Goal: Information Seeking & Learning: Find specific fact

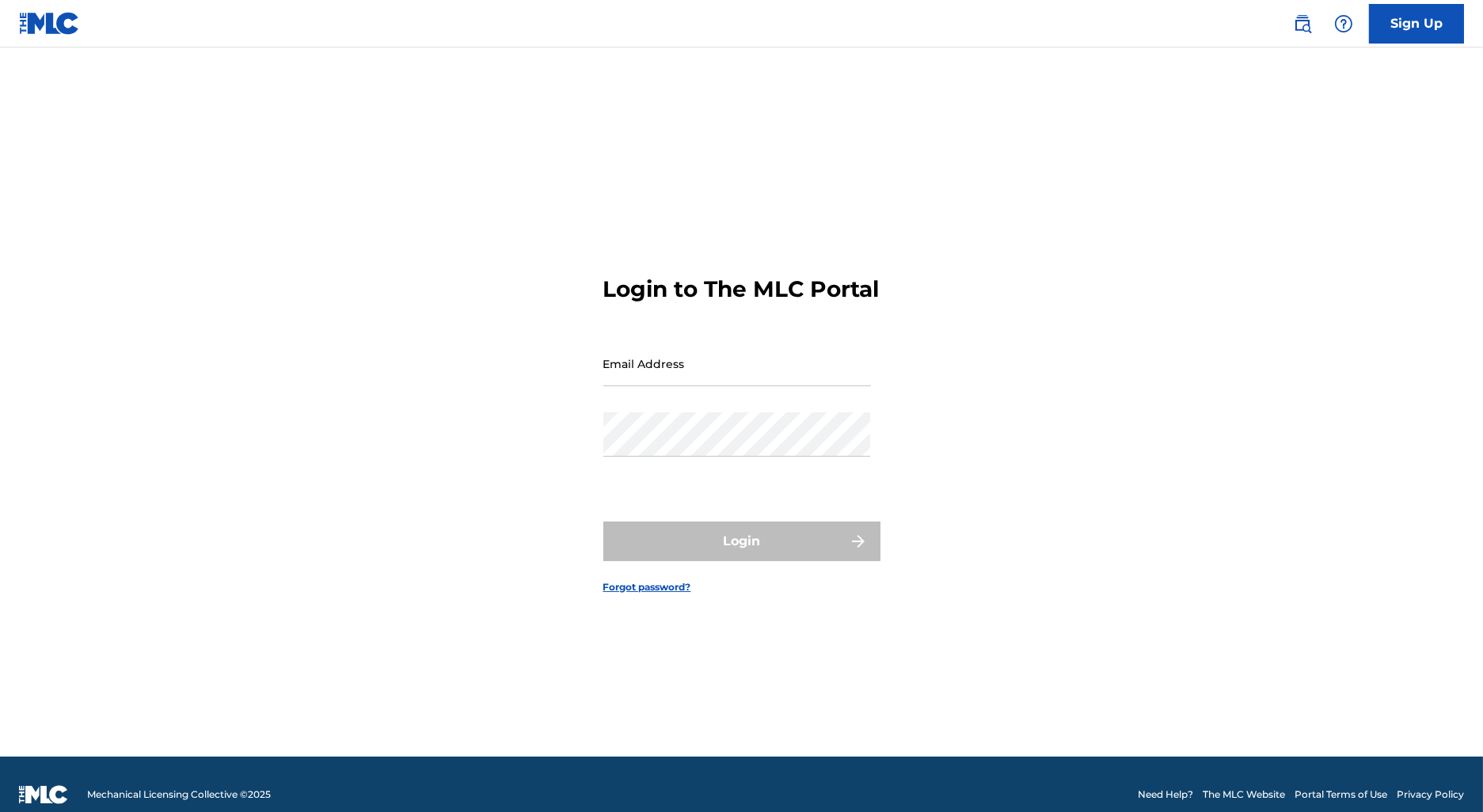
click at [706, 386] on input "Email Address" at bounding box center [737, 364] width 268 height 45
type input "[EMAIL_ADDRESS][DOMAIN_NAME]"
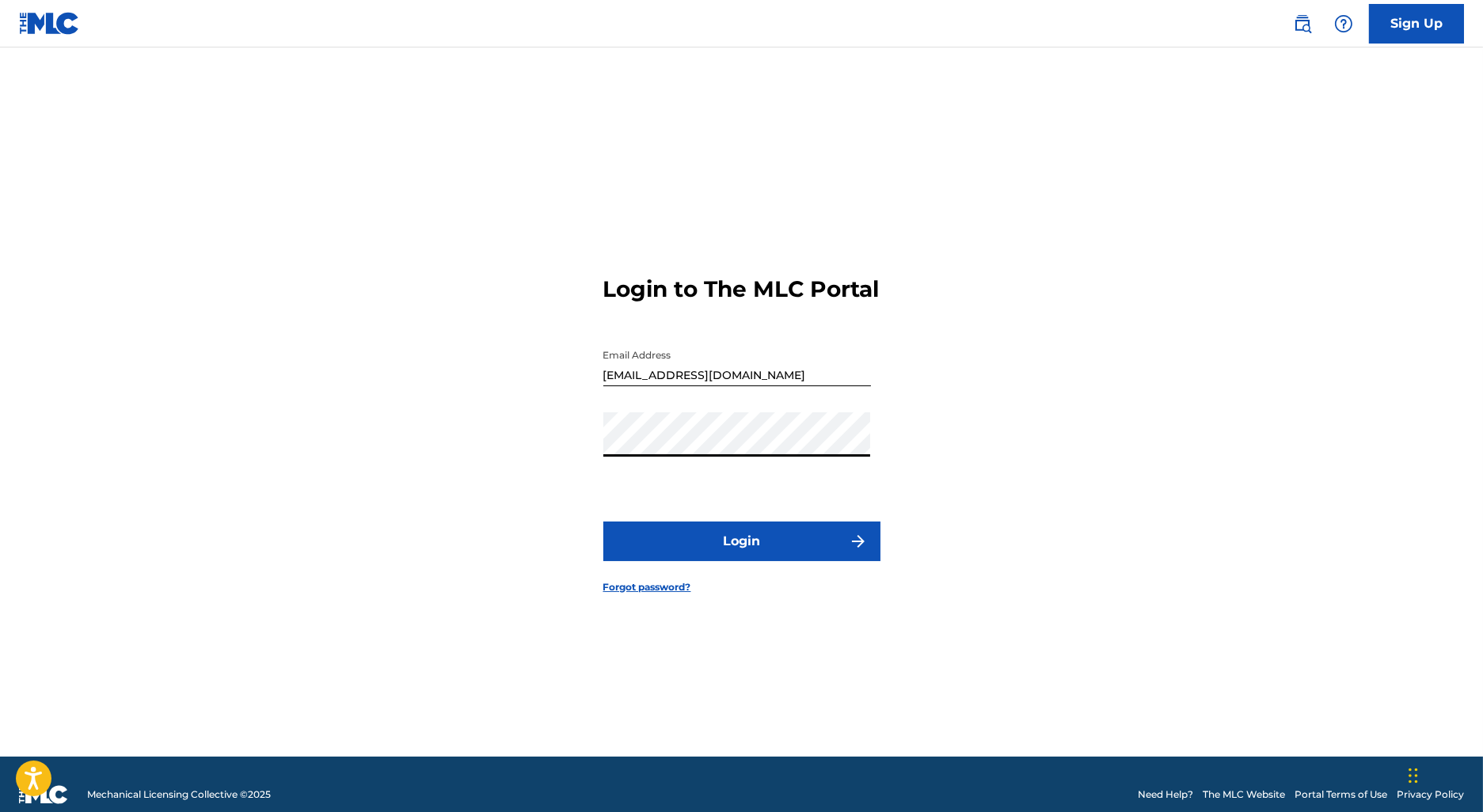
click at [603, 522] on button "Login" at bounding box center [742, 541] width 277 height 39
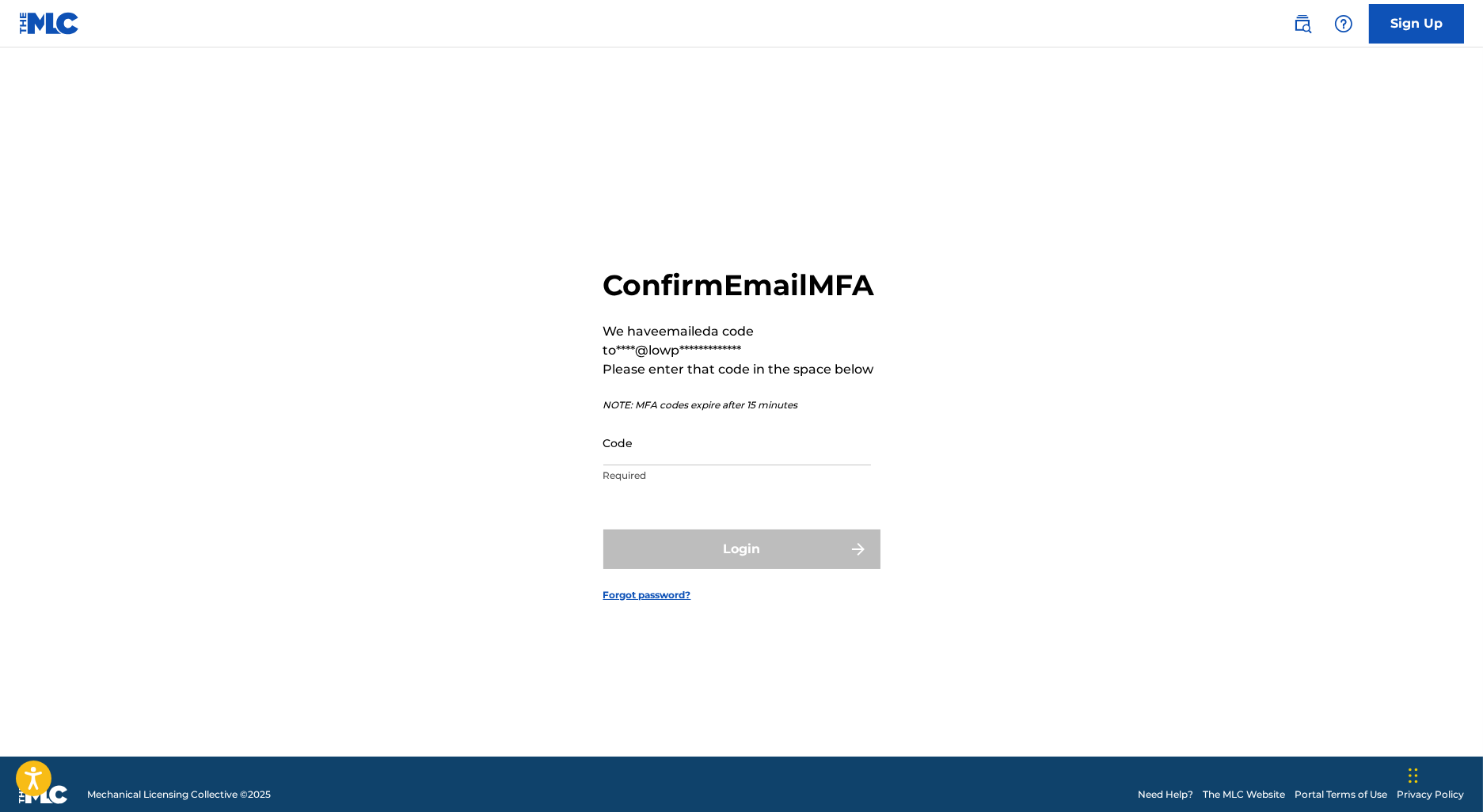
click at [695, 465] on input "Code" at bounding box center [737, 443] width 268 height 45
paste input "899613"
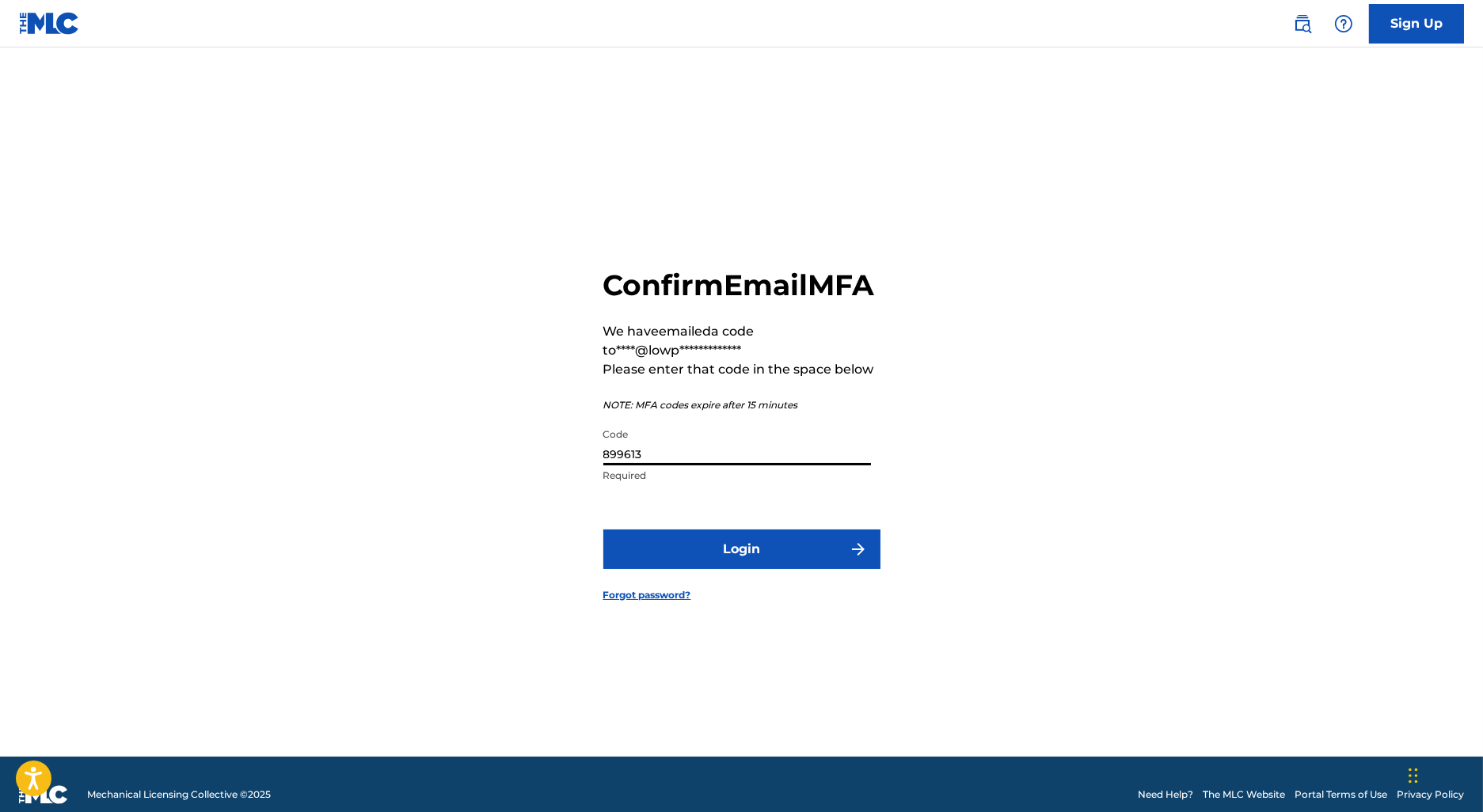
type input "899613"
click at [710, 597] on form "**********" at bounding box center [742, 422] width 277 height 670
click at [710, 590] on form "**********" at bounding box center [742, 422] width 277 height 670
click at [710, 570] on button "Login" at bounding box center [742, 550] width 277 height 39
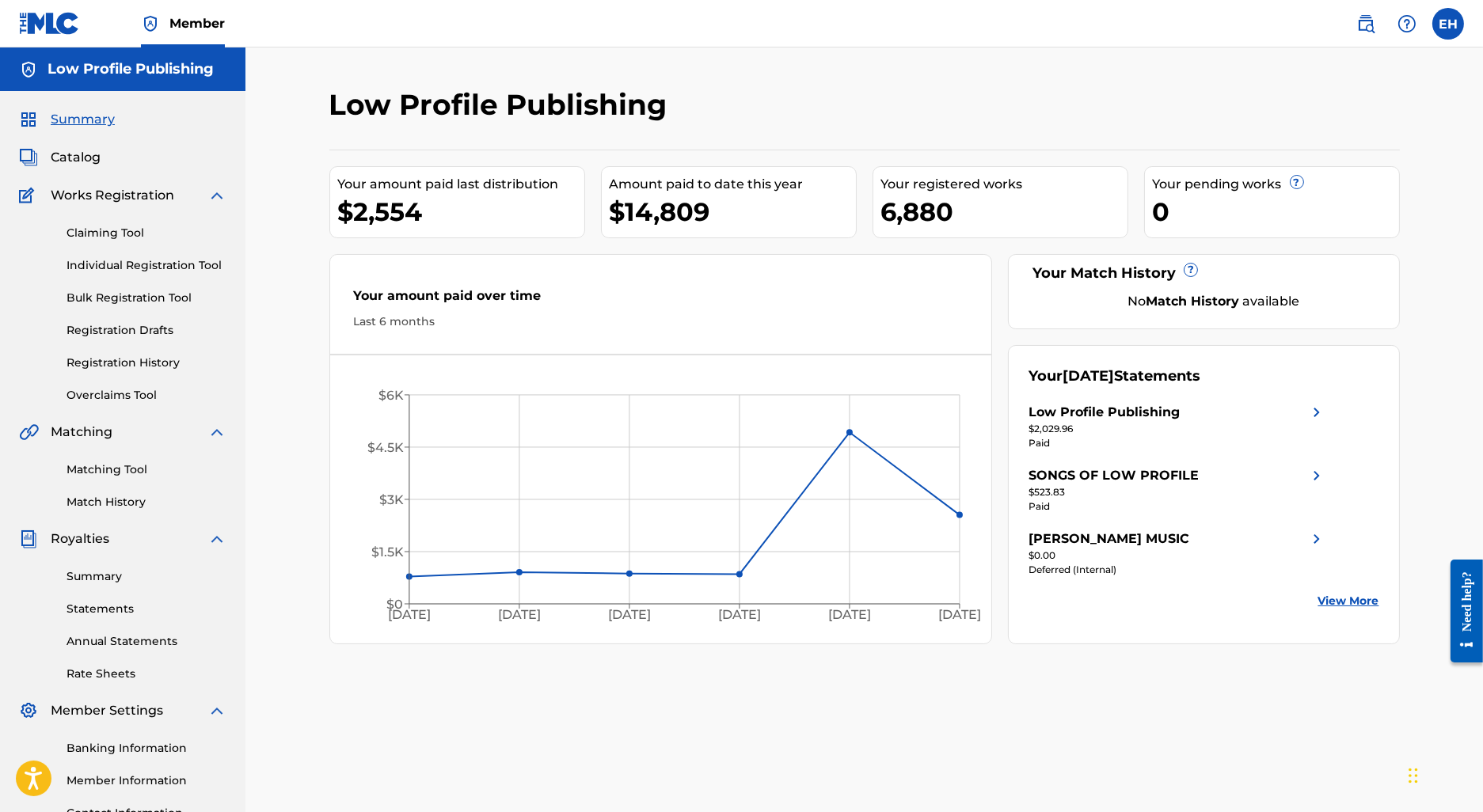
click at [91, 156] on span "Catalog" at bounding box center [75, 158] width 50 height 19
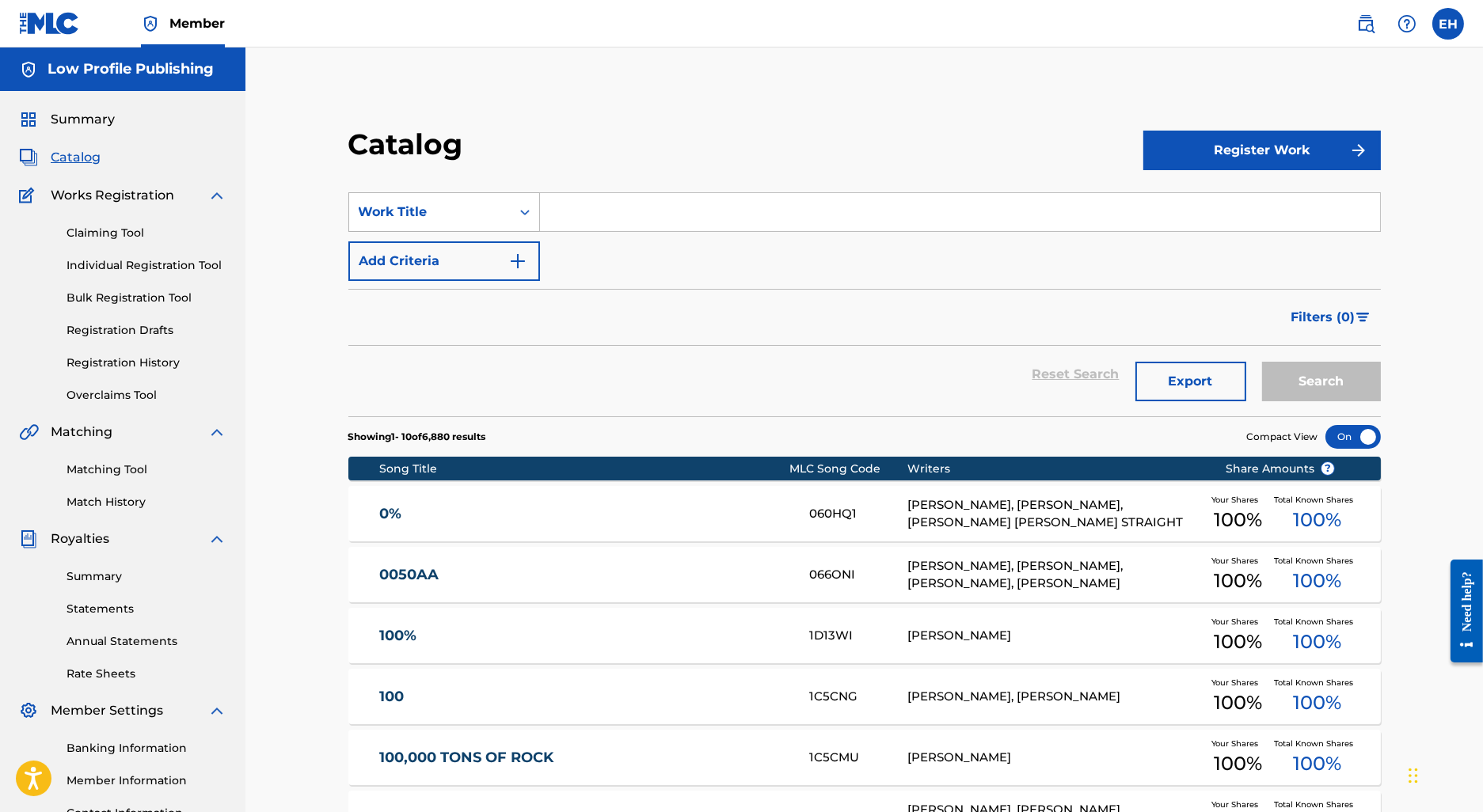
click at [485, 212] on div "Work Title" at bounding box center [430, 212] width 143 height 19
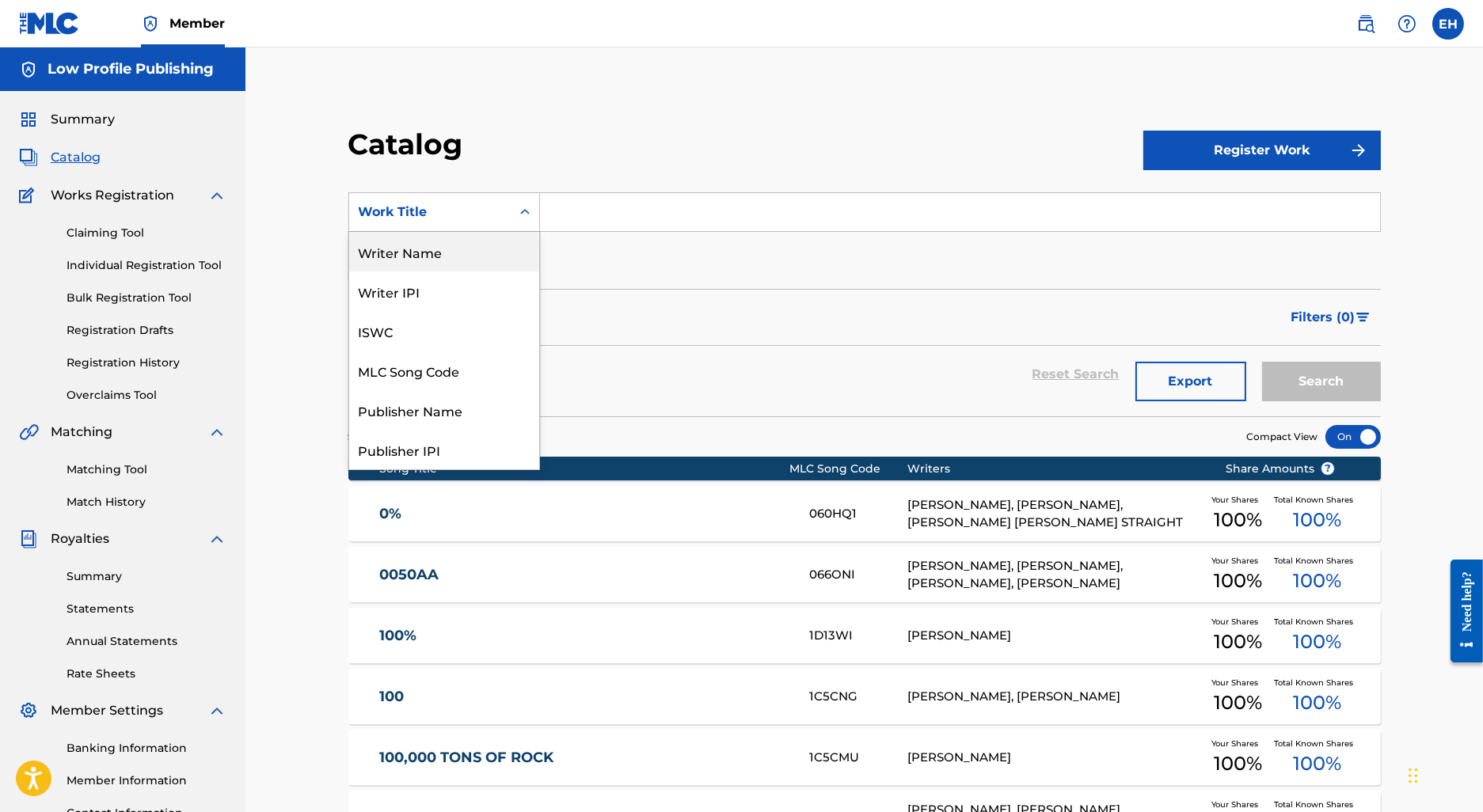
click at [461, 259] on div "Writer Name" at bounding box center [445, 252] width 190 height 39
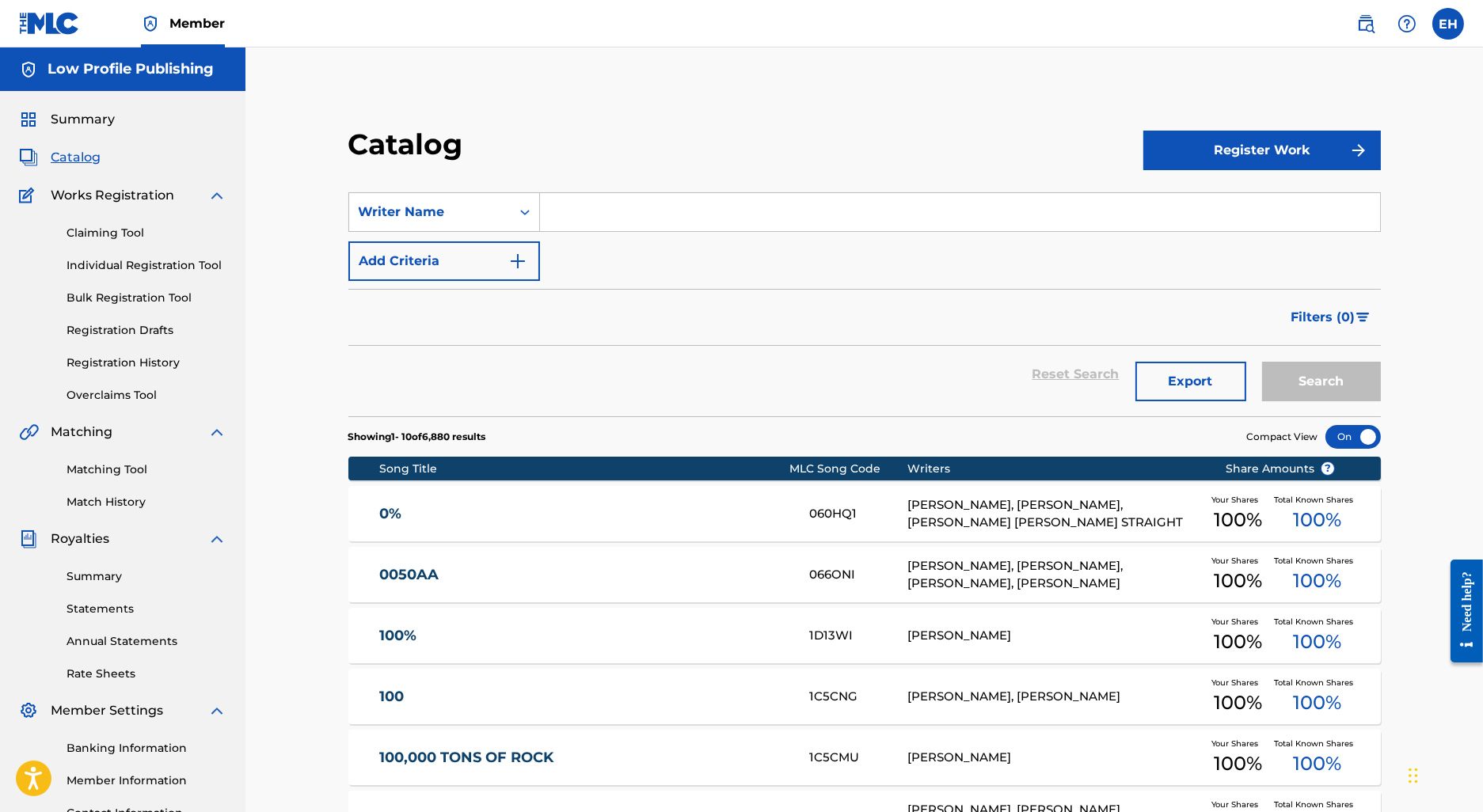
click at [679, 192] on section "SearchWithCriteria5e0f76f3-48be-4ed1-a46b-2b6a5b6afc1f Writer Name Add Criteria…" at bounding box center [865, 295] width 1033 height 243
click at [666, 220] on input "Search Form" at bounding box center [960, 212] width 840 height 38
type input "kathleen"
click at [1262, 362] on button "Search" at bounding box center [1321, 382] width 118 height 39
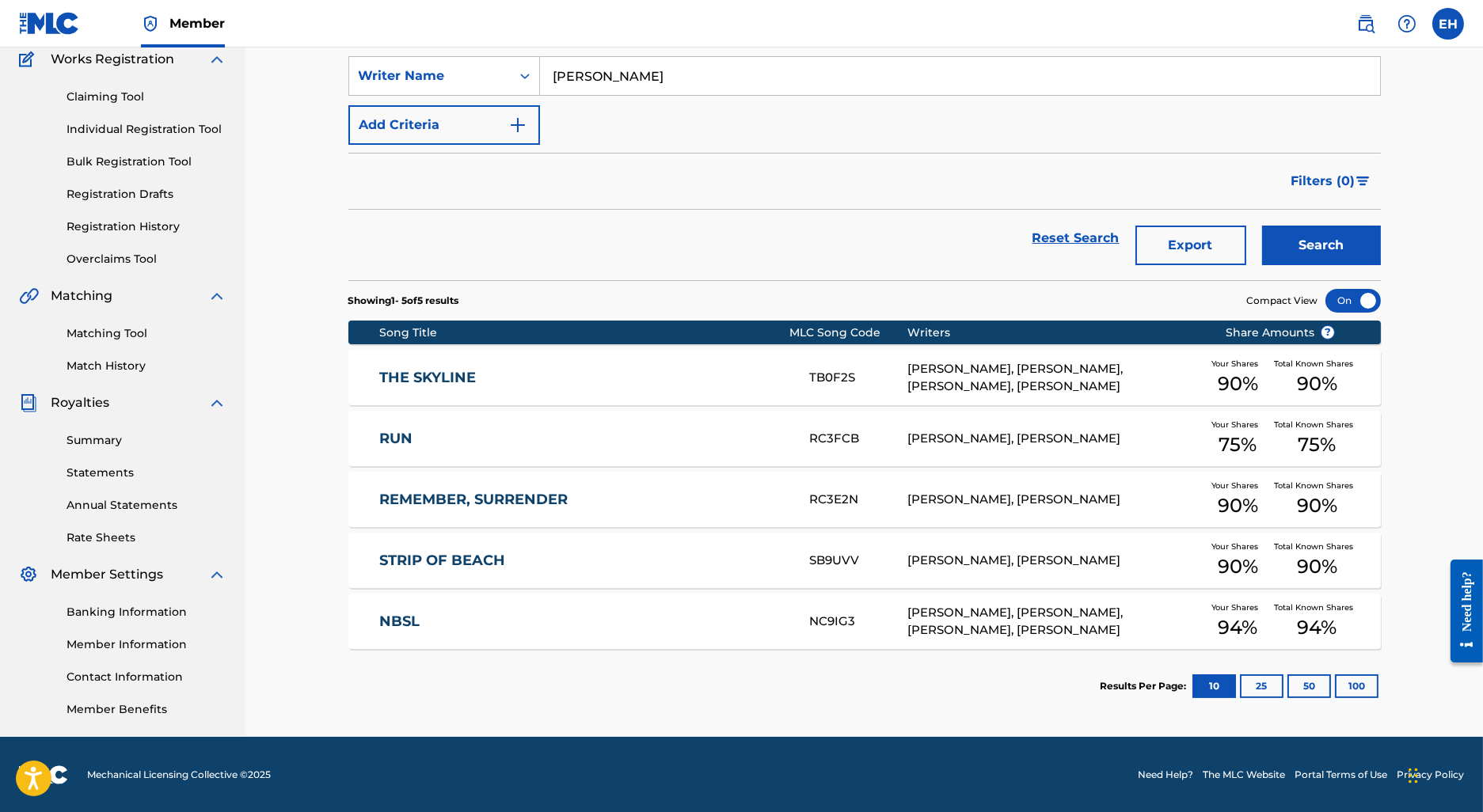
scroll to position [135, 0]
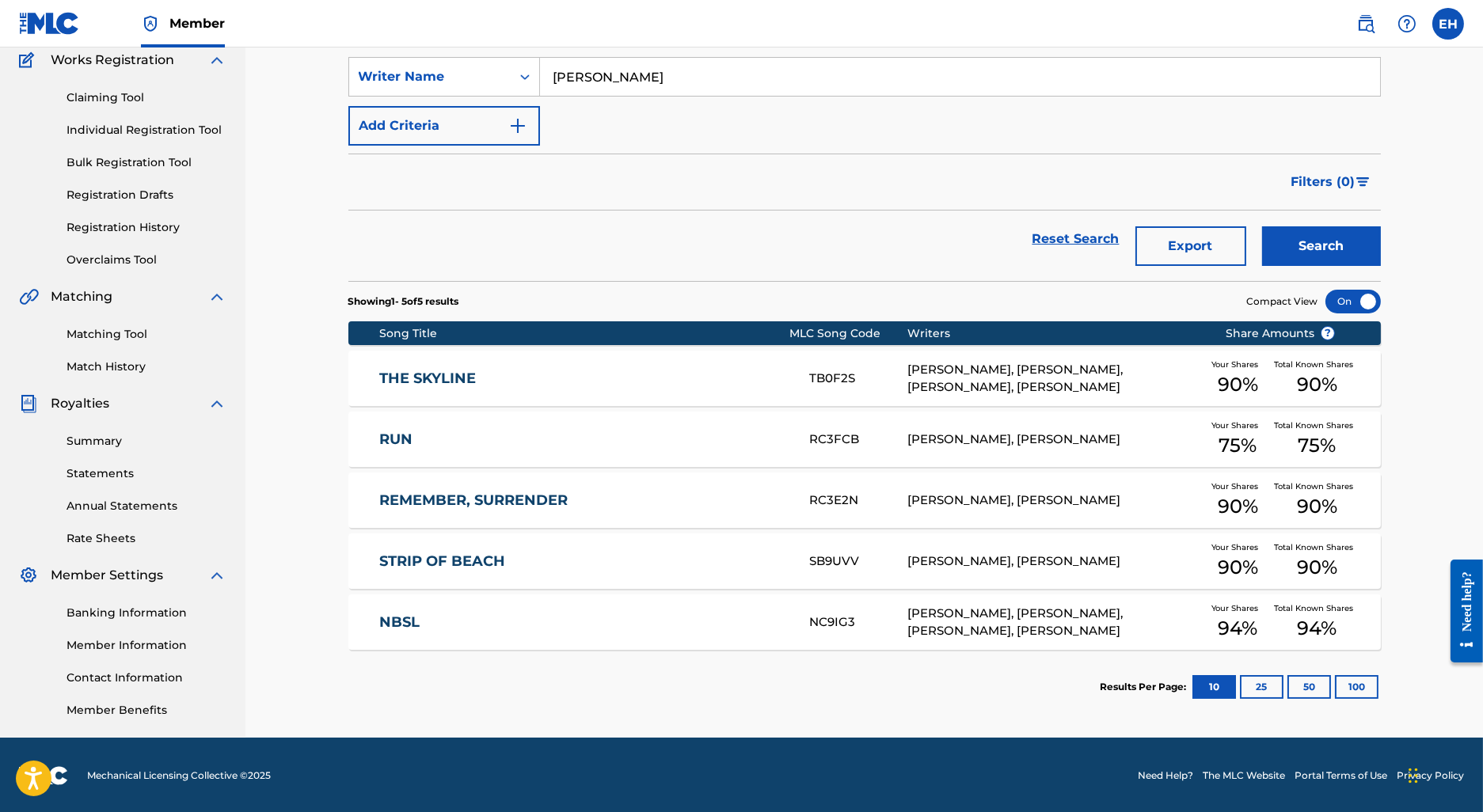
click at [420, 377] on link "THE SKYLINE" at bounding box center [584, 378] width 409 height 18
click at [400, 455] on div "RUN RC3FCB JOSEPH MANZOLI, KATHLEEN MCBRIDE Your Shares 75 % Total Known Shares…" at bounding box center [865, 439] width 1033 height 55
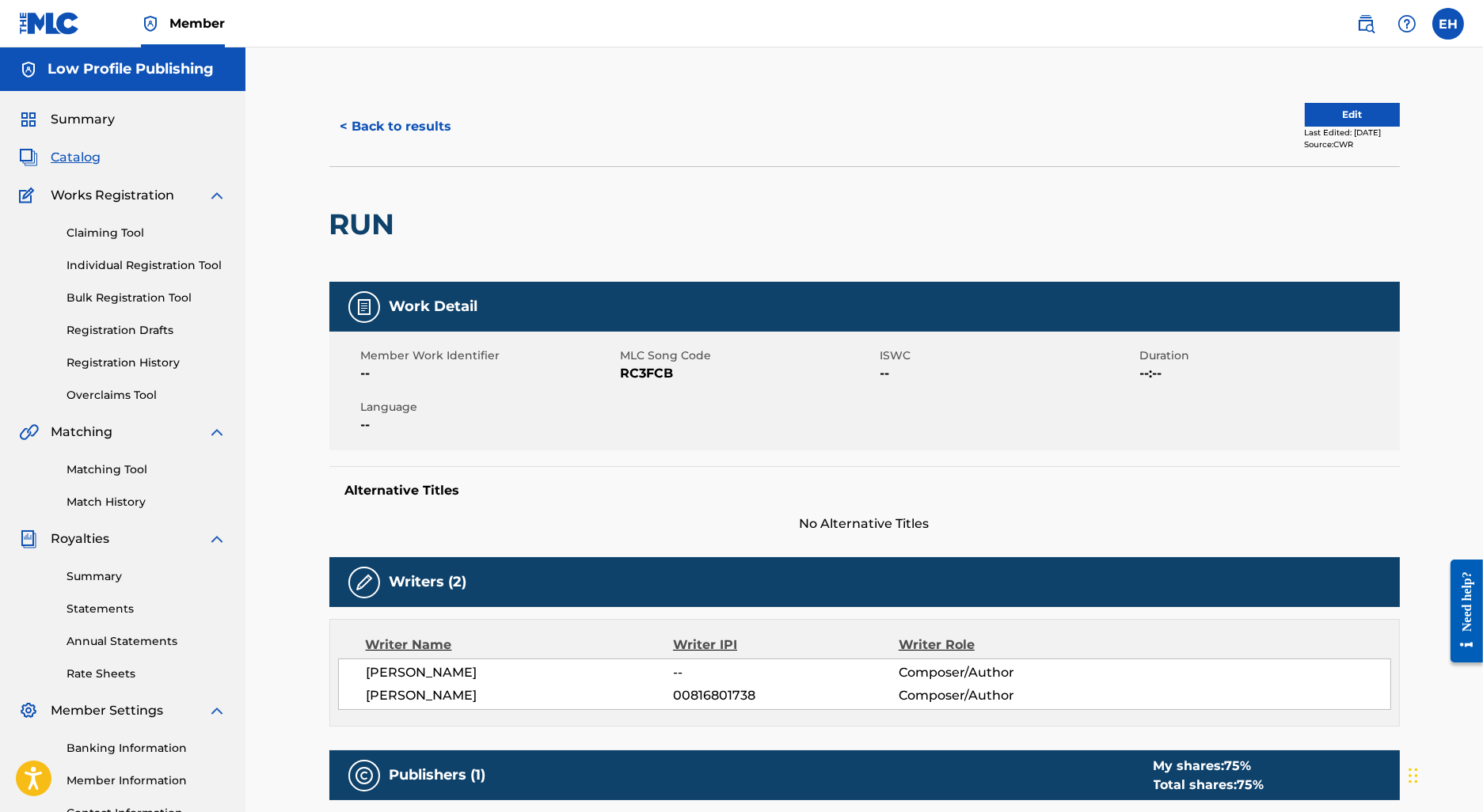
scroll to position [135, 0]
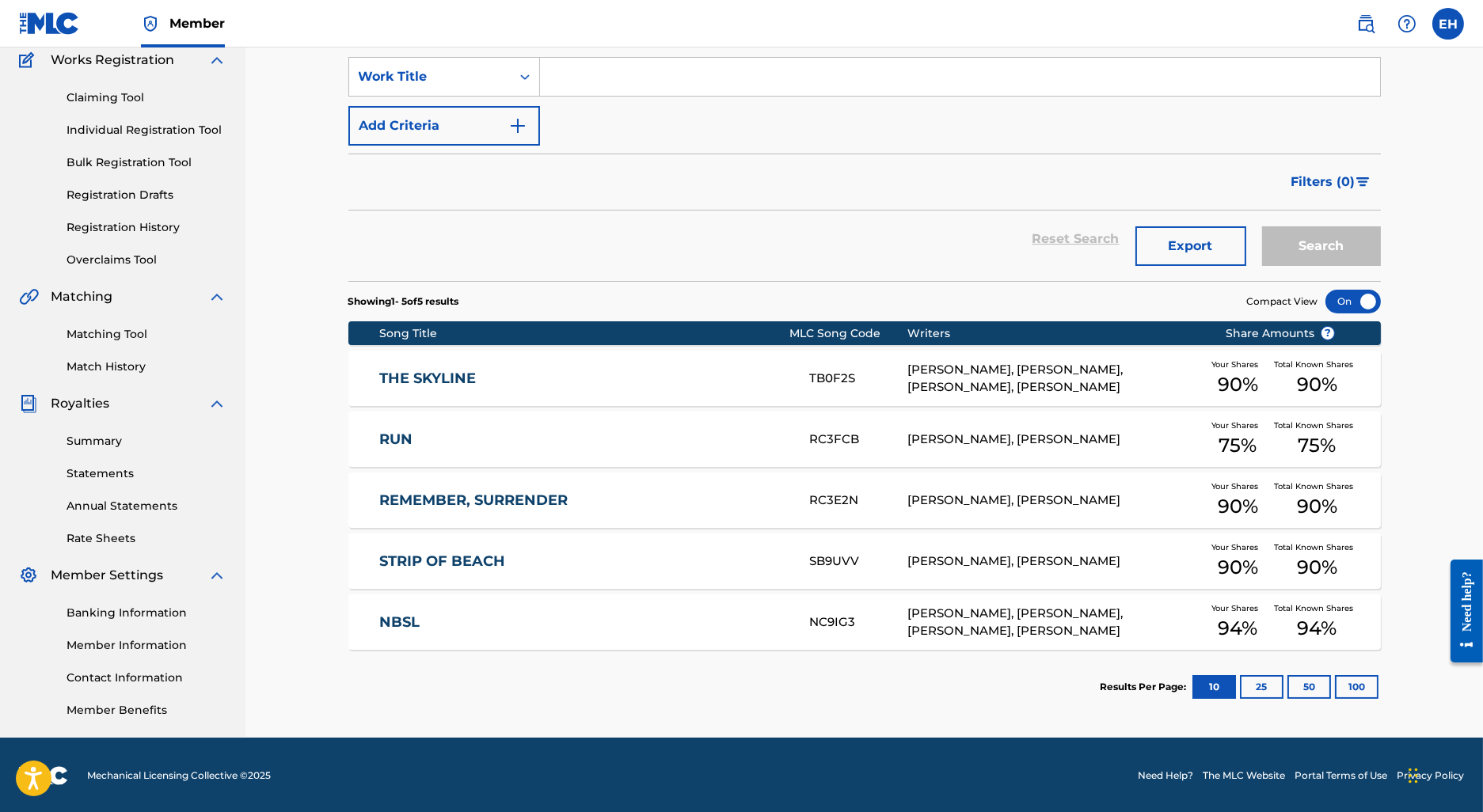
click at [412, 450] on div "RUN RC3FCB JOSEPH MANZOLI, KATHLEEN MCBRIDE Your Shares 75 % Total Known Shares…" at bounding box center [865, 439] width 1033 height 55
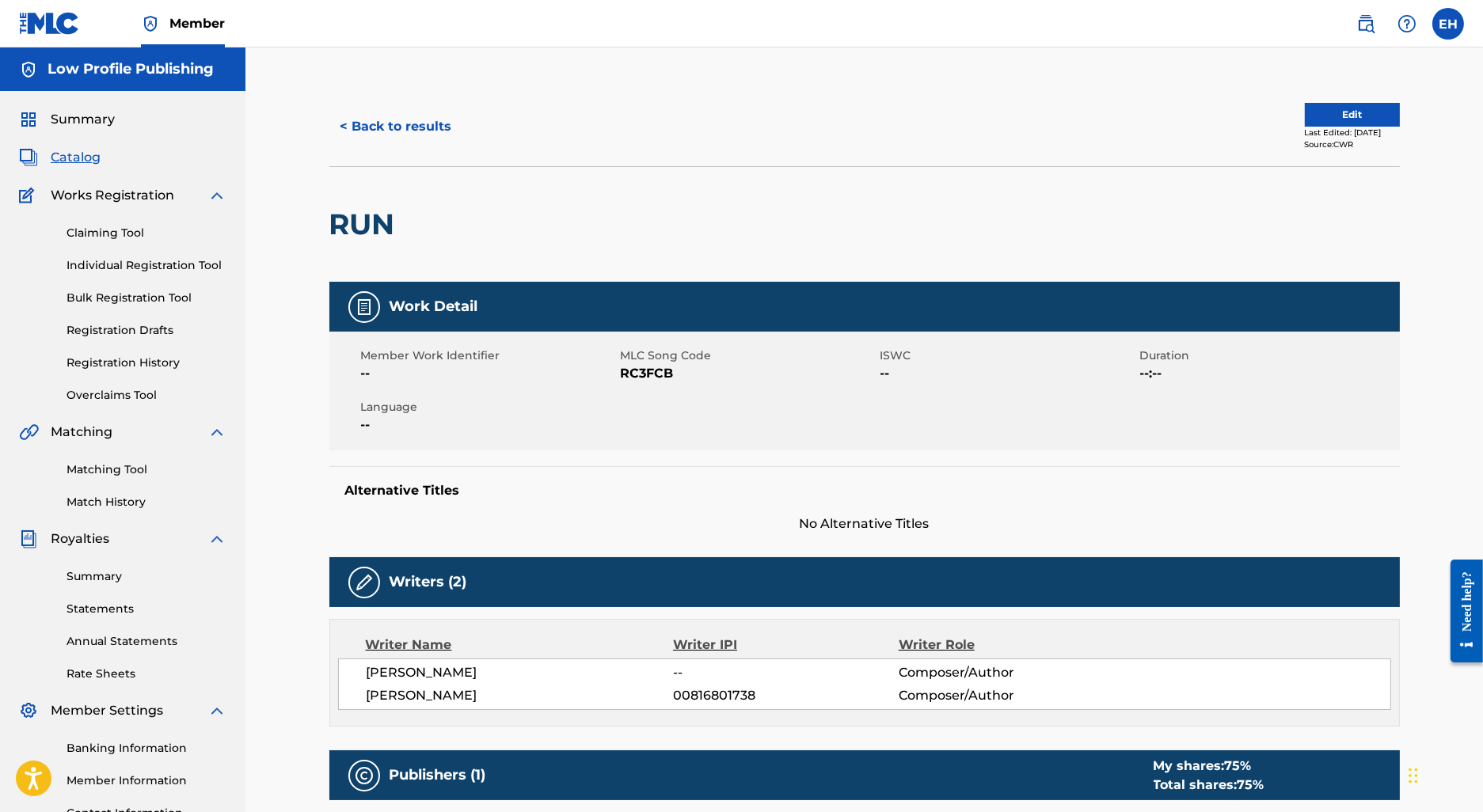
click at [101, 403] on div "Summary Catalog Works Registration Claiming Tool Individual Registration Tool B…" at bounding box center [122, 482] width 245 height 782
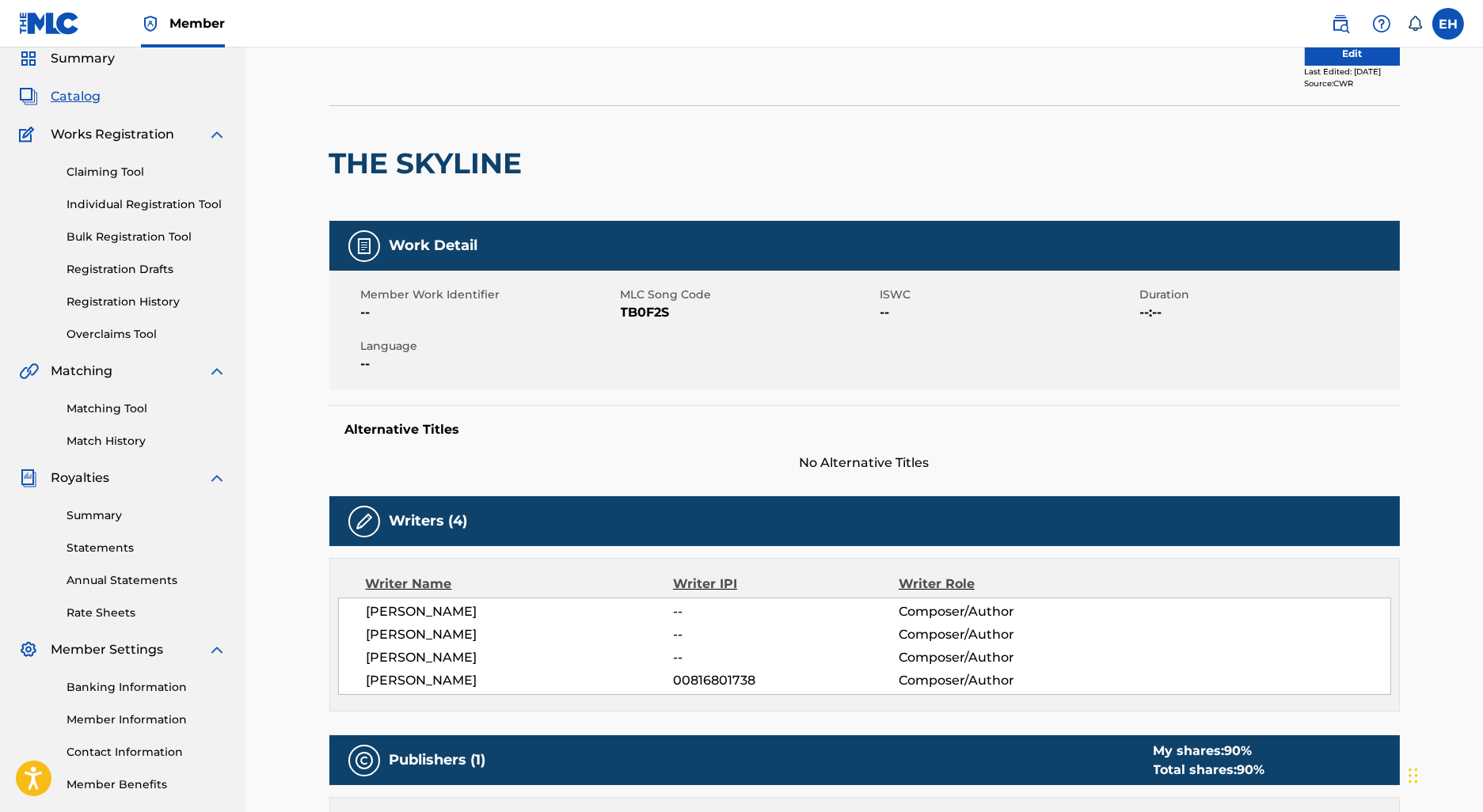
click at [1350, 61] on button "Edit" at bounding box center [1352, 54] width 95 height 23
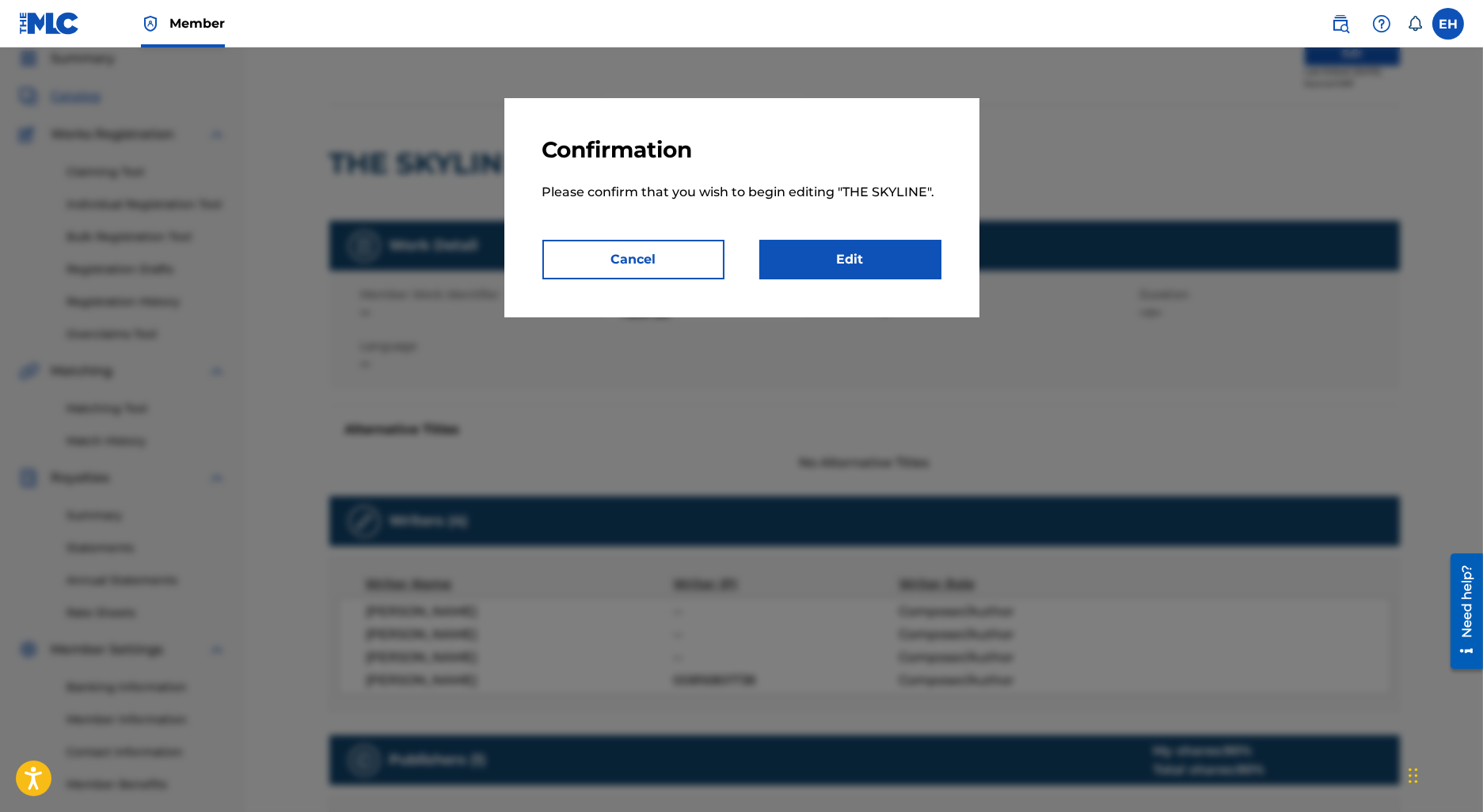
click at [854, 256] on link "Edit" at bounding box center [851, 259] width 182 height 39
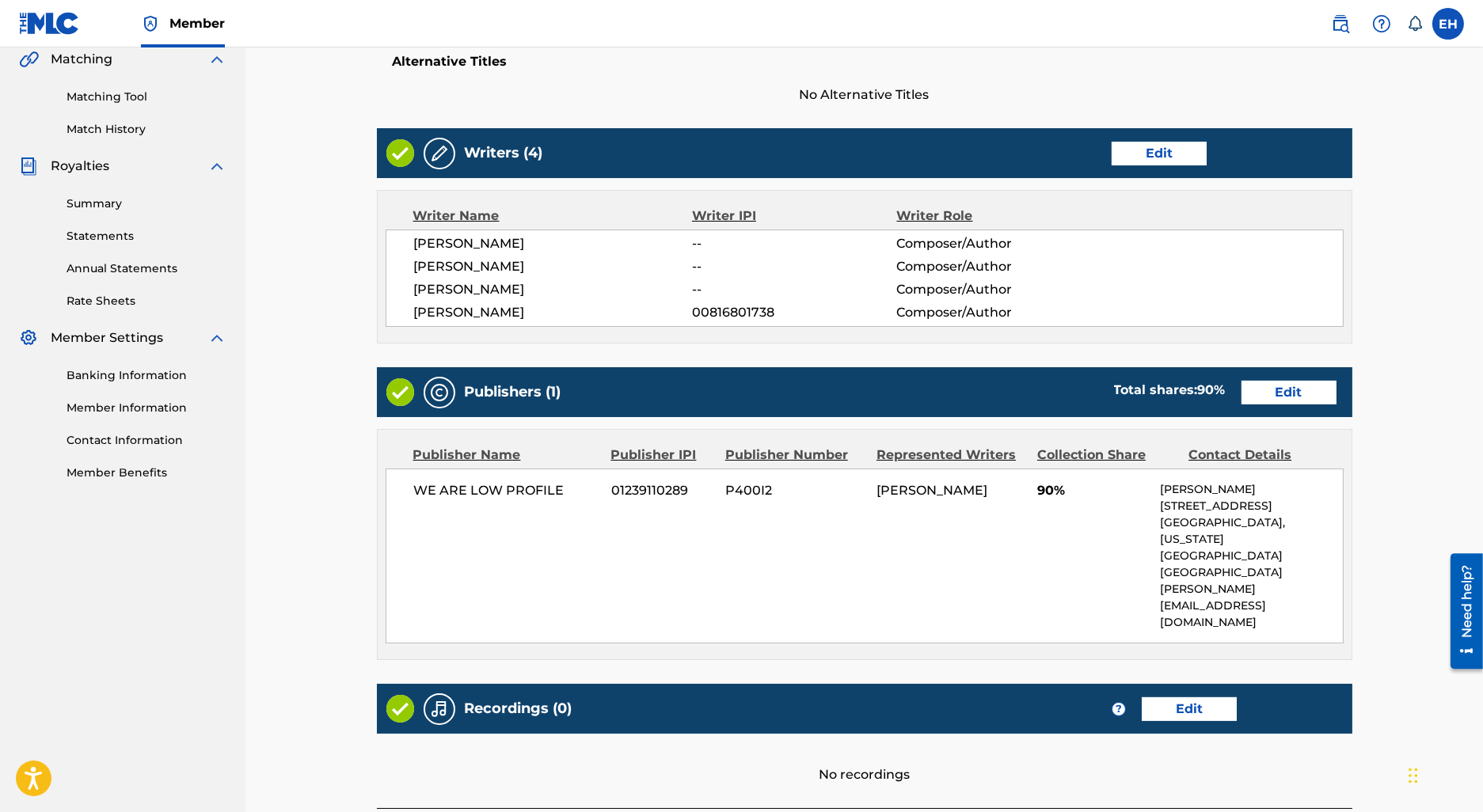
scroll to position [385, 0]
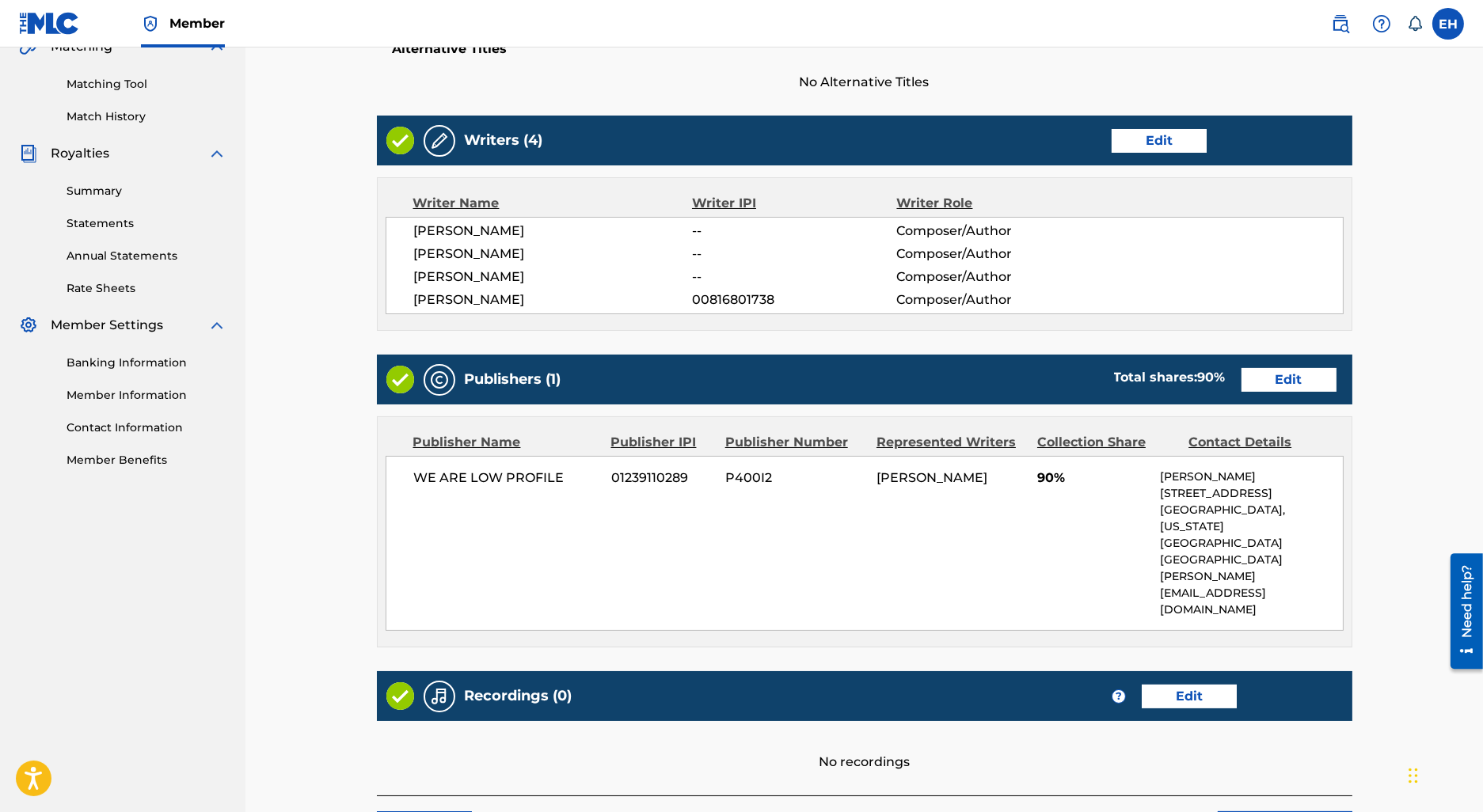
click at [1259, 385] on link "Edit" at bounding box center [1288, 380] width 95 height 23
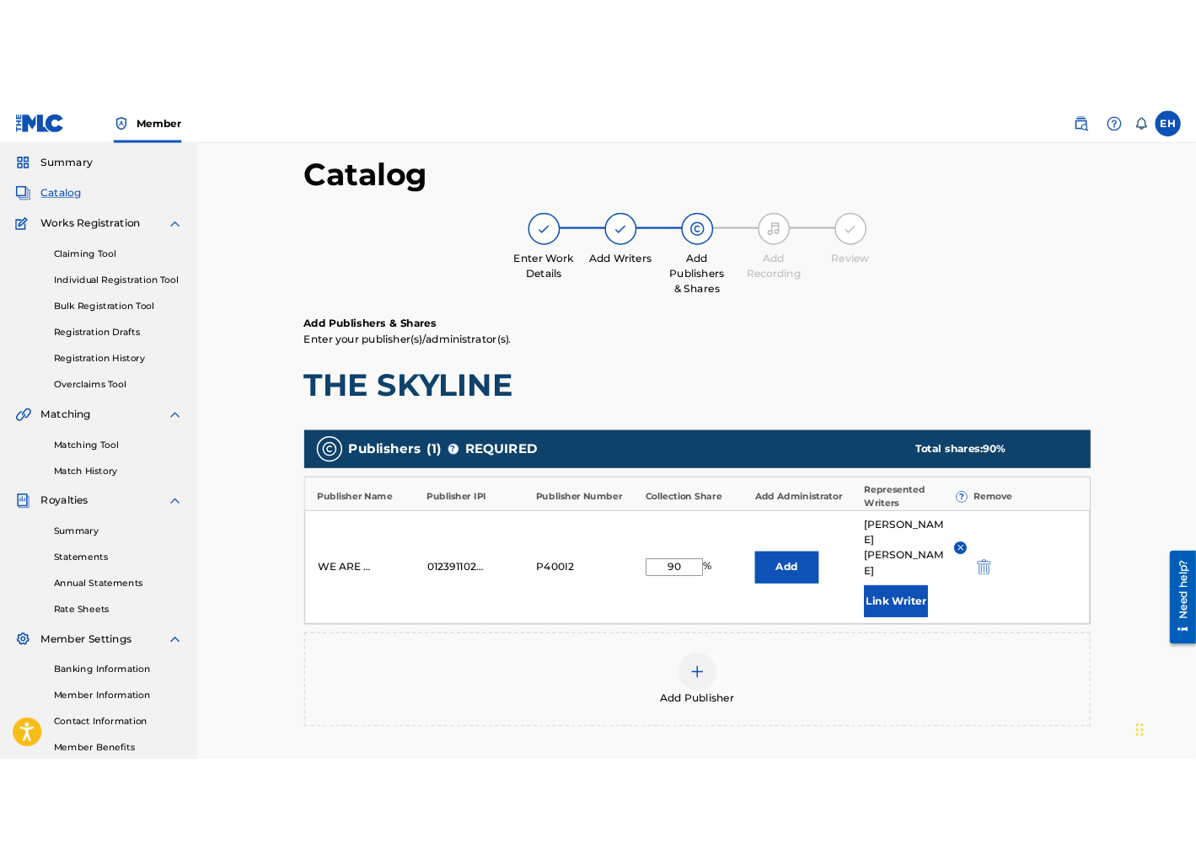
scroll to position [64, 0]
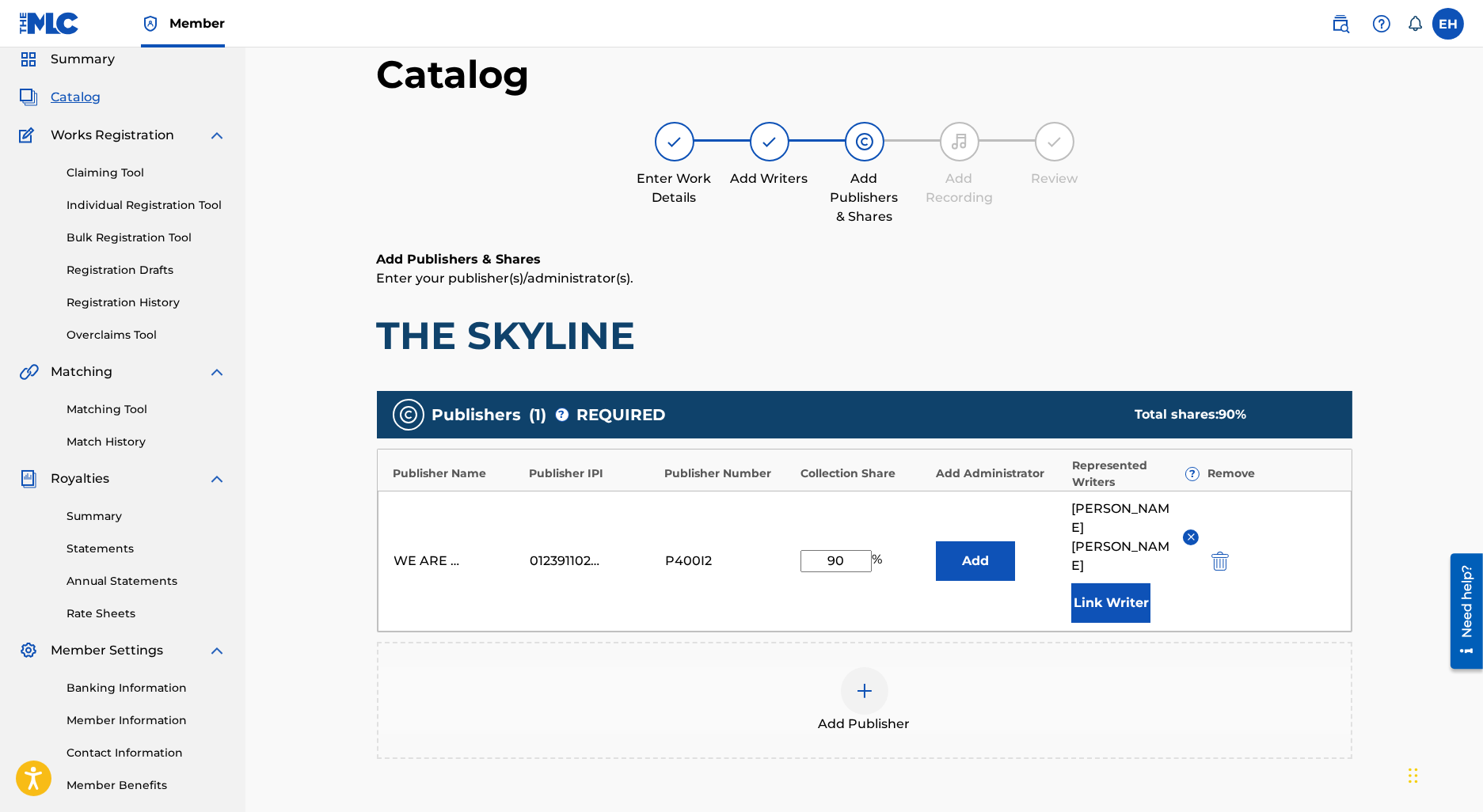
click at [1105, 584] on button "Link Writer" at bounding box center [1111, 603] width 79 height 39
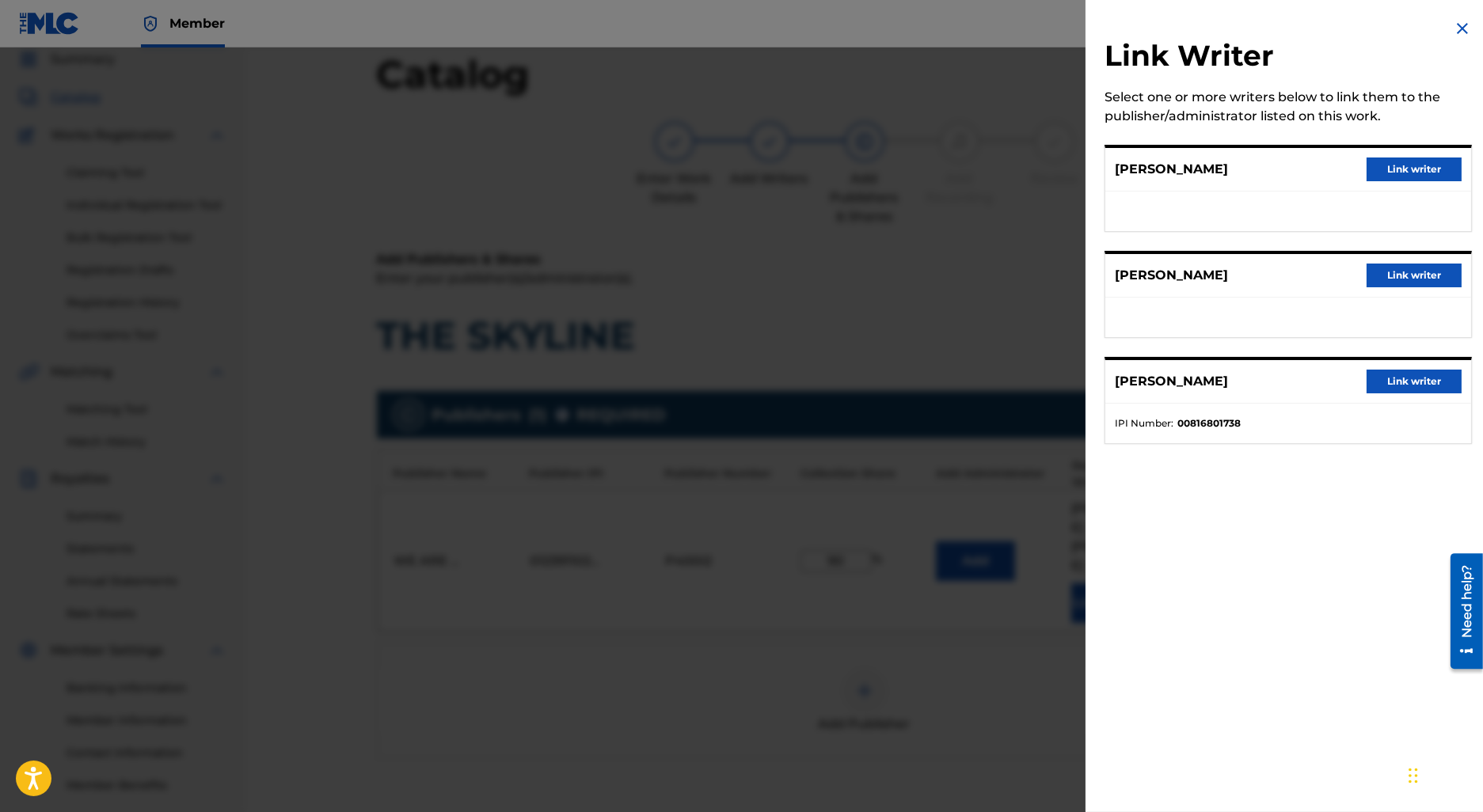
click at [1418, 172] on button "Link writer" at bounding box center [1413, 169] width 95 height 23
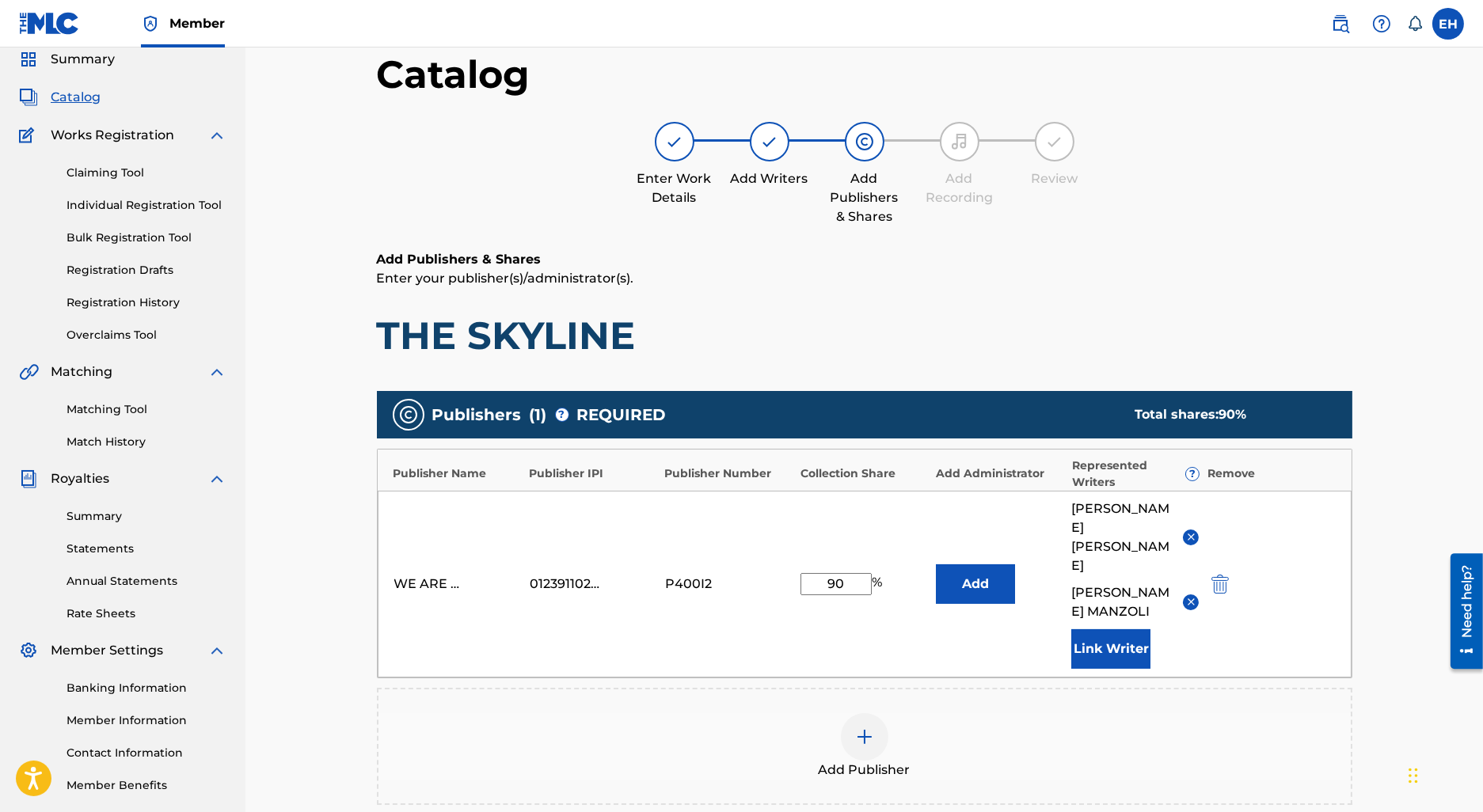
click at [1191, 503] on div "KATHLEEN MCBRIDE" at bounding box center [1135, 538] width 128 height 76
click at [1186, 531] on img at bounding box center [1191, 537] width 12 height 12
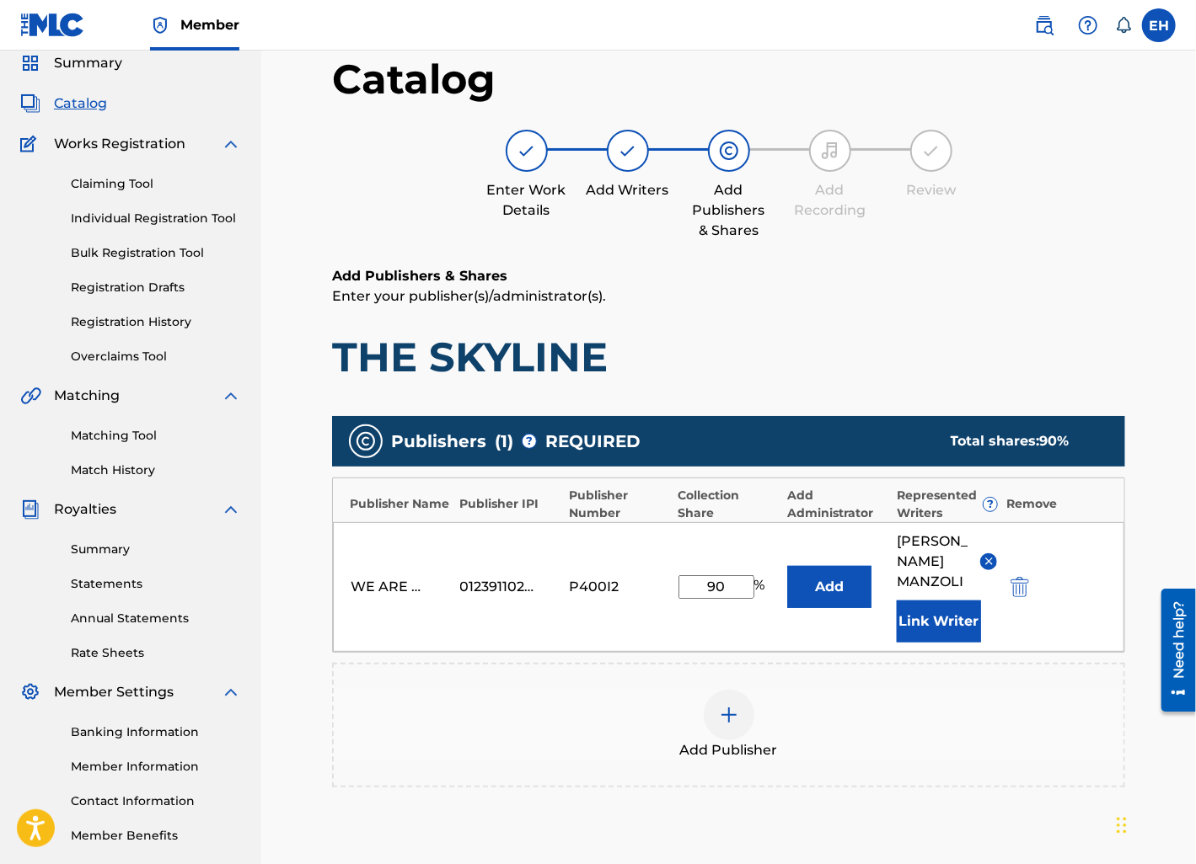
scroll to position [57, 0]
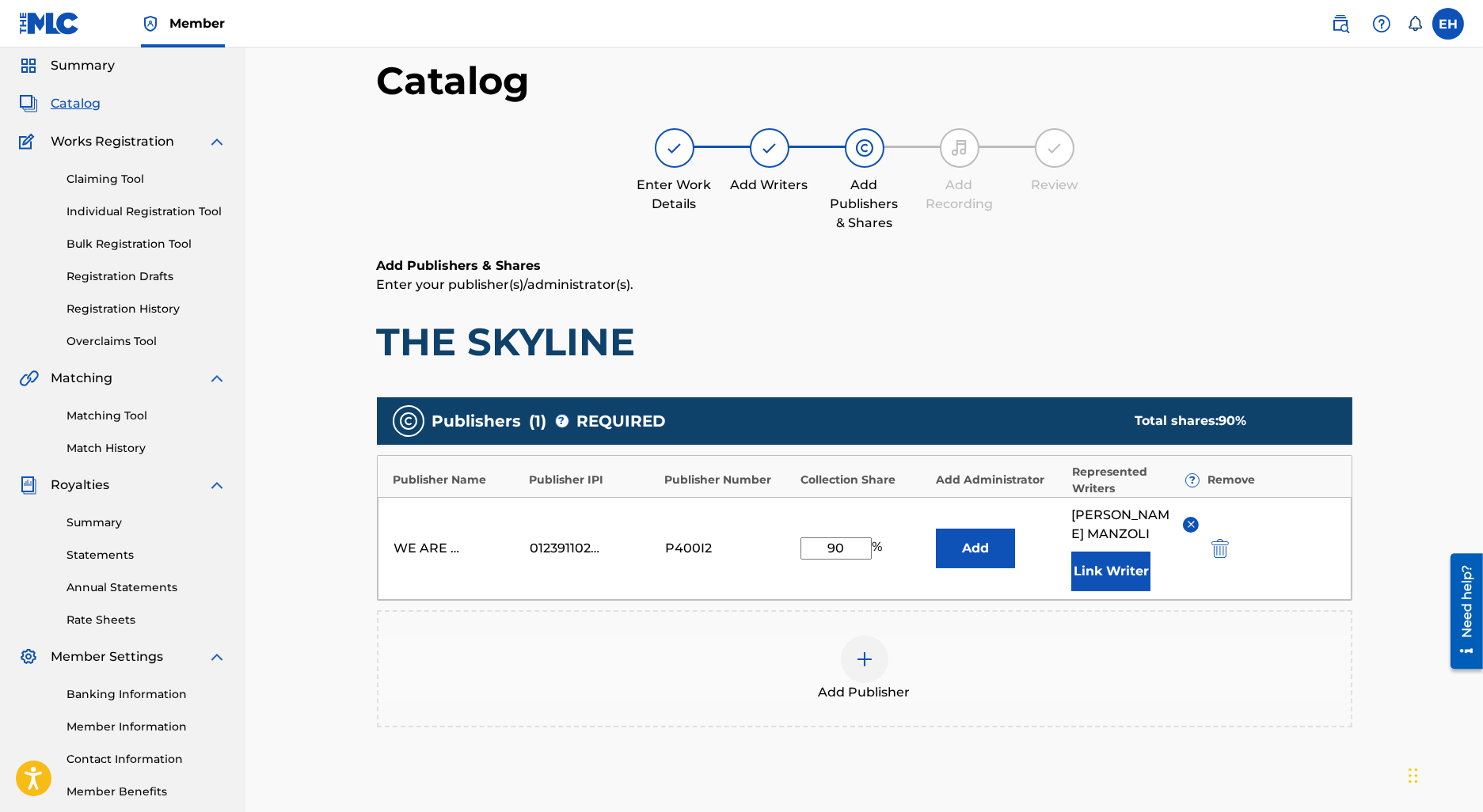
click at [144, 330] on div "Claiming Tool Individual Registration Tool Bulk Registration Tool Registration …" at bounding box center [122, 250] width 208 height 198
click at [142, 344] on link "Overclaims Tool" at bounding box center [147, 342] width 160 height 17
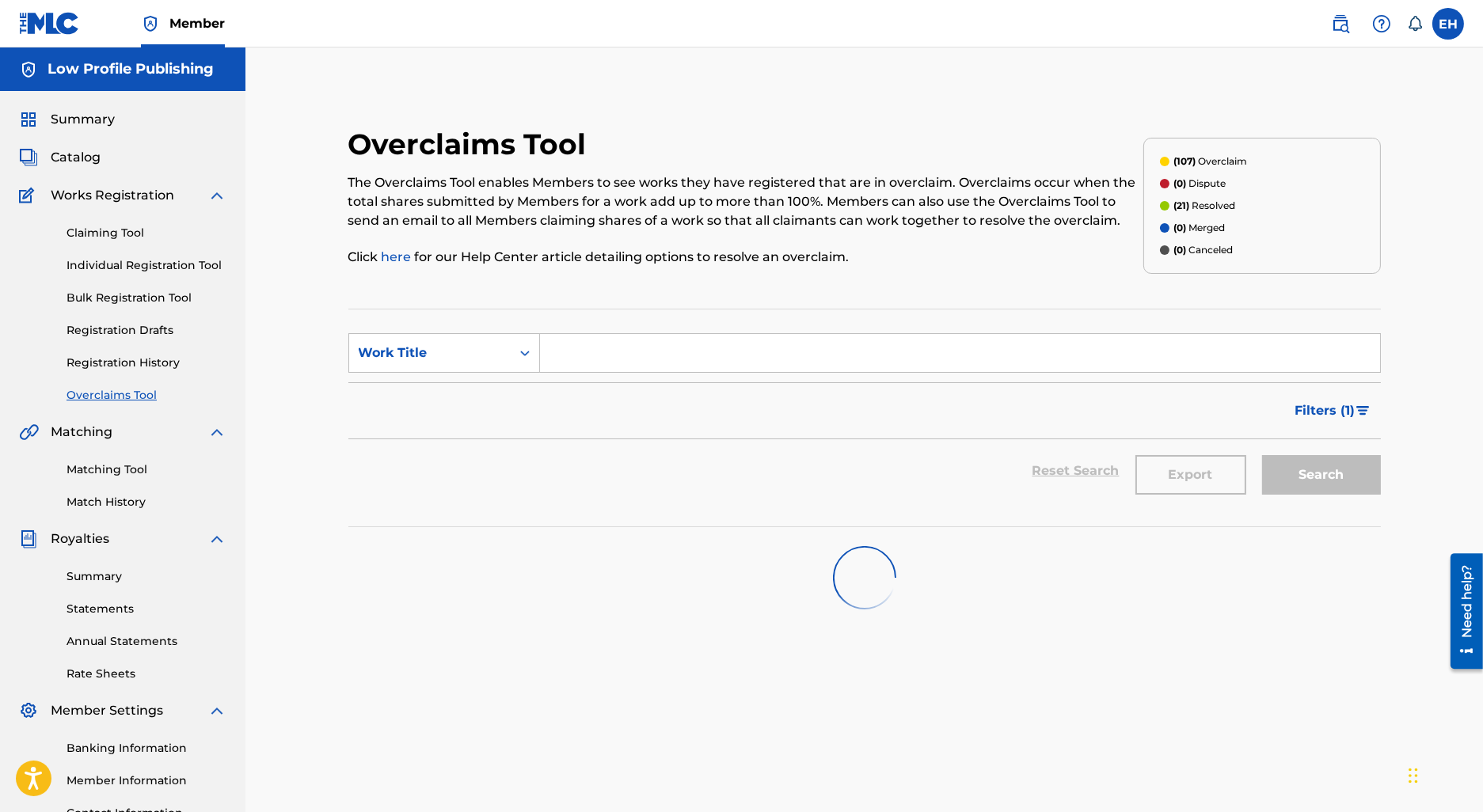
click at [1312, 410] on span "Filters ( 1 )" at bounding box center [1325, 411] width 60 height 19
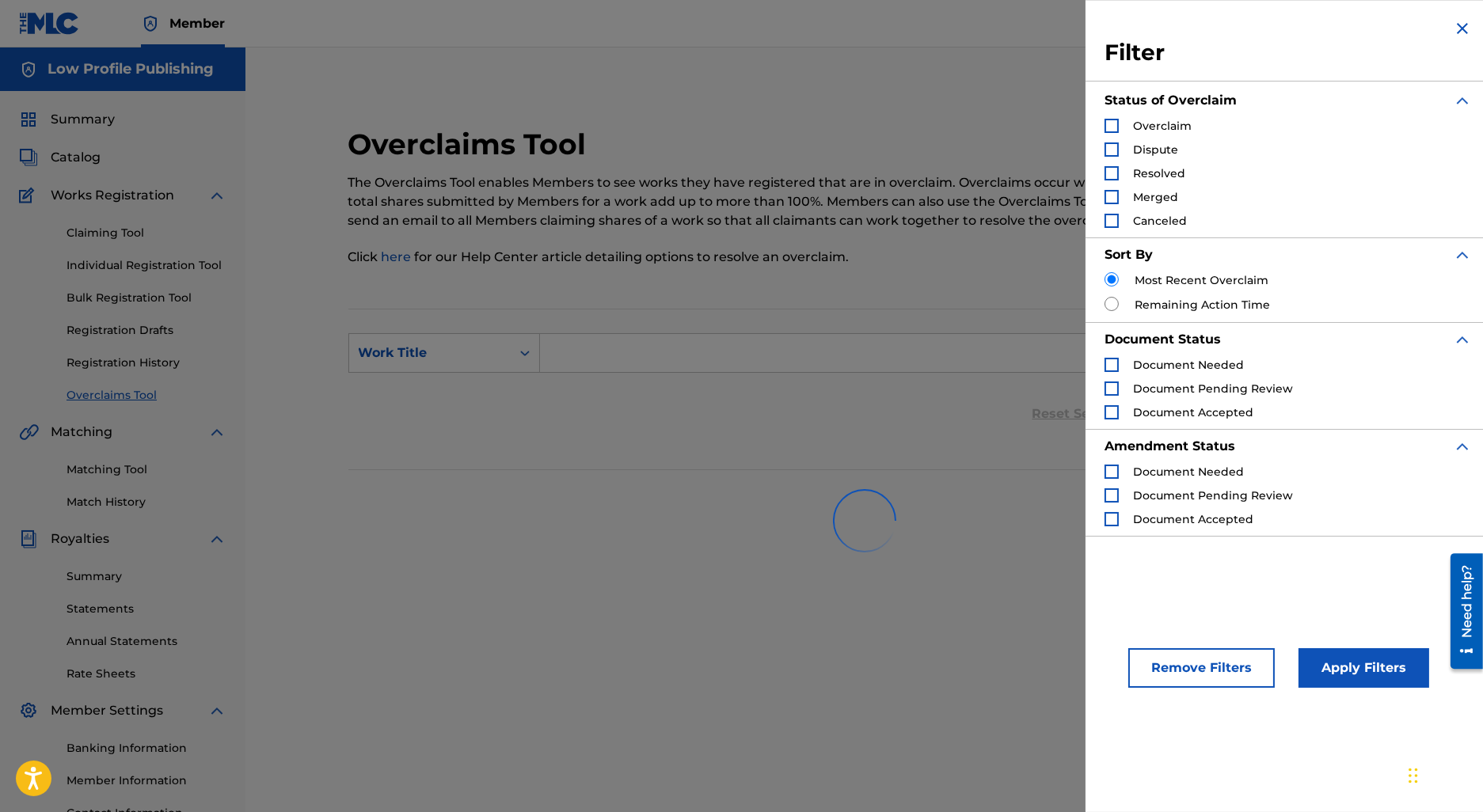
click at [1144, 118] on span "Overclaim" at bounding box center [1163, 125] width 58 height 14
click at [1130, 119] on div "Overclaim" at bounding box center [1147, 126] width 87 height 16
click at [1109, 131] on div "Search Form" at bounding box center [1111, 125] width 14 height 14
click at [1354, 669] on button "Apply Filters" at bounding box center [1364, 668] width 131 height 39
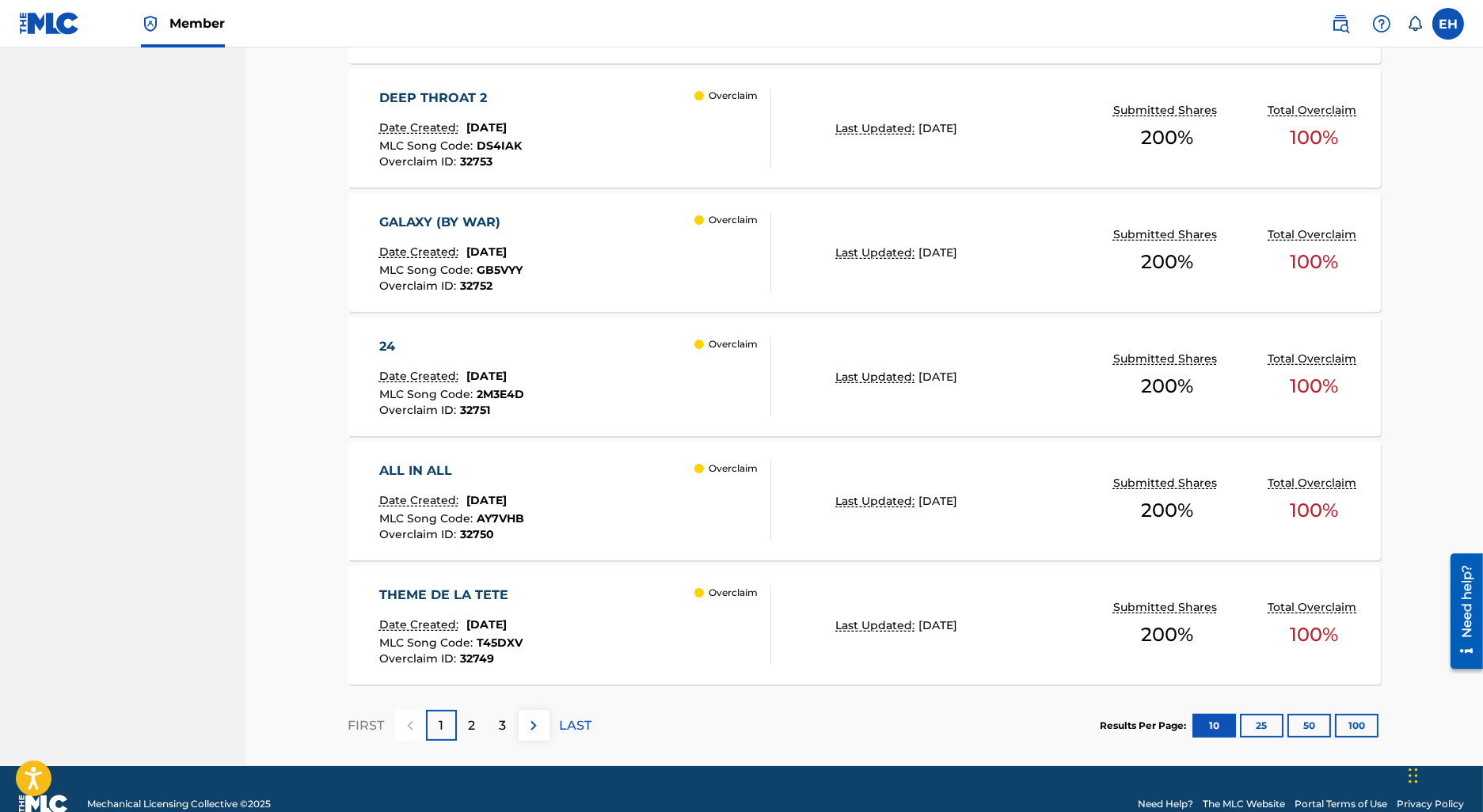
scroll to position [1139, 0]
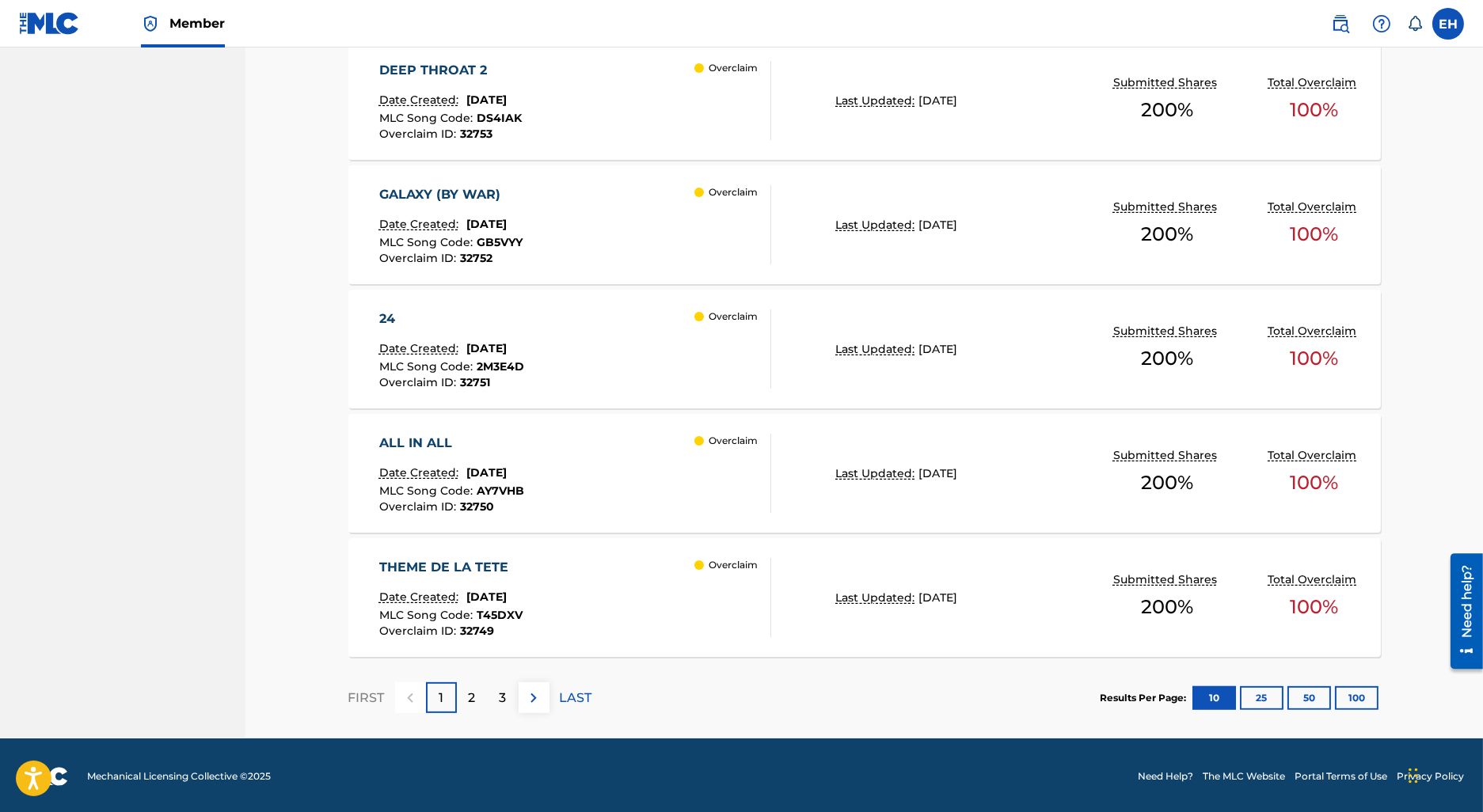
click at [1359, 701] on button "100" at bounding box center [1357, 698] width 43 height 23
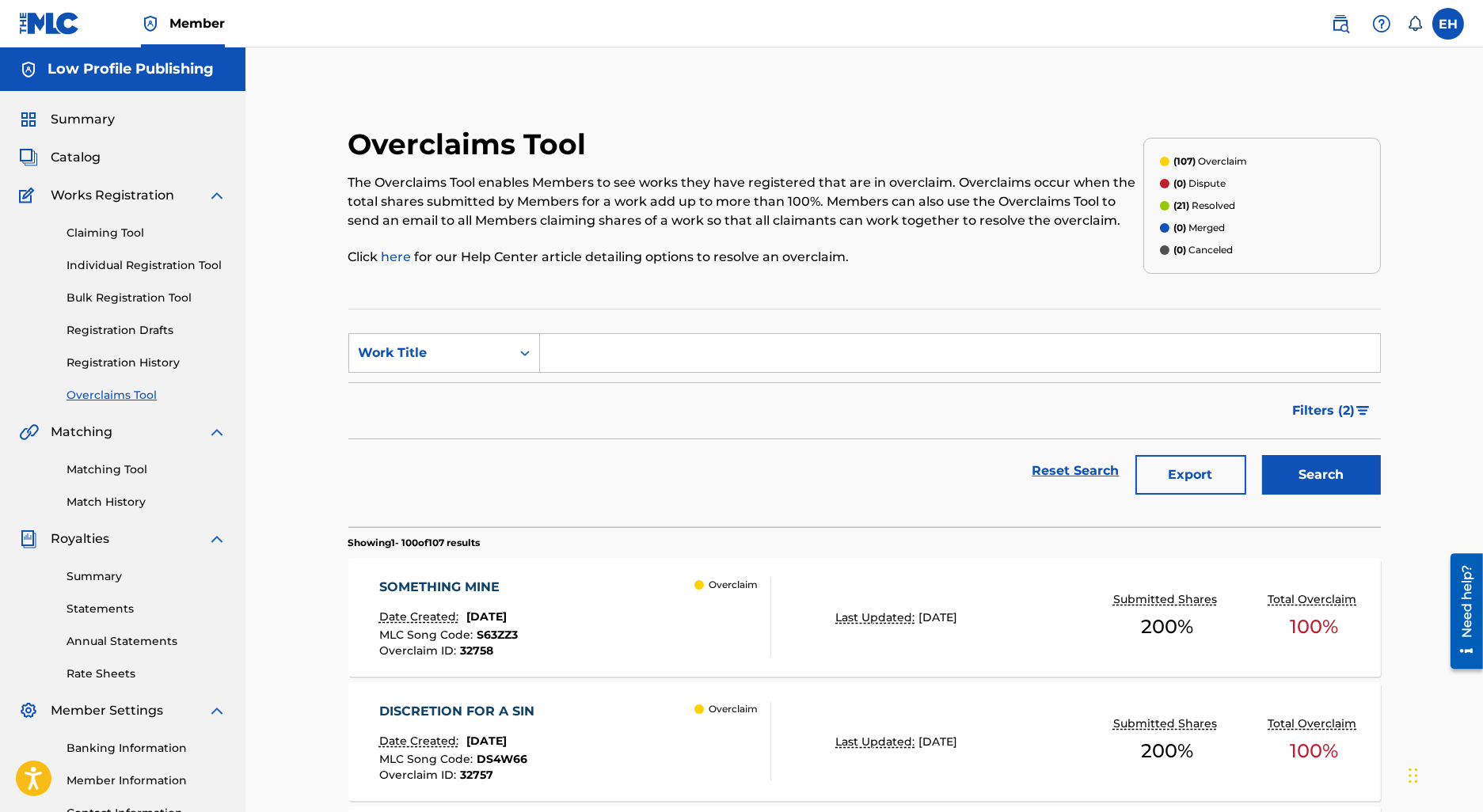
click at [679, 571] on div "SOMETHING MINE Date Created: August 15, 2025 MLC Song Code : S63ZZ3 Overclaim I…" at bounding box center [865, 617] width 1033 height 118
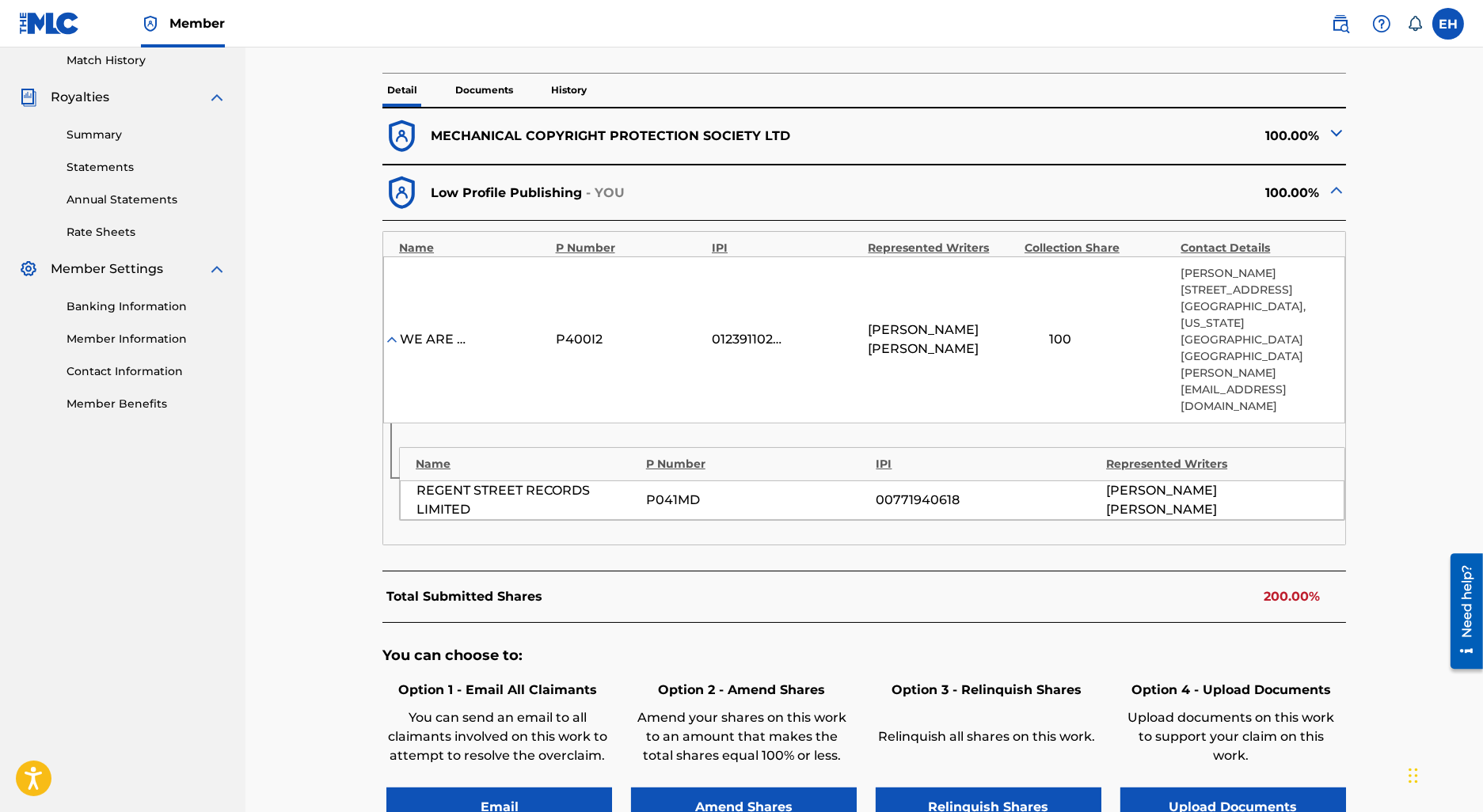
scroll to position [450, 0]
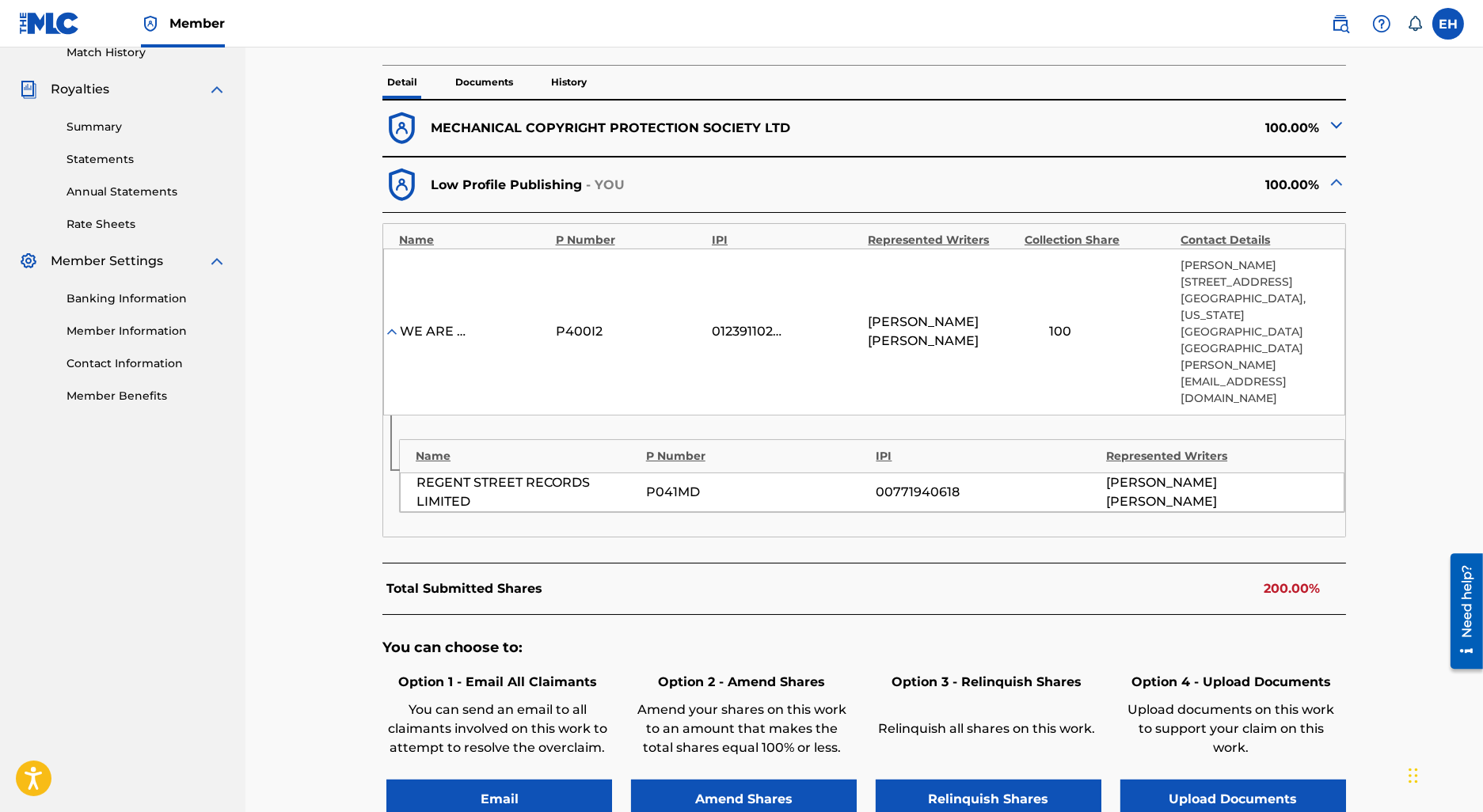
click at [1346, 119] on div "< Back SOMETHING MINE - Overclaim Detail The Overclaims Tool enables Members to…" at bounding box center [865, 288] width 1070 height 1301
click at [1337, 119] on img at bounding box center [1336, 125] width 19 height 19
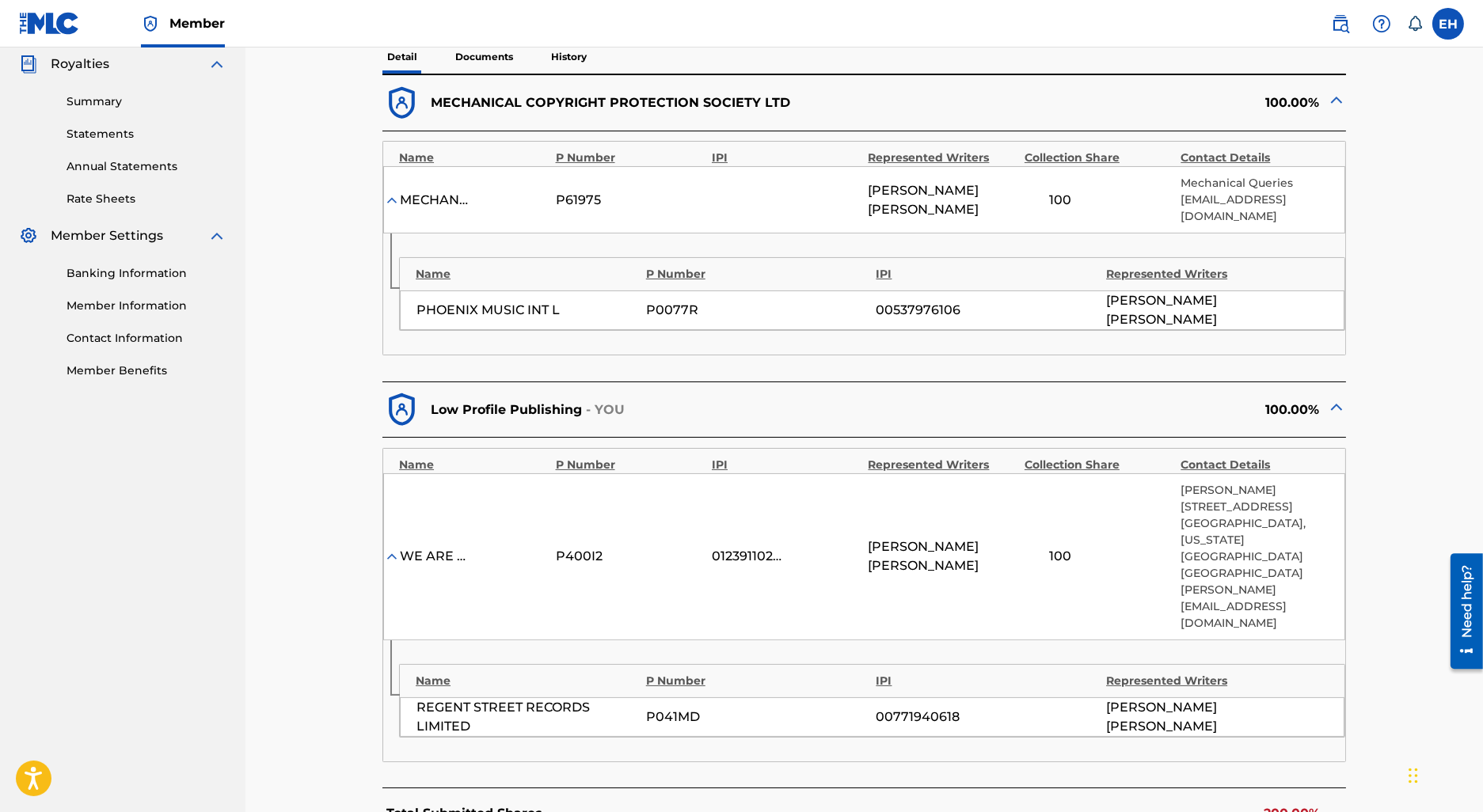
scroll to position [471, 0]
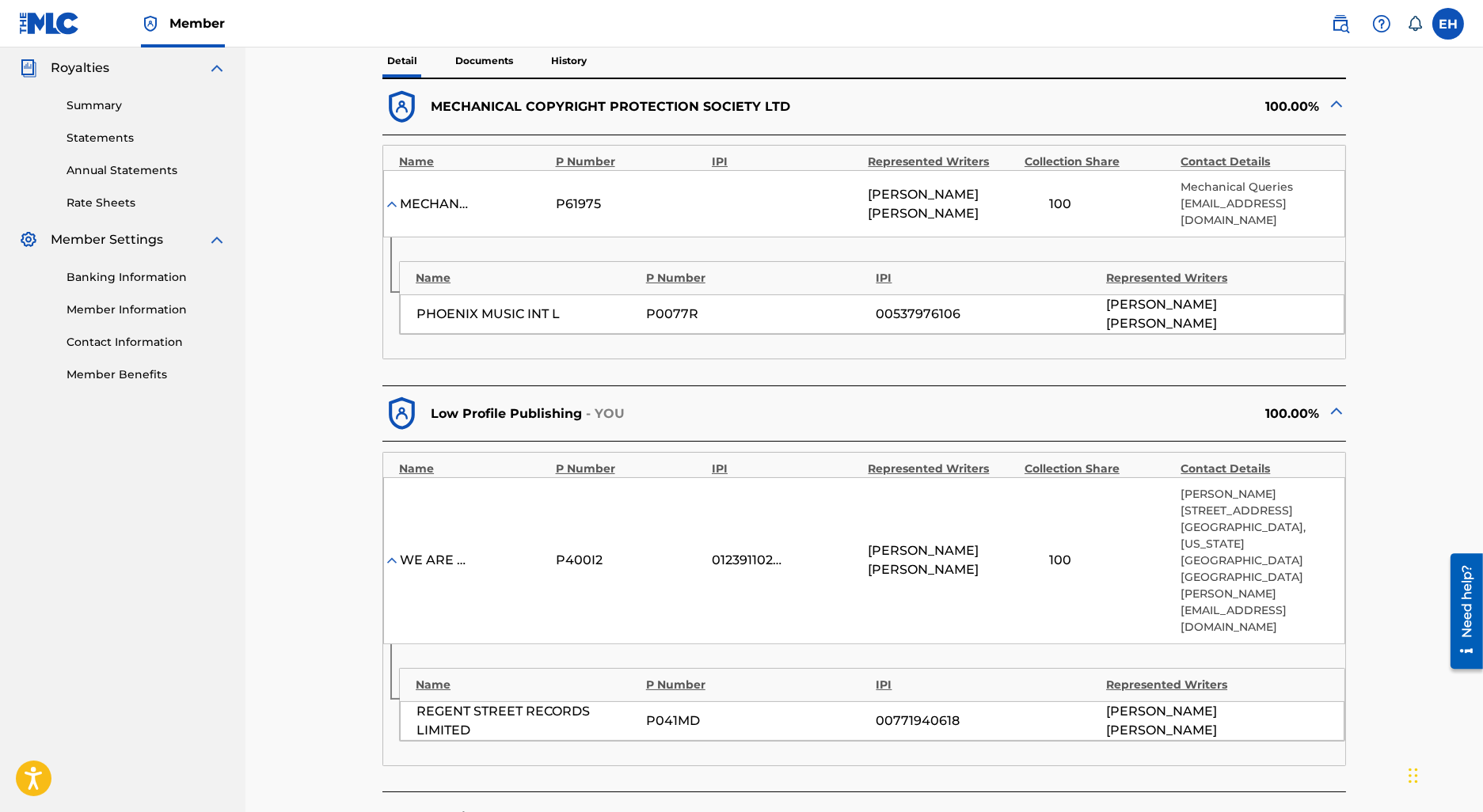
click at [1225, 200] on p "mechanicalqueries@prsformusic.com" at bounding box center [1255, 211] width 148 height 33
click at [666, 711] on div "P041MD" at bounding box center [757, 721] width 222 height 19
copy div "P041MD"
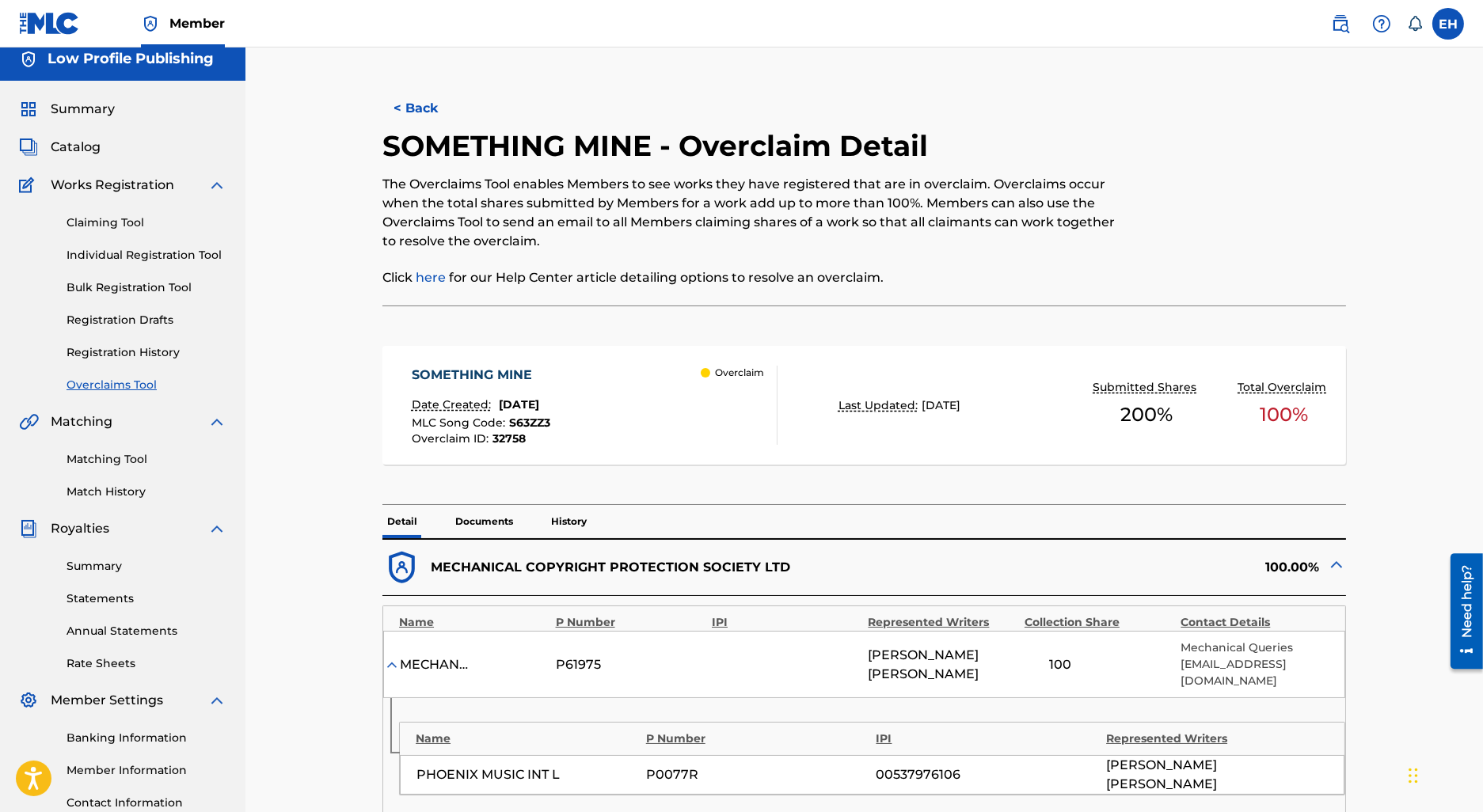
scroll to position [0, 0]
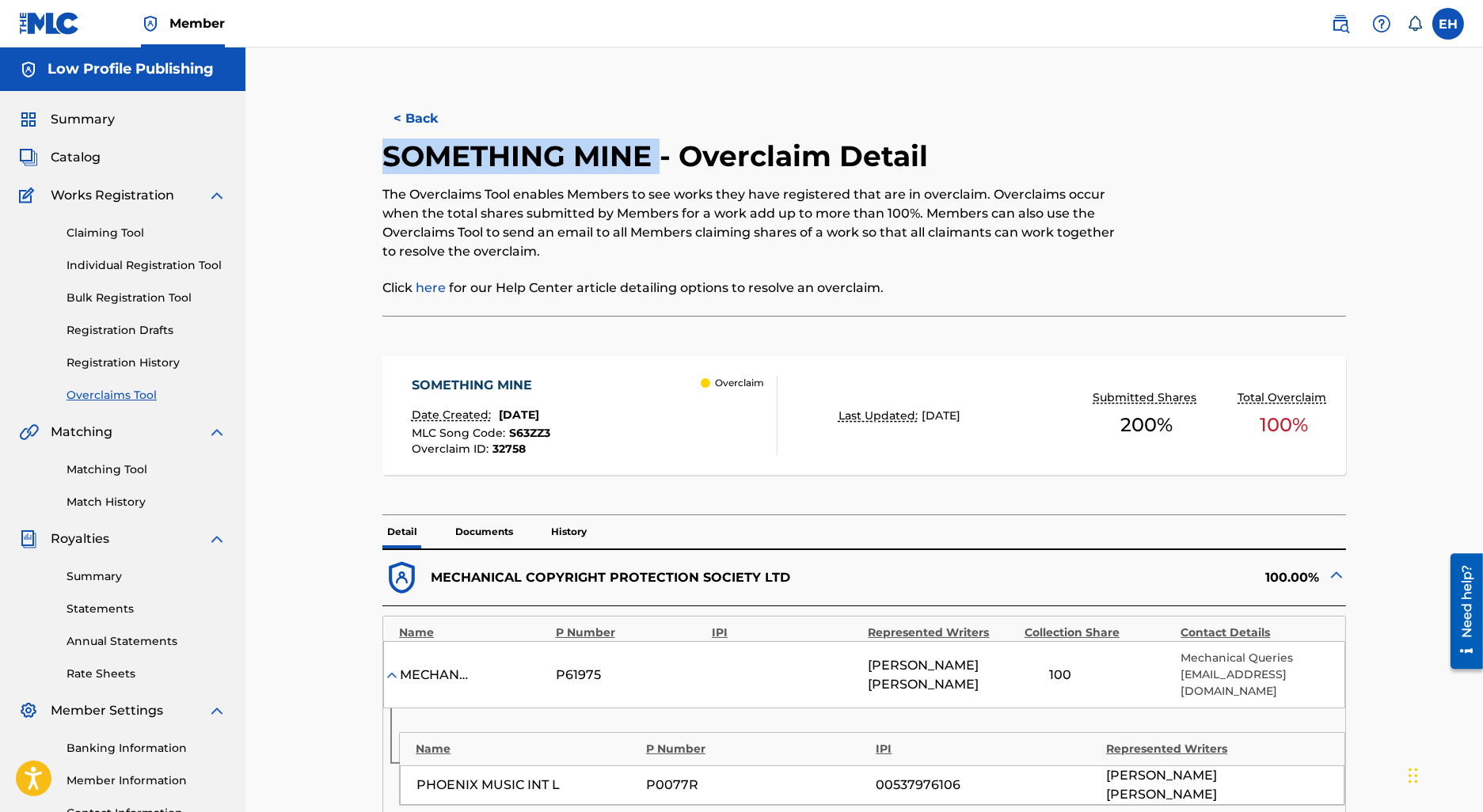
drag, startPoint x: 527, startPoint y: 164, endPoint x: 338, endPoint y: 158, distance: 189.1
copy h2 "SOMETHING MINE"
click at [398, 125] on button "< Back" at bounding box center [429, 118] width 95 height 39
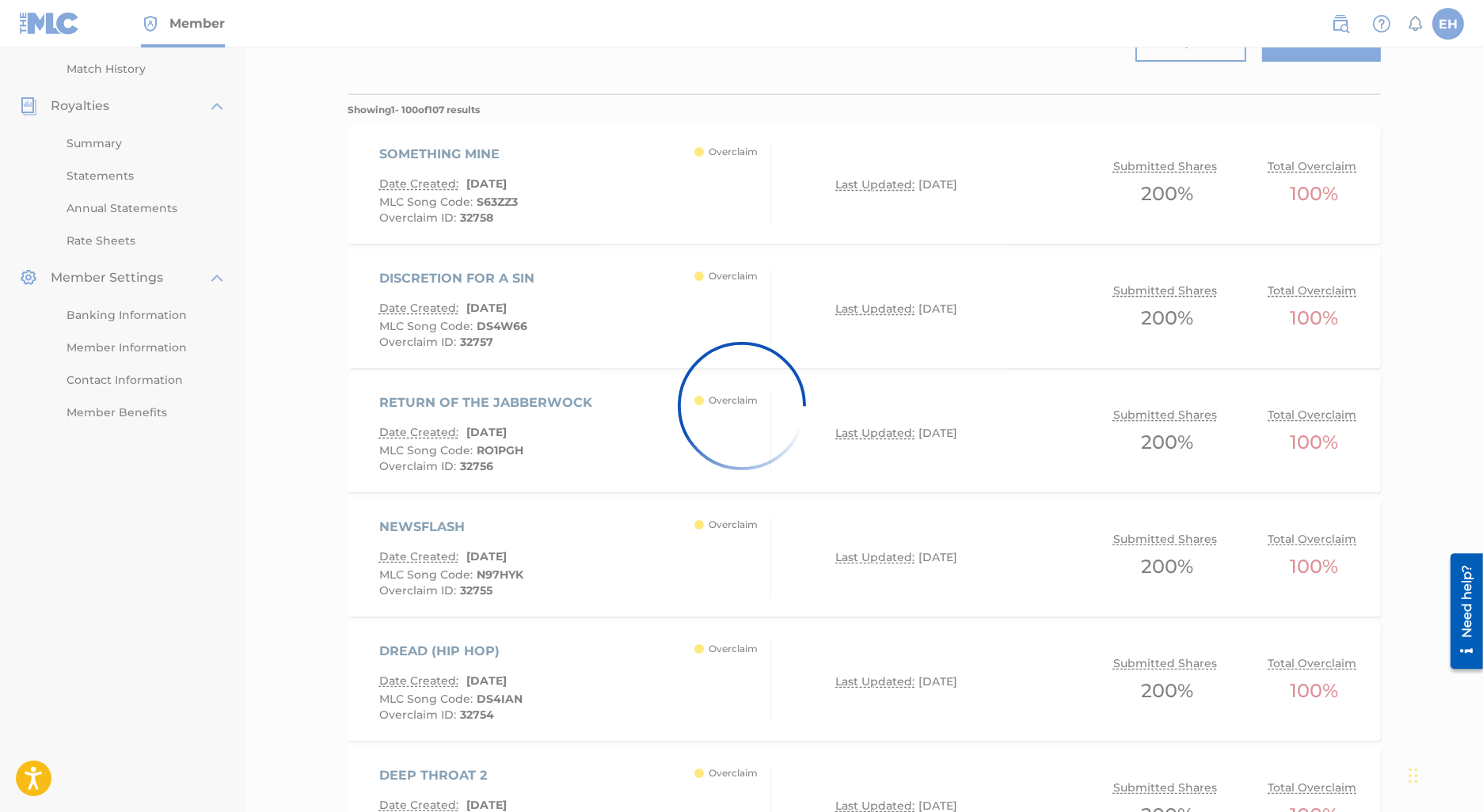
scroll to position [467, 0]
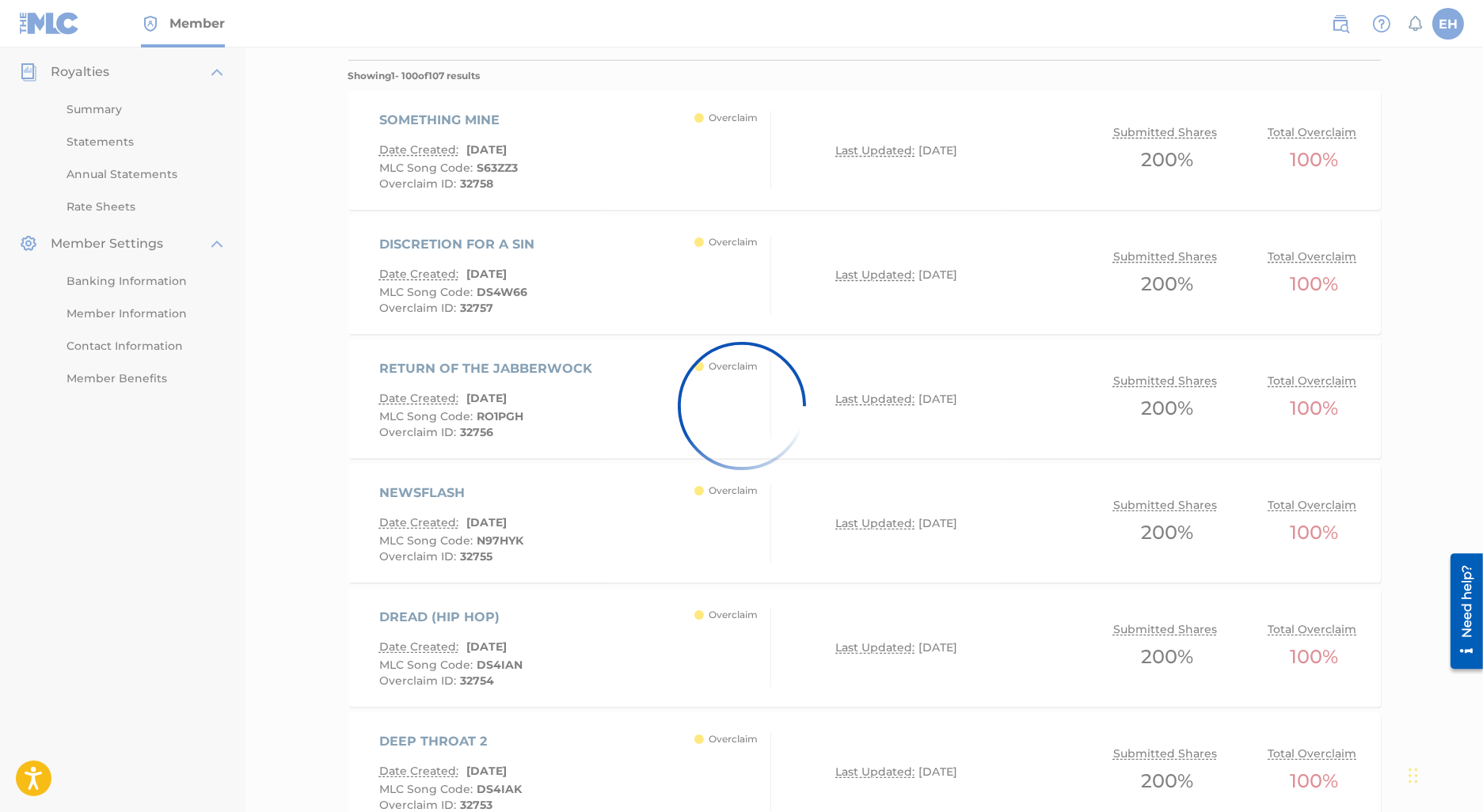
click at [525, 241] on div at bounding box center [742, 406] width 1483 height 812
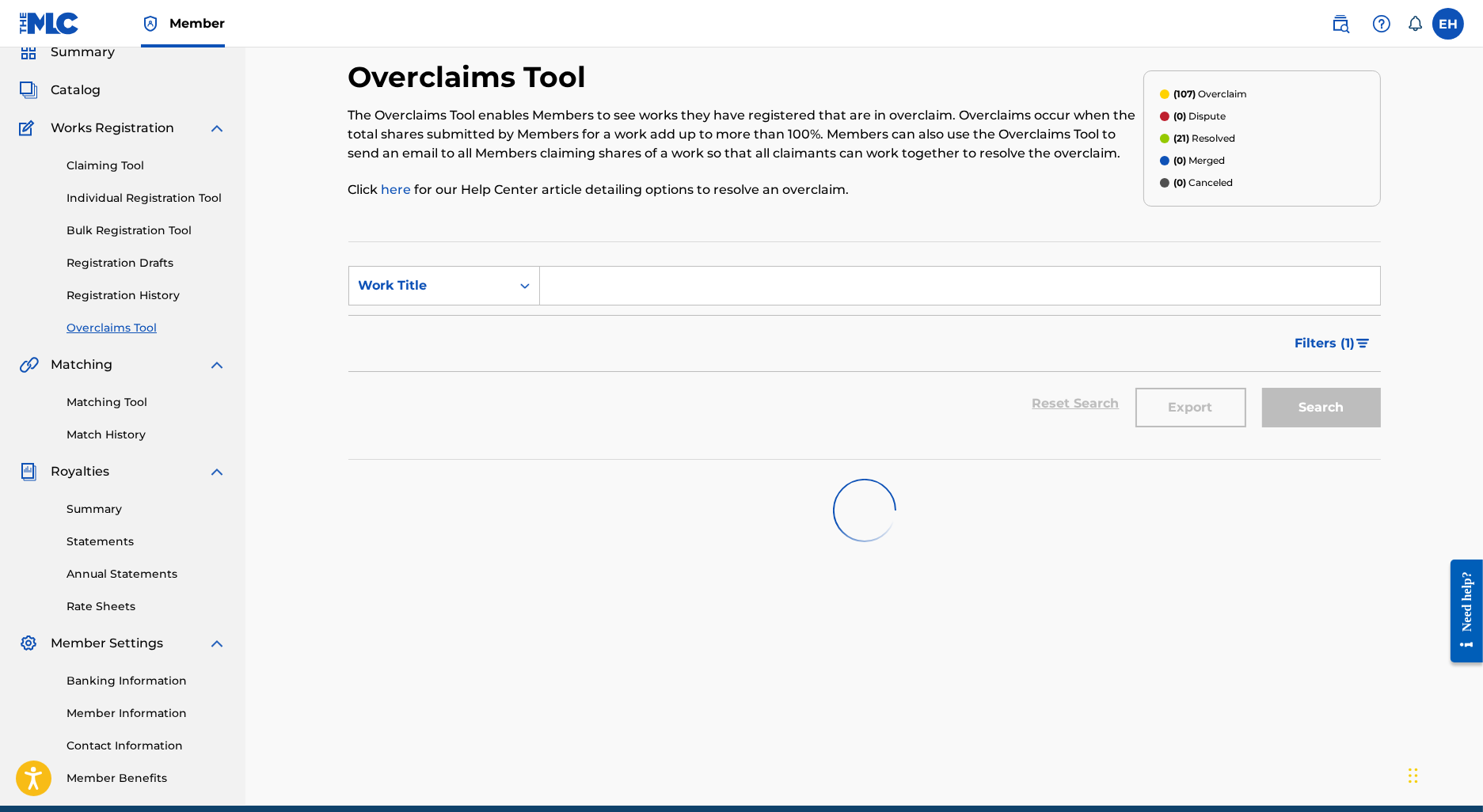
scroll to position [129, 0]
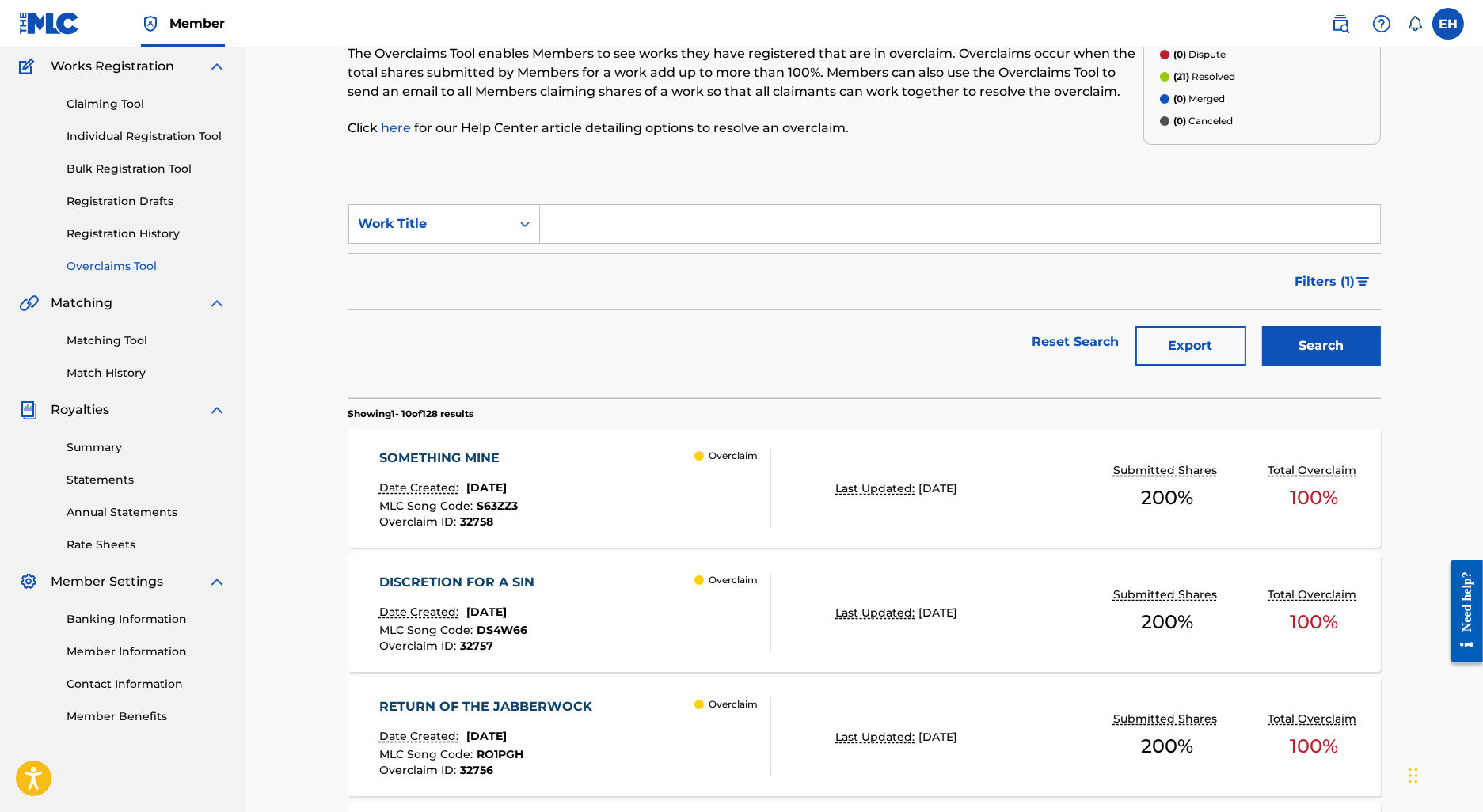
click at [459, 458] on div "SOMETHING MINE" at bounding box center [448, 459] width 138 height 19
click at [450, 569] on div "DISCRETION FOR A SIN Date Created: August 15, 2025 MLC Song Code : DS4W66 Overc…" at bounding box center [865, 613] width 1033 height 118
click at [451, 445] on div "SOMETHING MINE Date Created: [DATE] MLC Song Code : S63ZZ3 Overclaim ID : 32758…" at bounding box center [865, 489] width 1033 height 118
click at [432, 453] on div "SOMETHING MINE" at bounding box center [448, 459] width 138 height 19
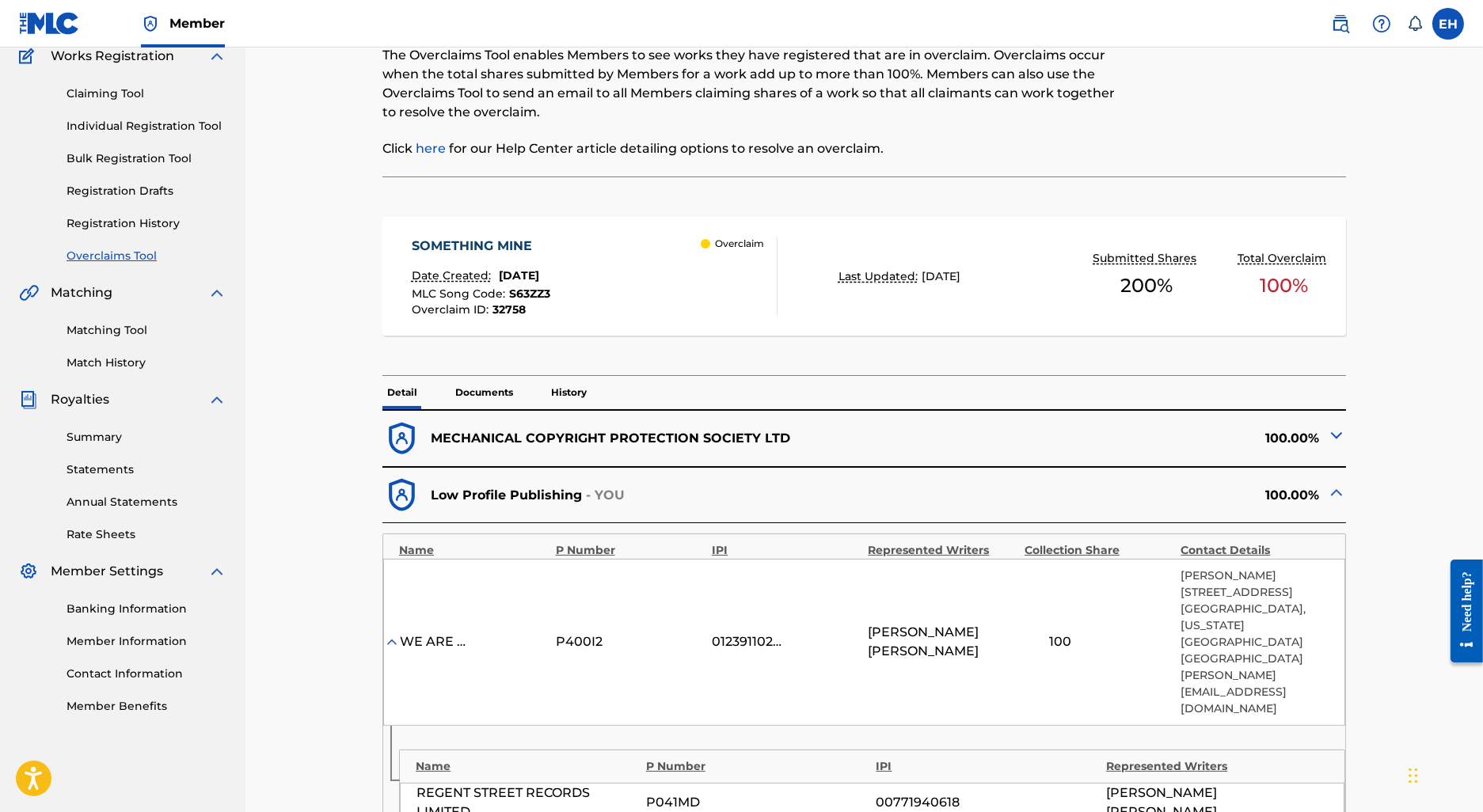
scroll to position [216, 0]
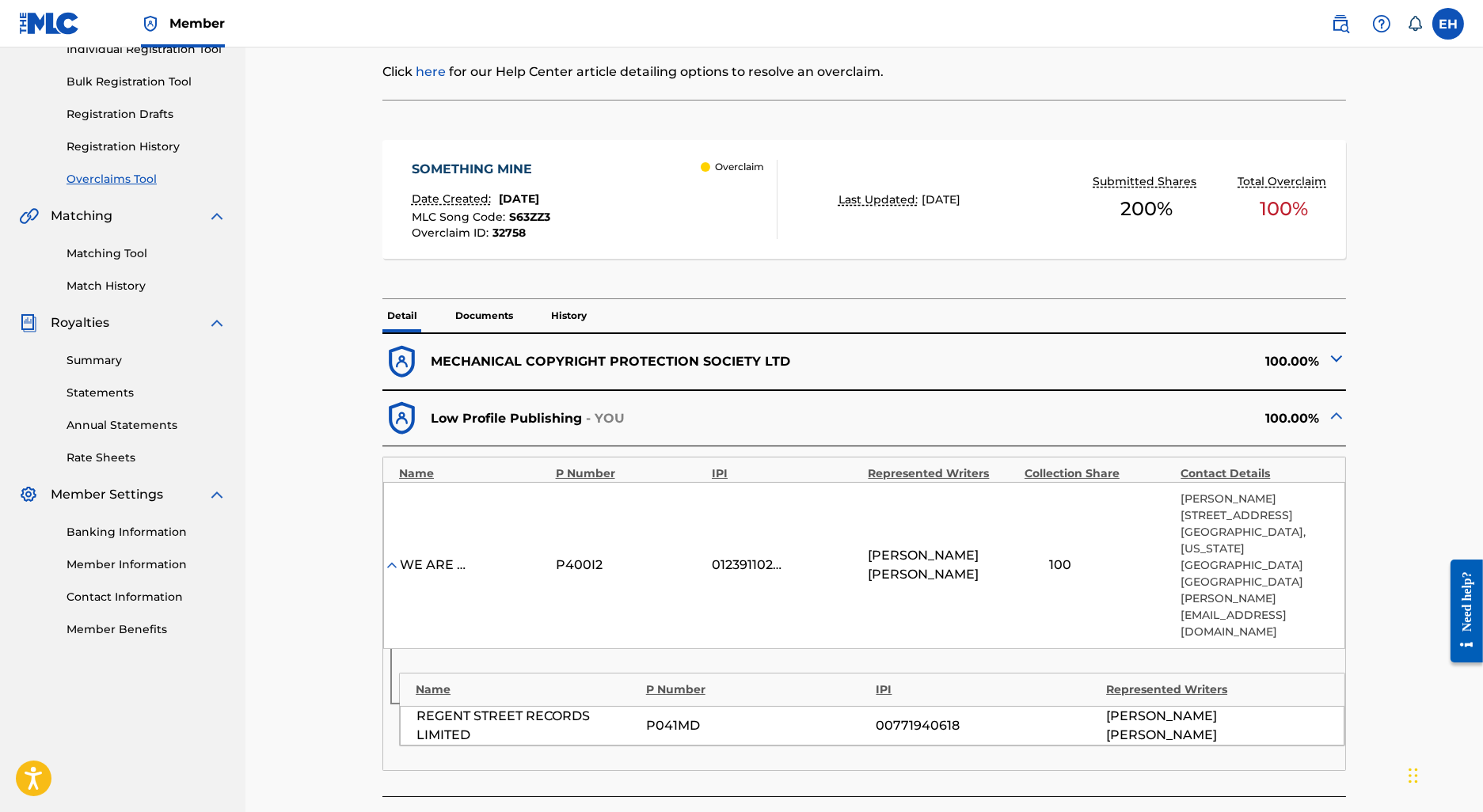
click at [1335, 364] on img at bounding box center [1336, 359] width 19 height 19
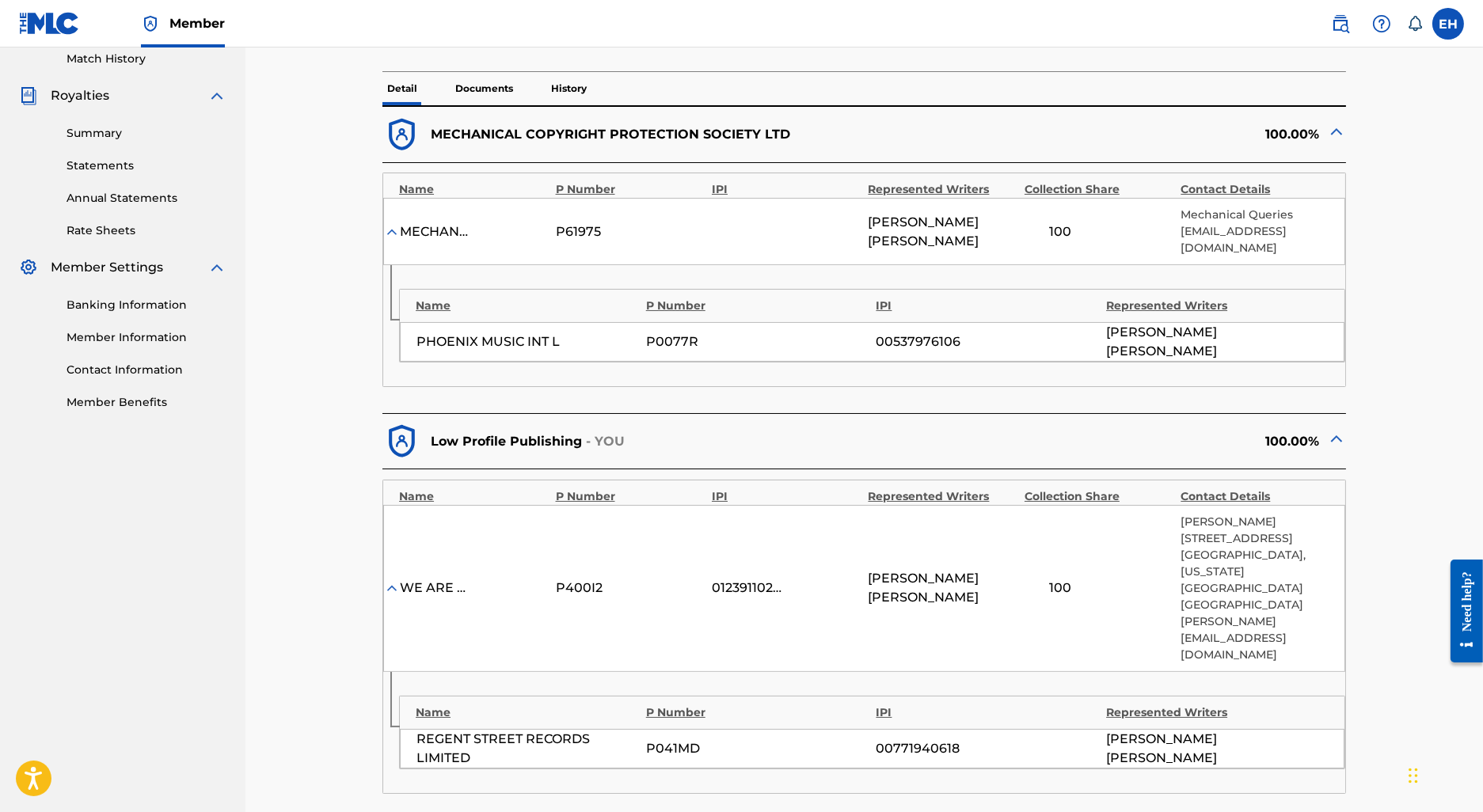
scroll to position [0, 0]
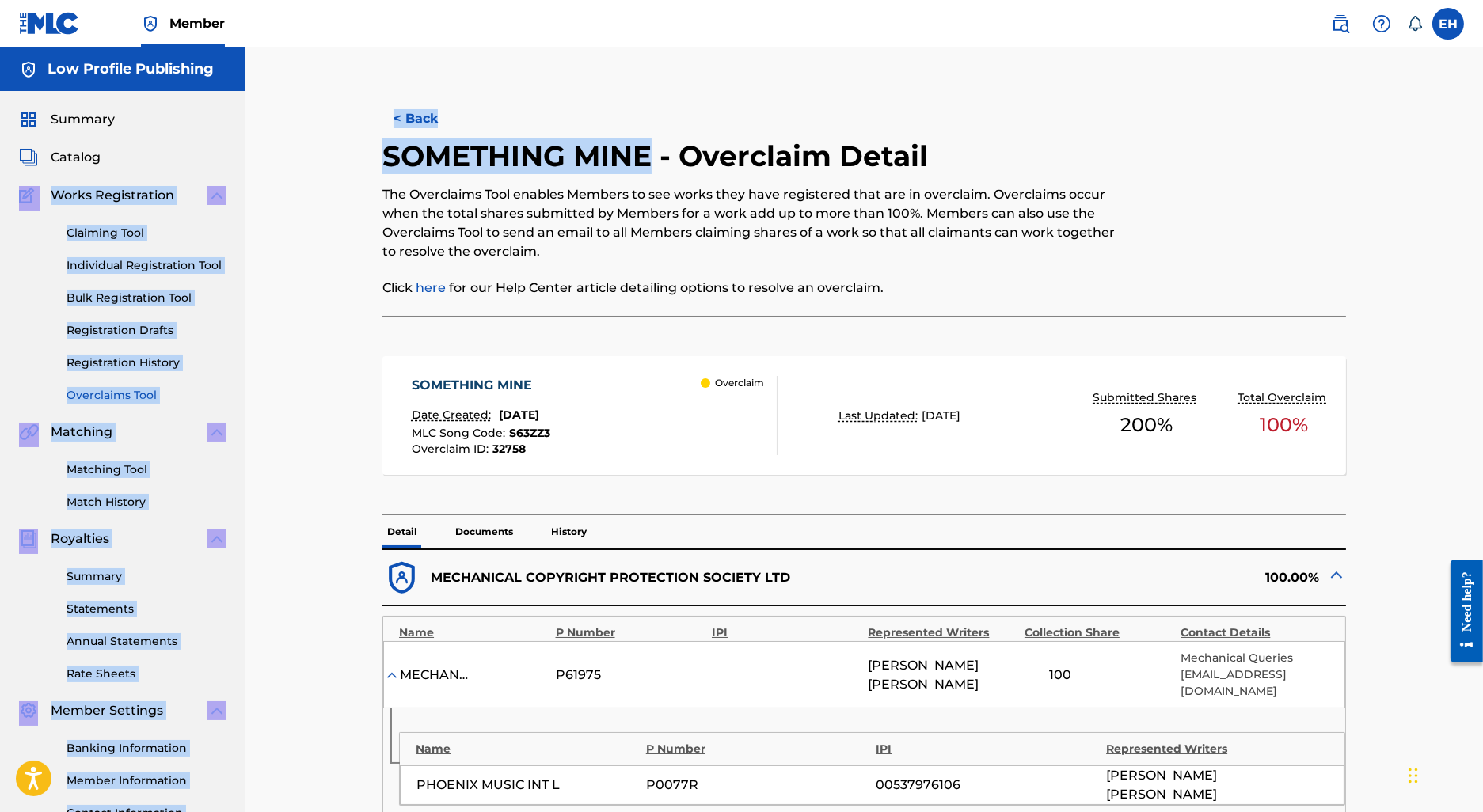
drag, startPoint x: 651, startPoint y: 162, endPoint x: 217, endPoint y: 162, distance: 434.0
copy main "Works Registration Claiming Tool Individual Registration Tool Bulk Registration…"
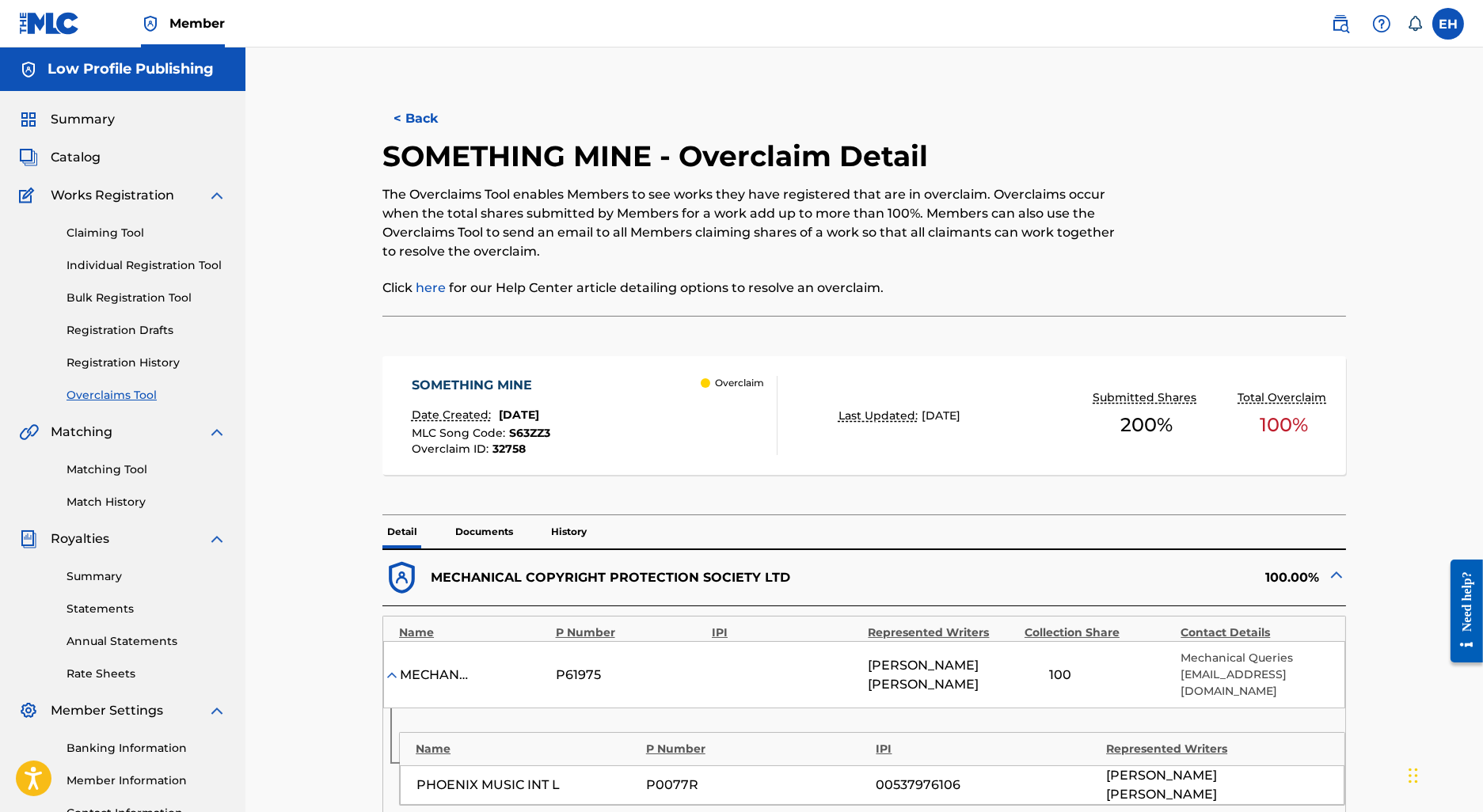
click at [657, 170] on h2 "SOMETHING MINE - Overclaim Detail" at bounding box center [659, 156] width 554 height 36
drag, startPoint x: 637, startPoint y: 159, endPoint x: 392, endPoint y: 162, distance: 245.0
click at [392, 162] on h2 "SOMETHING MINE - Overclaim Detail" at bounding box center [659, 156] width 554 height 36
copy h2 "OMETHING MINE"
click at [422, 121] on button "< Back" at bounding box center [429, 118] width 95 height 39
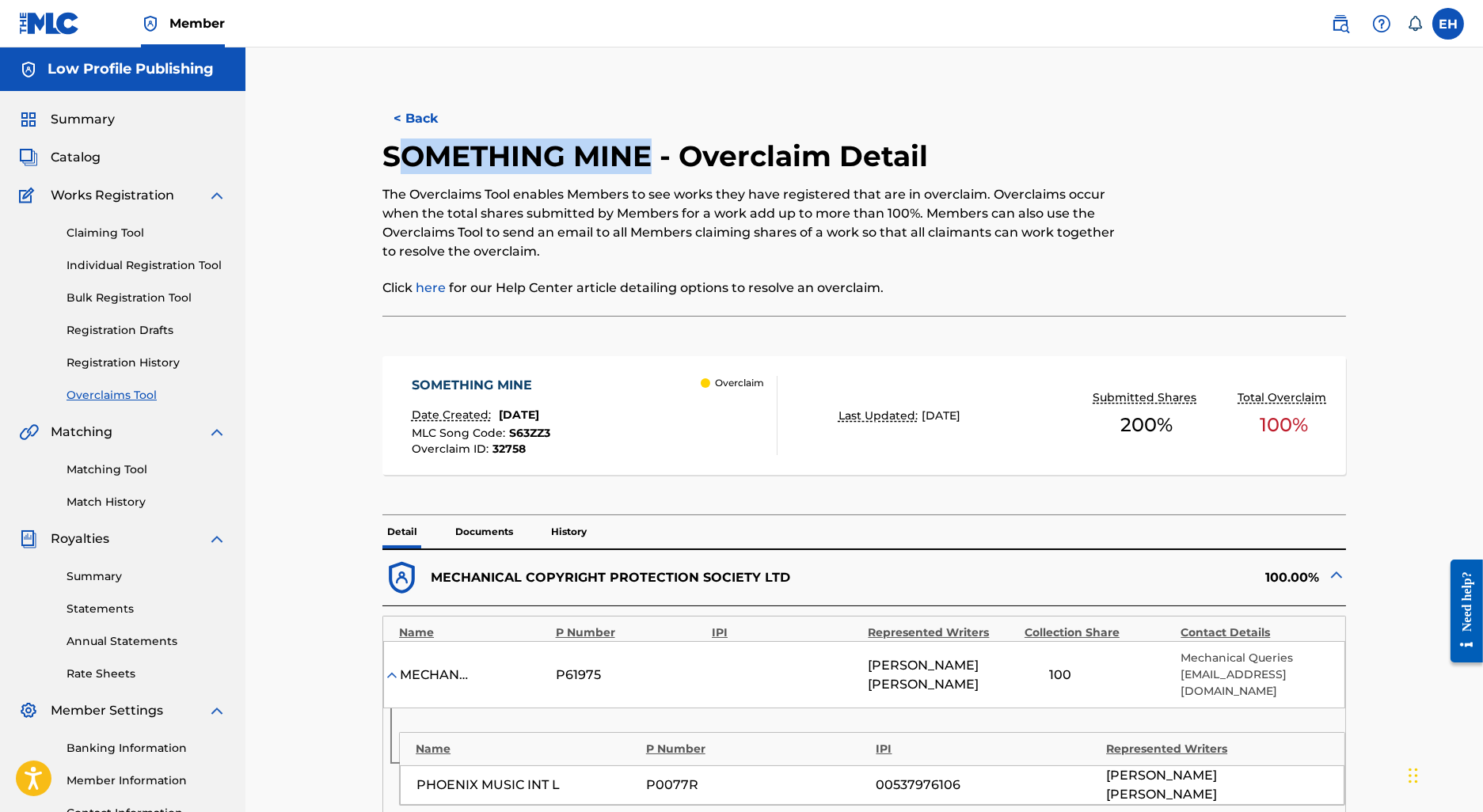
scroll to position [129, 0]
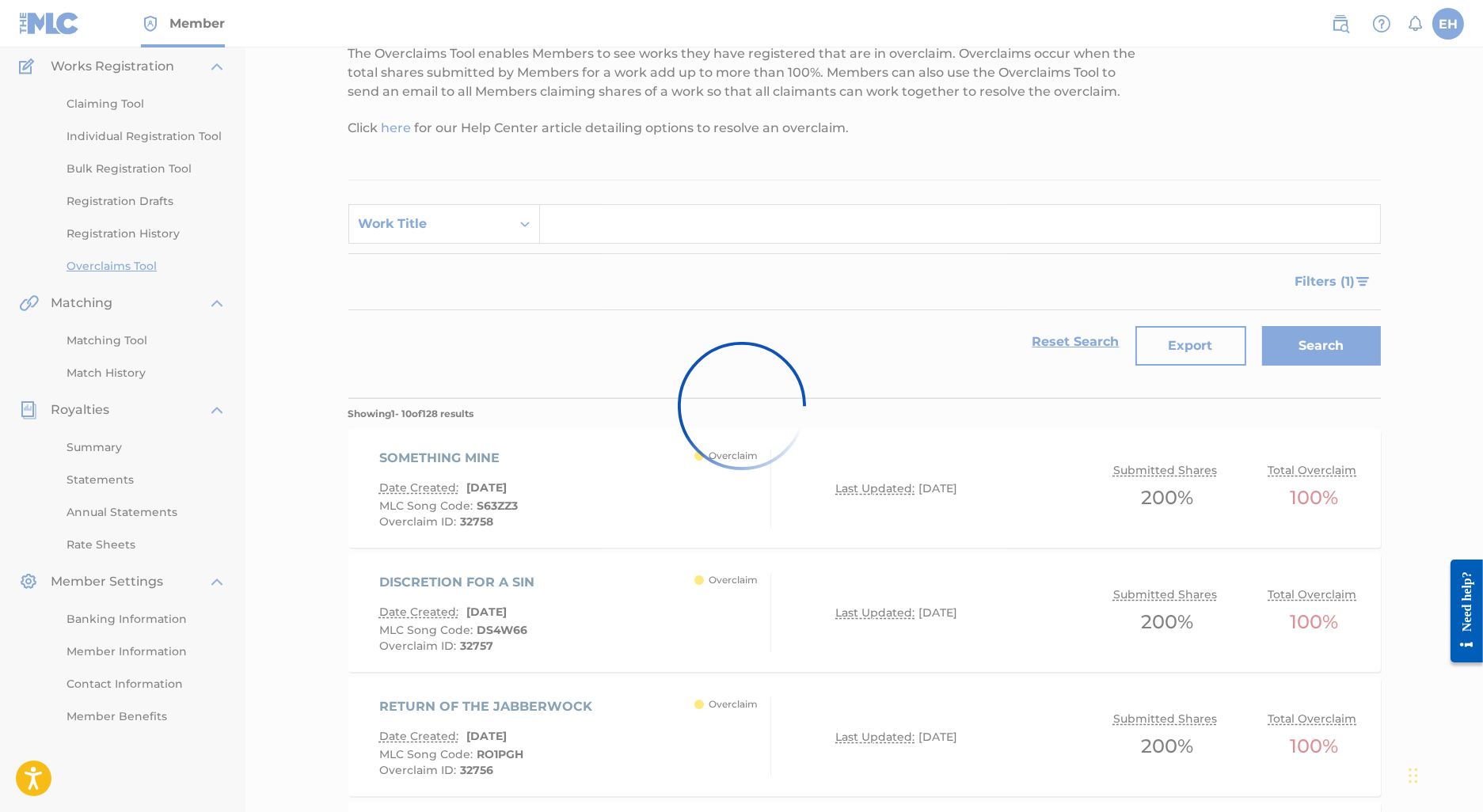
click at [390, 664] on div at bounding box center [742, 406] width 1483 height 812
click at [390, 648] on div at bounding box center [742, 406] width 1483 height 812
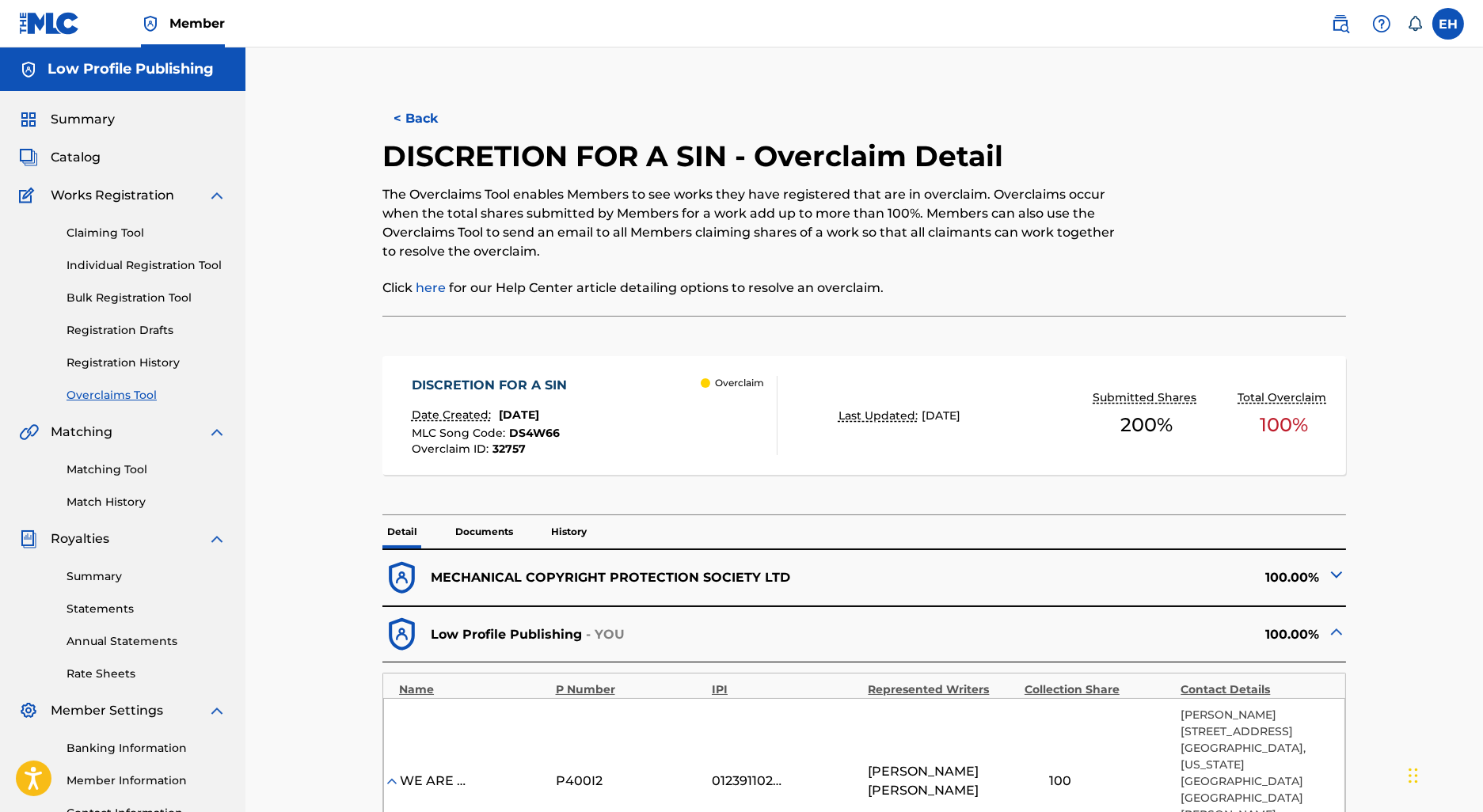
scroll to position [29, 0]
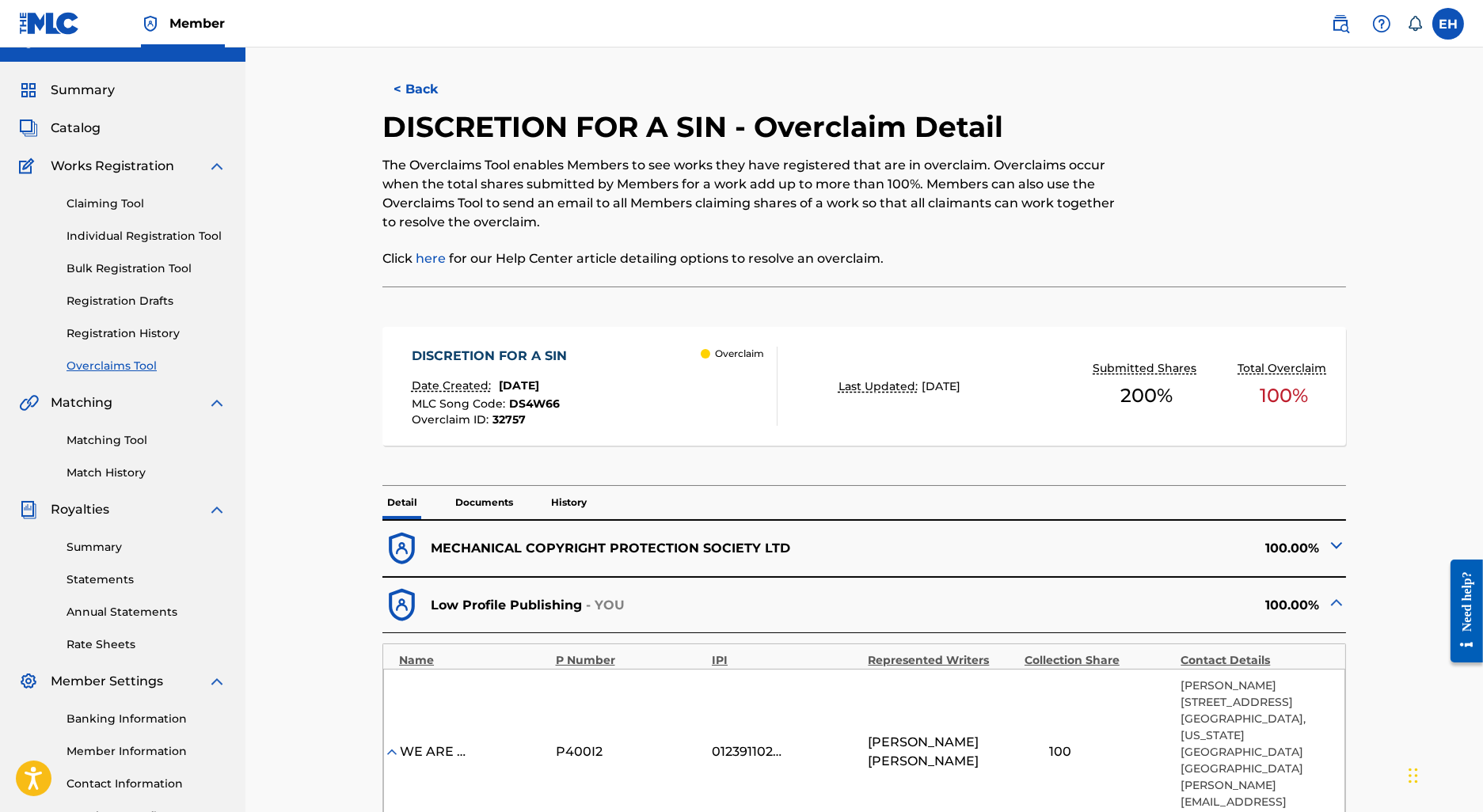
click at [1290, 539] on div "100.00%" at bounding box center [1105, 549] width 481 height 39
click at [1324, 560] on div "100.00%" at bounding box center [1105, 549] width 481 height 39
click at [1338, 555] on div at bounding box center [1336, 548] width 19 height 24
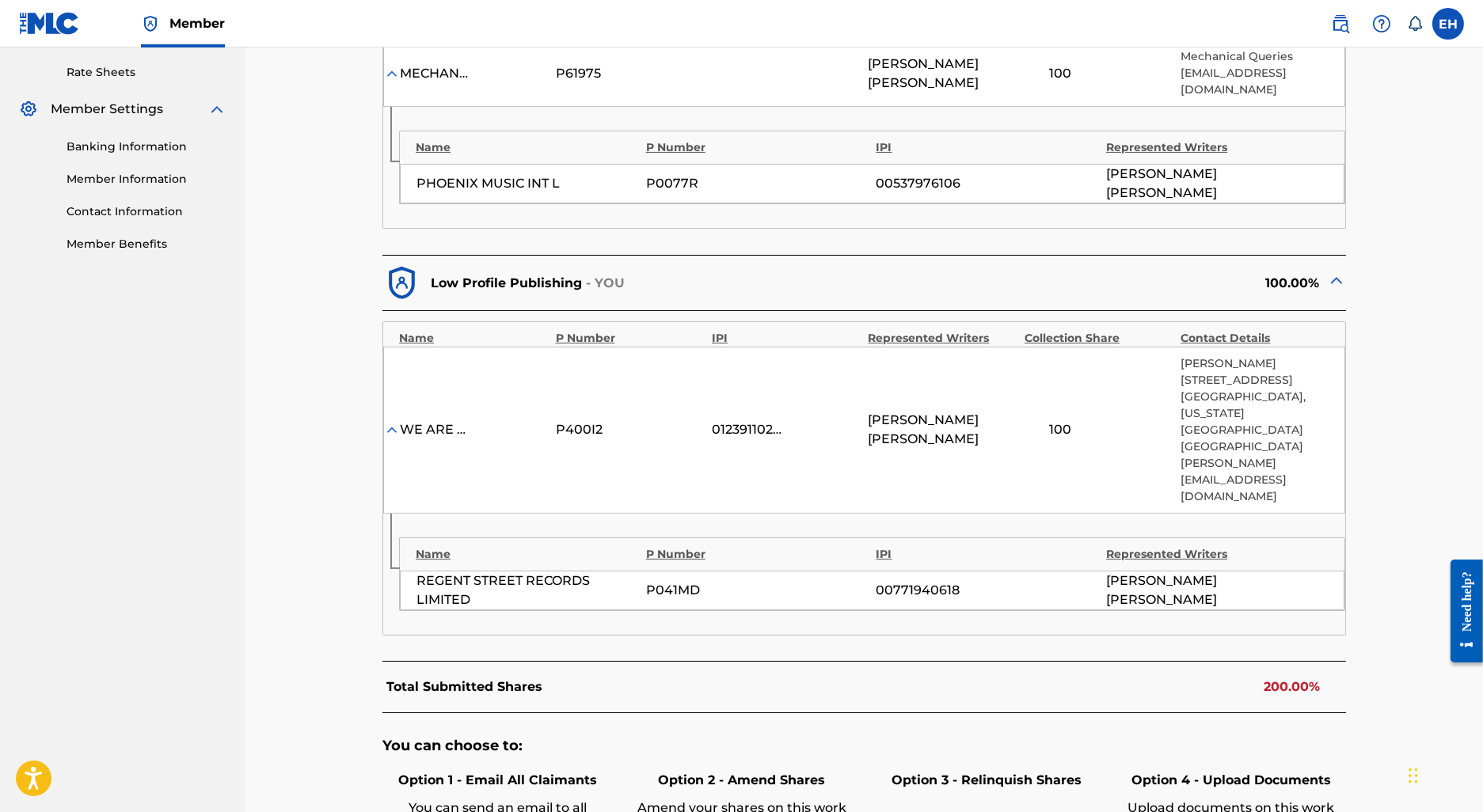
scroll to position [507, 0]
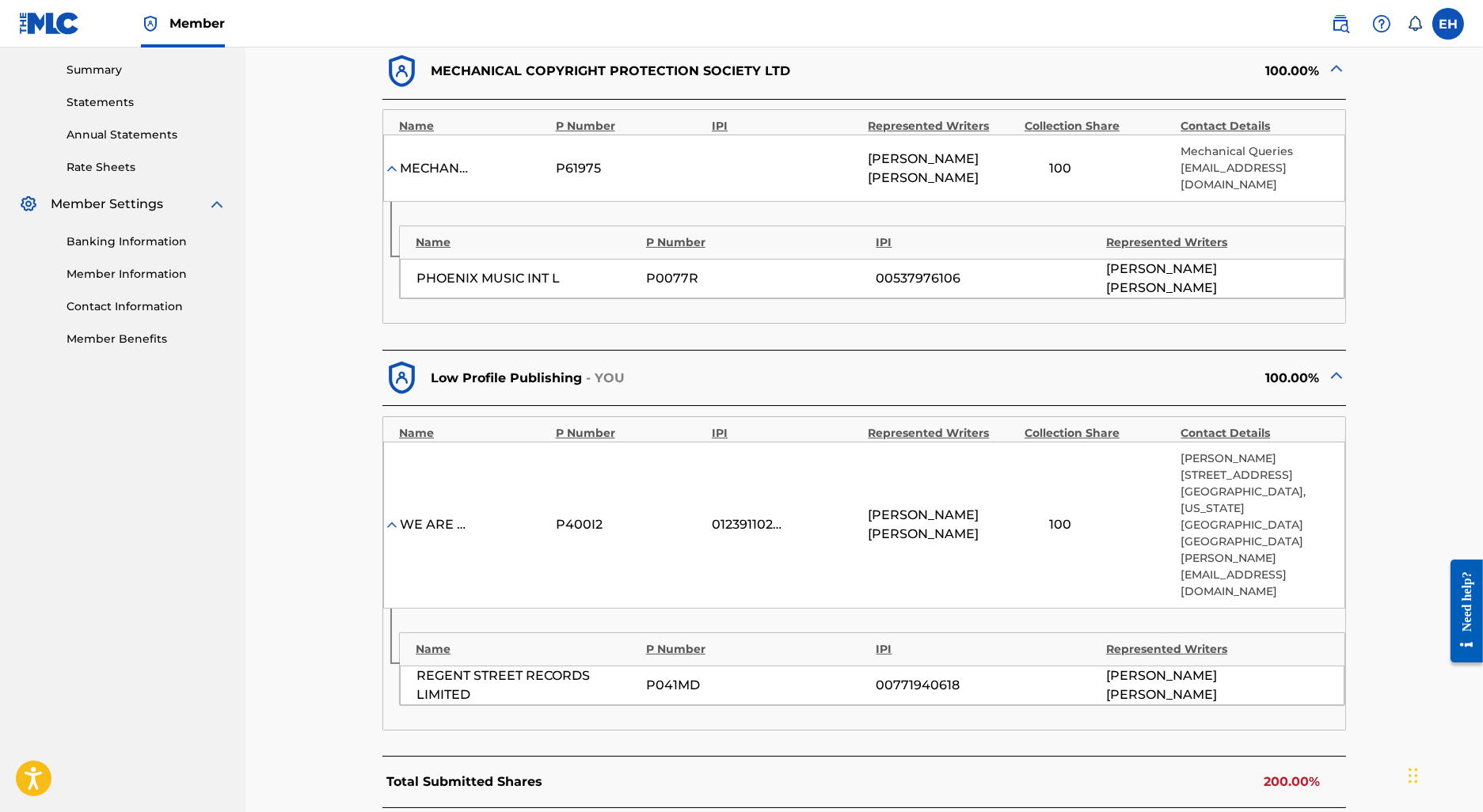
click at [1335, 292] on div "Name P Number IPI Represented Writers PHOENIX MUSIC INT L P0077R 00537976106 LU…" at bounding box center [865, 262] width 962 height 121
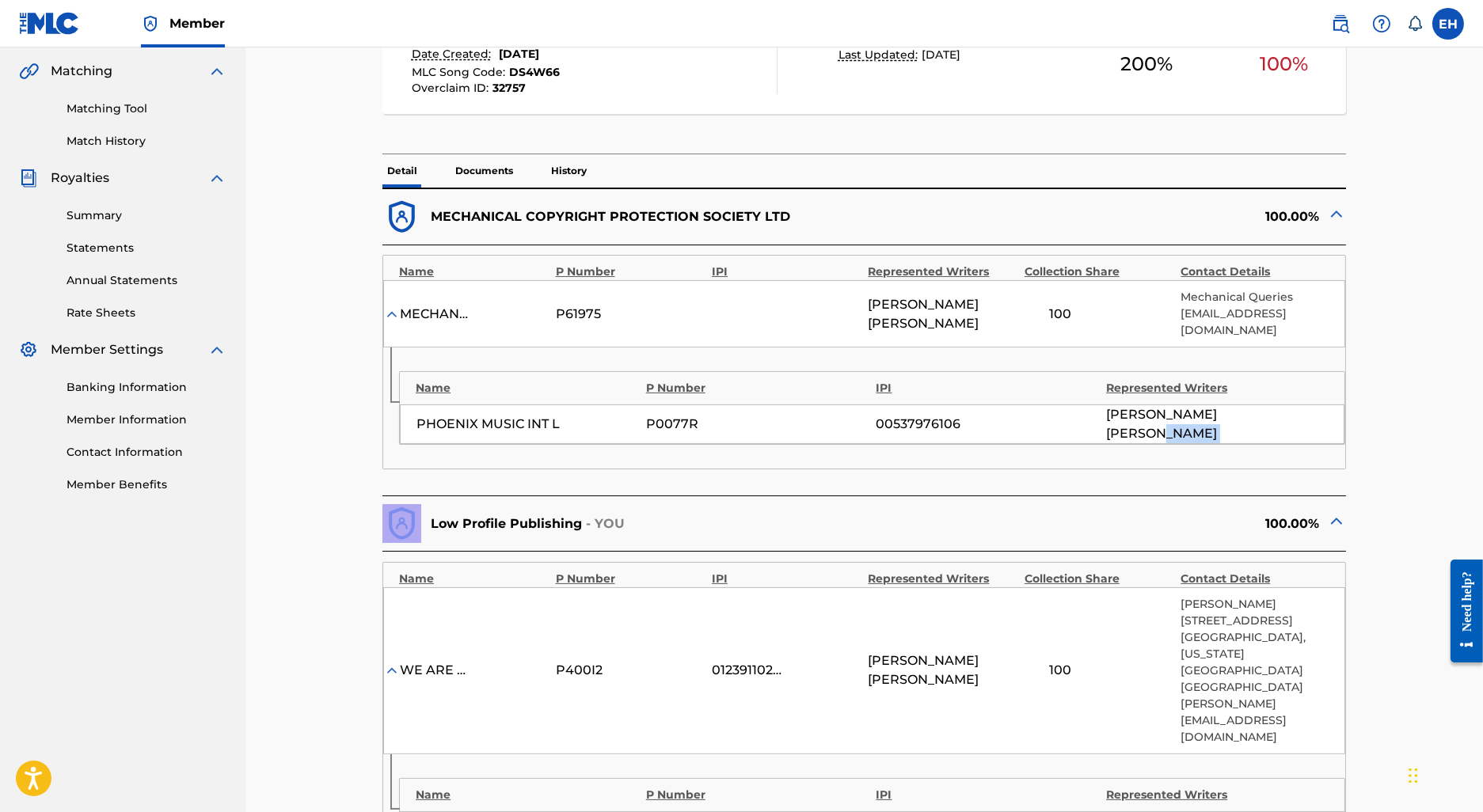
scroll to position [345, 0]
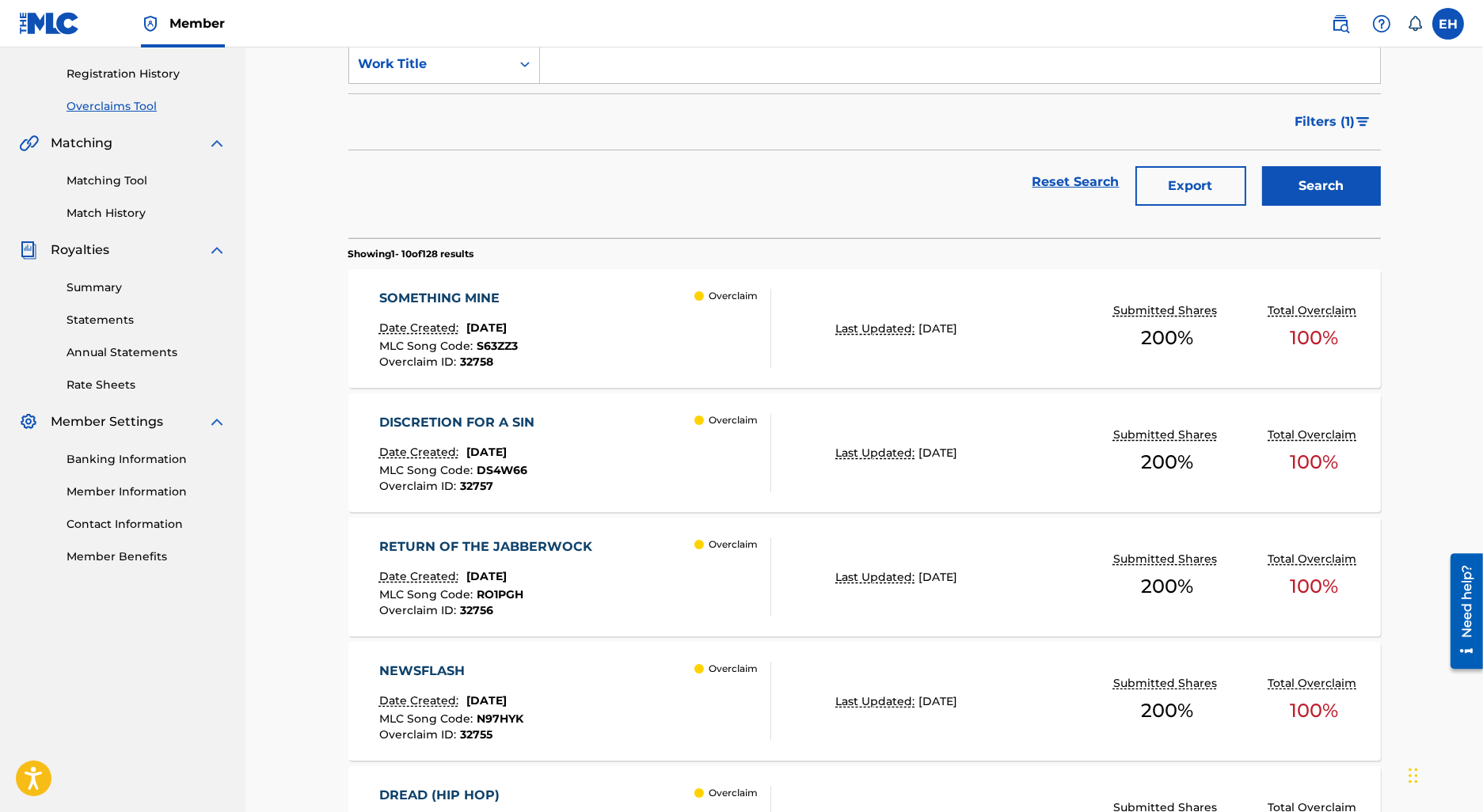
scroll to position [314, 0]
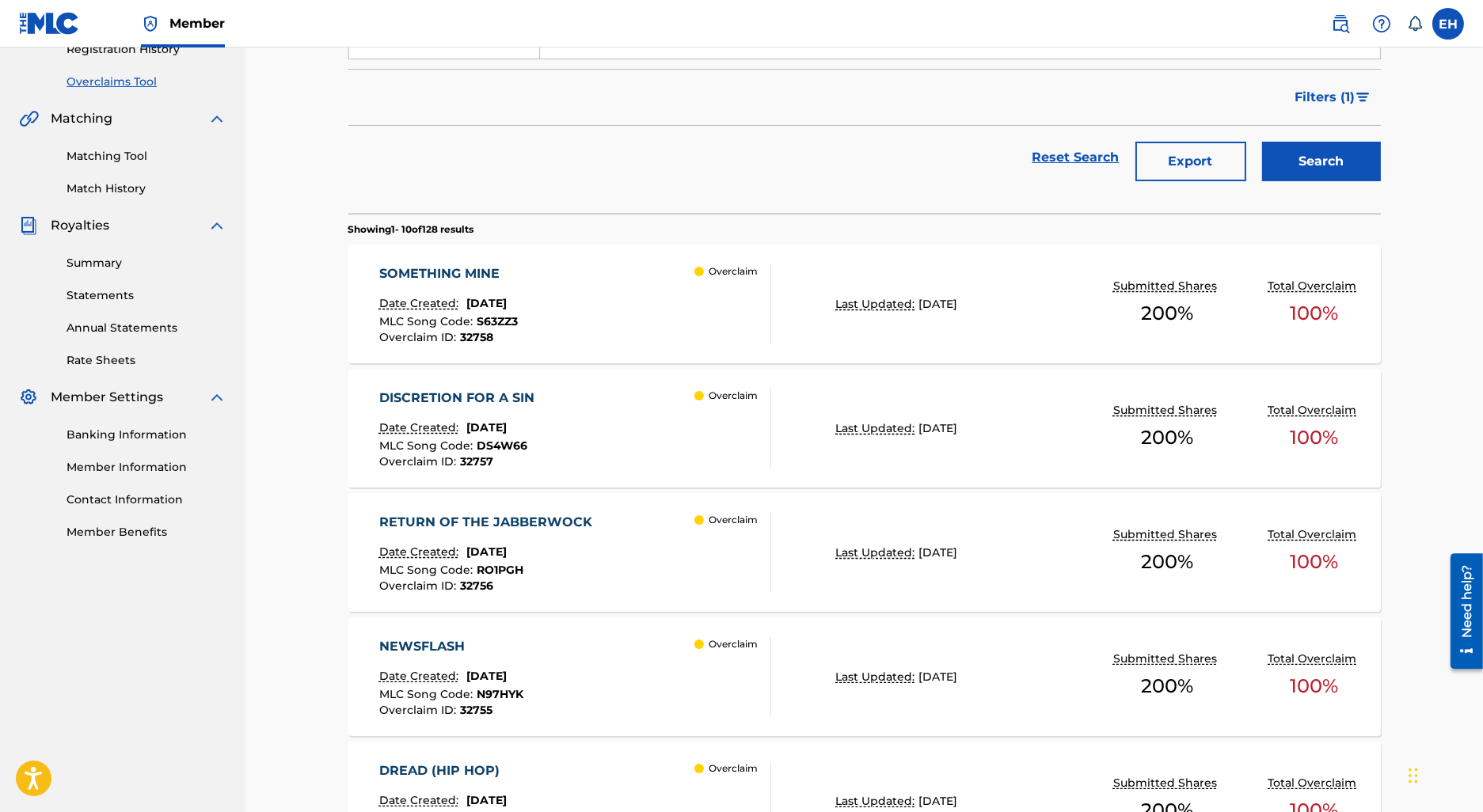
click at [564, 519] on div "RETURN OF THE JABBERWOCK" at bounding box center [490, 523] width 221 height 19
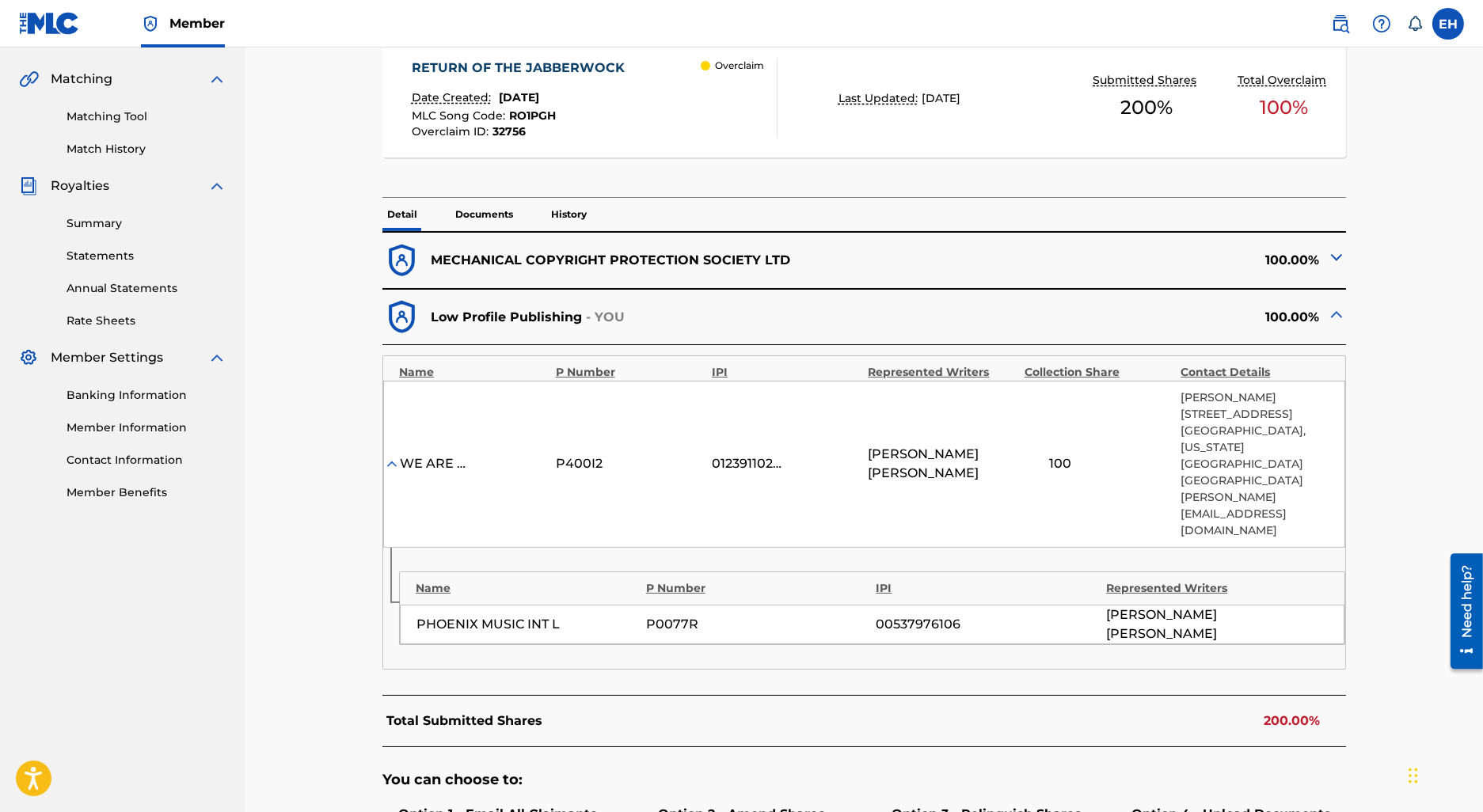
scroll to position [389, 0]
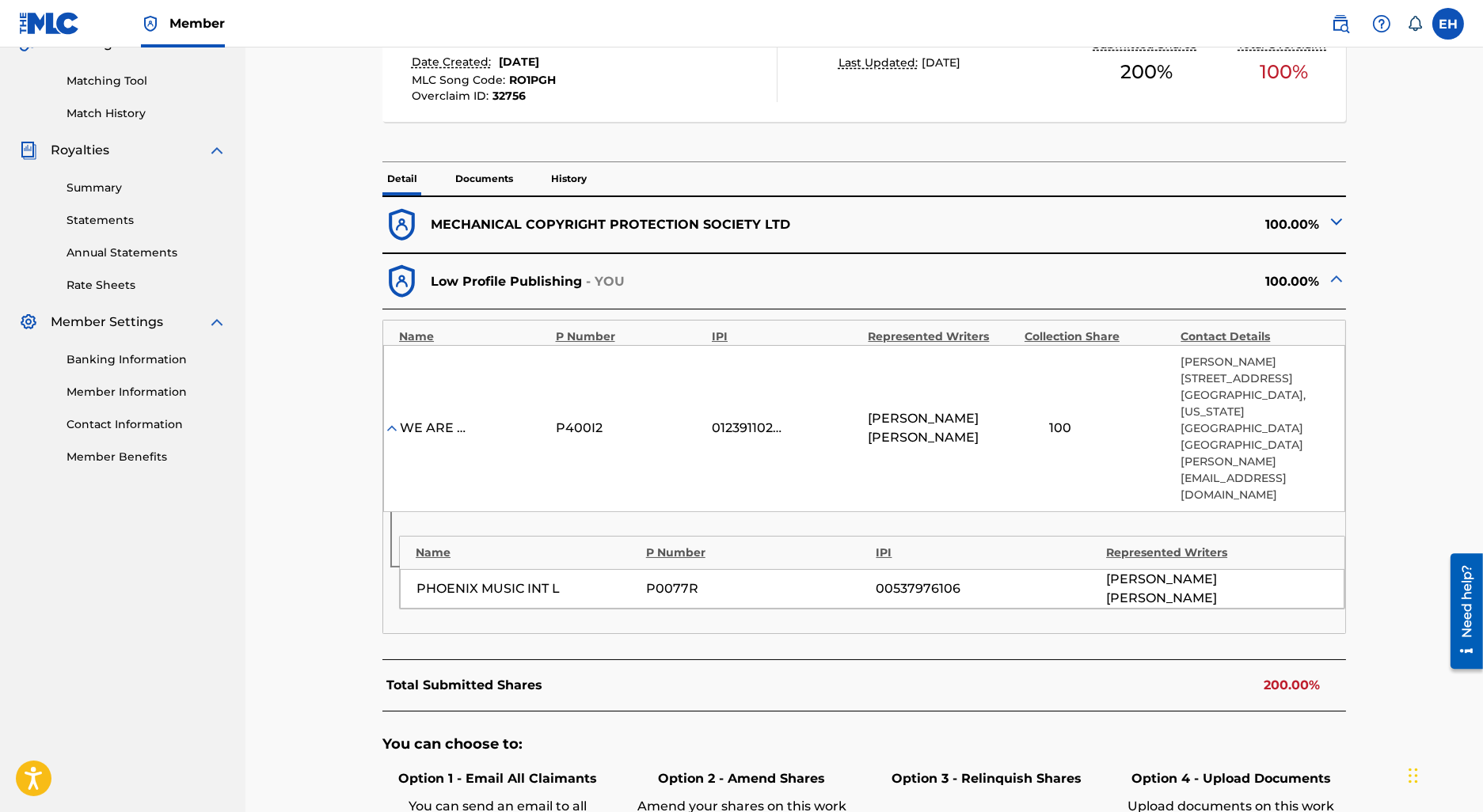
click at [747, 208] on div "MECHANICAL COPYRIGHT PROTECTION SOCIETY LTD" at bounding box center [623, 225] width 481 height 39
drag, startPoint x: 723, startPoint y: 236, endPoint x: 707, endPoint y: 225, distance: 19.4
click at [723, 236] on div "MECHANICAL COPYRIGHT PROTECTION SOCIETY LTD" at bounding box center [623, 225] width 481 height 39
click at [1333, 206] on div "100.00%" at bounding box center [1105, 225] width 481 height 39
click at [1341, 232] on div at bounding box center [1336, 225] width 19 height 24
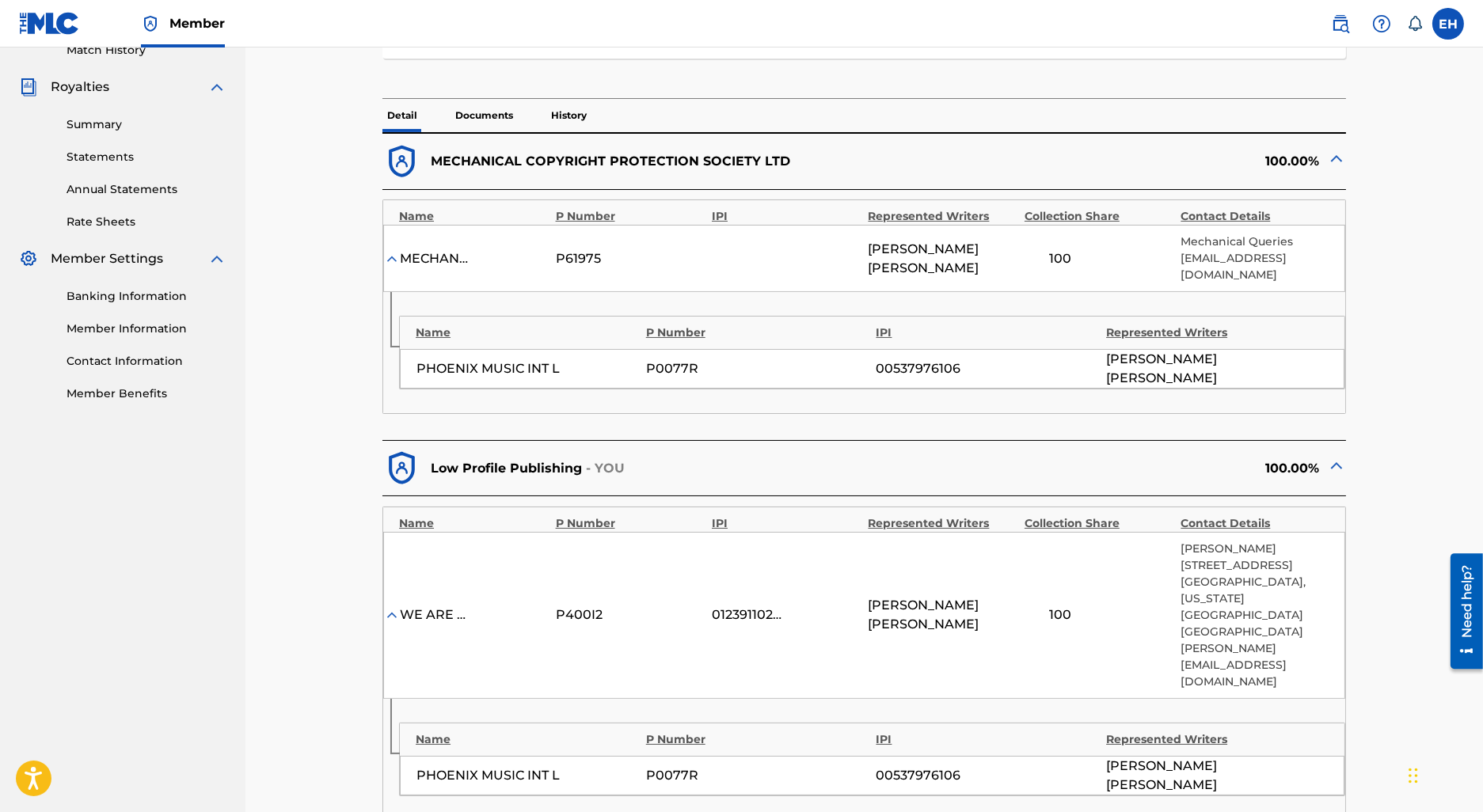
scroll to position [453, 0]
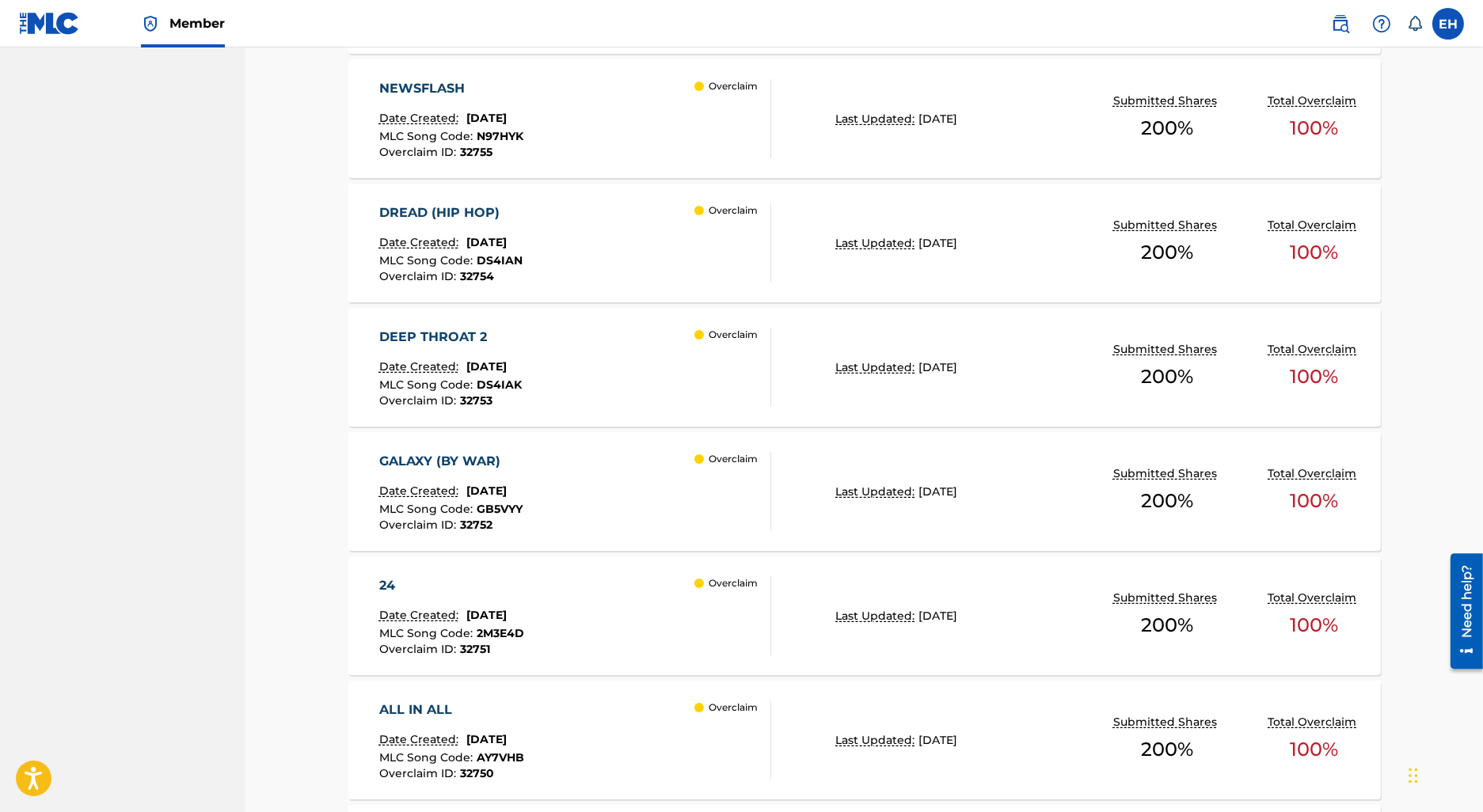
scroll to position [1047, 0]
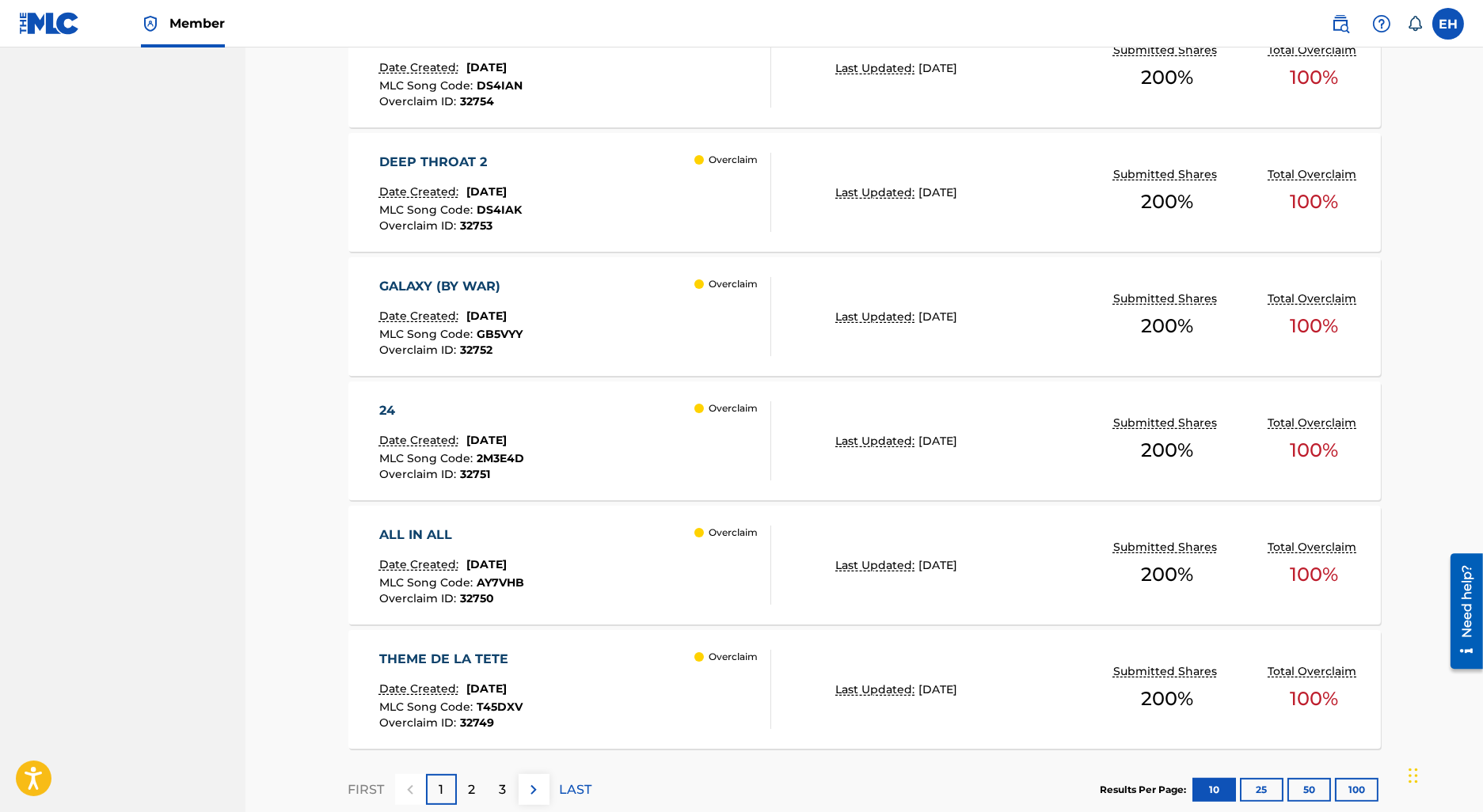
click at [475, 782] on p "2" at bounding box center [473, 790] width 8 height 19
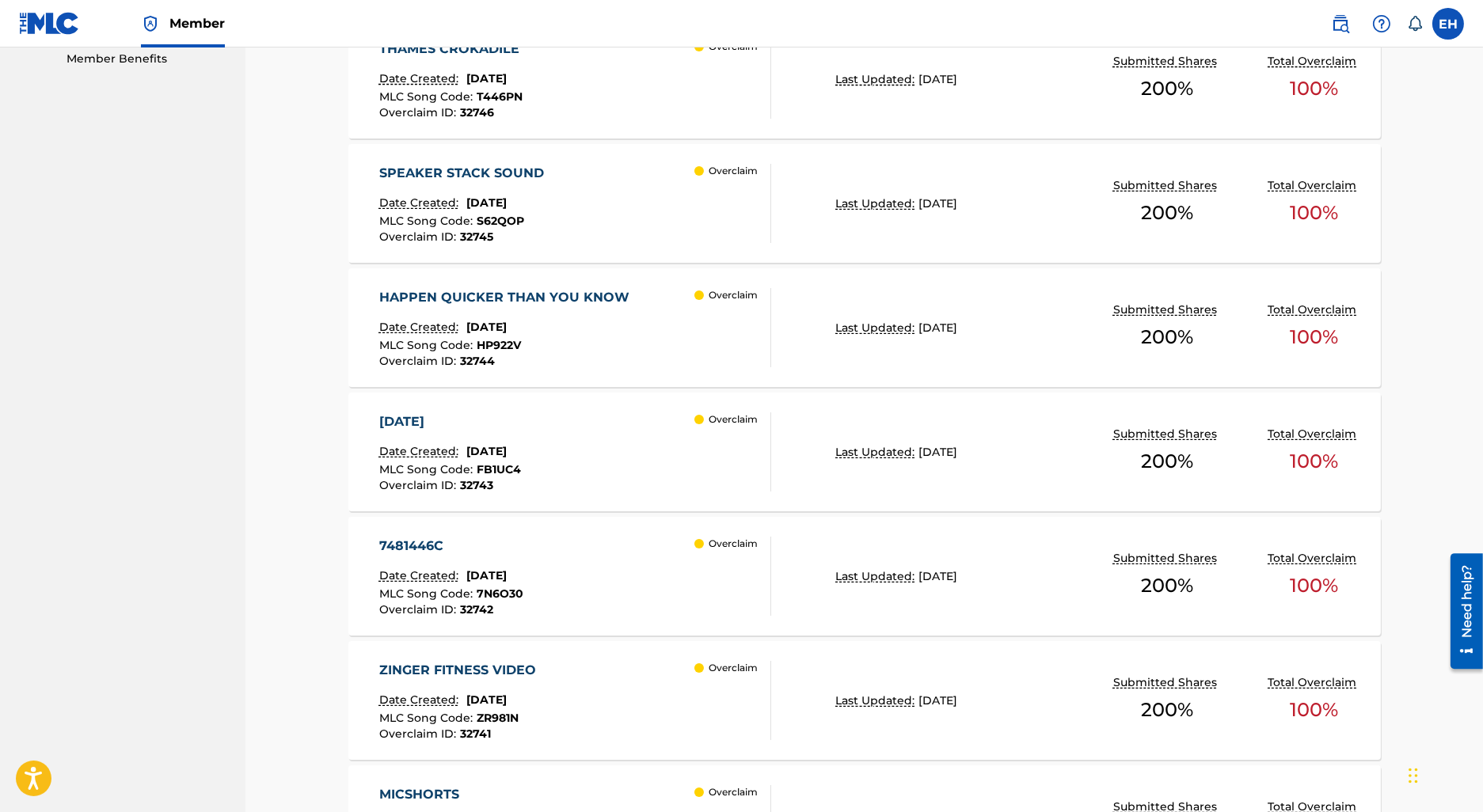
scroll to position [1139, 0]
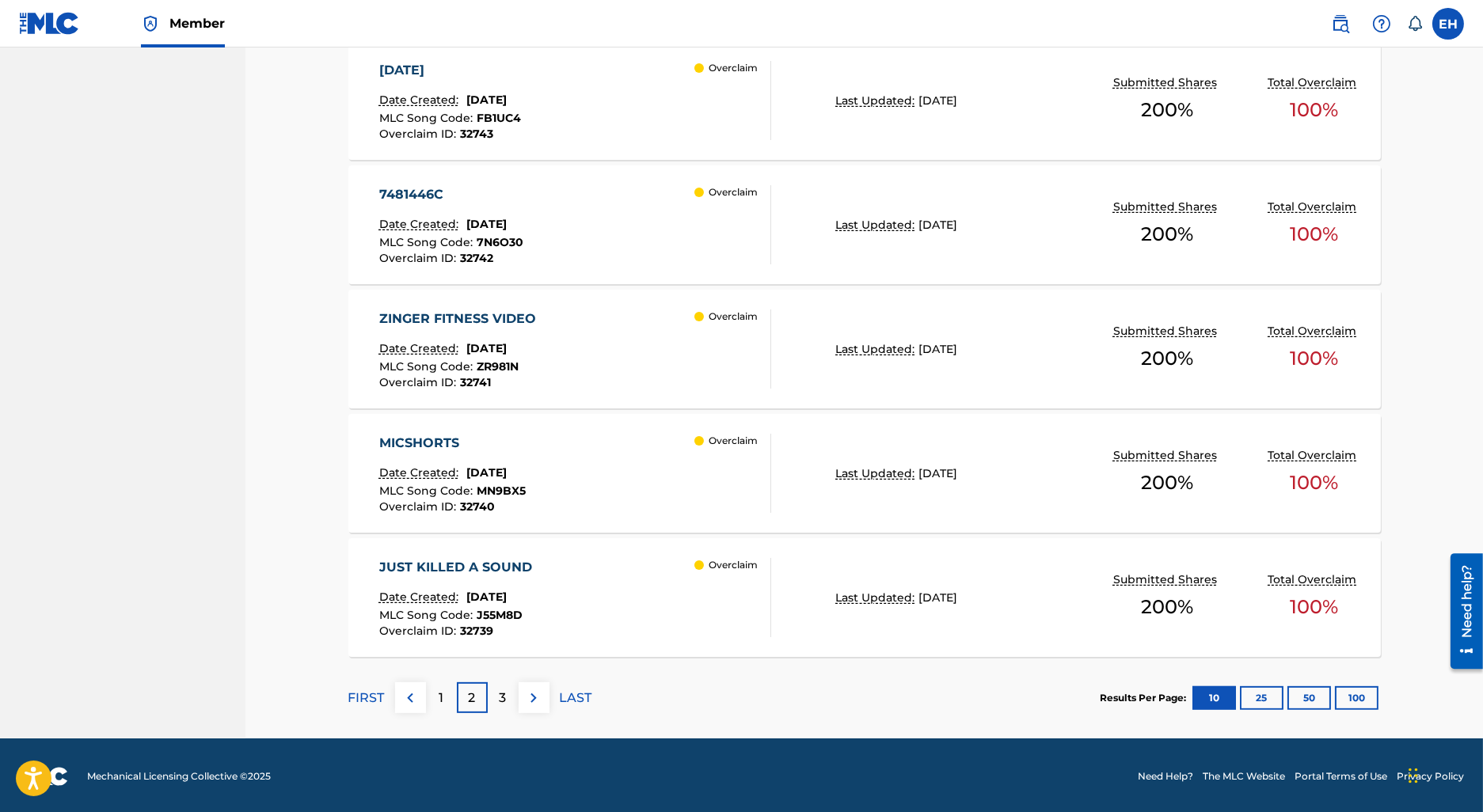
click at [1350, 694] on button "100" at bounding box center [1357, 698] width 43 height 23
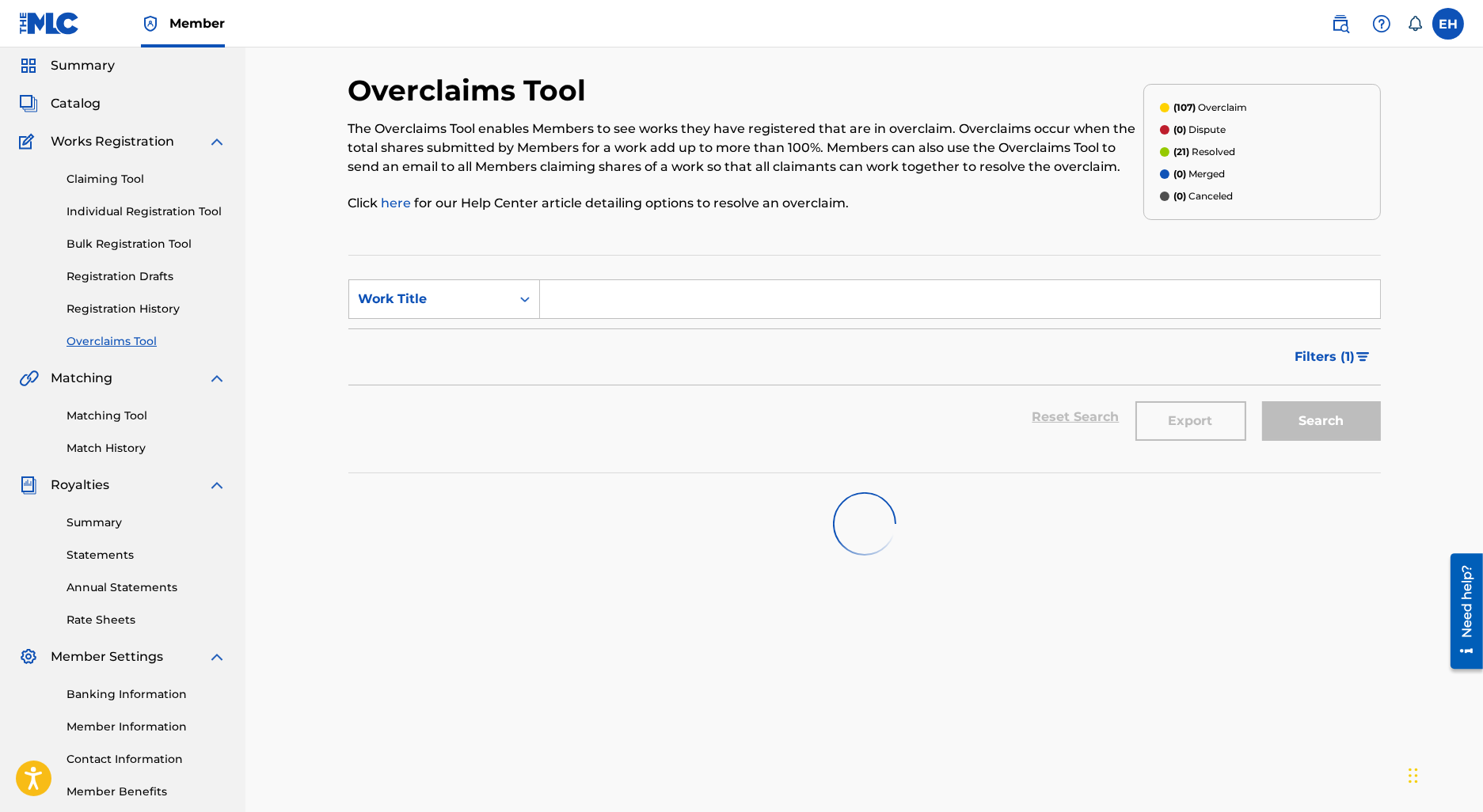
scroll to position [0, 0]
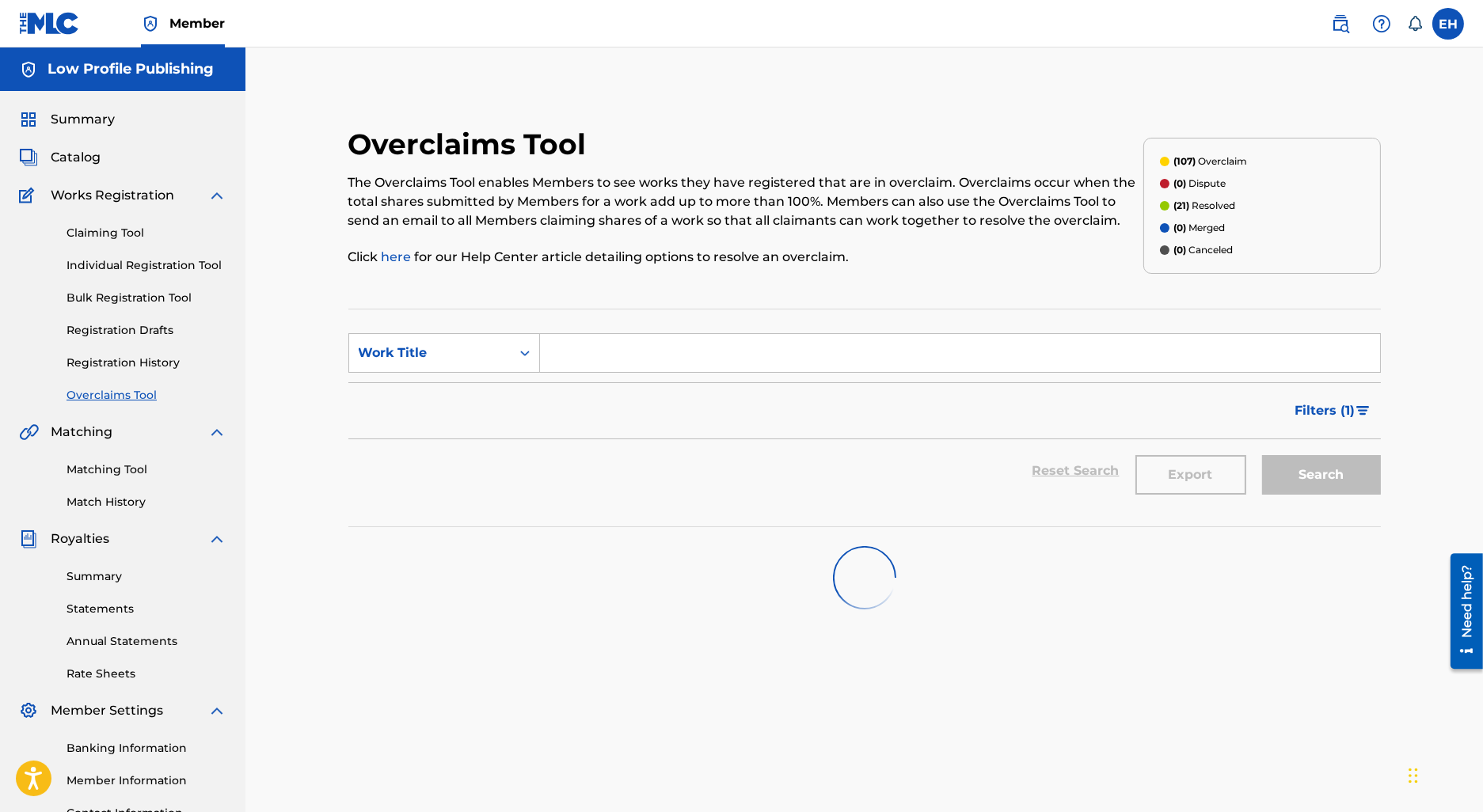
click at [118, 390] on link "Overclaims Tool" at bounding box center [147, 396] width 160 height 17
click at [105, 367] on link "Registration History" at bounding box center [147, 363] width 160 height 17
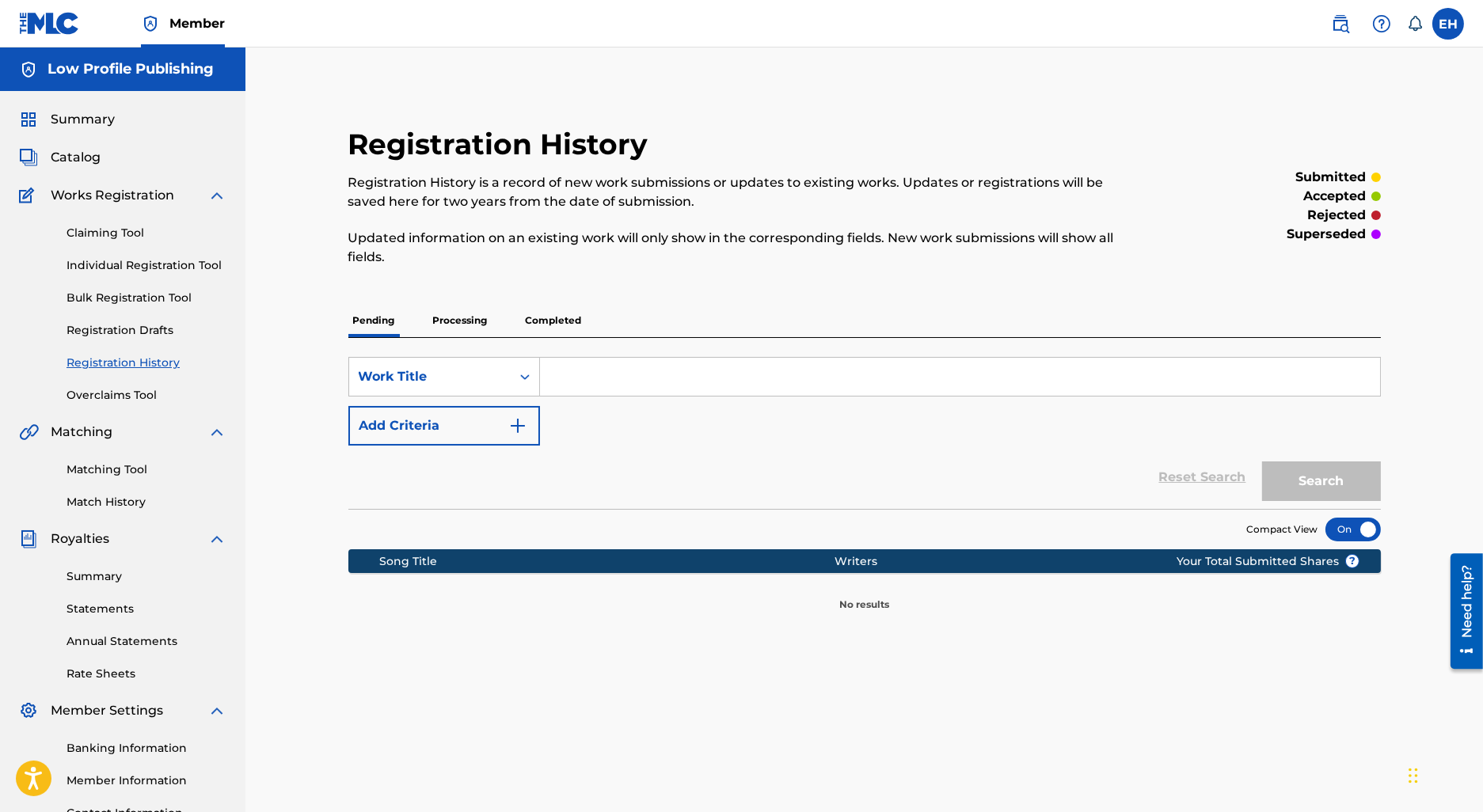
click at [133, 402] on link "Overclaims Tool" at bounding box center [147, 396] width 160 height 17
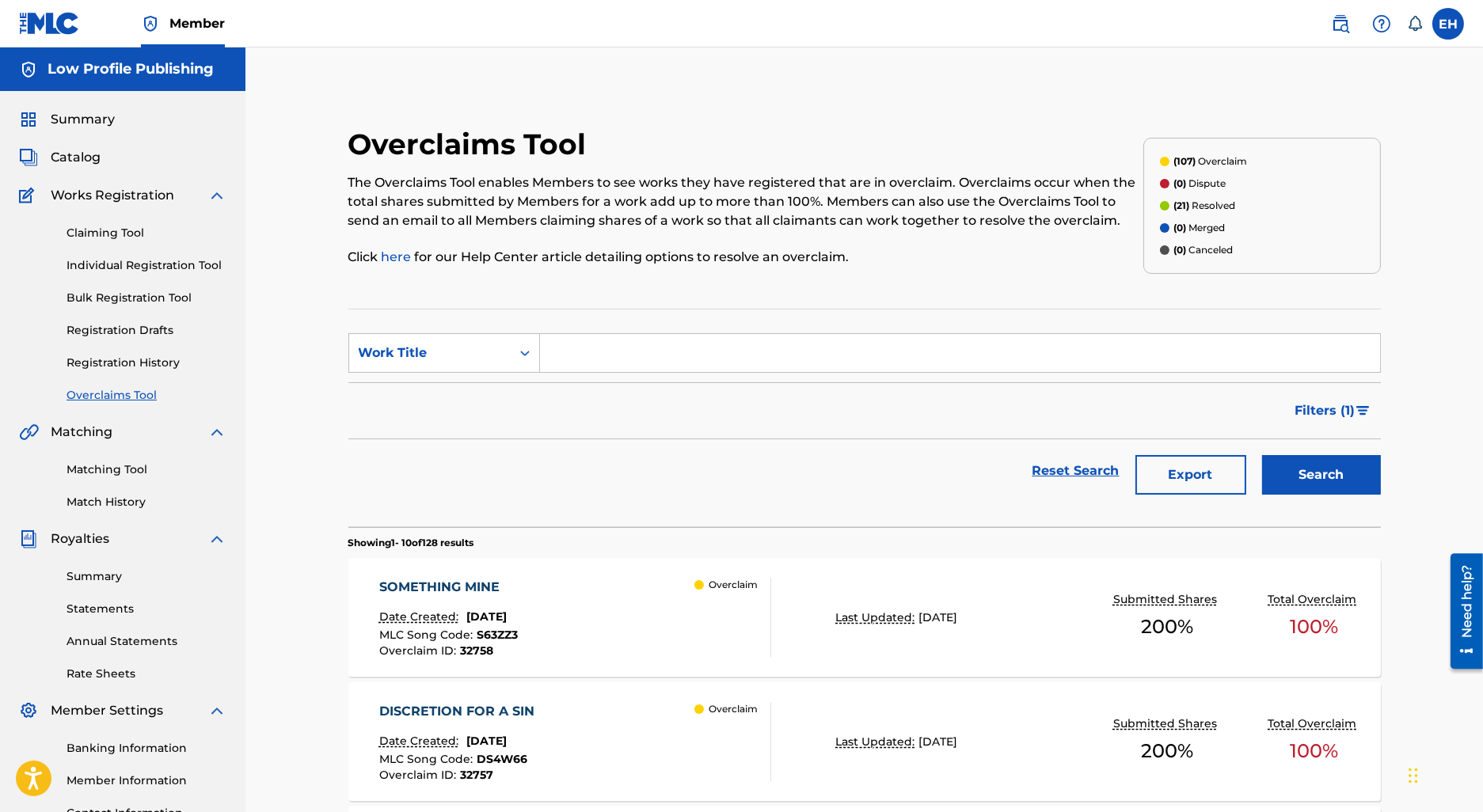
click at [618, 360] on input "Search Form" at bounding box center [960, 353] width 840 height 38
paste input "DO YOUR THING PART"
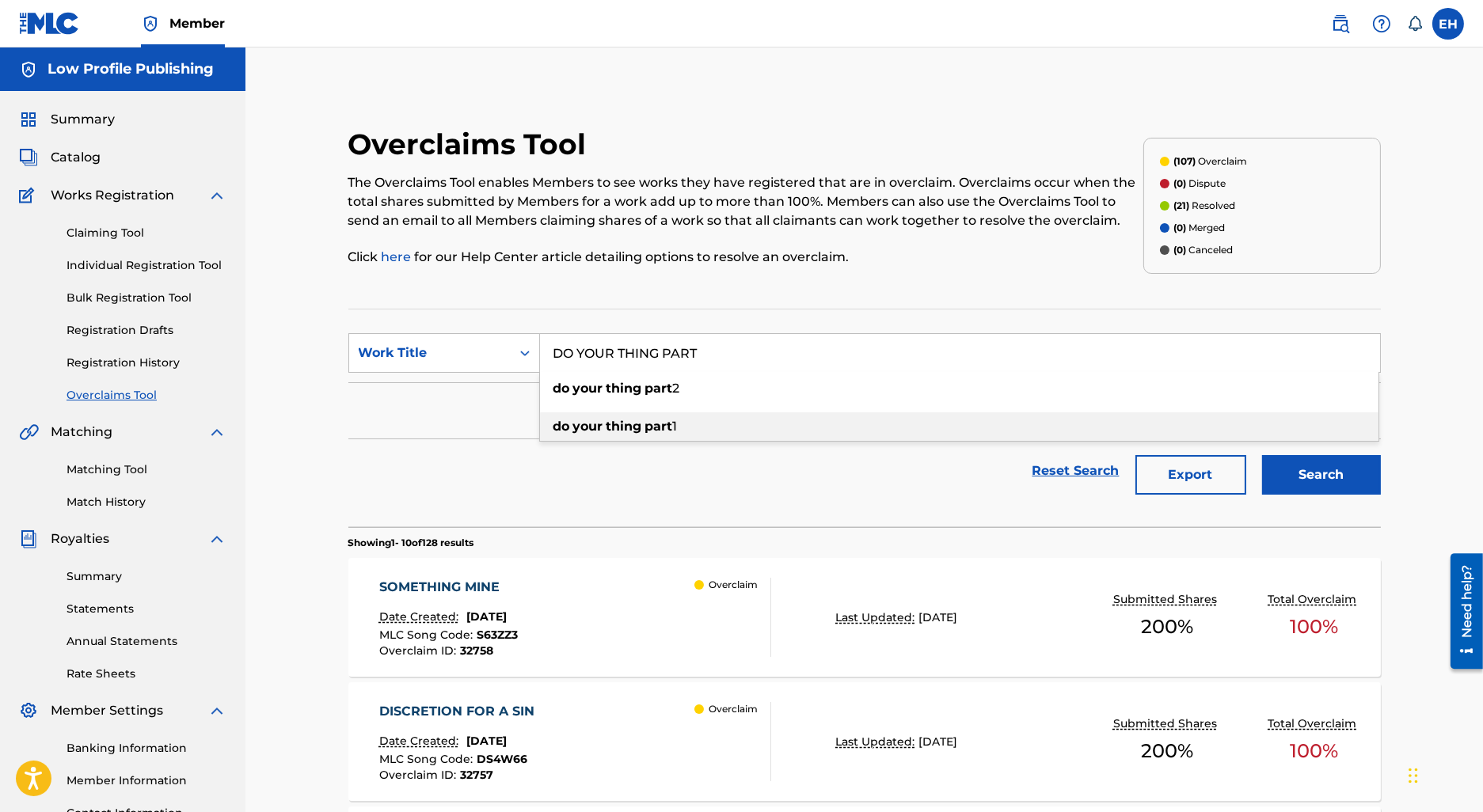
click at [708, 414] on div "do your thing part 1" at bounding box center [960, 427] width 838 height 28
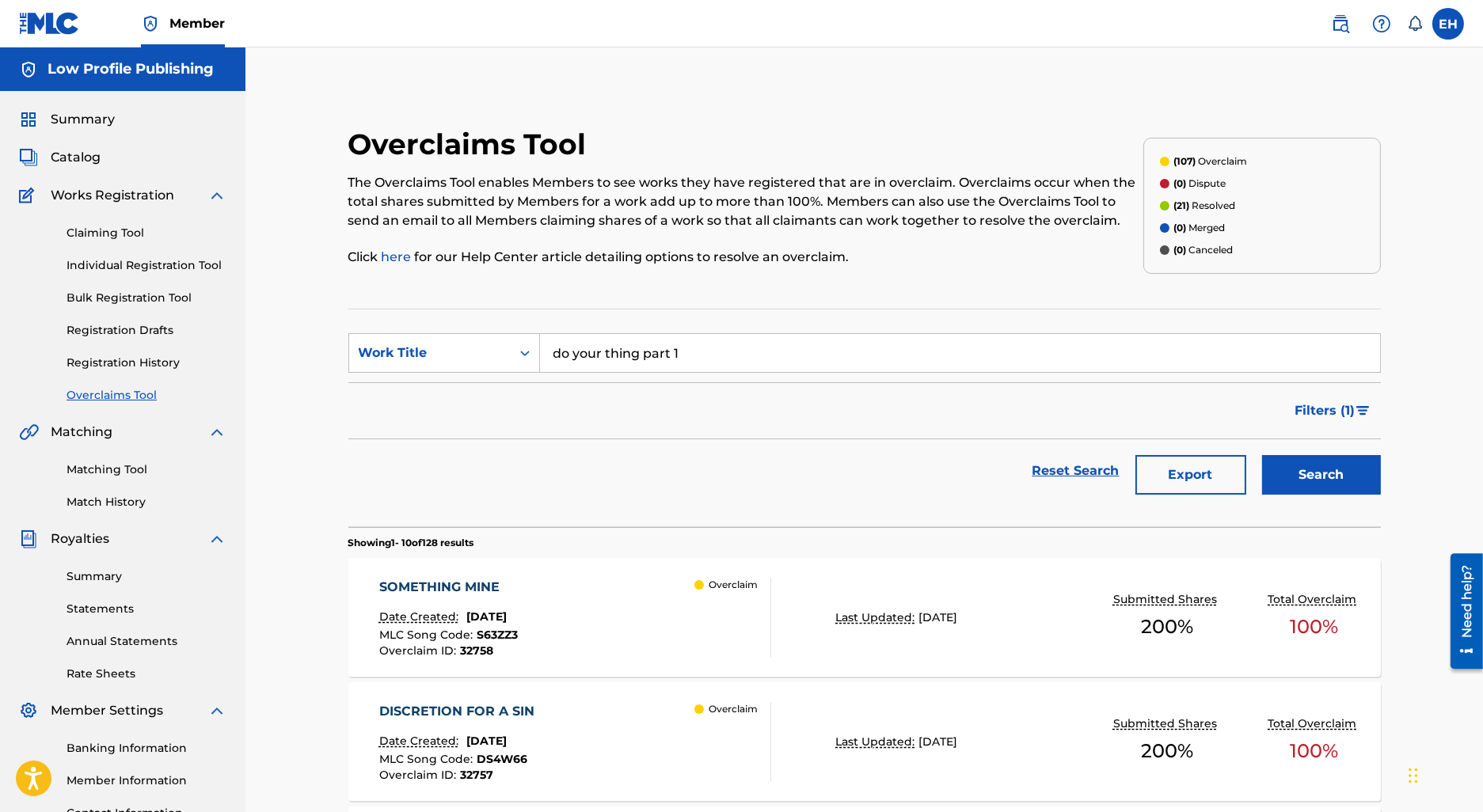
click at [1350, 448] on div "Search" at bounding box center [1318, 471] width 127 height 63
click at [1350, 470] on button "Search" at bounding box center [1321, 475] width 118 height 39
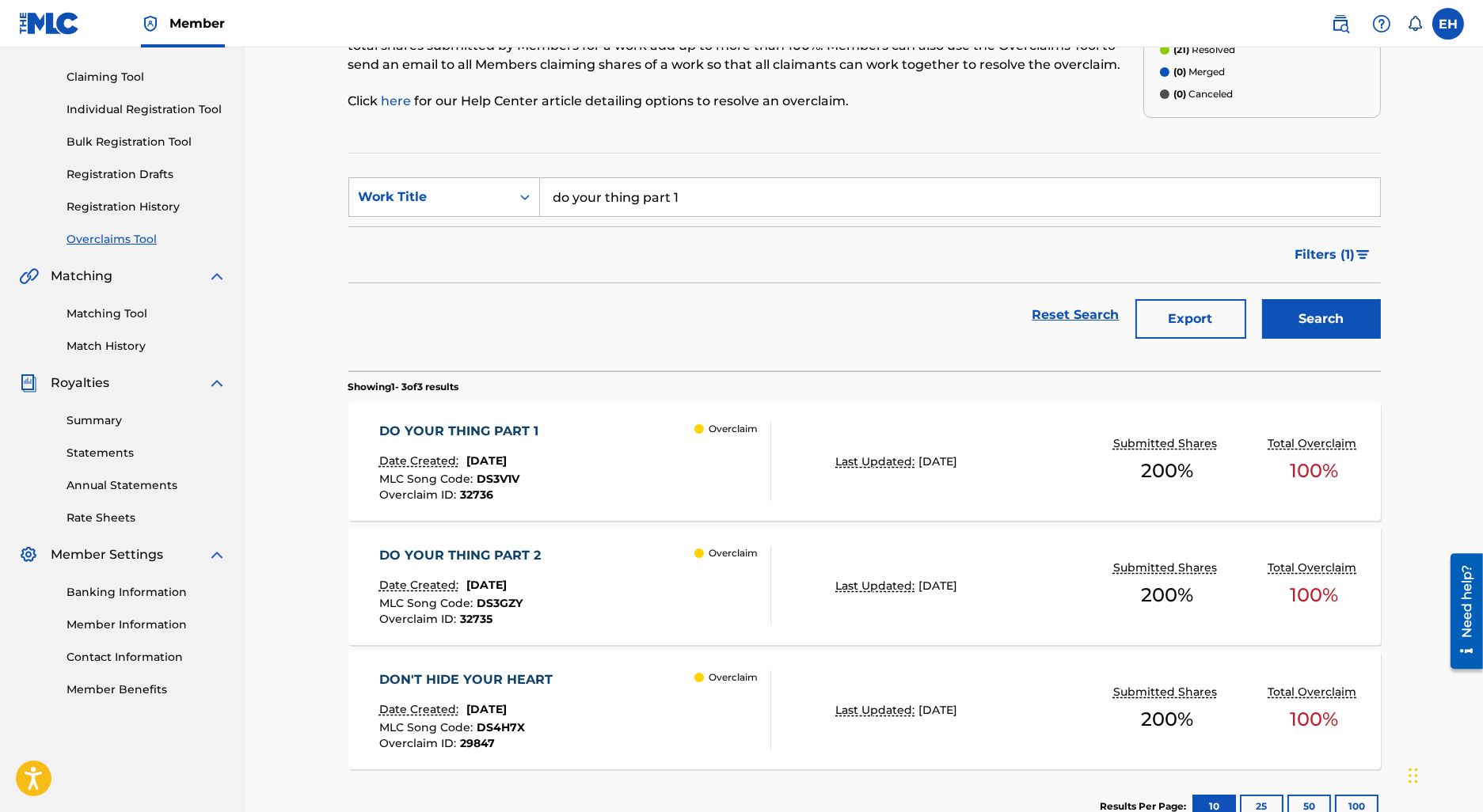
scroll to position [261, 0]
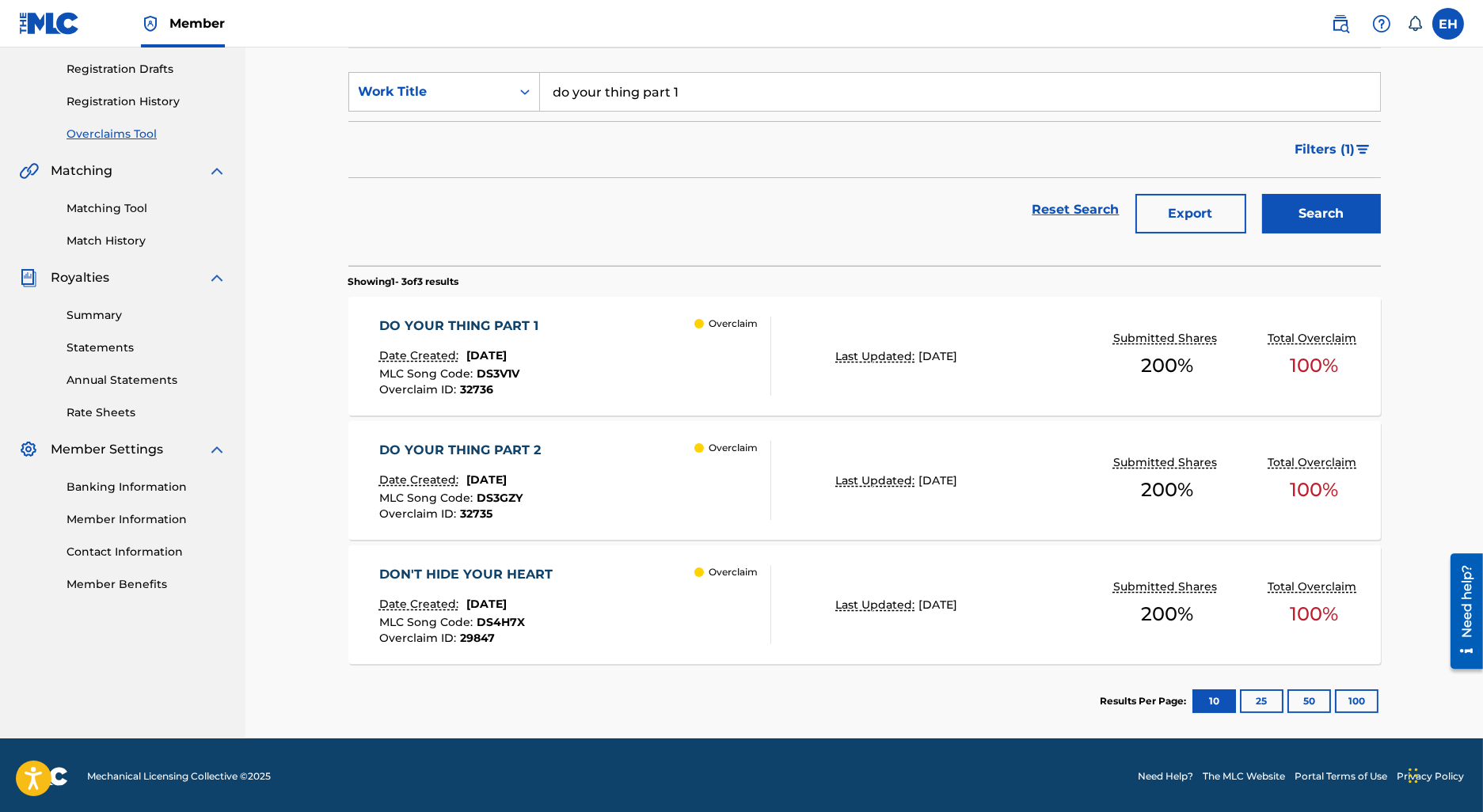
click at [545, 330] on div "DO YOUR THING PART 1" at bounding box center [463, 326] width 167 height 19
click at [498, 453] on div "DO YOUR THING PART 2" at bounding box center [464, 450] width 169 height 19
click at [642, 87] on input "do your thing part 1" at bounding box center [960, 92] width 840 height 38
paste input "WHITE LIES"
click at [641, 130] on div "white lies" at bounding box center [960, 127] width 838 height 28
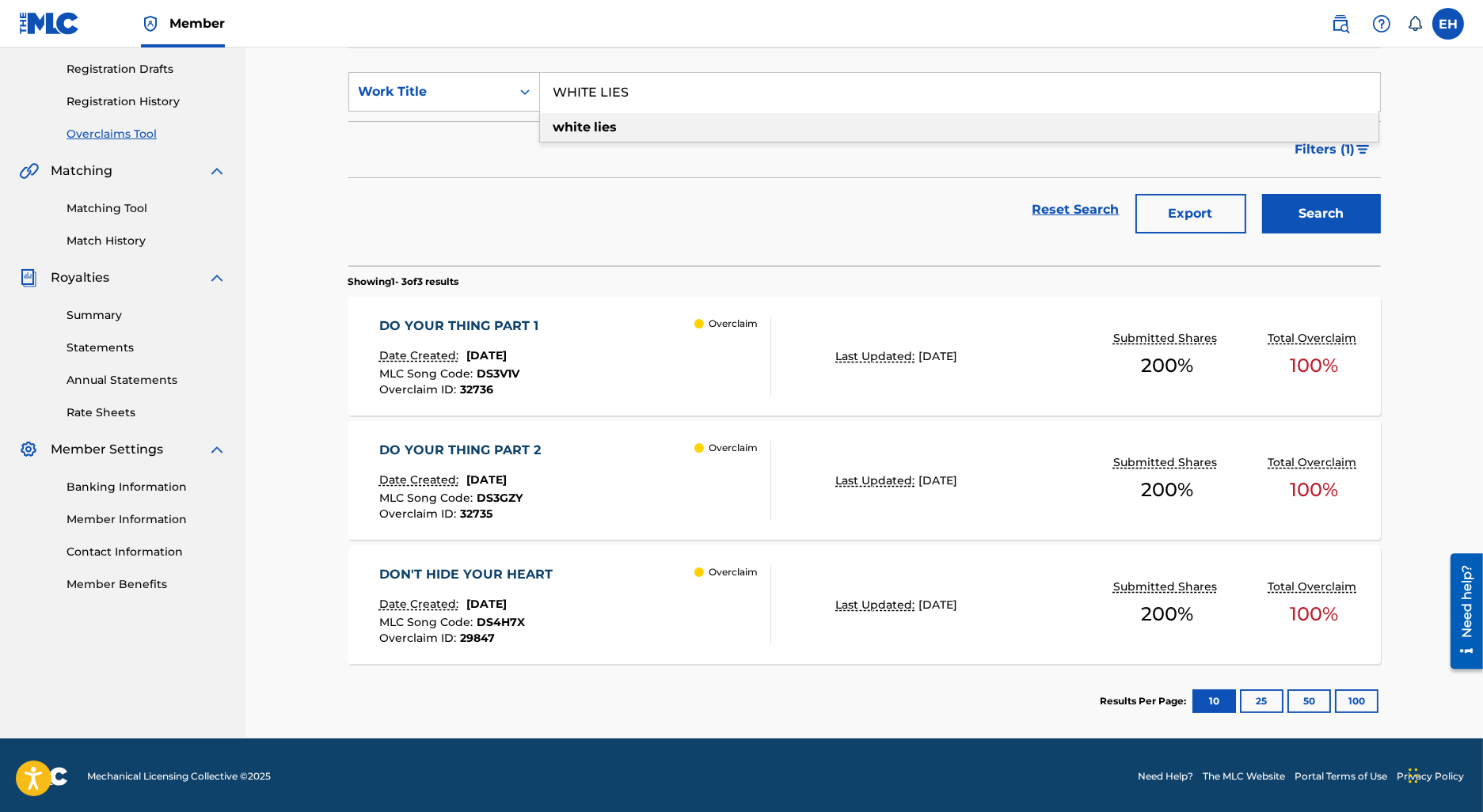
type input "white lies"
click at [1331, 208] on button "Search" at bounding box center [1321, 213] width 118 height 39
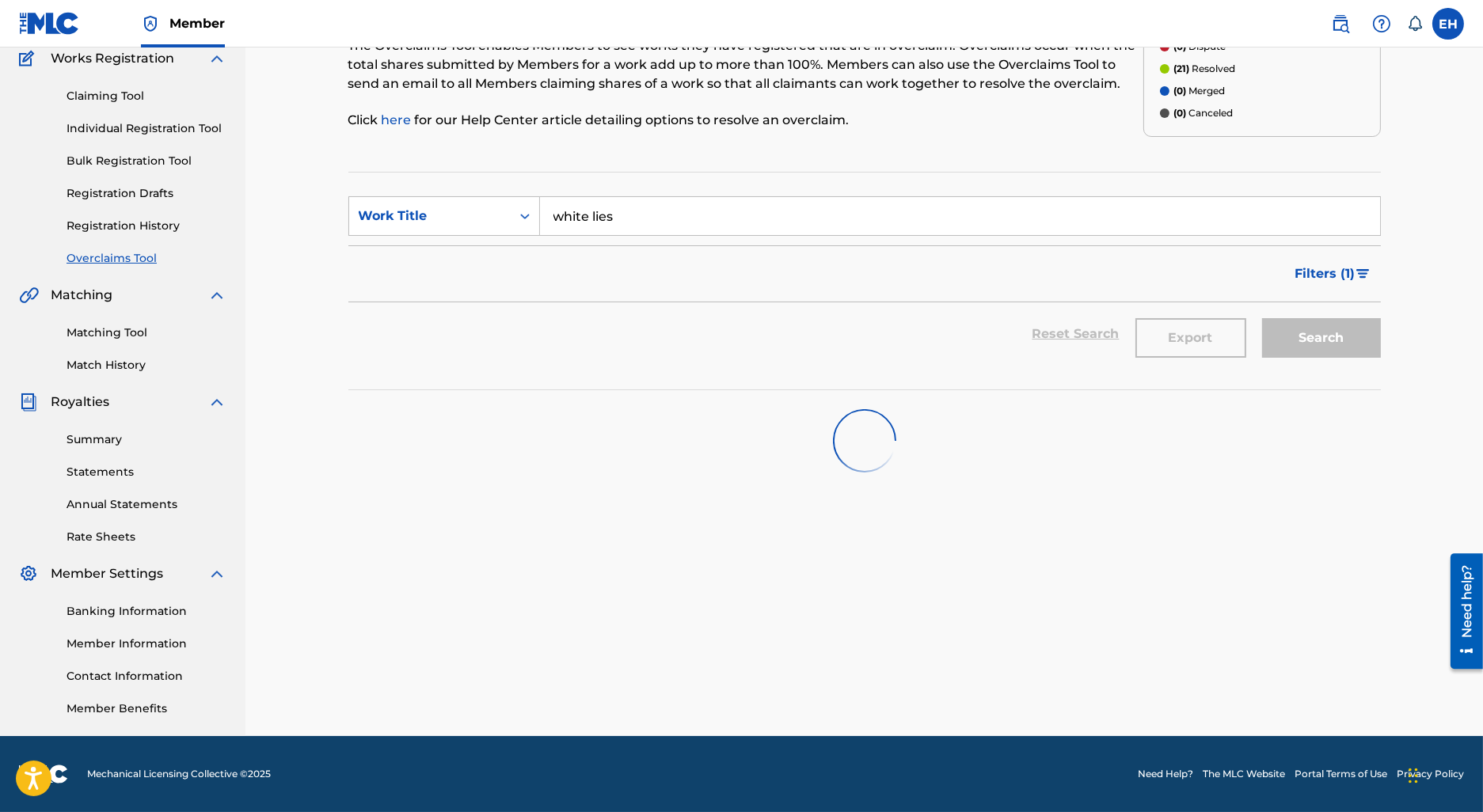
scroll to position [136, 0]
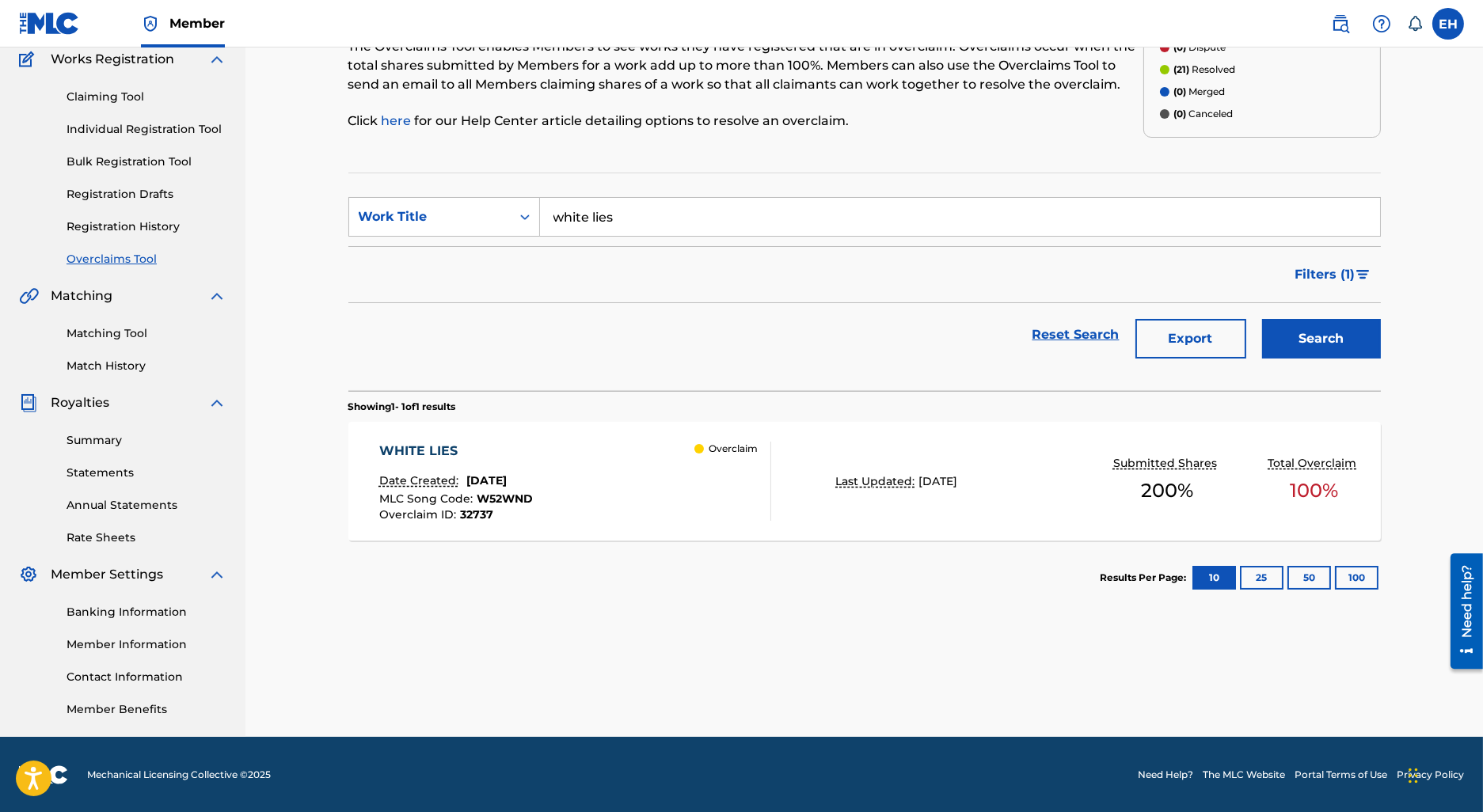
click at [679, 521] on div "WHITE LIES Date Created: August 15, 2025 MLC Song Code : W52WND Overclaim ID : …" at bounding box center [865, 481] width 1033 height 118
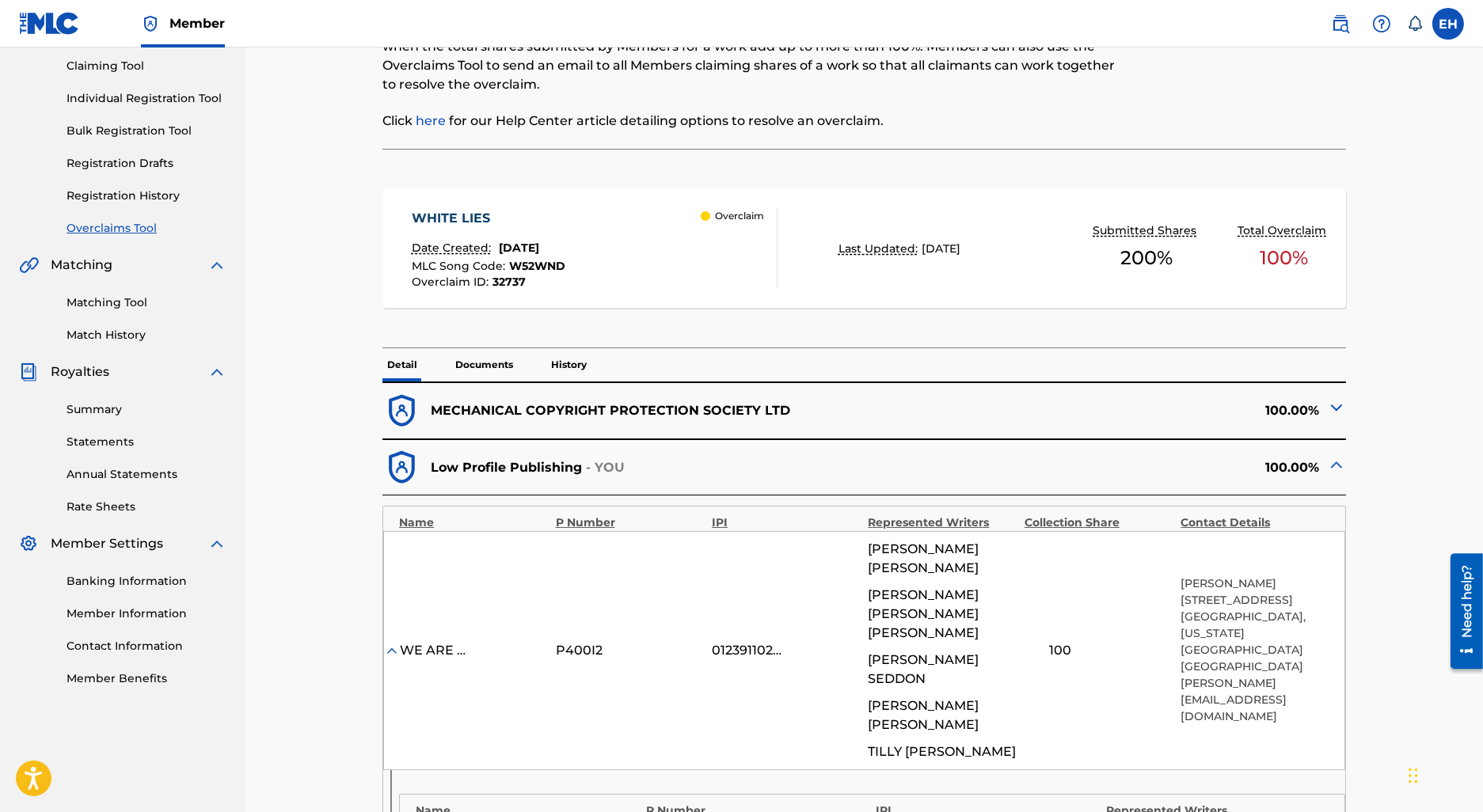
scroll to position [189, 0]
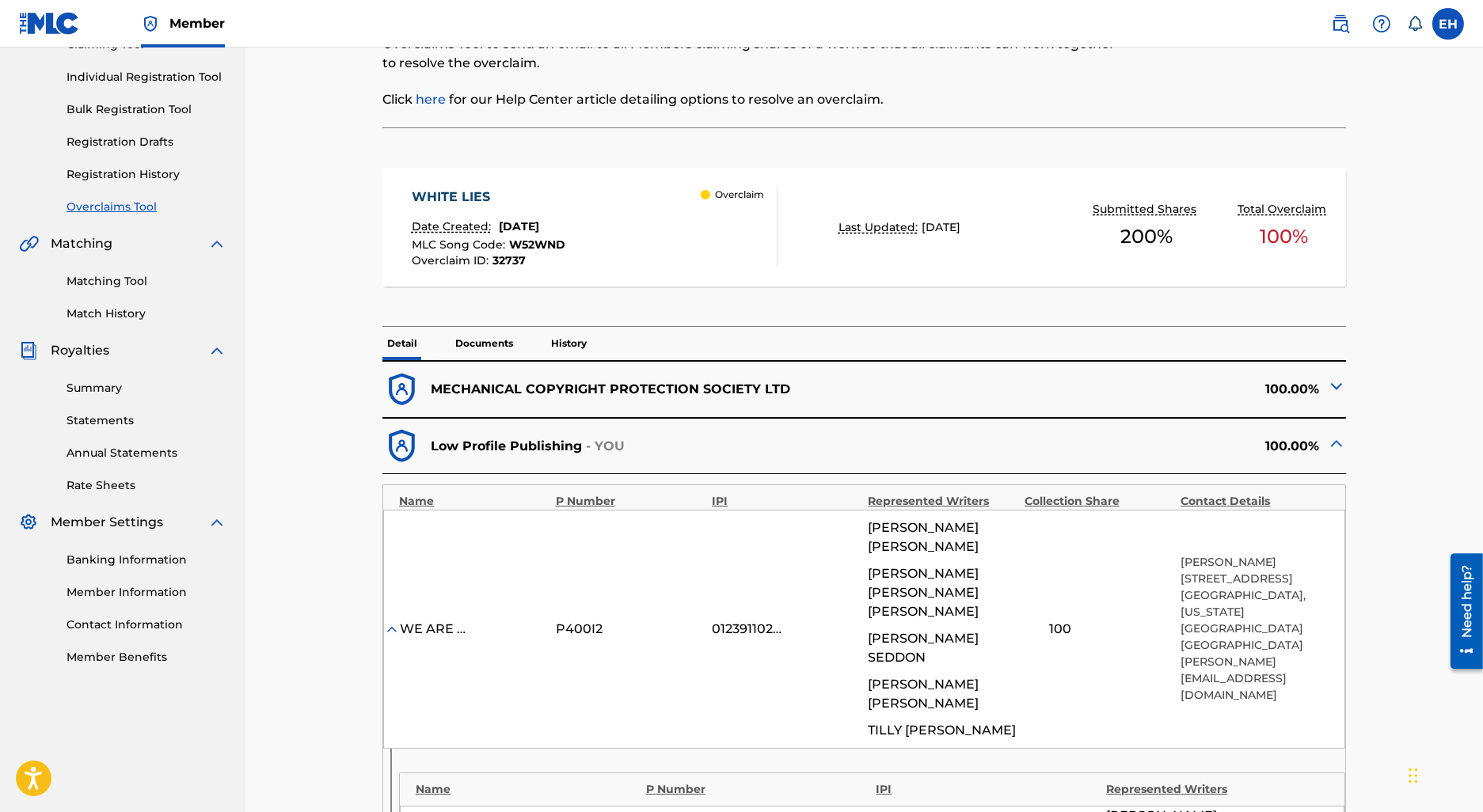
click at [1350, 383] on div "< Back WHITE LIES - Overclaim Detail The Overclaims Tool enables Members to see…" at bounding box center [865, 667] width 1070 height 1538
click at [1338, 383] on img at bounding box center [1336, 386] width 19 height 19
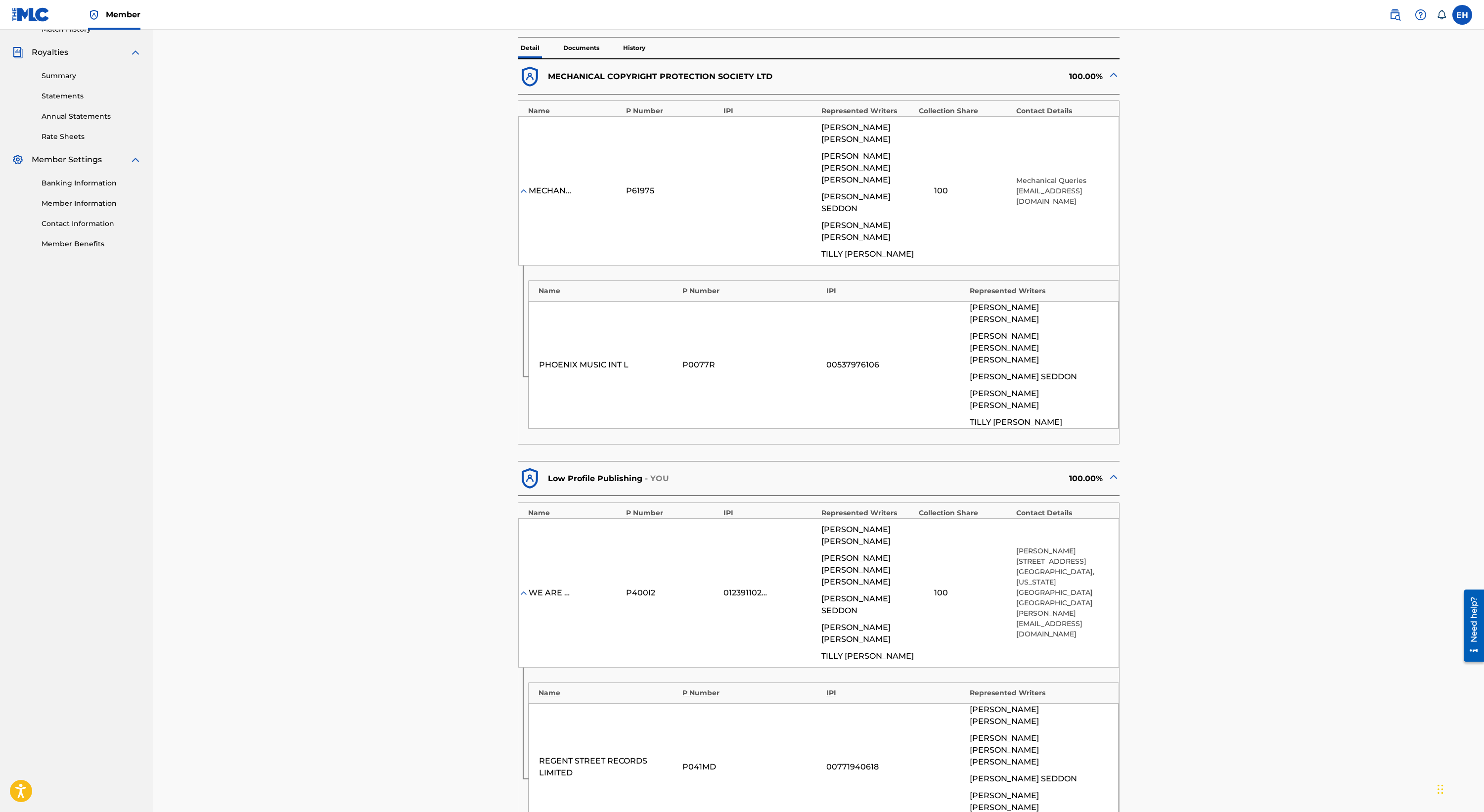
scroll to position [0, 0]
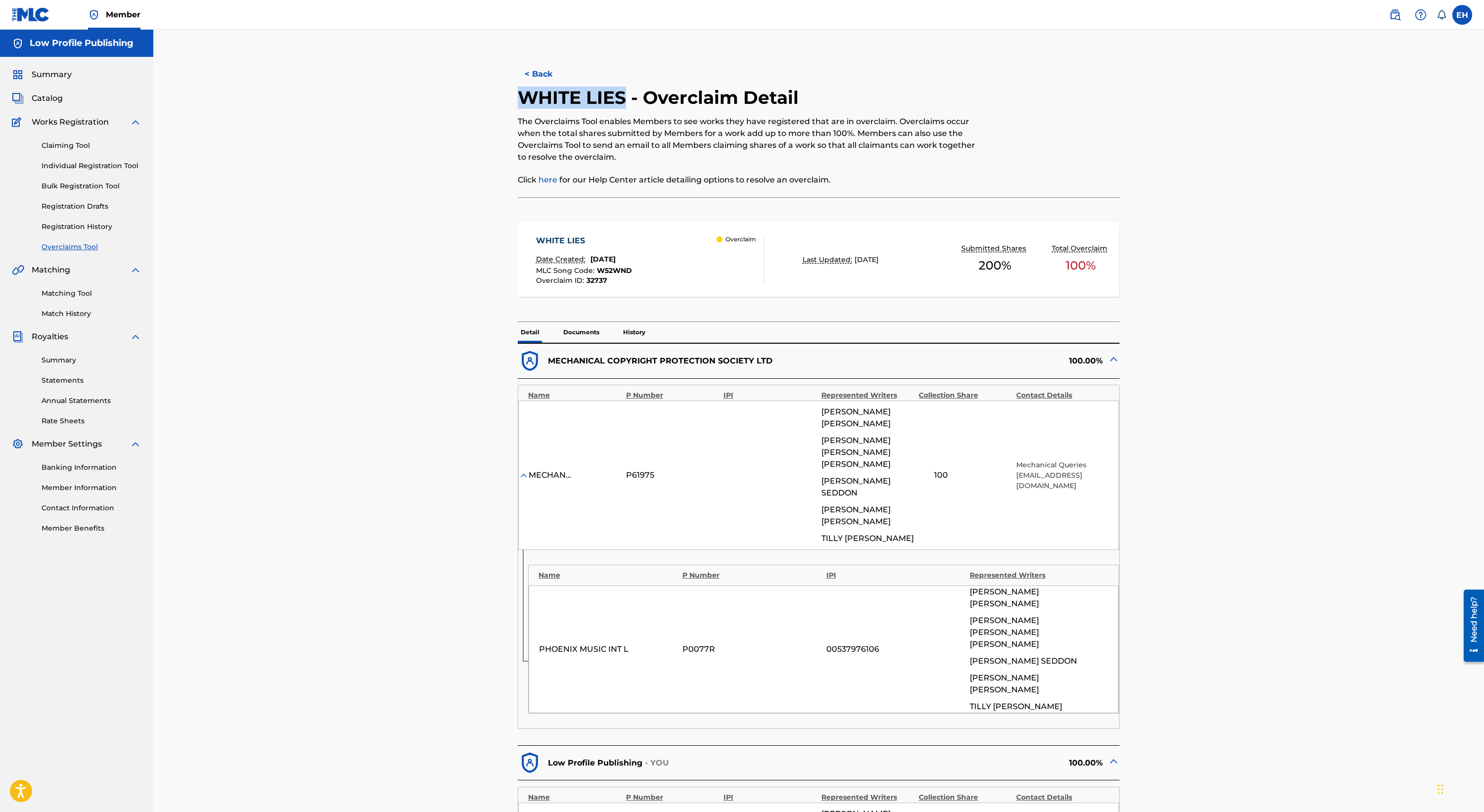
drag, startPoint x: 626, startPoint y: 94, endPoint x: 512, endPoint y: 89, distance: 114.1
click at [513, 89] on div "< Back WHITE LIES - Overclaim Detail The Overclaims Tool enables Members to see…" at bounding box center [819, 718] width 668 height 1327
copy h2 "WHITE LIES"
click at [548, 75] on button "< Back" at bounding box center [547, 74] width 59 height 25
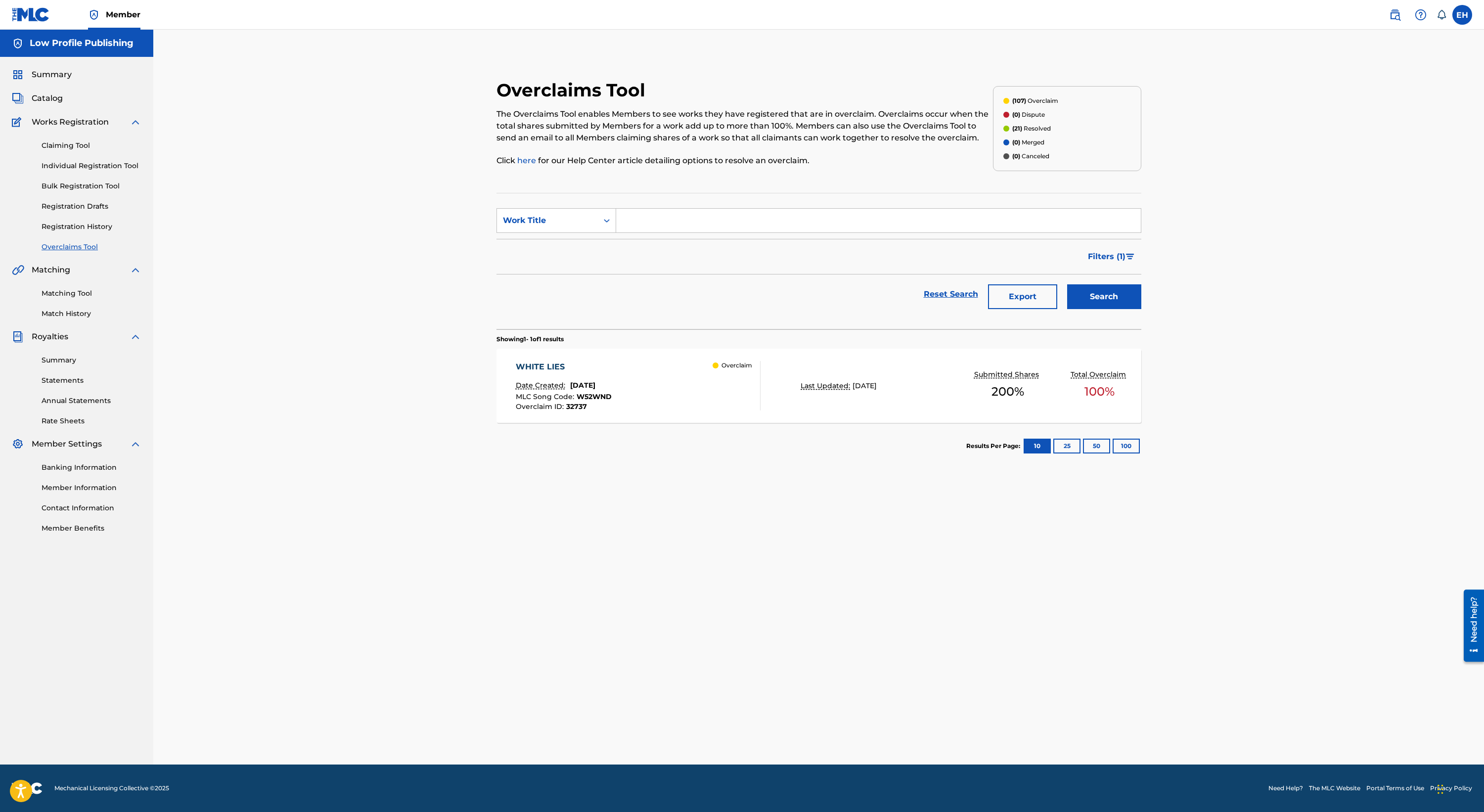
click at [688, 221] on input "Search Form" at bounding box center [878, 221] width 525 height 23
paste input "WHEN THE GOOD MAN COMES"
type input "when the good man comes"
click at [741, 246] on div "when the good man comes" at bounding box center [878, 243] width 523 height 18
click at [925, 312] on div "Search" at bounding box center [1101, 294] width 79 height 39
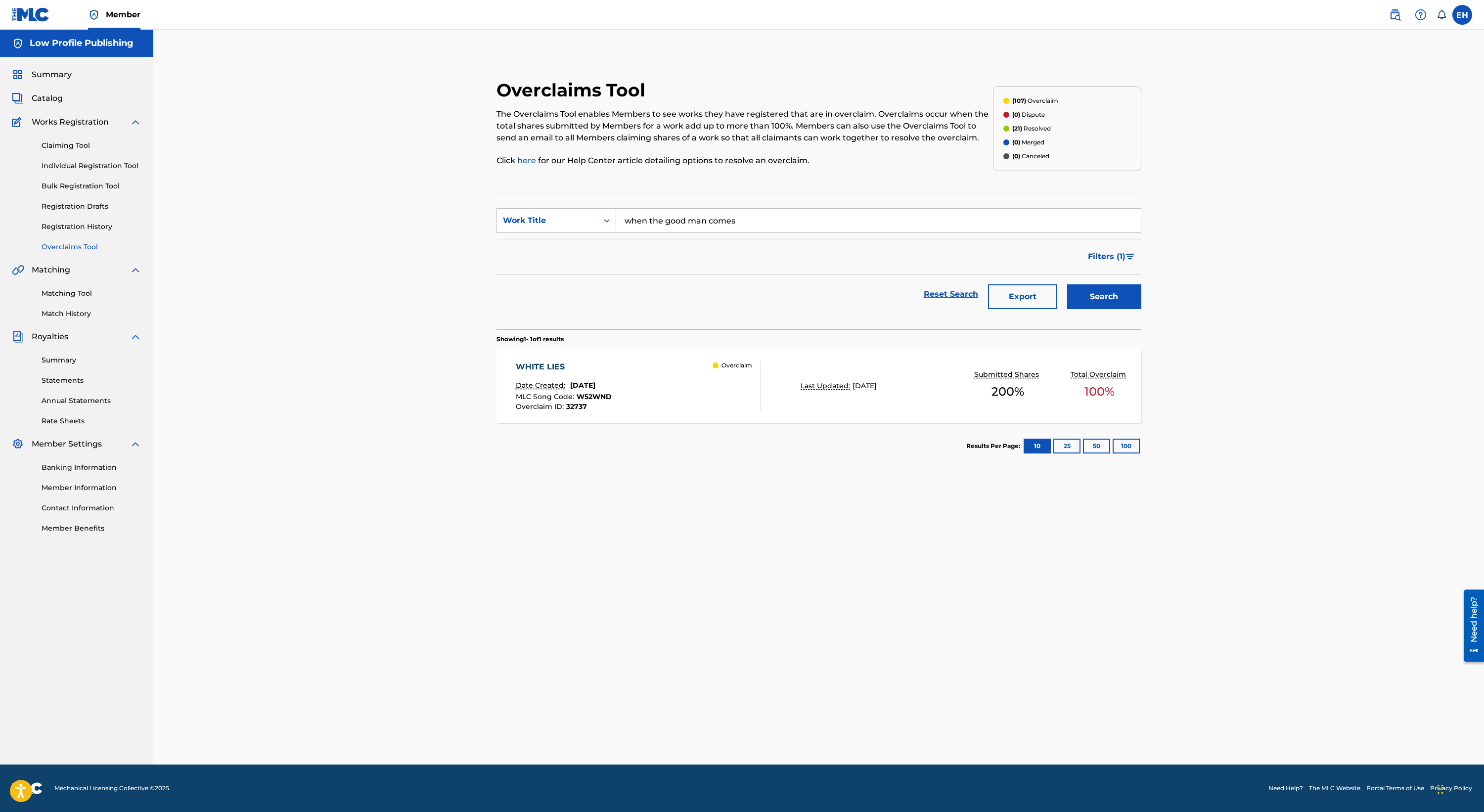
click at [925, 300] on button "Search" at bounding box center [1104, 296] width 74 height 25
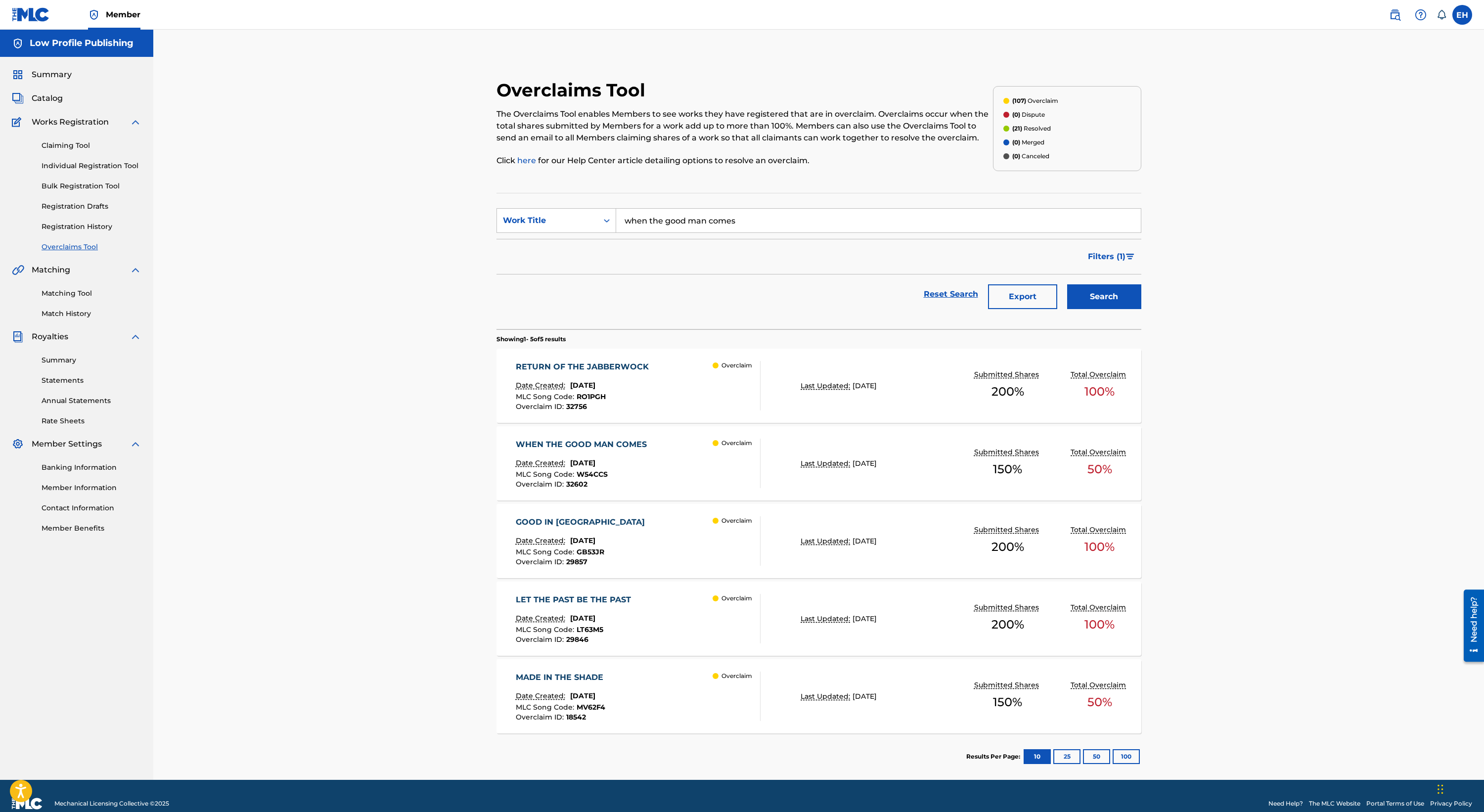
scroll to position [15, 0]
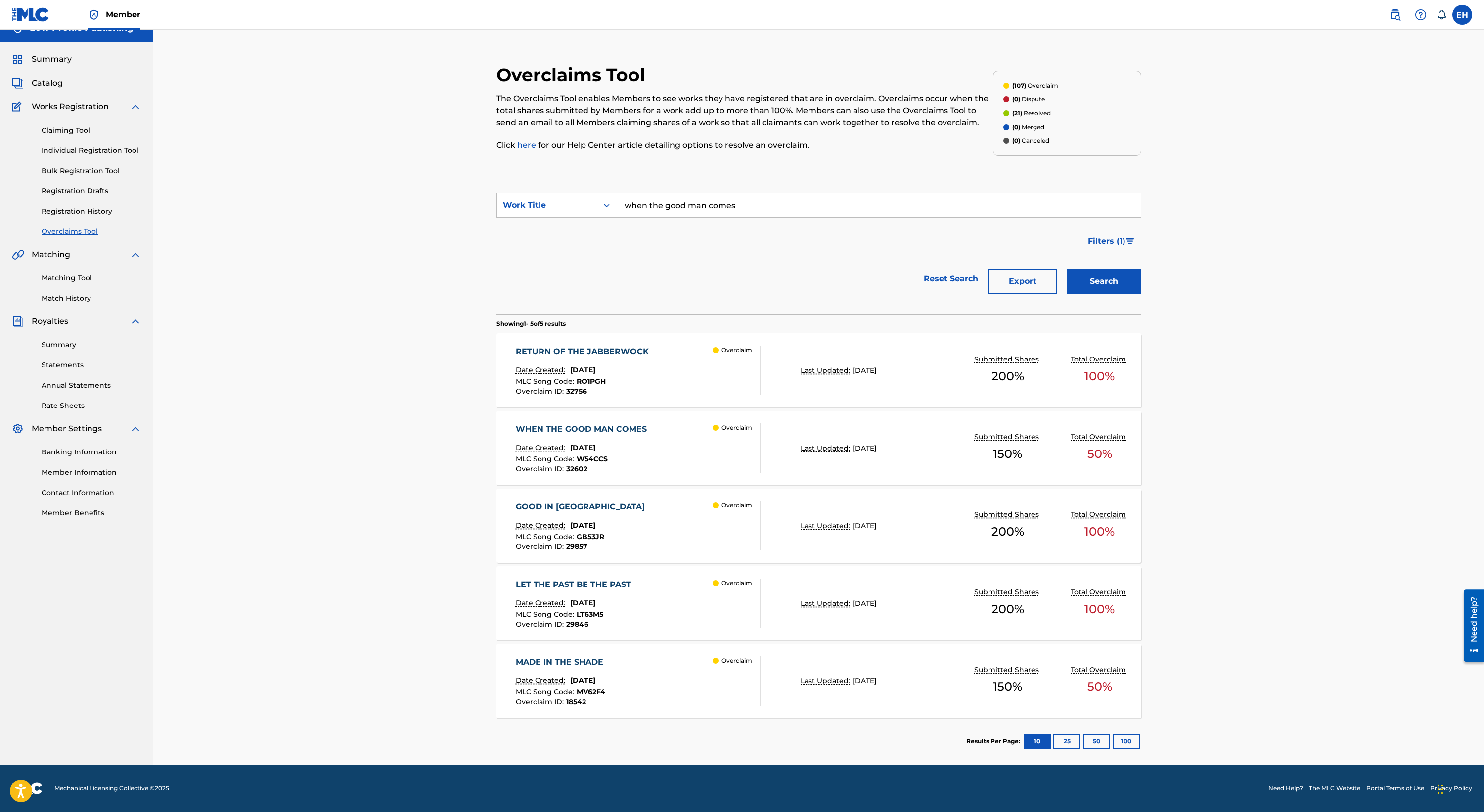
click at [665, 478] on div "WHEN THE GOOD MAN COMES Date Created: August 15, 2025 MLC Song Code : W54CCS Ov…" at bounding box center [819, 448] width 645 height 74
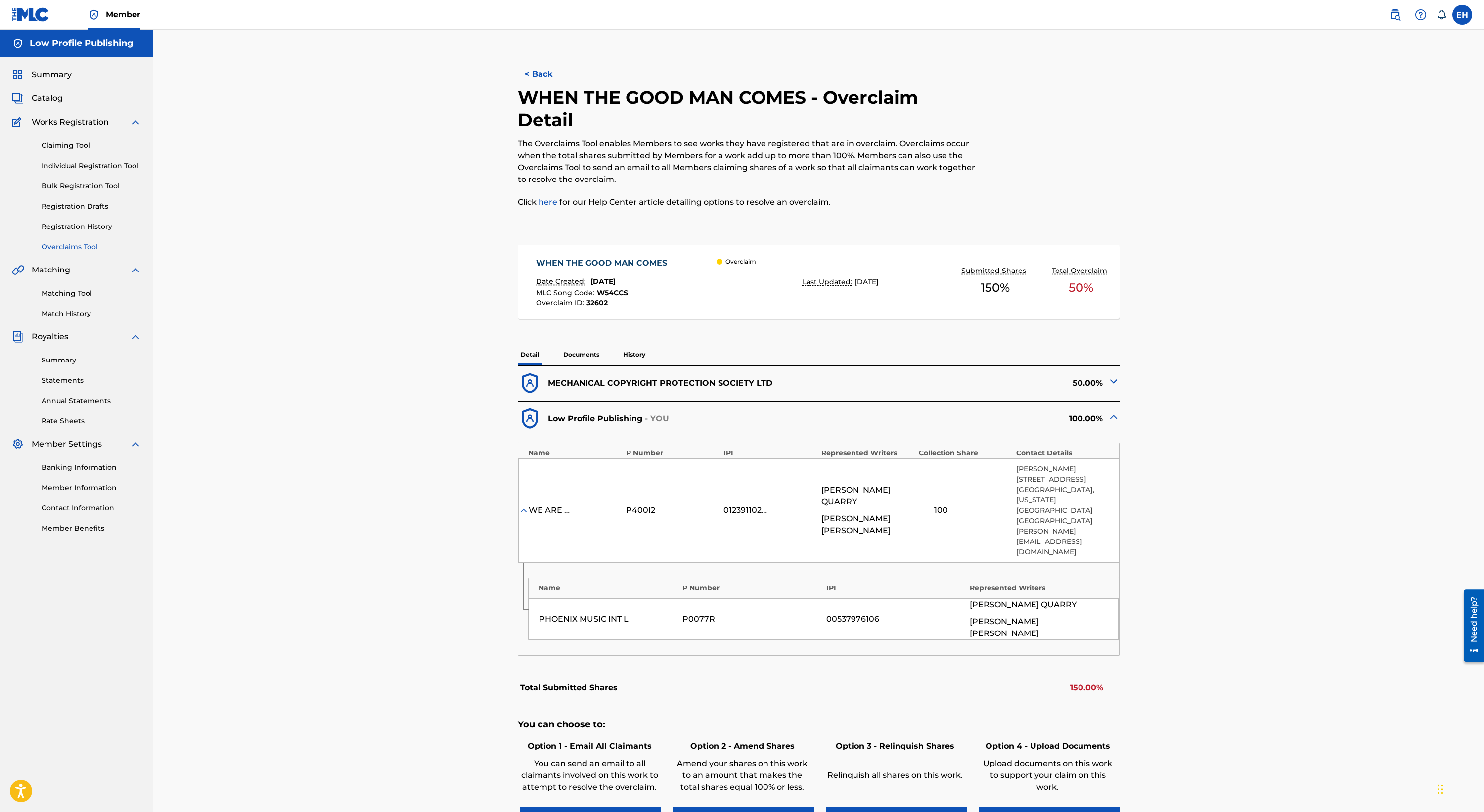
click at [925, 372] on div "50.00%" at bounding box center [969, 383] width 300 height 24
click at [925, 391] on div "50.00%" at bounding box center [969, 383] width 300 height 24
click at [925, 384] on img at bounding box center [1113, 381] width 12 height 12
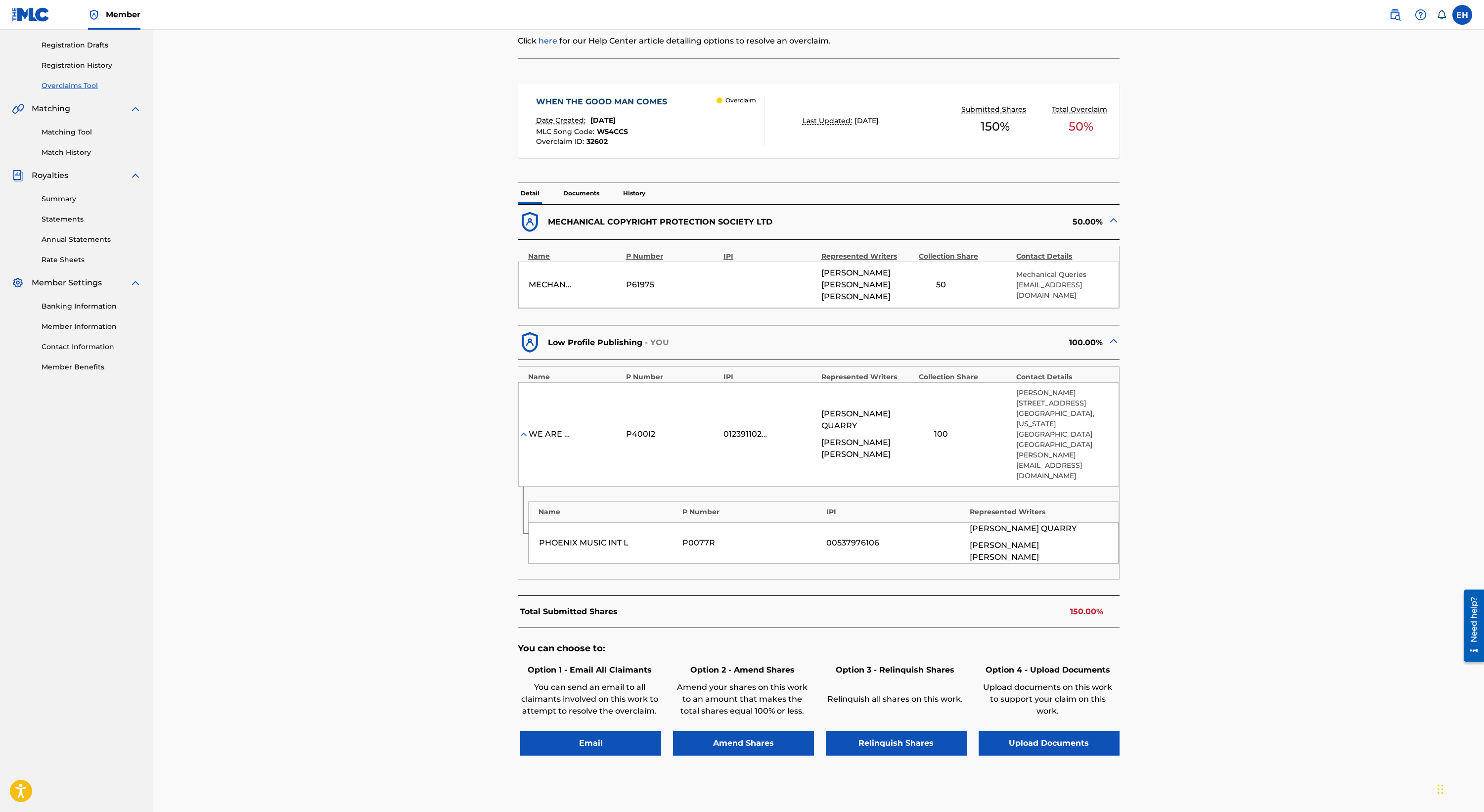
scroll to position [171, 0]
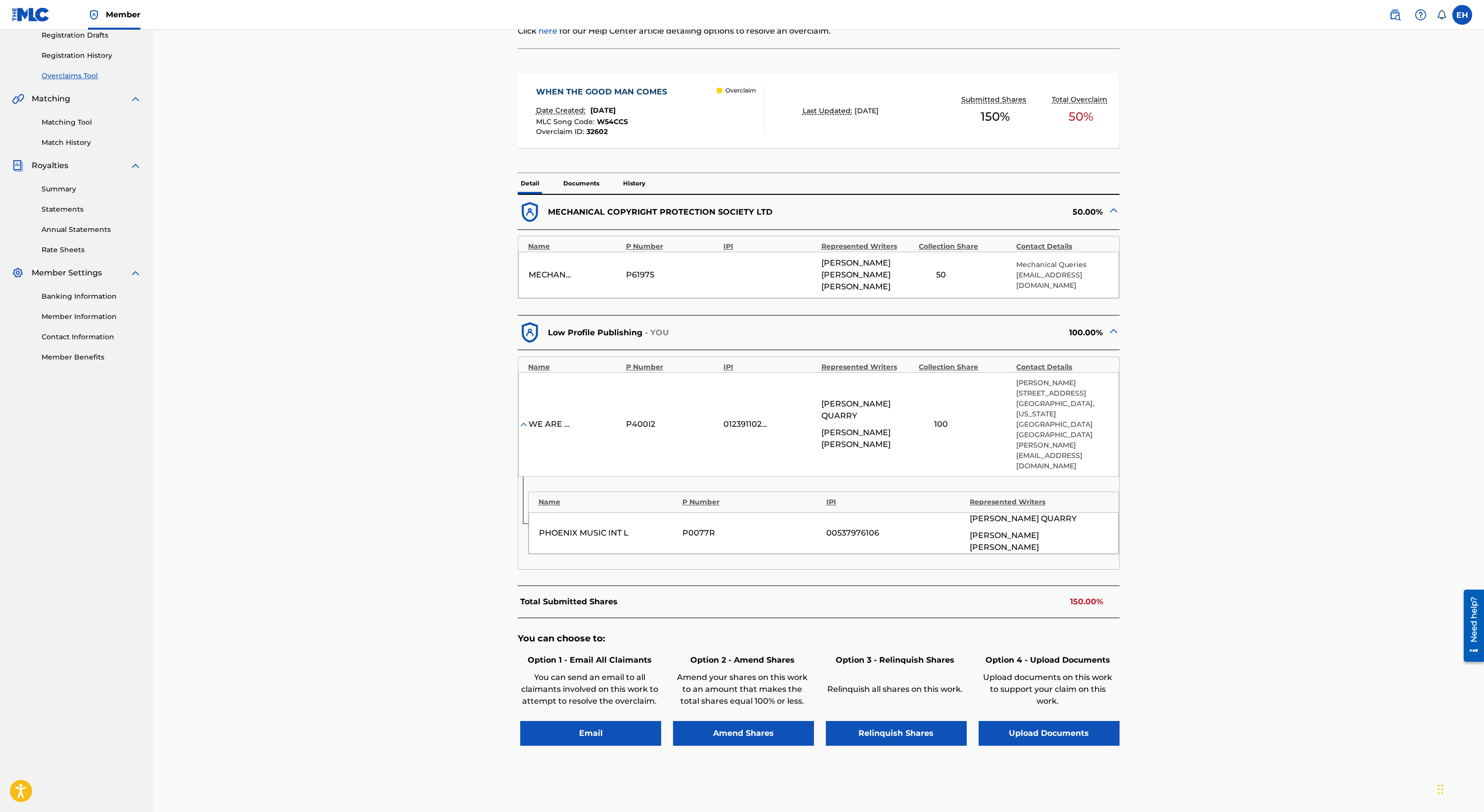
click at [925, 207] on div "< Back WHEN THE GOOD MAN COMES - Overclaim Detail The Overclaims Tool enables M…" at bounding box center [819, 351] width 668 height 936
click at [925, 212] on img at bounding box center [1113, 210] width 12 height 12
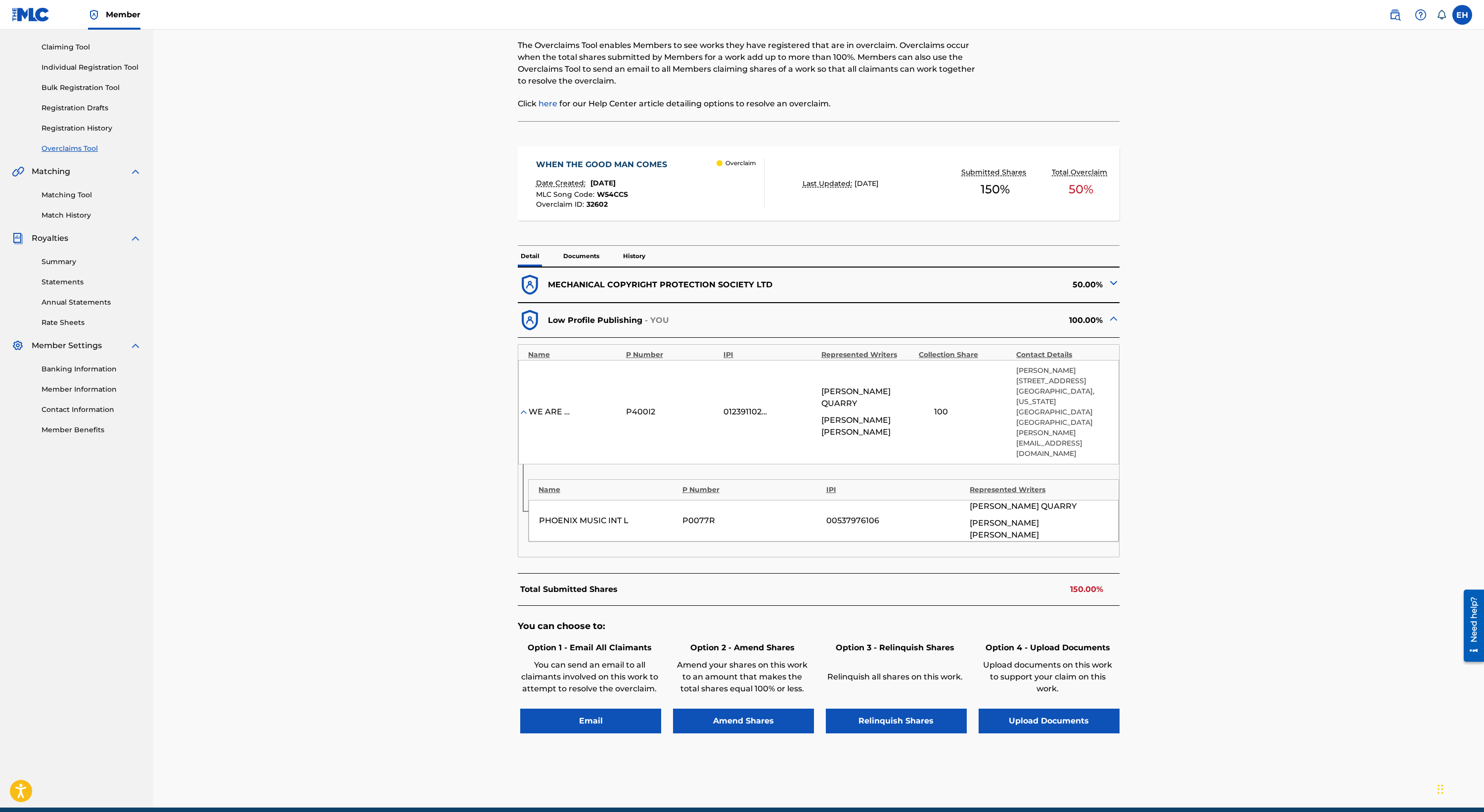
click at [925, 212] on div "WHEN THE GOOD MAN COMES Date Created: August 15, 2025 MLC Song Code : W54CCS Ov…" at bounding box center [818, 183] width 601 height 74
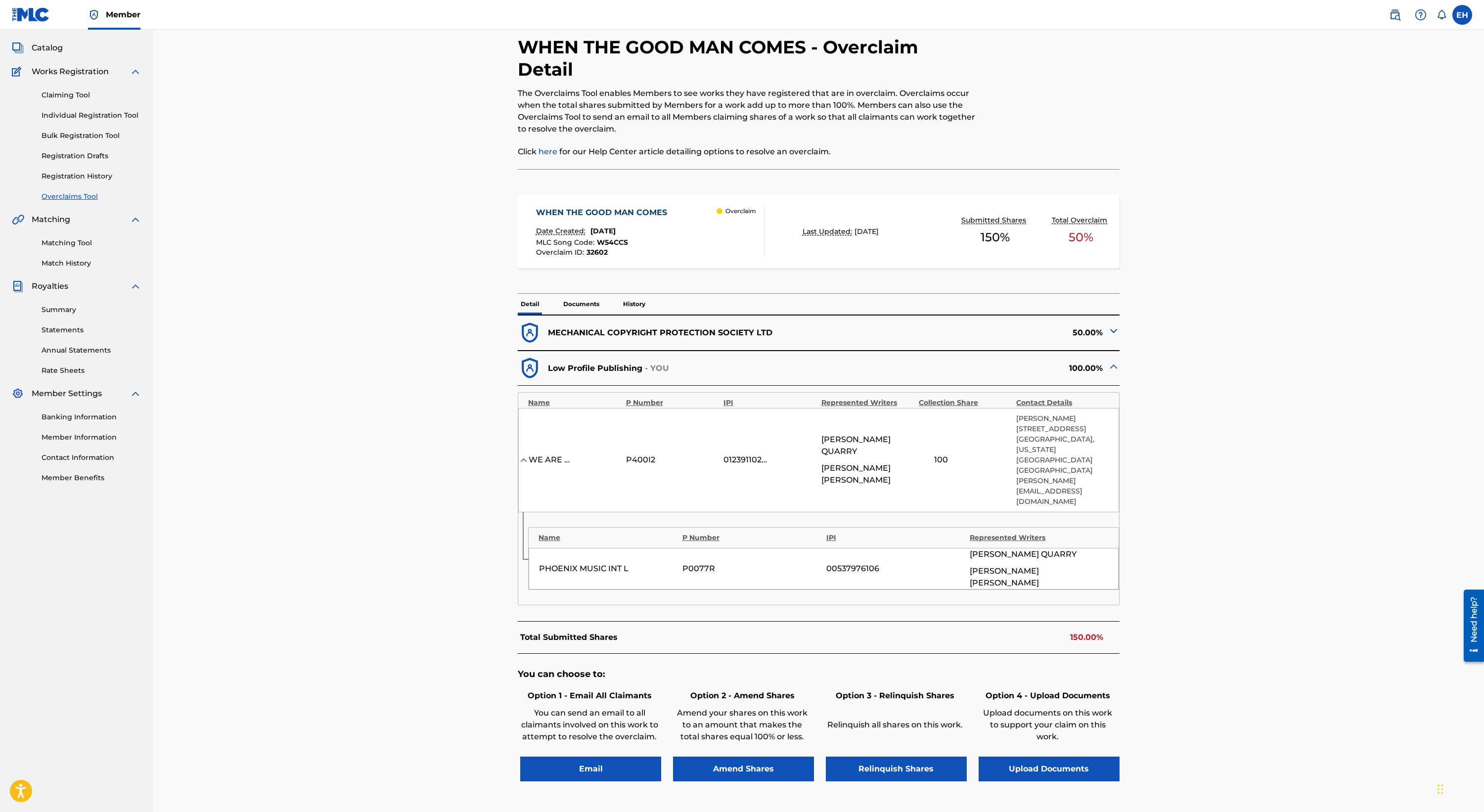
scroll to position [99, 0]
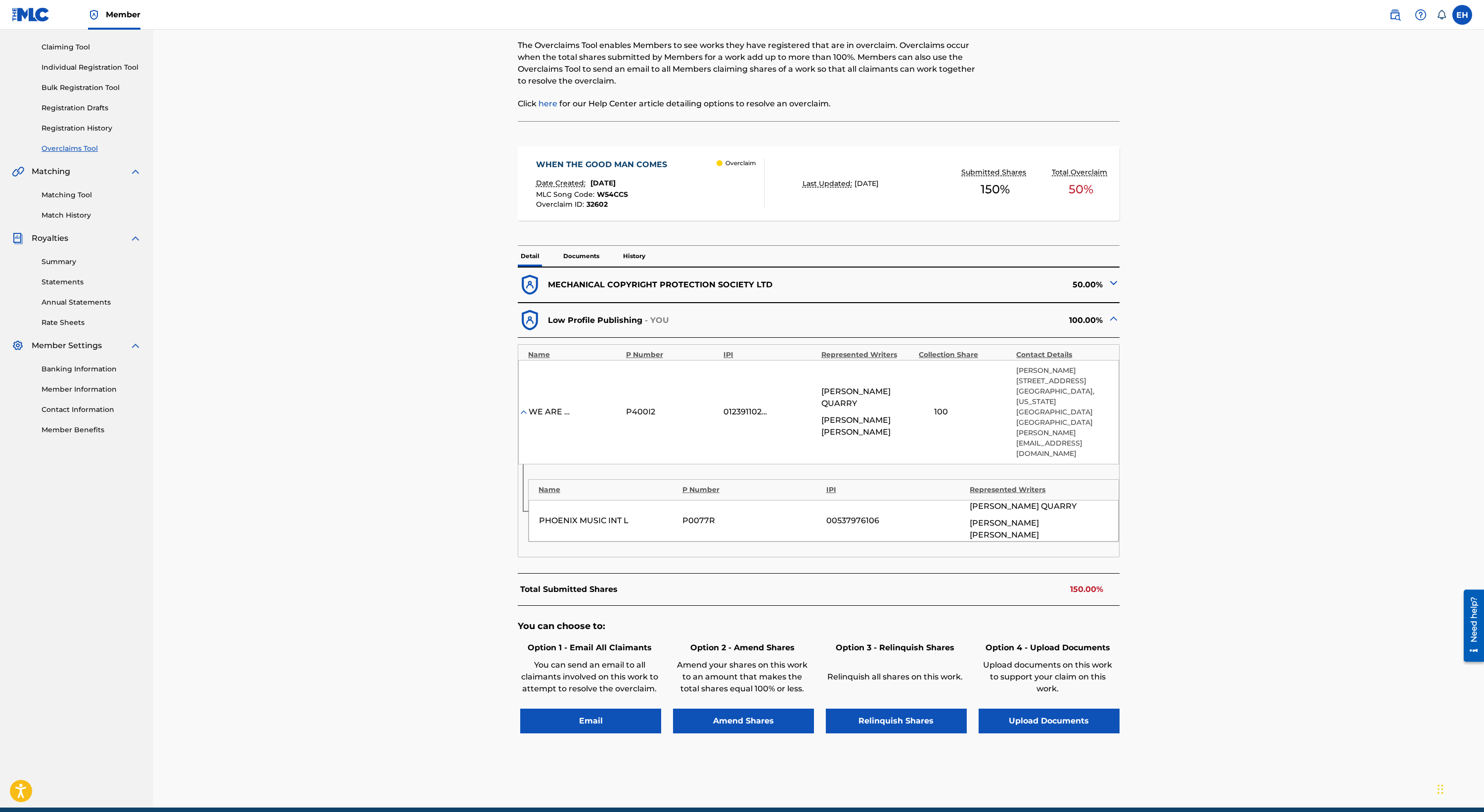
click at [925, 286] on img at bounding box center [1113, 283] width 12 height 12
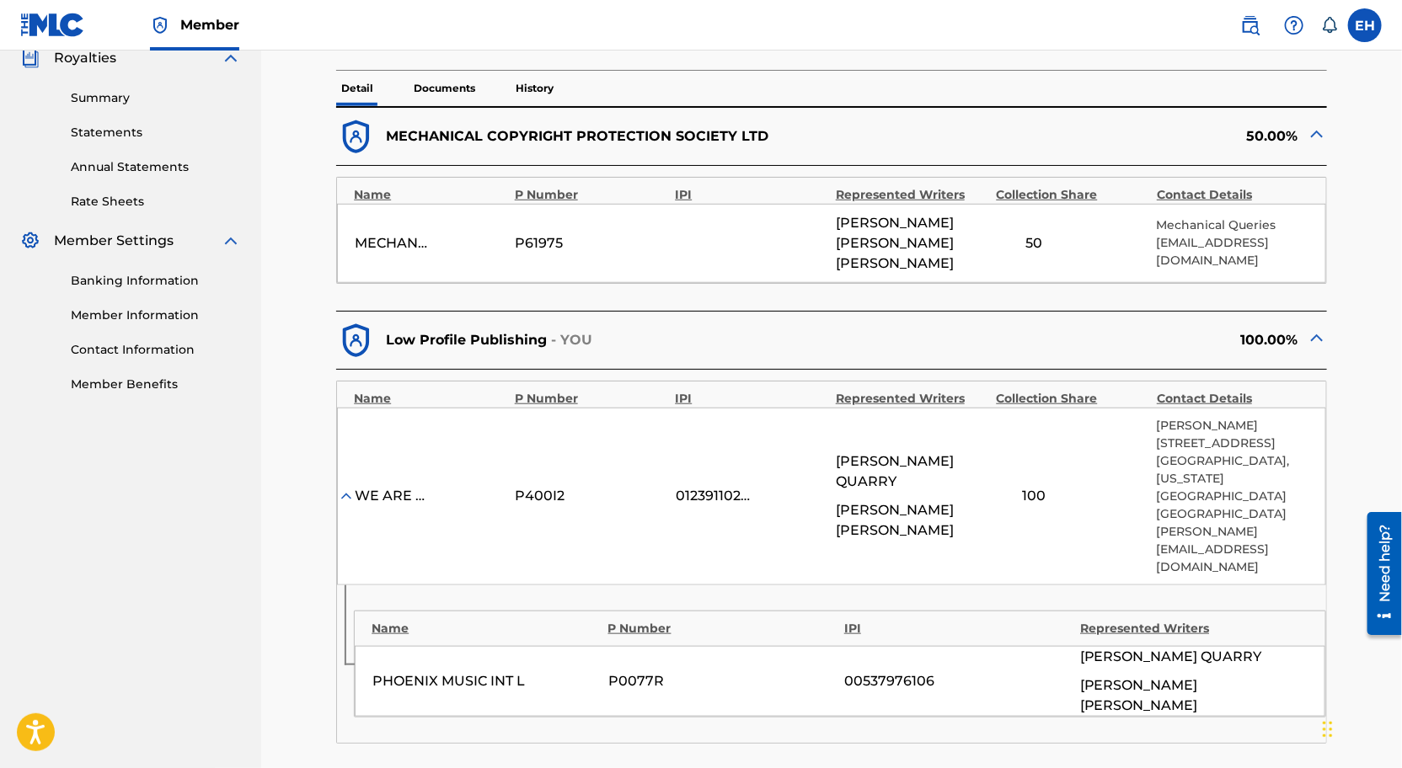
scroll to position [0, 0]
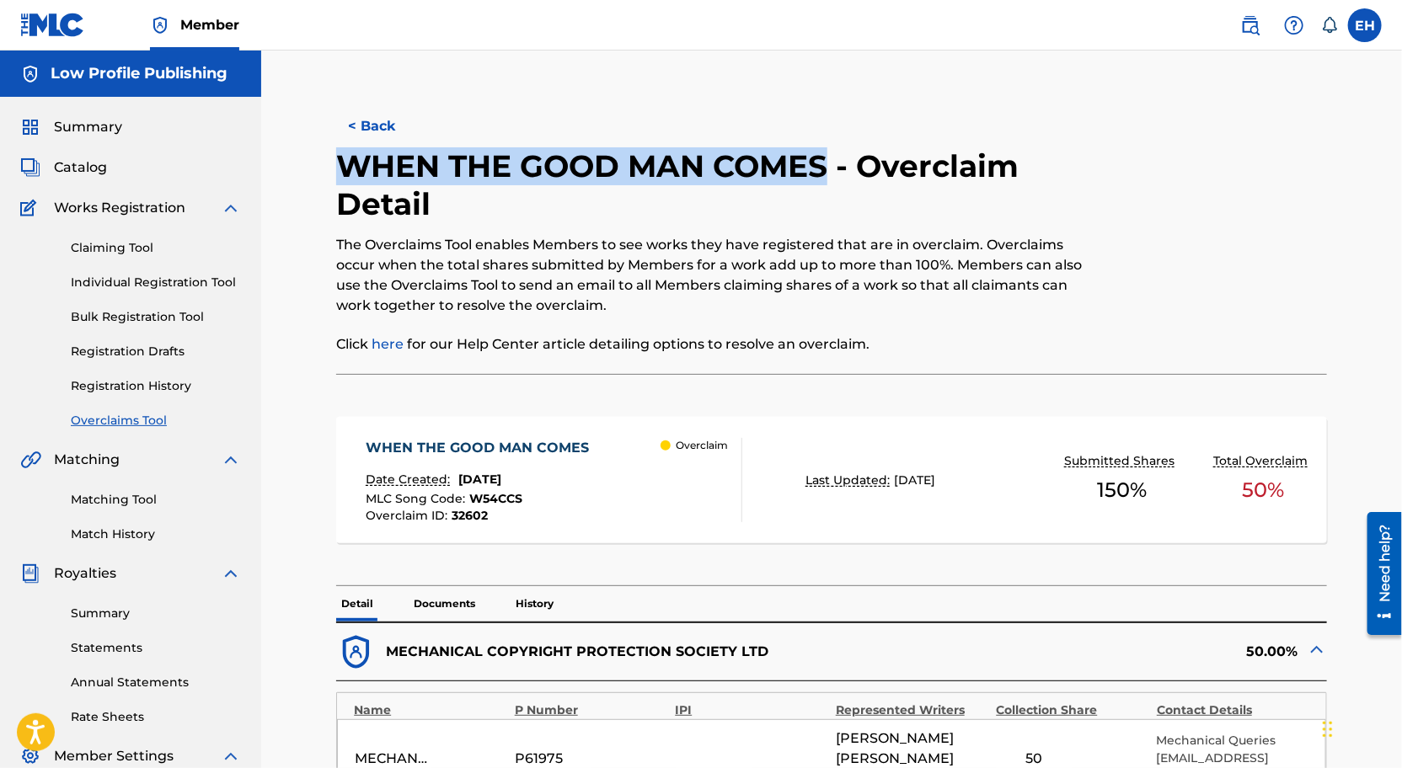
drag, startPoint x: 823, startPoint y: 167, endPoint x: 340, endPoint y: 166, distance: 482.8
click at [340, 166] on h2 "WHEN THE GOOD MAN COMES - Overclaim Detail" at bounding box center [717, 185] width 763 height 76
copy h2 "WHEN THE GOOD MAN COMES"
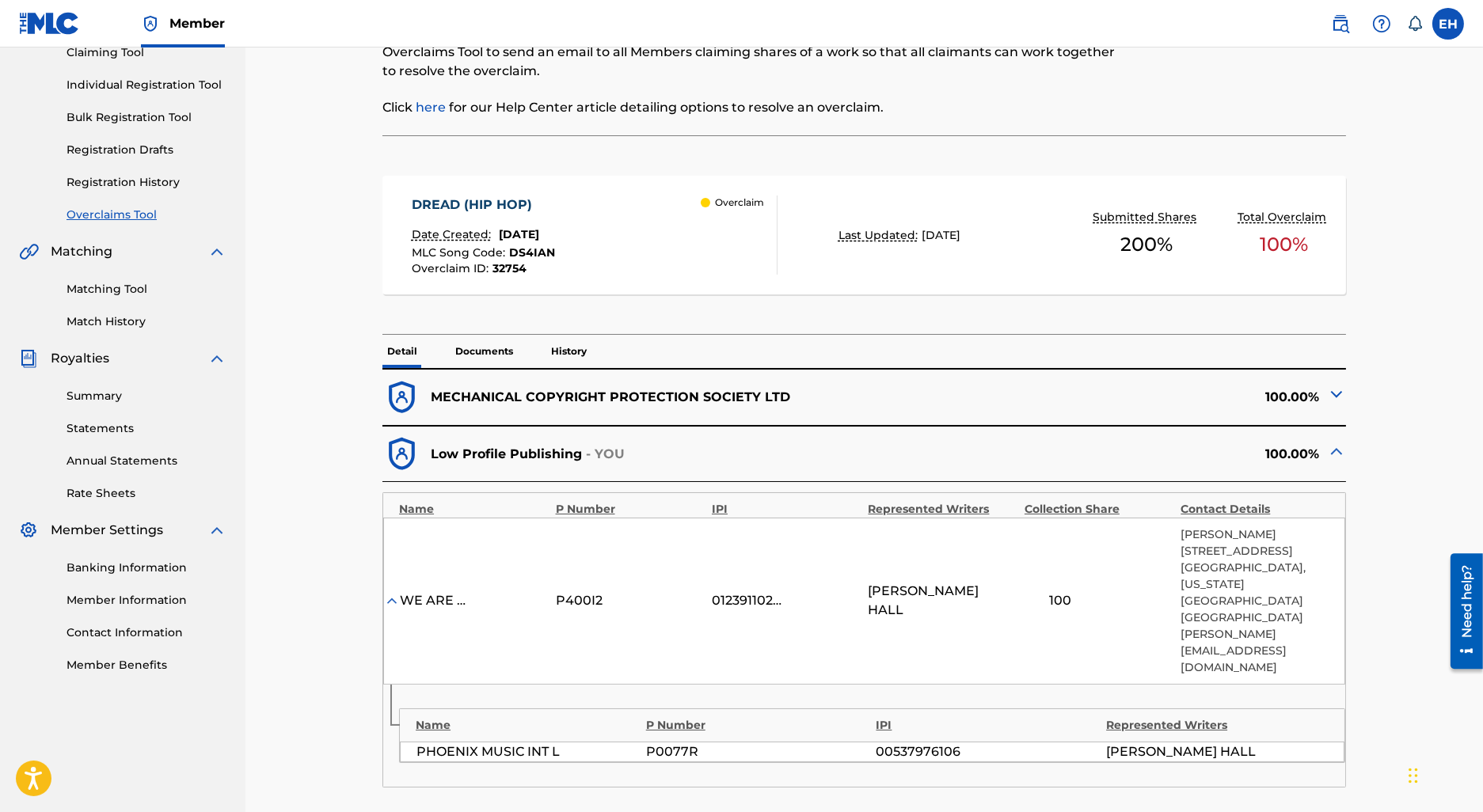
scroll to position [182, 0]
click at [1336, 395] on img at bounding box center [1336, 393] width 19 height 19
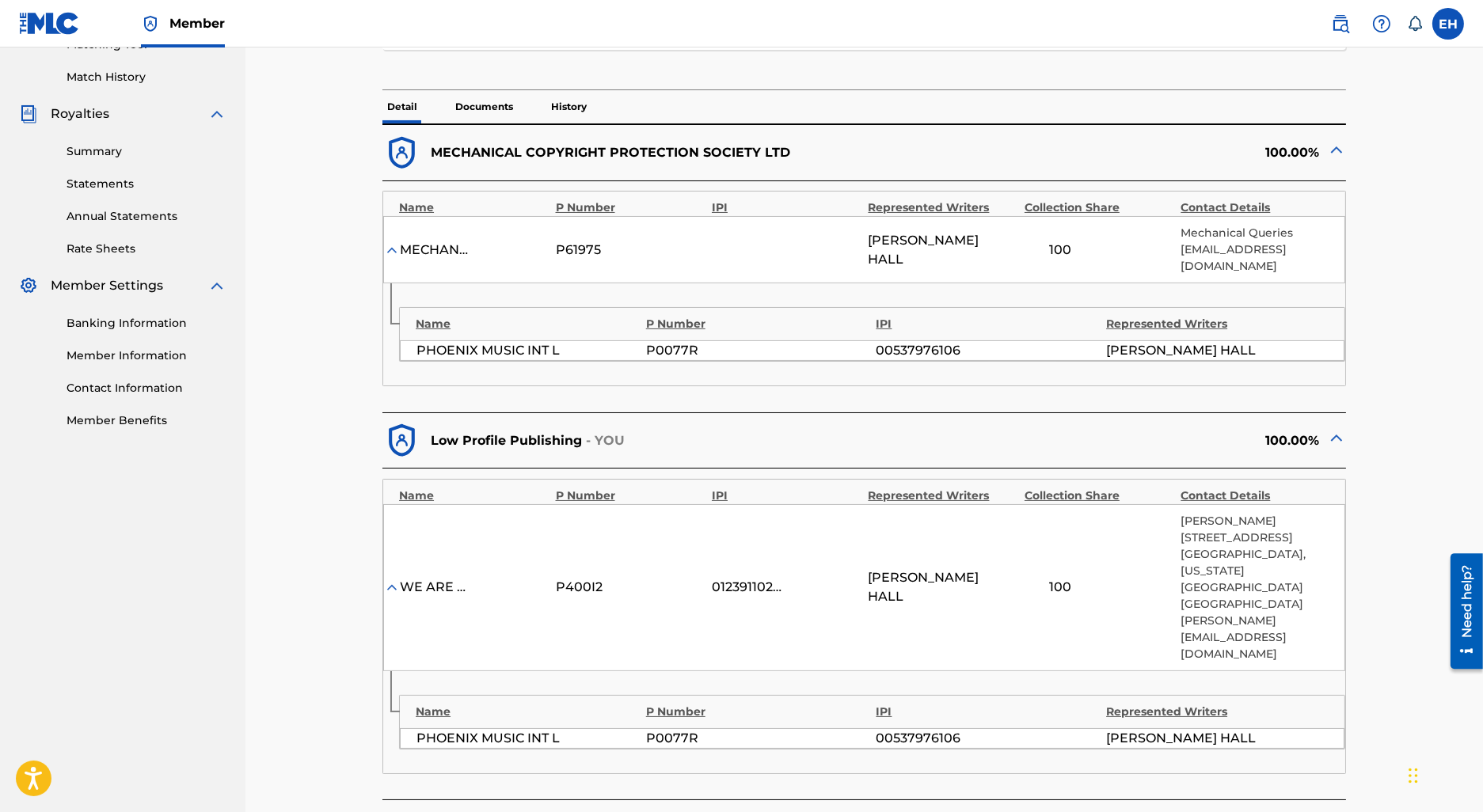
scroll to position [416, 0]
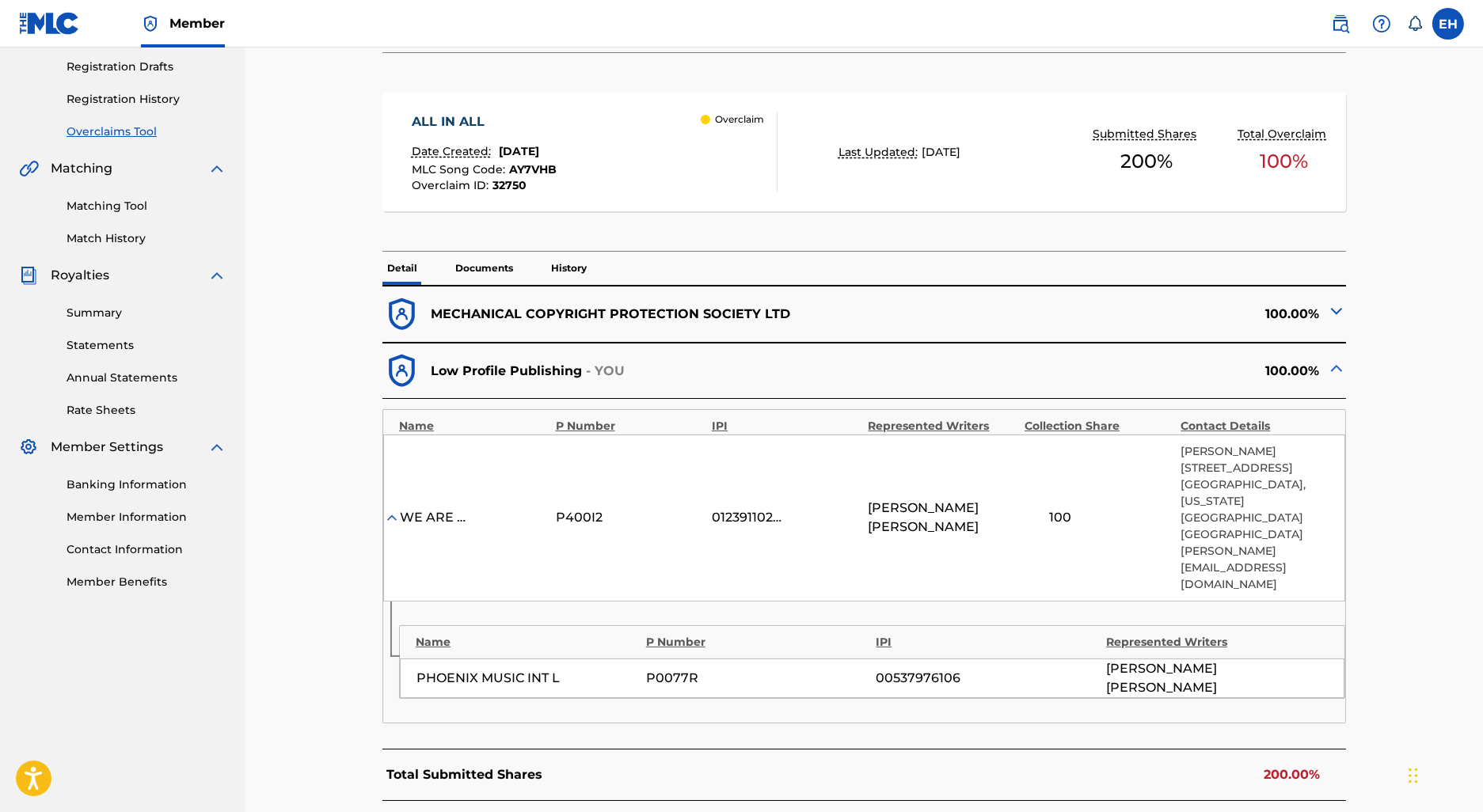
scroll to position [270, 0]
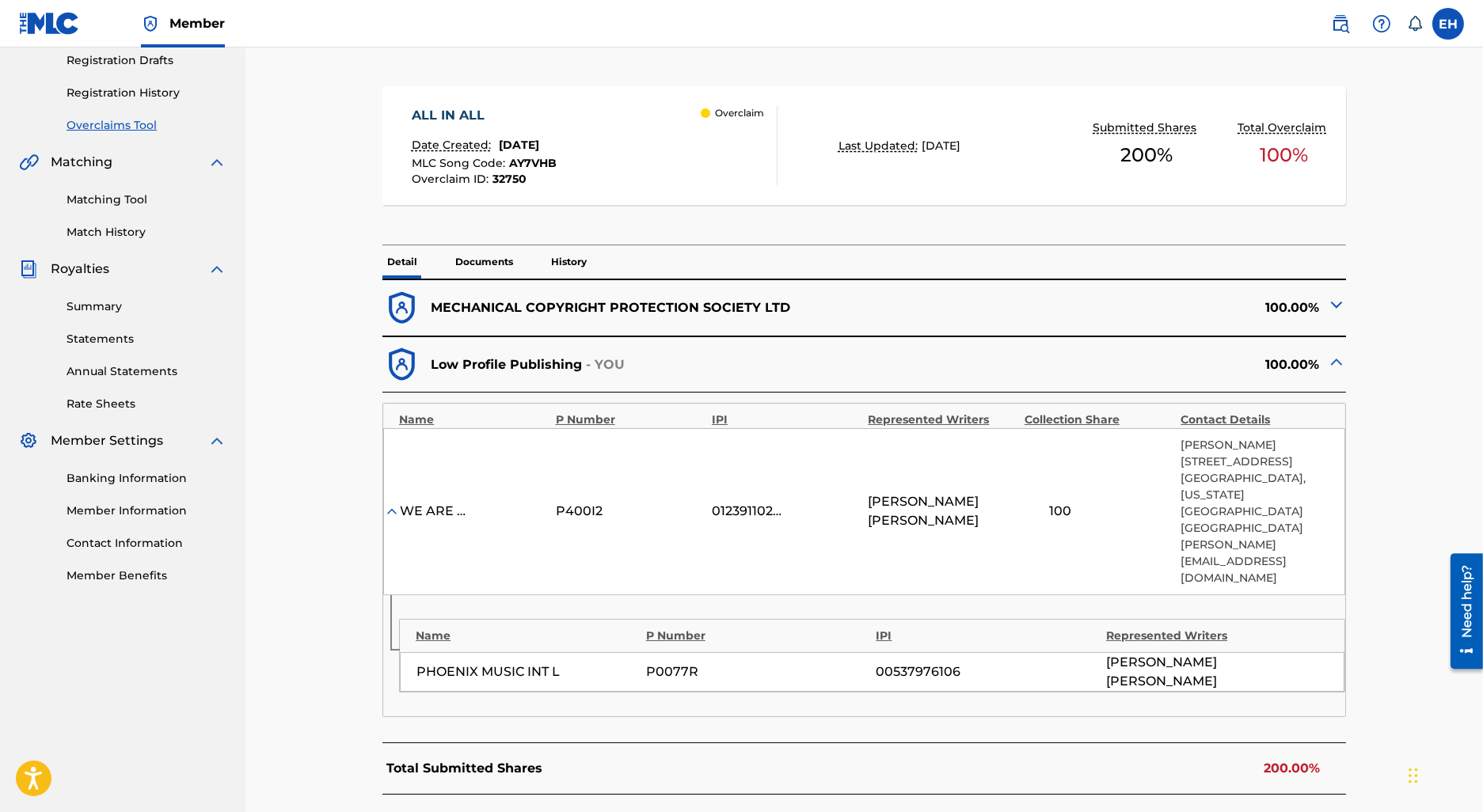
click at [1334, 287] on div "MECHANICAL COPYRIGHT PROTECTION SOCIETY LTD 100.00%" at bounding box center [864, 307] width 963 height 57
click at [1334, 292] on div "100.00%" at bounding box center [1105, 308] width 481 height 39
click at [1335, 302] on img at bounding box center [1336, 304] width 19 height 19
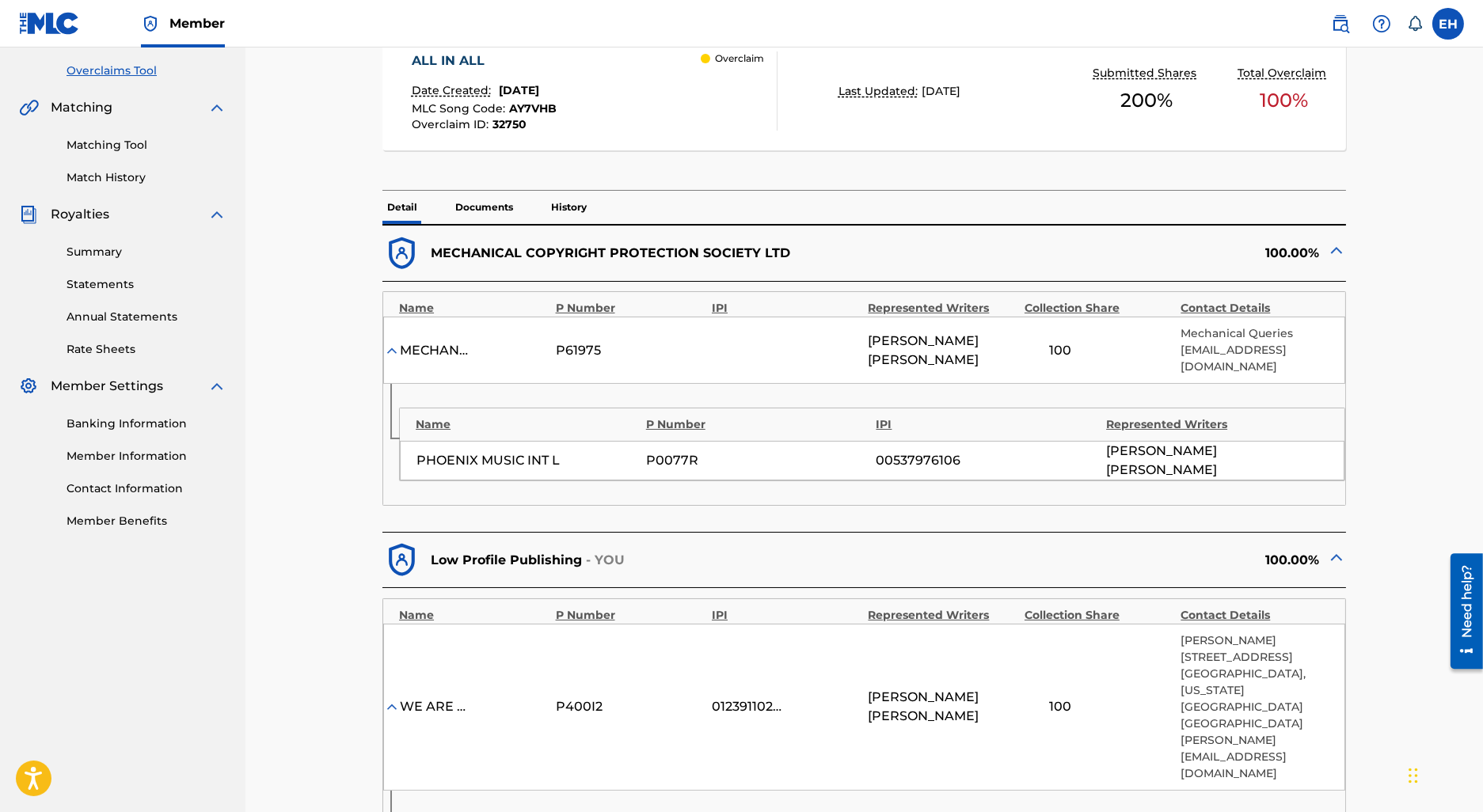
scroll to position [322, 0]
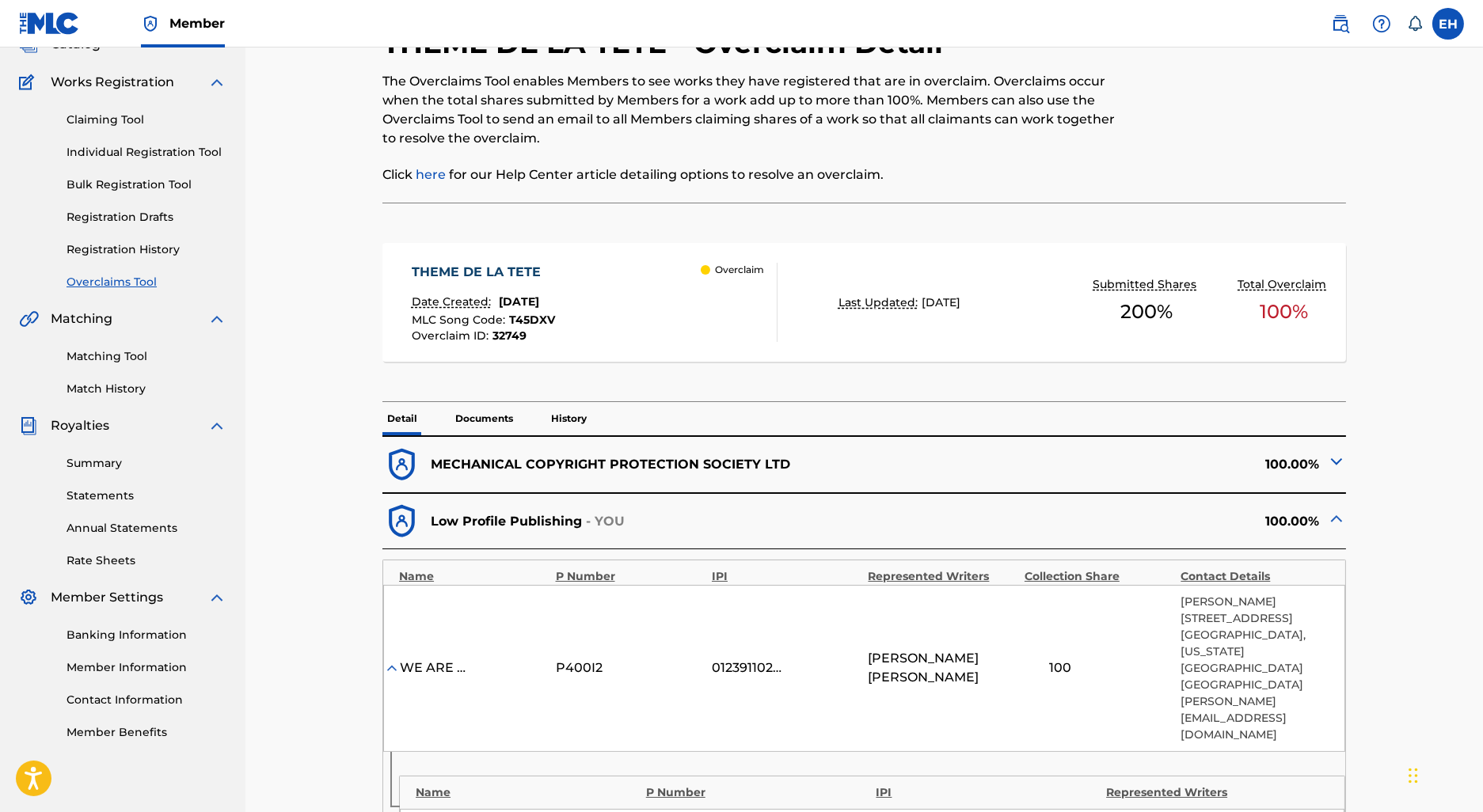
scroll to position [164, 0]
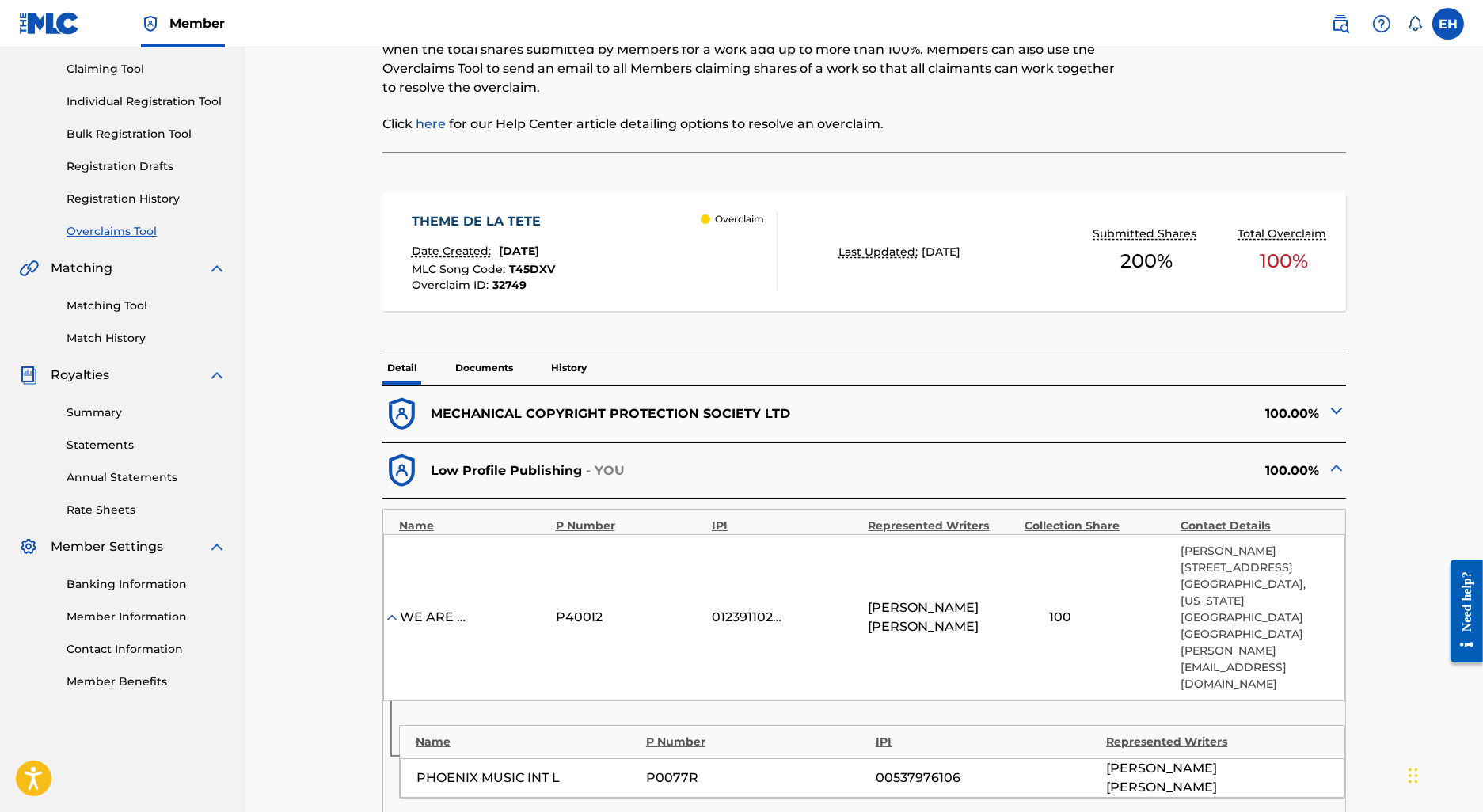
click at [1324, 411] on div "100.00%" at bounding box center [1105, 414] width 481 height 39
click at [1319, 421] on div "100.00%" at bounding box center [1105, 414] width 481 height 39
click at [1329, 410] on img at bounding box center [1336, 411] width 19 height 19
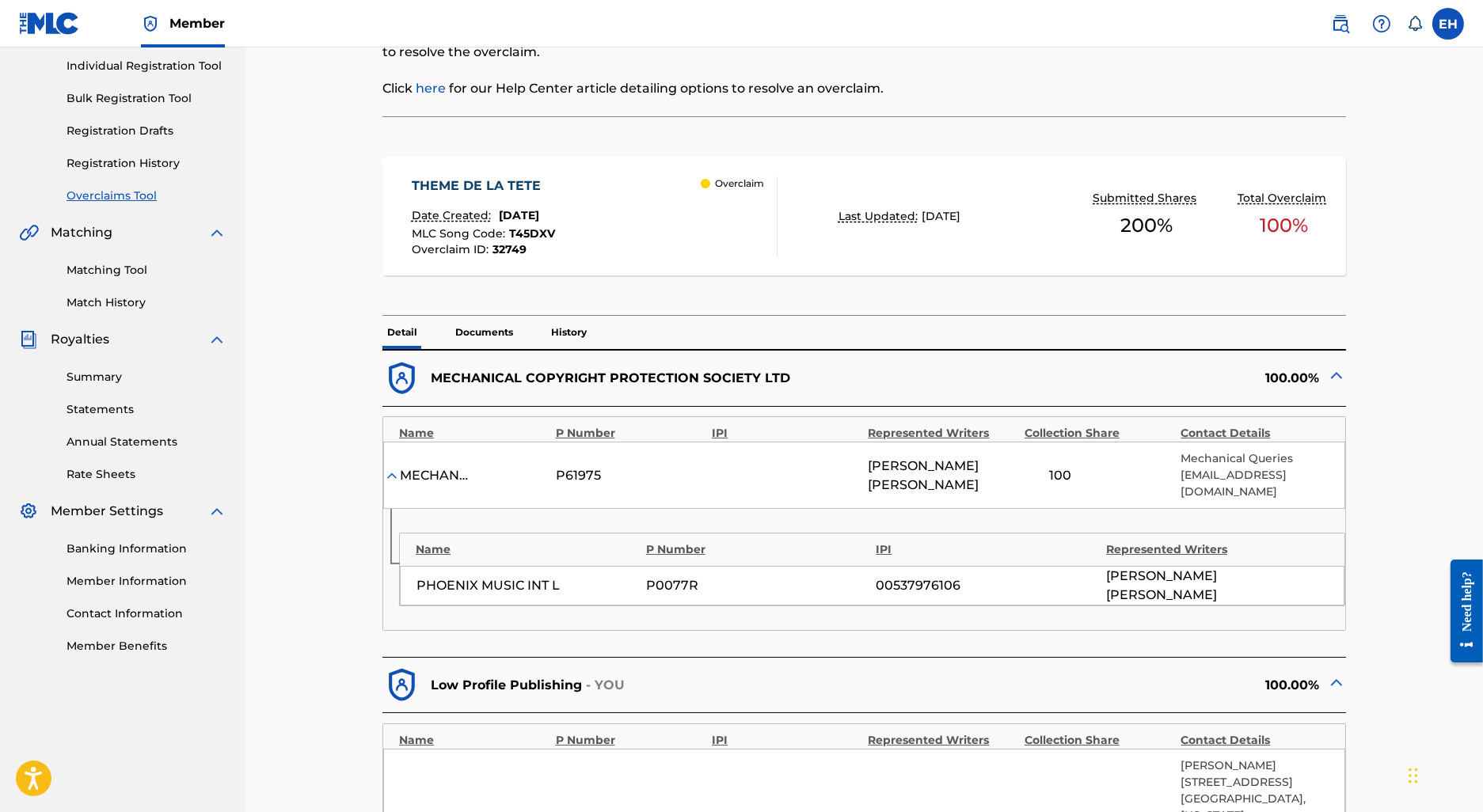
scroll to position [0, 0]
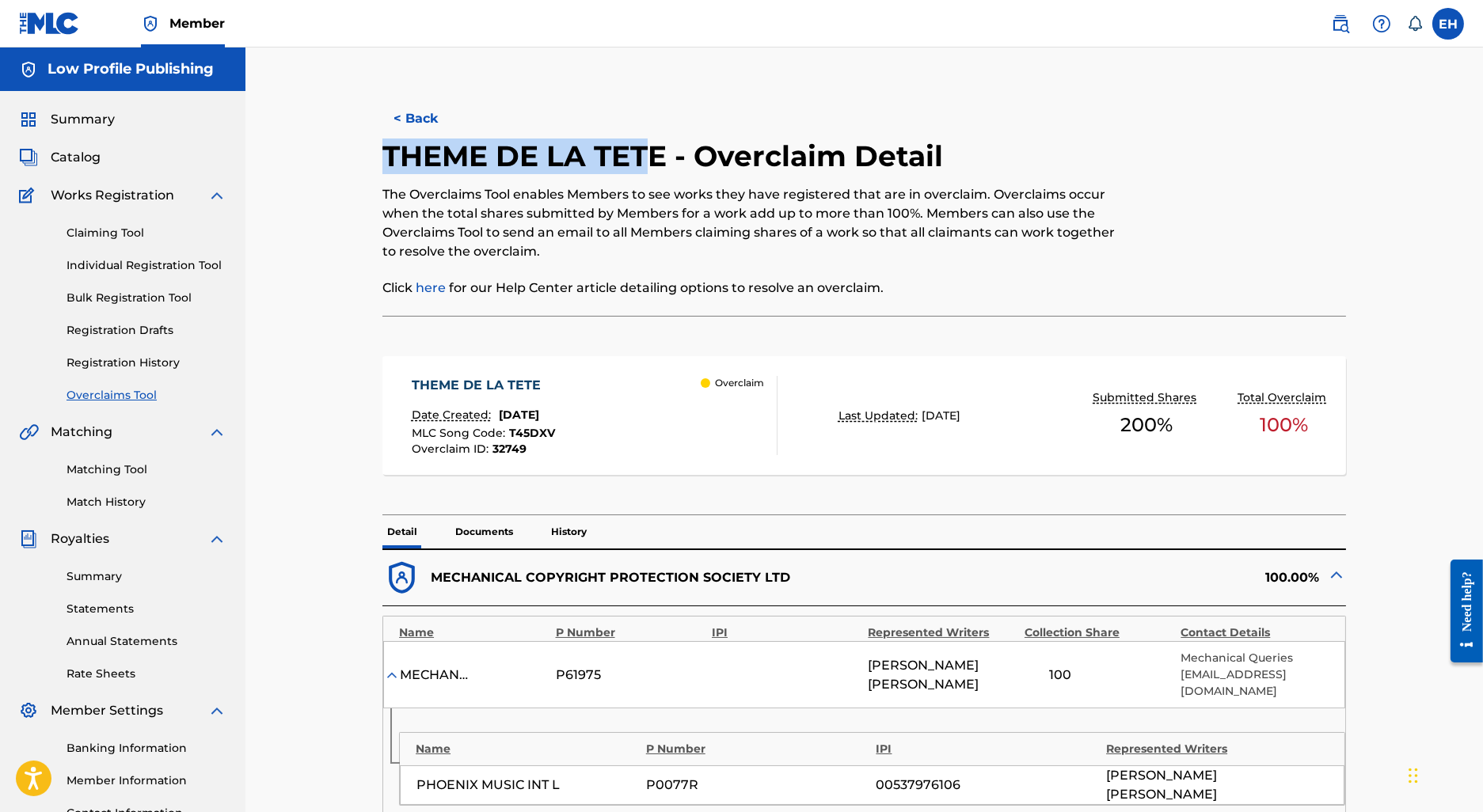
drag, startPoint x: 414, startPoint y: 148, endPoint x: 654, endPoint y: 158, distance: 240.2
click at [654, 158] on h2 "THEME DE LA TETE - Overclaim Detail" at bounding box center [666, 156] width 569 height 36
copy h2 "THEME DE LA TET"
copy h2 "THEME DE LA TETE"
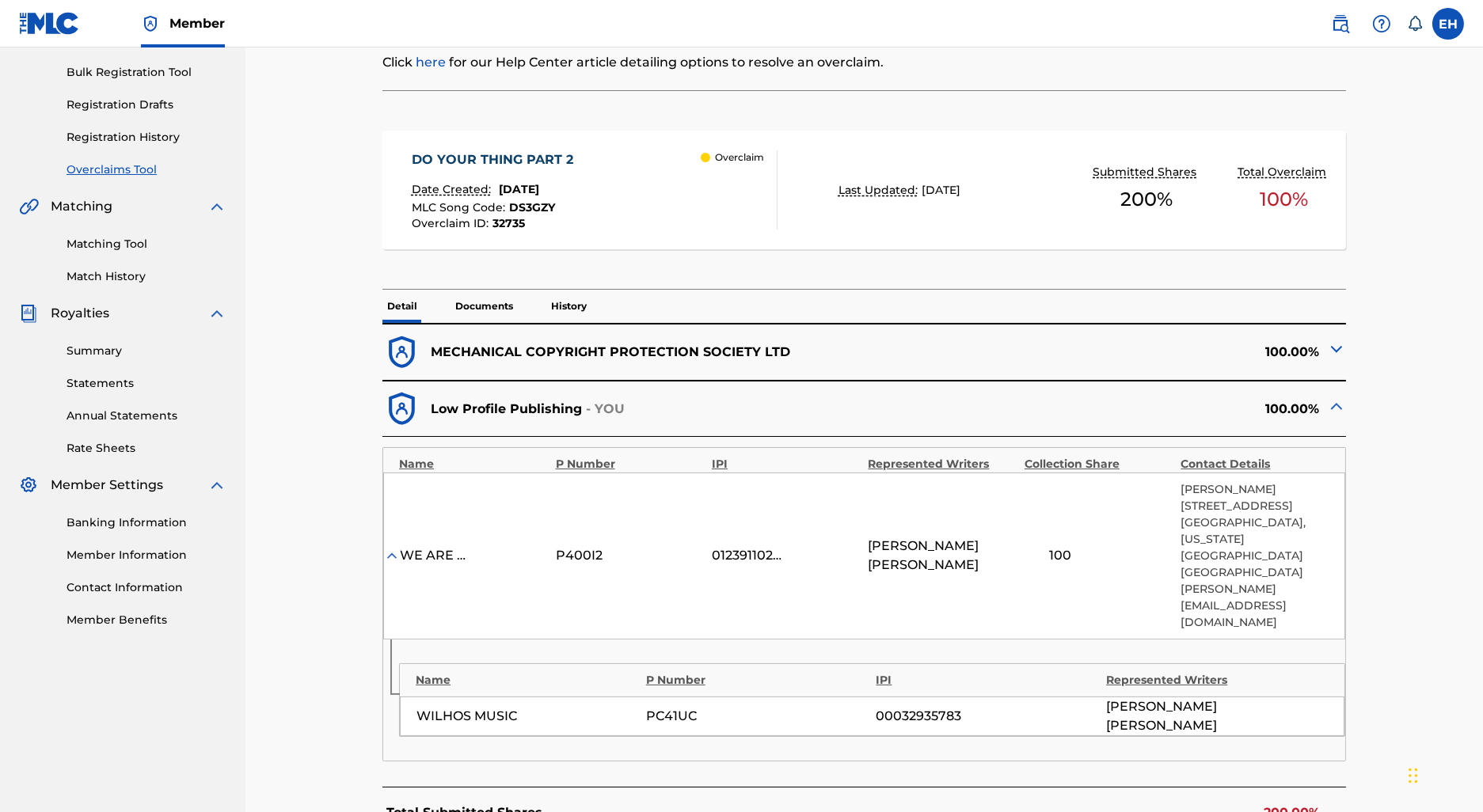
scroll to position [258, 0]
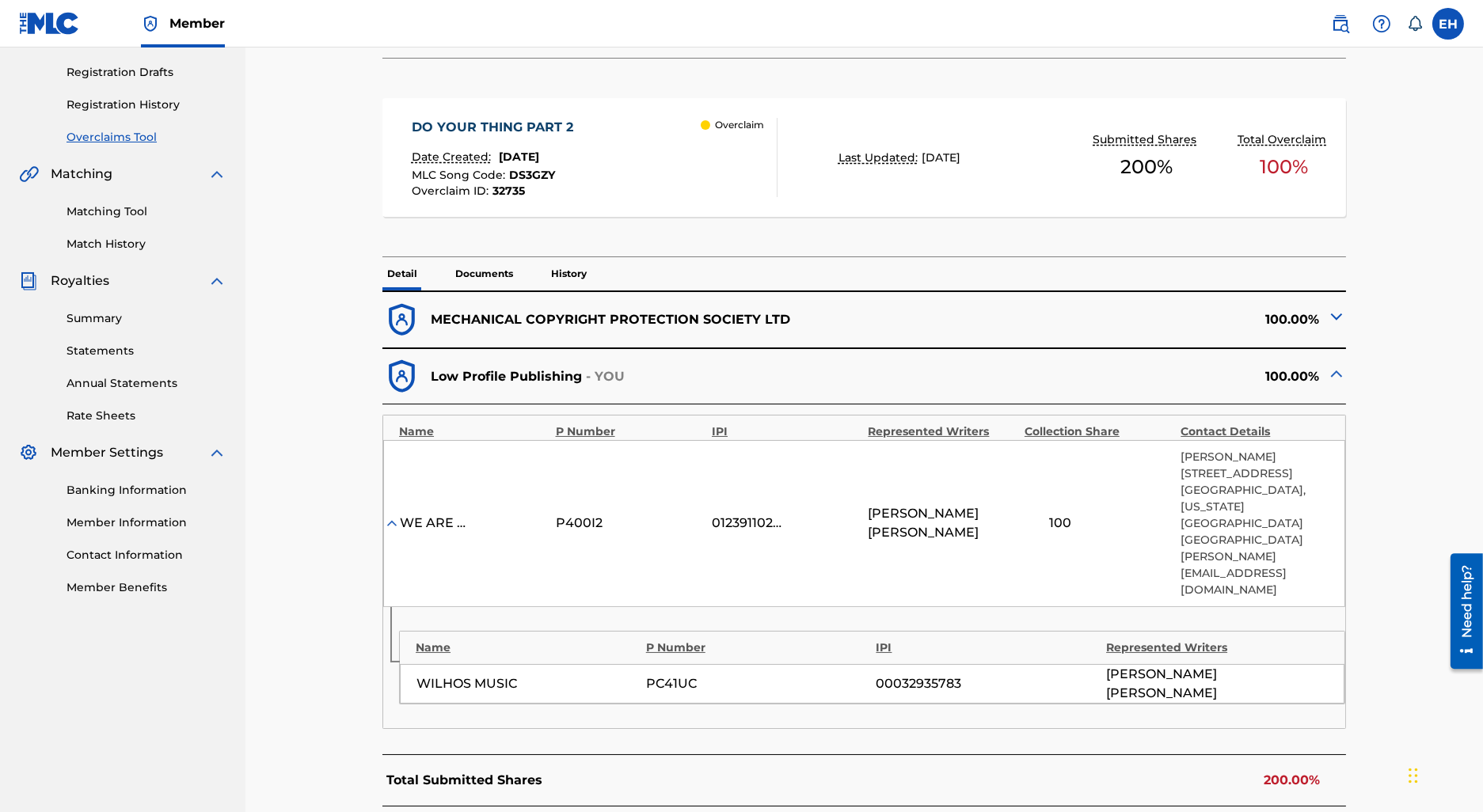
click at [1335, 320] on img at bounding box center [1336, 317] width 19 height 19
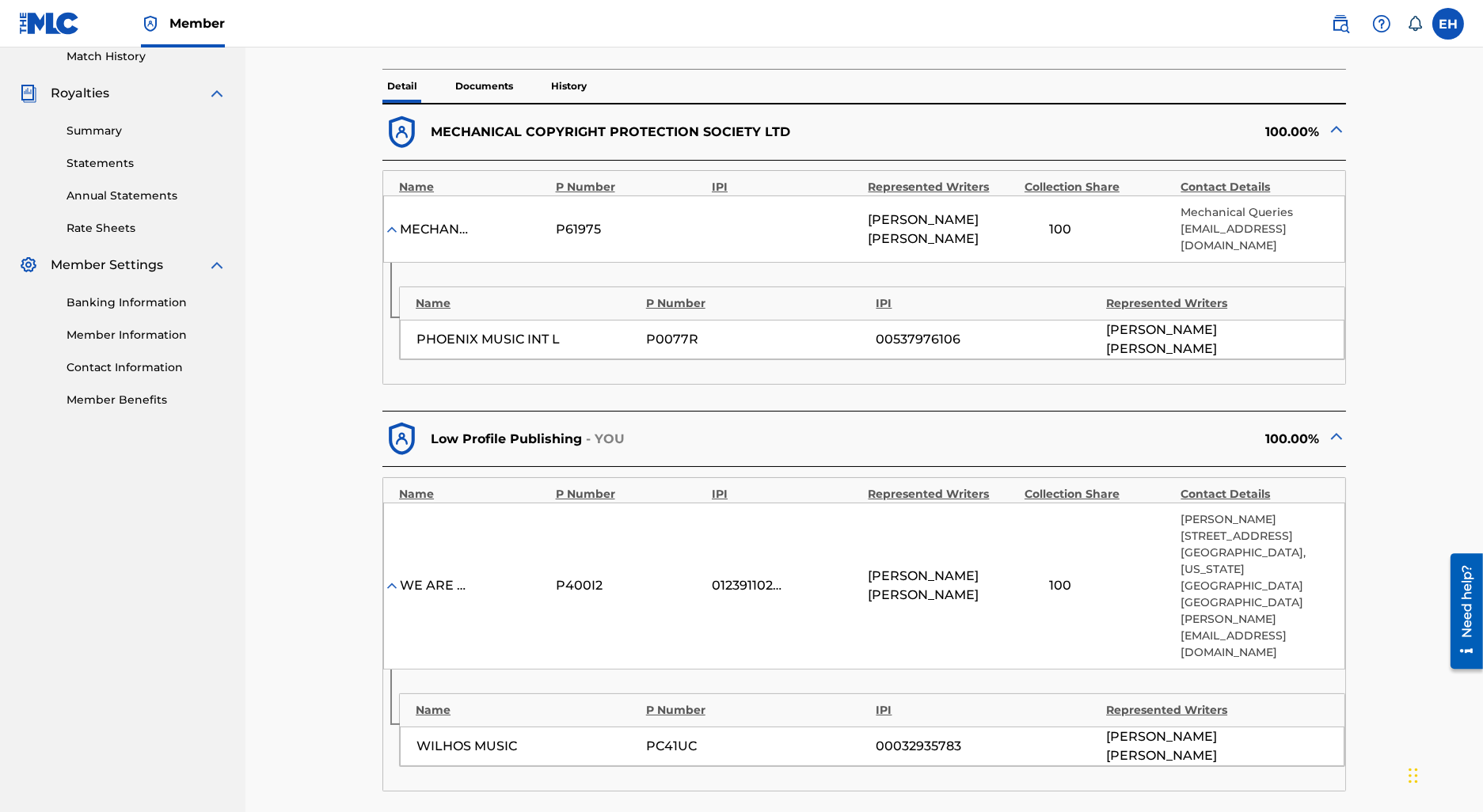
scroll to position [0, 0]
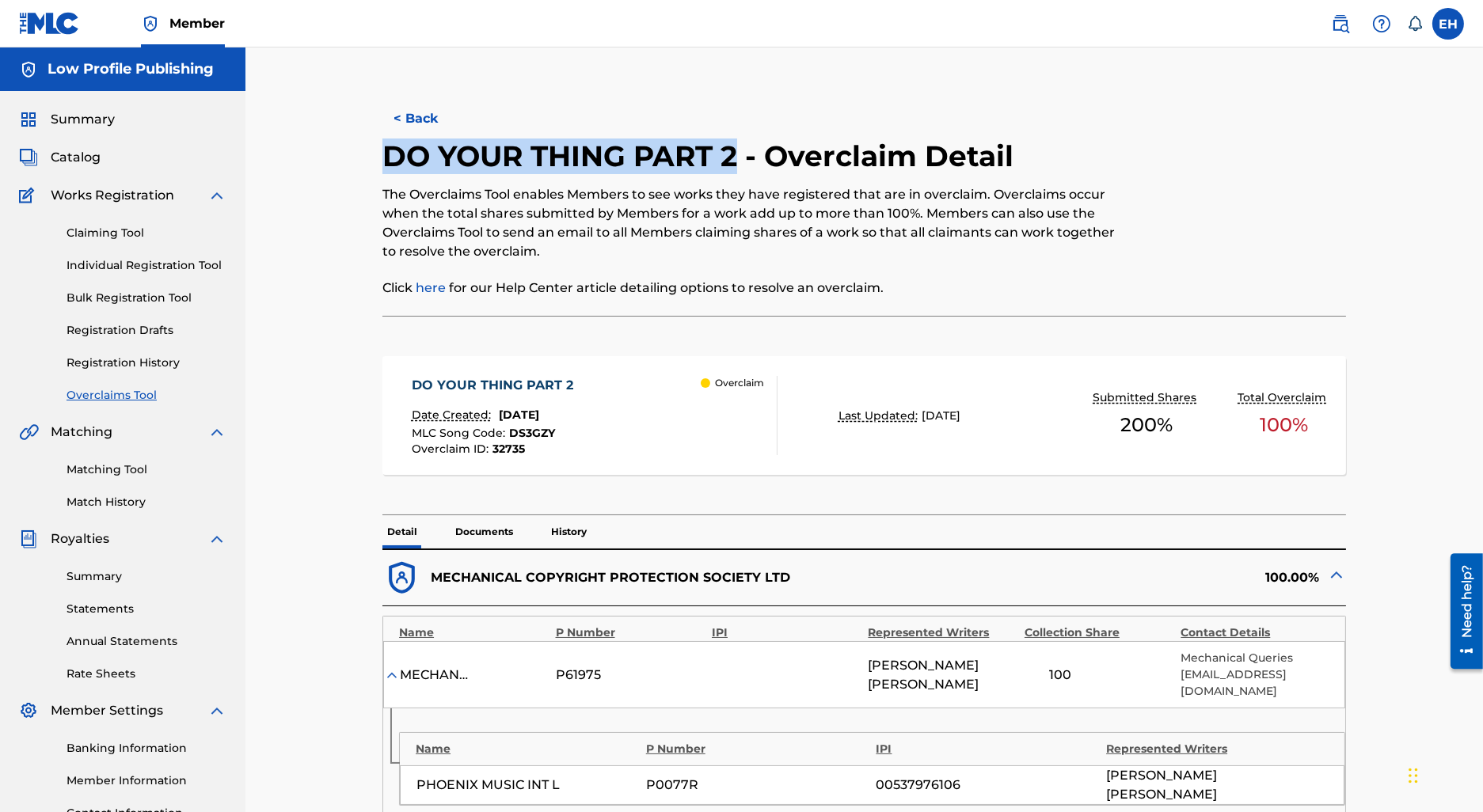
drag, startPoint x: 367, startPoint y: 153, endPoint x: 739, endPoint y: 150, distance: 372.0
copy h2 "DO YOUR THING PART 2"
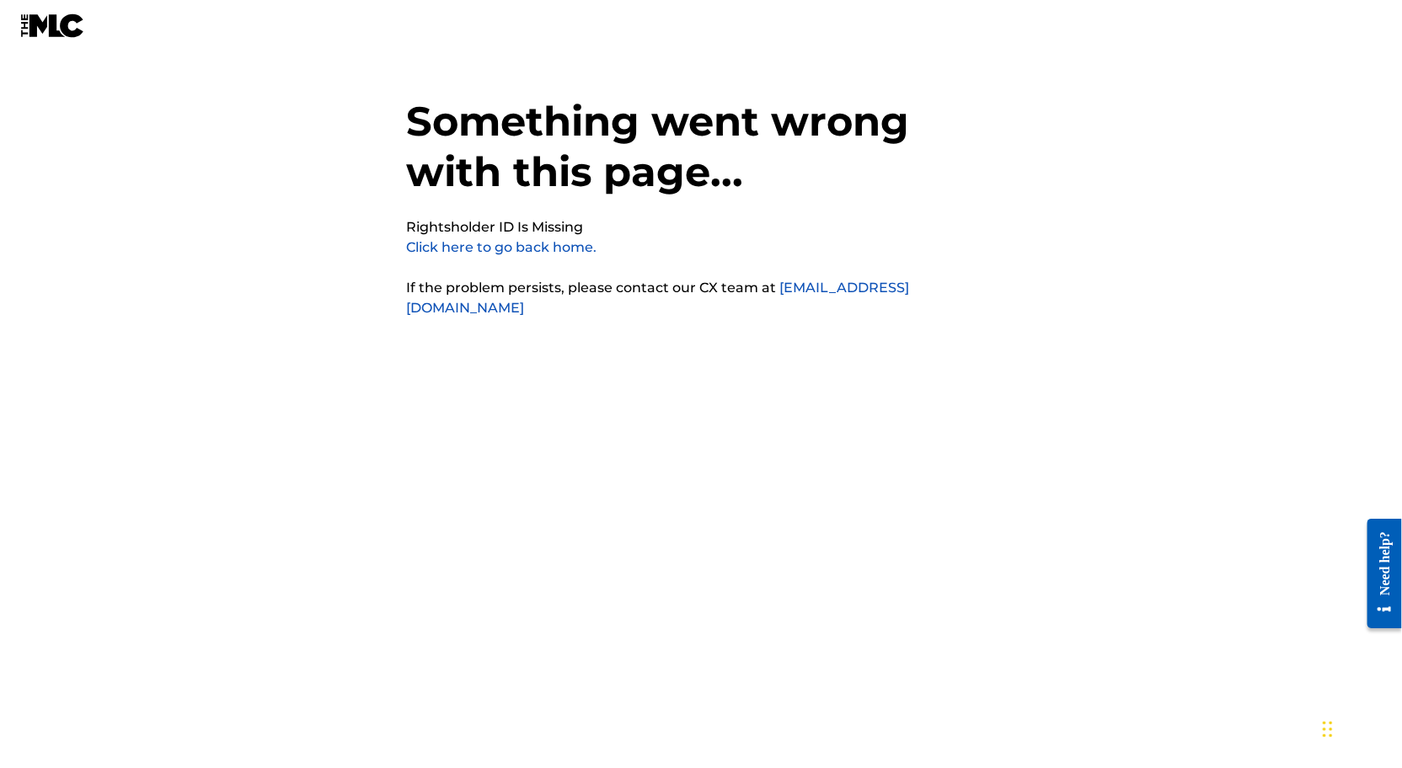
click at [62, 15] on img at bounding box center [52, 25] width 65 height 24
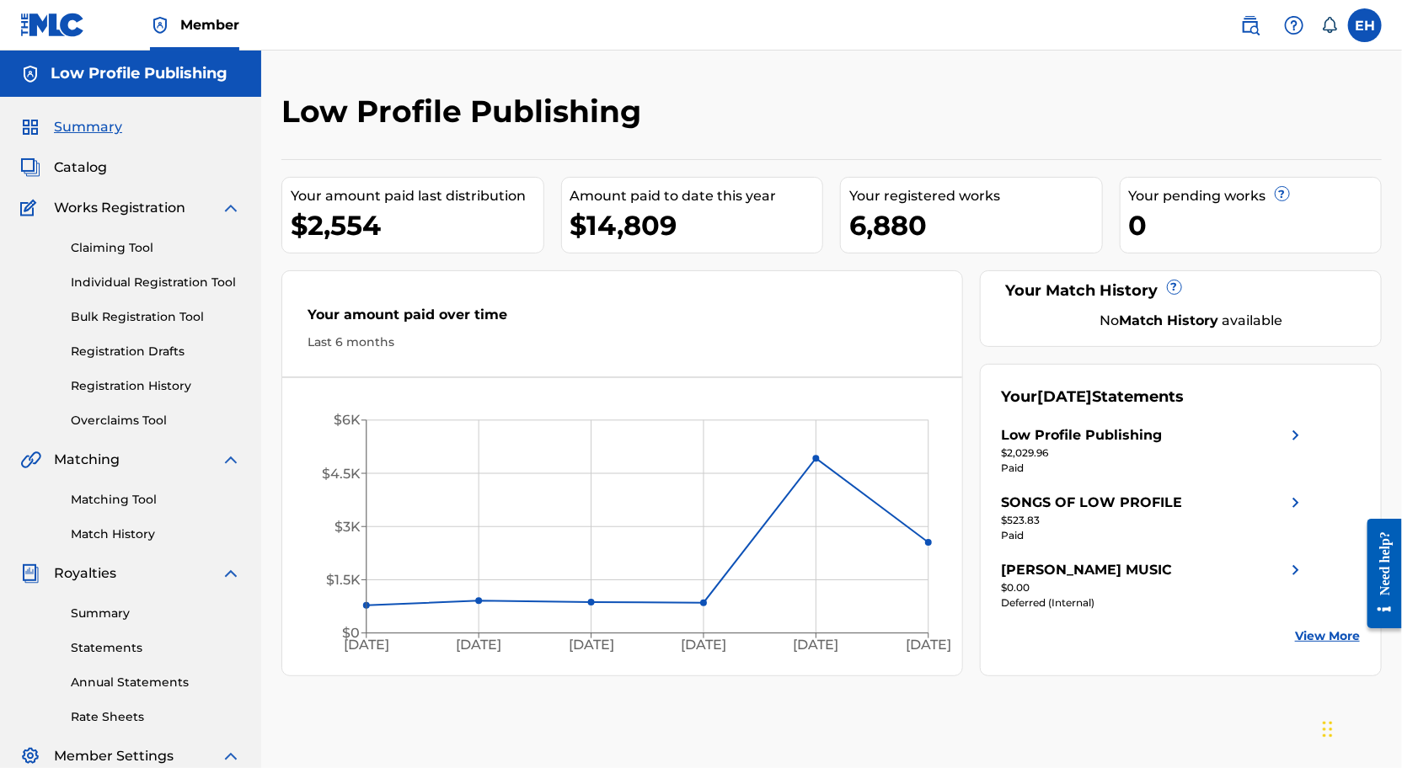
click at [138, 250] on link "Claiming Tool" at bounding box center [156, 248] width 170 height 18
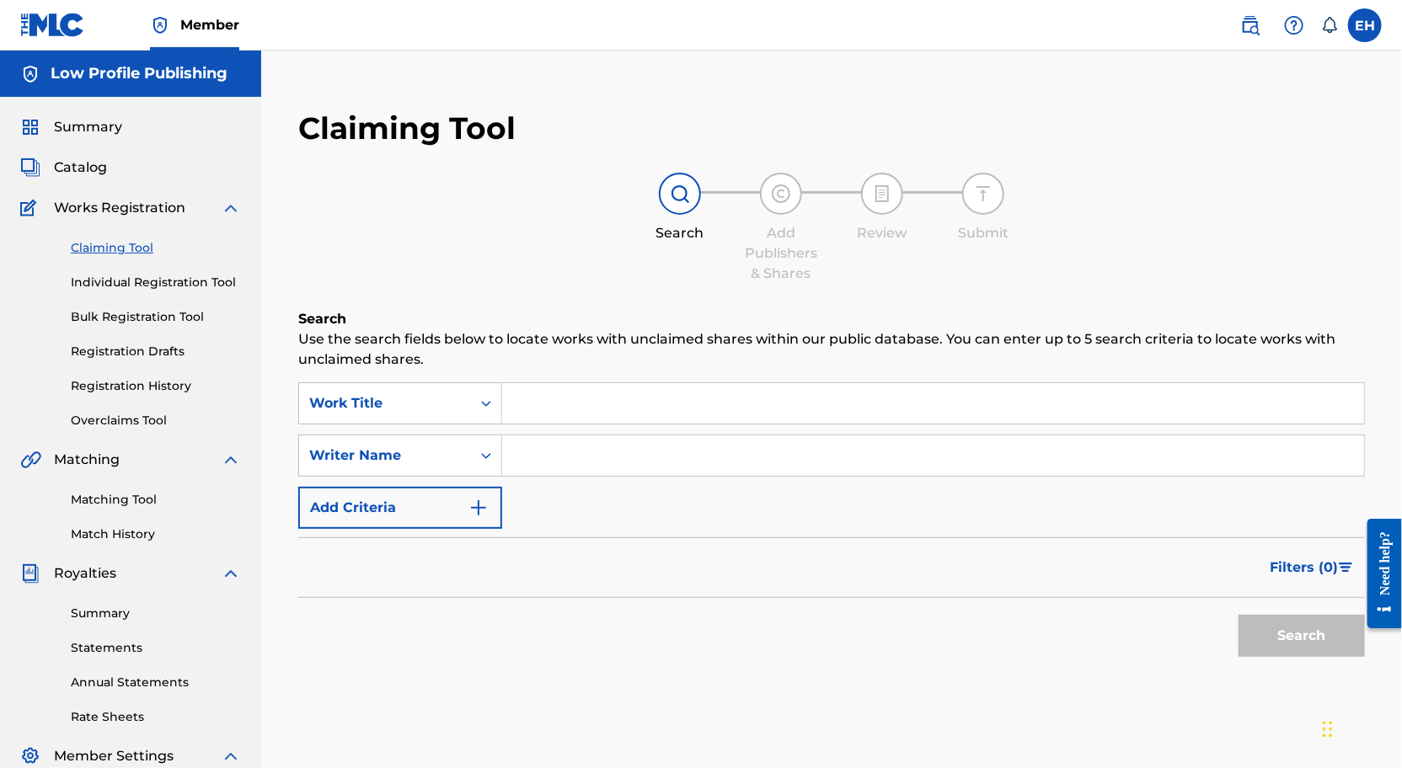
click at [135, 372] on div "Claiming Tool Individual Registration Tool Bulk Registration Tool Registration …" at bounding box center [130, 323] width 221 height 211
click at [146, 388] on link "Registration History" at bounding box center [156, 386] width 170 height 18
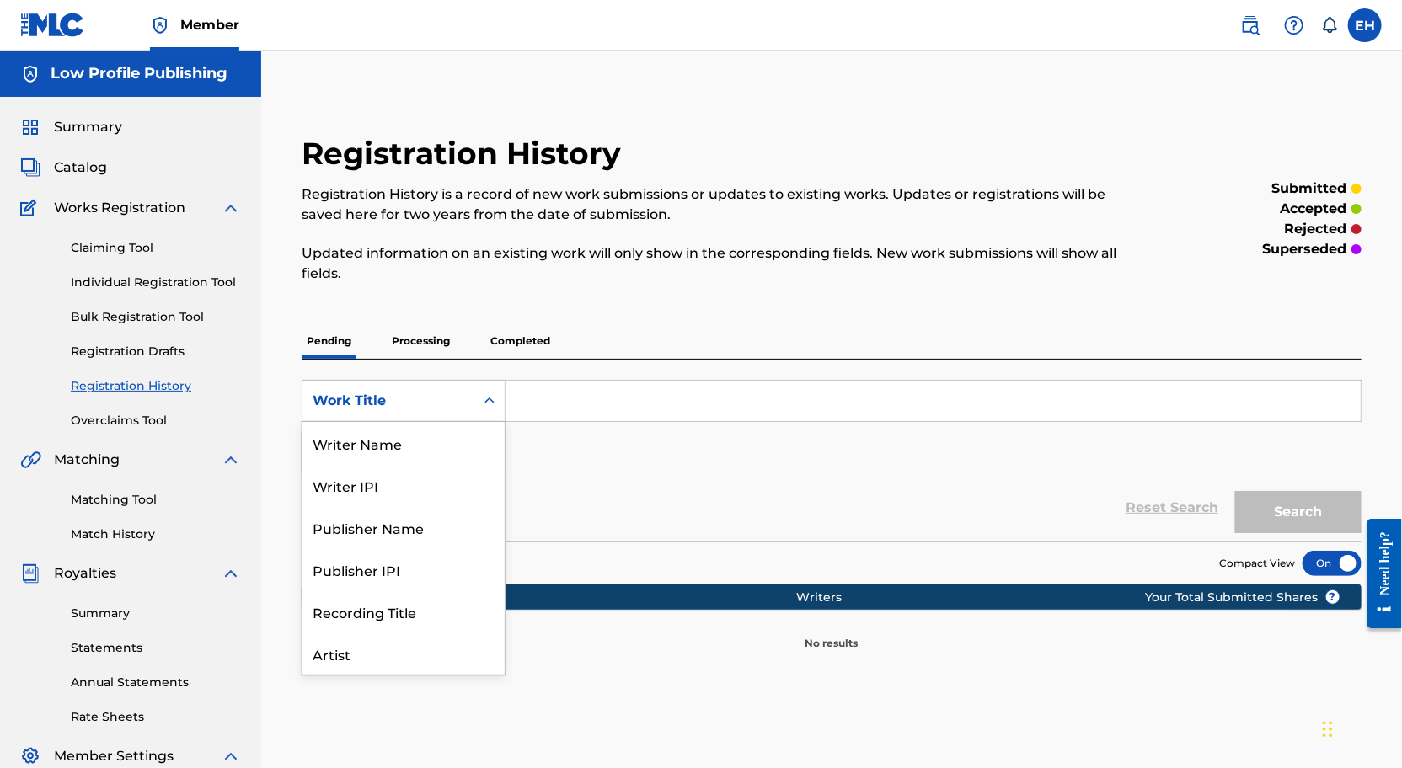
scroll to position [84, 0]
click at [466, 391] on div "Work Title" at bounding box center [388, 401] width 172 height 32
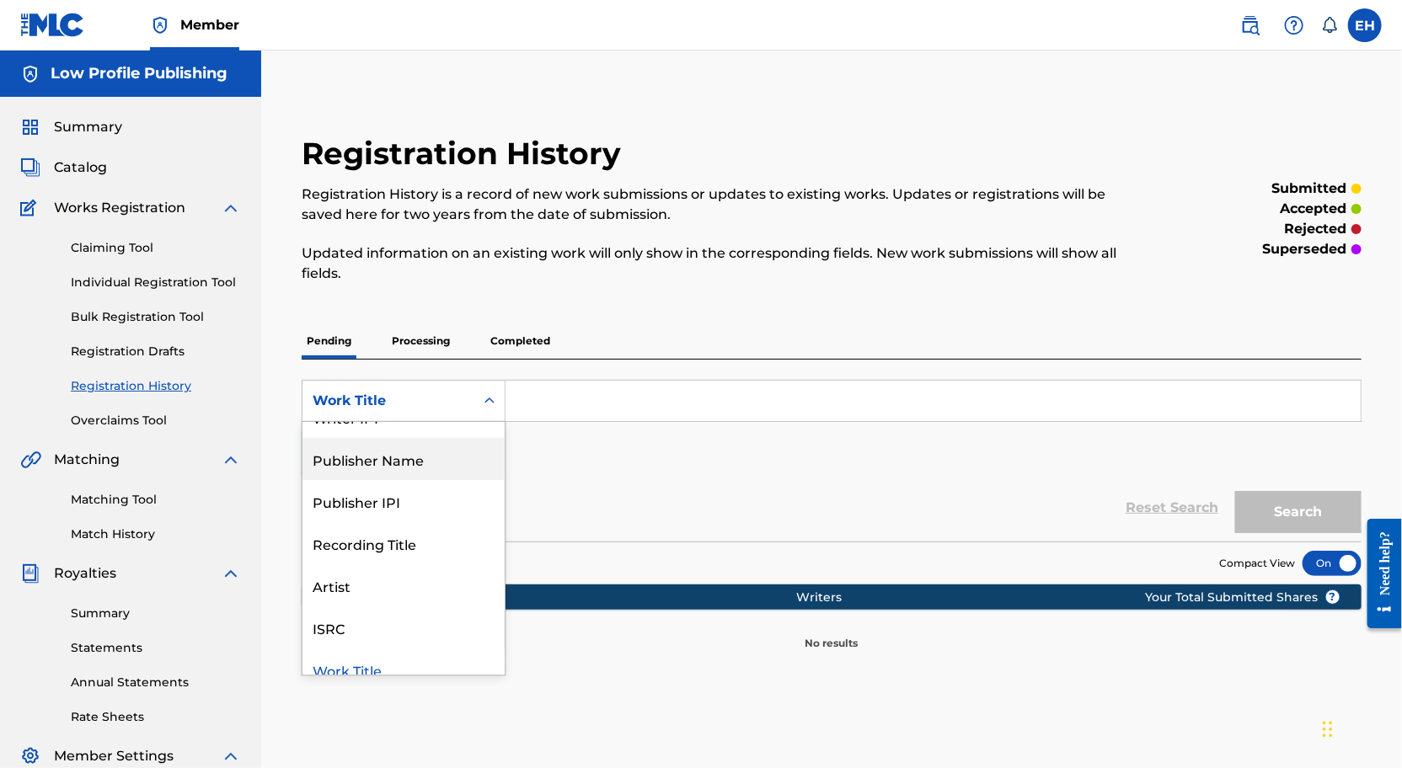
scroll to position [0, 0]
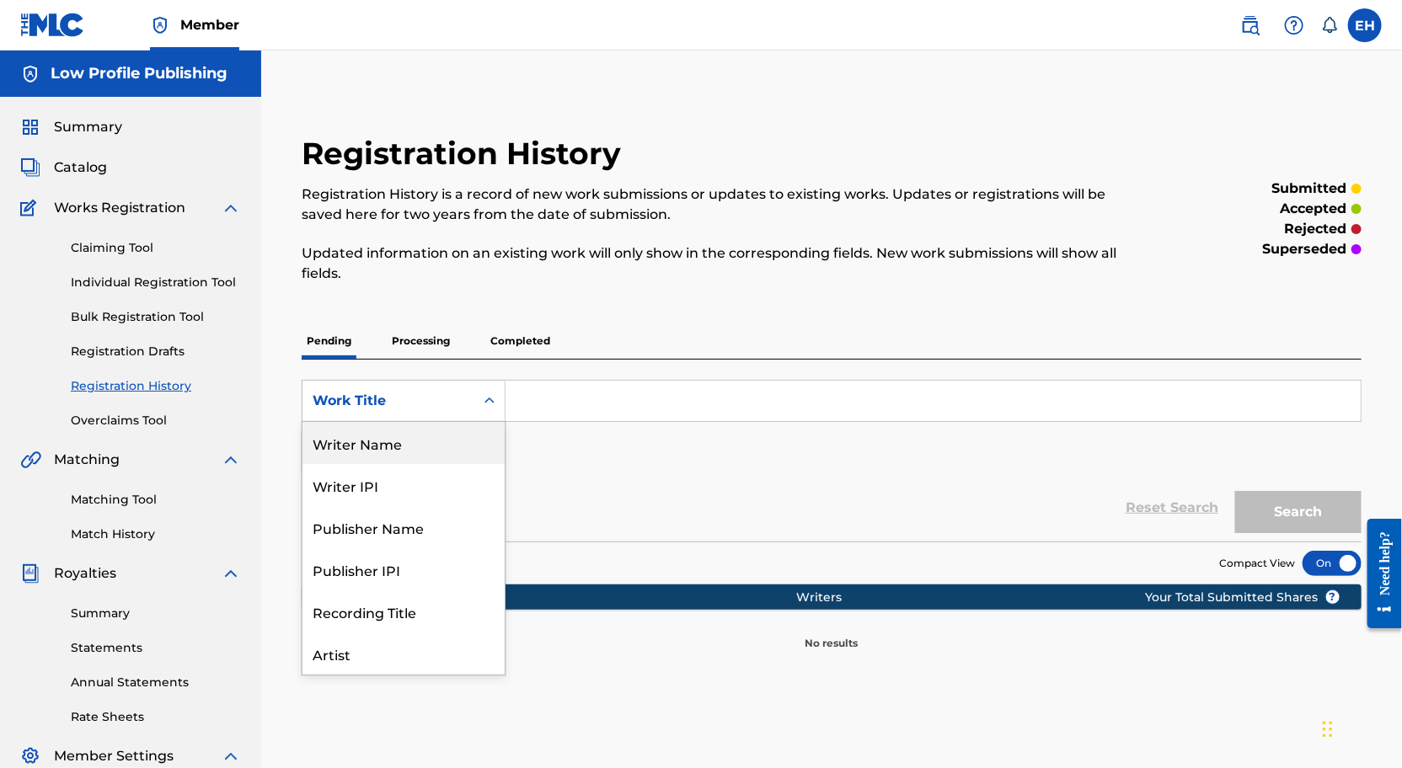
click at [380, 442] on div "Writer Name" at bounding box center [403, 443] width 202 height 42
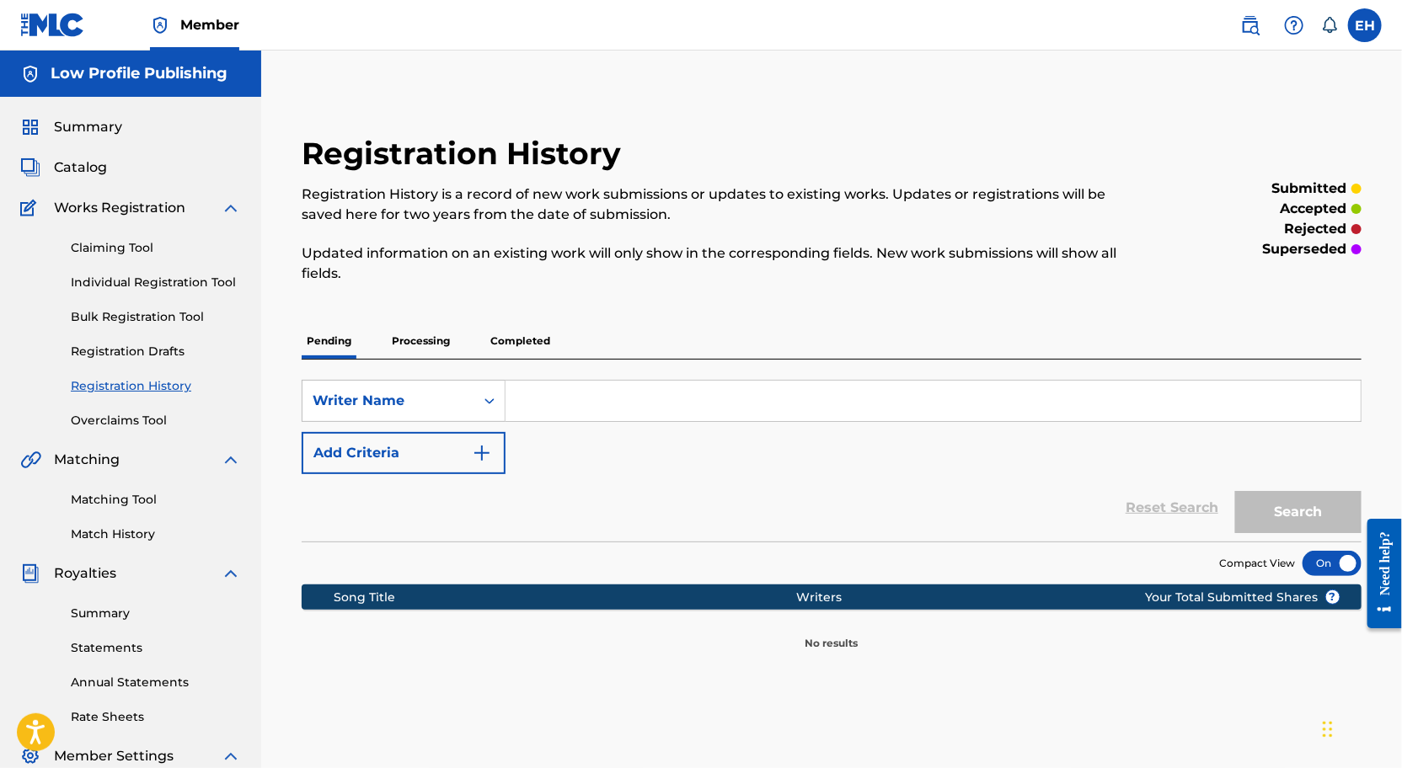
click at [626, 399] on input "Search Form" at bounding box center [933, 401] width 855 height 40
paste input "[PERSON_NAME] [PERSON_NAME]"
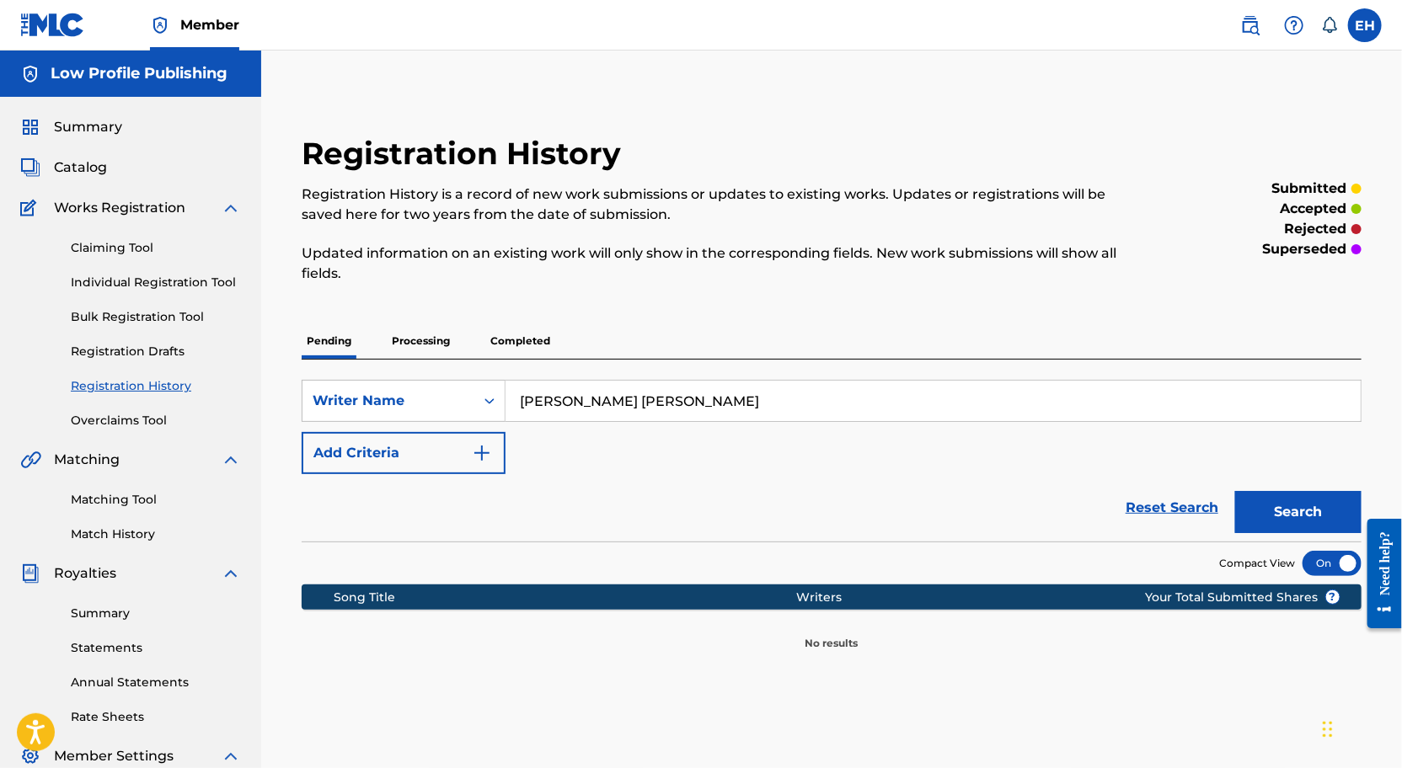
type input "[PERSON_NAME] [PERSON_NAME]"
click at [1235, 491] on button "Search" at bounding box center [1298, 512] width 126 height 42
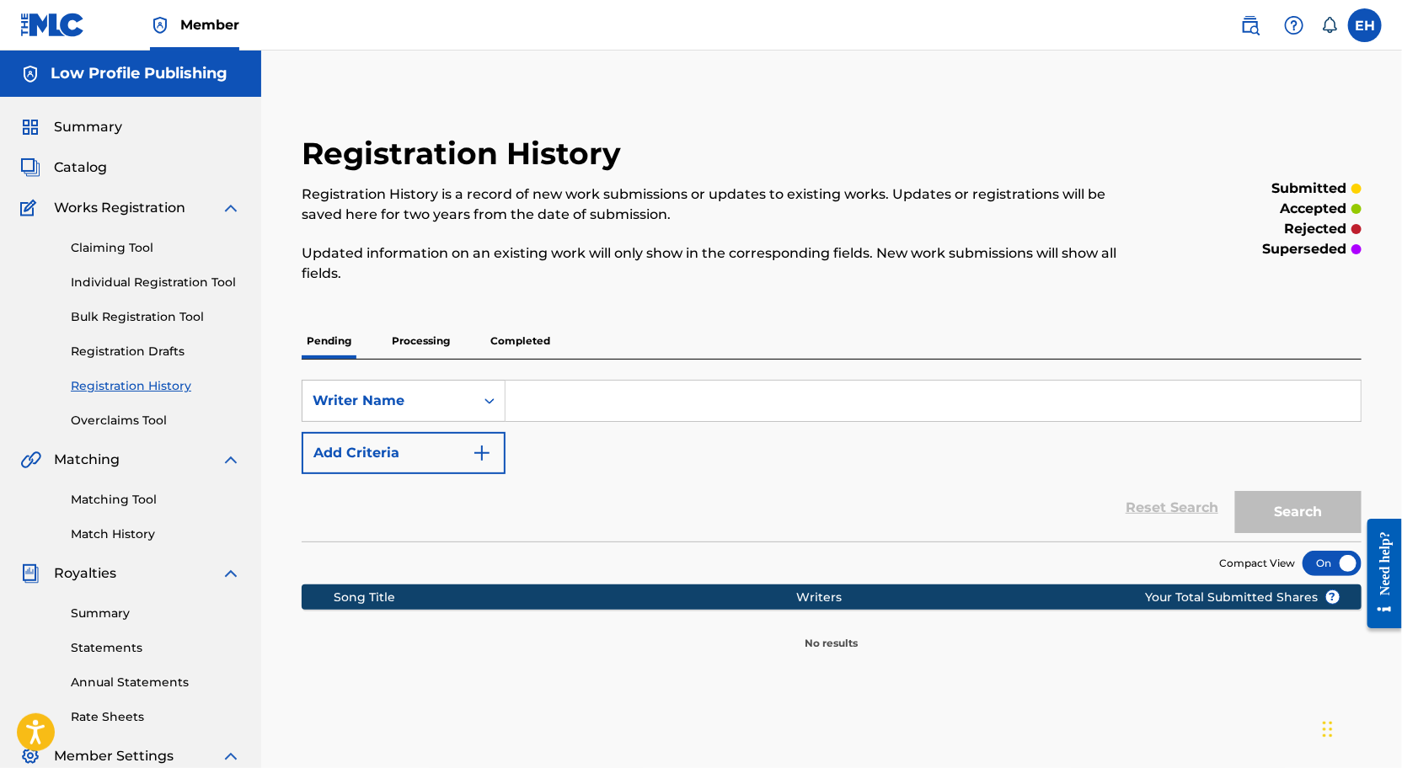
click at [99, 434] on div "Summary Catalog Works Registration Claiming Tool Individual Registration Tool B…" at bounding box center [130, 513] width 261 height 832
click at [99, 418] on link "Overclaims Tool" at bounding box center [156, 421] width 170 height 18
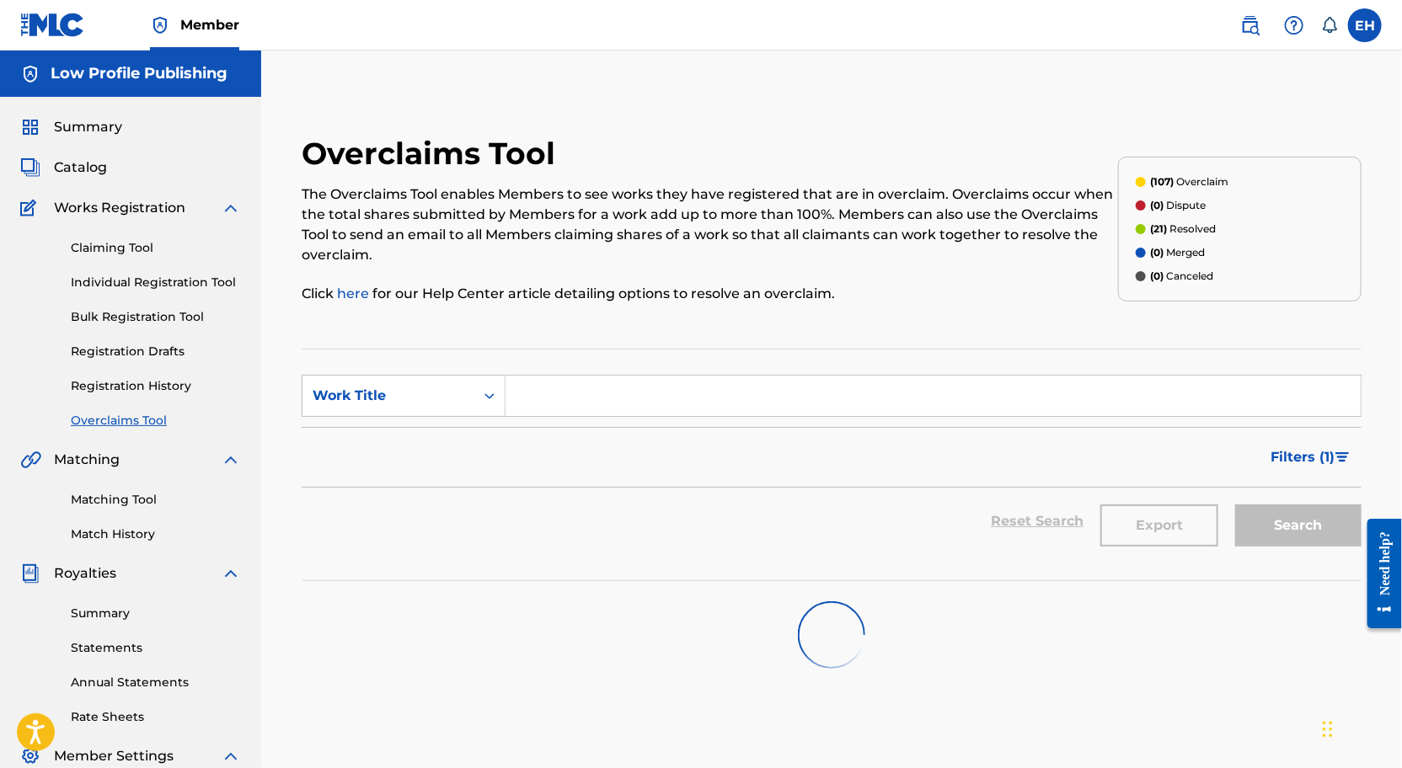
click at [618, 415] on input "Search Form" at bounding box center [933, 396] width 855 height 40
paste input "[PERSON_NAME] [PERSON_NAME]"
type input "[PERSON_NAME] [PERSON_NAME]"
click at [490, 392] on icon "Search Form" at bounding box center [489, 396] width 17 height 17
click at [444, 445] on div "MLC Song Code" at bounding box center [403, 438] width 202 height 42
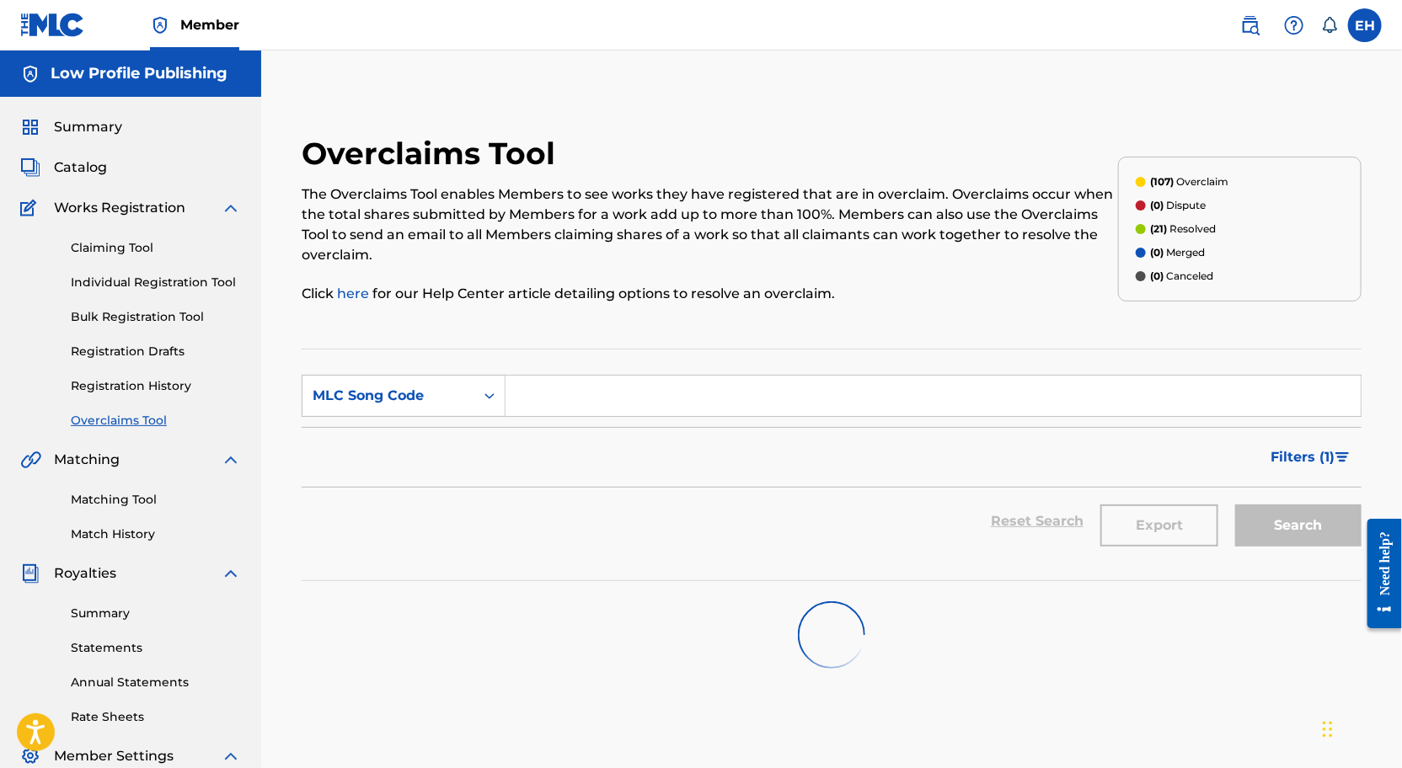
click at [635, 405] on input "Search Form" at bounding box center [933, 396] width 855 height 40
paste input "1D5Q3L"
type input "1D5Q3L"
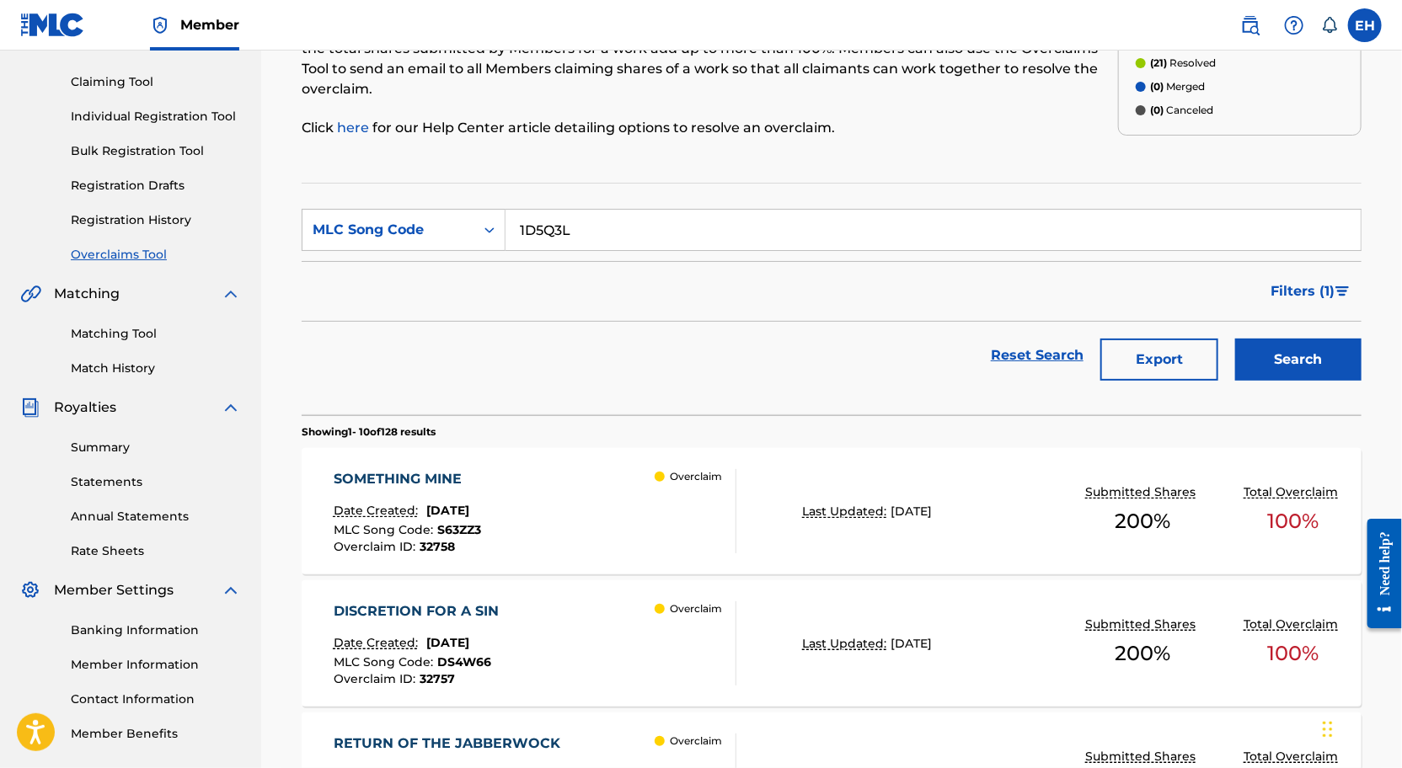
scroll to position [192, 0]
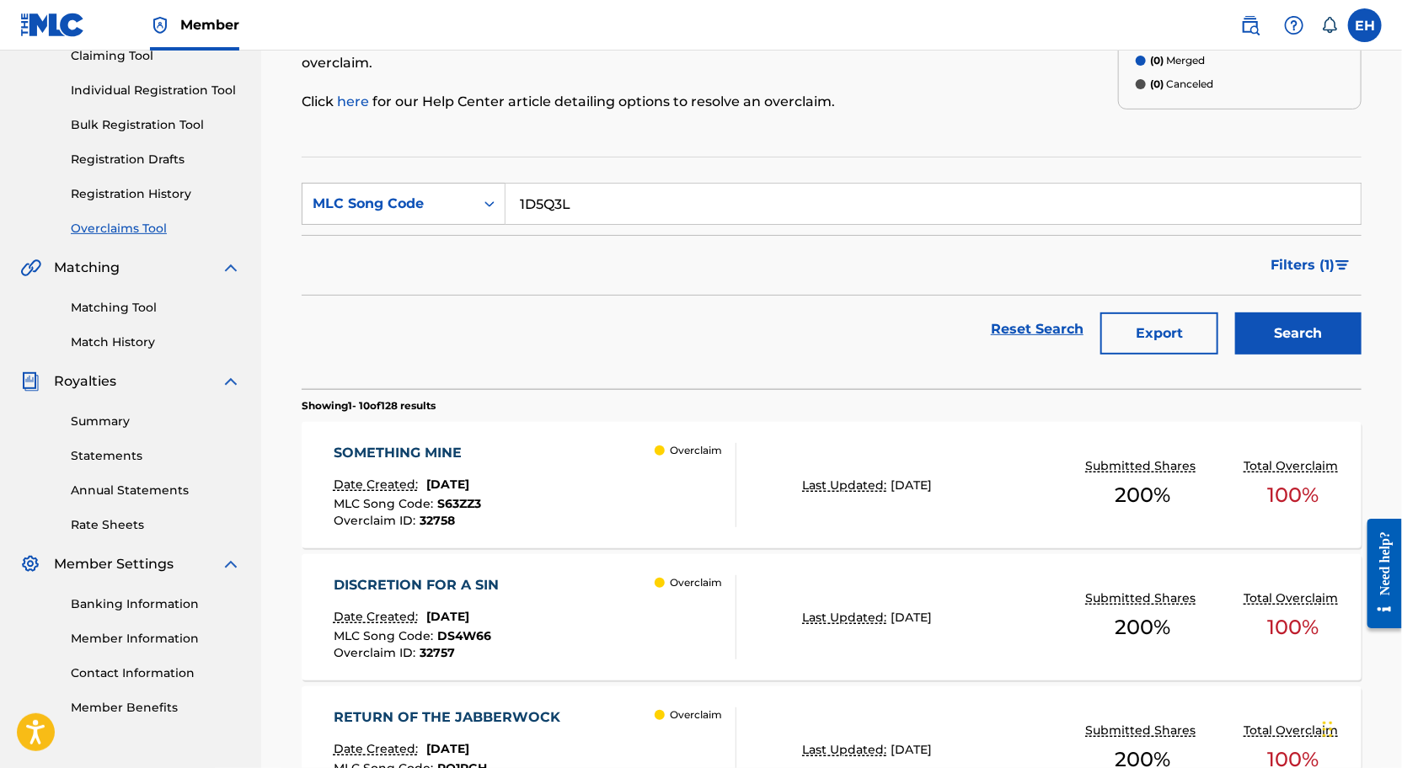
click at [1303, 327] on button "Search" at bounding box center [1298, 334] width 126 height 42
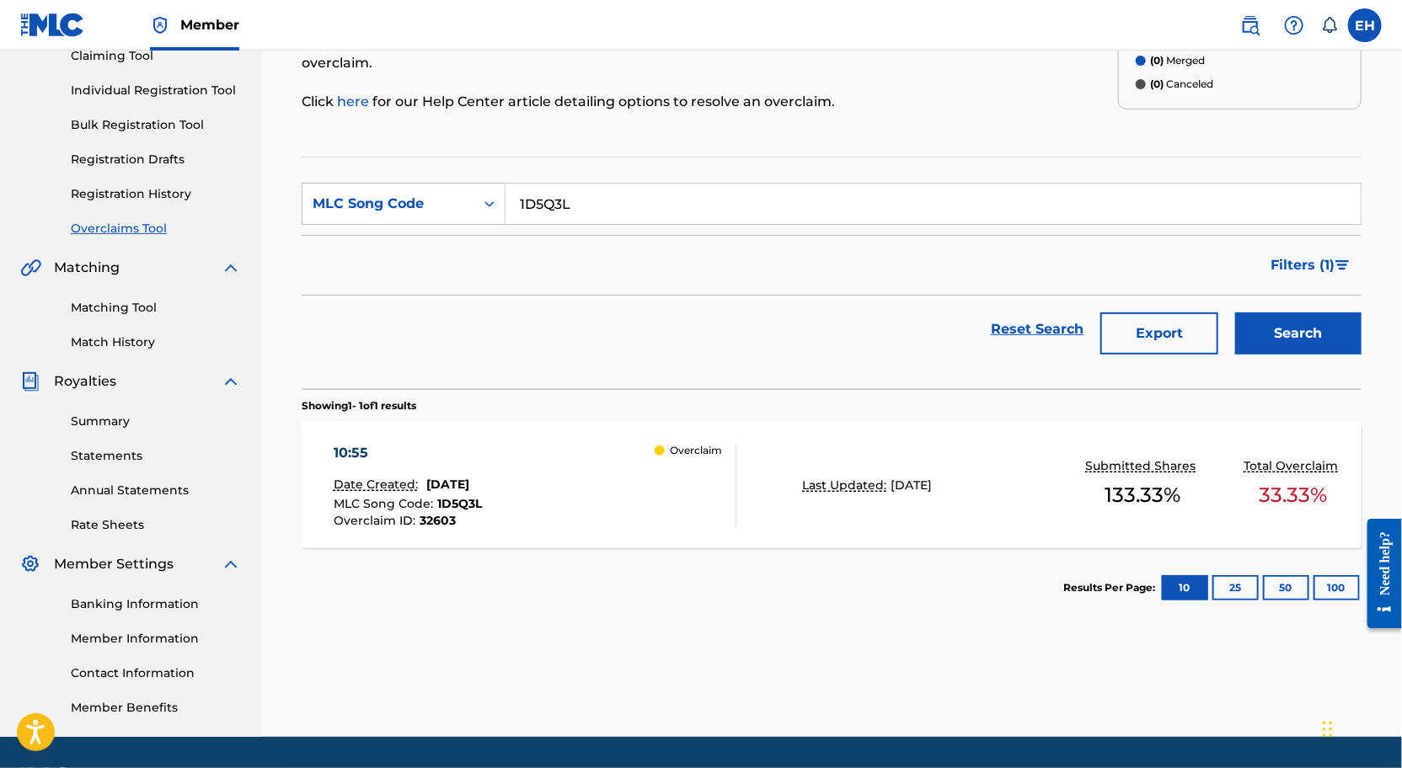
click at [693, 491] on div "Overclaim" at bounding box center [695, 485] width 81 height 84
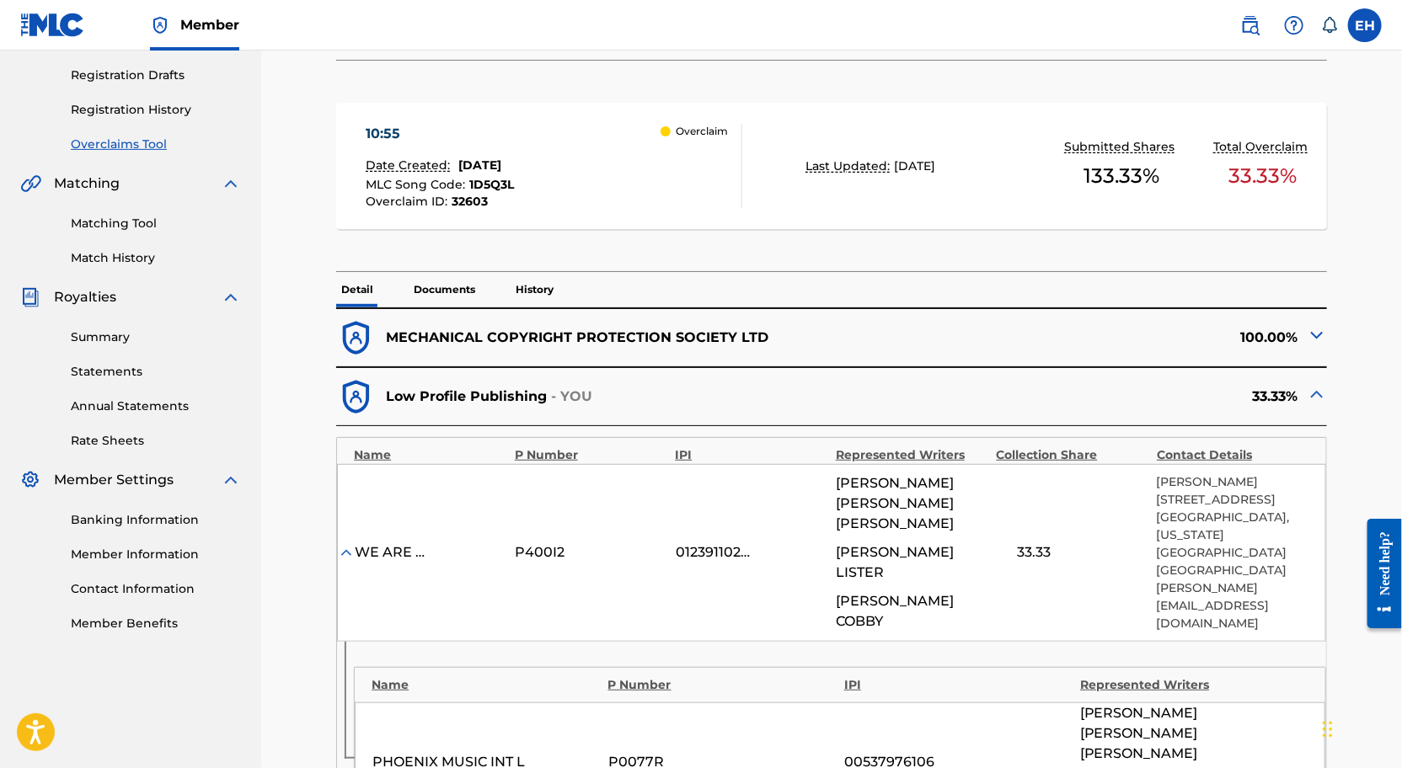
scroll to position [281, 0]
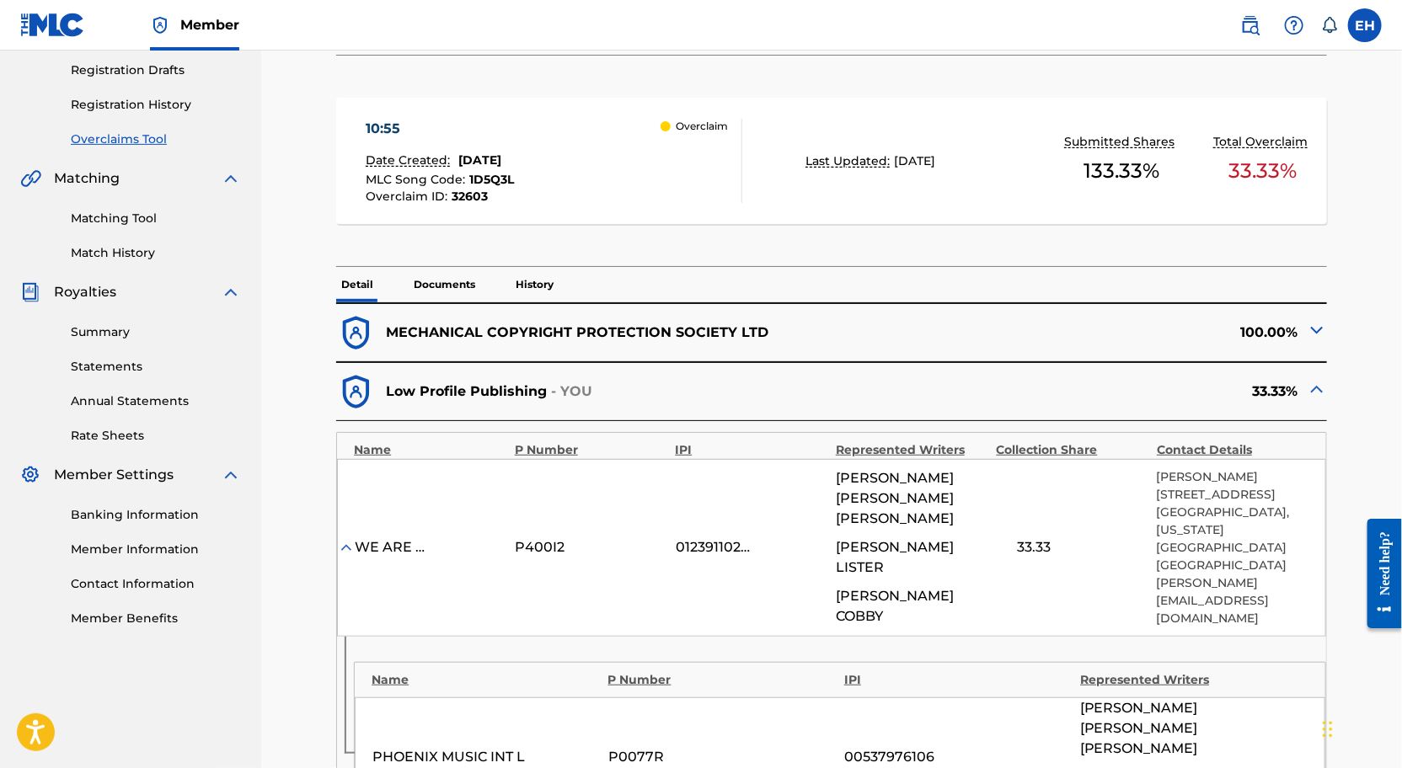
click at [1341, 338] on div "< Back 10:55 - Overclaim Detail The Overclaims Tool enables Members to see work…" at bounding box center [831, 540] width 1100 height 1459
click at [1333, 335] on div "< Back 10:55 - Overclaim Detail The Overclaims Tool enables Members to see work…" at bounding box center [831, 540] width 1100 height 1459
click at [1322, 333] on img at bounding box center [1317, 330] width 20 height 20
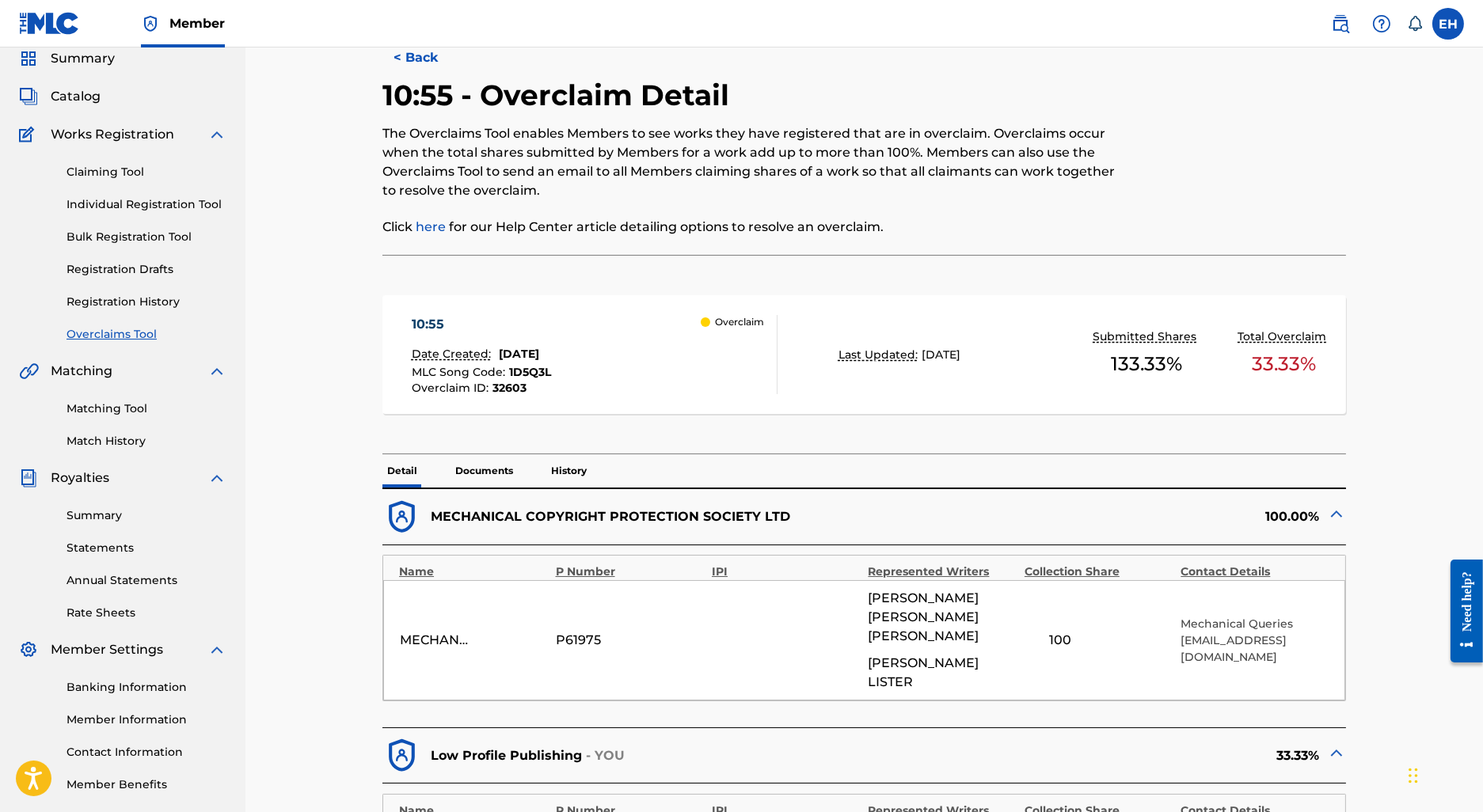
scroll to position [0, 0]
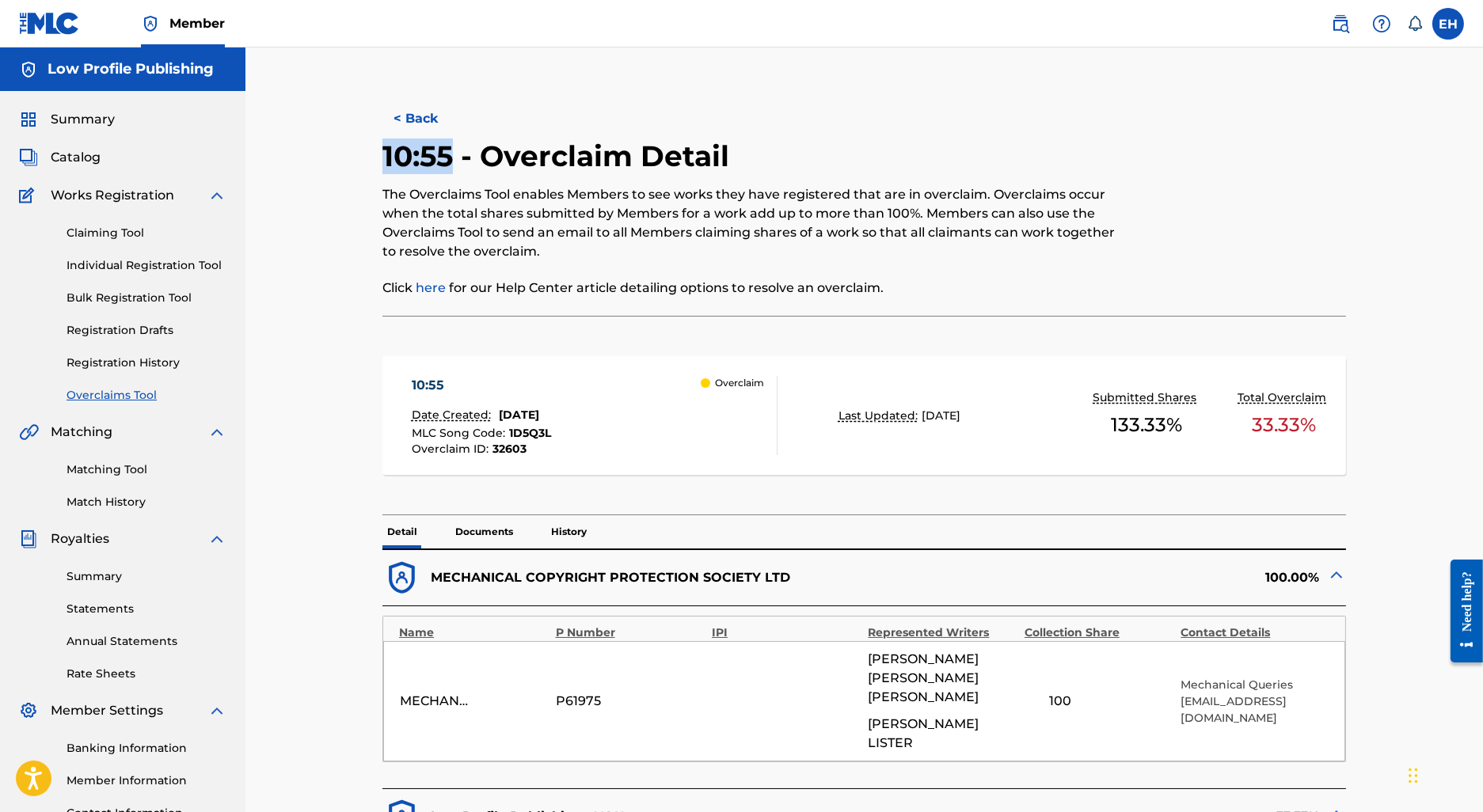
drag, startPoint x: 454, startPoint y: 161, endPoint x: 299, endPoint y: 161, distance: 155.0
copy h2 "10:55"
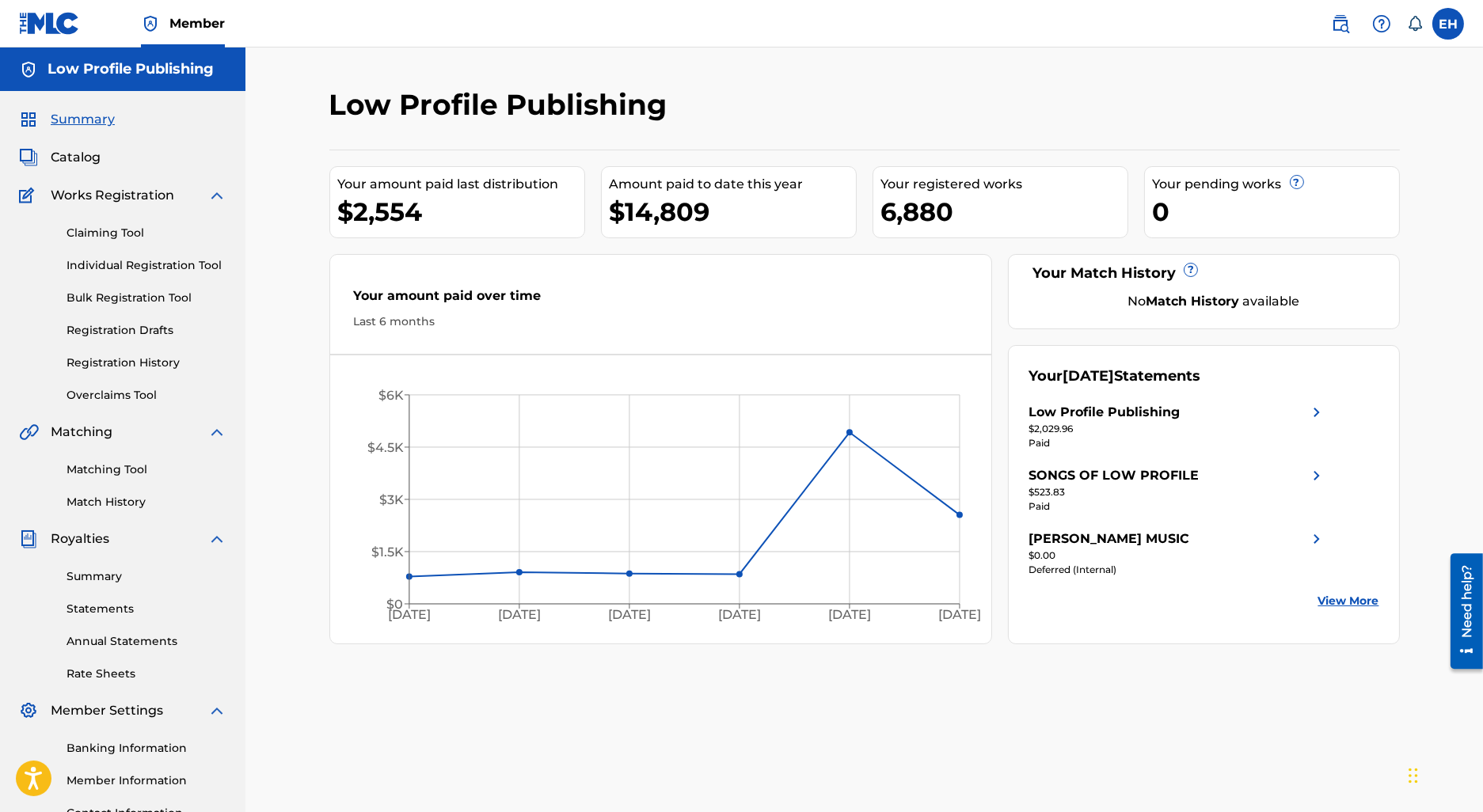
click at [92, 396] on link "Overclaims Tool" at bounding box center [147, 396] width 160 height 17
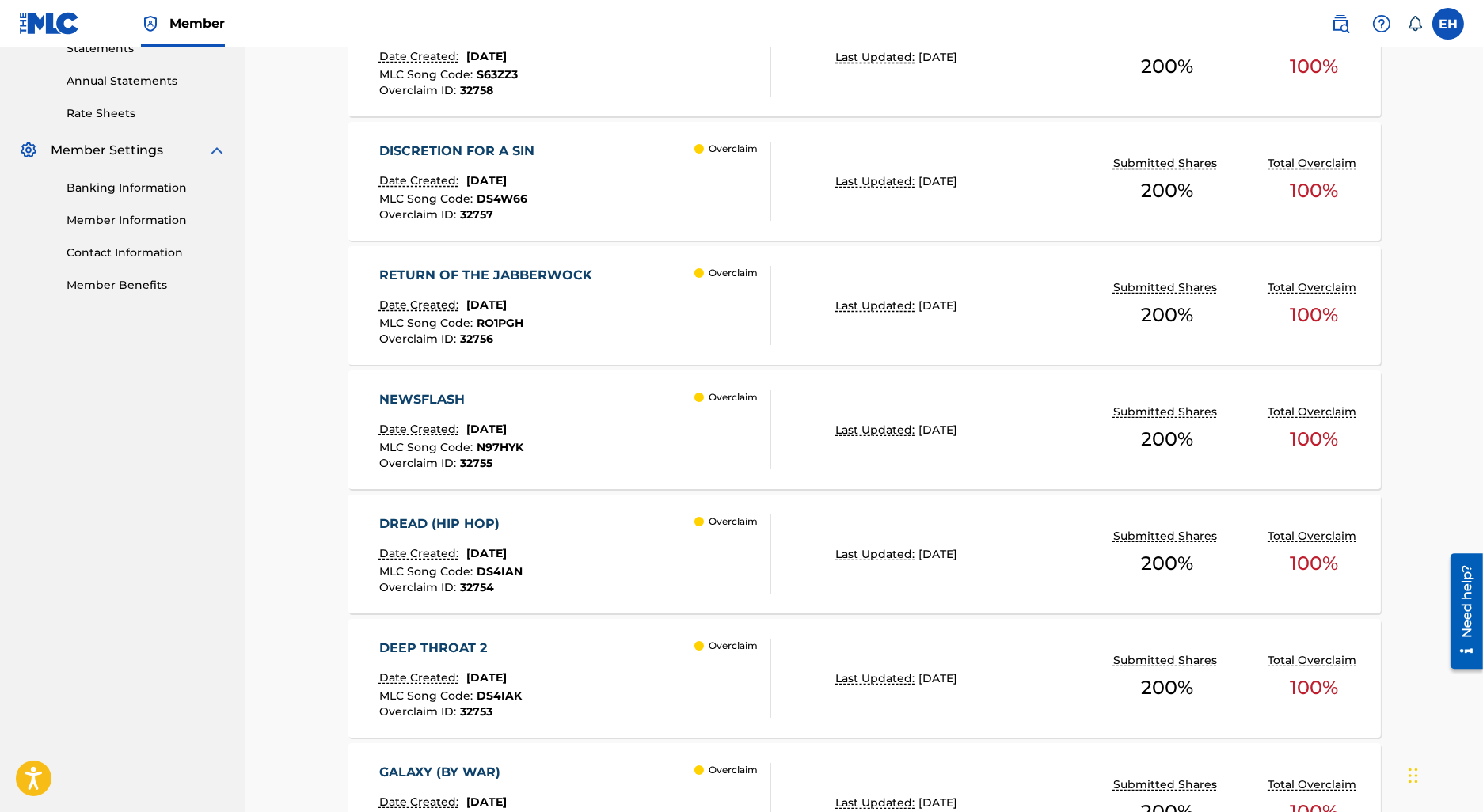
scroll to position [1139, 0]
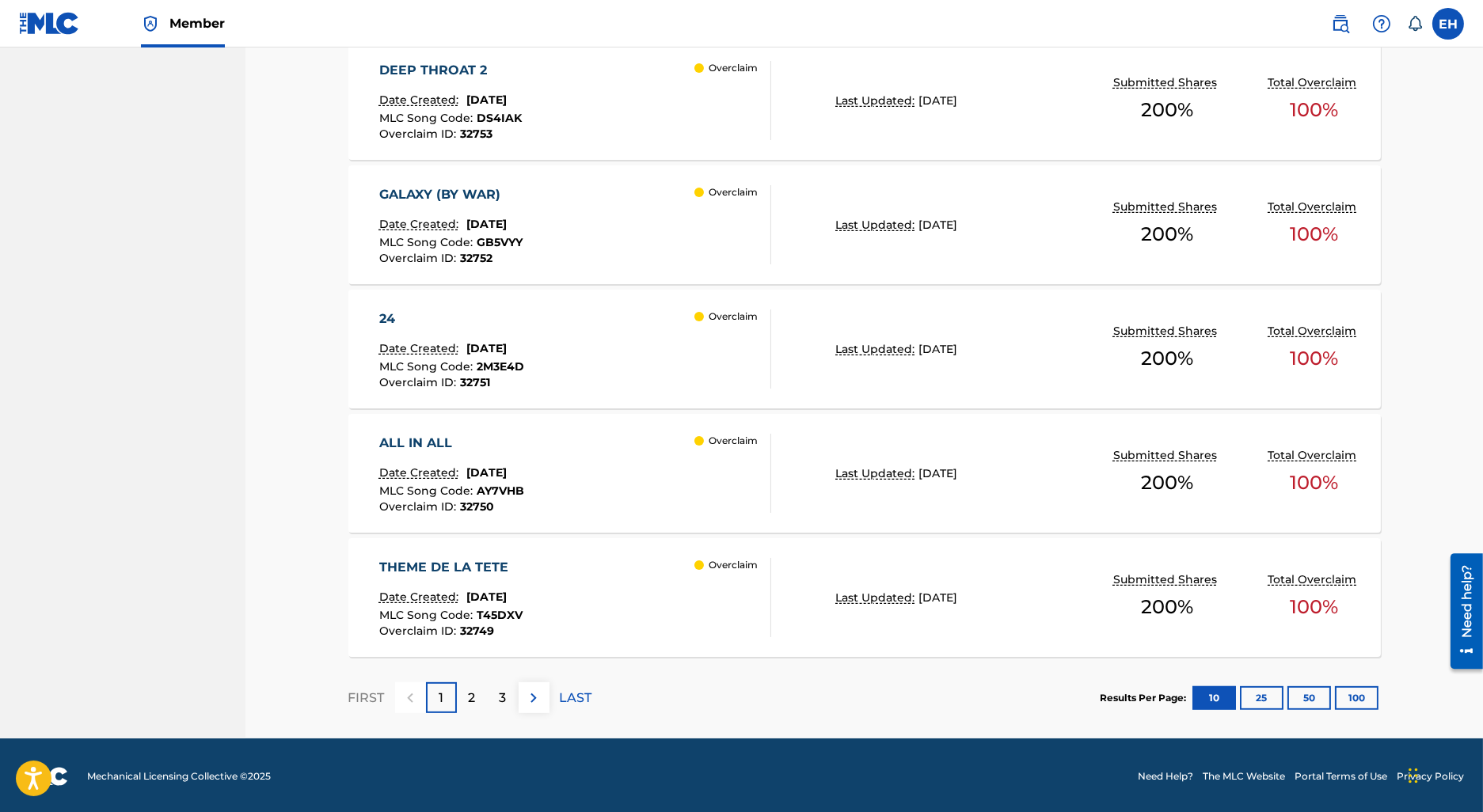
click at [470, 689] on p "2" at bounding box center [473, 698] width 8 height 19
click at [495, 687] on div "3" at bounding box center [503, 697] width 31 height 31
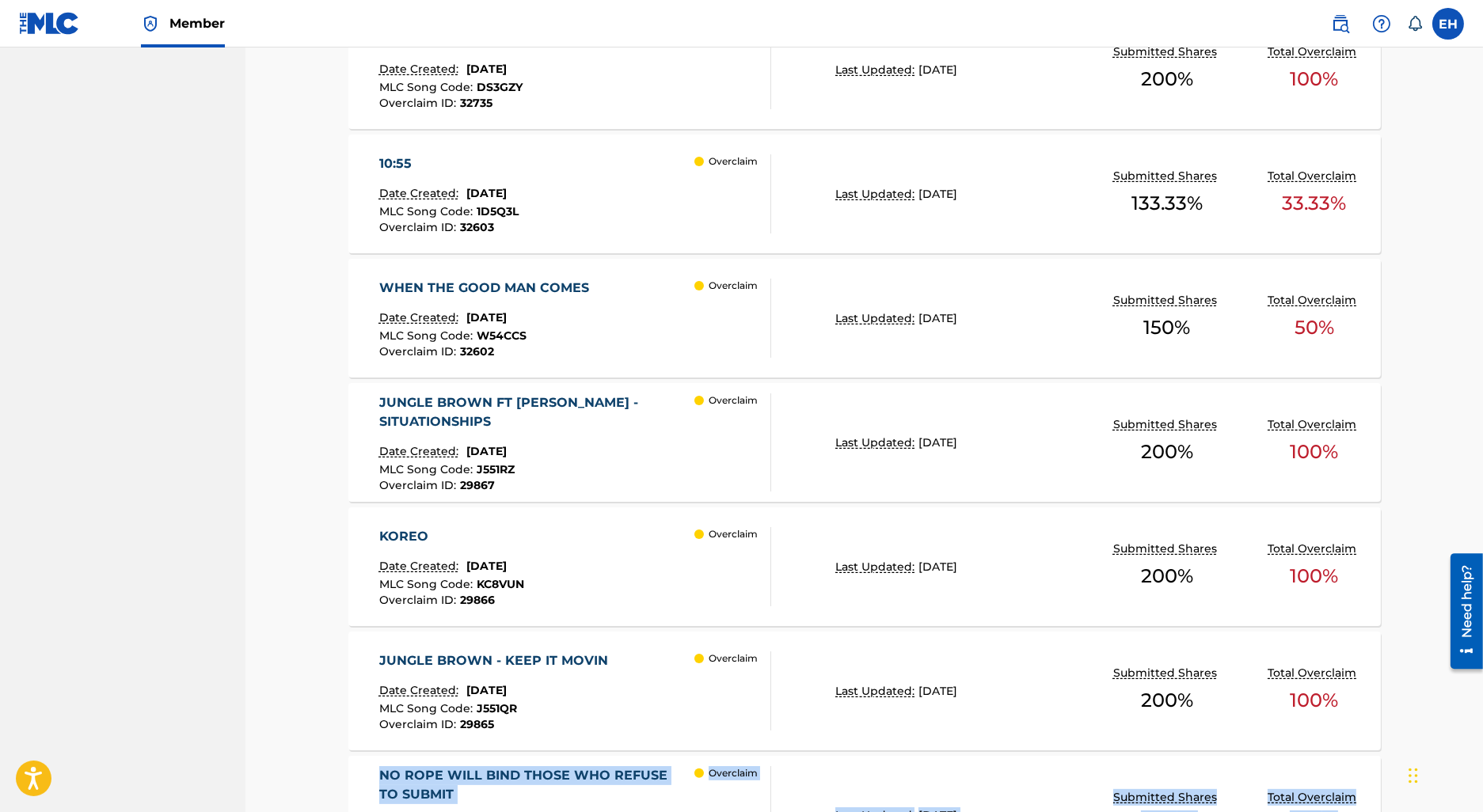
scroll to position [959, 0]
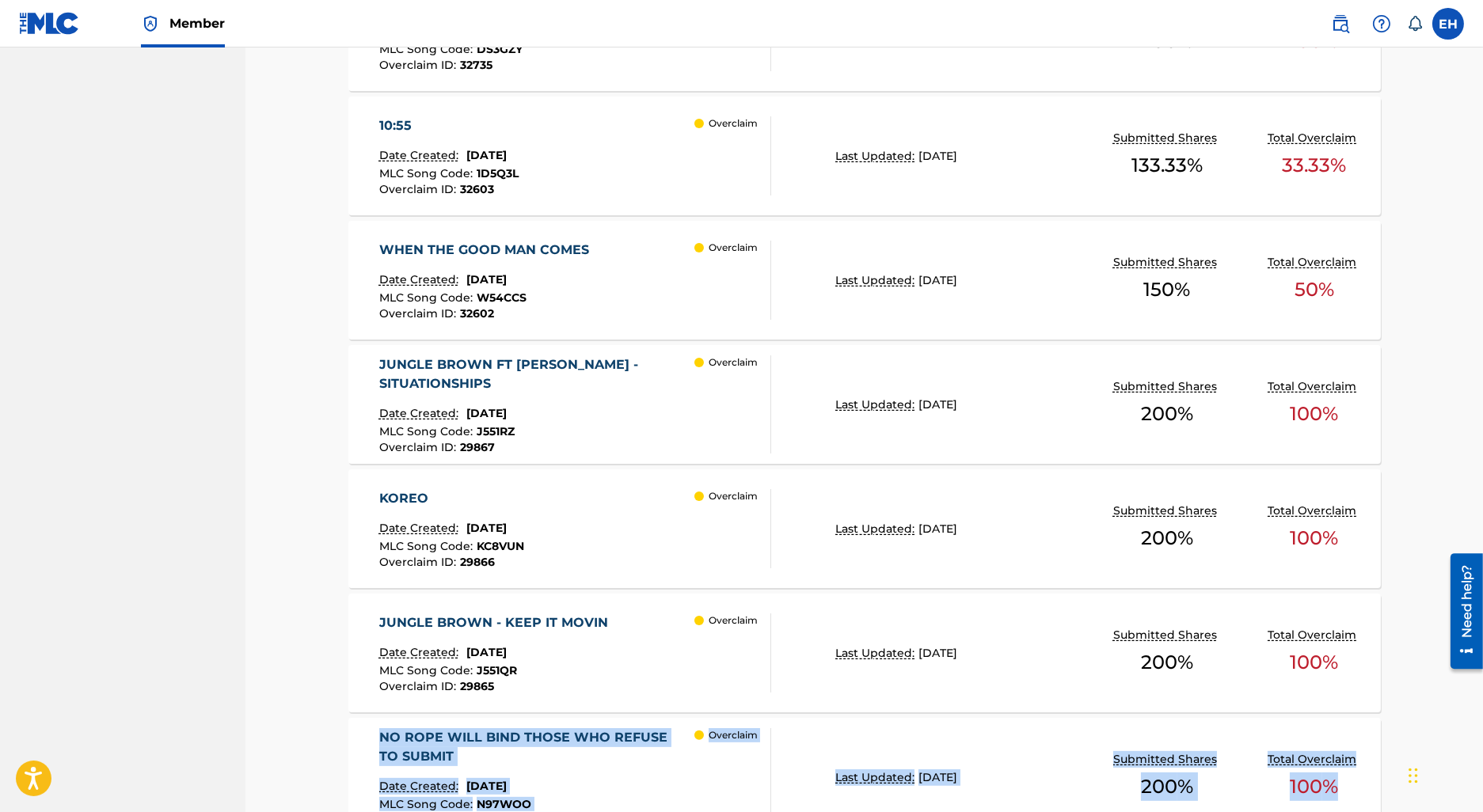
click at [460, 375] on div "JUNGLE BROWN FT K.WALTZ - SITUATIONSHIPS" at bounding box center [538, 374] width 316 height 38
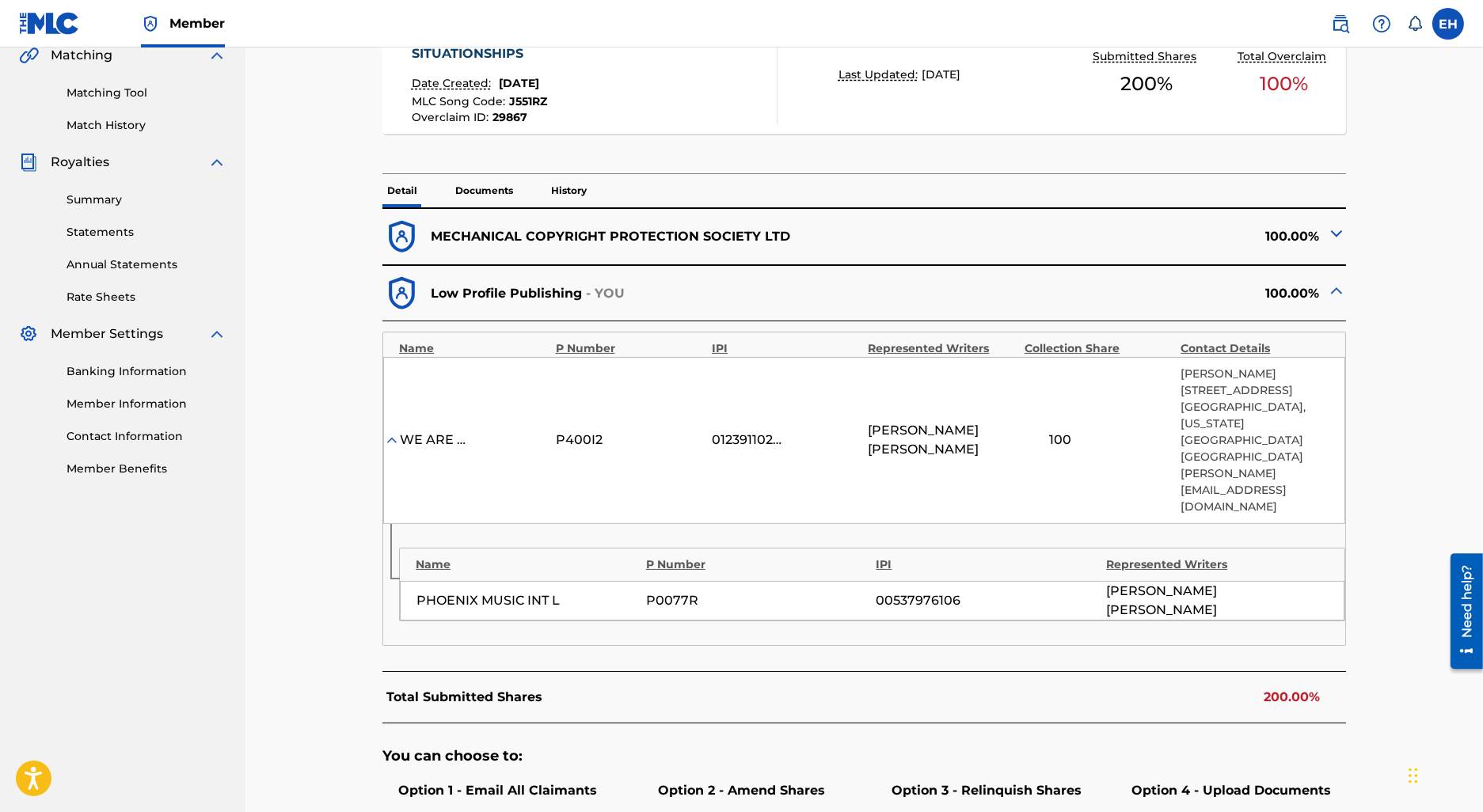
scroll to position [383, 0]
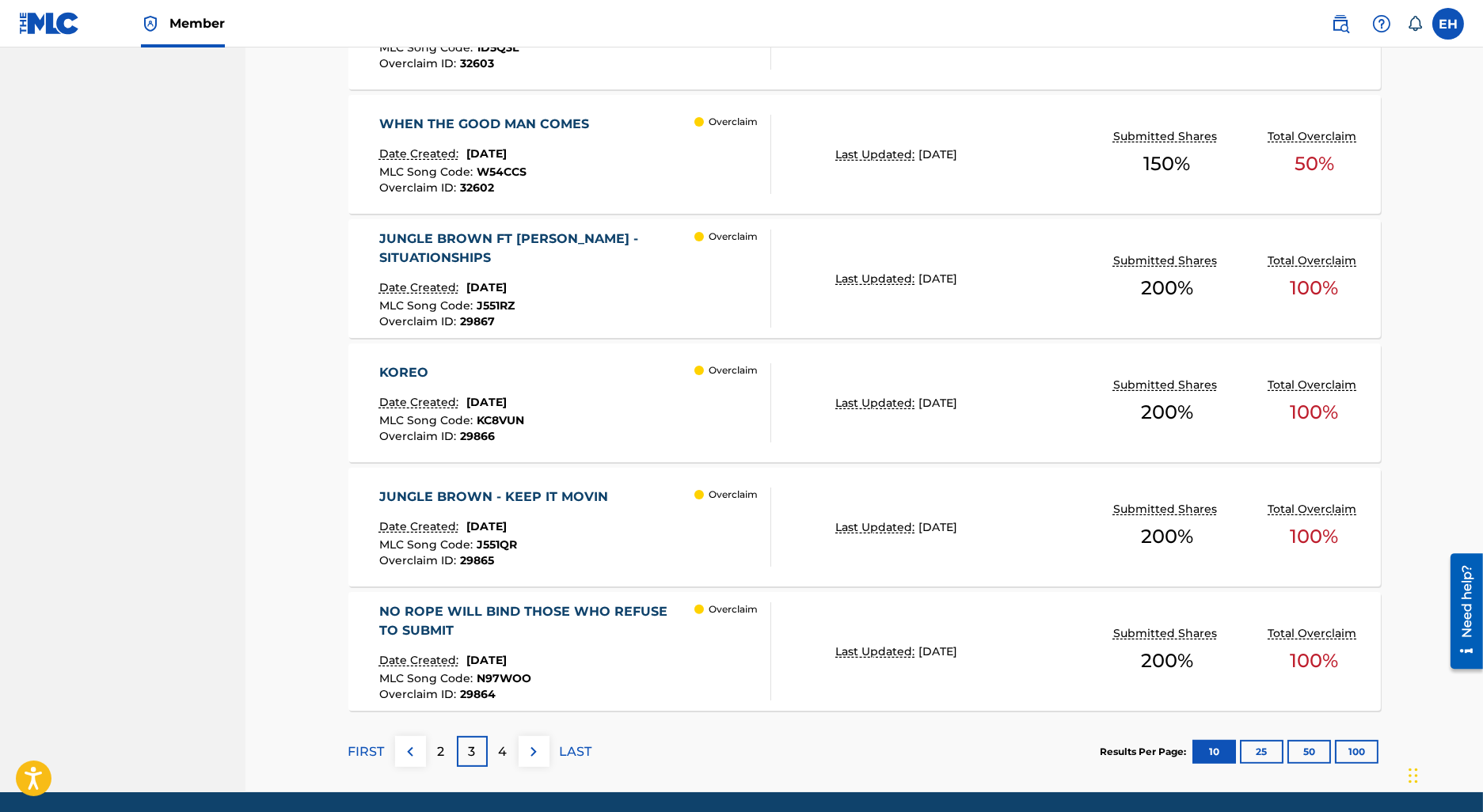
scroll to position [1111, 0]
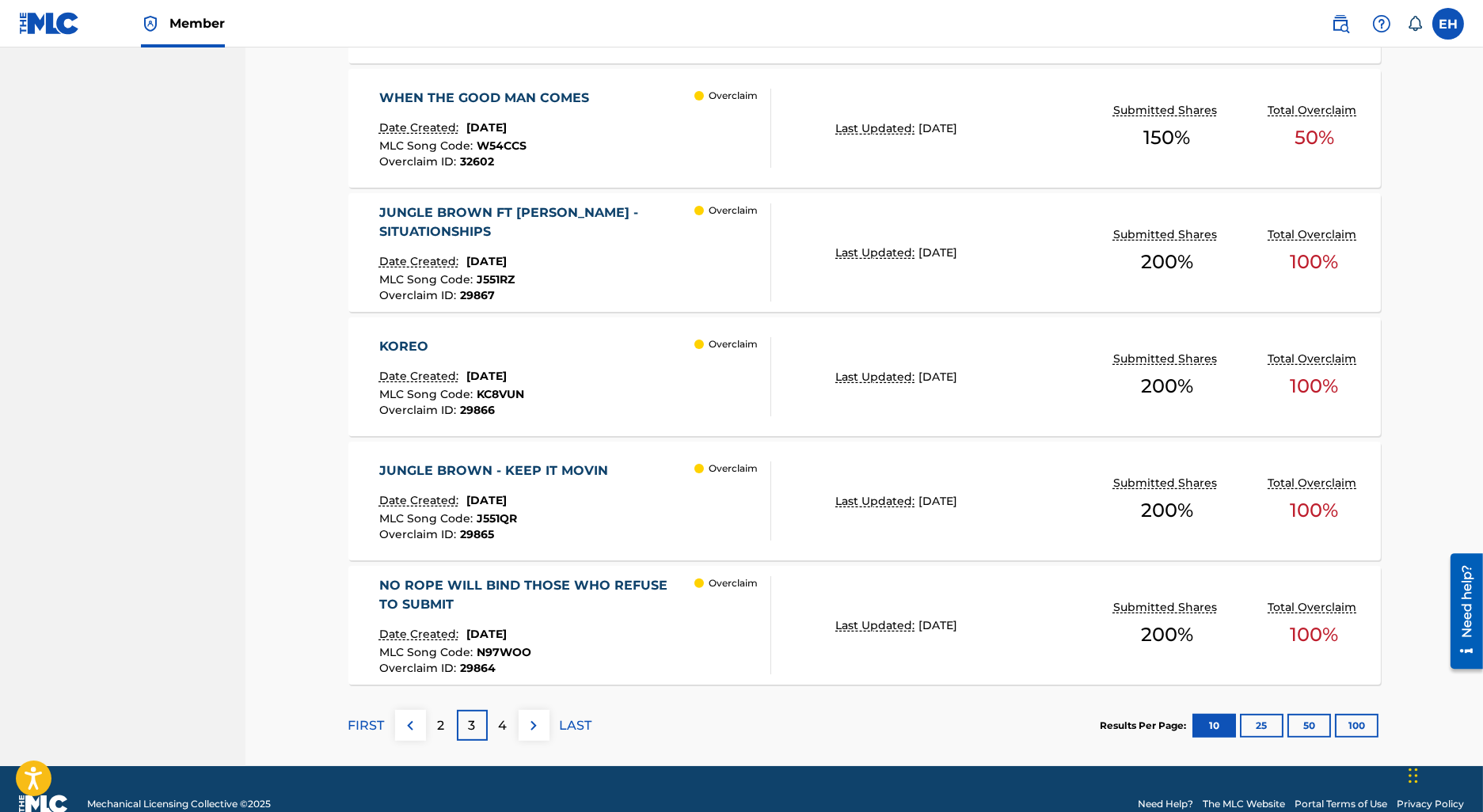
click at [578, 587] on div "NO ROPE WILL BIND THOSE WHO REFUSE TO SUBMIT" at bounding box center [538, 595] width 316 height 38
click at [501, 726] on p "4" at bounding box center [503, 726] width 8 height 19
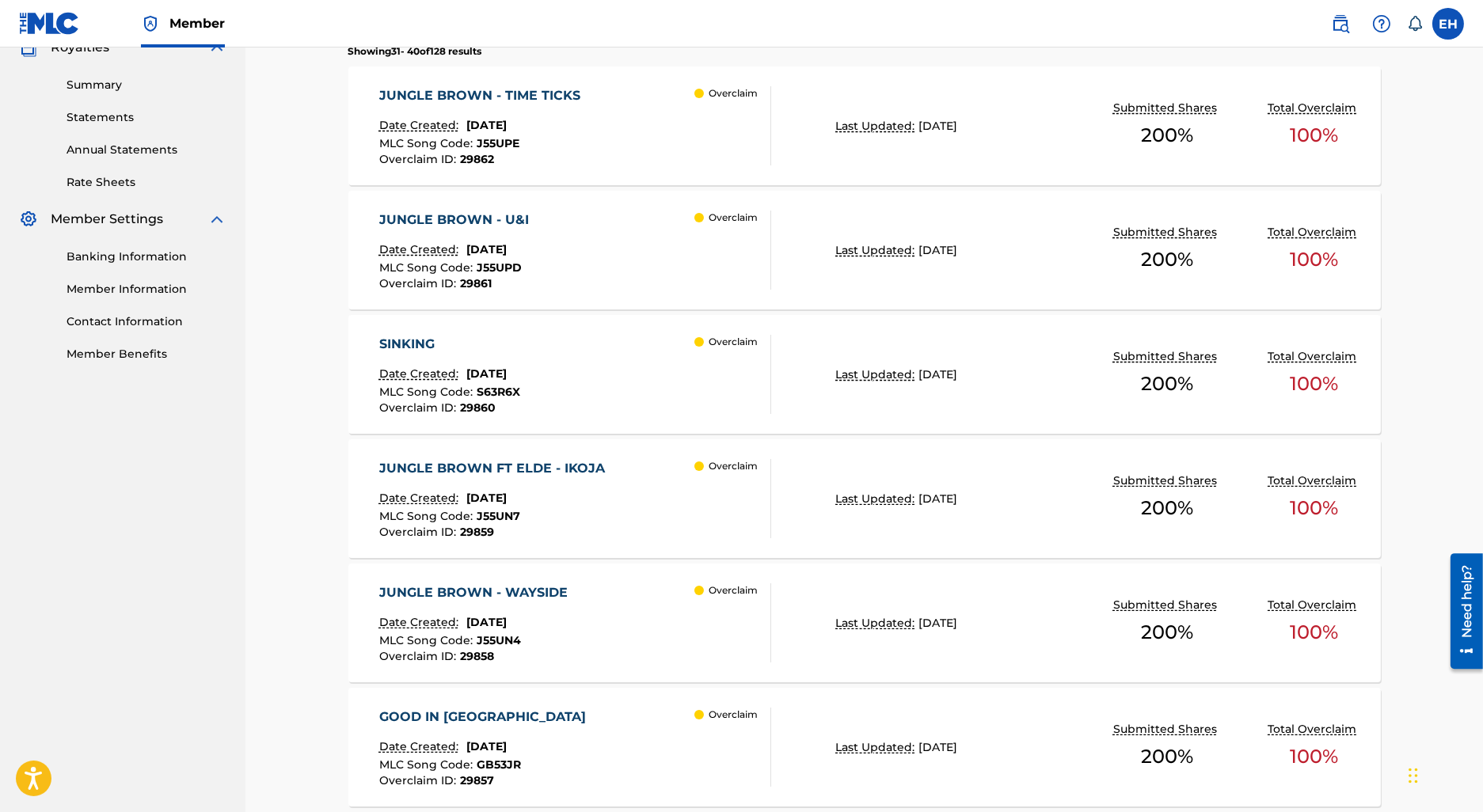
scroll to position [493, 0]
click at [425, 344] on div "SINKING" at bounding box center [450, 343] width 141 height 19
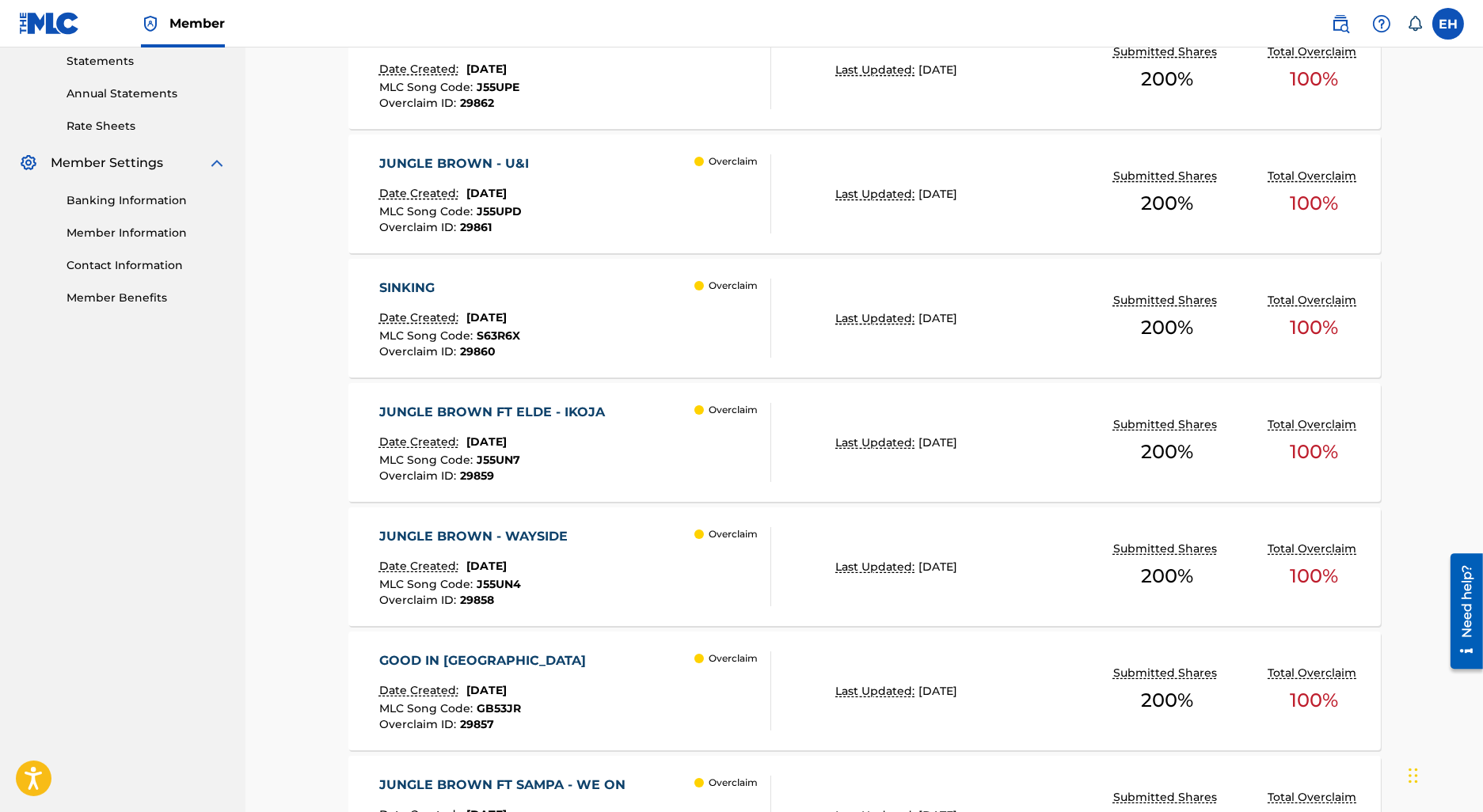
scroll to position [579, 0]
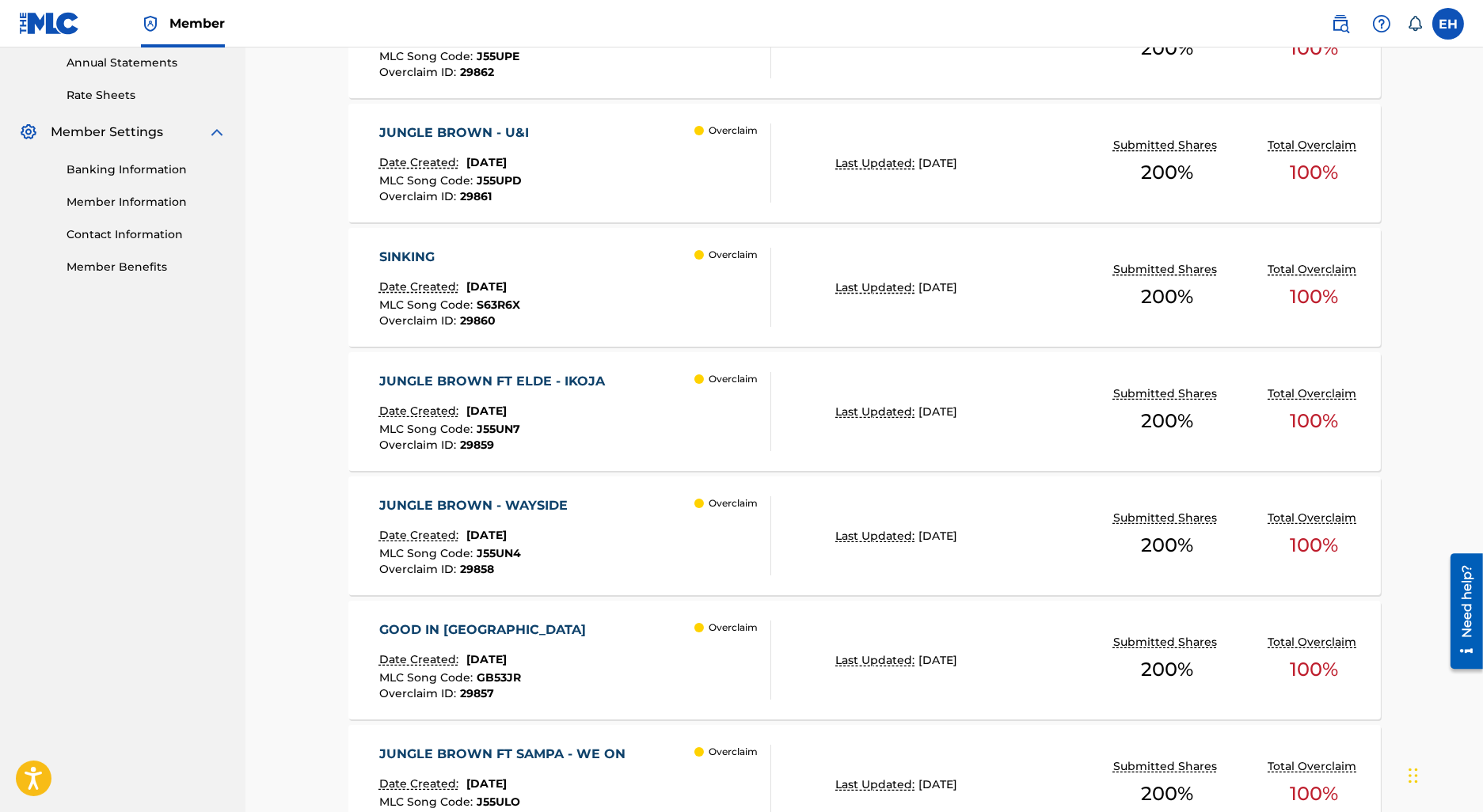
click at [450, 632] on div "GOOD IN ME" at bounding box center [487, 631] width 214 height 19
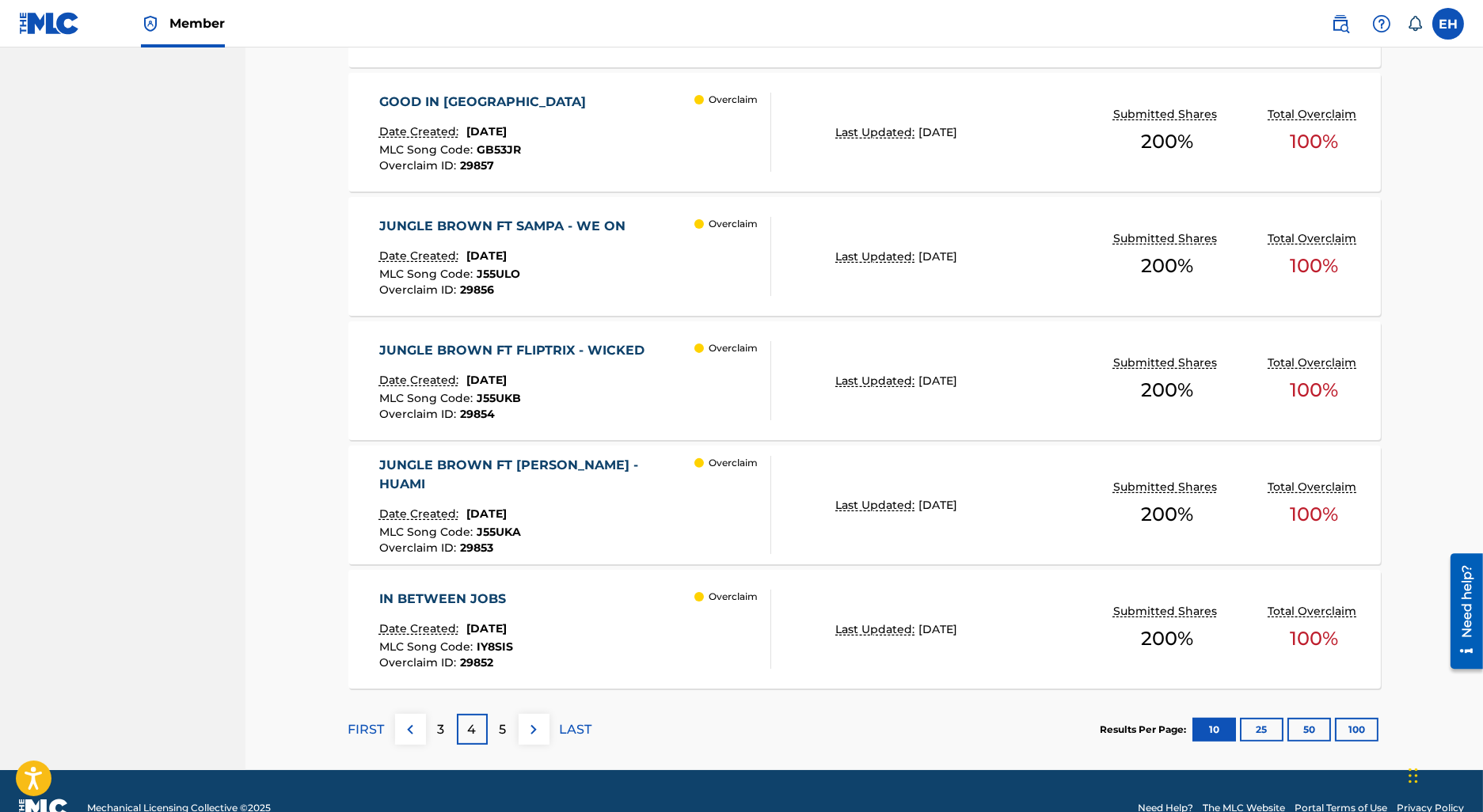
scroll to position [1139, 0]
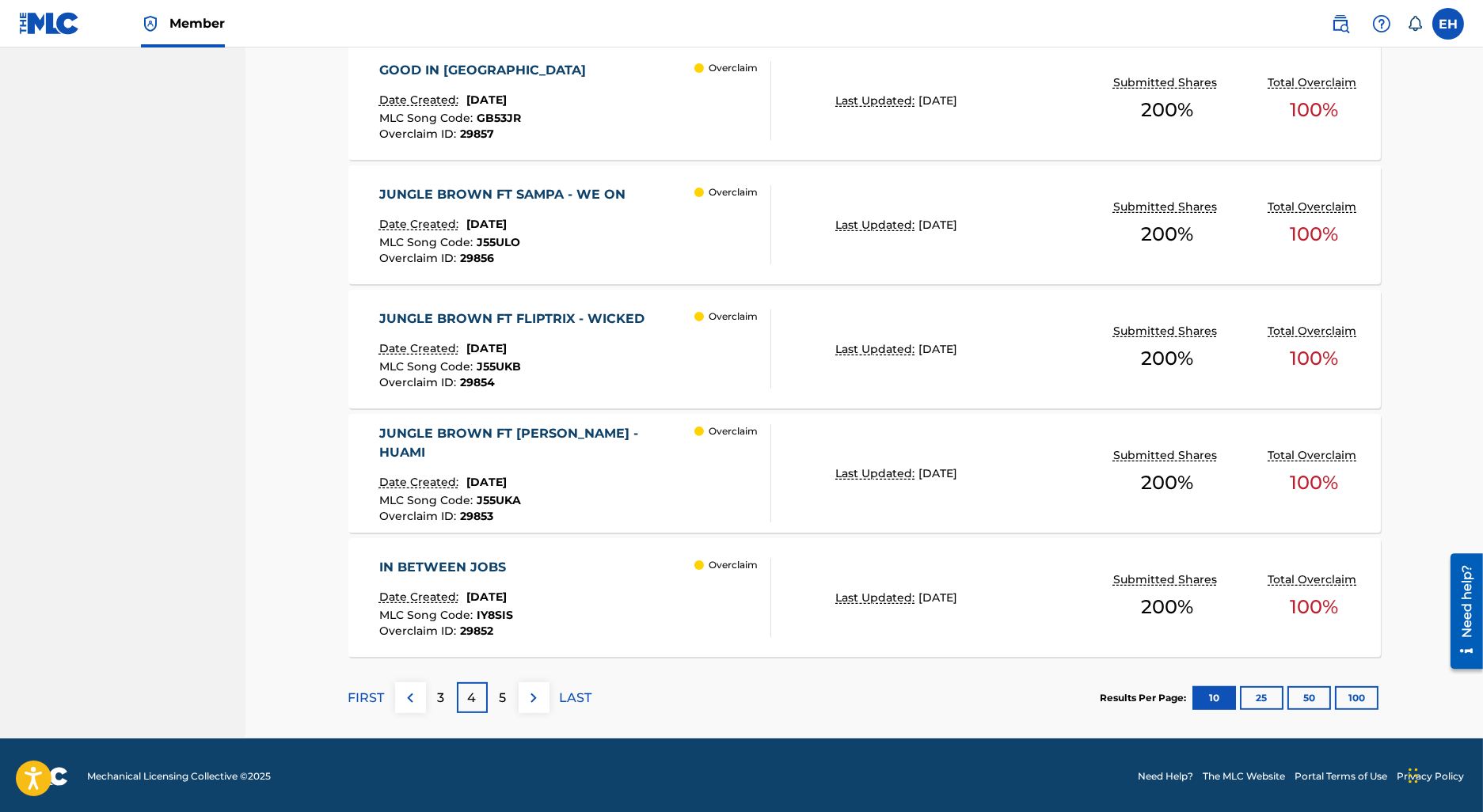
click at [489, 574] on div "IN BETWEEN JOBS" at bounding box center [446, 568] width 134 height 19
click at [507, 693] on div "5" at bounding box center [503, 697] width 31 height 31
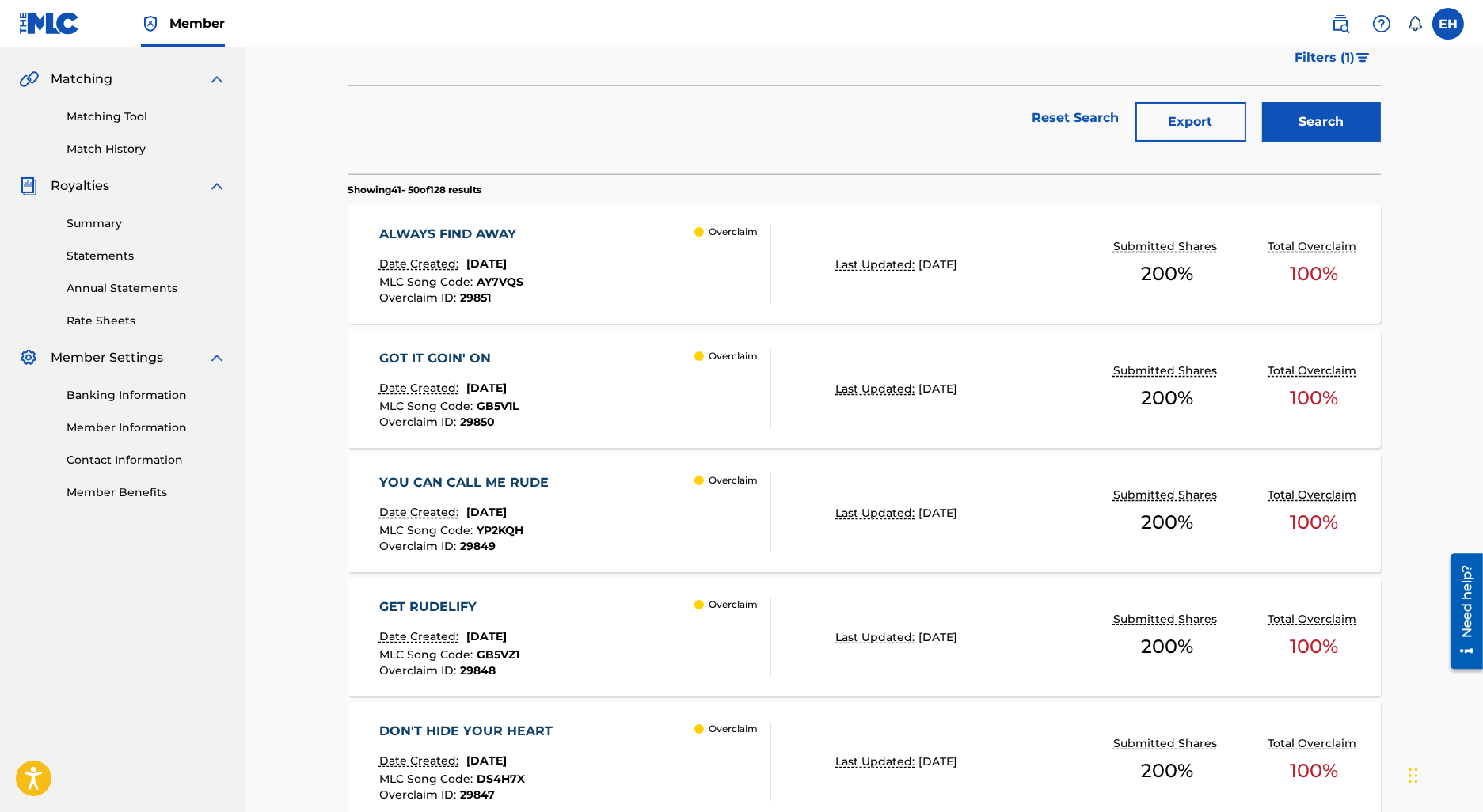
scroll to position [374, 0]
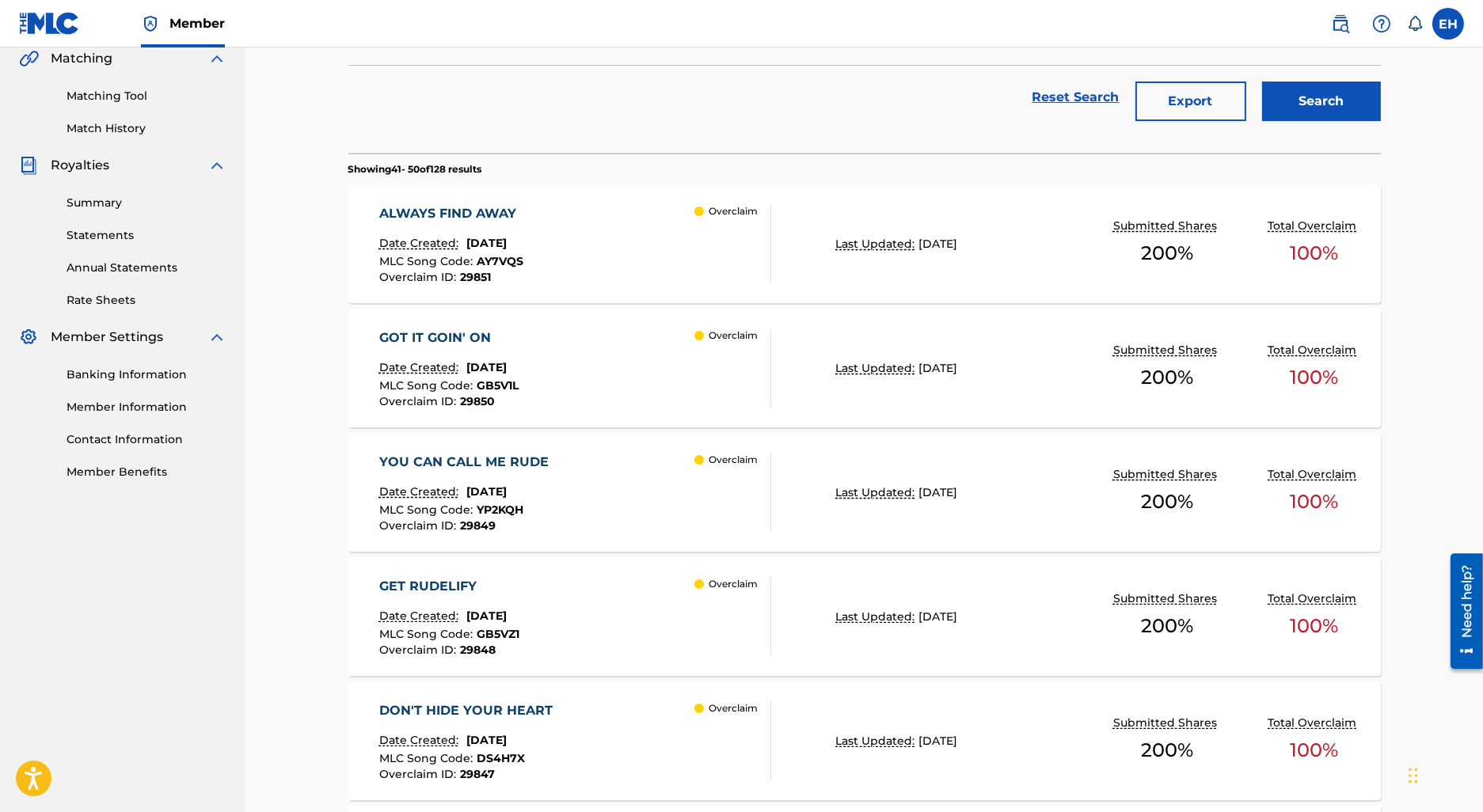
click at [480, 204] on div "ALWAYS FIND AWAY" at bounding box center [452, 213] width 145 height 19
click at [449, 340] on div "GOT IT GOIN' ON" at bounding box center [449, 338] width 139 height 19
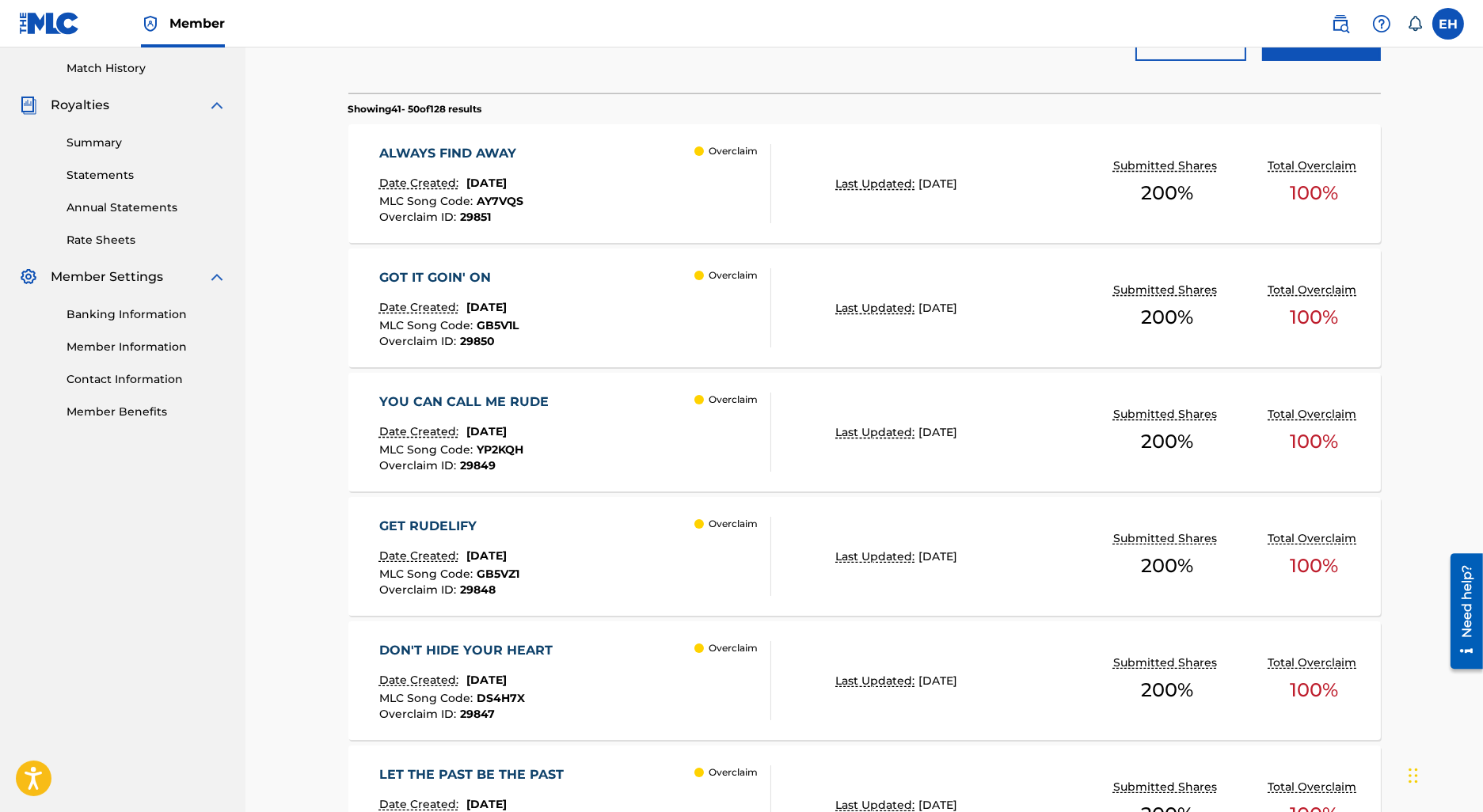
scroll to position [467, 0]
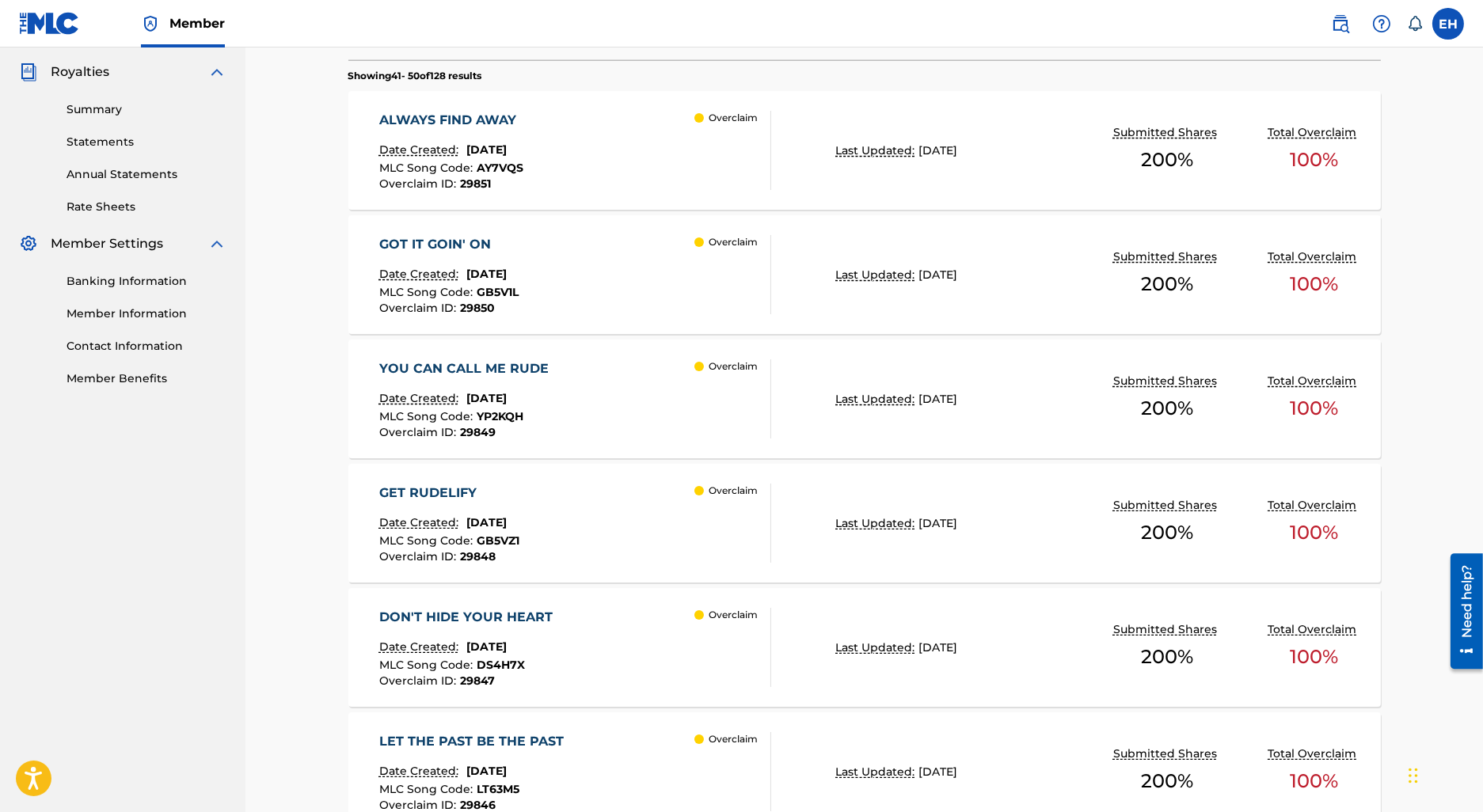
click at [452, 367] on div "YOU CAN CALL ME RUDE" at bounding box center [468, 369] width 178 height 19
click at [422, 495] on div "GET RUDELIFY" at bounding box center [449, 493] width 140 height 19
click at [452, 616] on div "DON'T HIDE YOUR HEART" at bounding box center [470, 617] width 181 height 19
click at [520, 113] on div "ALWAYS FIND AWAY" at bounding box center [452, 120] width 145 height 19
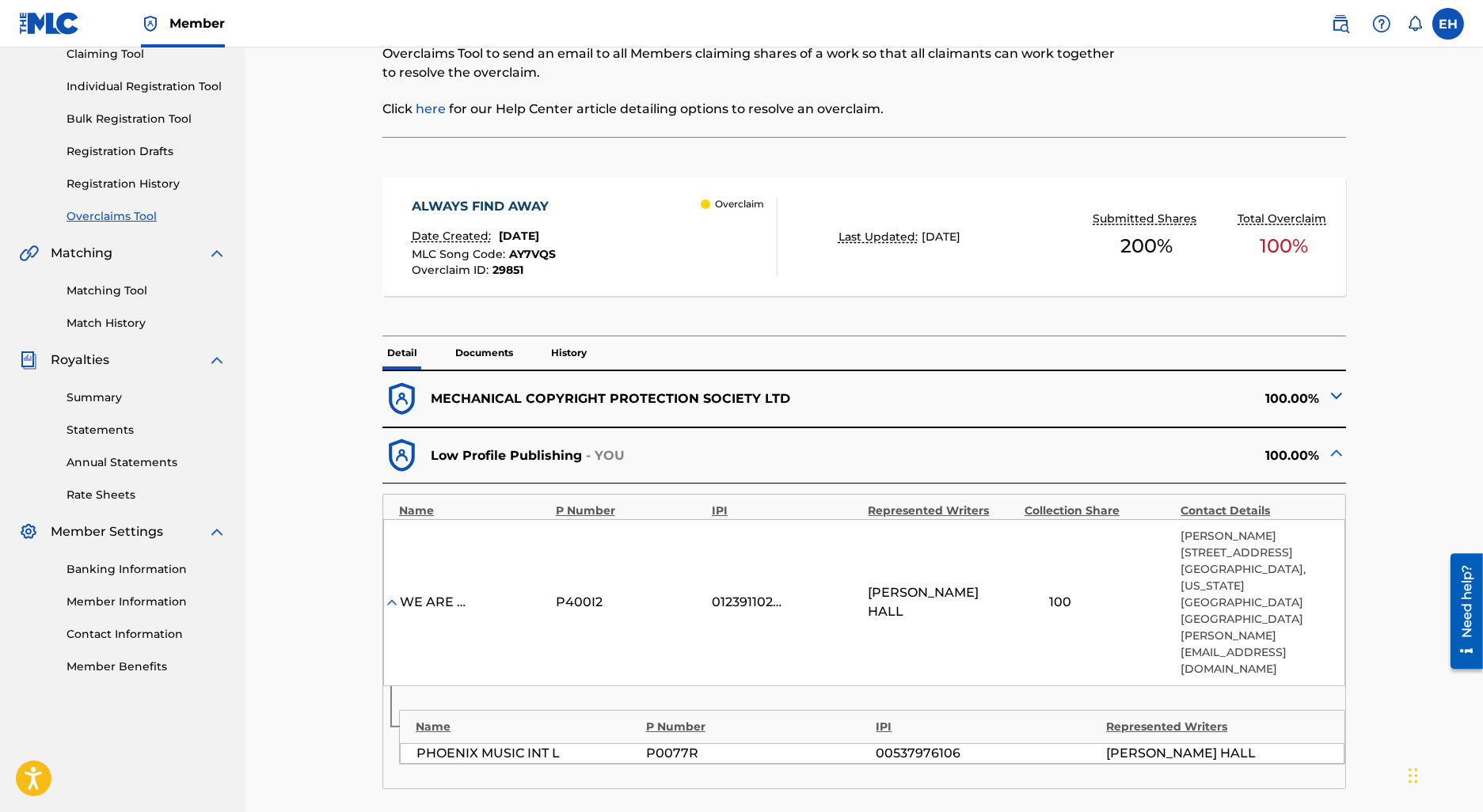
scroll to position [180, 0]
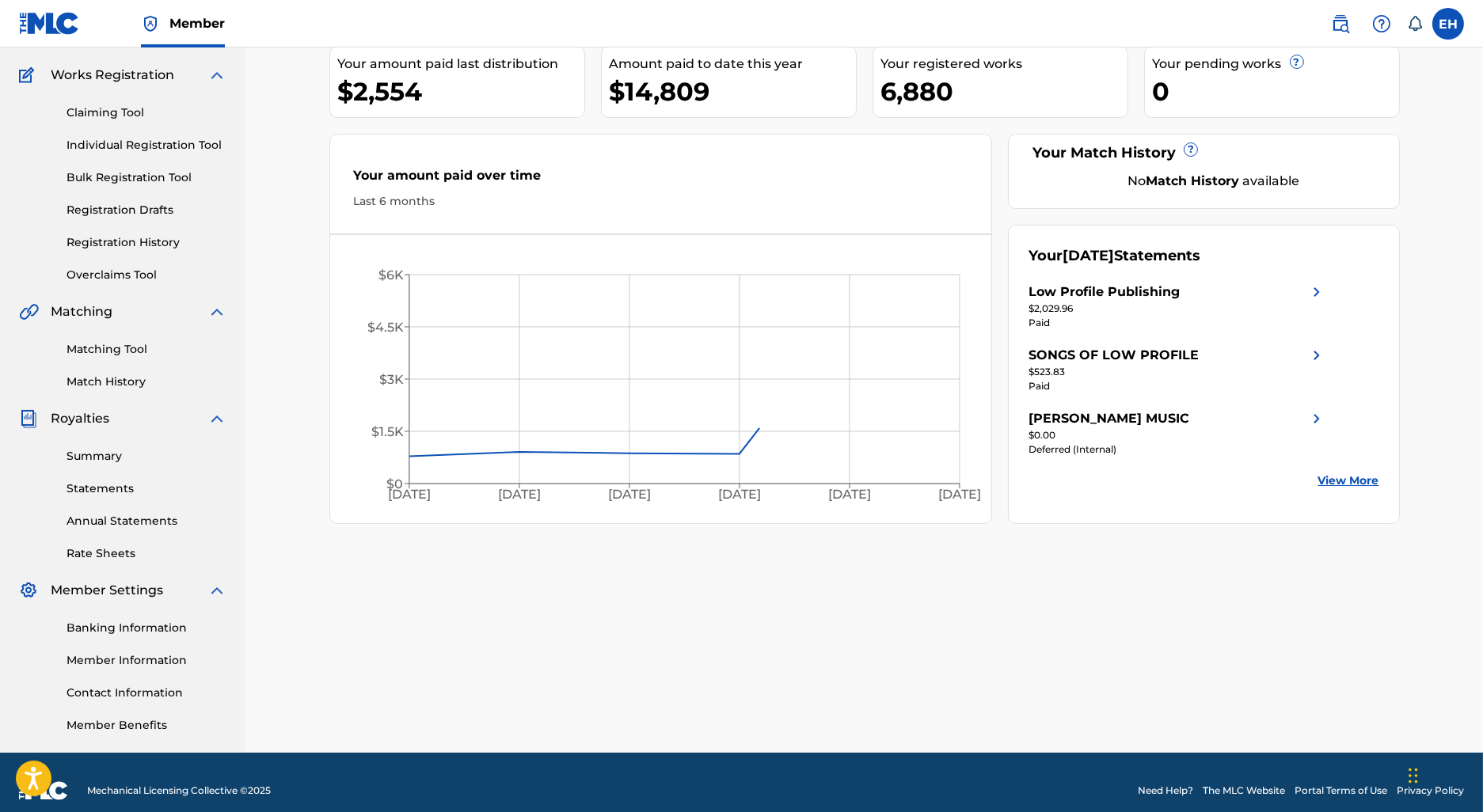
scroll to position [136, 0]
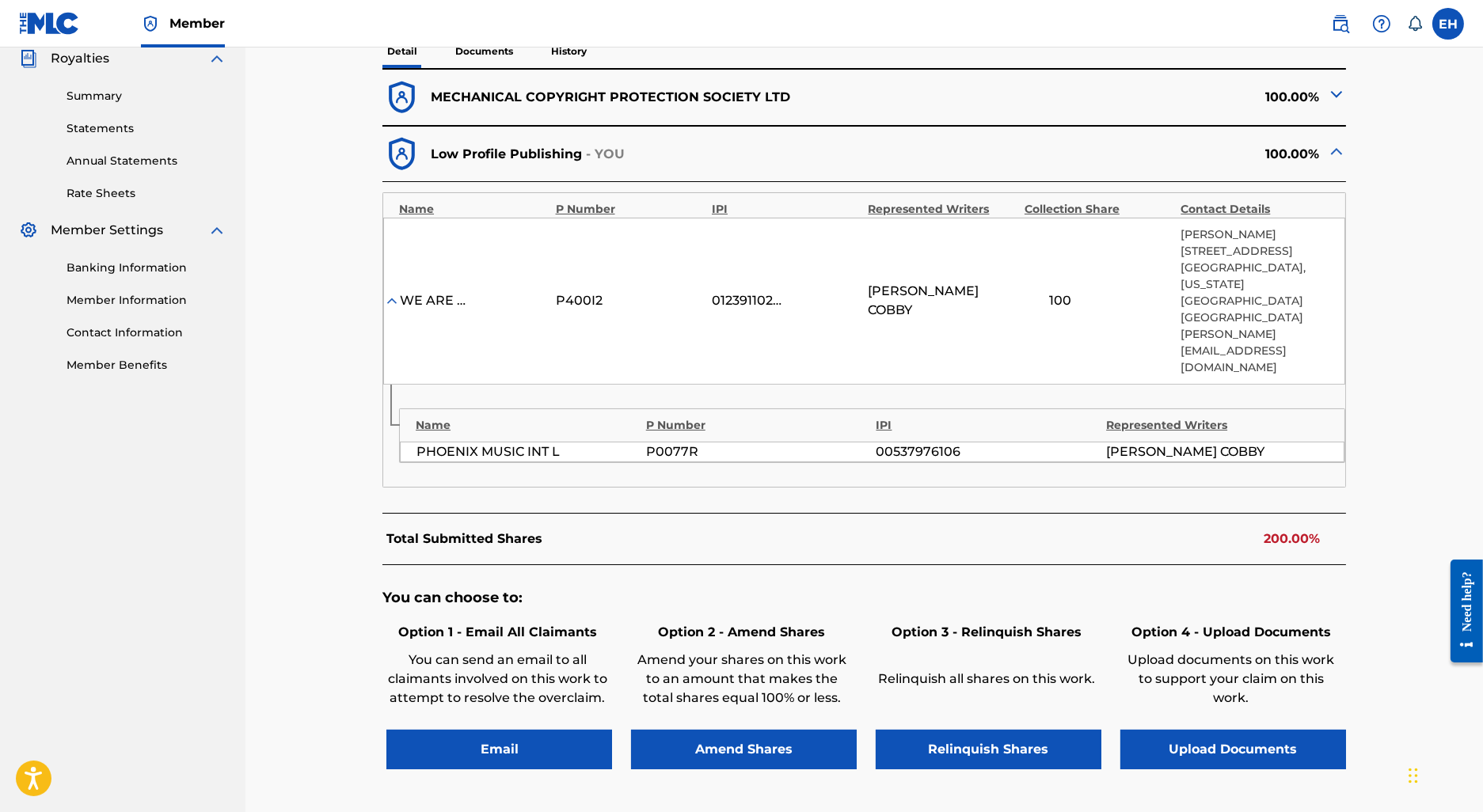
scroll to position [451, 0]
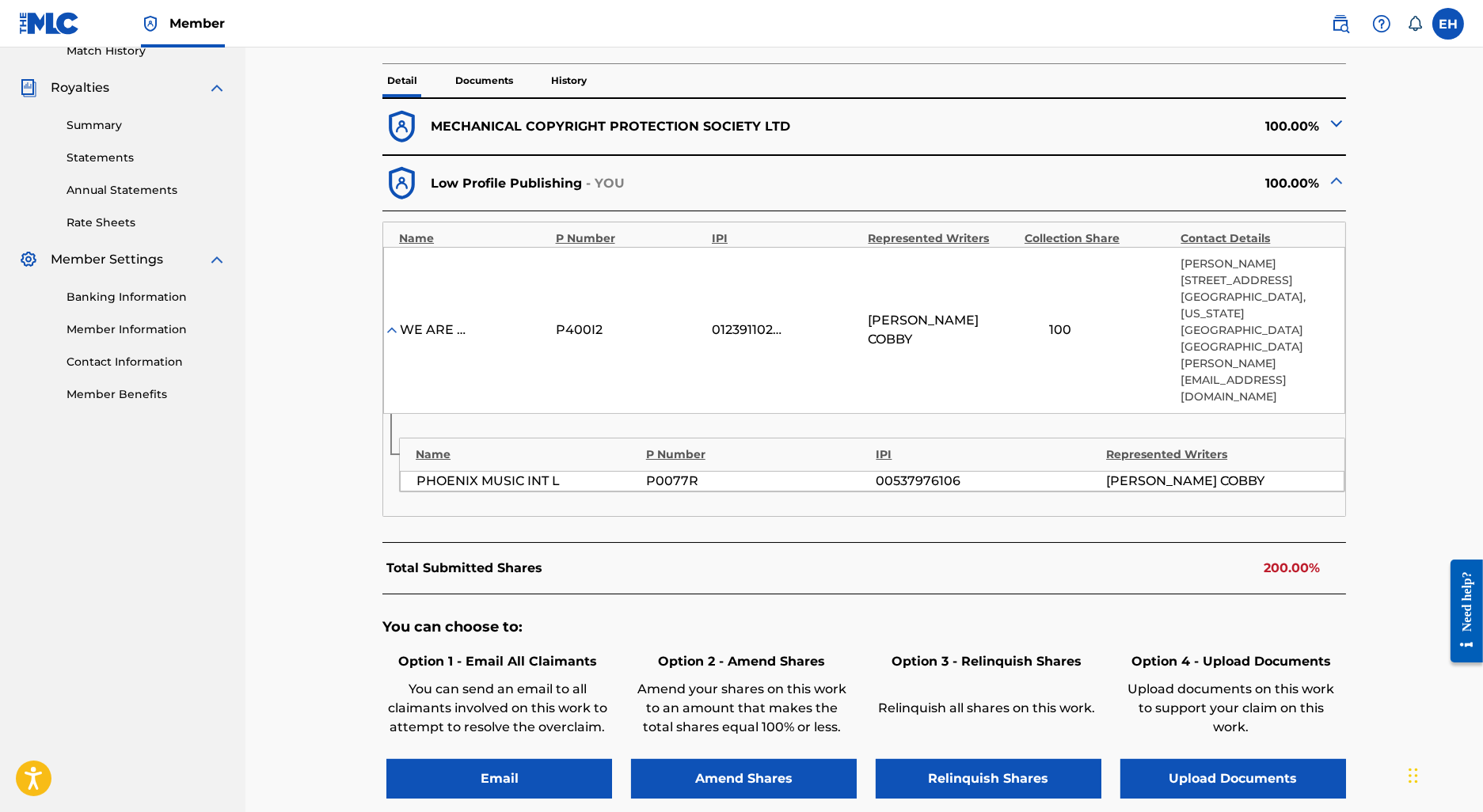
click at [1331, 132] on img at bounding box center [1336, 123] width 19 height 19
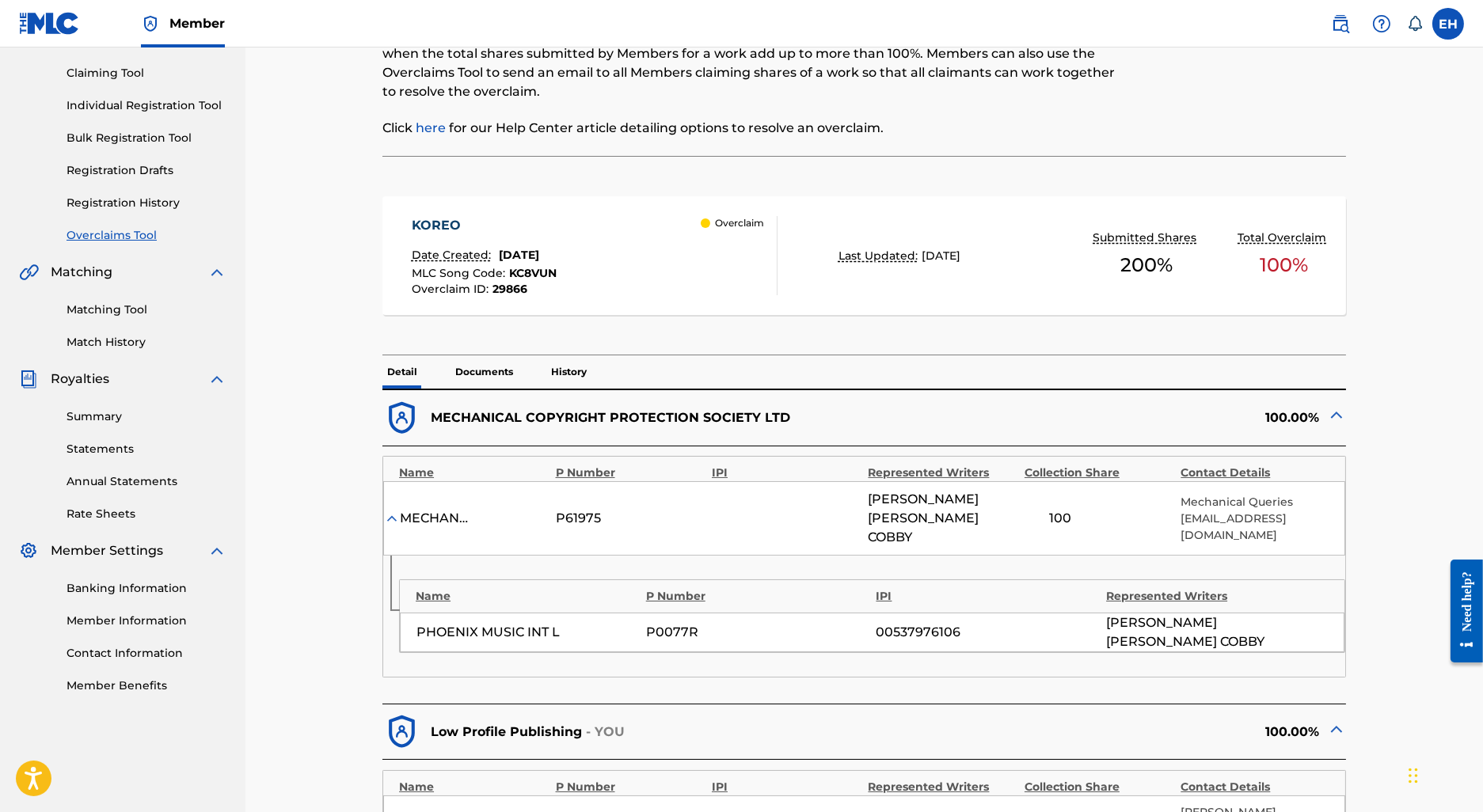
scroll to position [265, 0]
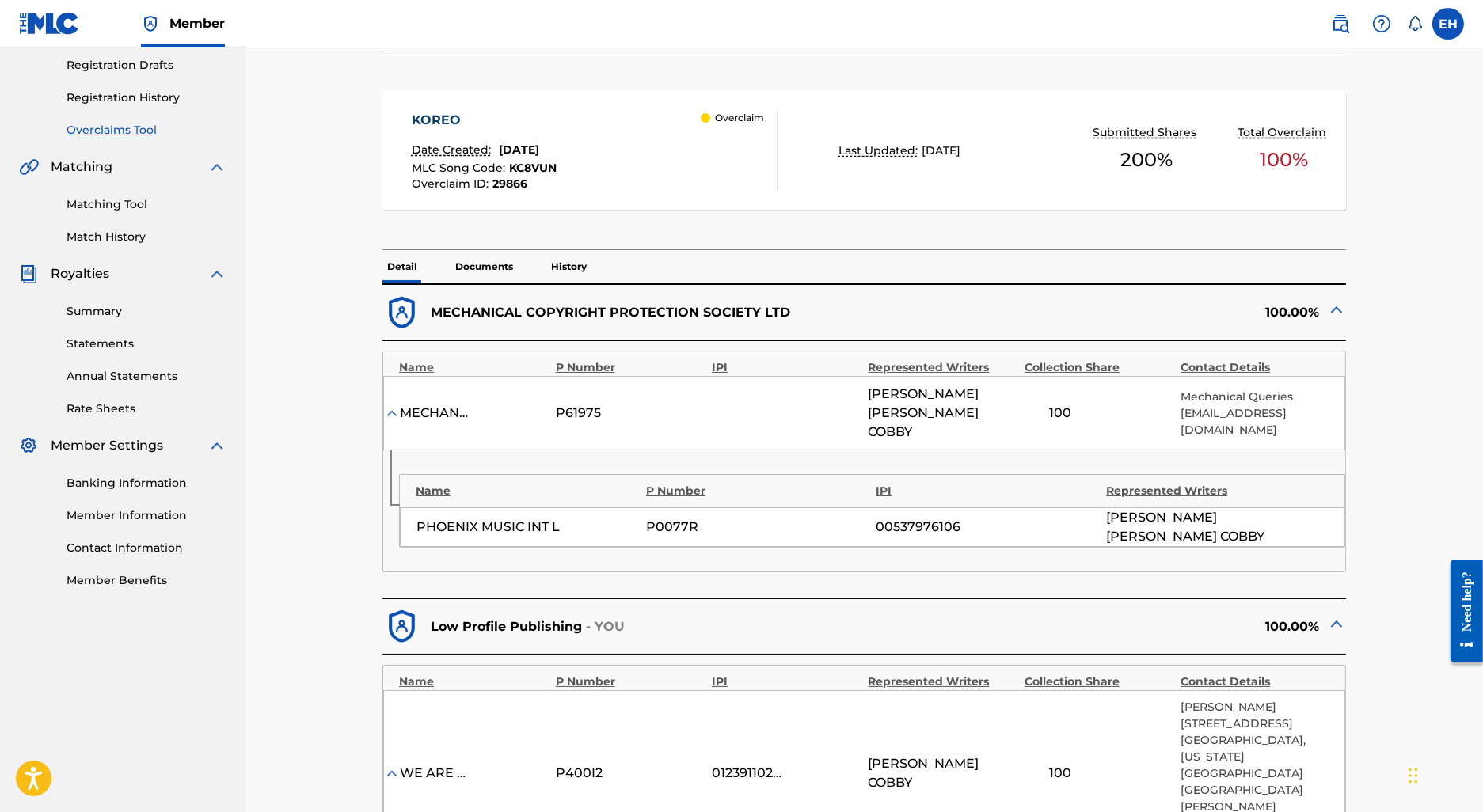
drag, startPoint x: 858, startPoint y: 415, endPoint x: 1044, endPoint y: 411, distance: 186.0
click at [1044, 411] on div "MECHANICAL COPYRIGHT PROTECTION SOCIETY LTD P61975 [PERSON_NAME] 100 Mechanical…" at bounding box center [865, 413] width 962 height 74
drag, startPoint x: 998, startPoint y: 410, endPoint x: 863, endPoint y: 407, distance: 135.0
click at [863, 407] on div "MECHANICAL COPYRIGHT PROTECTION SOCIETY LTD P61975 [PERSON_NAME] 100 Mechanical…" at bounding box center [865, 413] width 962 height 74
copy div "[PERSON_NAME]"
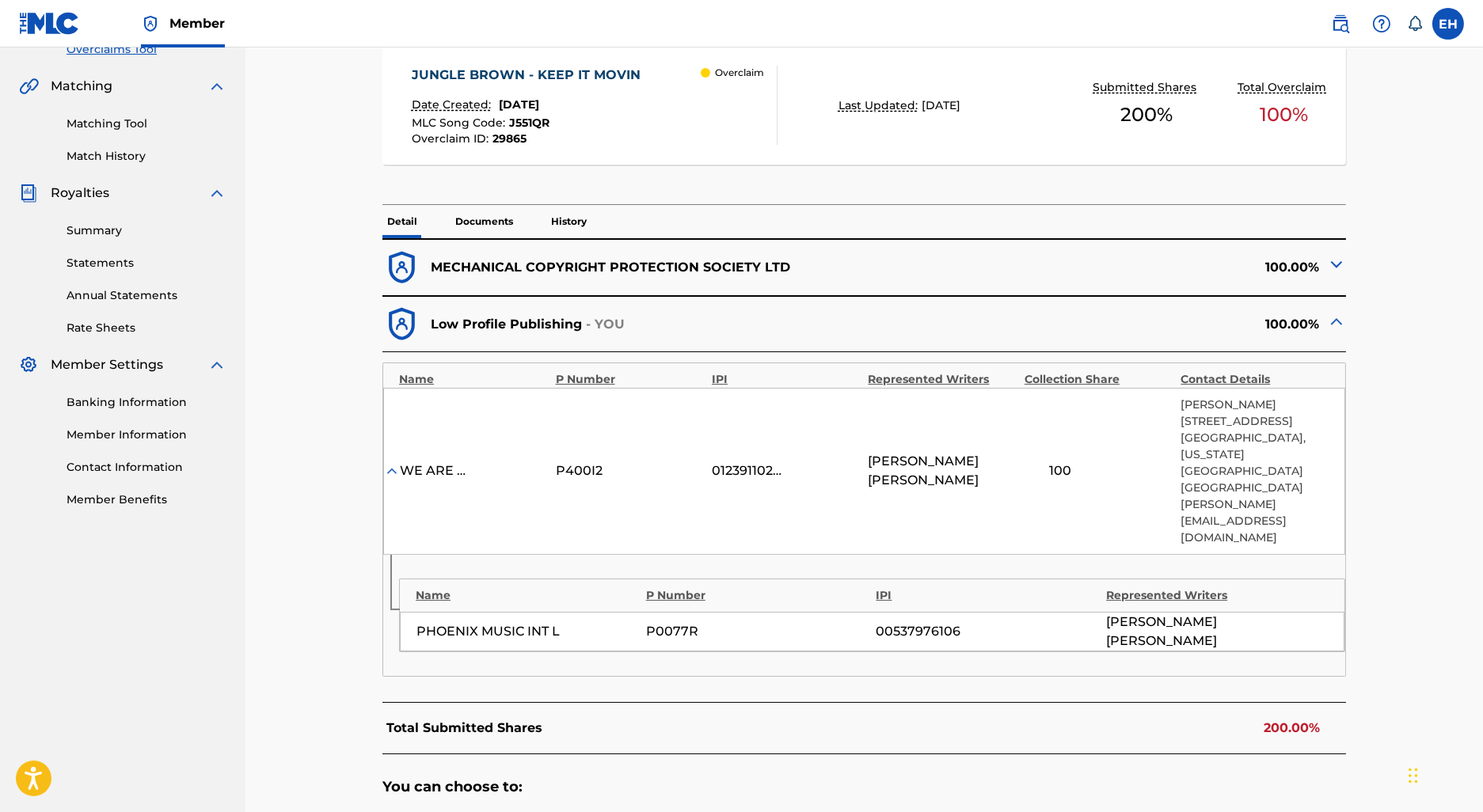
scroll to position [410, 0]
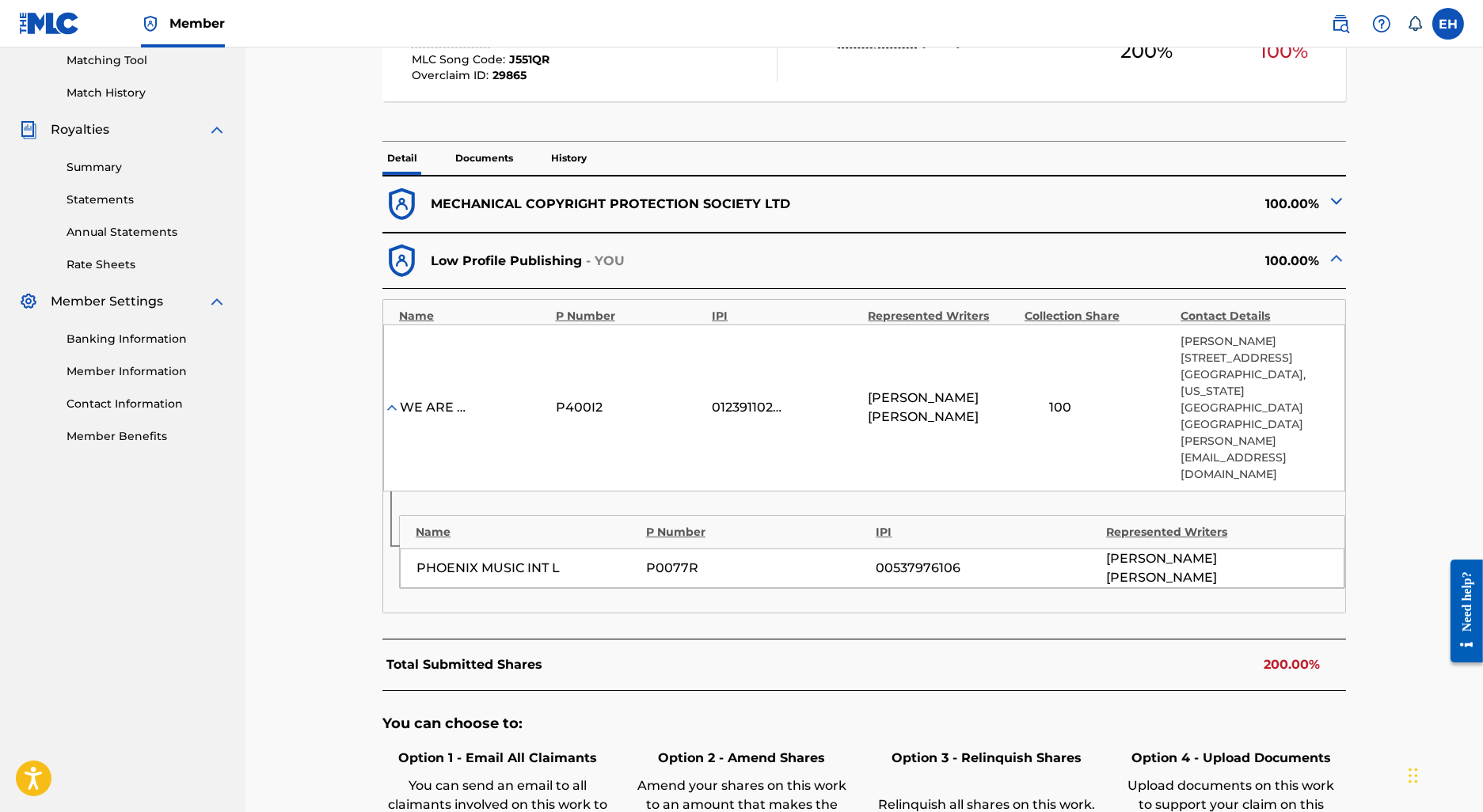
click at [1324, 189] on div "100.00%" at bounding box center [1105, 204] width 481 height 39
click at [1330, 198] on img at bounding box center [1336, 201] width 19 height 19
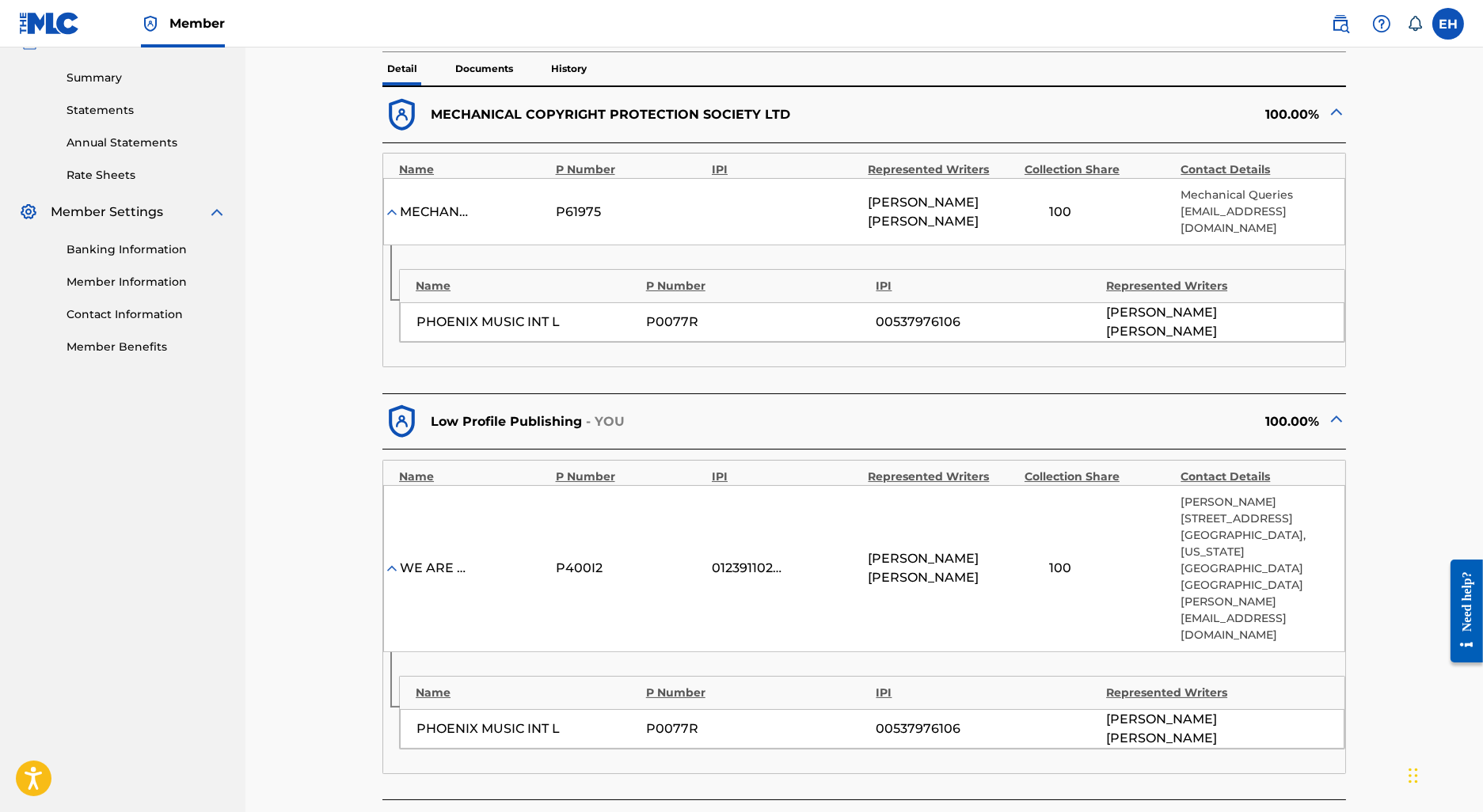
scroll to position [501, 0]
drag, startPoint x: 939, startPoint y: 531, endPoint x: 845, endPoint y: 510, distance: 96.3
click at [845, 510] on div "WE ARE LOW PROFILE P400I2 01239110289 ANTHONY IAN BOWMAN 100 Gareth Smith 170 N…" at bounding box center [865, 567] width 962 height 167
copy div "ANTHONY IAN BOWMAN"
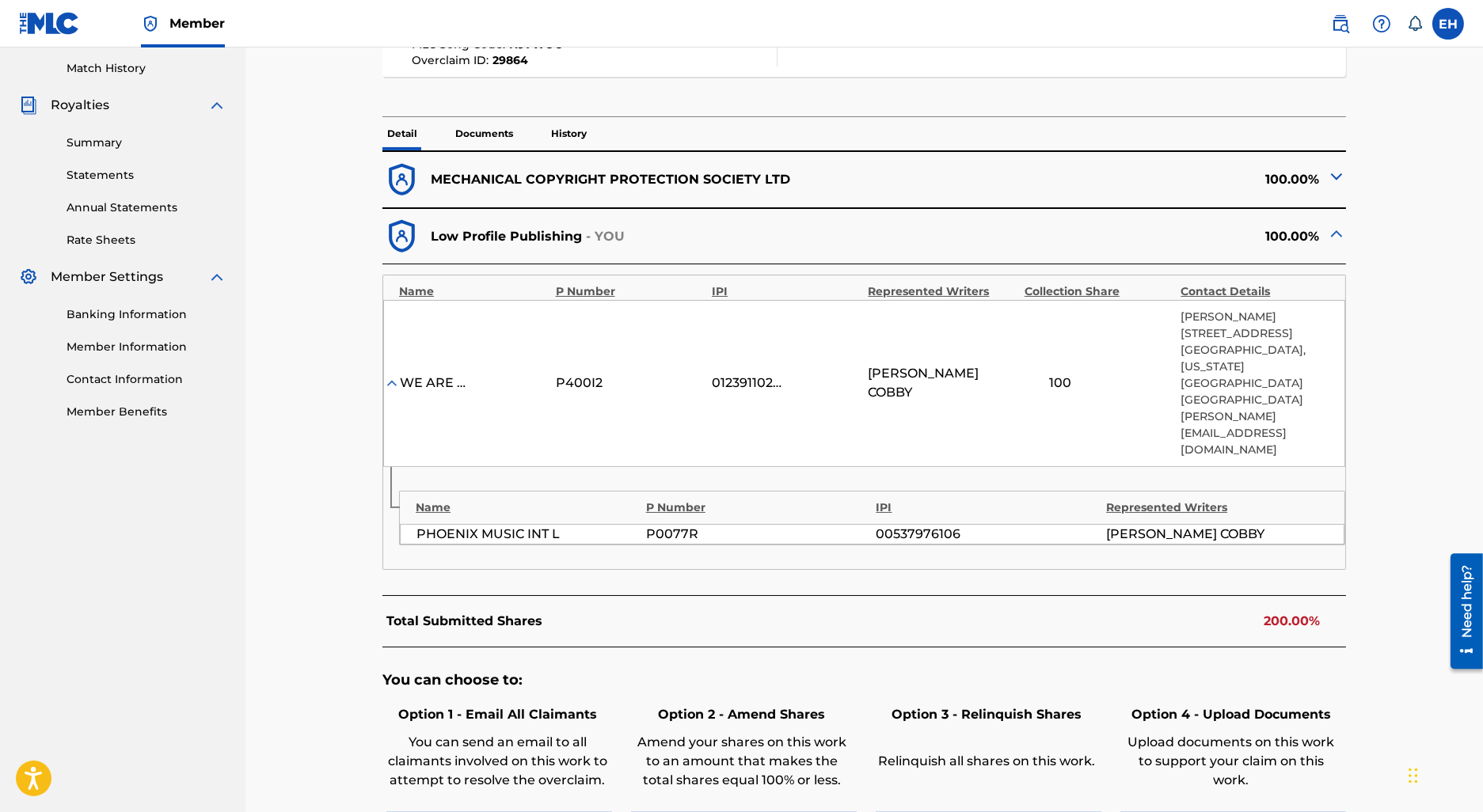
scroll to position [440, 0]
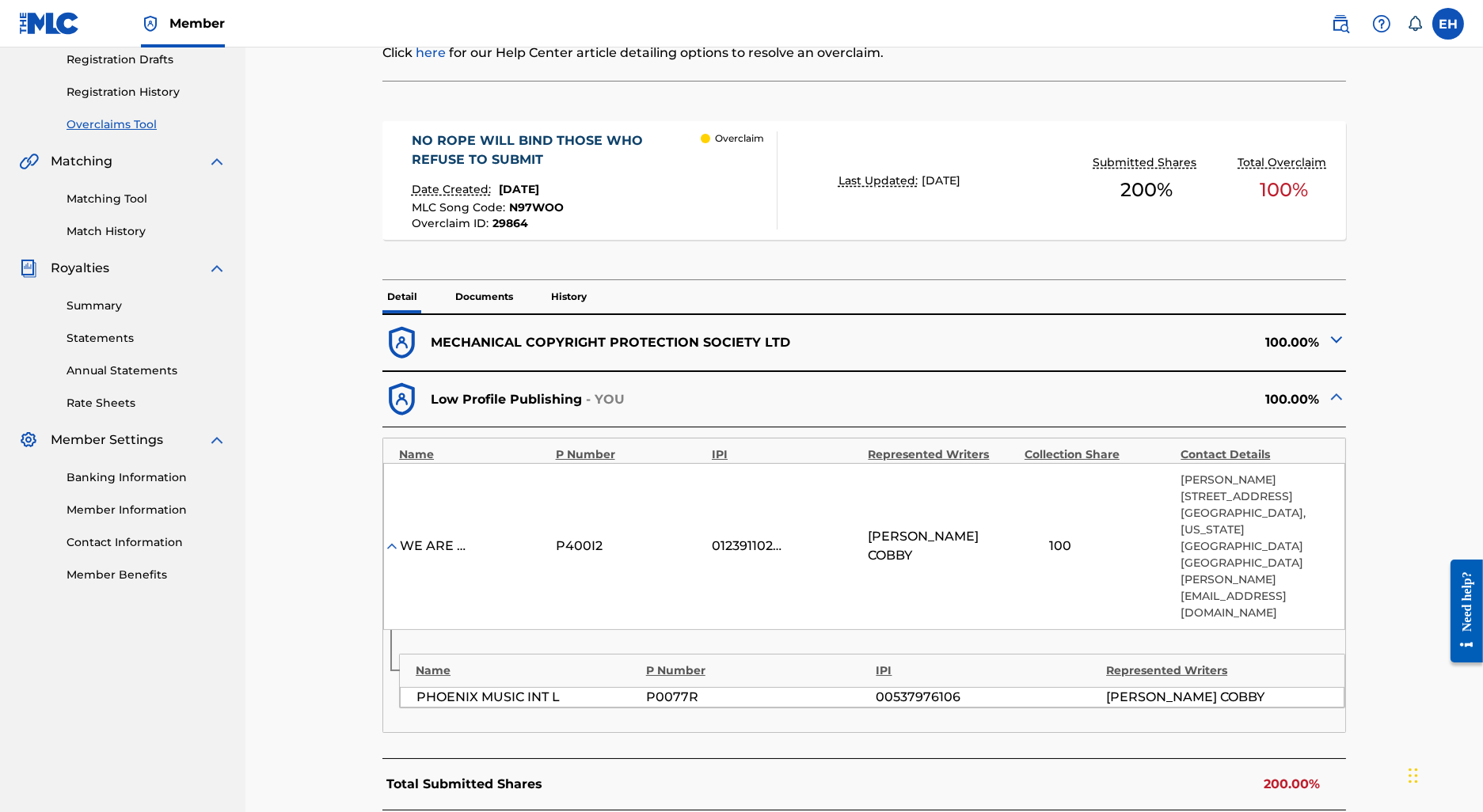
scroll to position [274, 0]
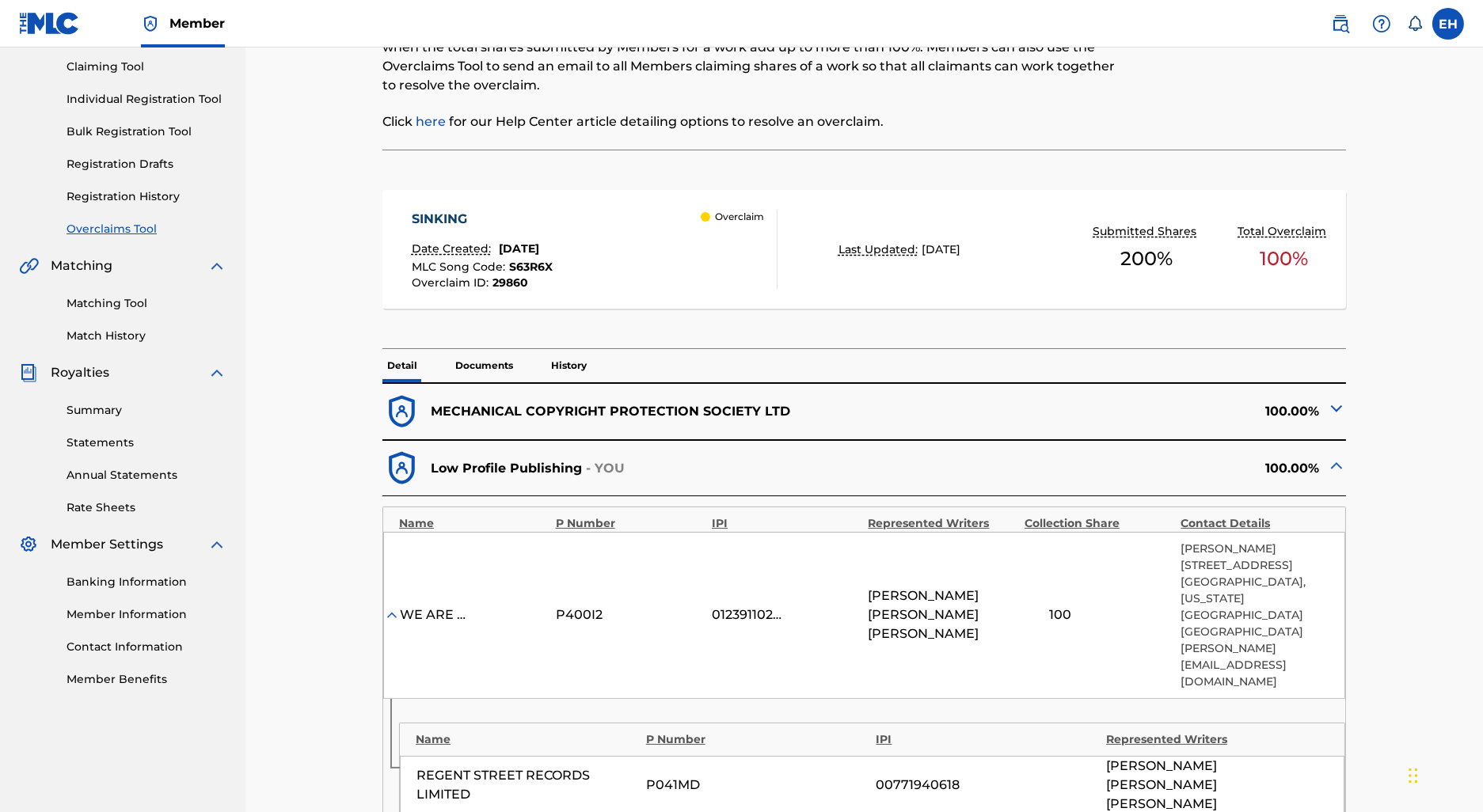
scroll to position [267, 0]
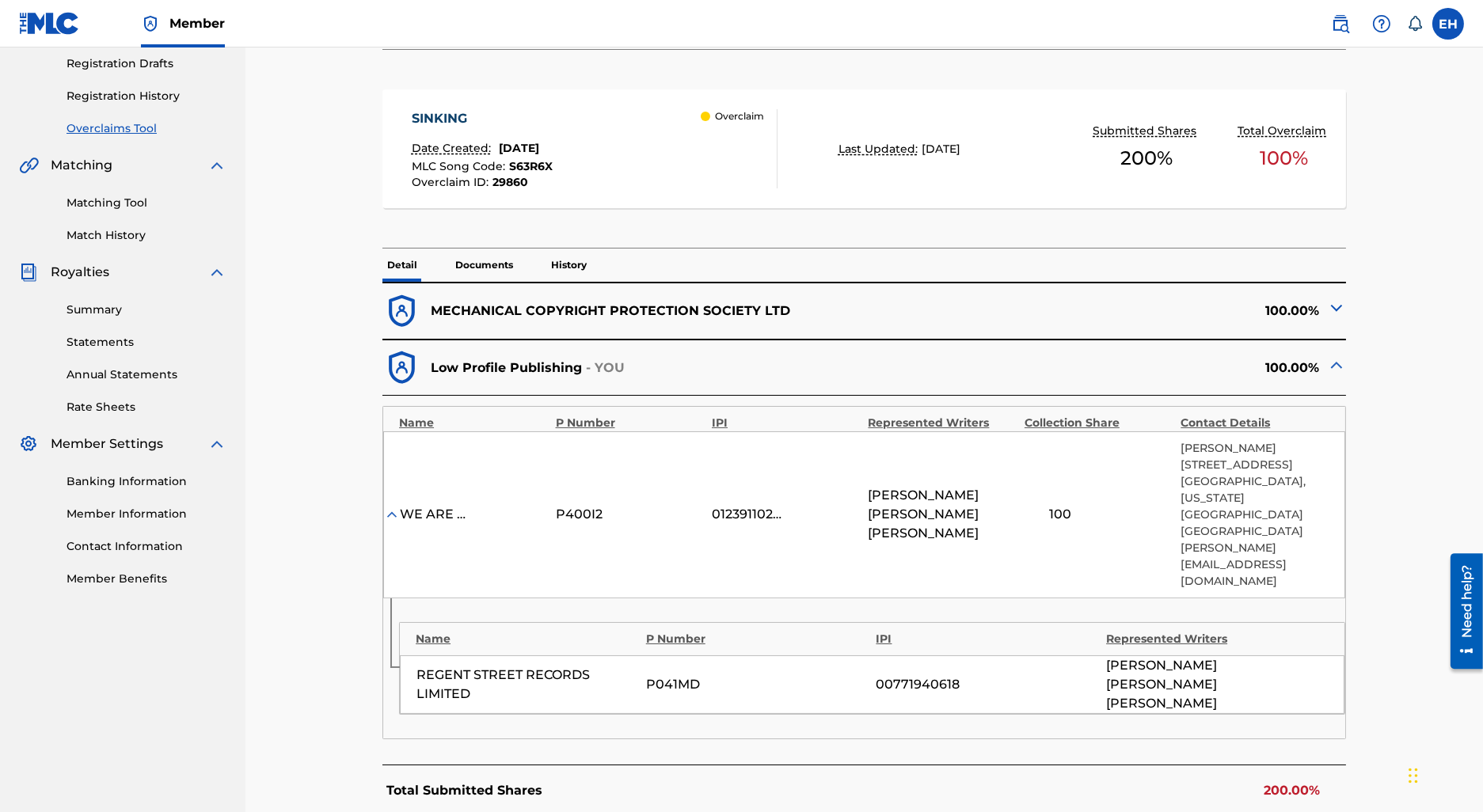
click at [1337, 307] on img at bounding box center [1336, 308] width 19 height 19
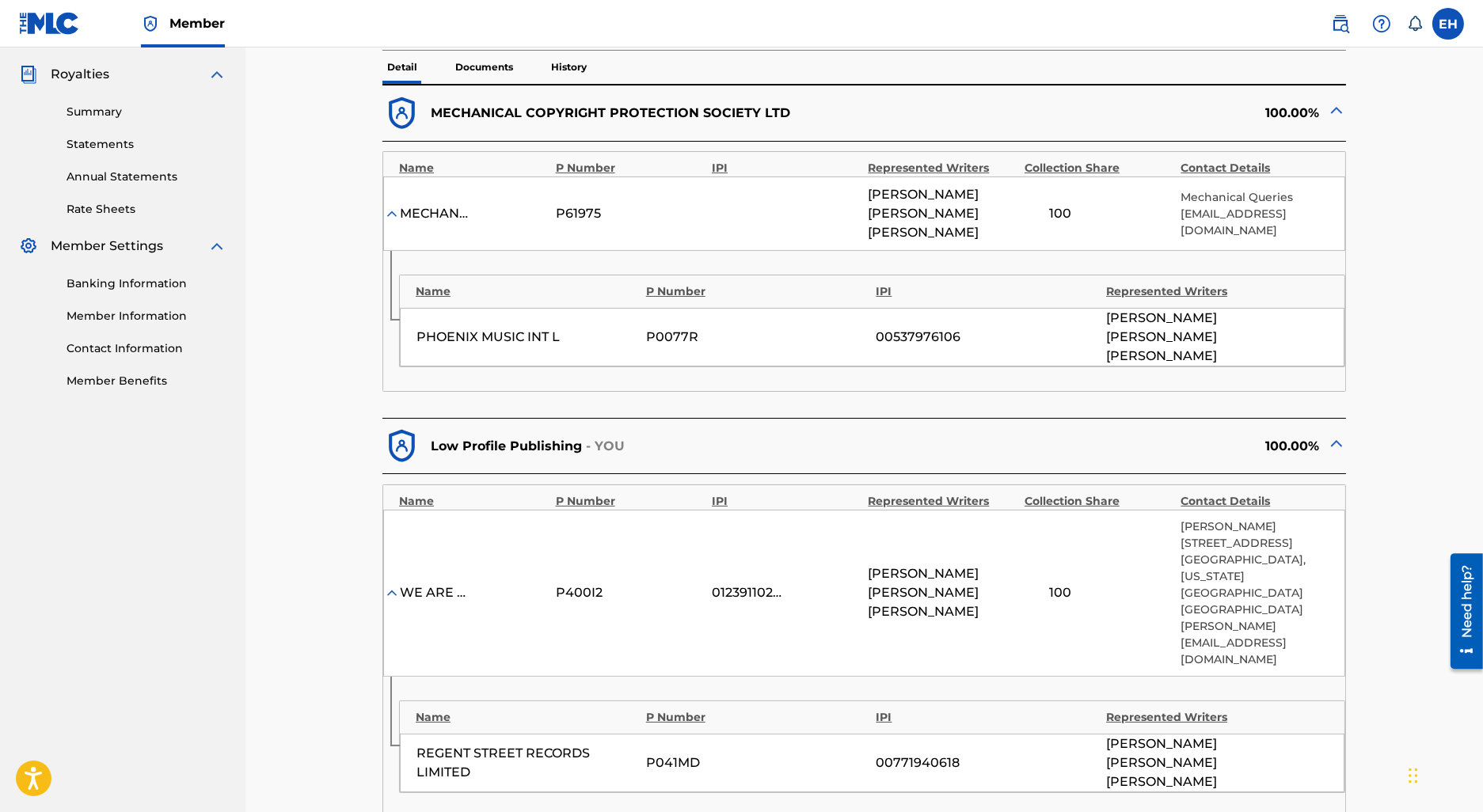
scroll to position [0, 0]
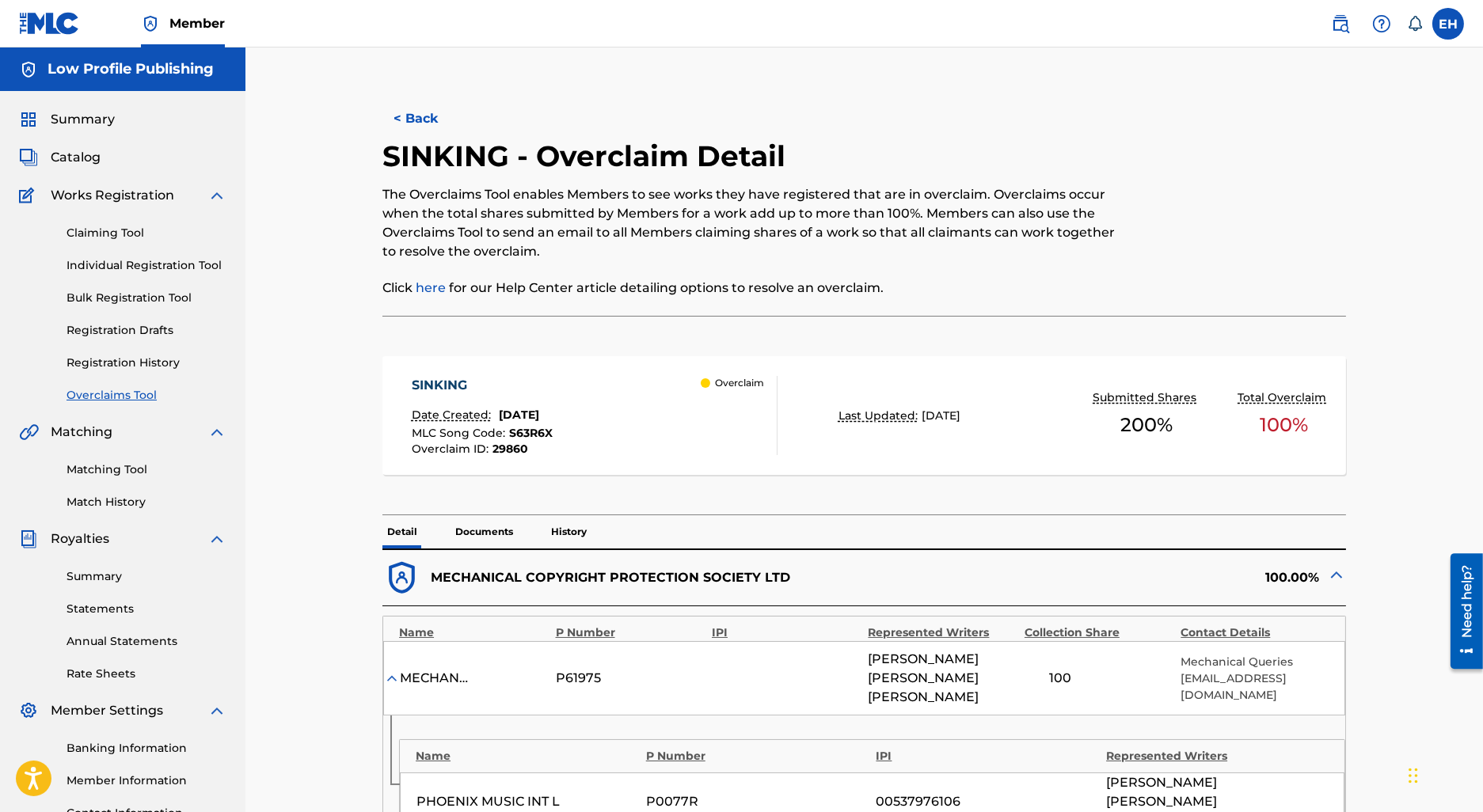
click at [452, 159] on h2 "SINKING - Overclaim Detail" at bounding box center [587, 156] width 411 height 36
copy h2 "SINKING"
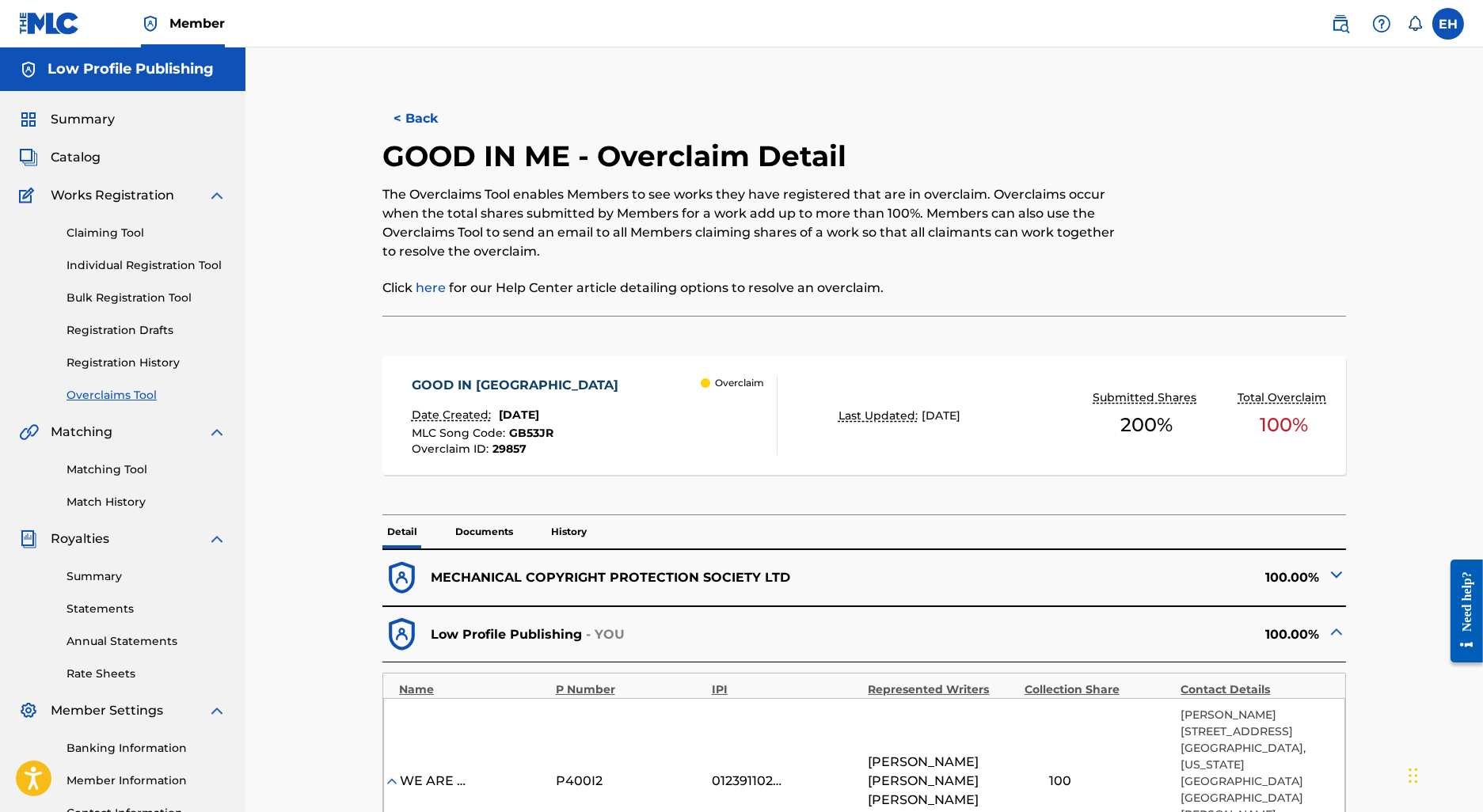
click at [1343, 586] on div at bounding box center [1336, 578] width 19 height 24
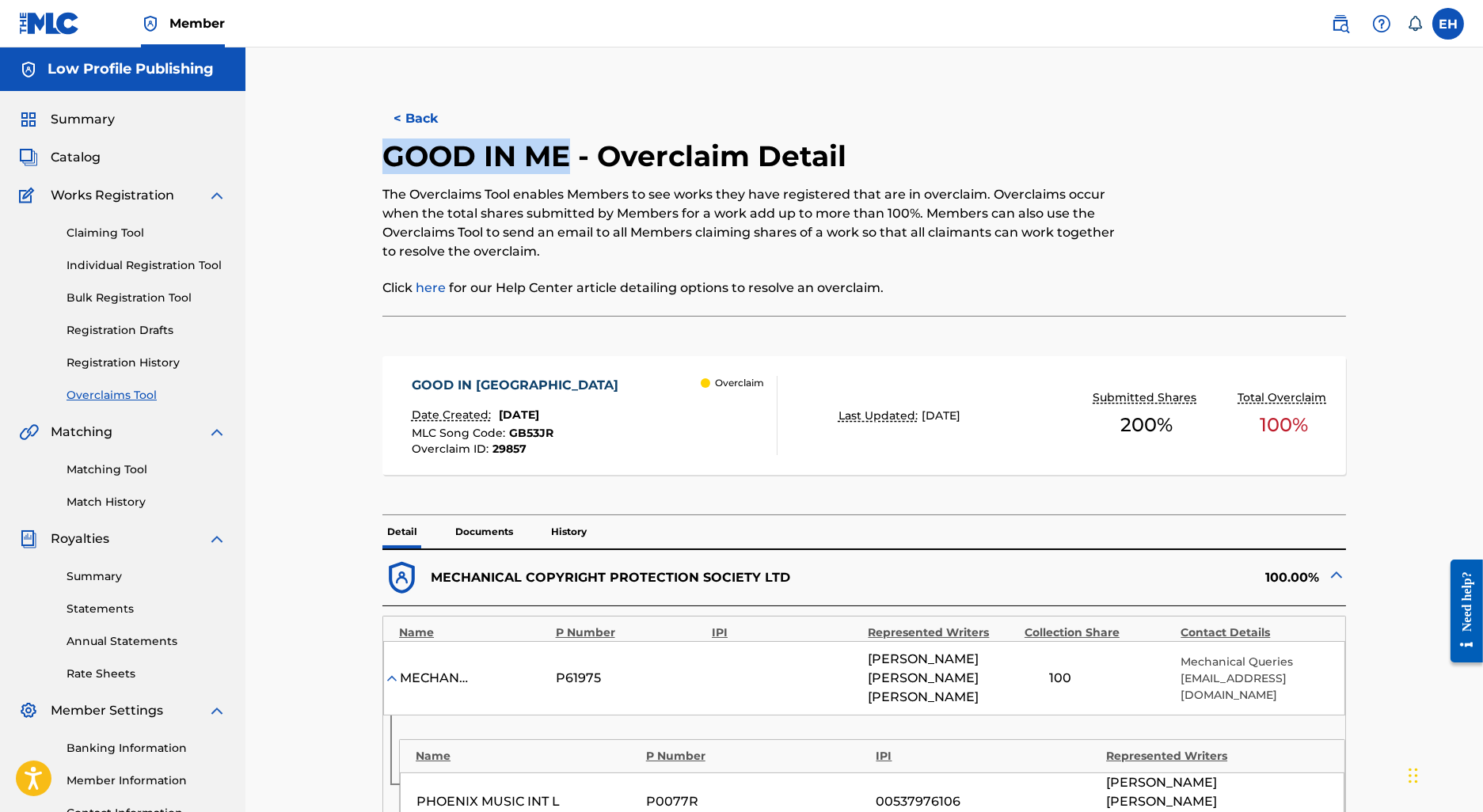
drag, startPoint x: 575, startPoint y: 155, endPoint x: 322, endPoint y: 148, distance: 253.1
copy h2 "GOOD IN [GEOGRAPHIC_DATA]"
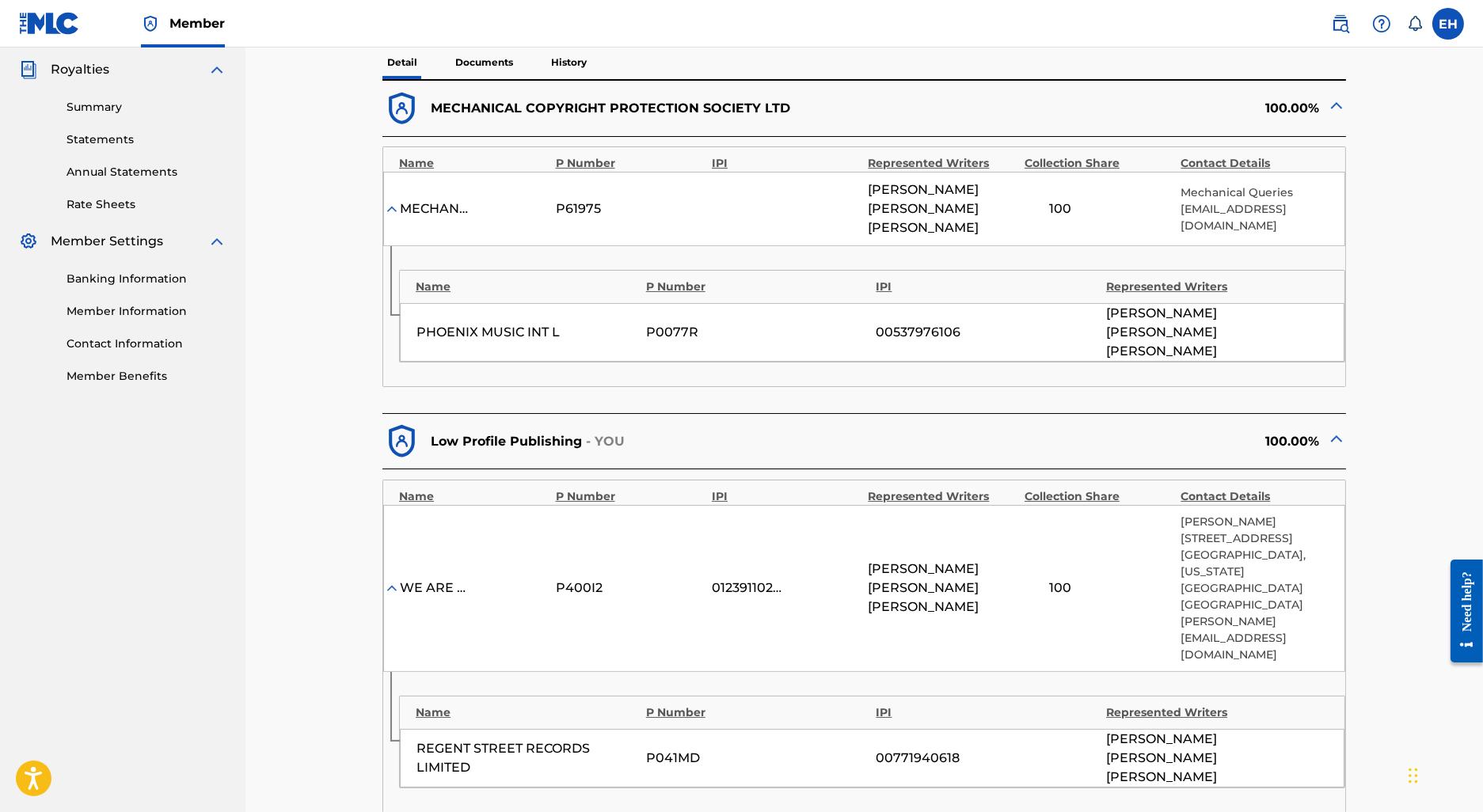
scroll to position [465, 0]
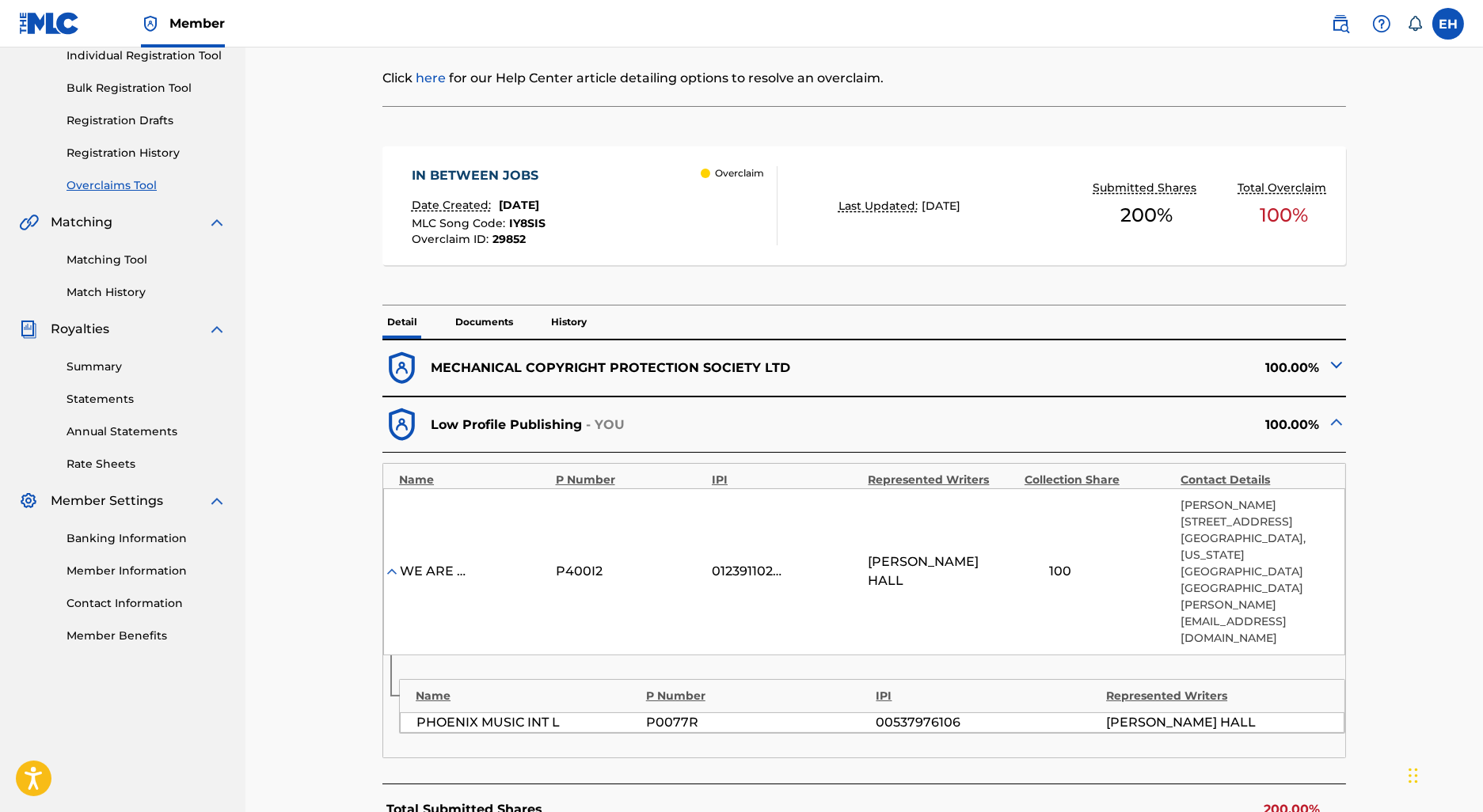
scroll to position [211, 0]
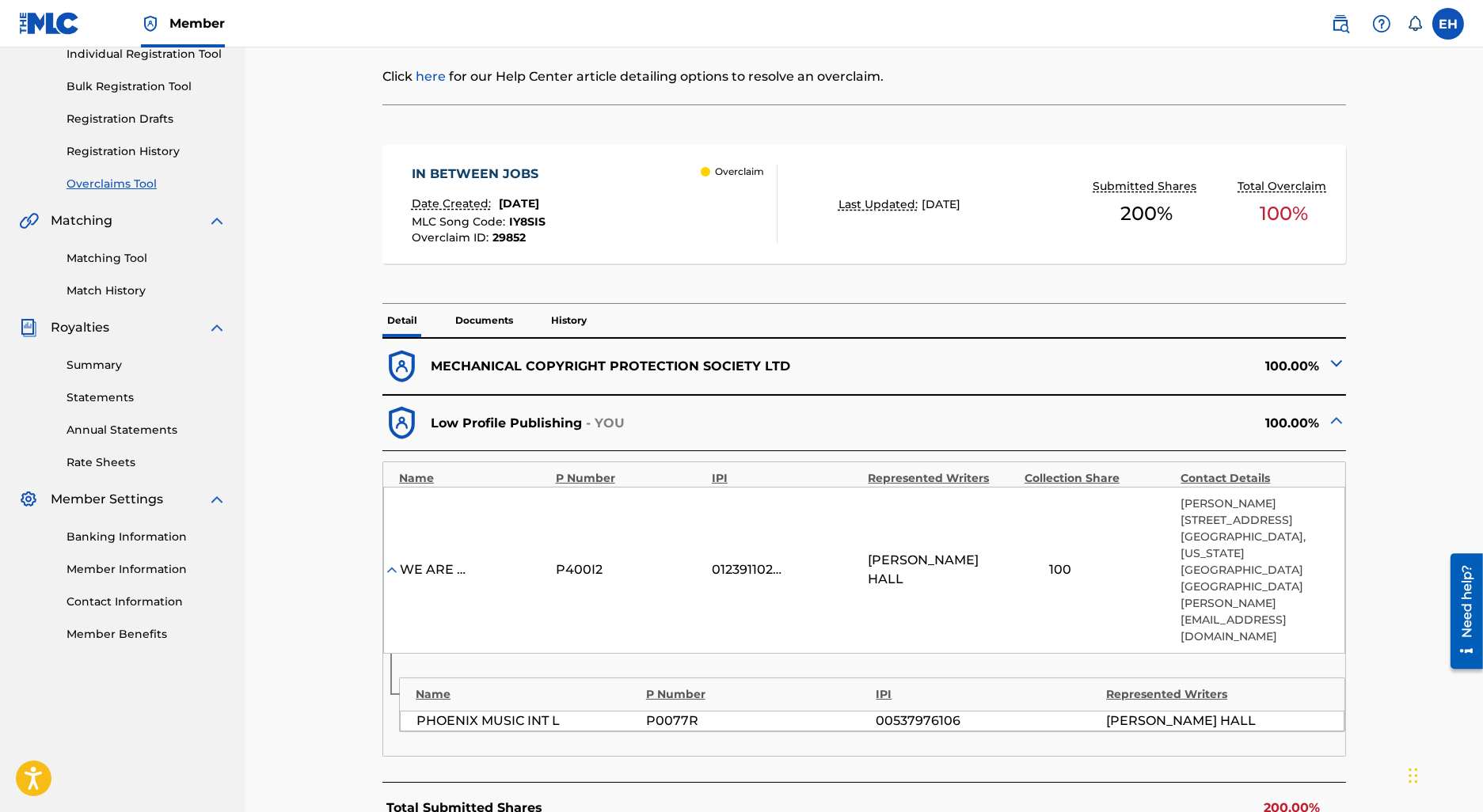
click at [1335, 364] on img at bounding box center [1336, 364] width 19 height 19
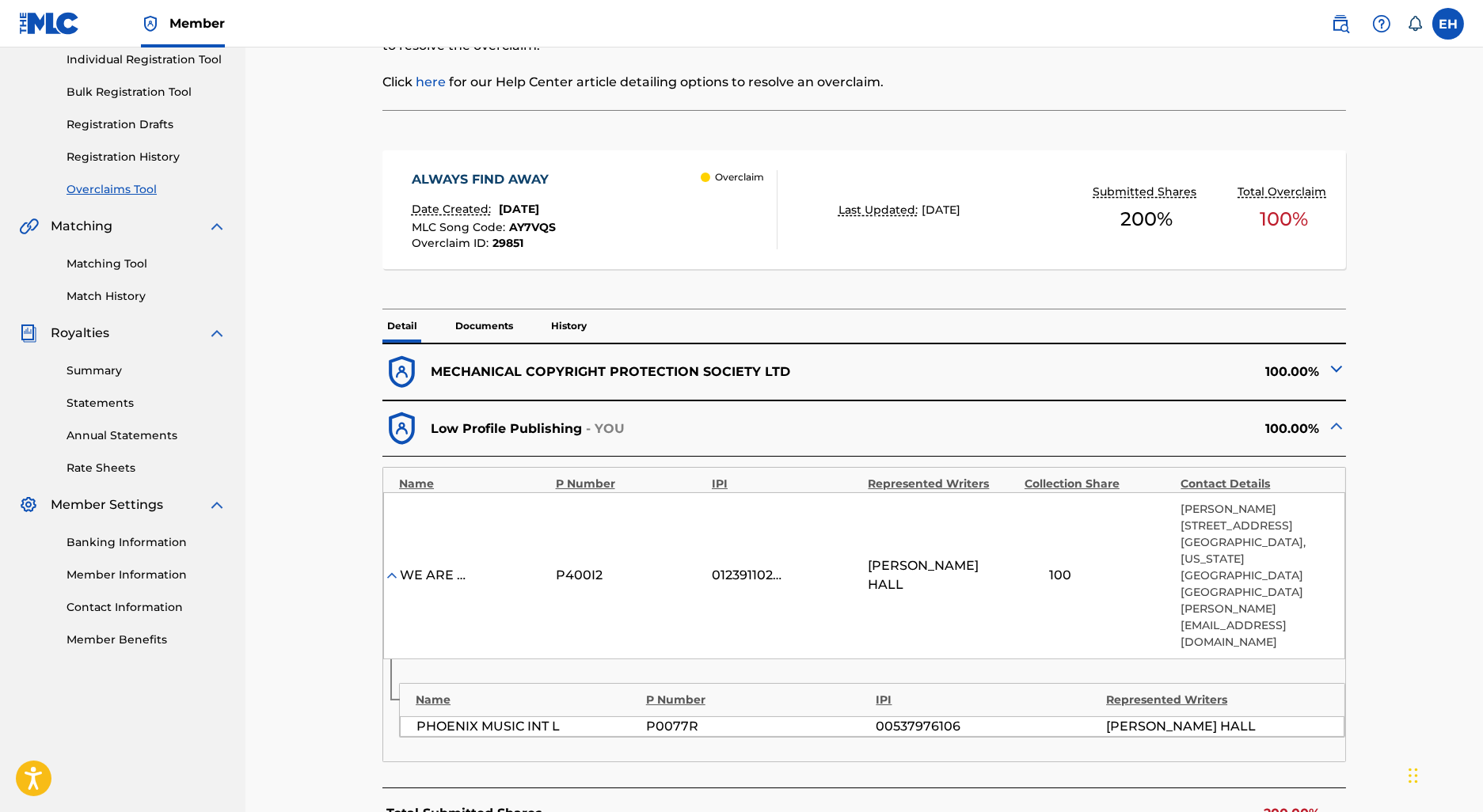
scroll to position [287, 0]
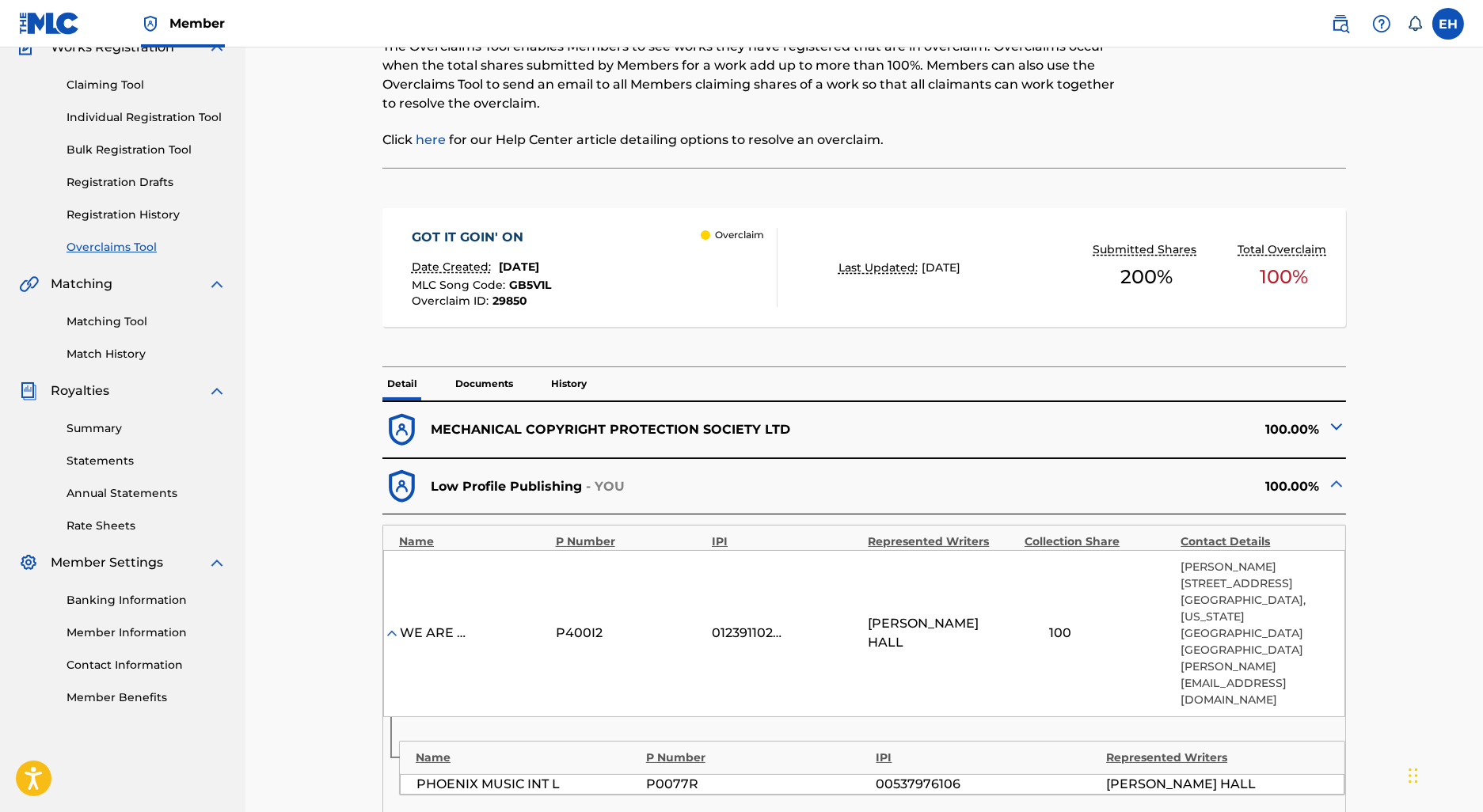
scroll to position [154, 0]
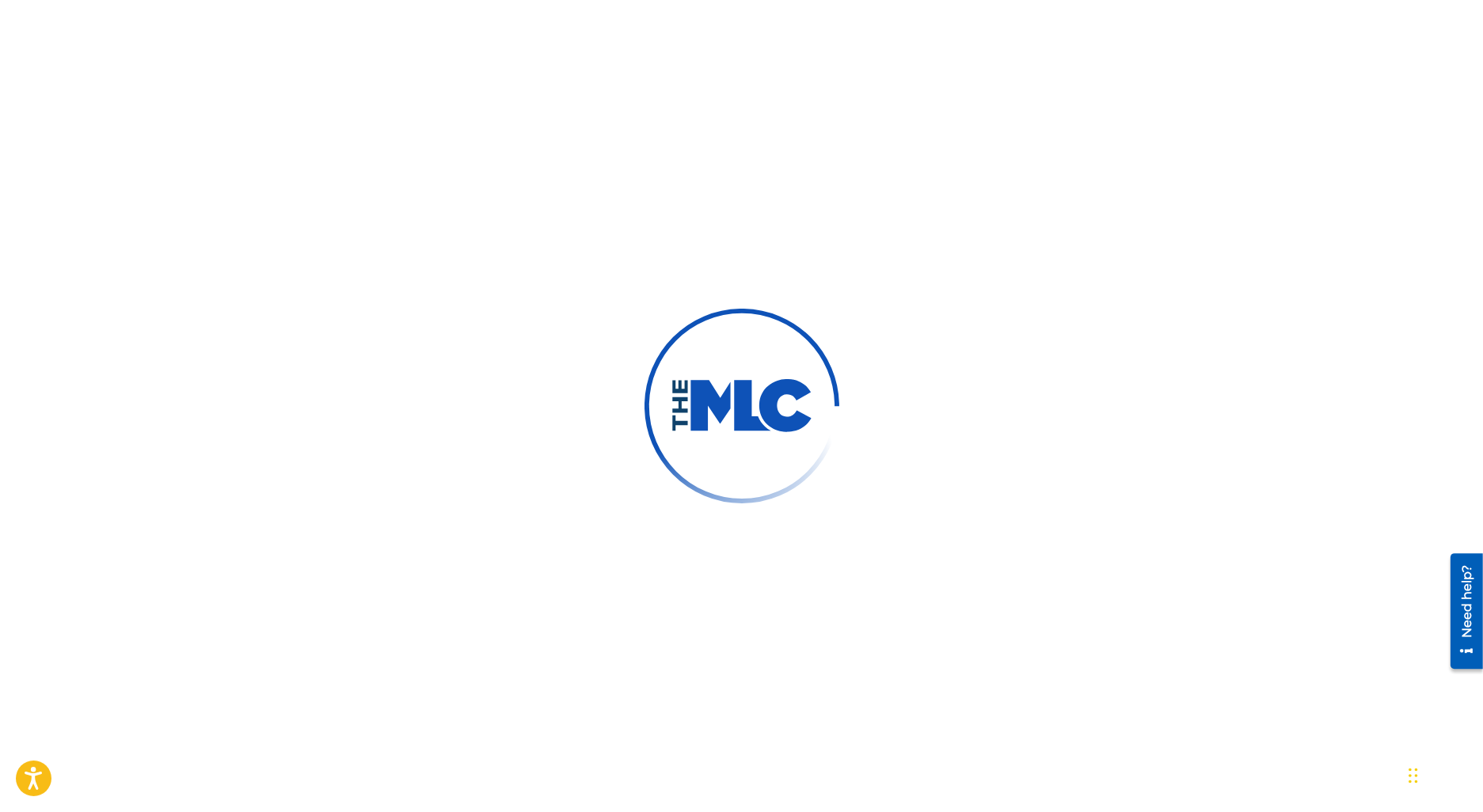
scroll to position [235, 0]
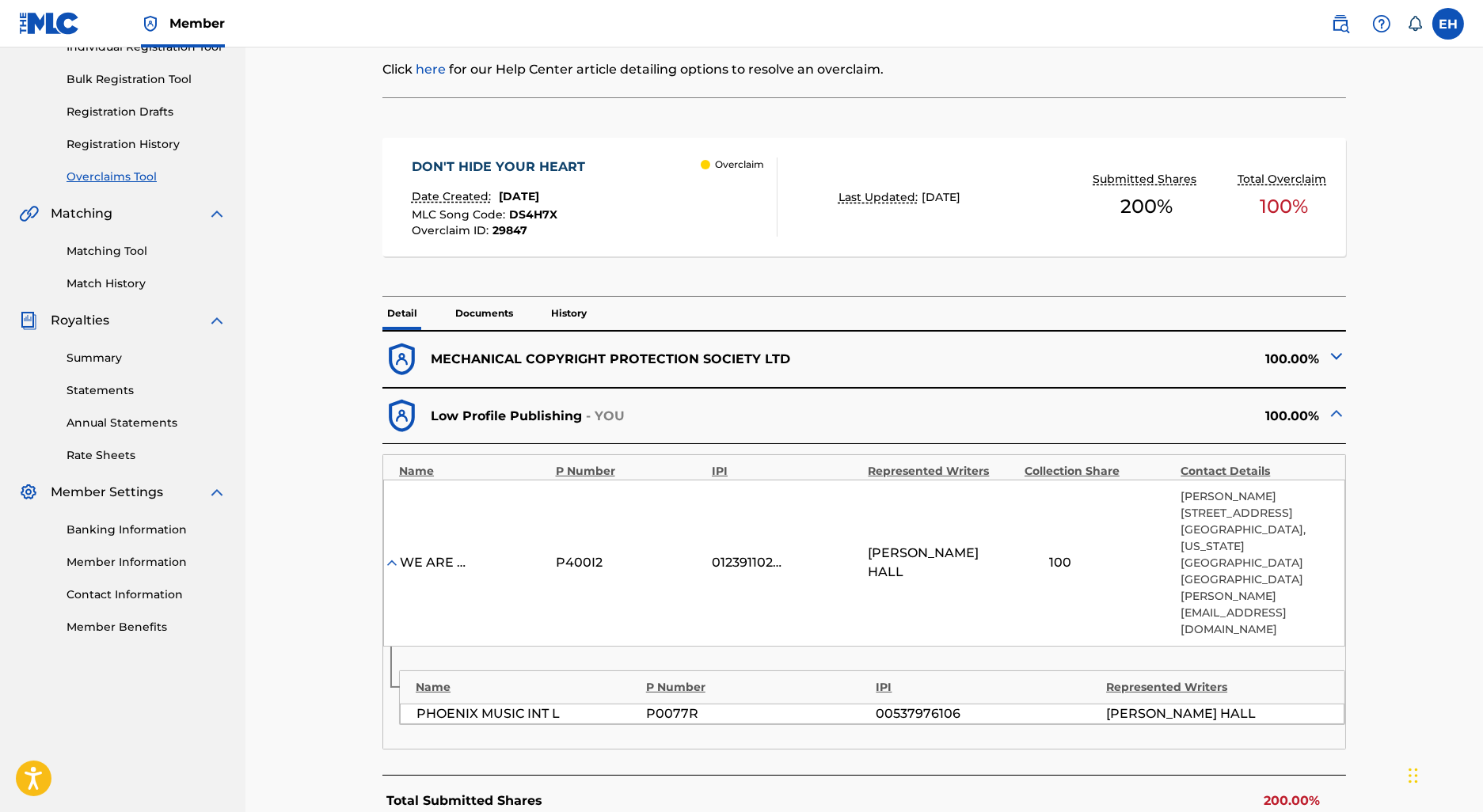
scroll to position [226, 0]
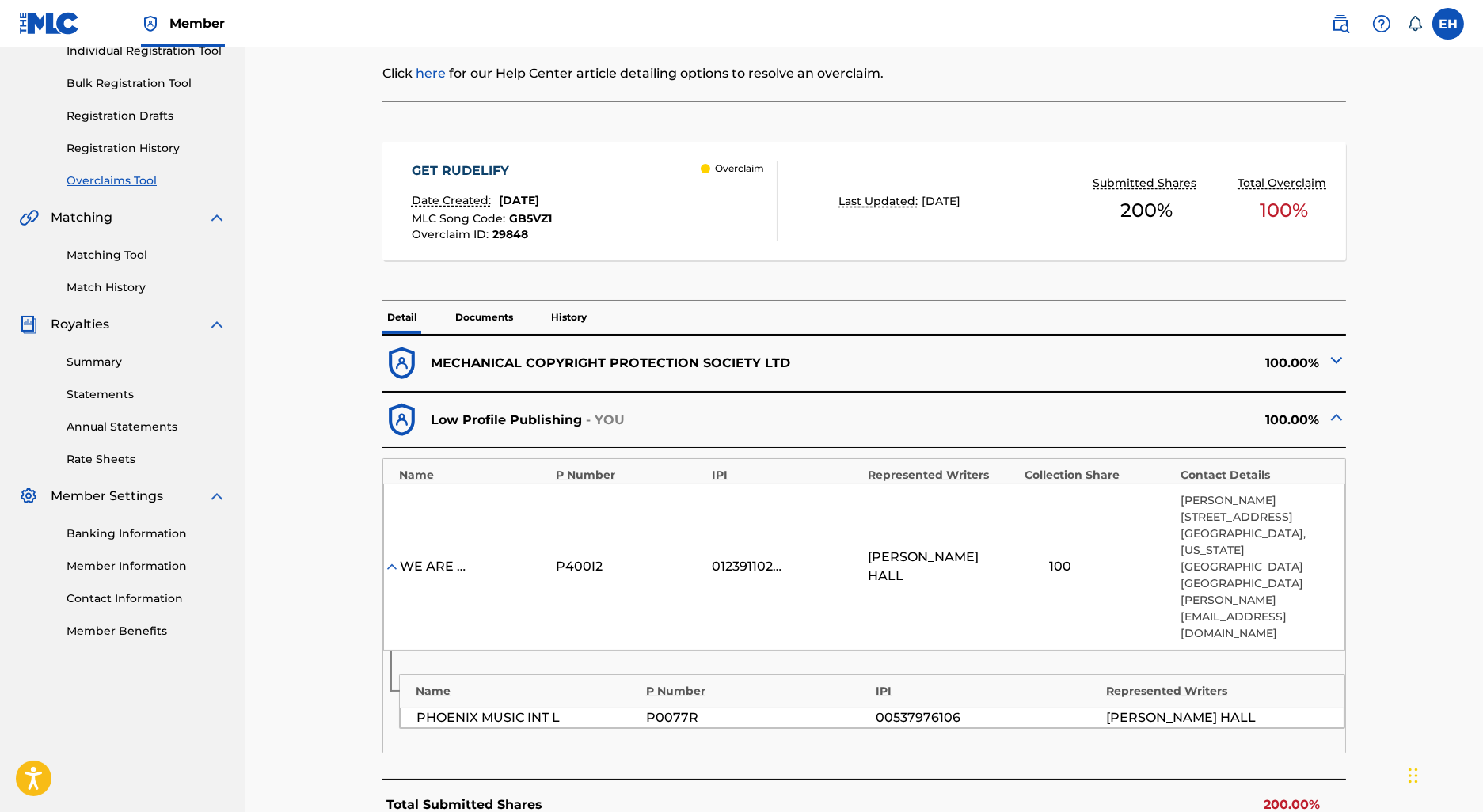
scroll to position [251, 0]
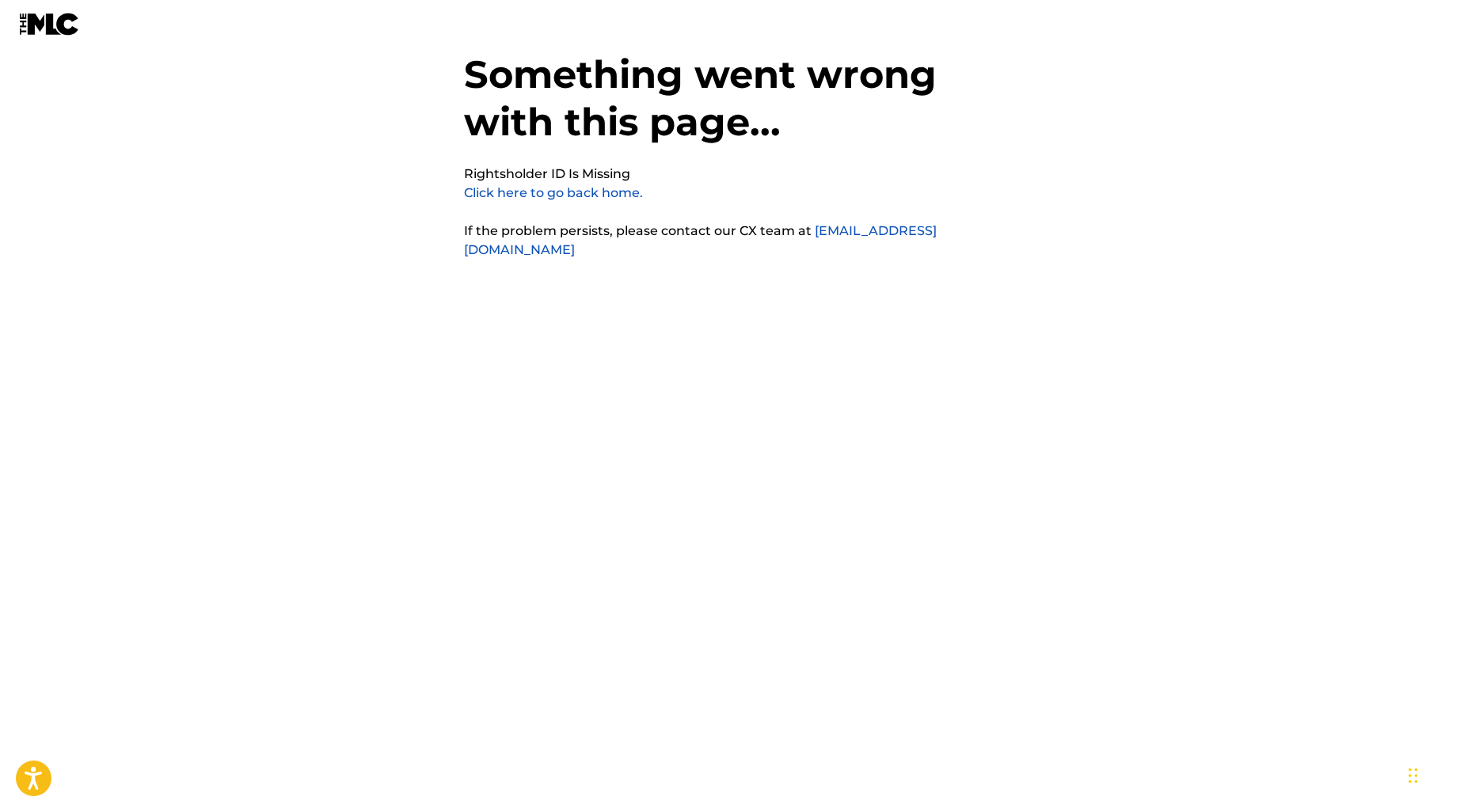
click at [65, 42] on link at bounding box center [49, 23] width 61 height 48
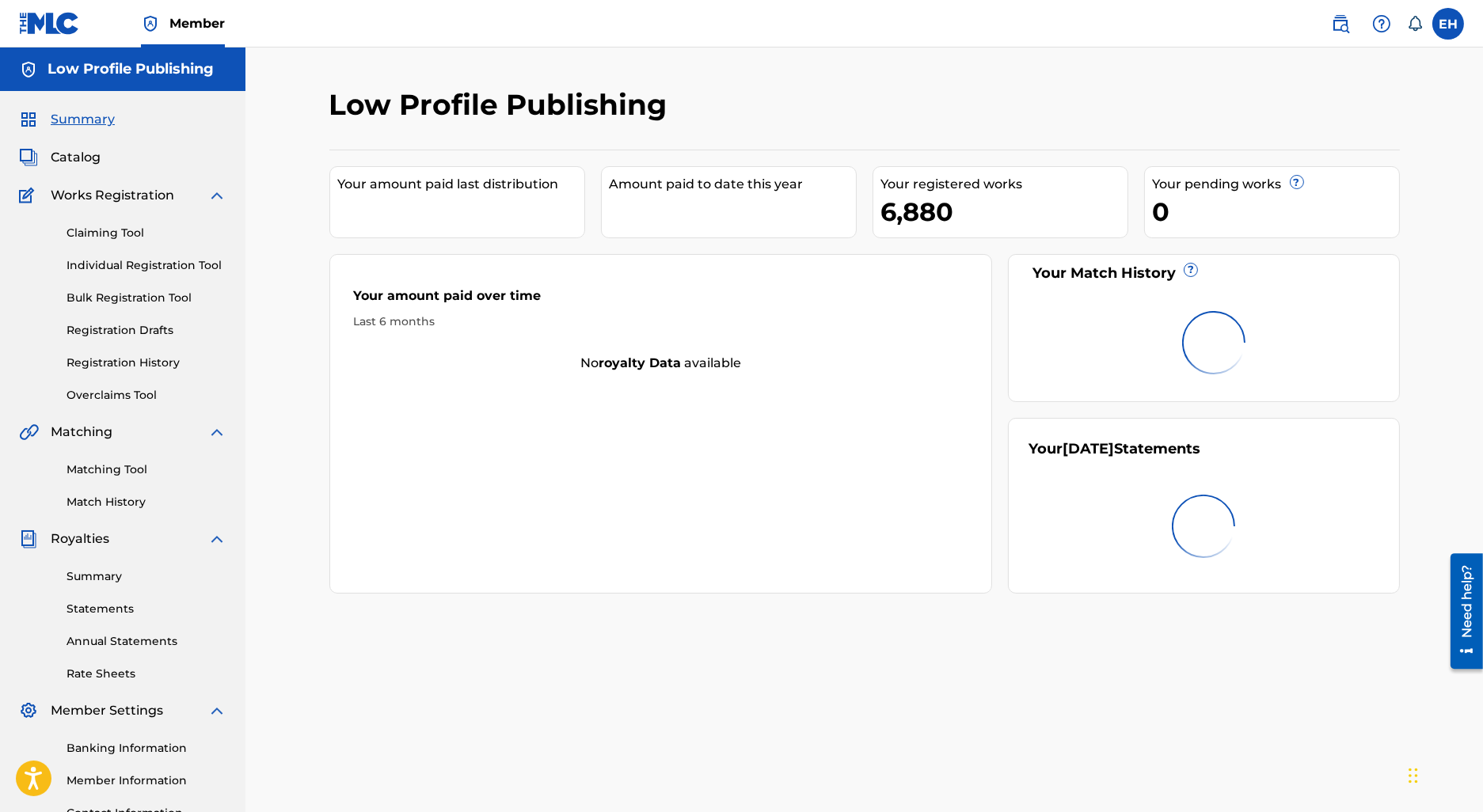
click at [112, 36] on div "Member" at bounding box center [121, 23] width 206 height 47
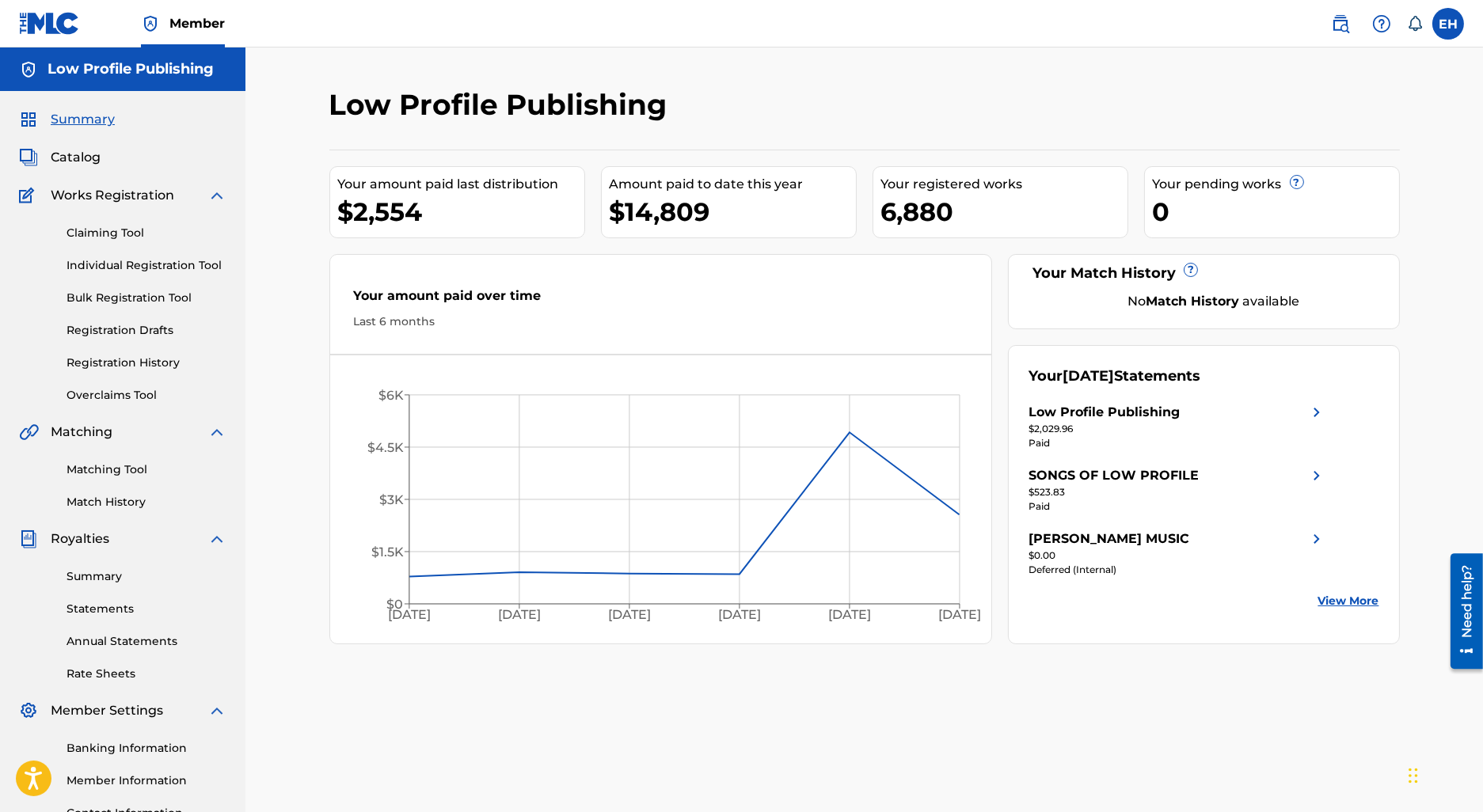
click at [123, 375] on div "Claiming Tool Individual Registration Tool Bulk Registration Tool Registration …" at bounding box center [122, 304] width 208 height 198
click at [123, 398] on link "Overclaims Tool" at bounding box center [147, 396] width 160 height 17
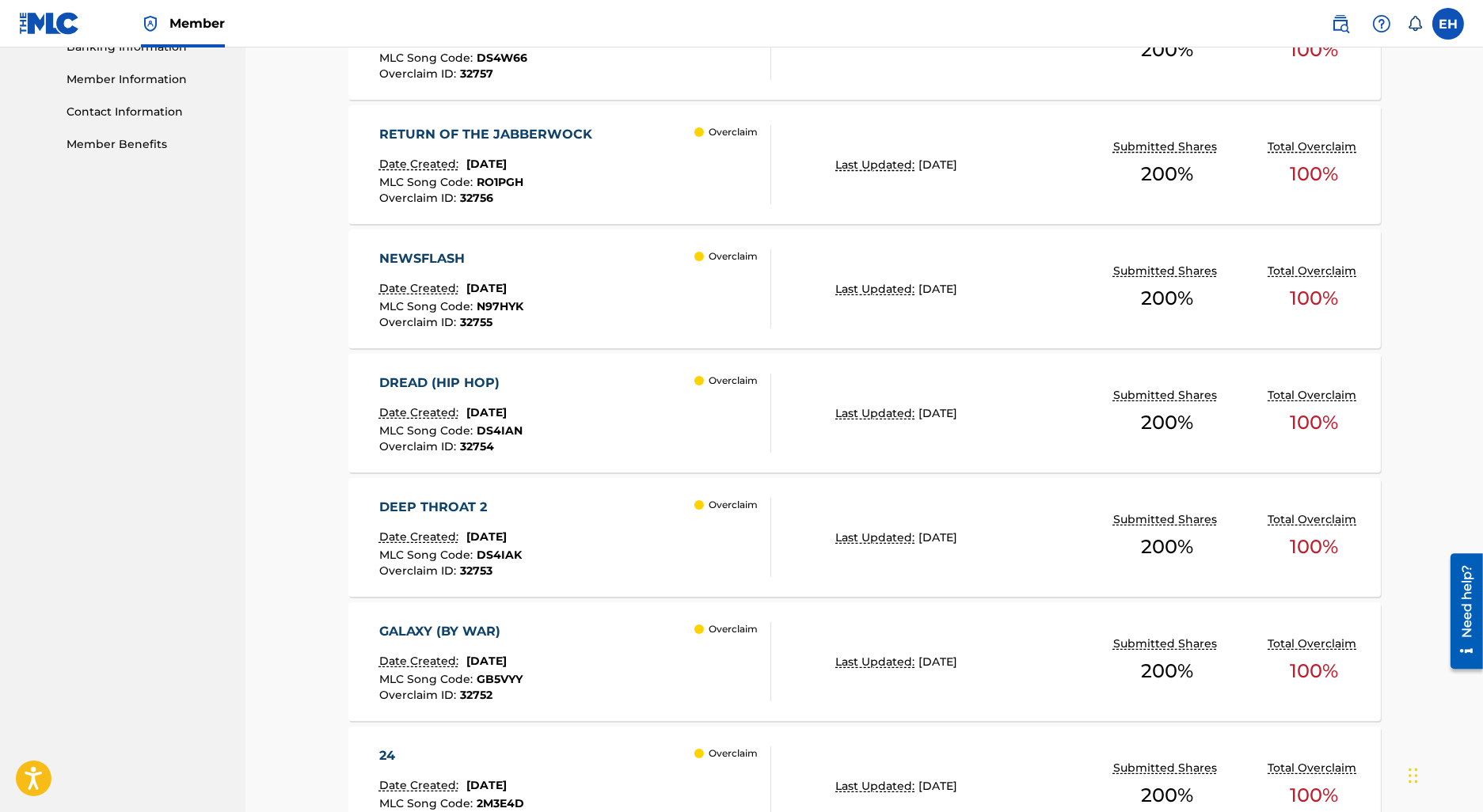
scroll to position [1139, 0]
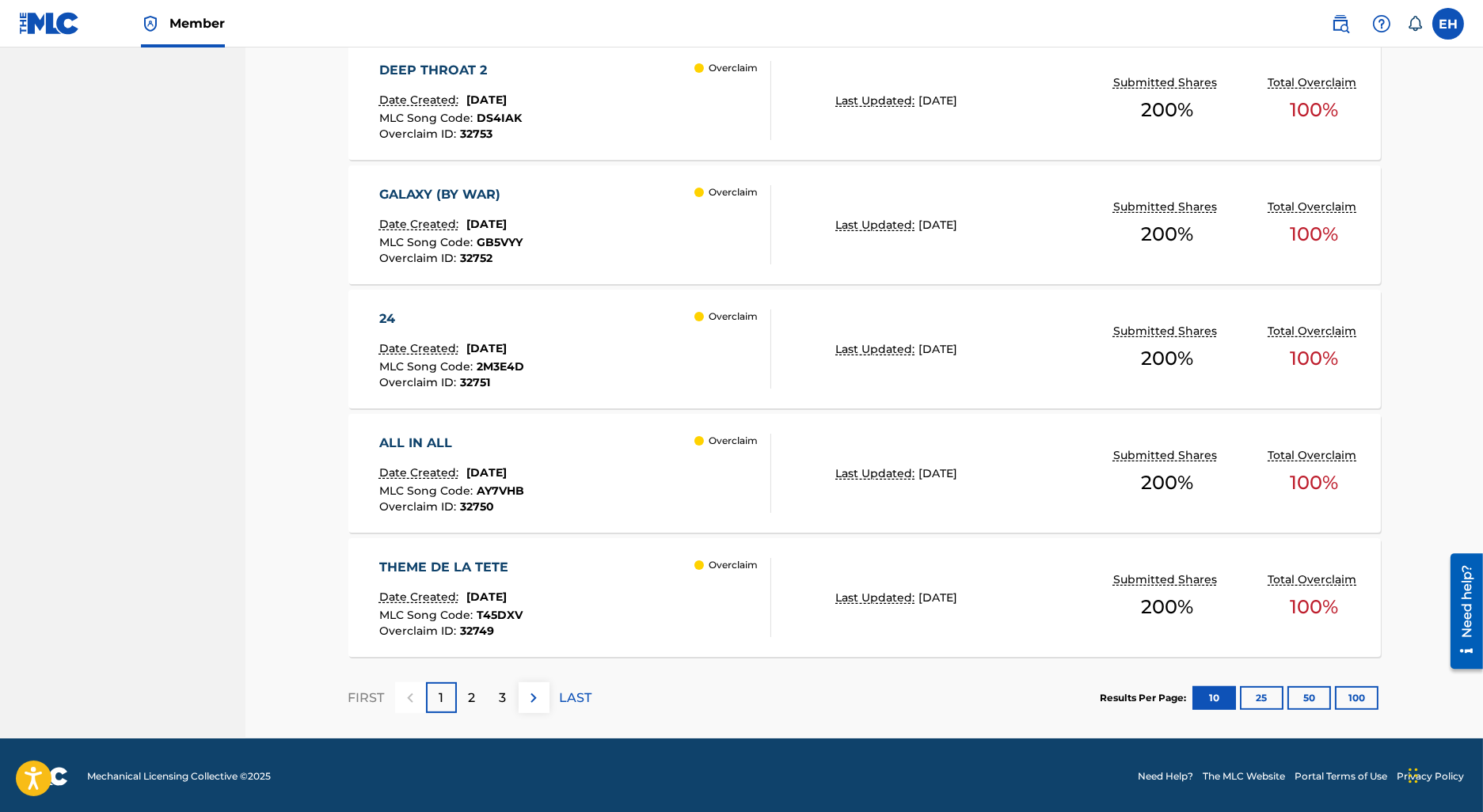
click at [480, 696] on div "2" at bounding box center [472, 697] width 31 height 31
click at [458, 445] on div "MICSHORTS" at bounding box center [453, 444] width 147 height 19
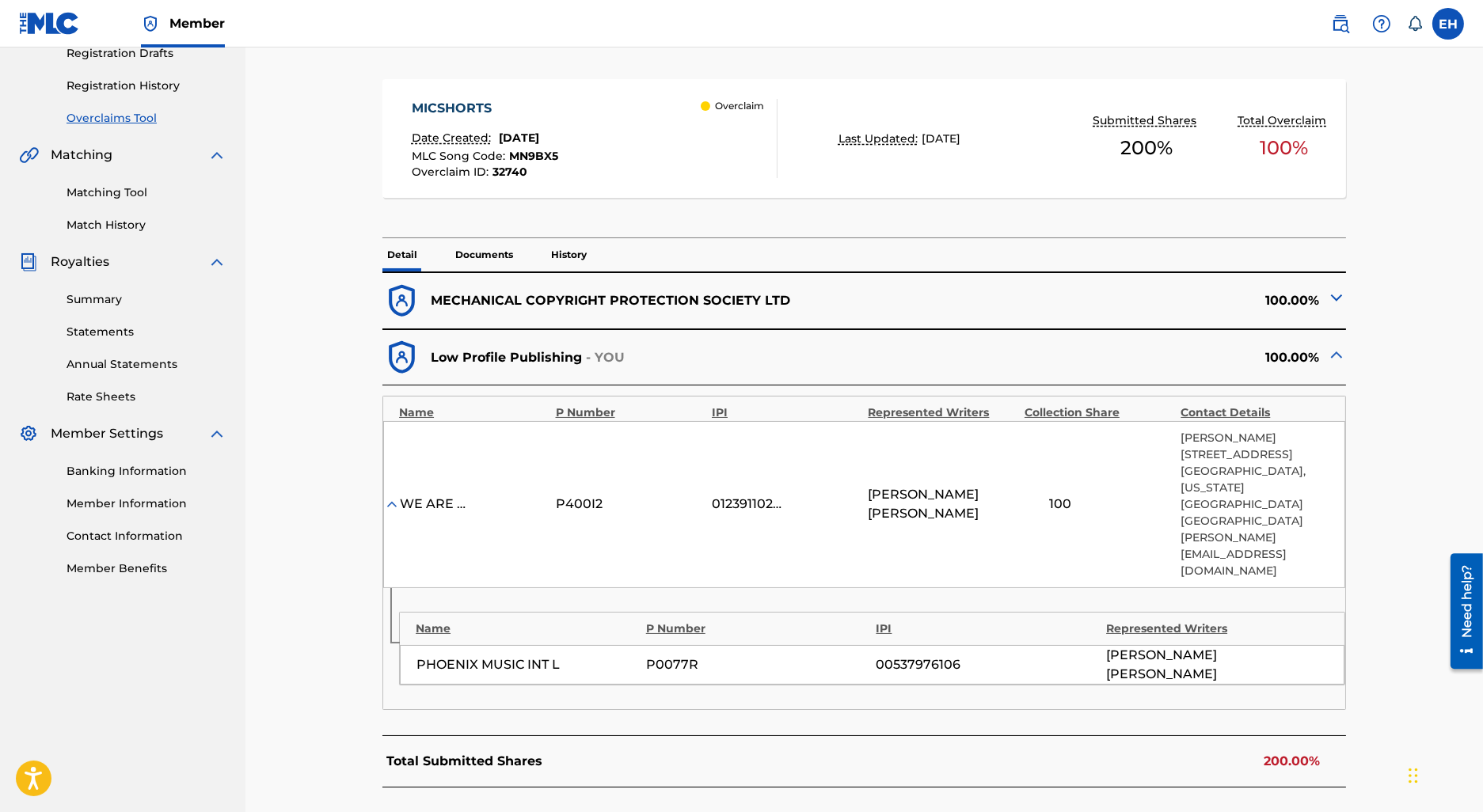
scroll to position [287, 0]
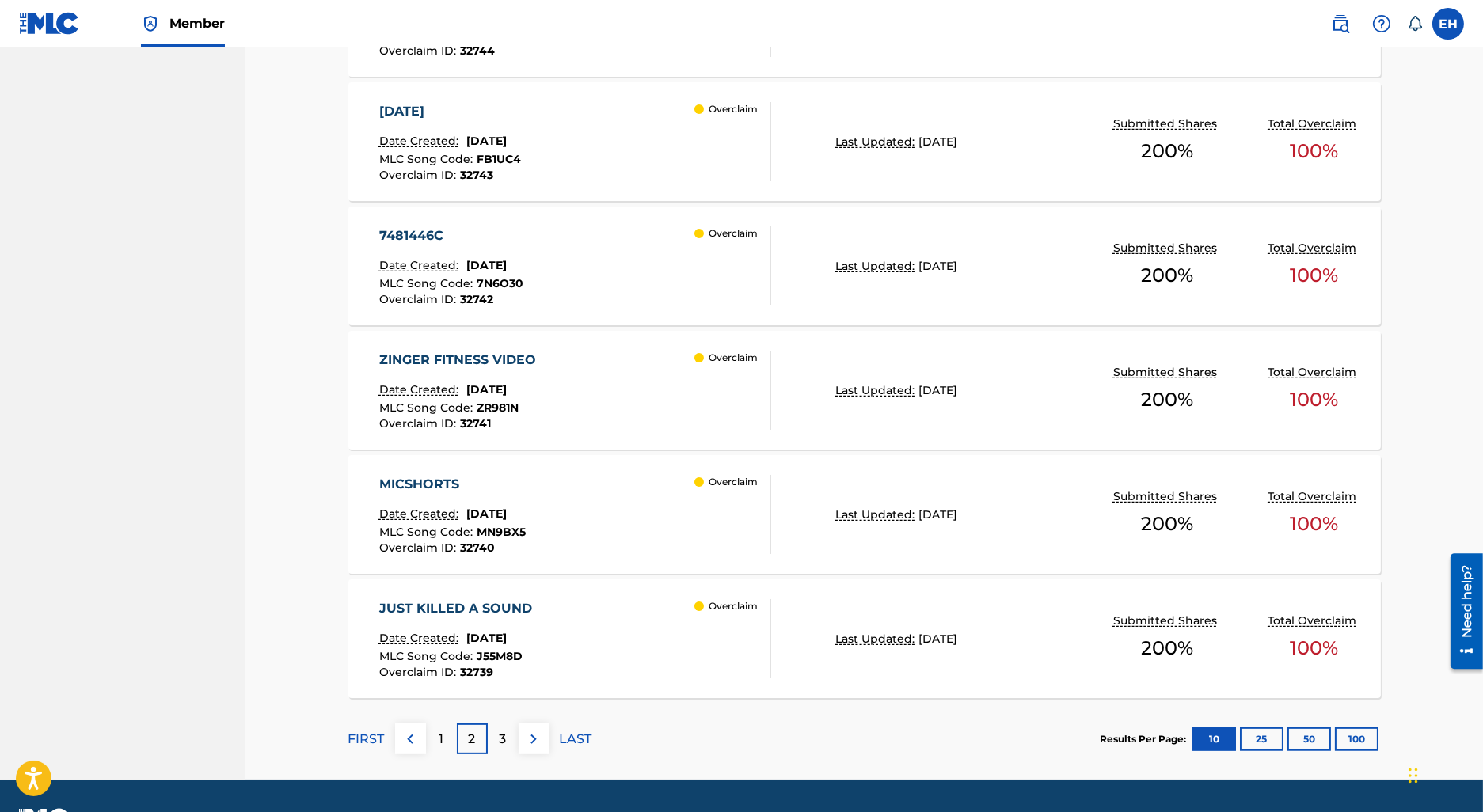
scroll to position [1139, 0]
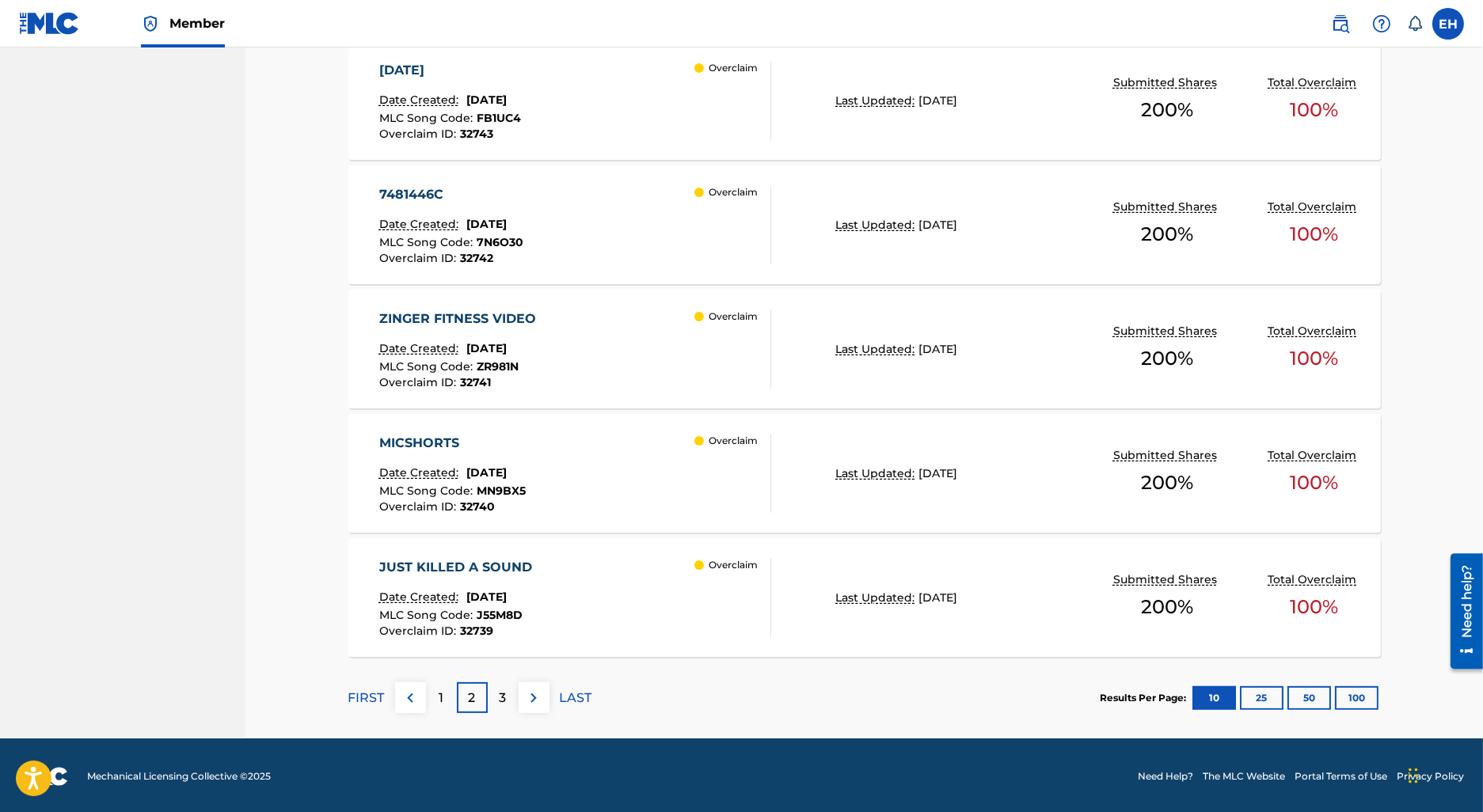
click at [530, 690] on img at bounding box center [534, 698] width 19 height 19
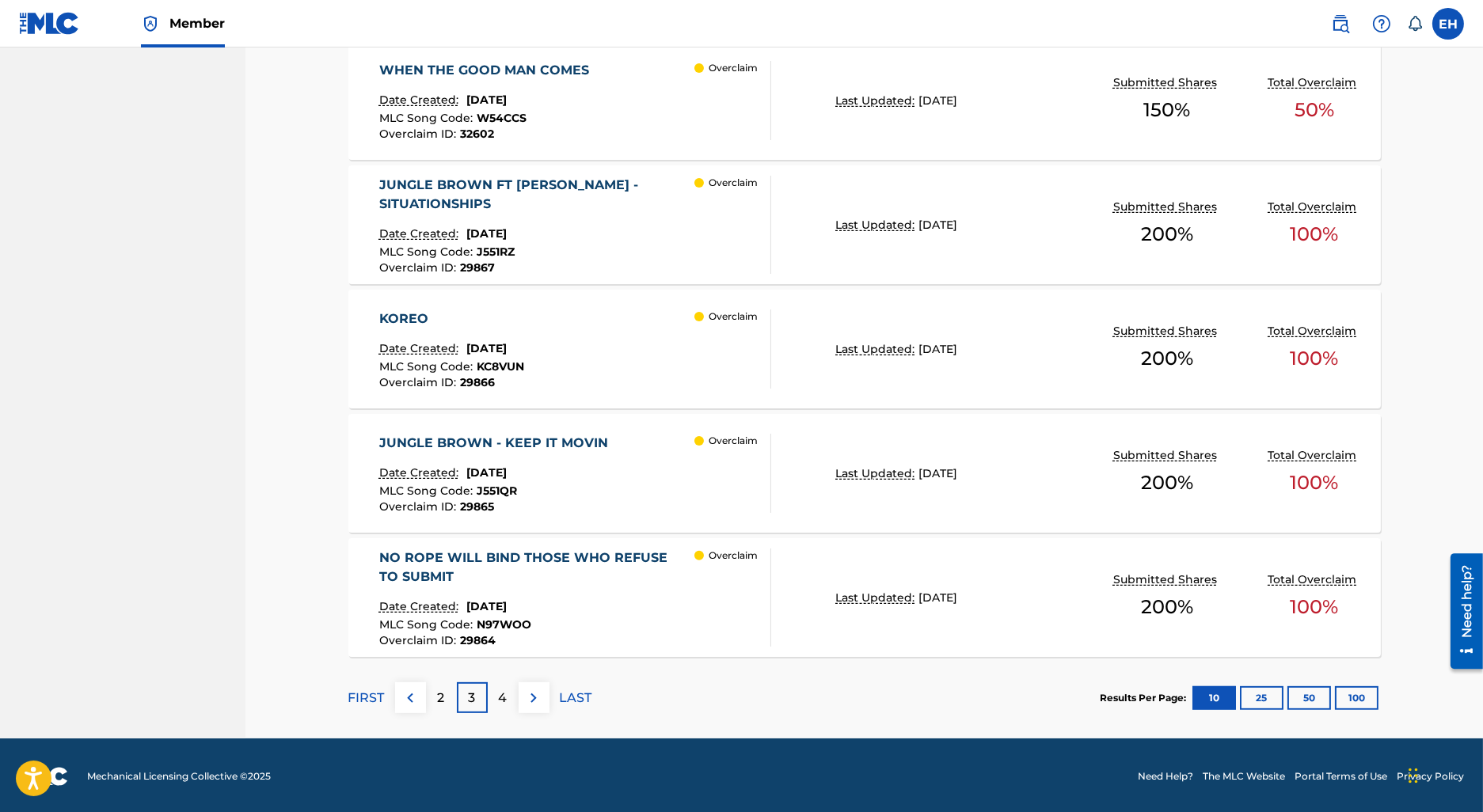
click at [496, 692] on div "4" at bounding box center [503, 697] width 31 height 31
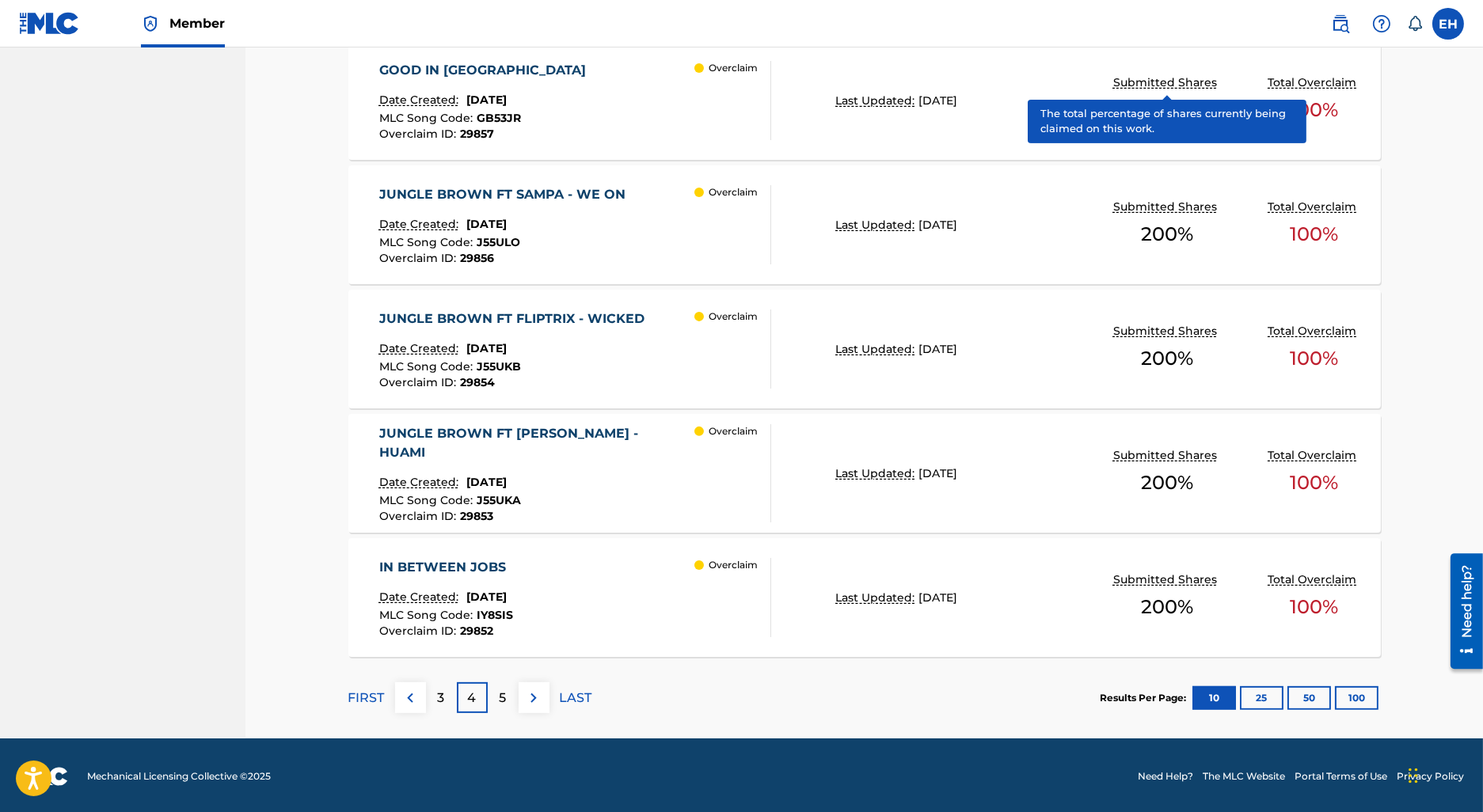
click at [494, 692] on div "5" at bounding box center [503, 697] width 31 height 31
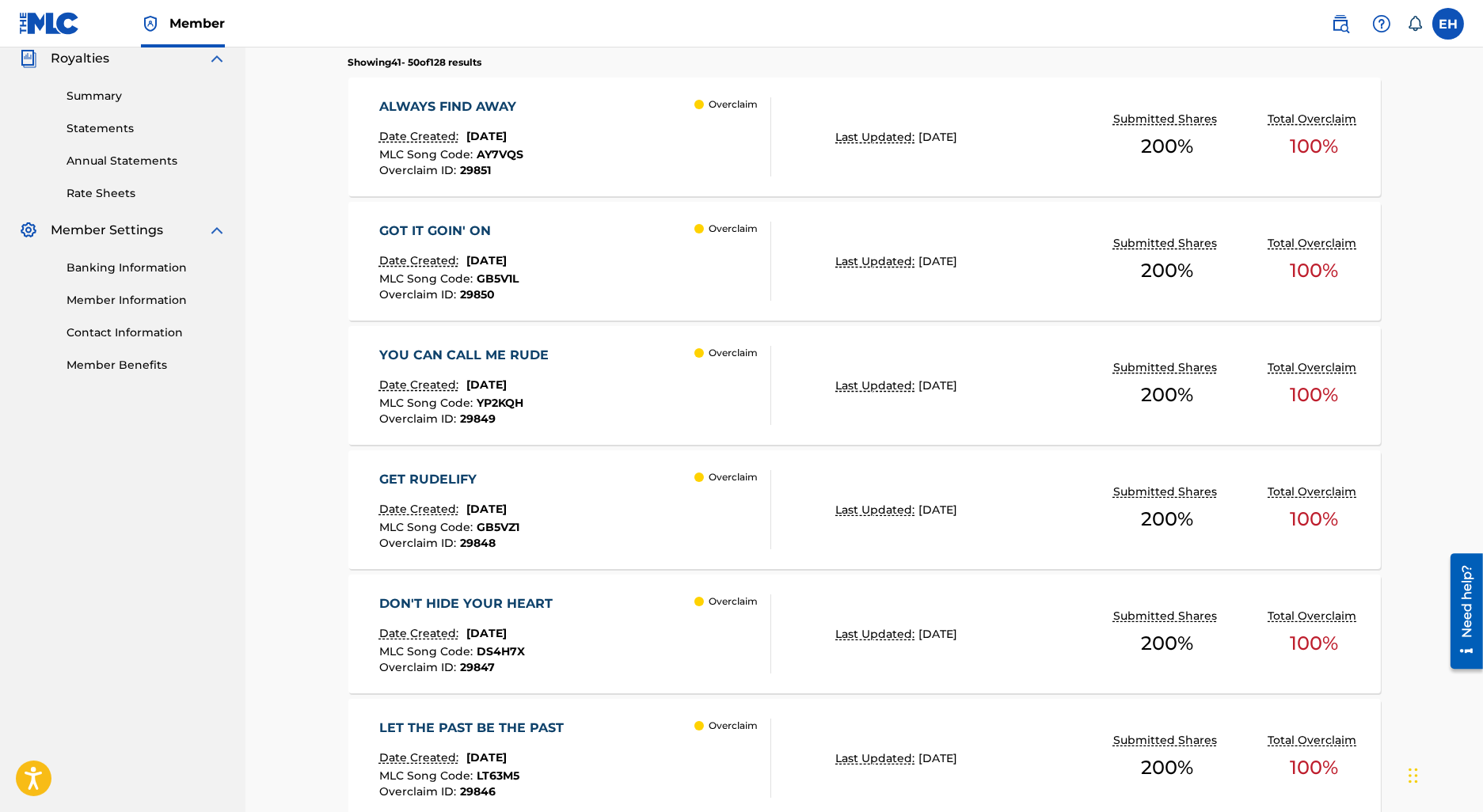
scroll to position [483, 0]
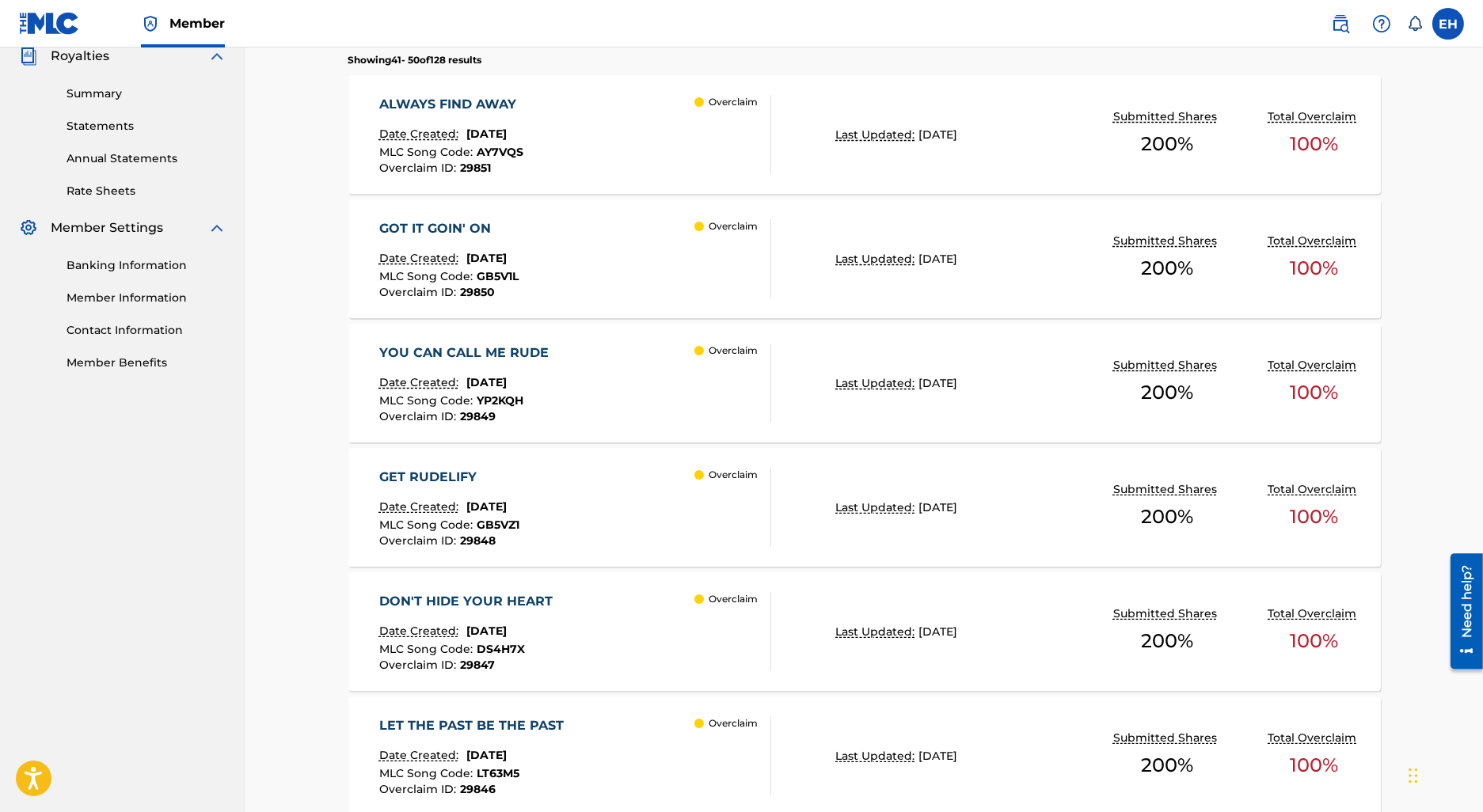
click at [480, 222] on div "GOT IT GOIN' ON" at bounding box center [449, 228] width 139 height 19
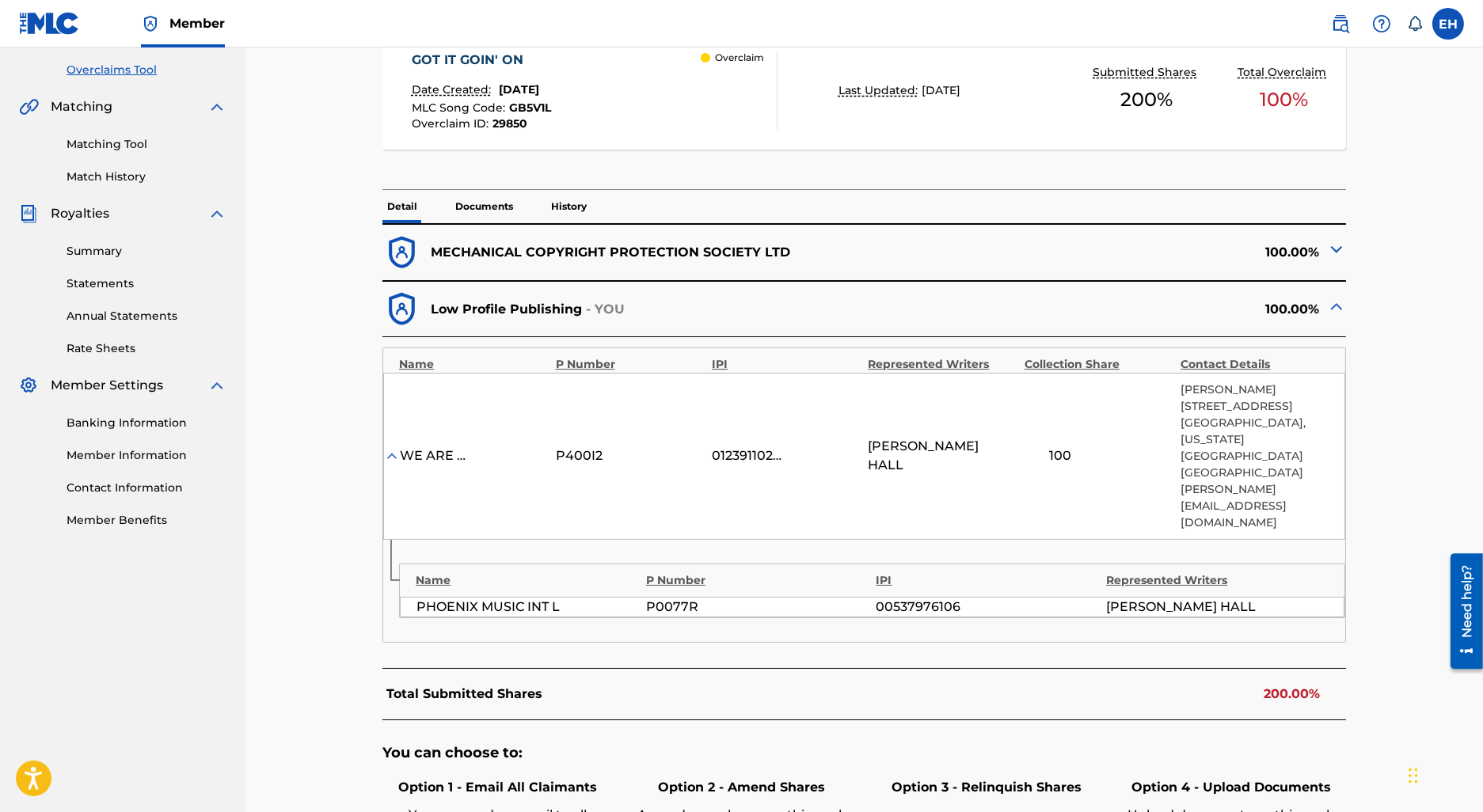
scroll to position [369, 0]
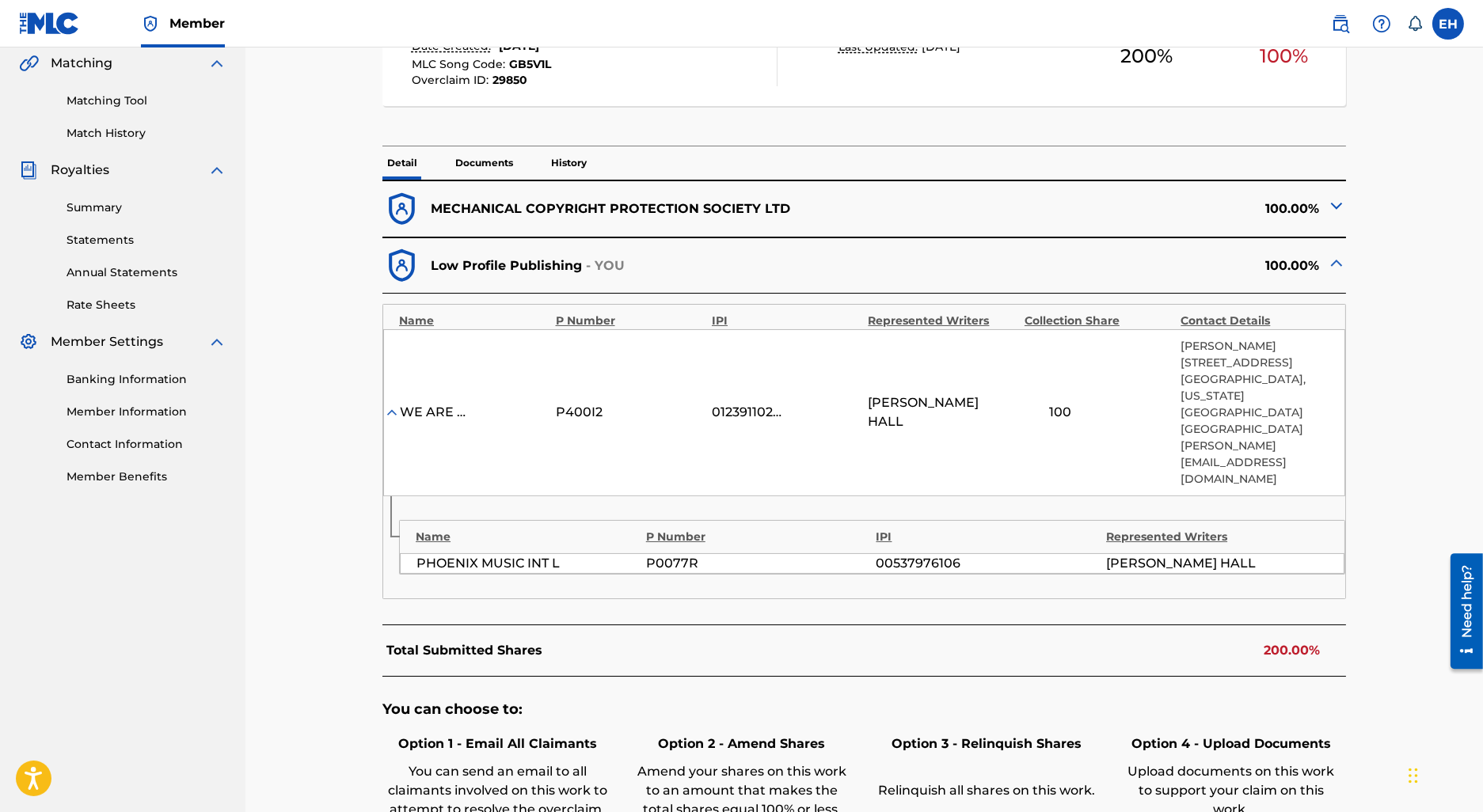
scroll to position [483, 0]
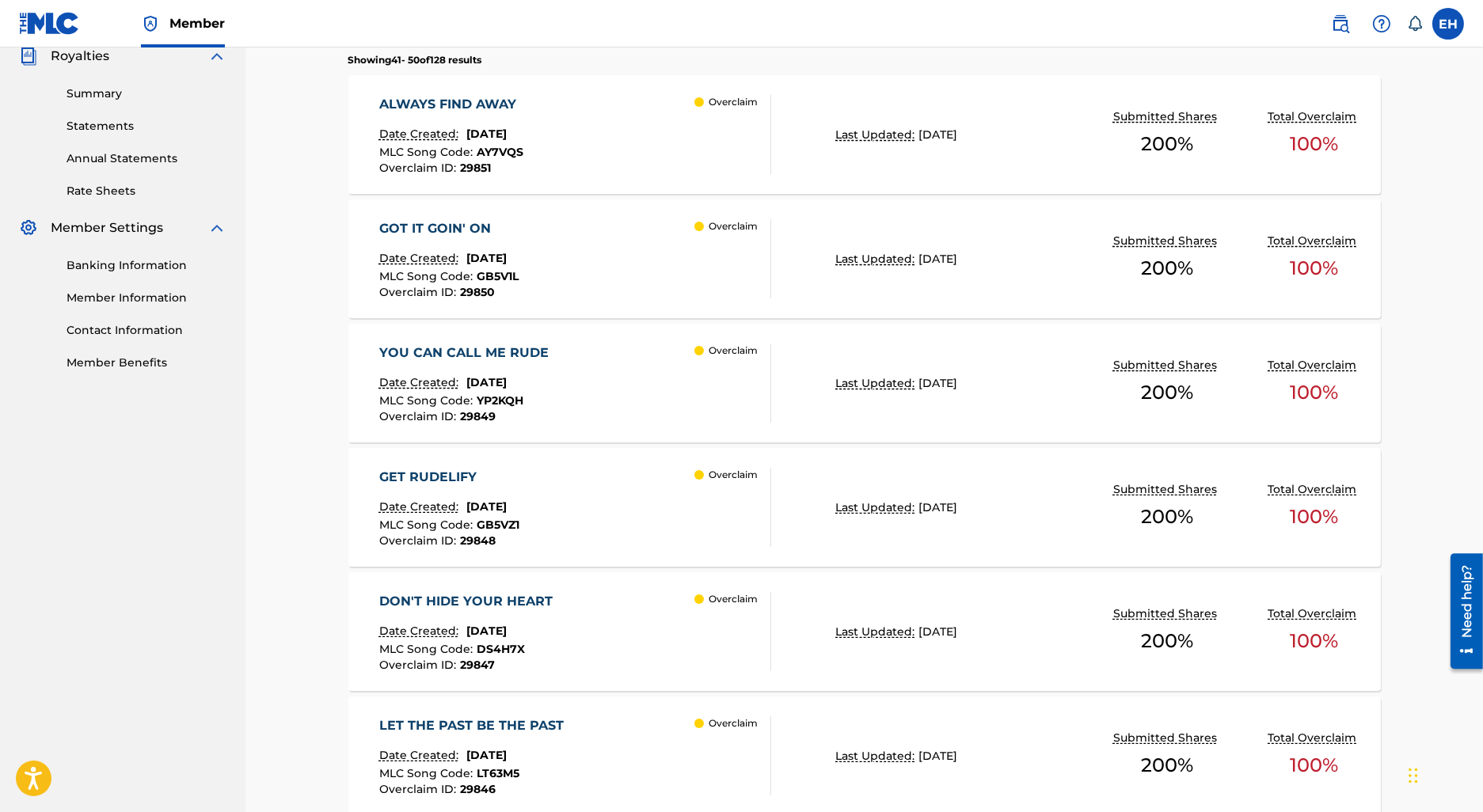
click at [558, 123] on div "ALWAYS FIND AWAY Date Created: July 24, 2025 MLC Song Code : AY7VQS Overclaim I…" at bounding box center [576, 134] width 393 height 79
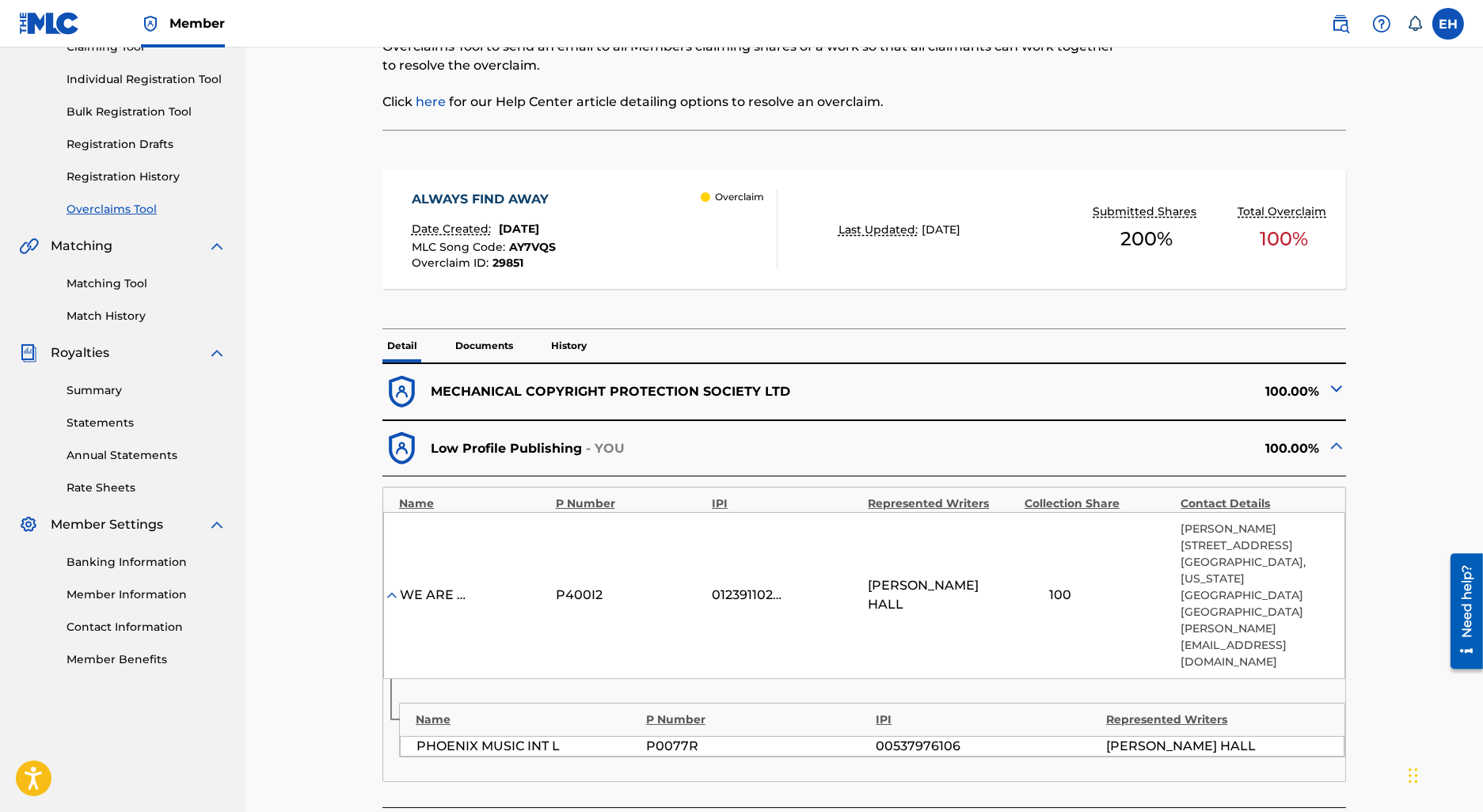
scroll to position [192, 0]
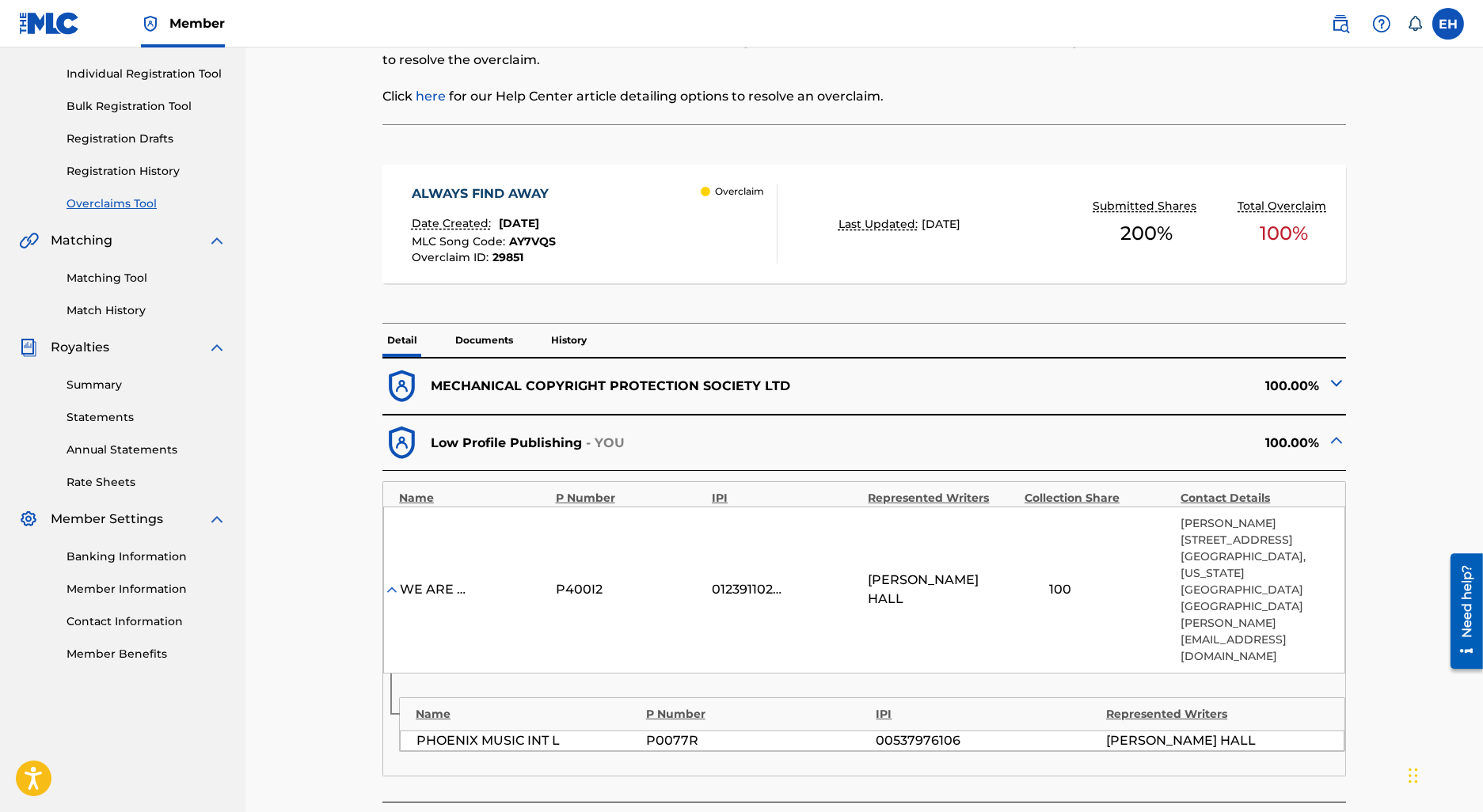
click at [667, 271] on div "ALWAYS FIND AWAY Date Created: July 24, 2025 MLC Song Code : AY7VQS Overclaim I…" at bounding box center [864, 224] width 963 height 118
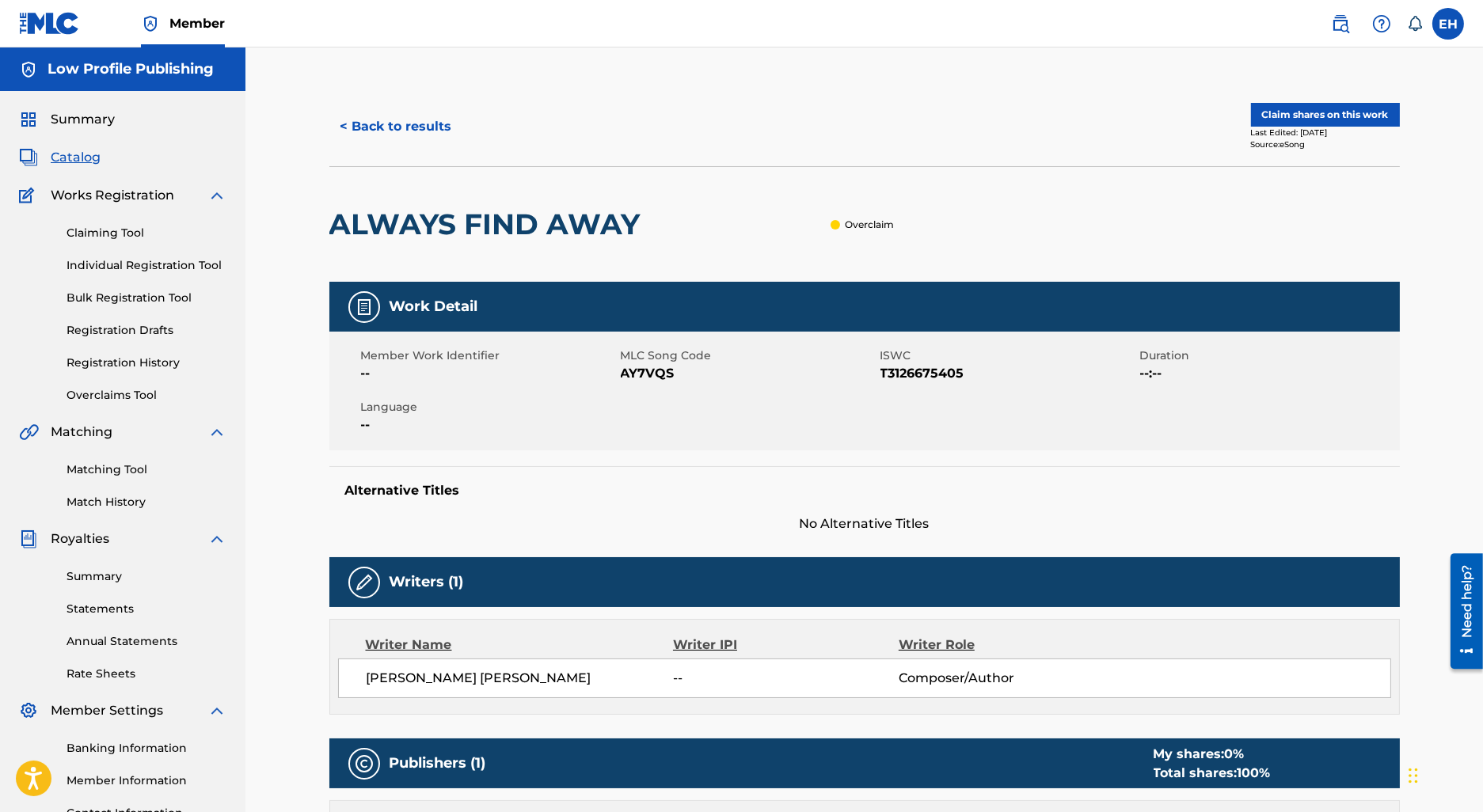
click at [427, 138] on button "< Back to results" at bounding box center [397, 127] width 133 height 39
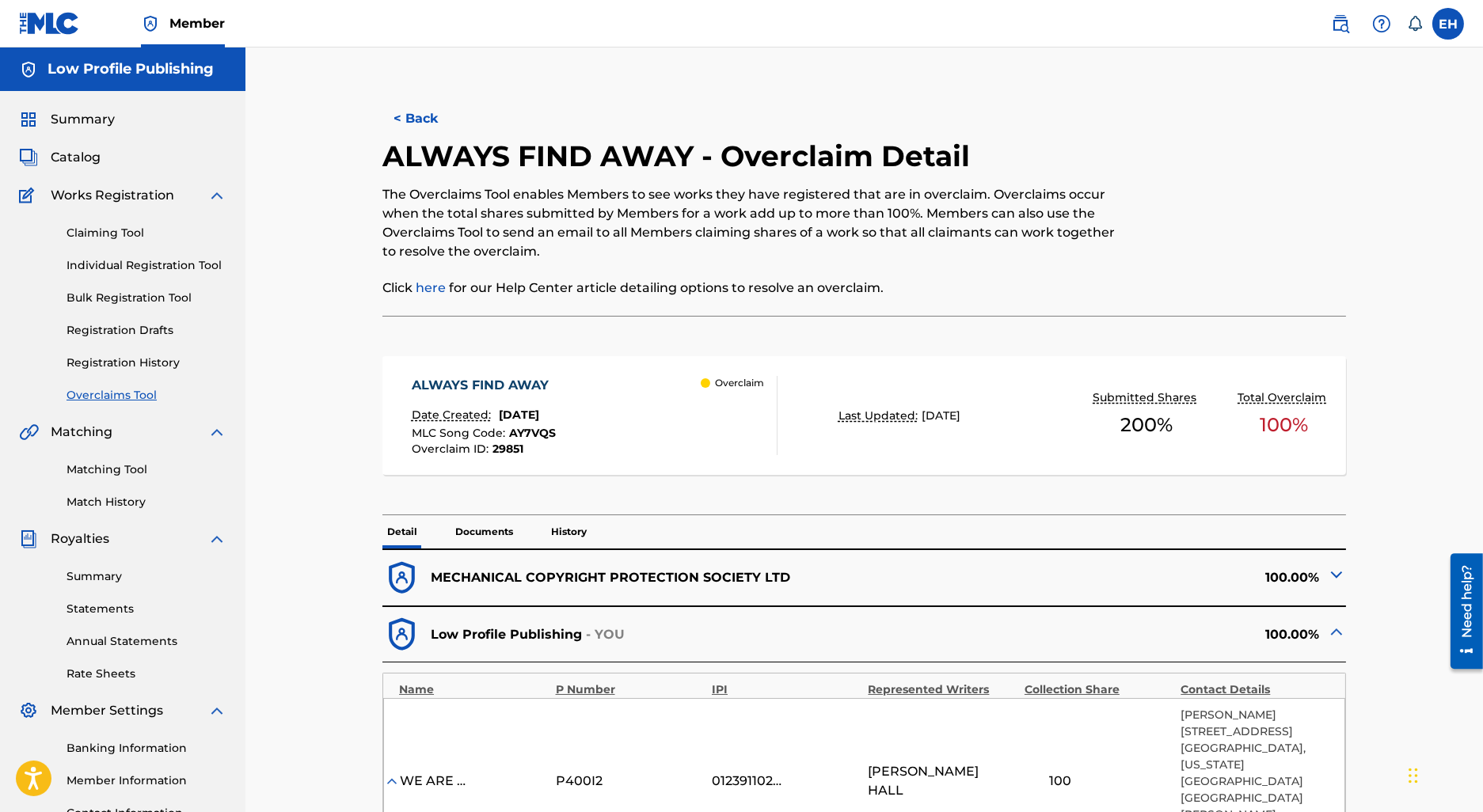
click at [435, 125] on button "< Back" at bounding box center [429, 118] width 95 height 39
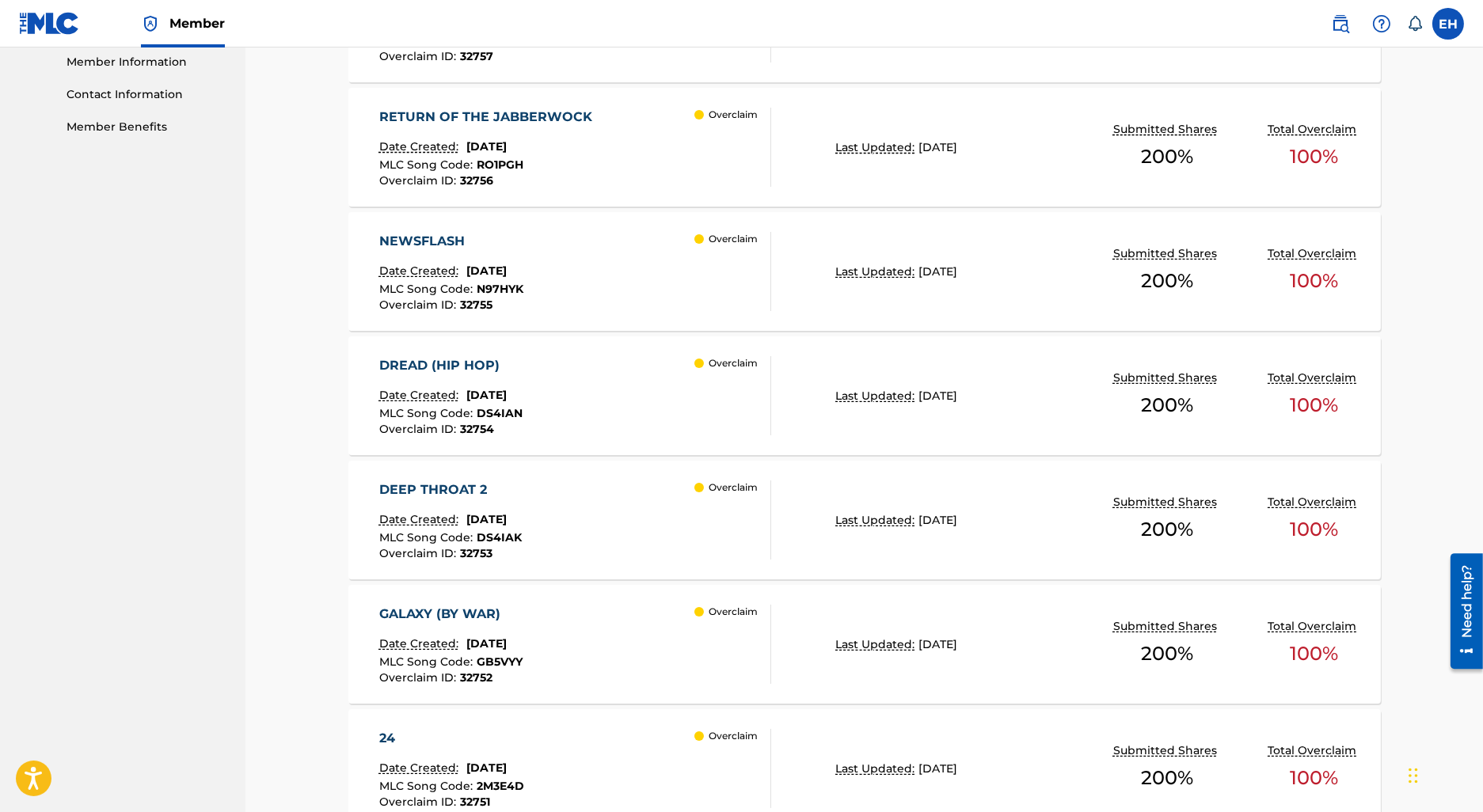
scroll to position [1139, 0]
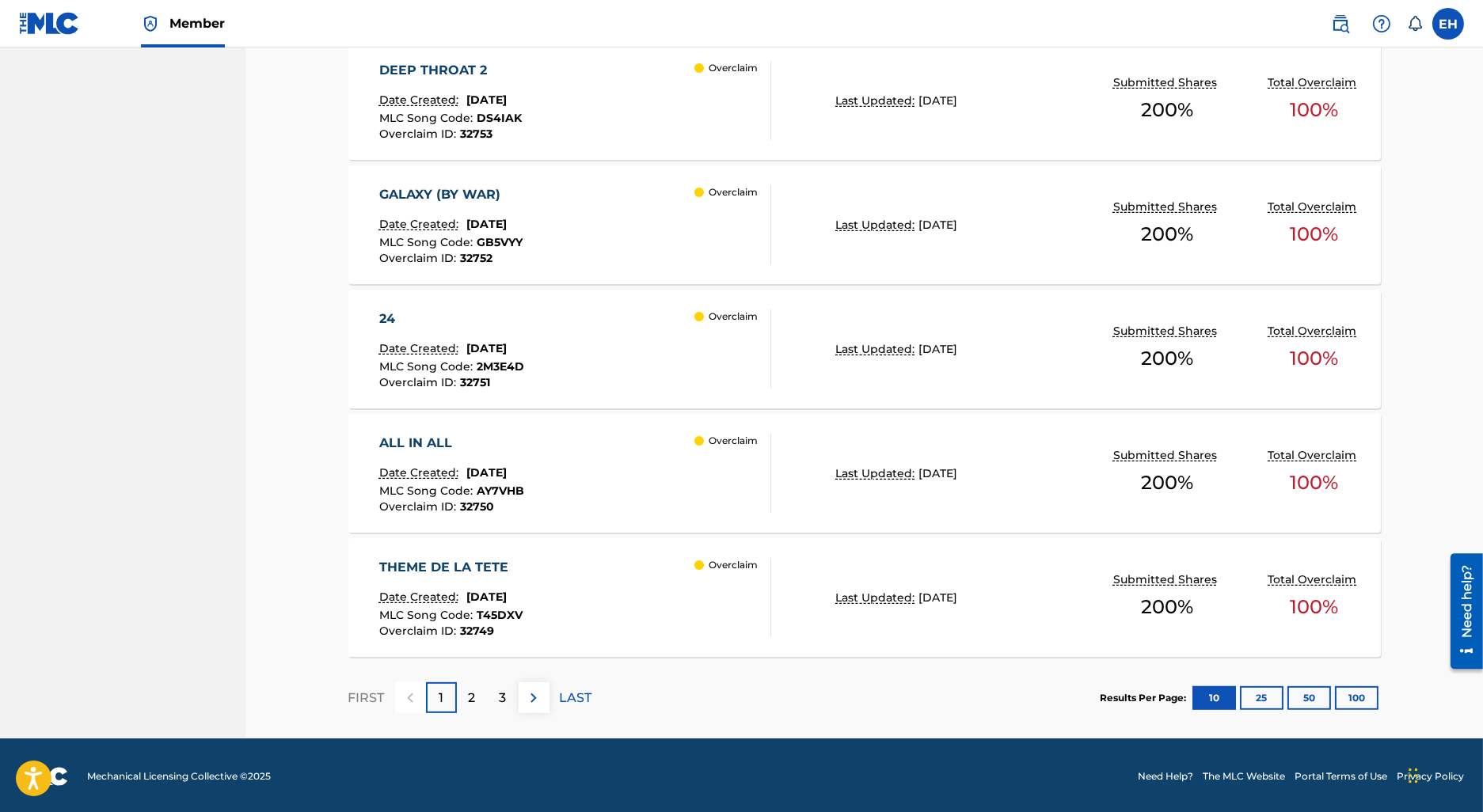
click at [512, 692] on div "3" at bounding box center [503, 697] width 31 height 31
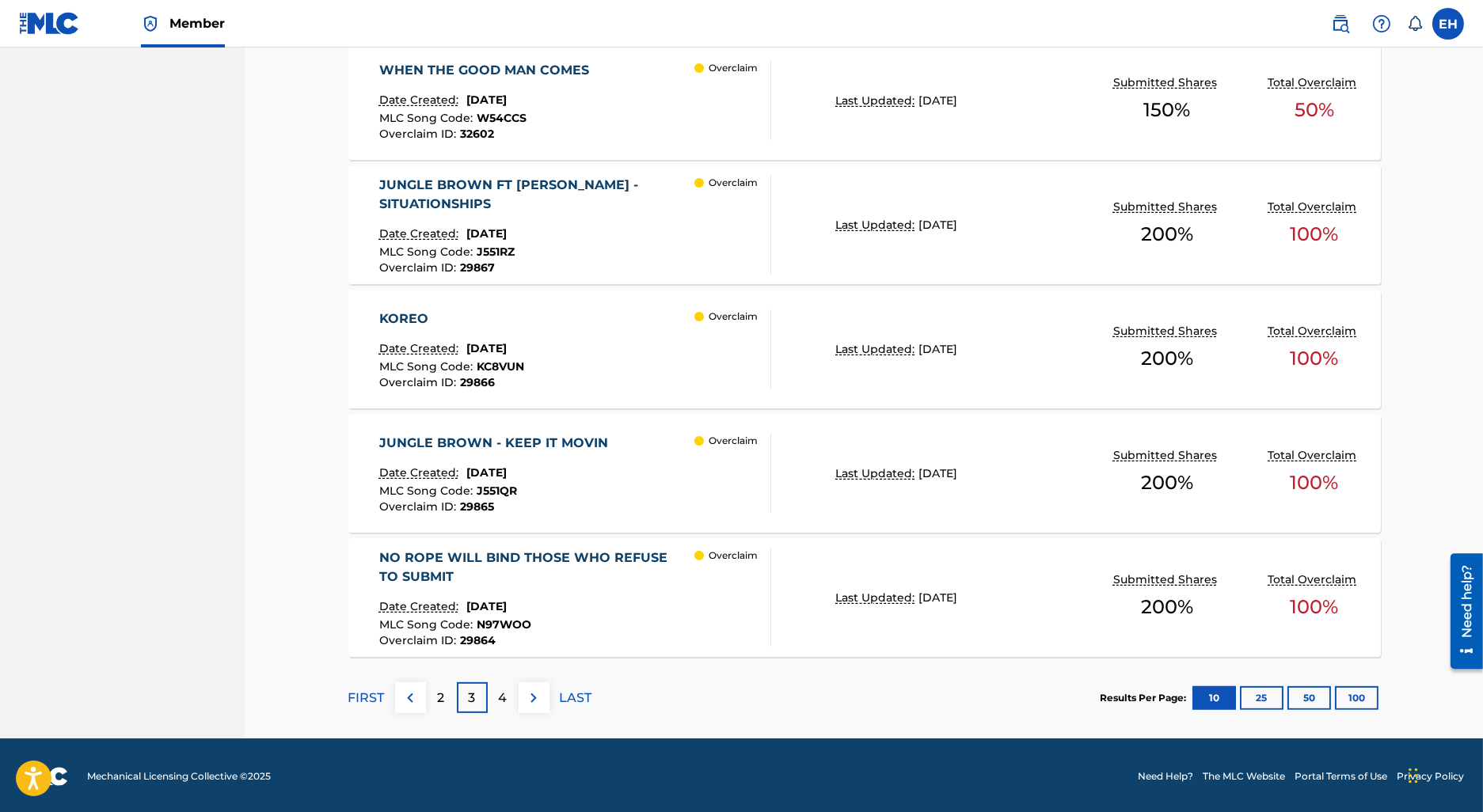
scroll to position [1137, 0]
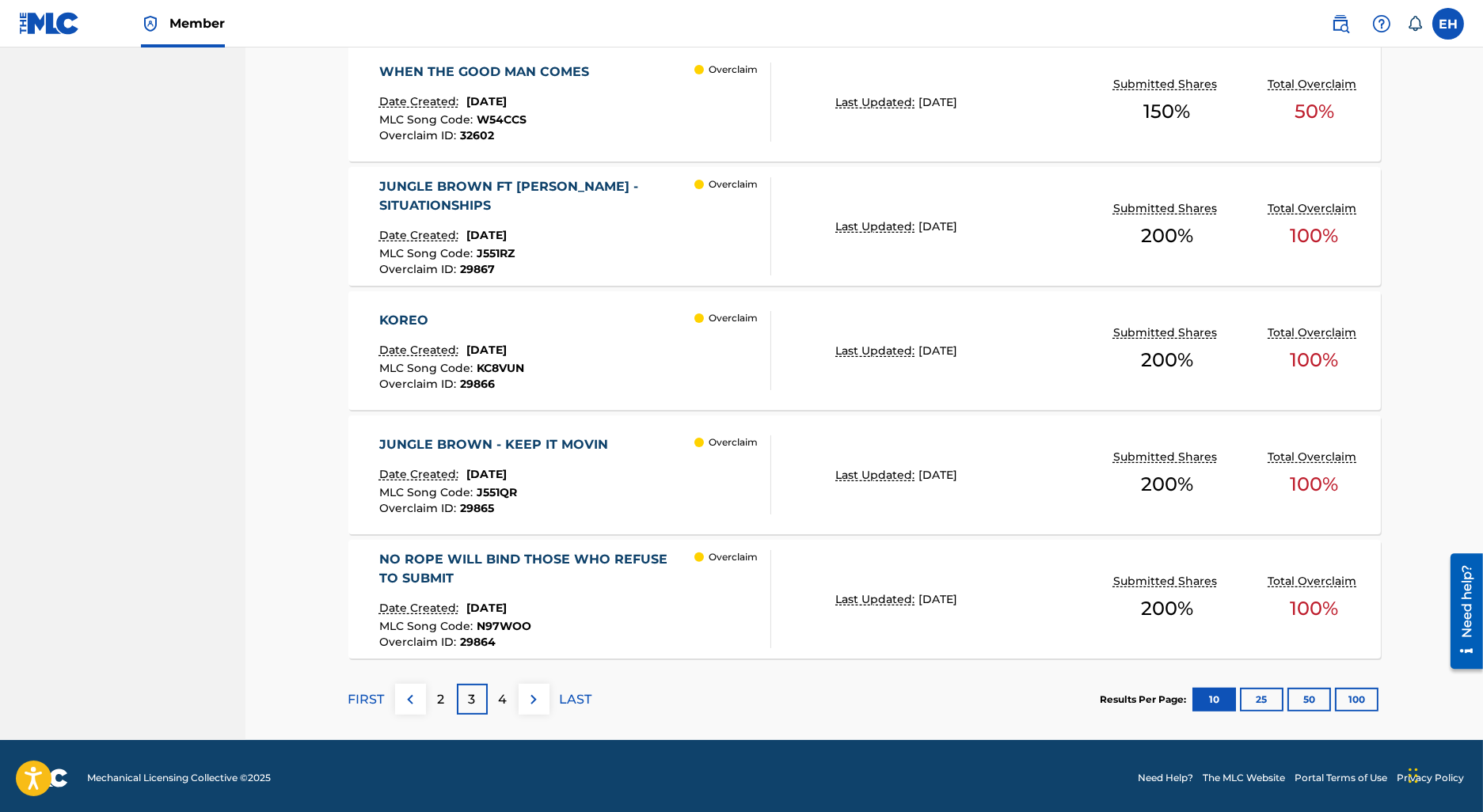
click at [511, 698] on div "4" at bounding box center [503, 699] width 31 height 31
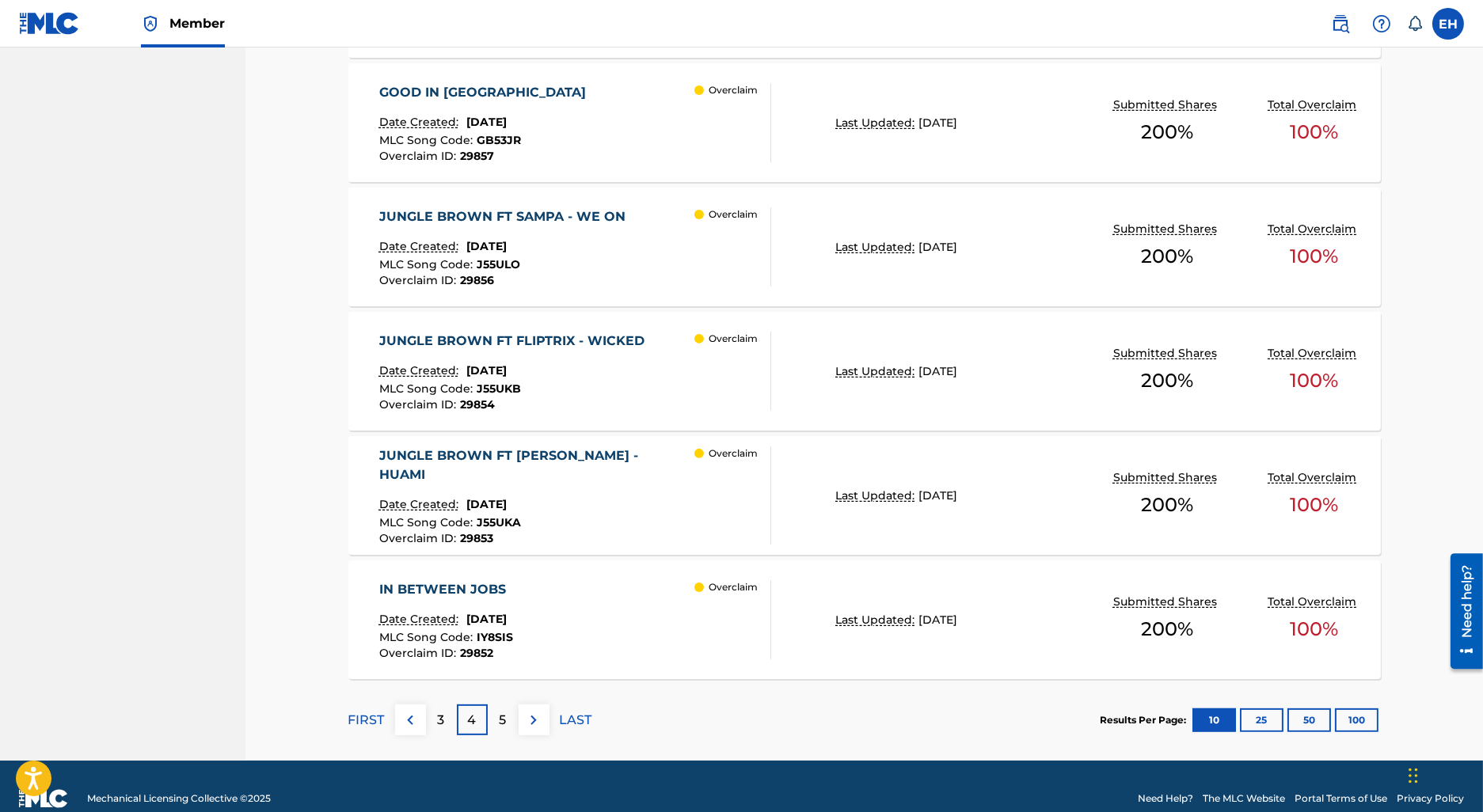
click at [495, 711] on div "5" at bounding box center [503, 720] width 31 height 31
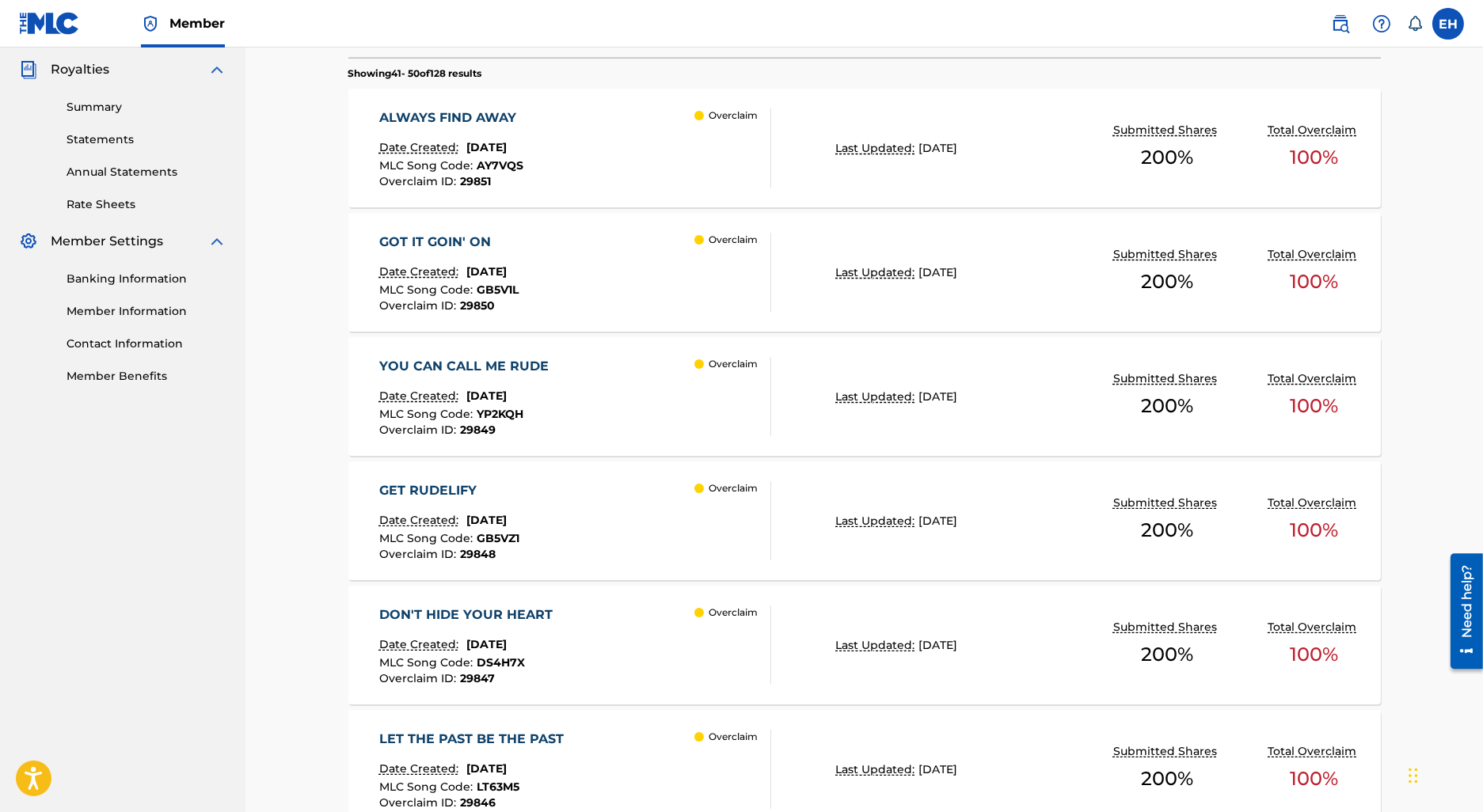
scroll to position [499, 0]
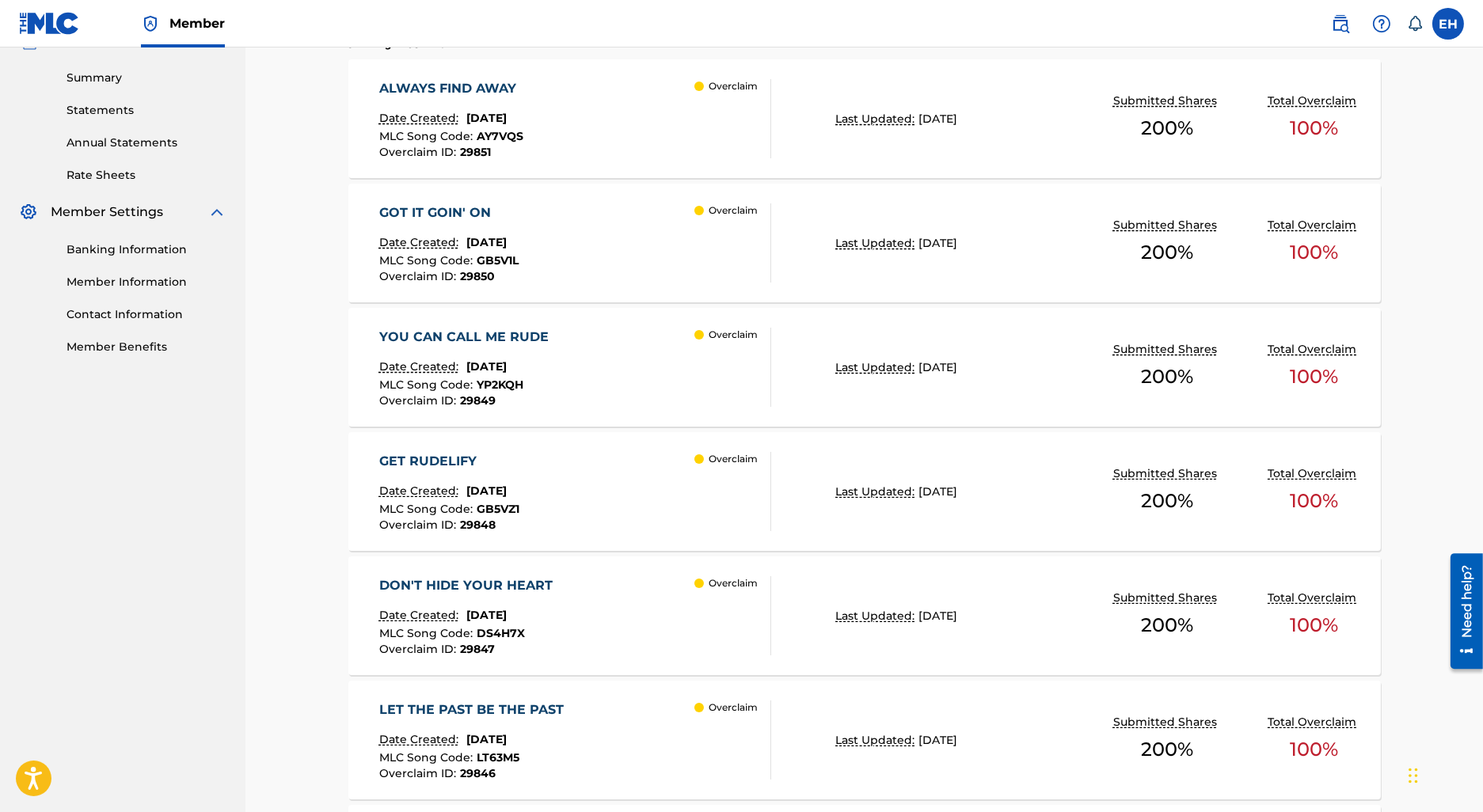
click at [540, 334] on div "YOU CAN CALL ME RUDE" at bounding box center [468, 337] width 178 height 19
click at [552, 354] on div "YOU CAN CALL ME RUDE Date Created: July 24, 2025 MLC Song Code : YP2KQH Overcla…" at bounding box center [576, 367] width 393 height 79
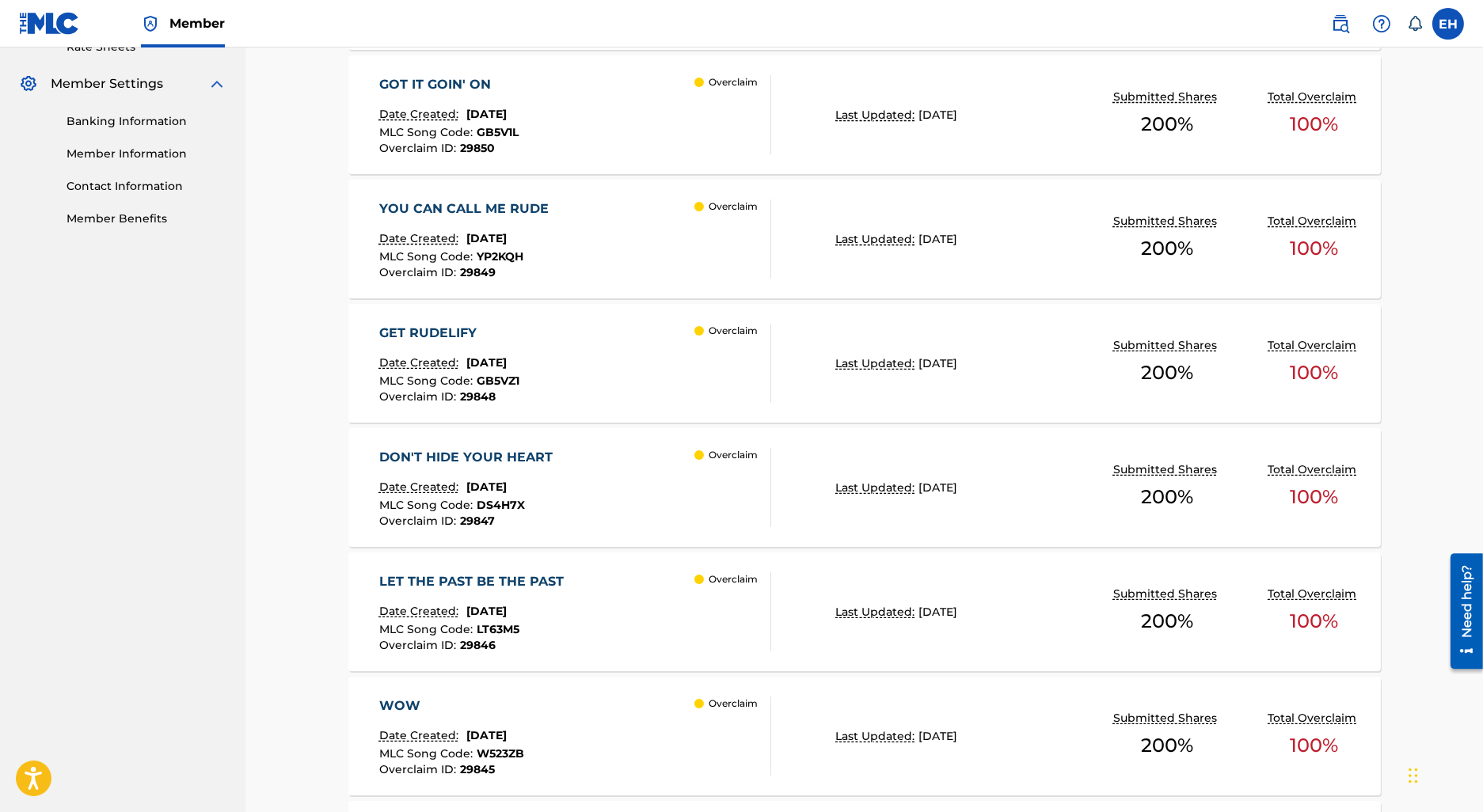
scroll to position [674, 0]
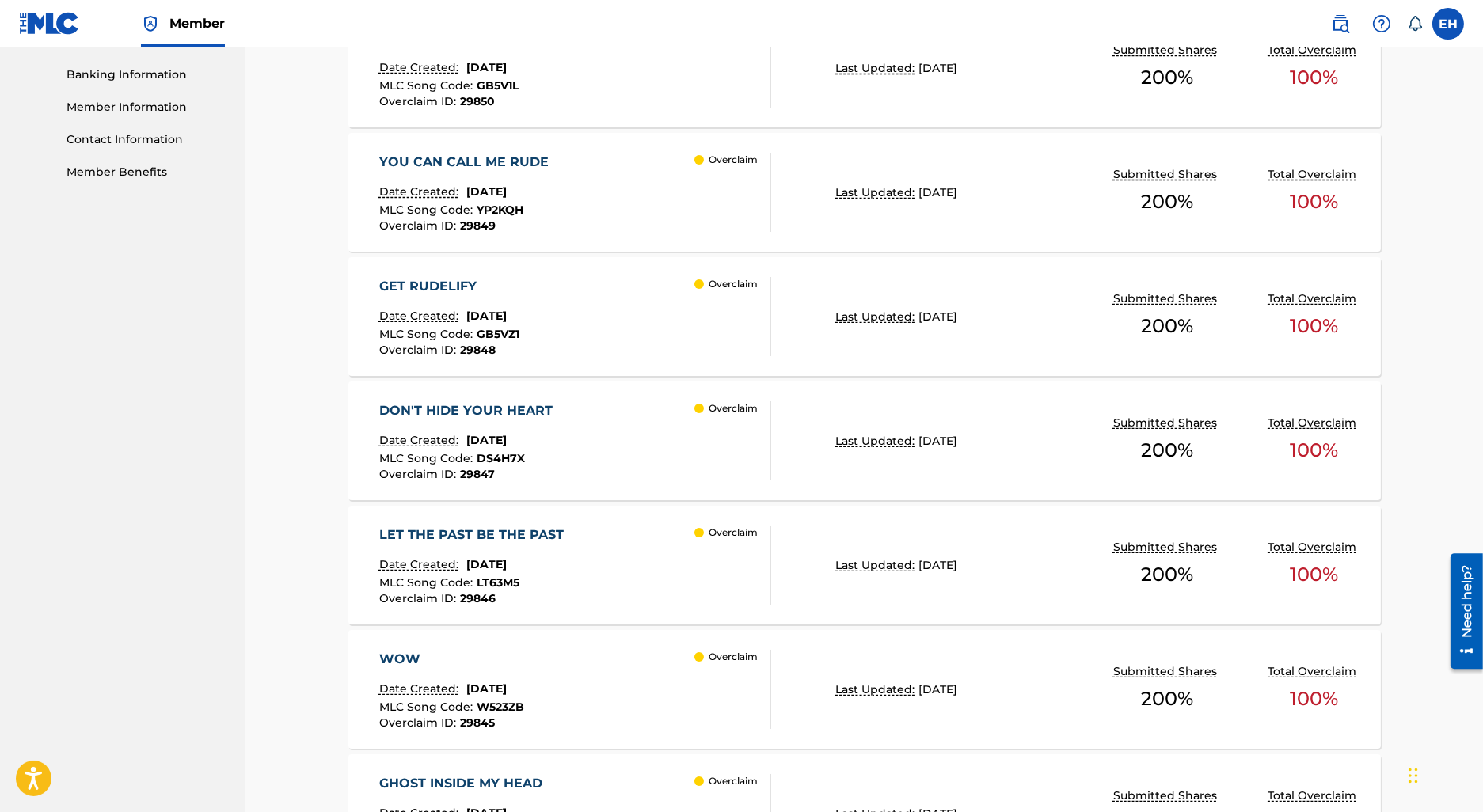
click at [529, 526] on div "LET THE PAST BE THE PAST" at bounding box center [476, 535] width 193 height 19
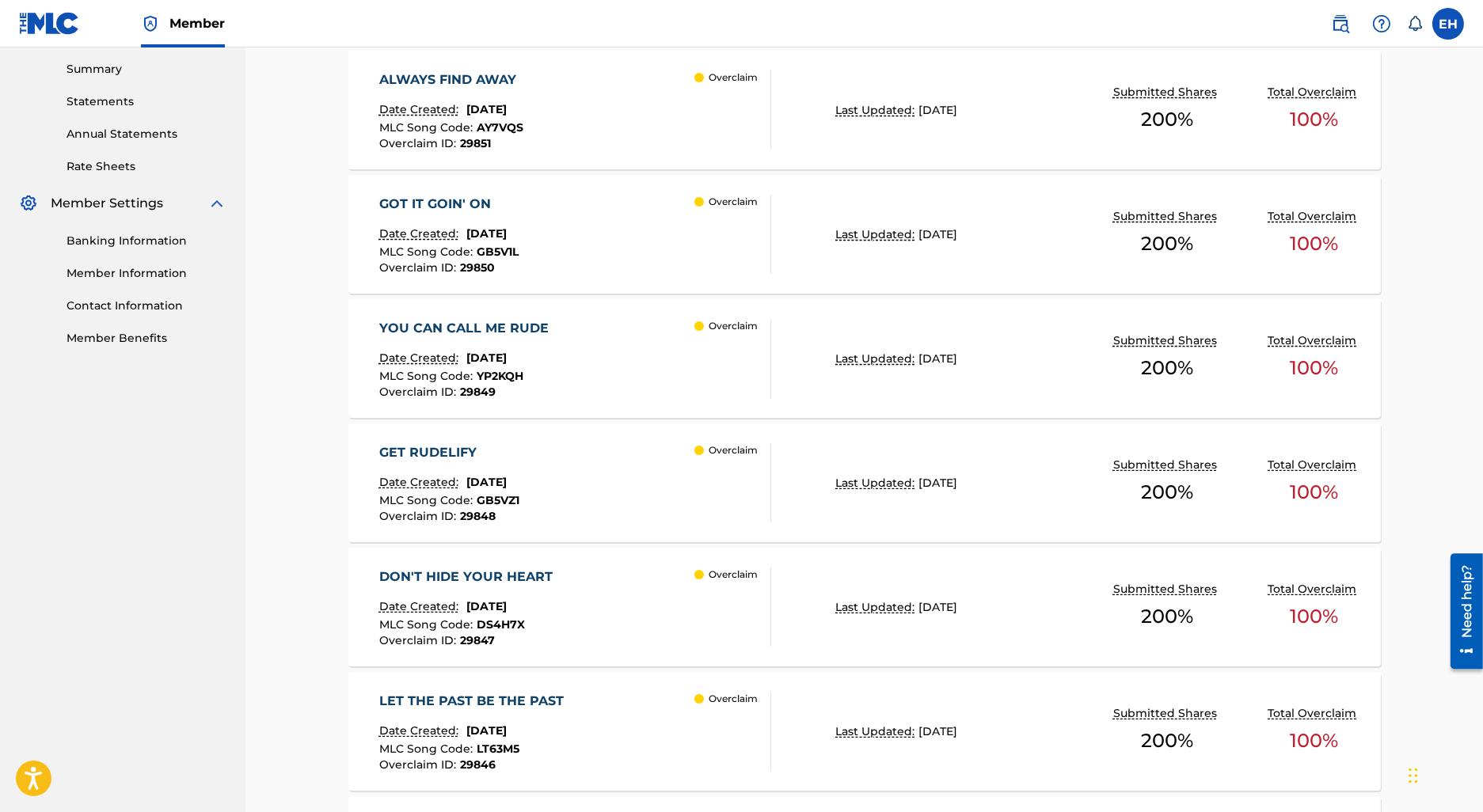
scroll to position [167, 0]
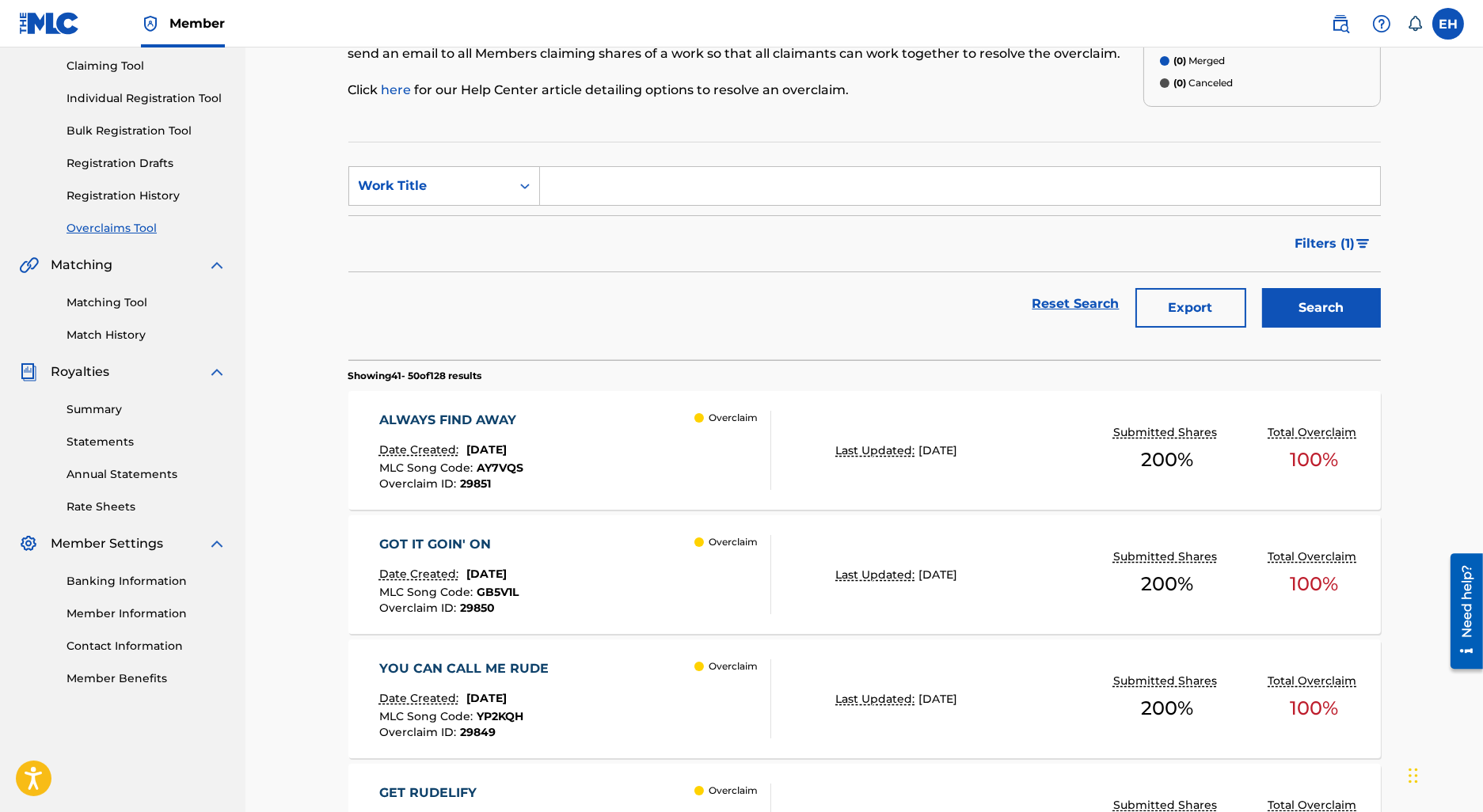
click at [1171, 306] on button "Export" at bounding box center [1191, 308] width 111 height 39
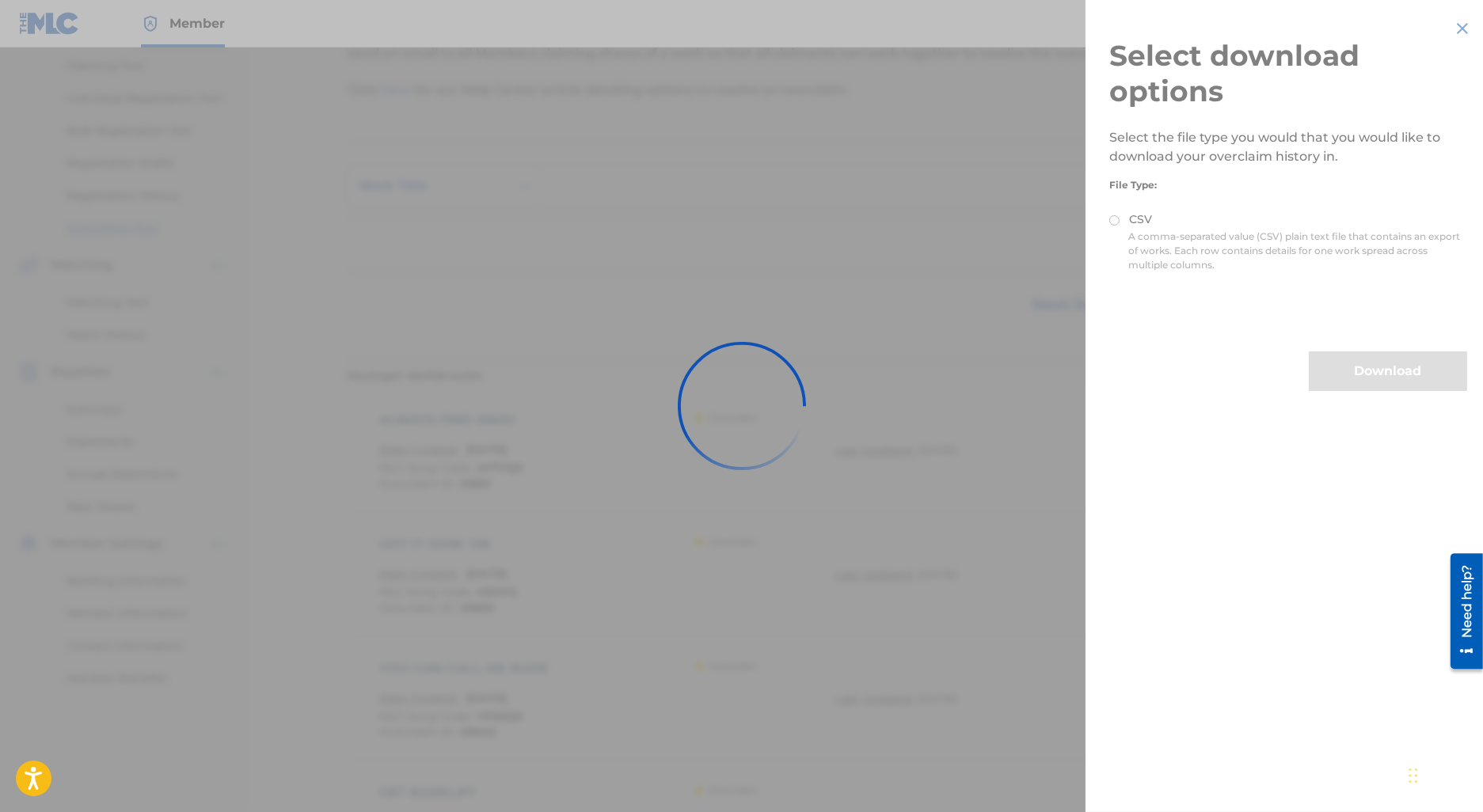
click at [1132, 221] on div at bounding box center [742, 406] width 1483 height 812
click at [1090, 216] on div at bounding box center [742, 406] width 1483 height 812
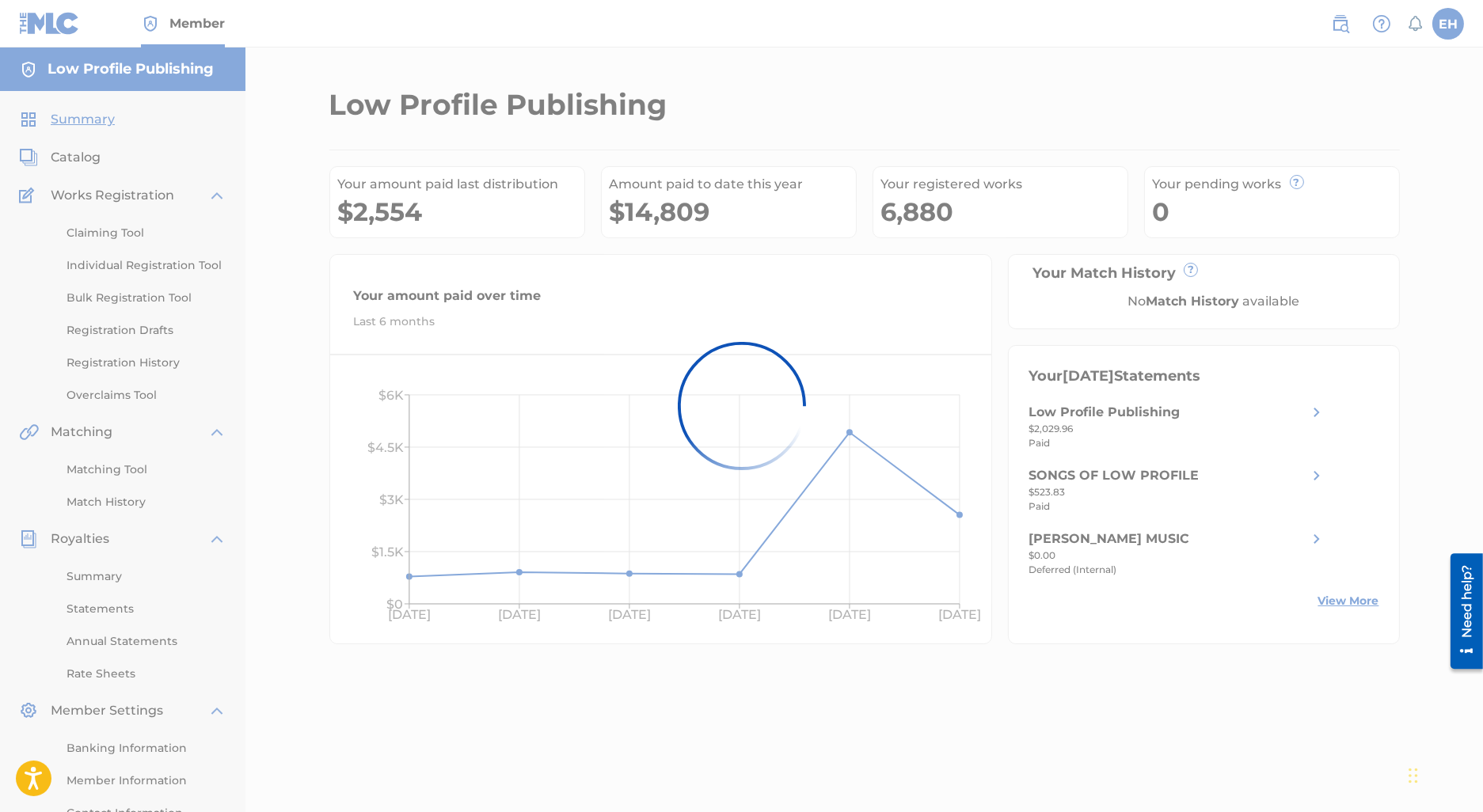
click at [122, 390] on div at bounding box center [742, 406] width 1483 height 812
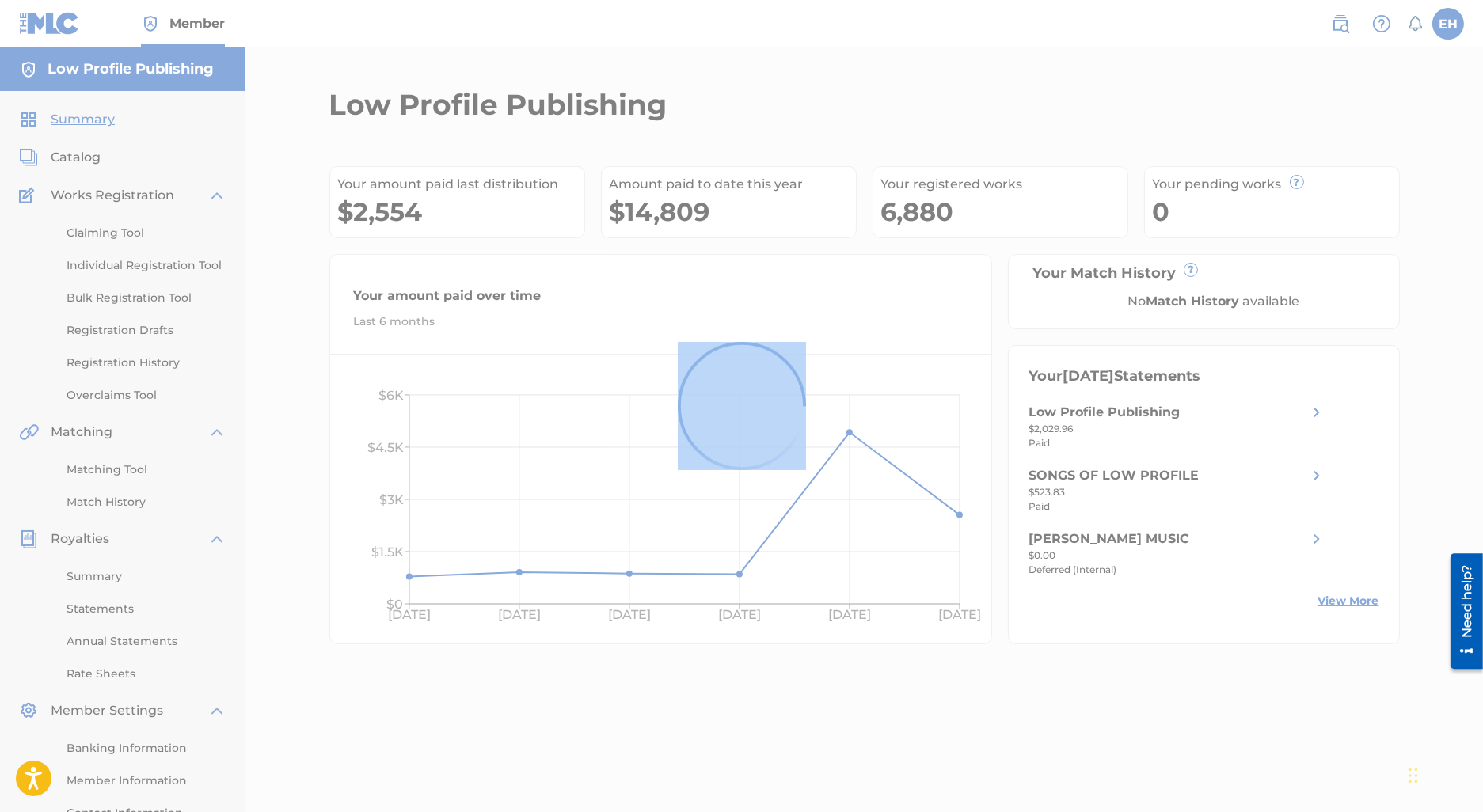
click at [122, 390] on div at bounding box center [742, 406] width 1483 height 812
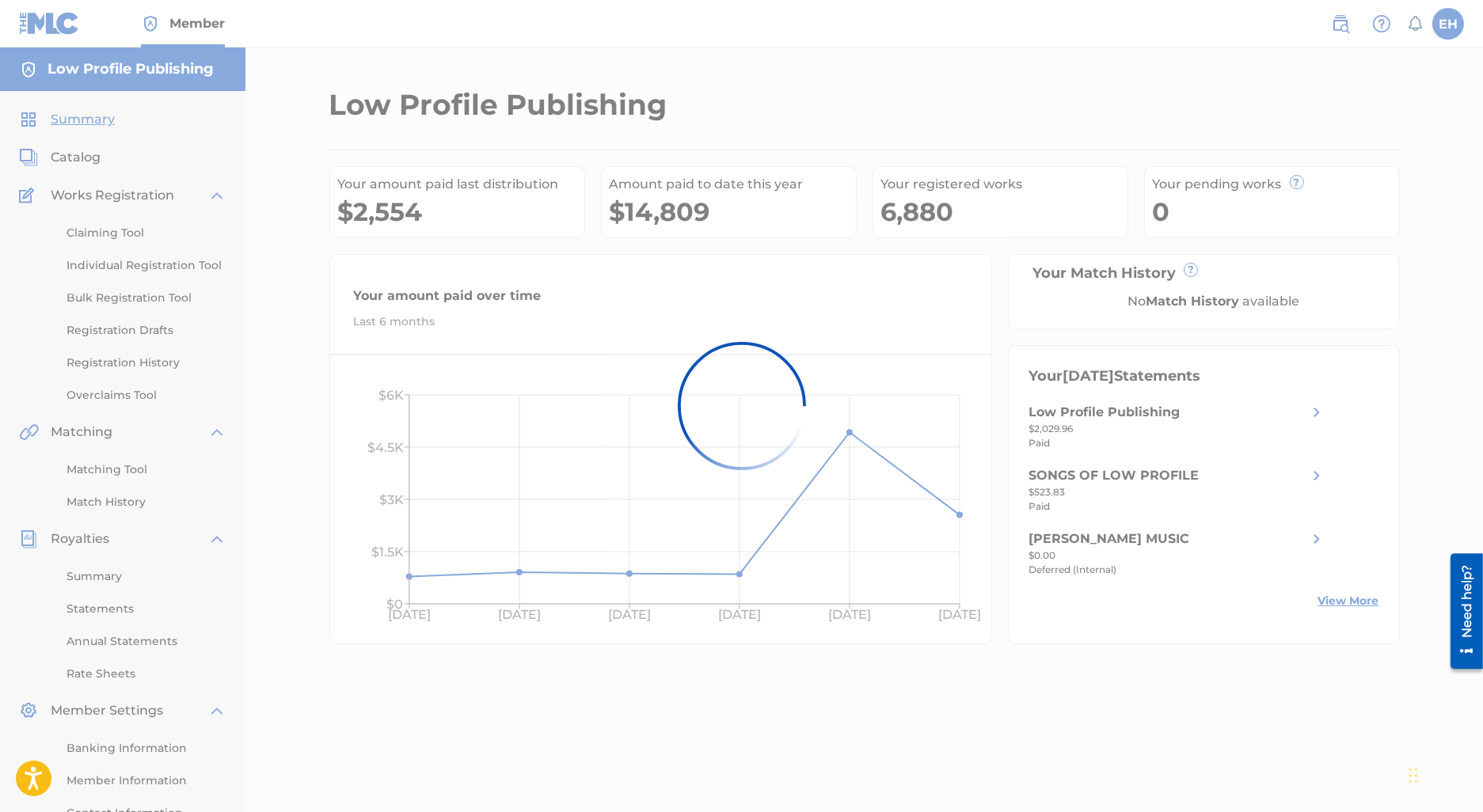
click at [127, 400] on div at bounding box center [742, 406] width 1483 height 812
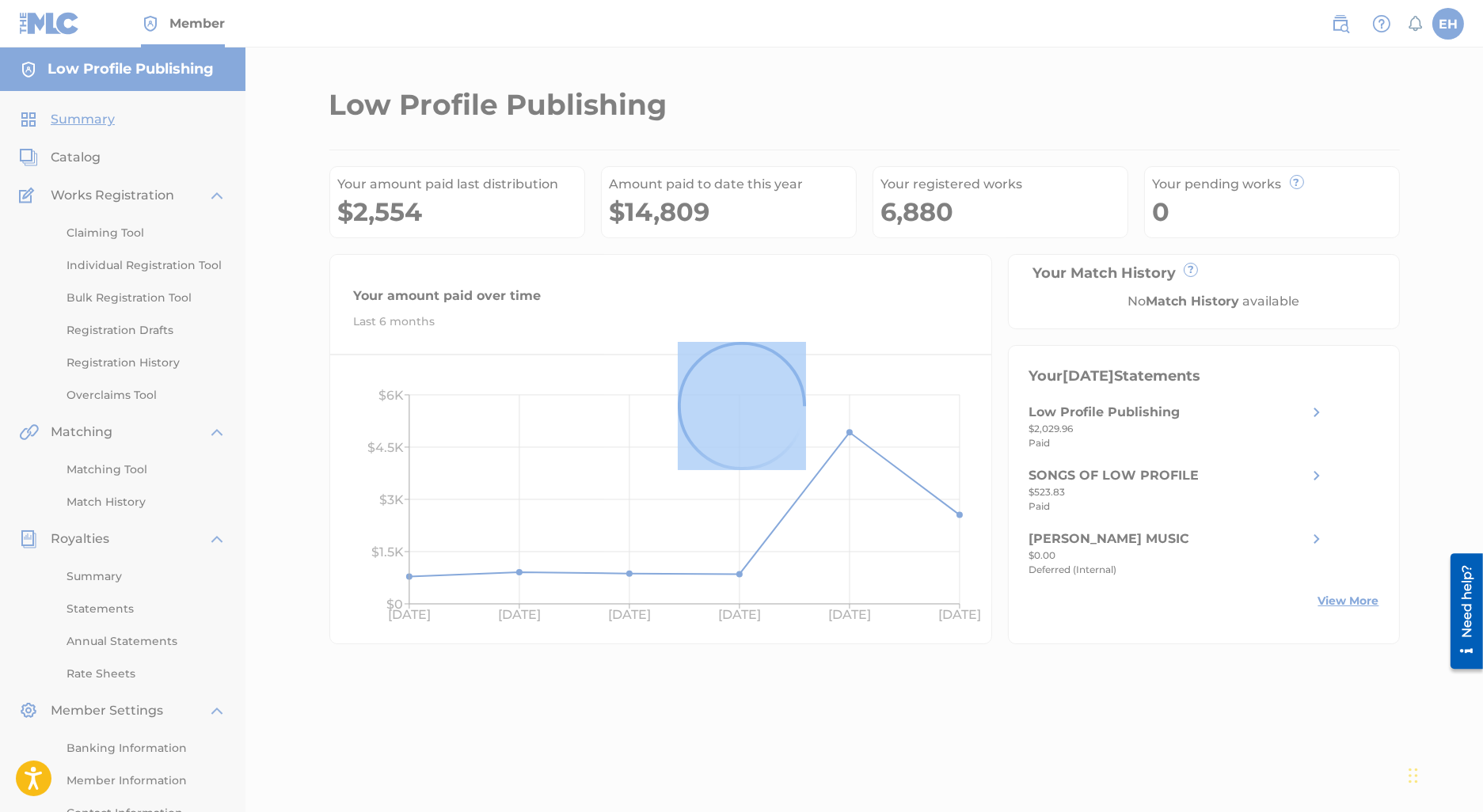
click at [144, 390] on div at bounding box center [742, 406] width 1483 height 812
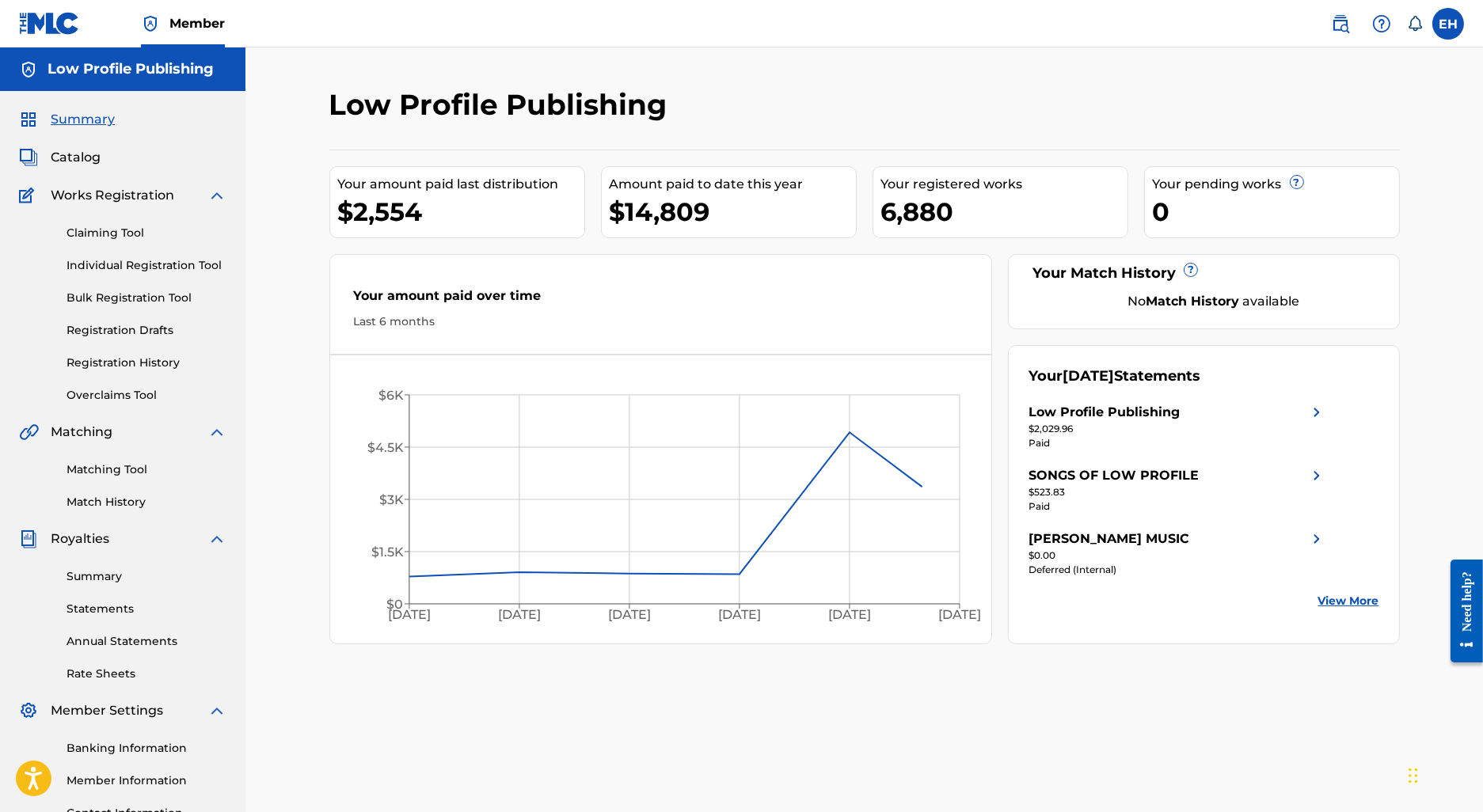
click at [153, 400] on link "Overclaims Tool" at bounding box center [147, 396] width 160 height 17
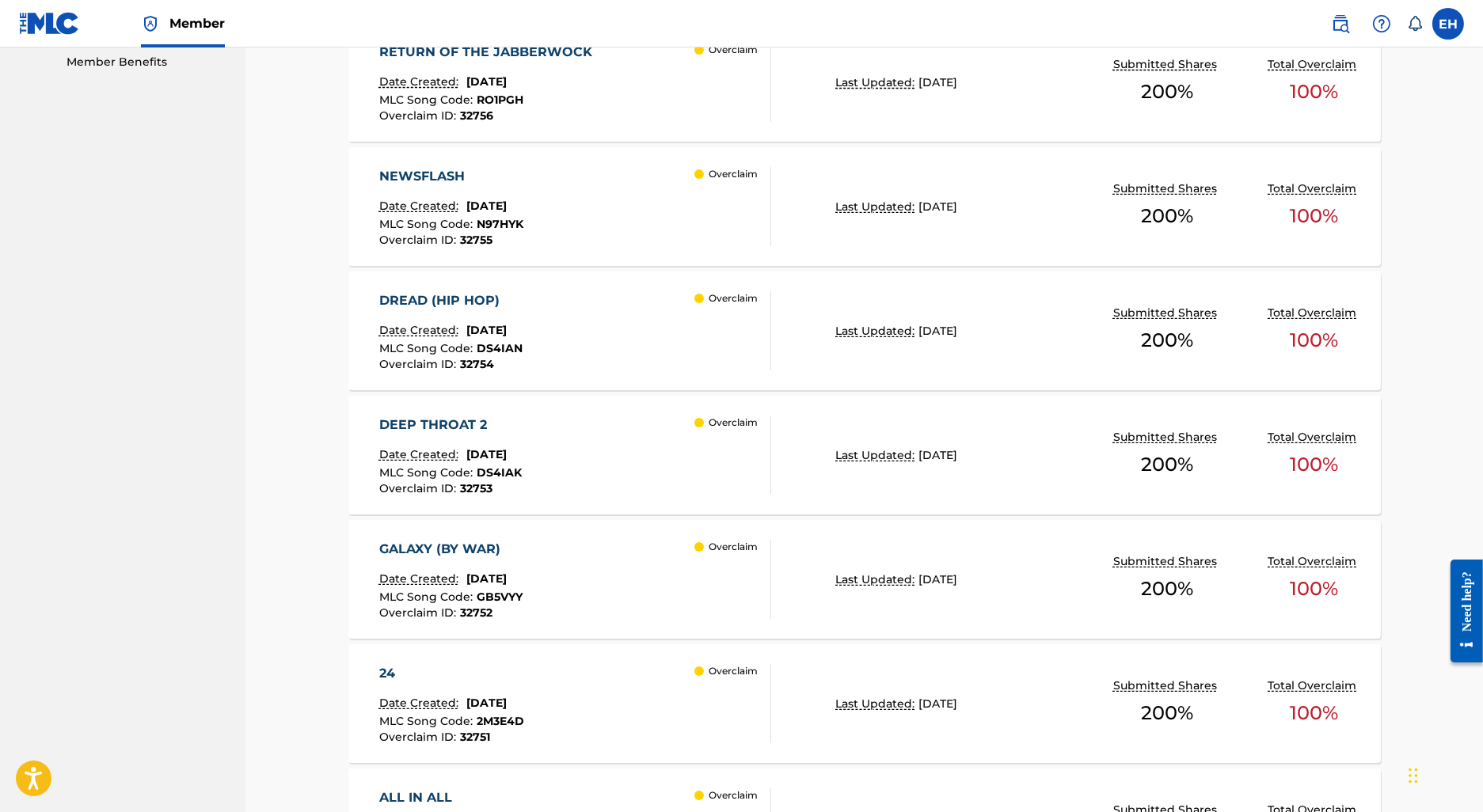
scroll to position [1139, 0]
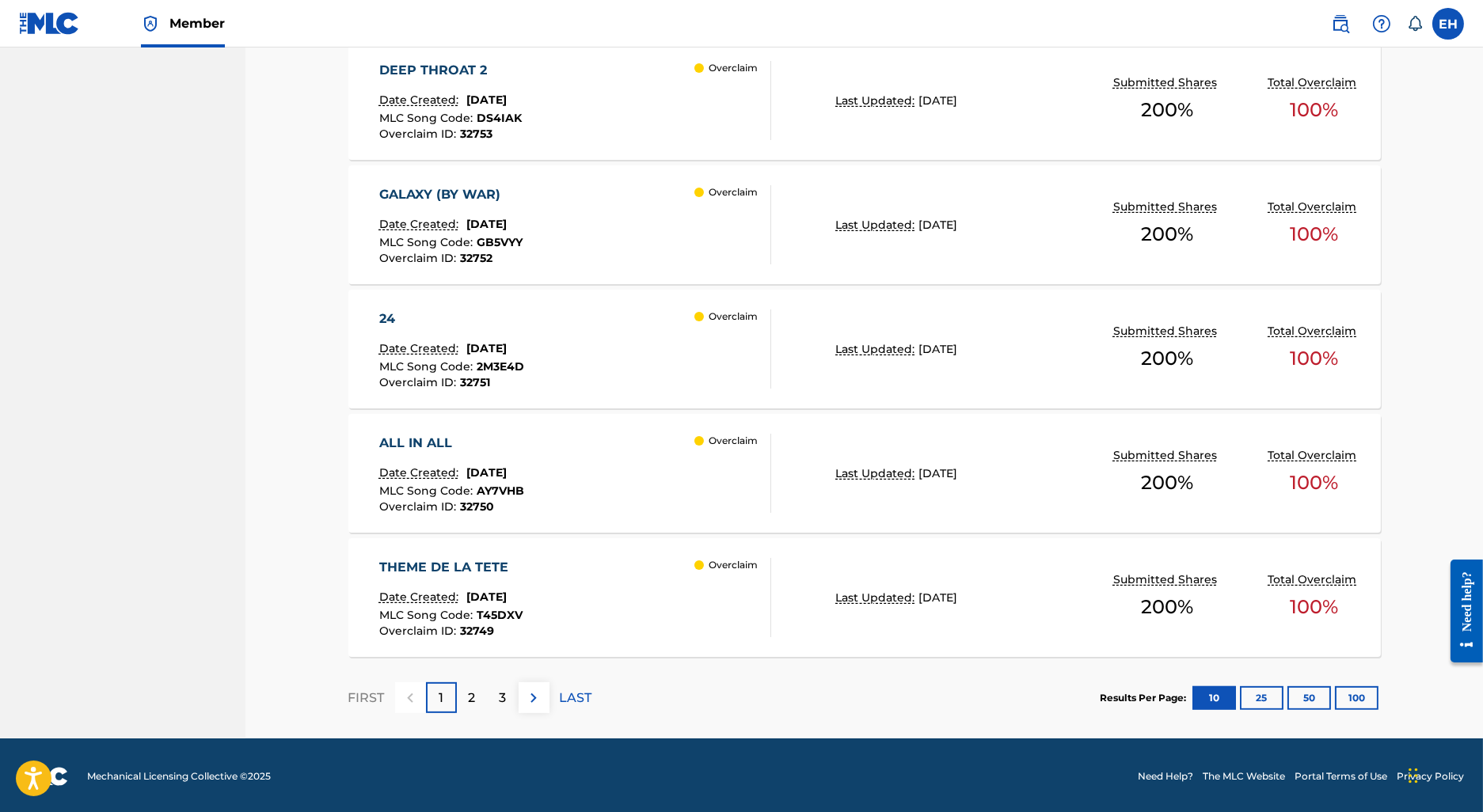
click at [1356, 700] on button "100" at bounding box center [1357, 698] width 43 height 23
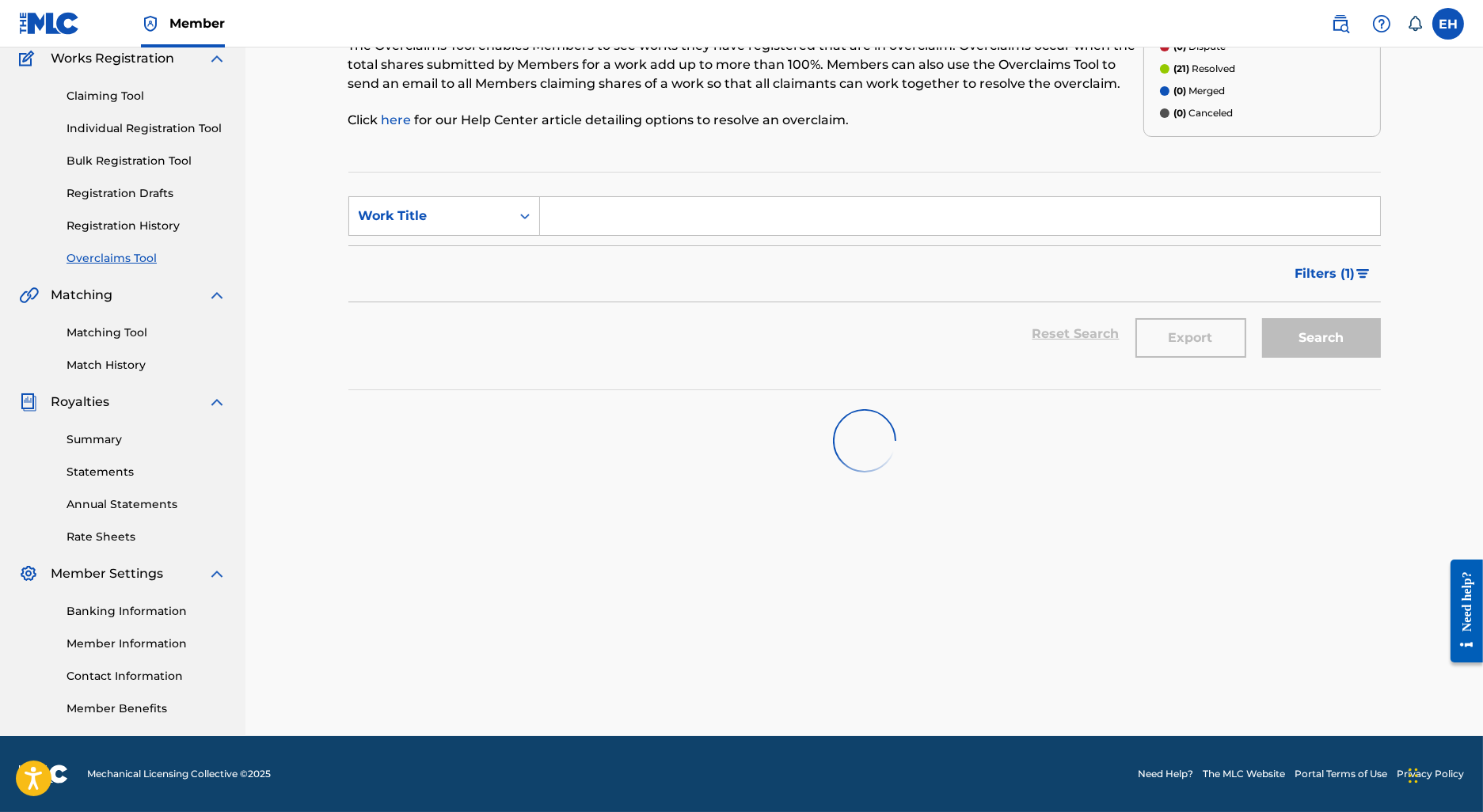
scroll to position [136, 0]
click at [1178, 495] on div "Overclaims Tool The Overclaims Tool enables Members to see works they have regi…" at bounding box center [865, 383] width 1070 height 787
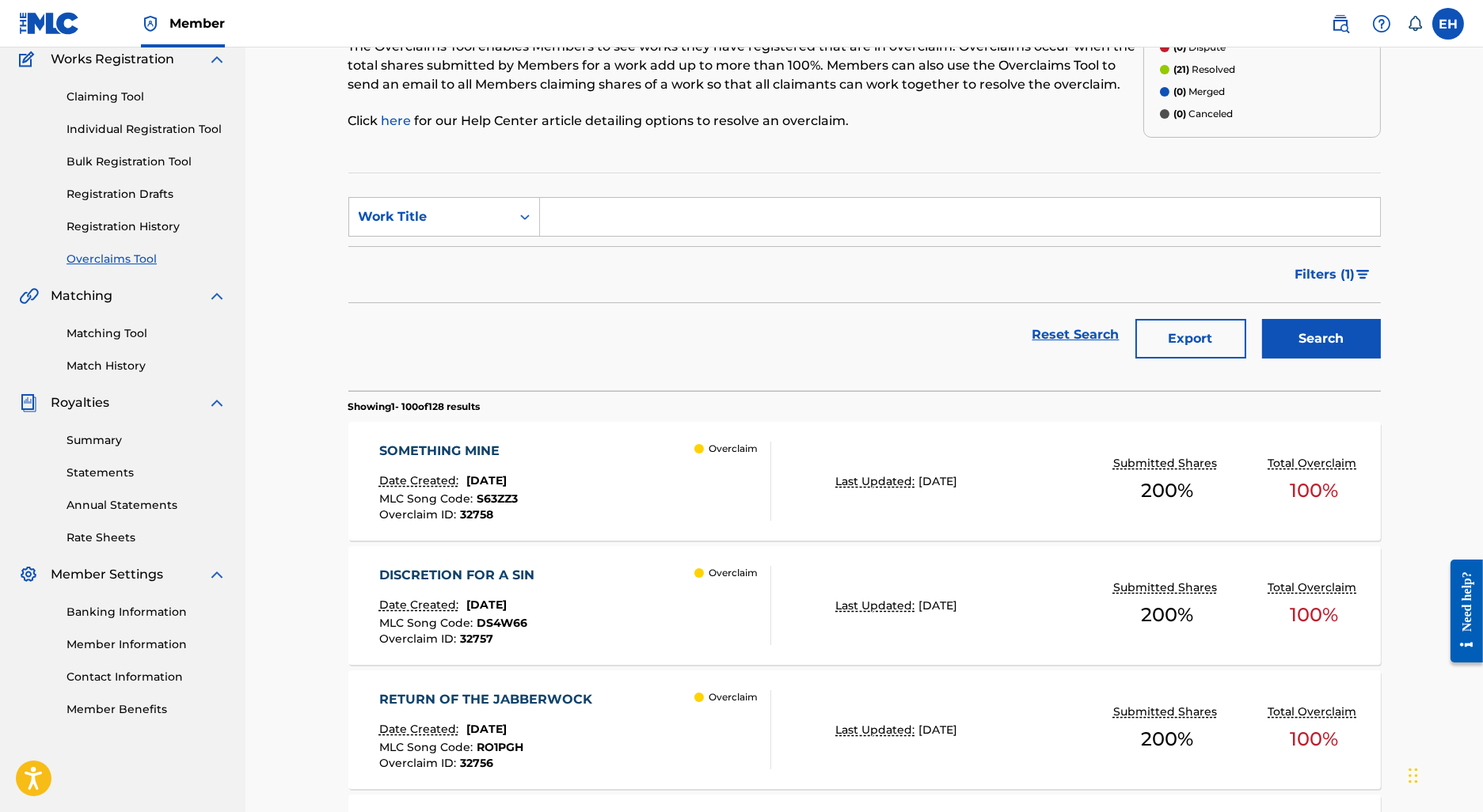
scroll to position [1139, 0]
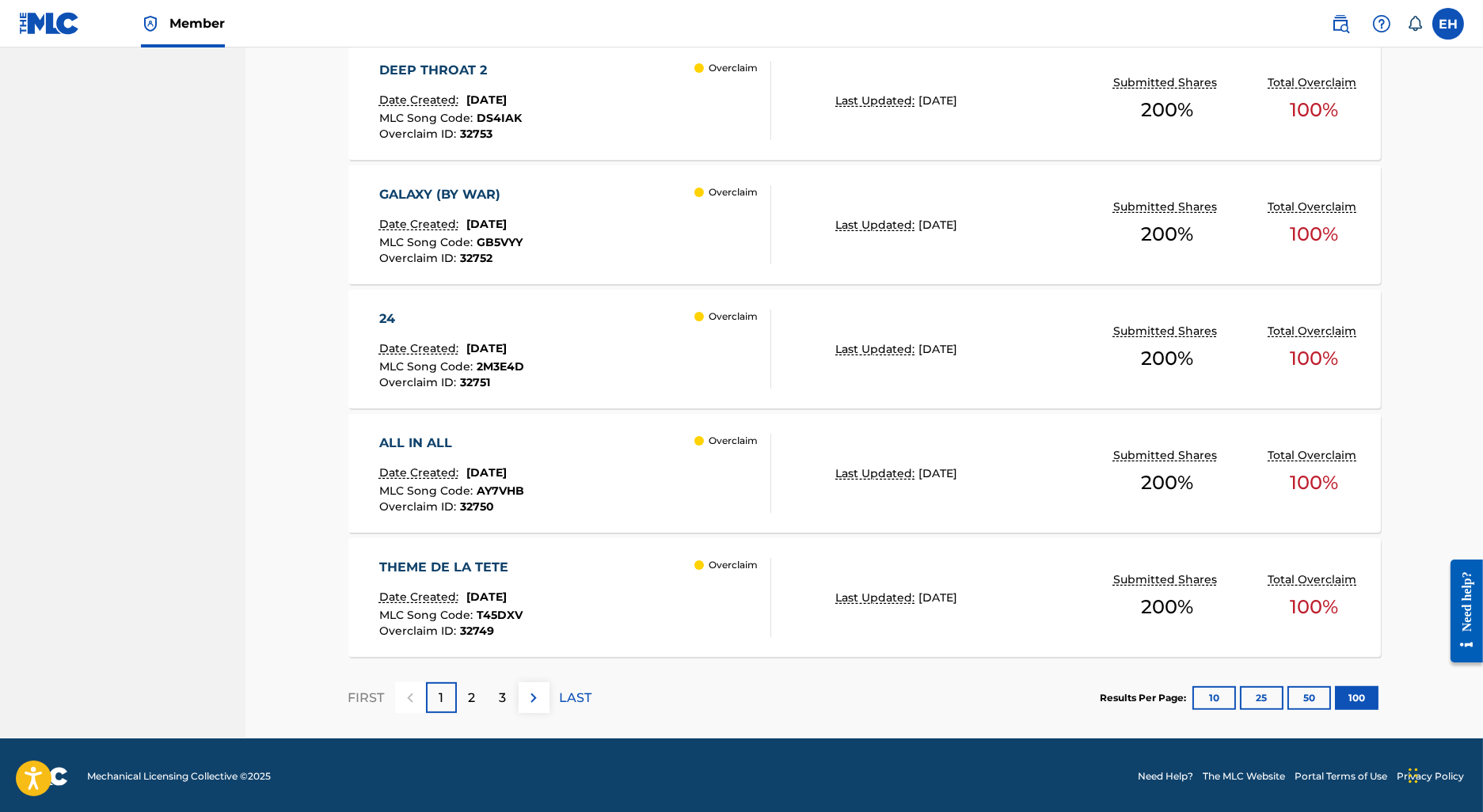
click at [507, 710] on div "3" at bounding box center [503, 697] width 31 height 31
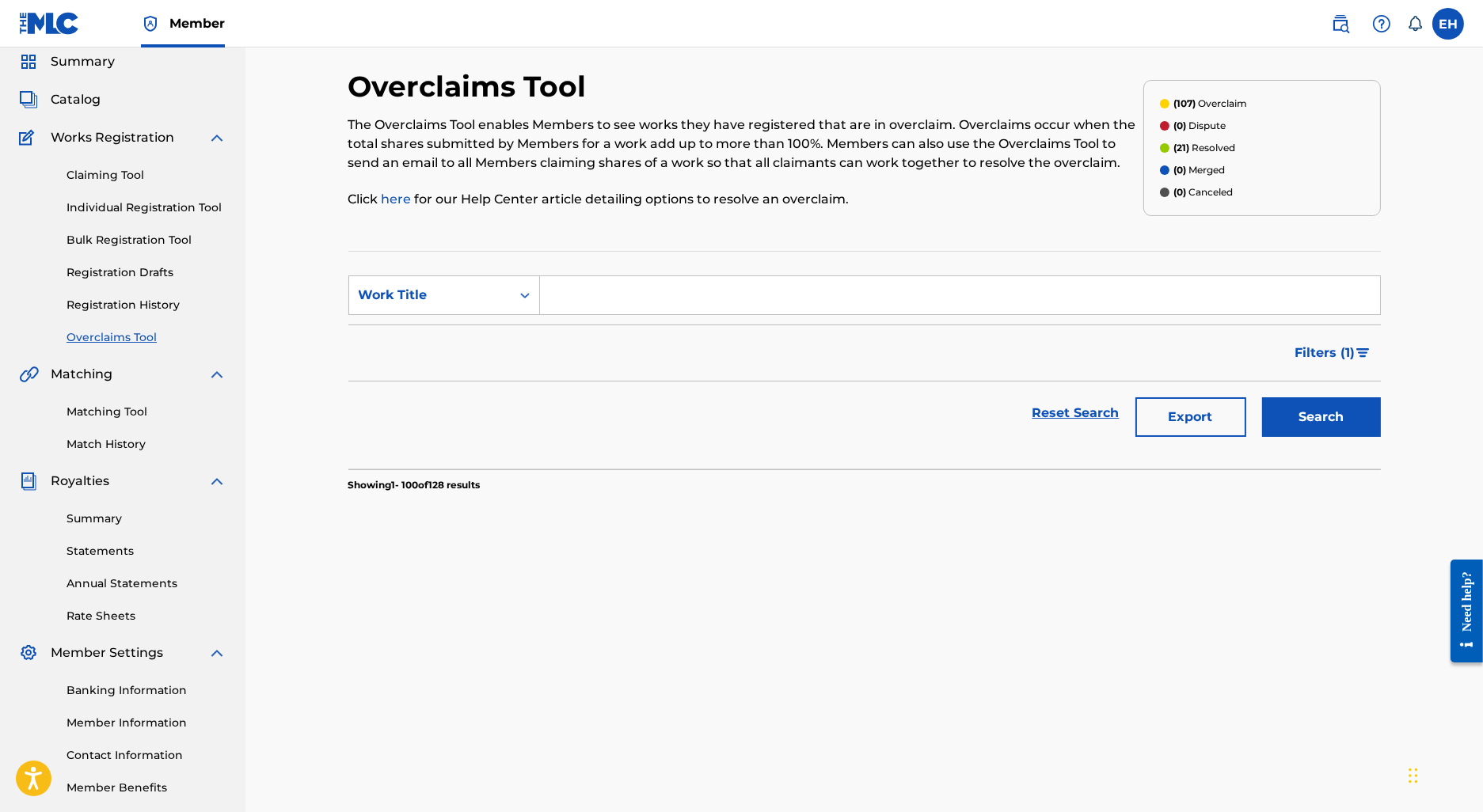
scroll to position [0, 0]
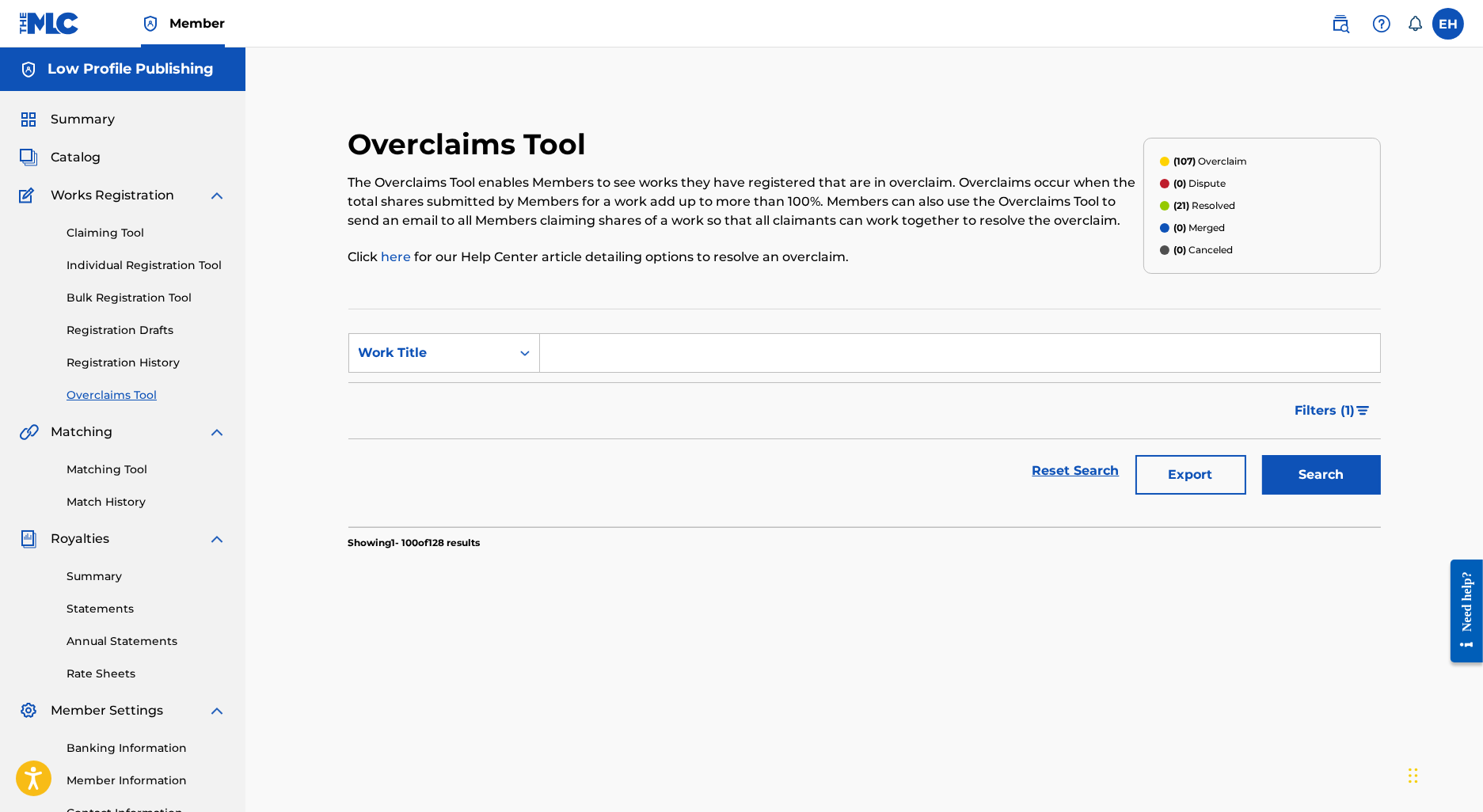
click at [183, 364] on link "Registration History" at bounding box center [147, 363] width 160 height 17
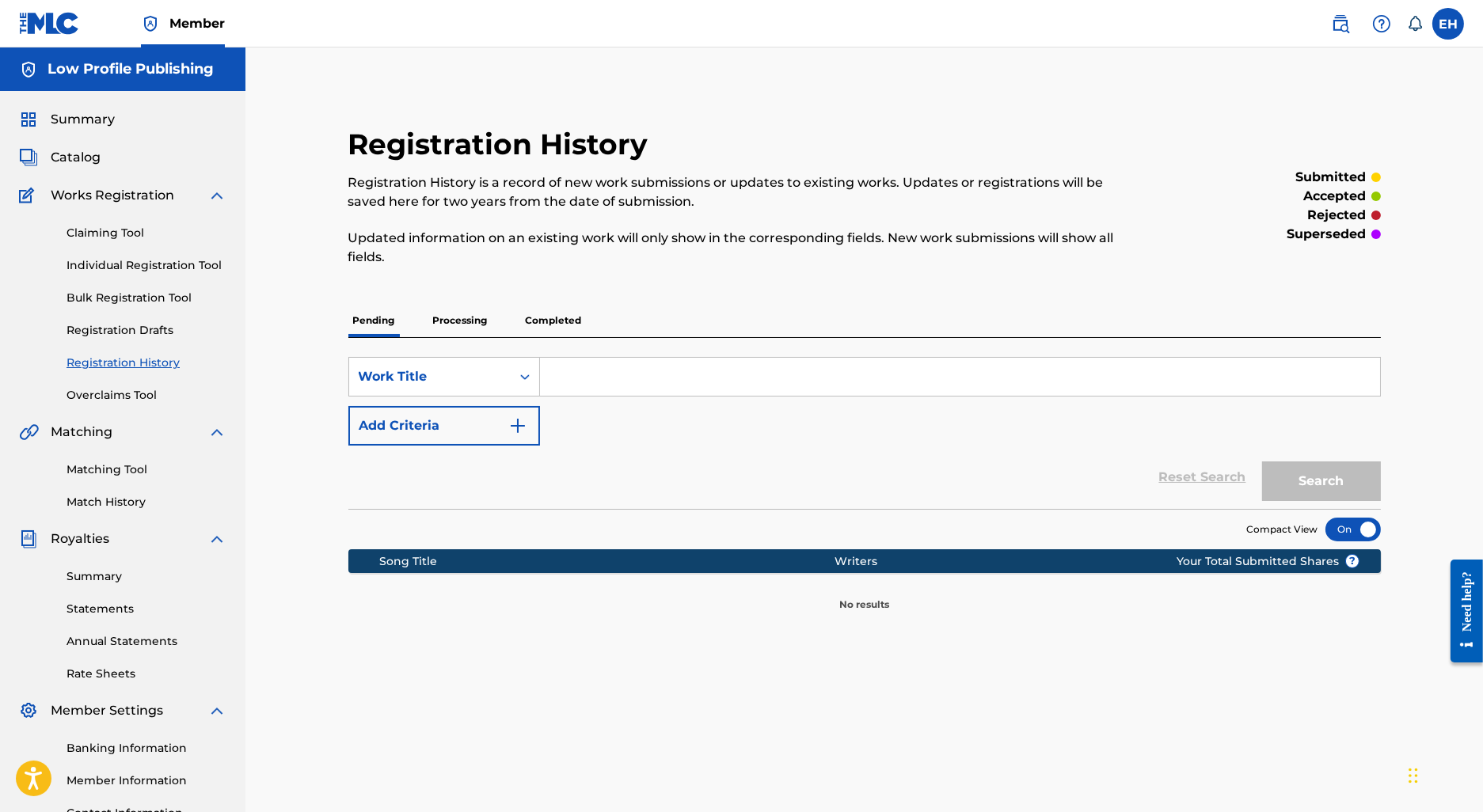
click at [173, 398] on link "Overclaims Tool" at bounding box center [147, 396] width 160 height 17
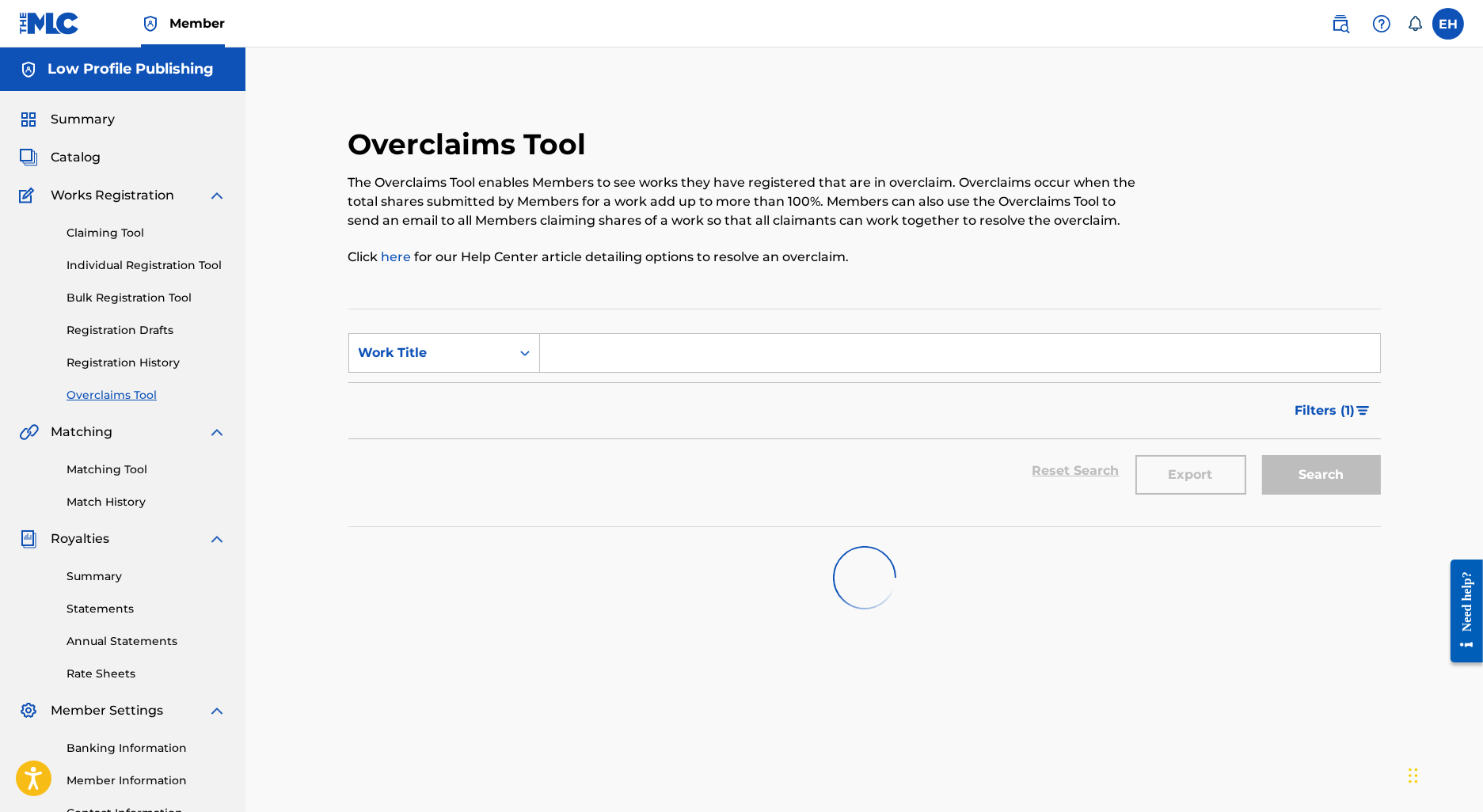
click at [173, 398] on link "Overclaims Tool" at bounding box center [147, 396] width 160 height 17
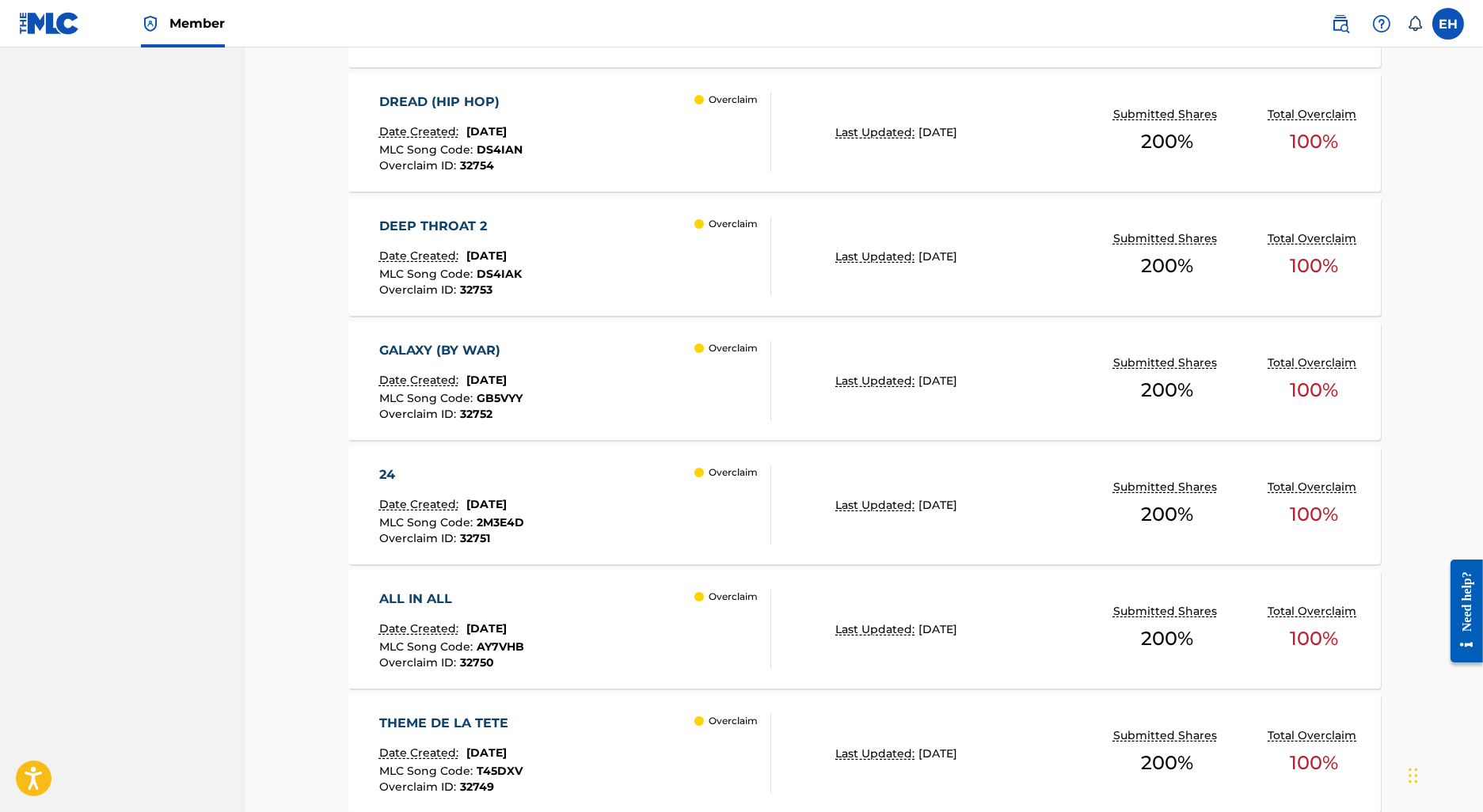
scroll to position [1139, 0]
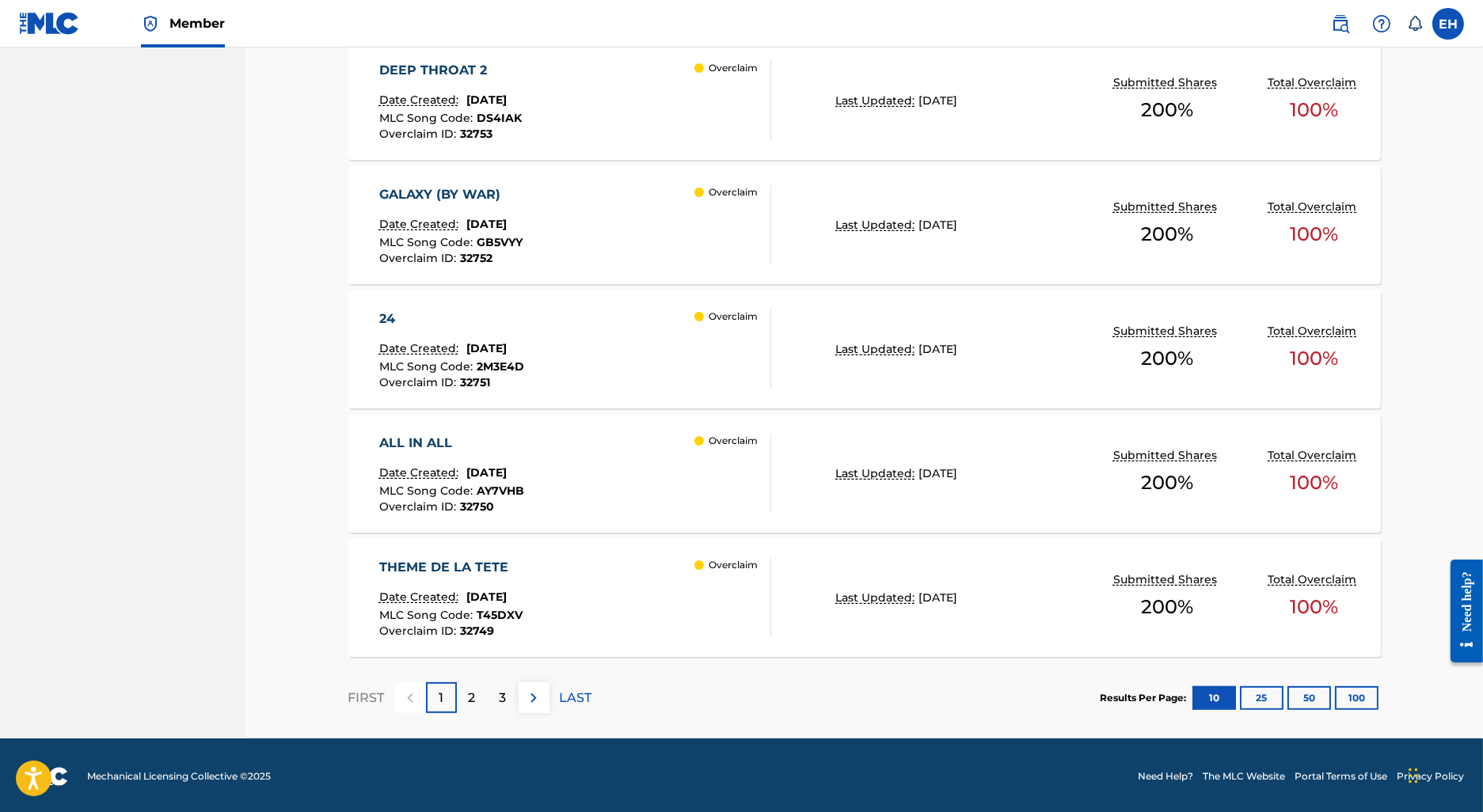
click at [511, 688] on div "3" at bounding box center [503, 697] width 31 height 31
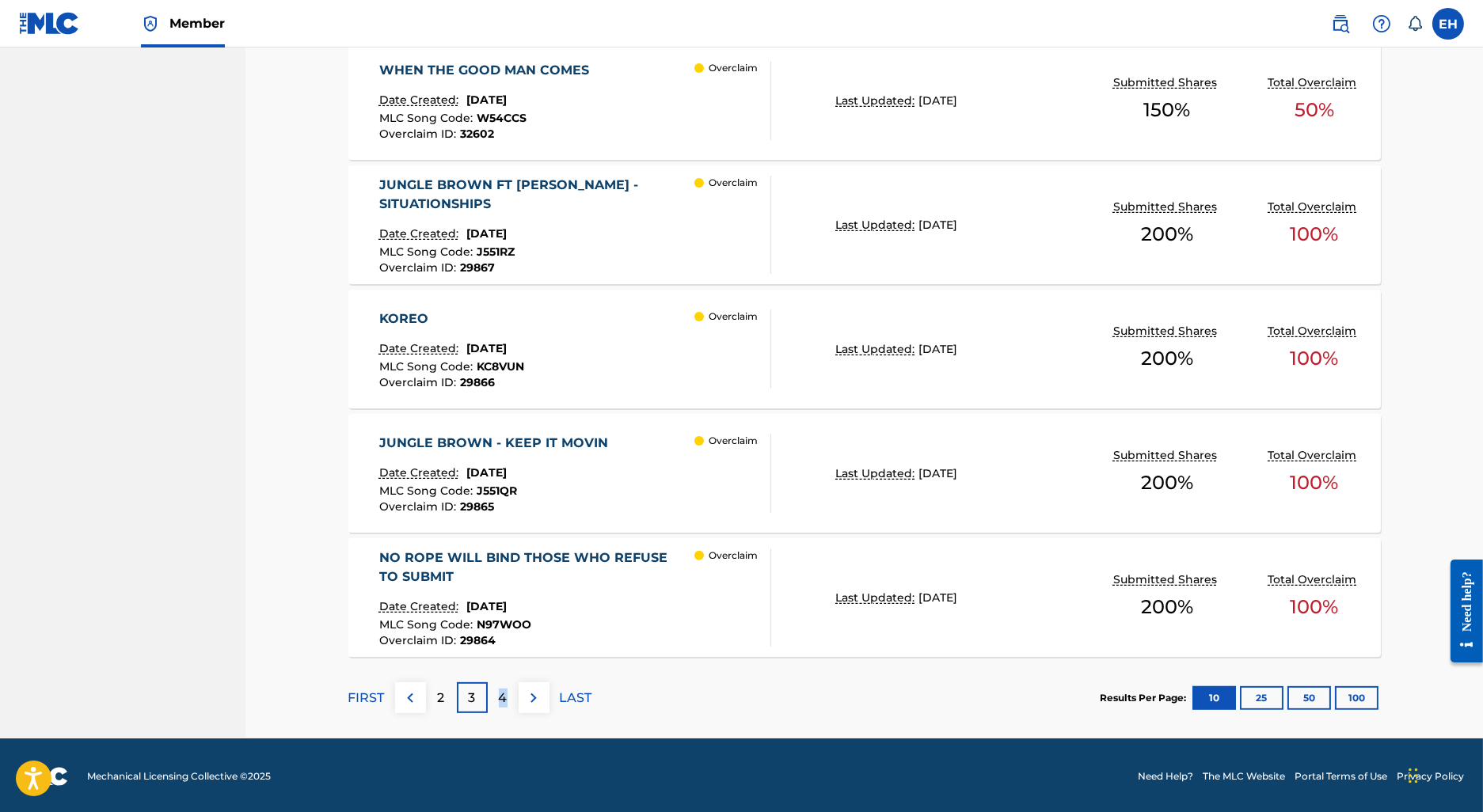
click at [499, 706] on div "4" at bounding box center [503, 697] width 31 height 31
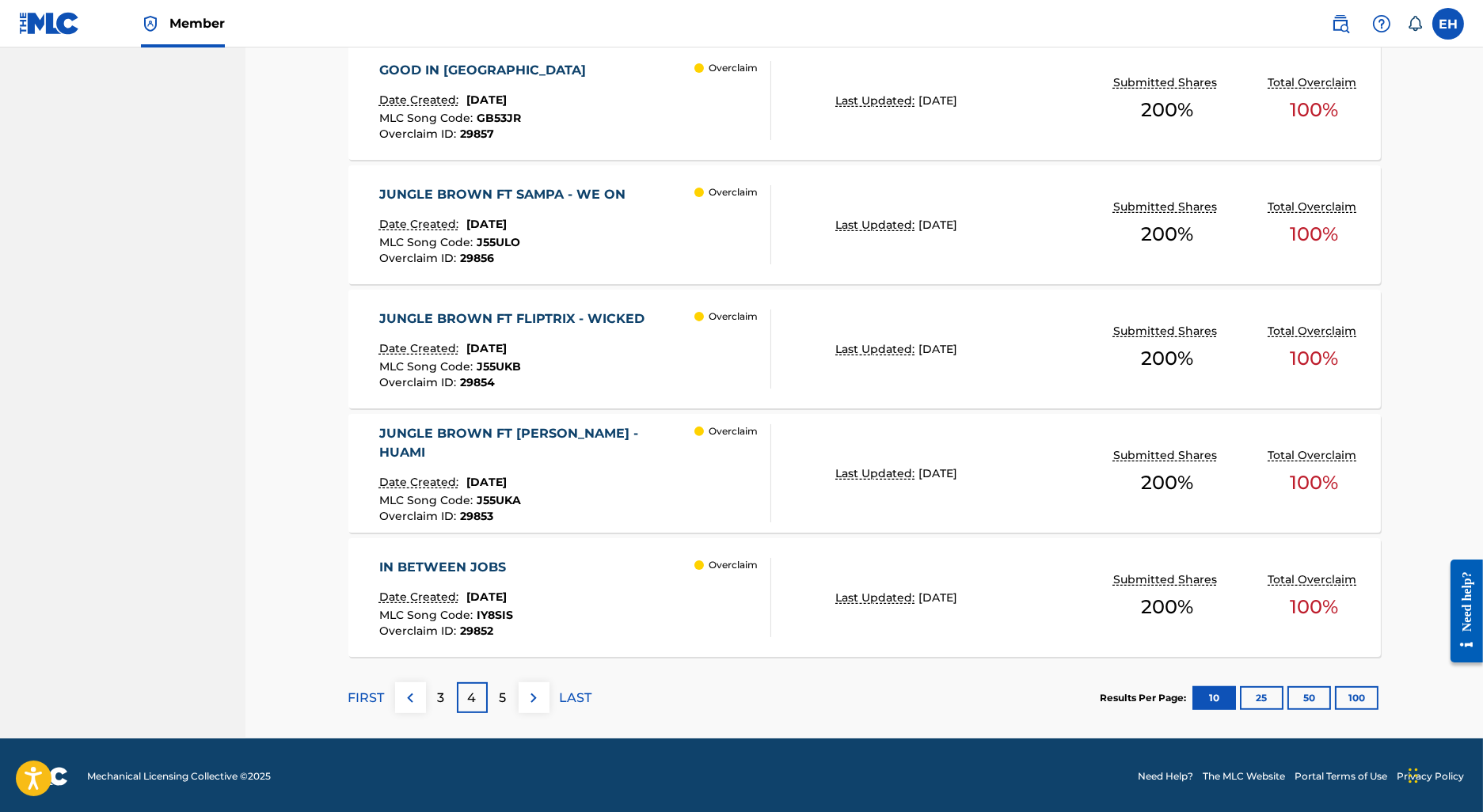
click at [498, 711] on div "5" at bounding box center [503, 697] width 31 height 31
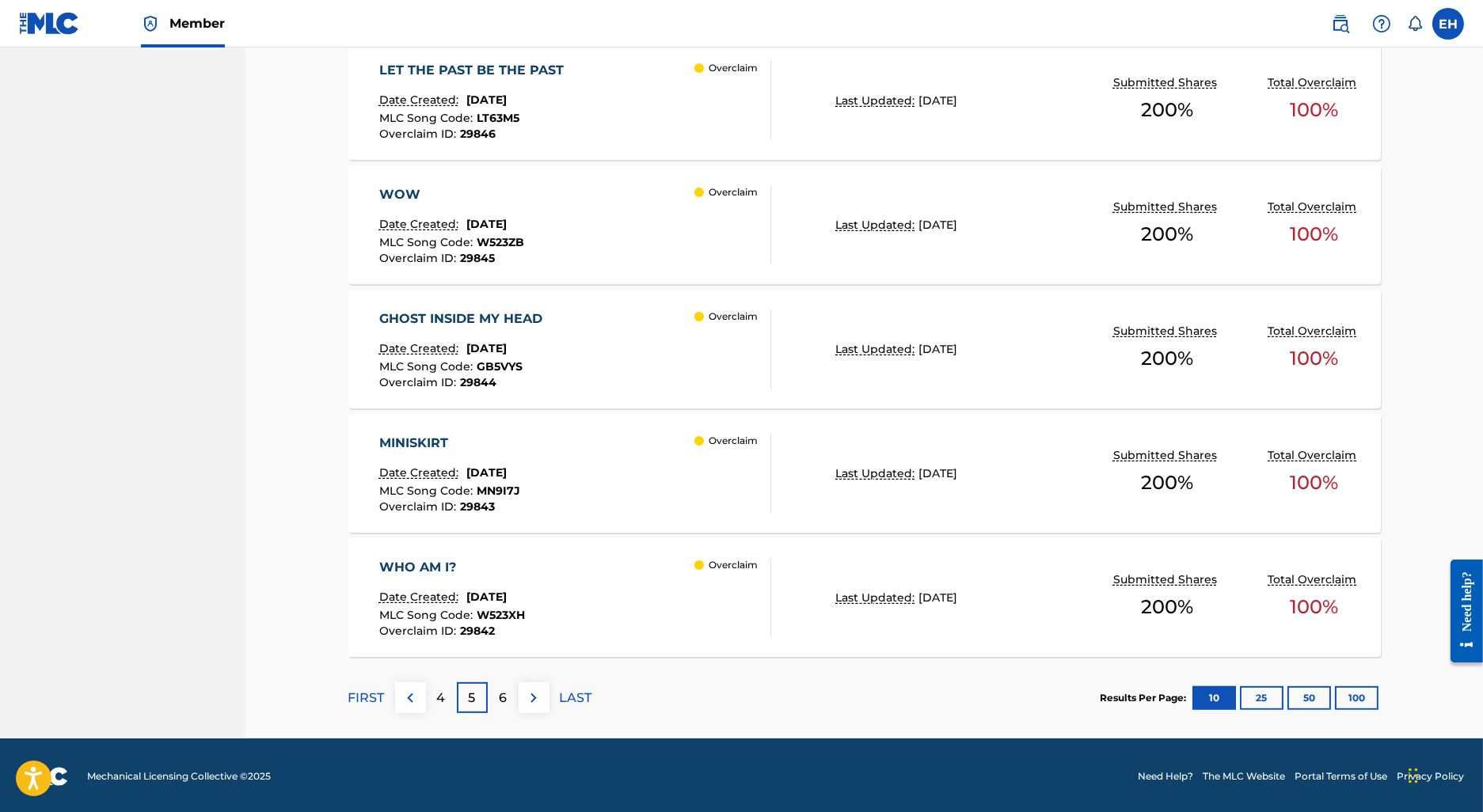
click at [496, 685] on div "6" at bounding box center [503, 697] width 31 height 31
click at [465, 748] on footer "Mechanical Licensing Collective © 2025 Need Help? The MLC Website Portal Terms …" at bounding box center [742, 776] width 1483 height 76
click at [505, 700] on p "7" at bounding box center [503, 698] width 8 height 19
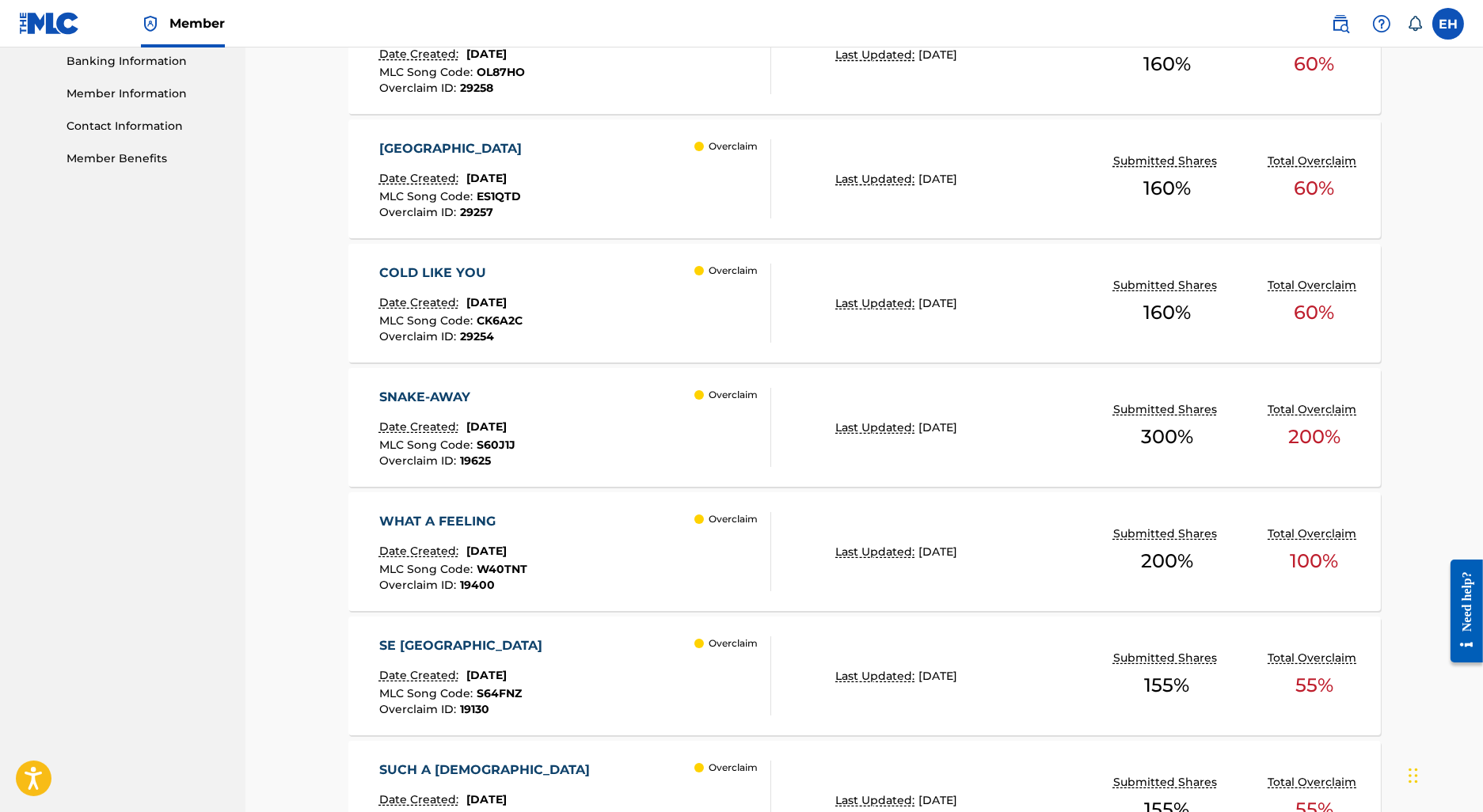
scroll to position [679, 0]
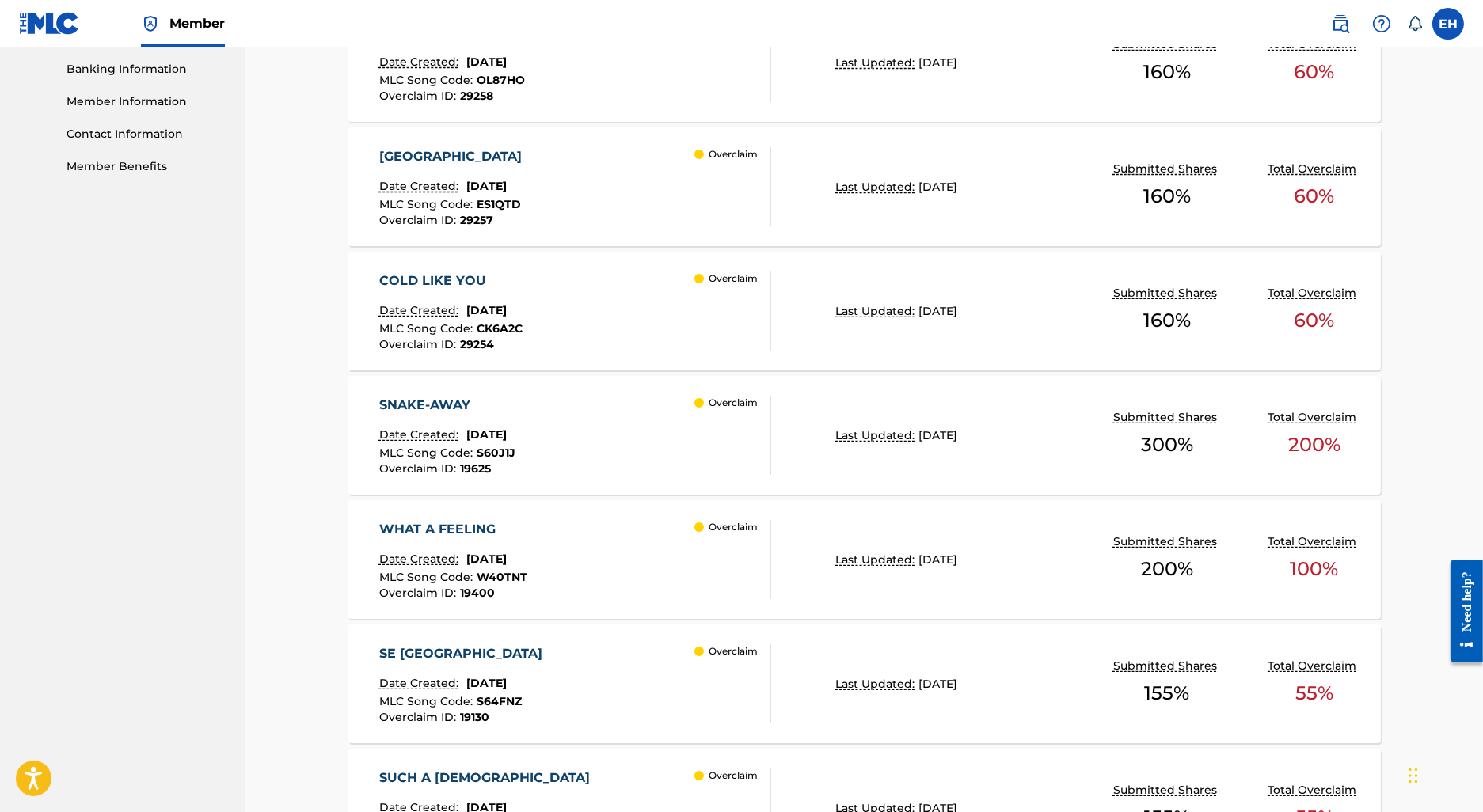
click at [433, 283] on div "COLD LIKE YOU" at bounding box center [451, 281] width 144 height 19
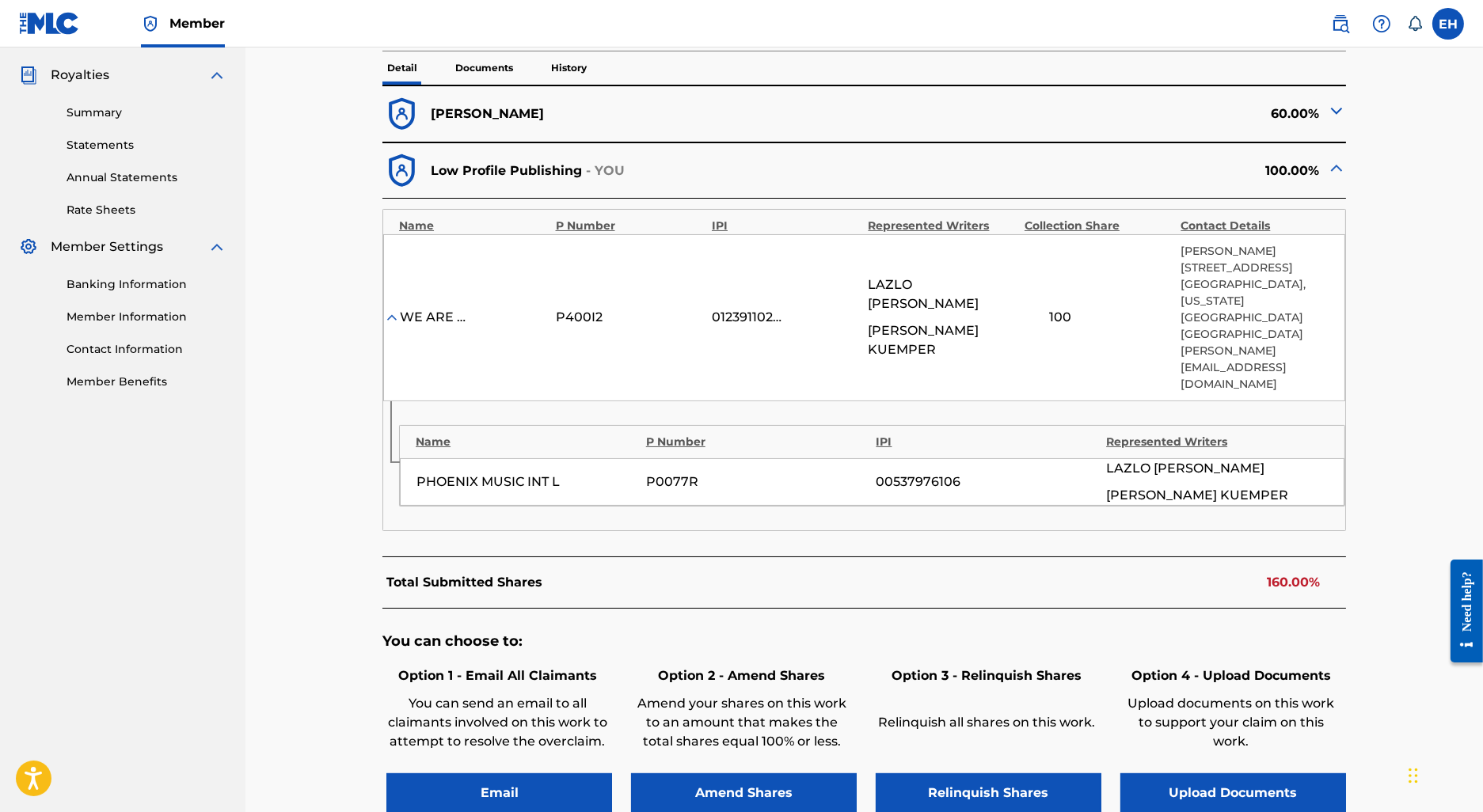
scroll to position [463, 0]
click at [1335, 111] on img at bounding box center [1336, 112] width 19 height 19
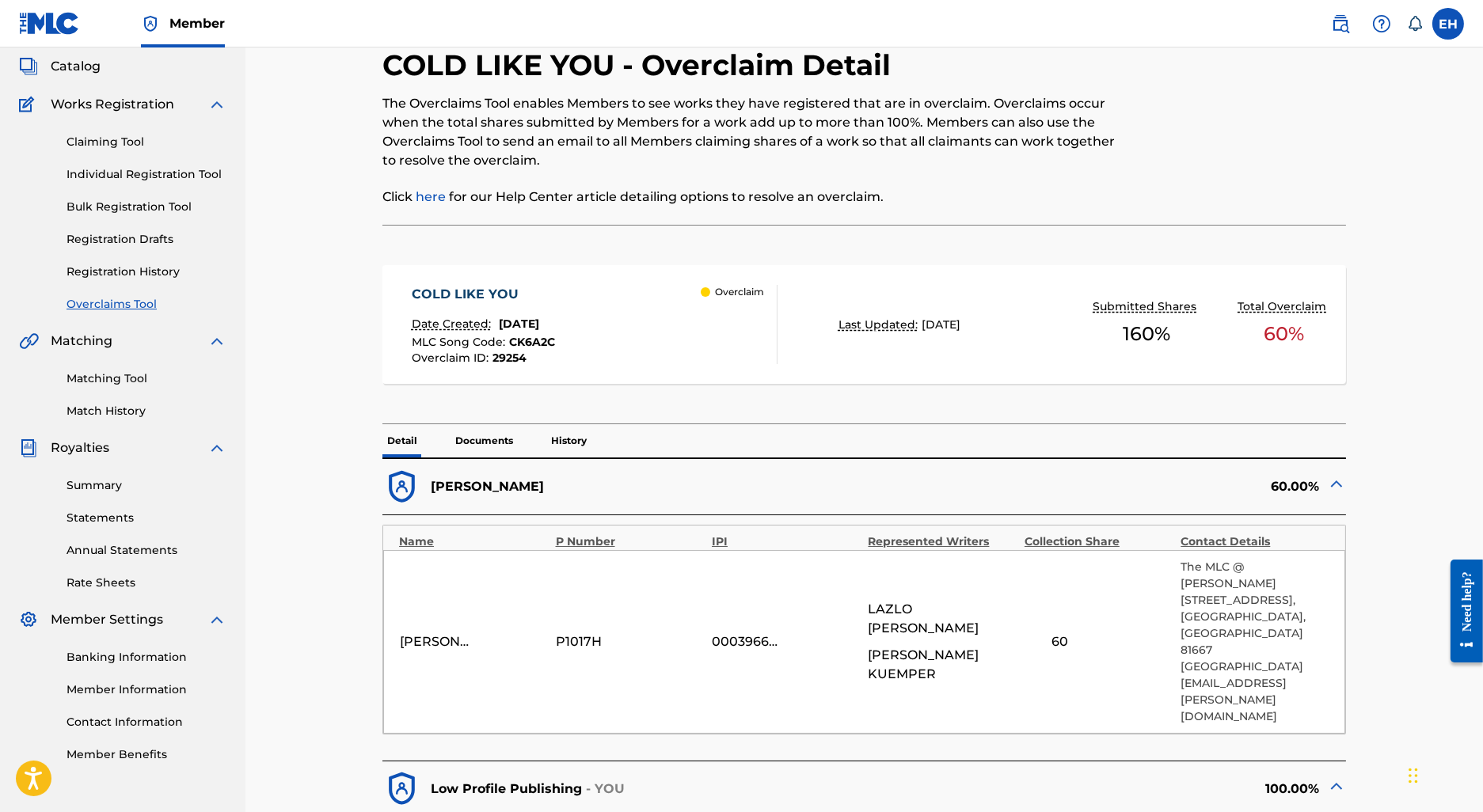
scroll to position [0, 0]
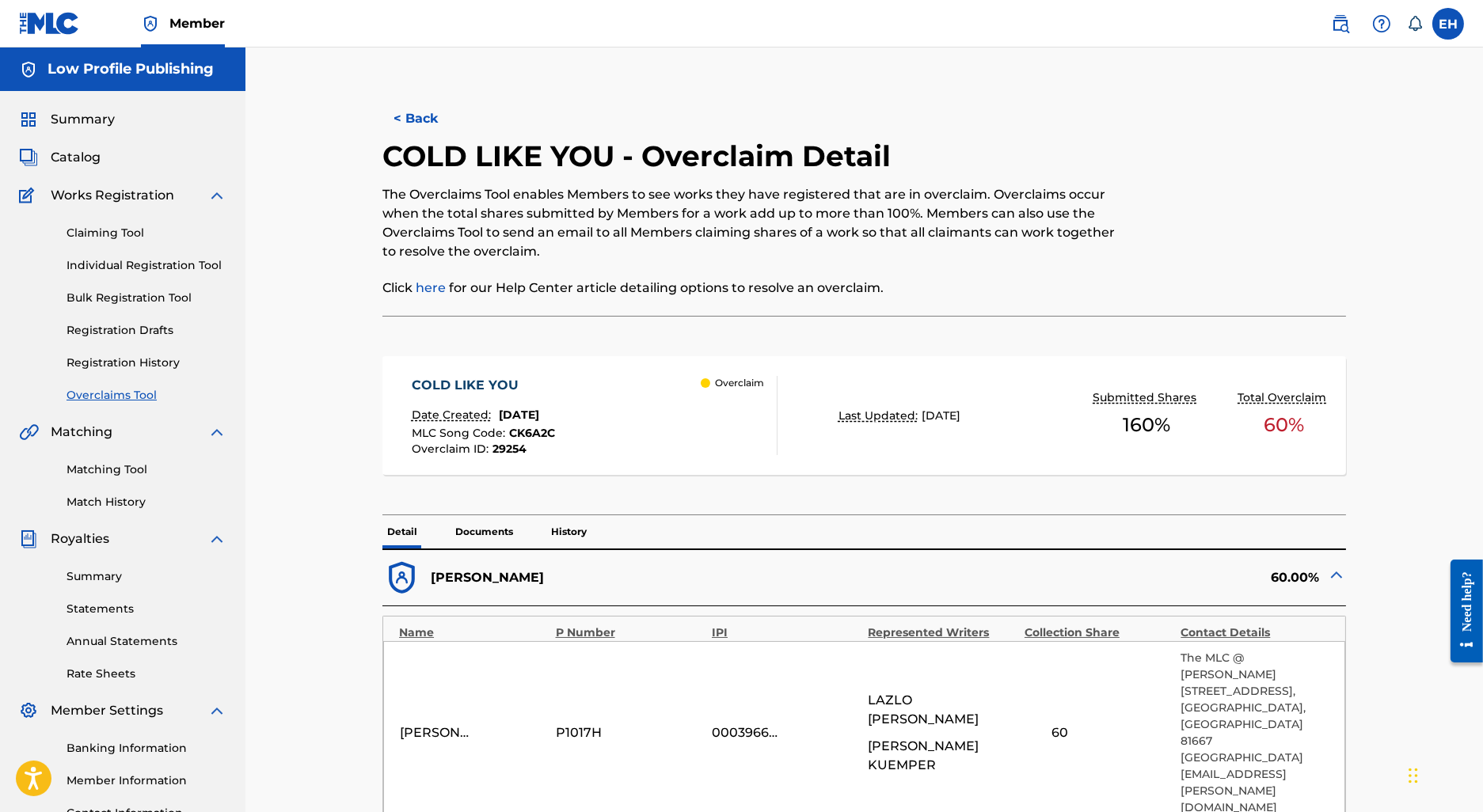
click at [431, 113] on button "< Back" at bounding box center [429, 118] width 95 height 39
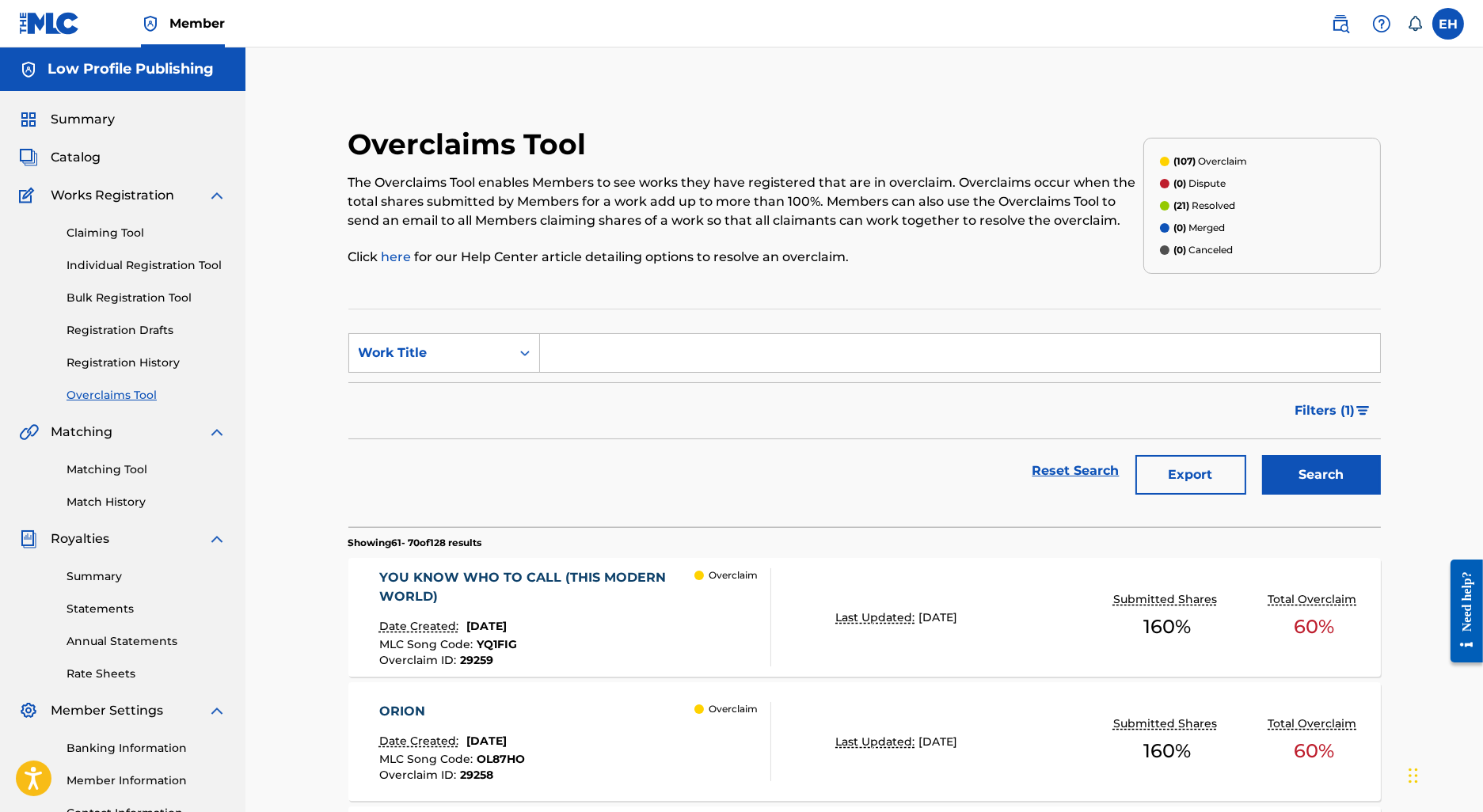
click at [576, 598] on div "YOU KNOW WHO TO CALL (THIS MODERN WORLD)" at bounding box center [538, 587] width 316 height 38
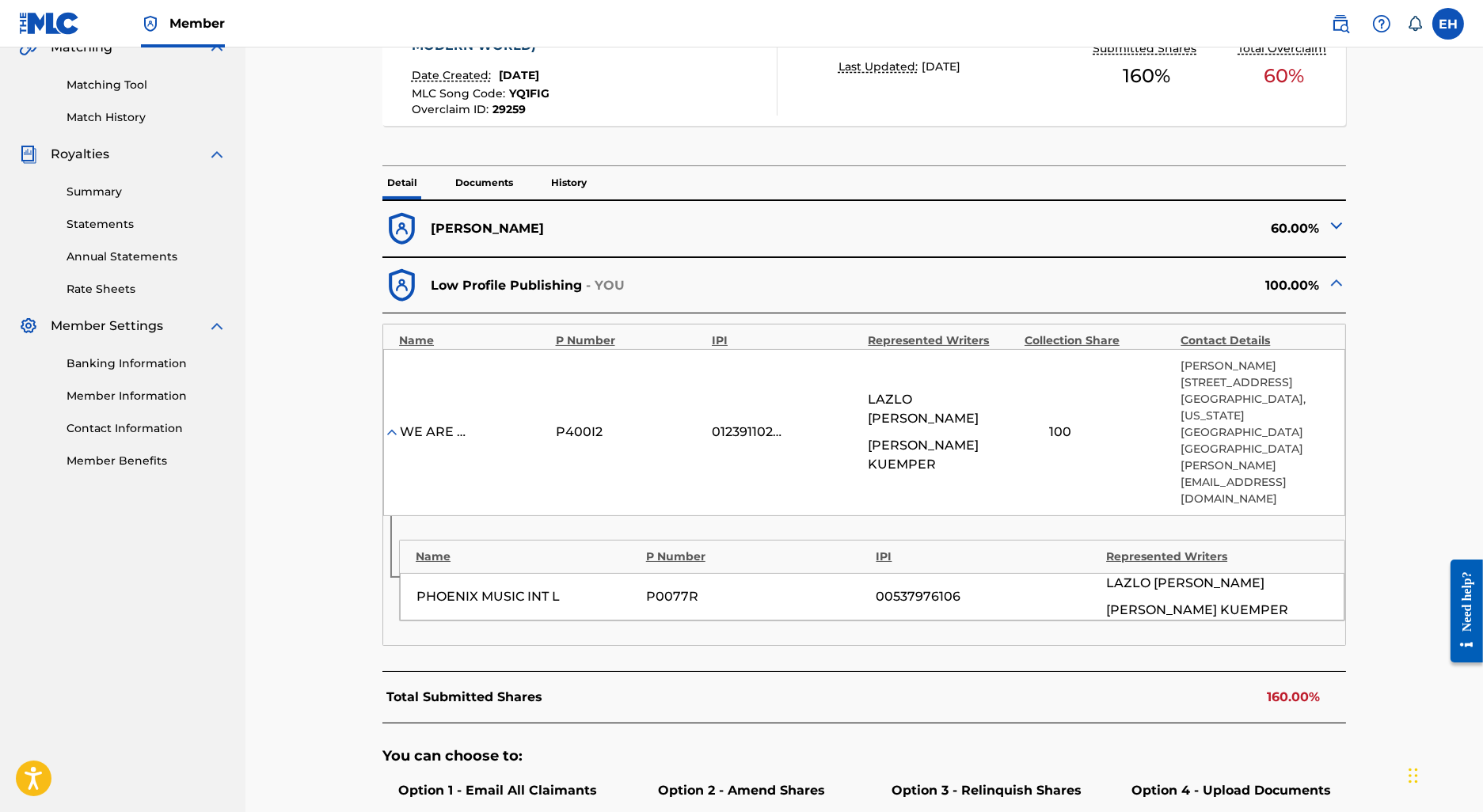
scroll to position [420, 0]
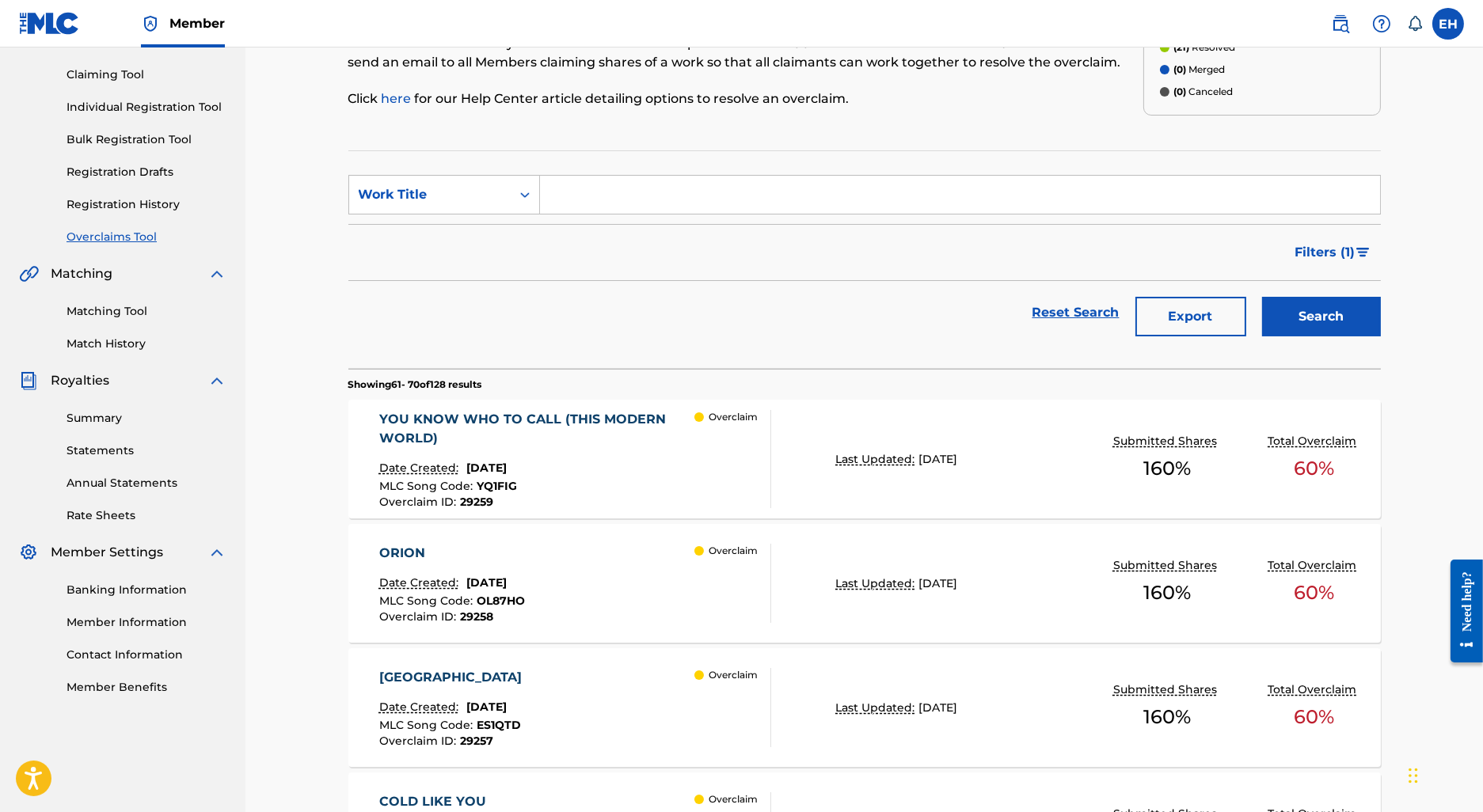
scroll to position [198, 0]
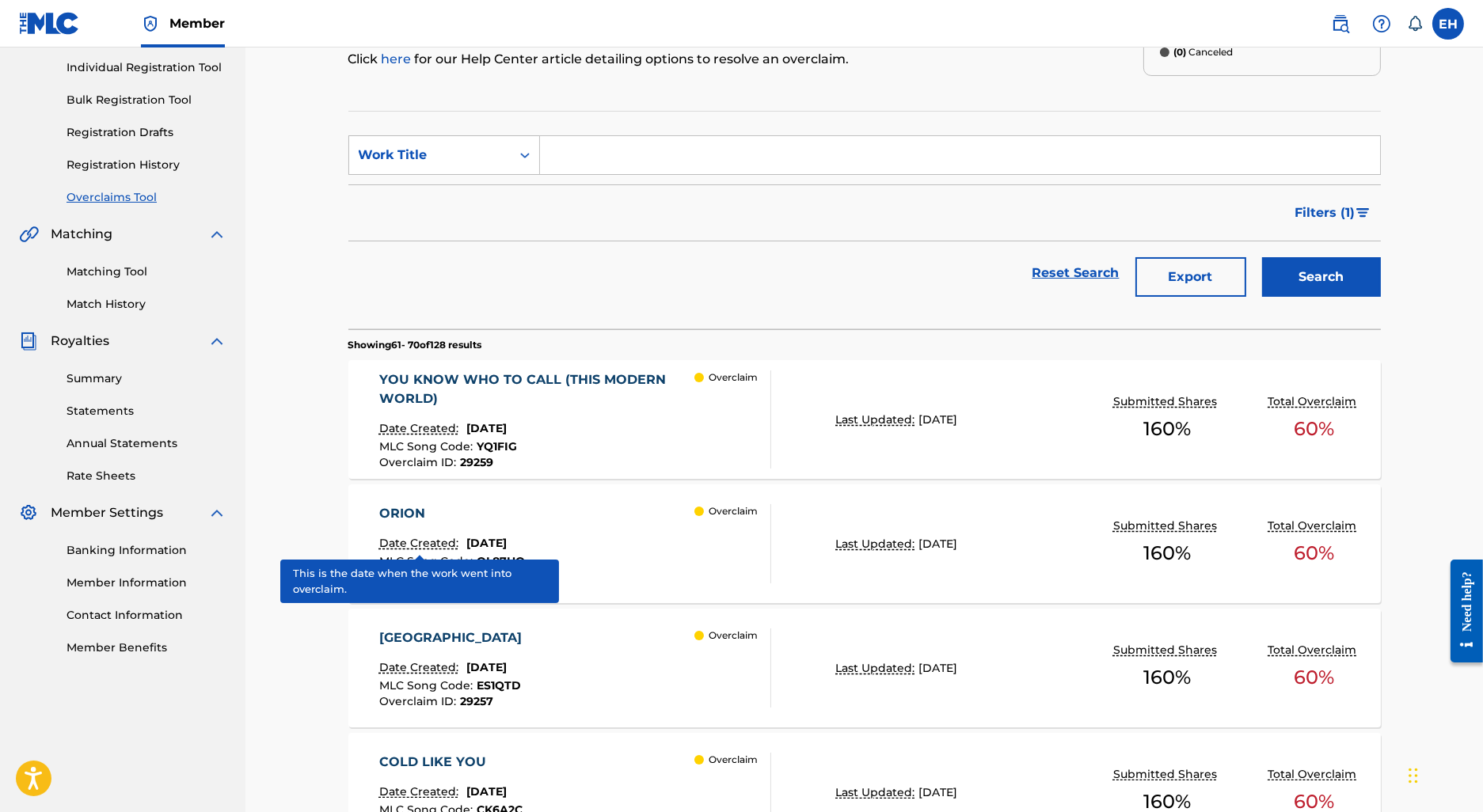
click at [455, 531] on div "ORION Date Created: July 24, 2025 MLC Song Code : OL87HO Overclaim ID : 29258" at bounding box center [452, 544] width 146 height 79
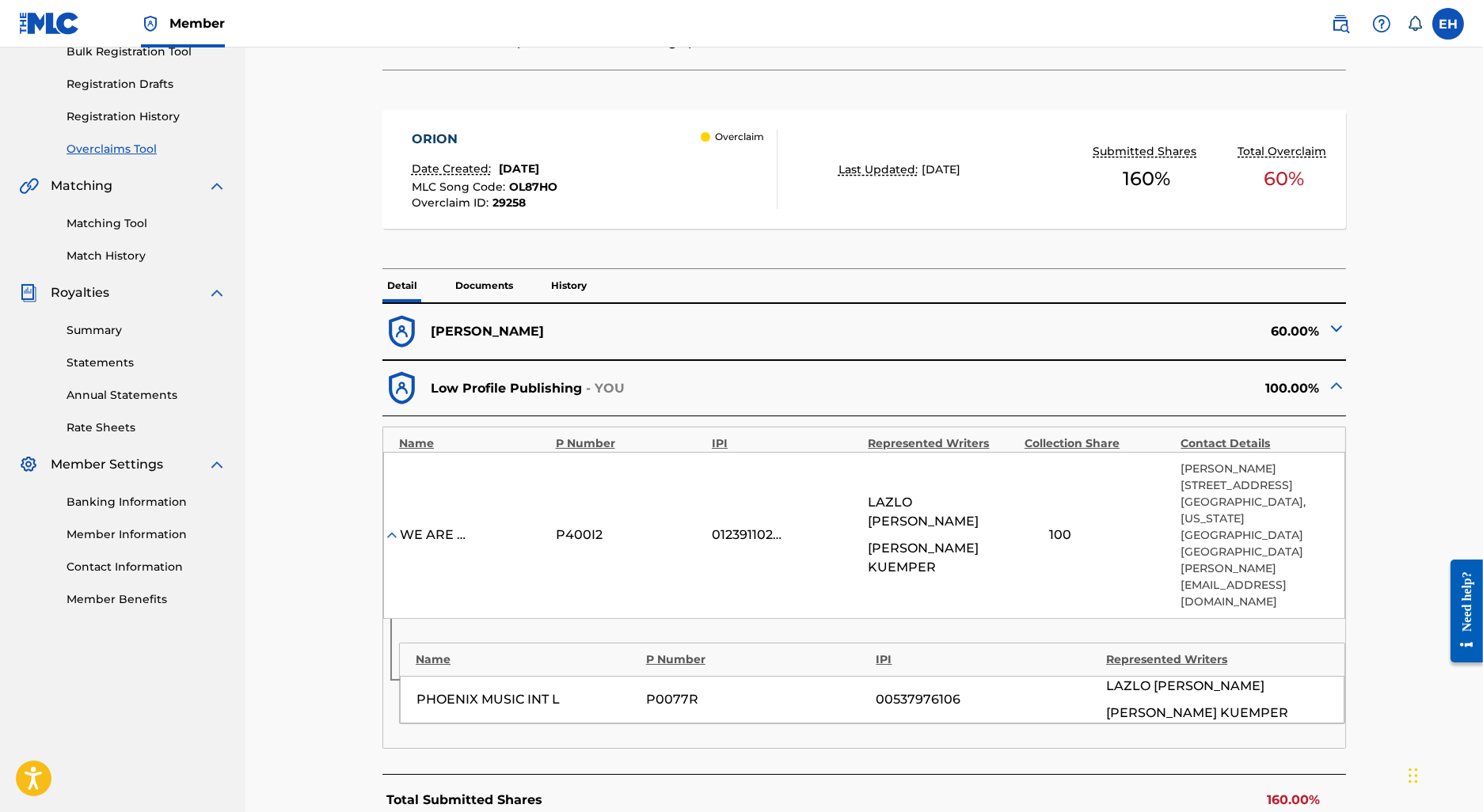
scroll to position [196, 0]
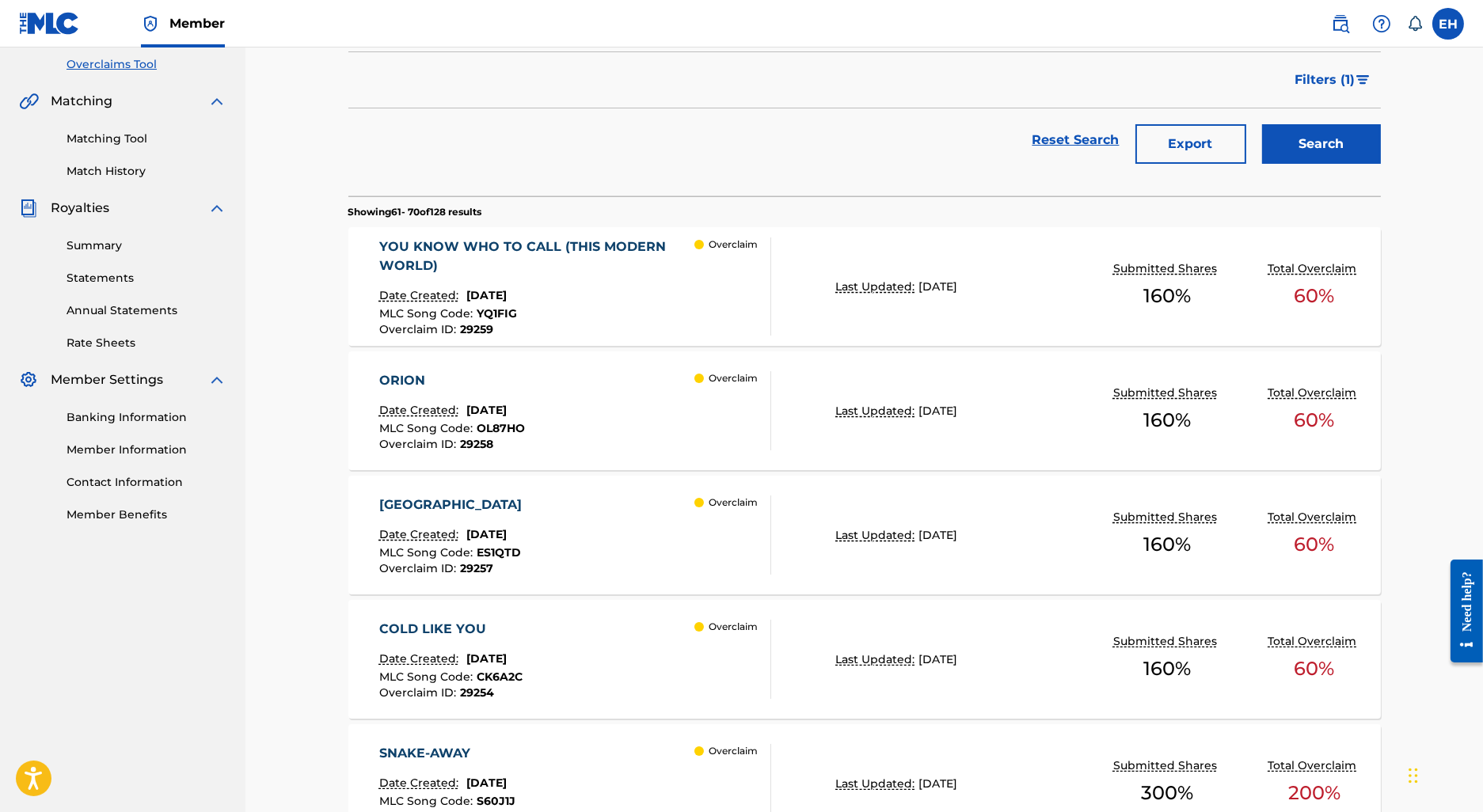
scroll to position [424, 0]
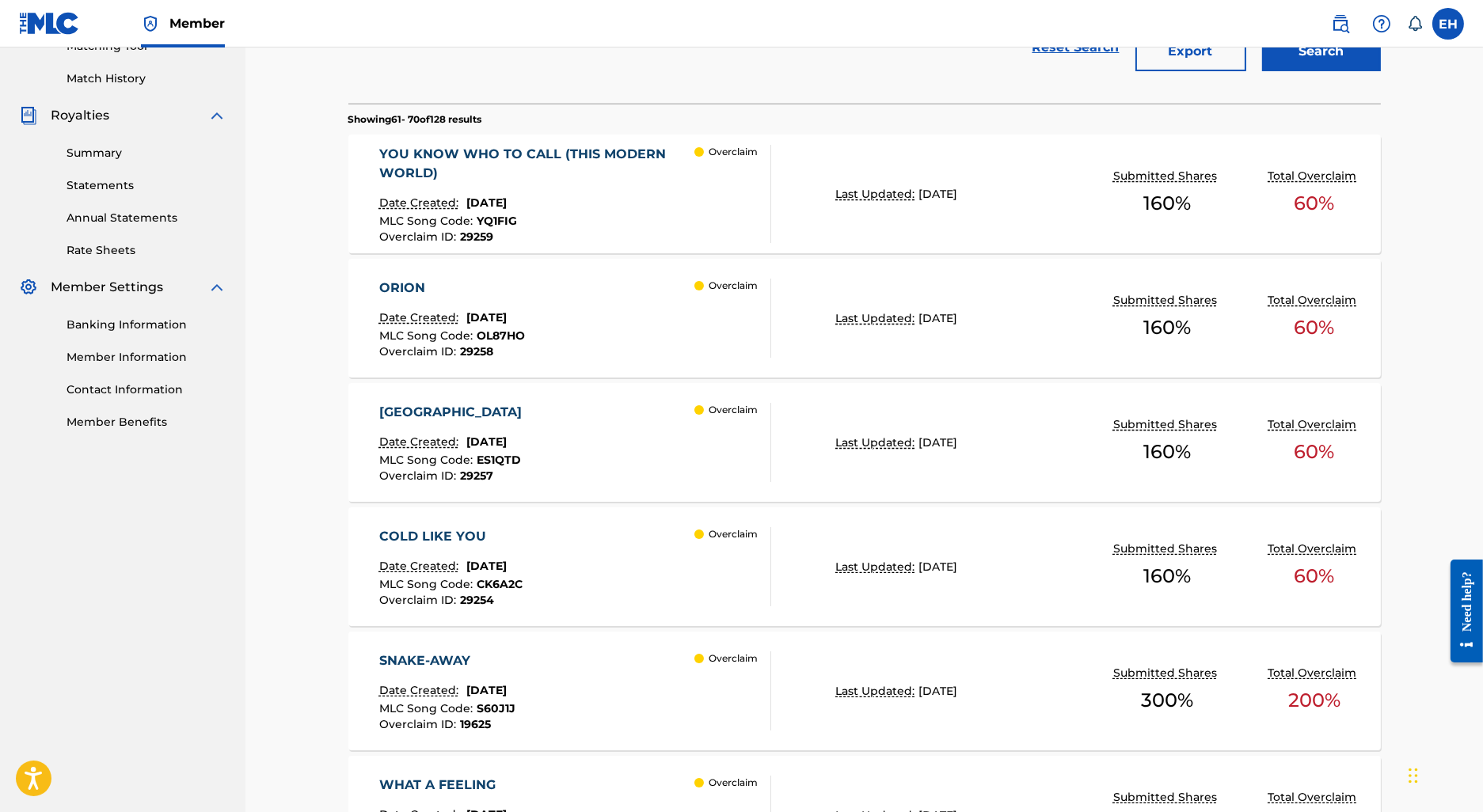
click at [498, 411] on div "ELGIN CATHEDRAL" at bounding box center [455, 413] width 150 height 19
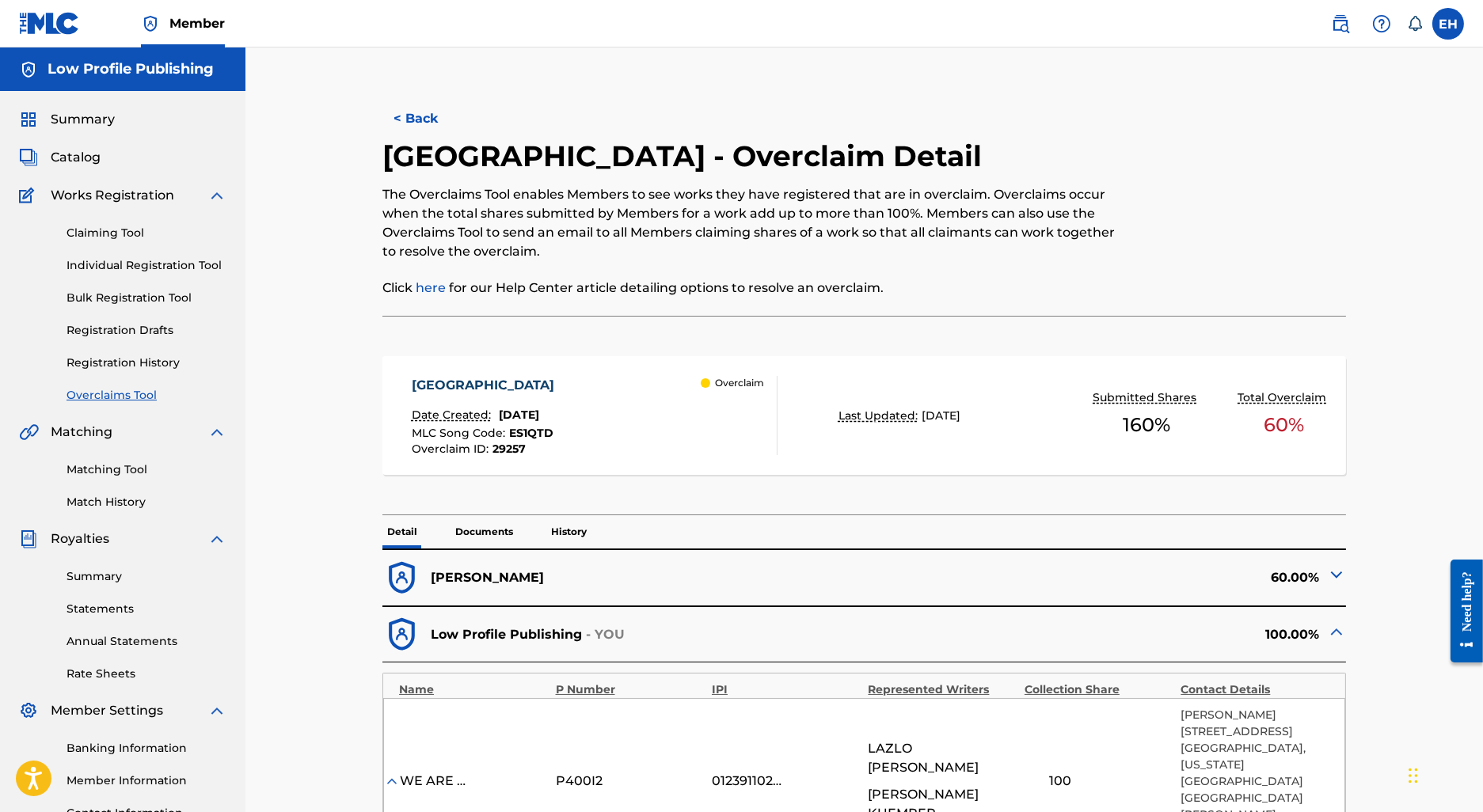
click at [430, 110] on button "< Back" at bounding box center [429, 118] width 95 height 39
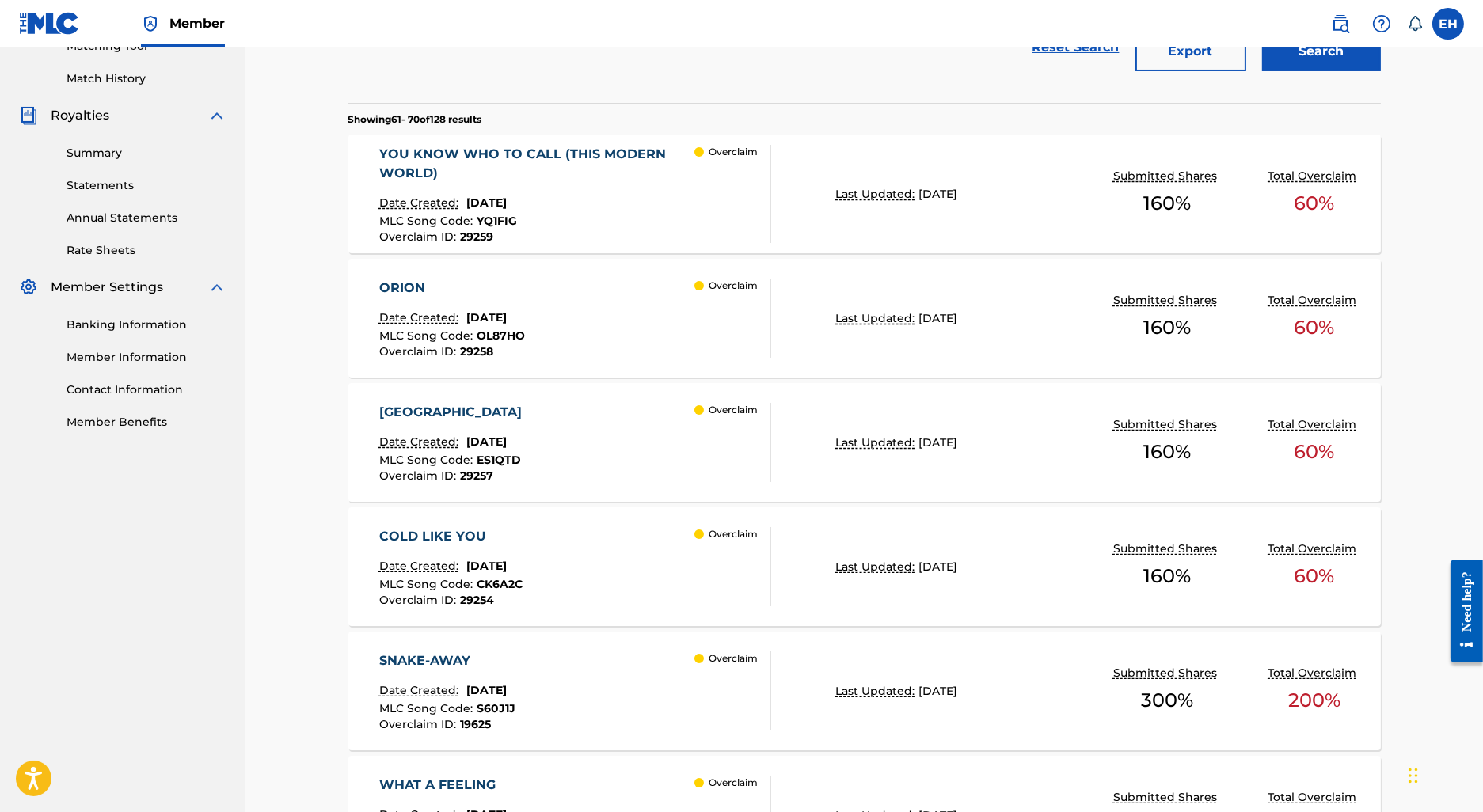
click at [612, 530] on div "COLD LIKE YOU Date Created: July 24, 2025 MLC Song Code : CK6A2C Overclaim ID :…" at bounding box center [576, 567] width 393 height 79
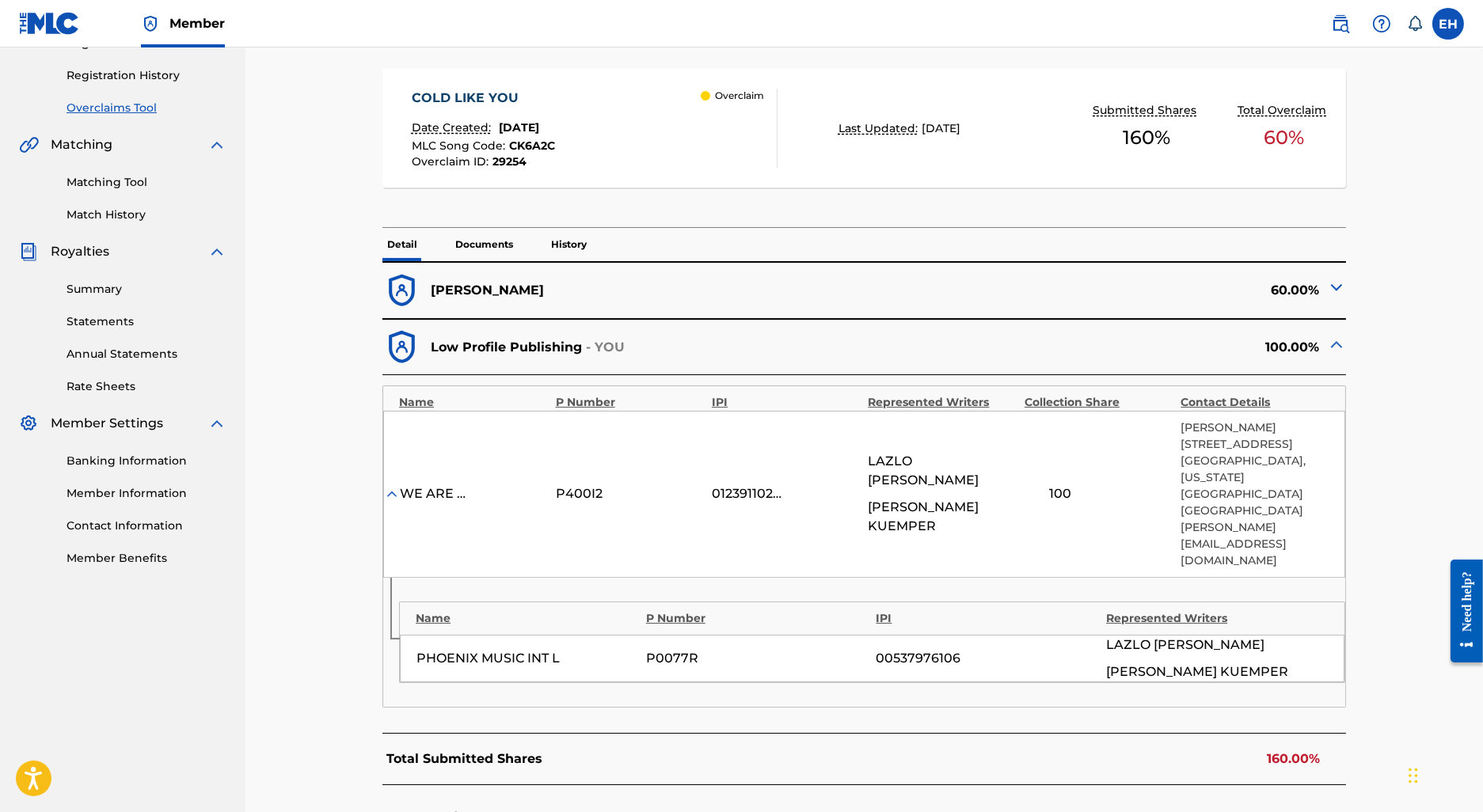
scroll to position [305, 0]
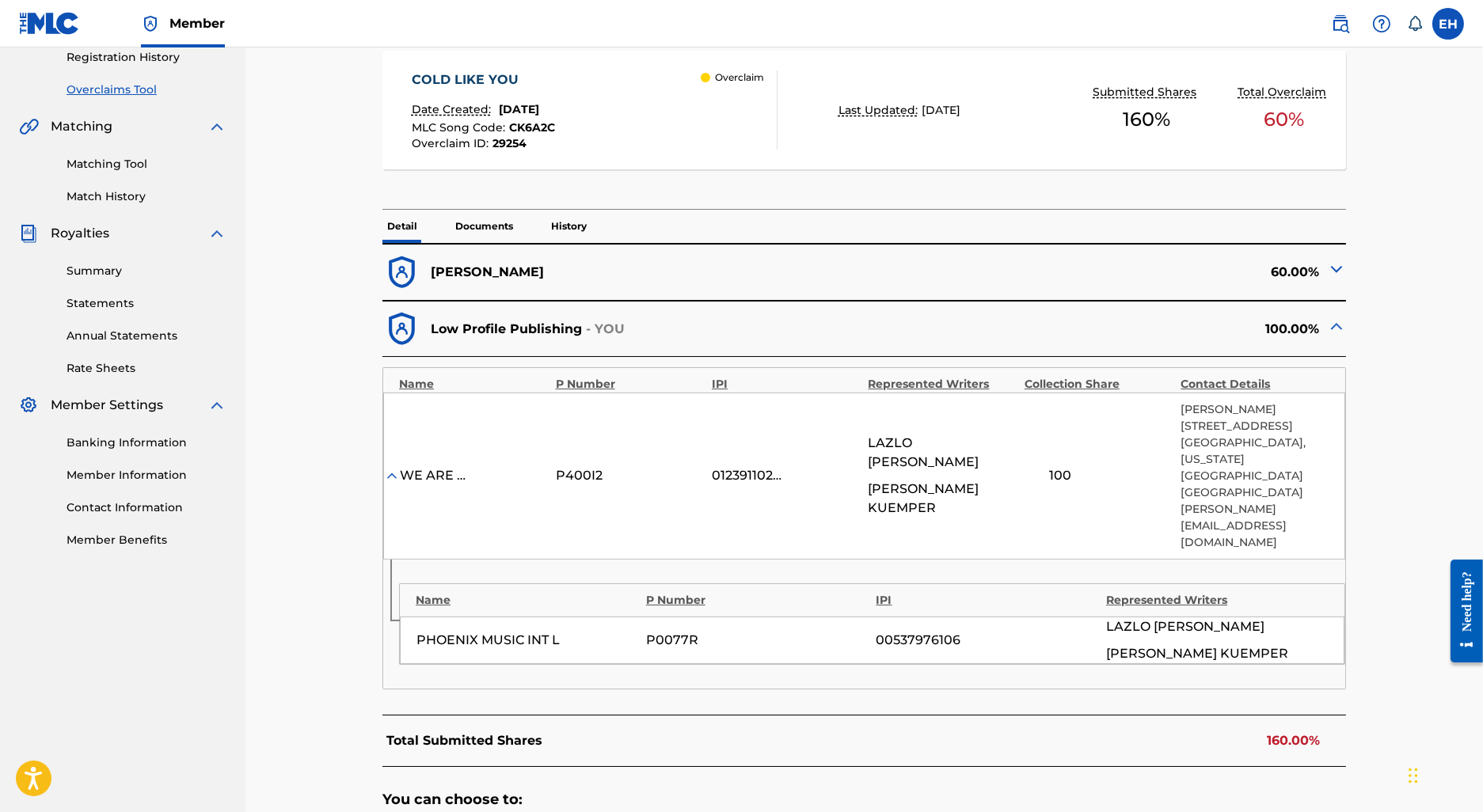
click at [499, 279] on div "GEMA" at bounding box center [623, 273] width 481 height 39
click at [1320, 269] on div "60.00%" at bounding box center [1105, 273] width 481 height 39
click at [1331, 273] on img at bounding box center [1336, 269] width 19 height 19
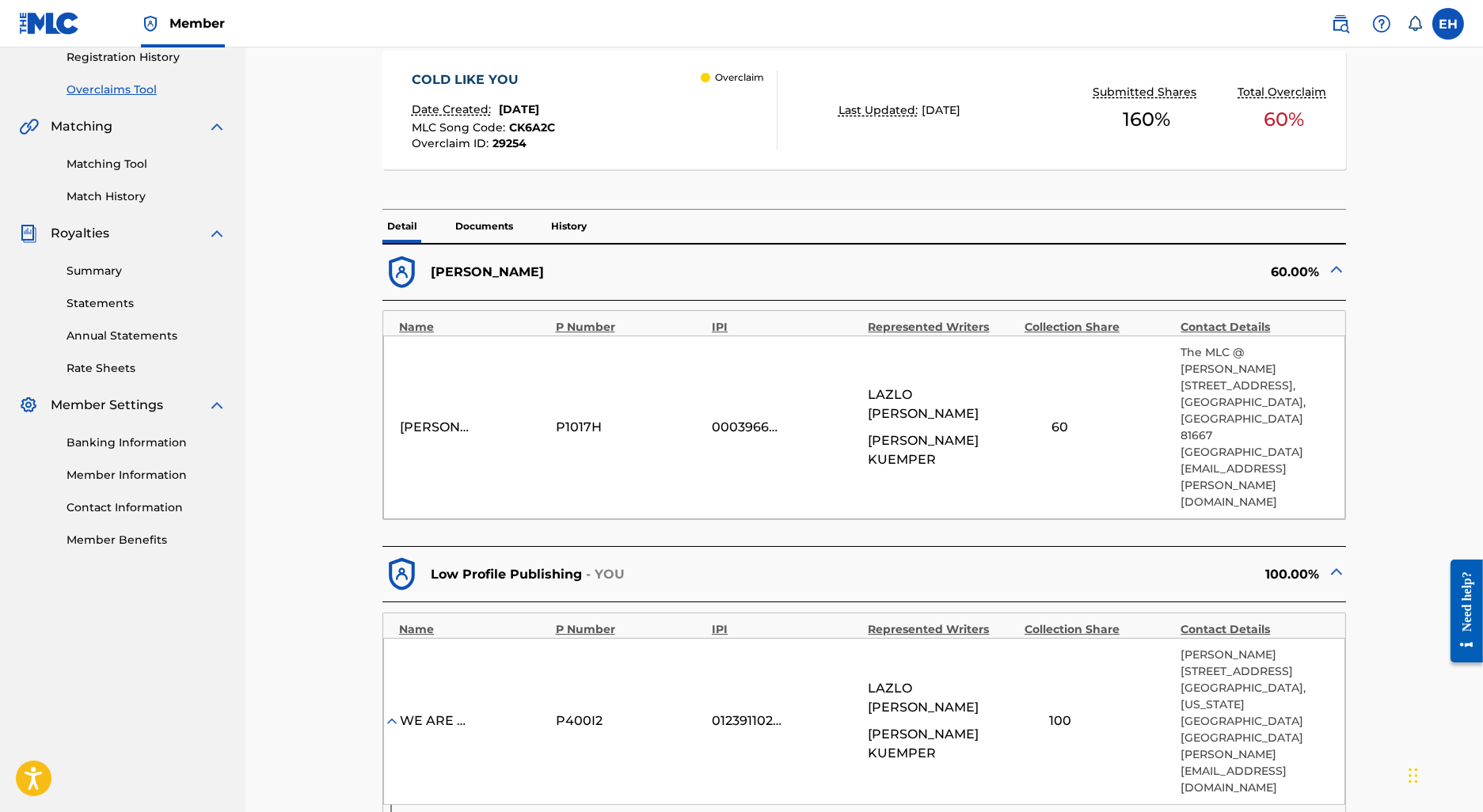
click at [1350, 266] on div "< Back COLD LIKE YOU - Overclaim Detail The Overclaims Tool enables Members to …" at bounding box center [865, 558] width 1070 height 1554
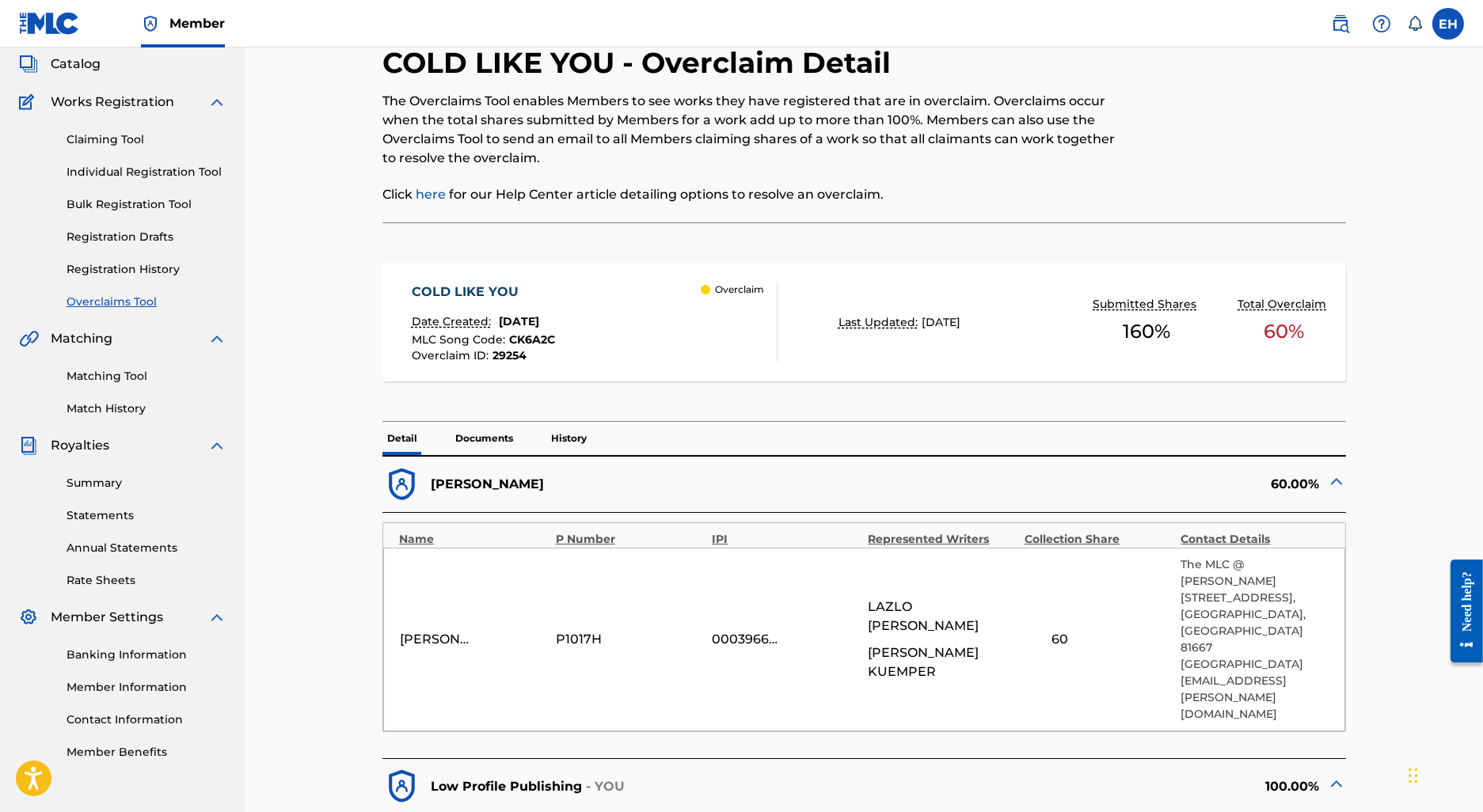
scroll to position [0, 0]
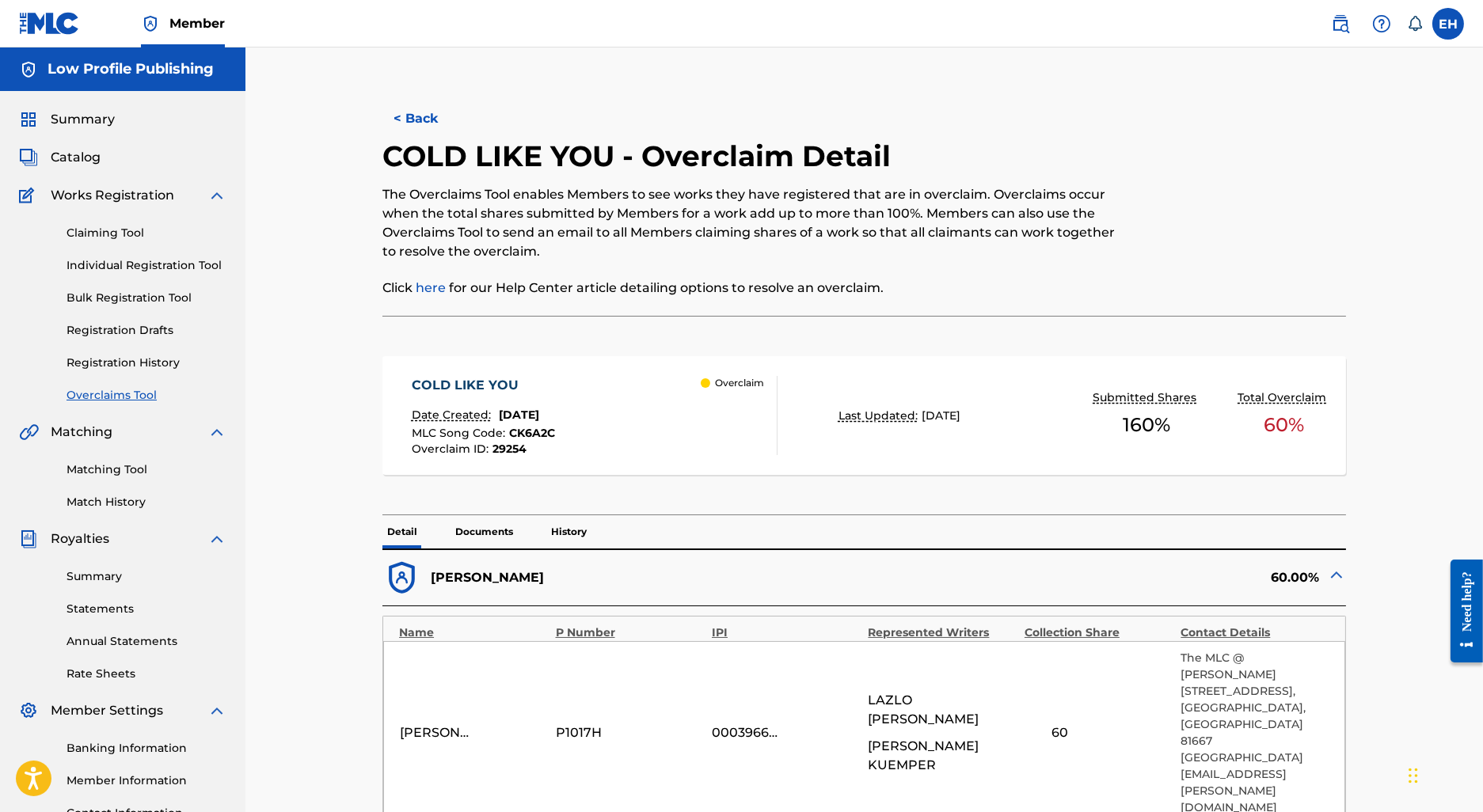
click at [420, 113] on button "< Back" at bounding box center [429, 118] width 95 height 39
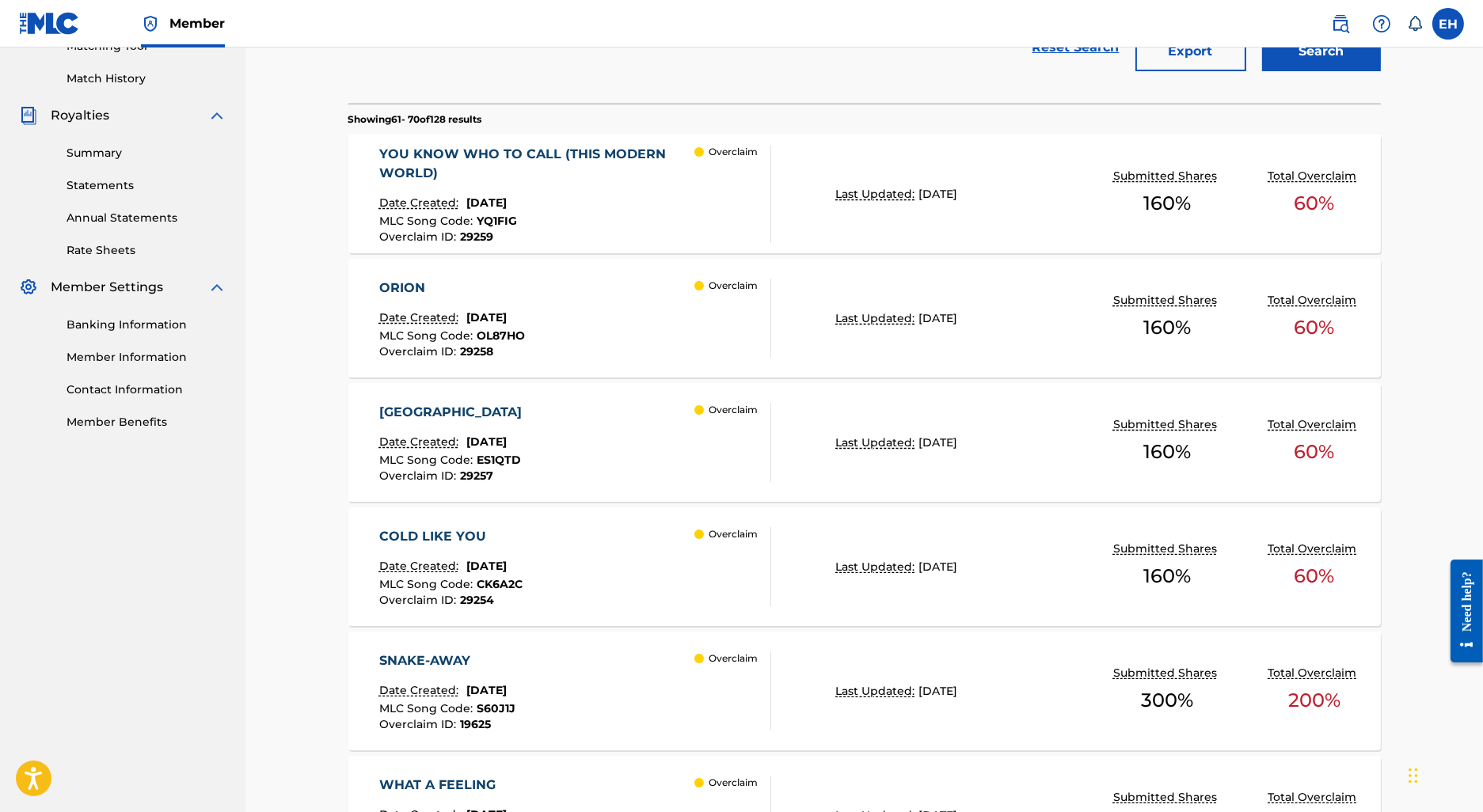
scroll to position [483, 0]
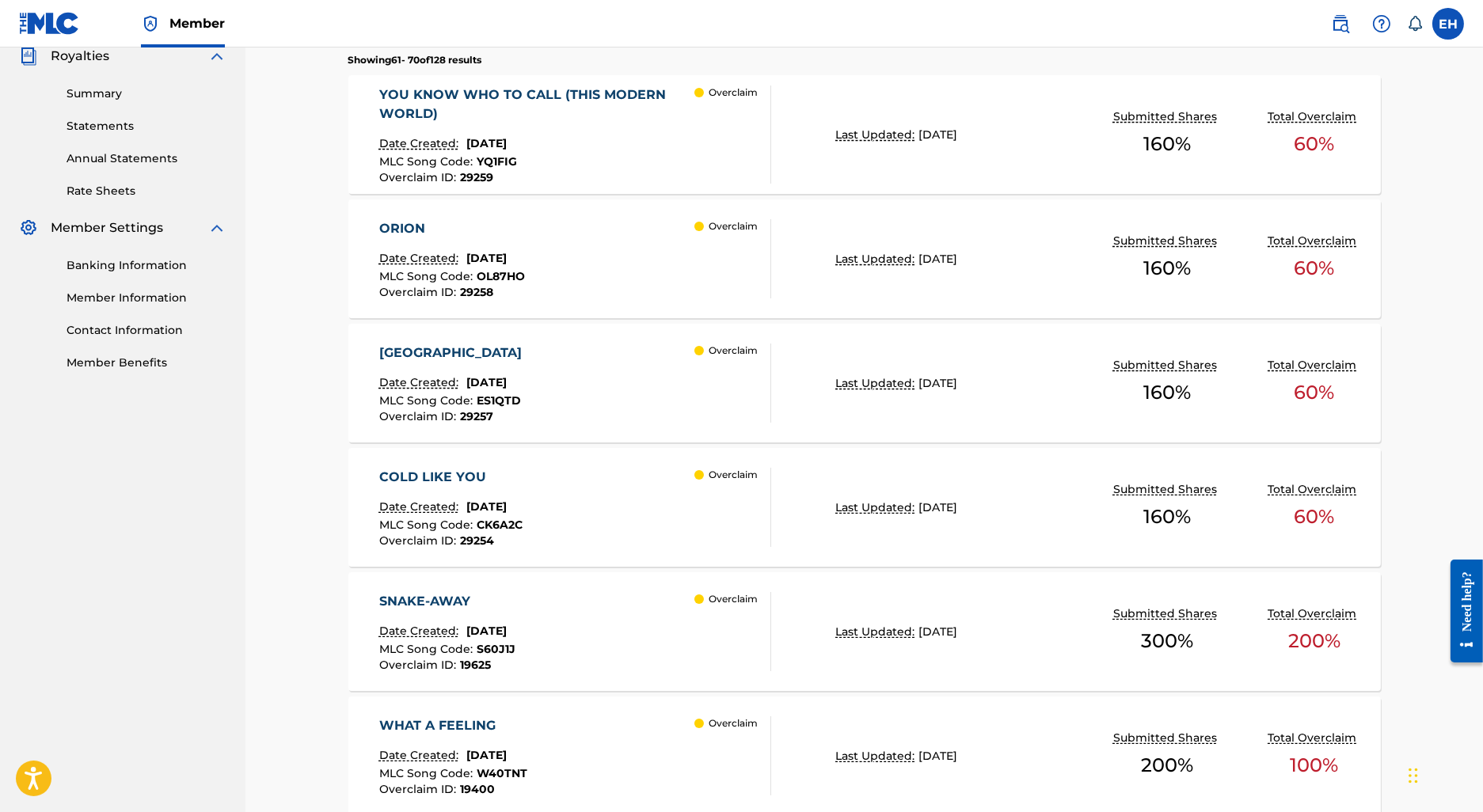
click at [576, 647] on div "SNAKE-AWAY Date Created: March 19, 2025 MLC Song Code : S60J1J Overclaim ID : 1…" at bounding box center [576, 632] width 393 height 79
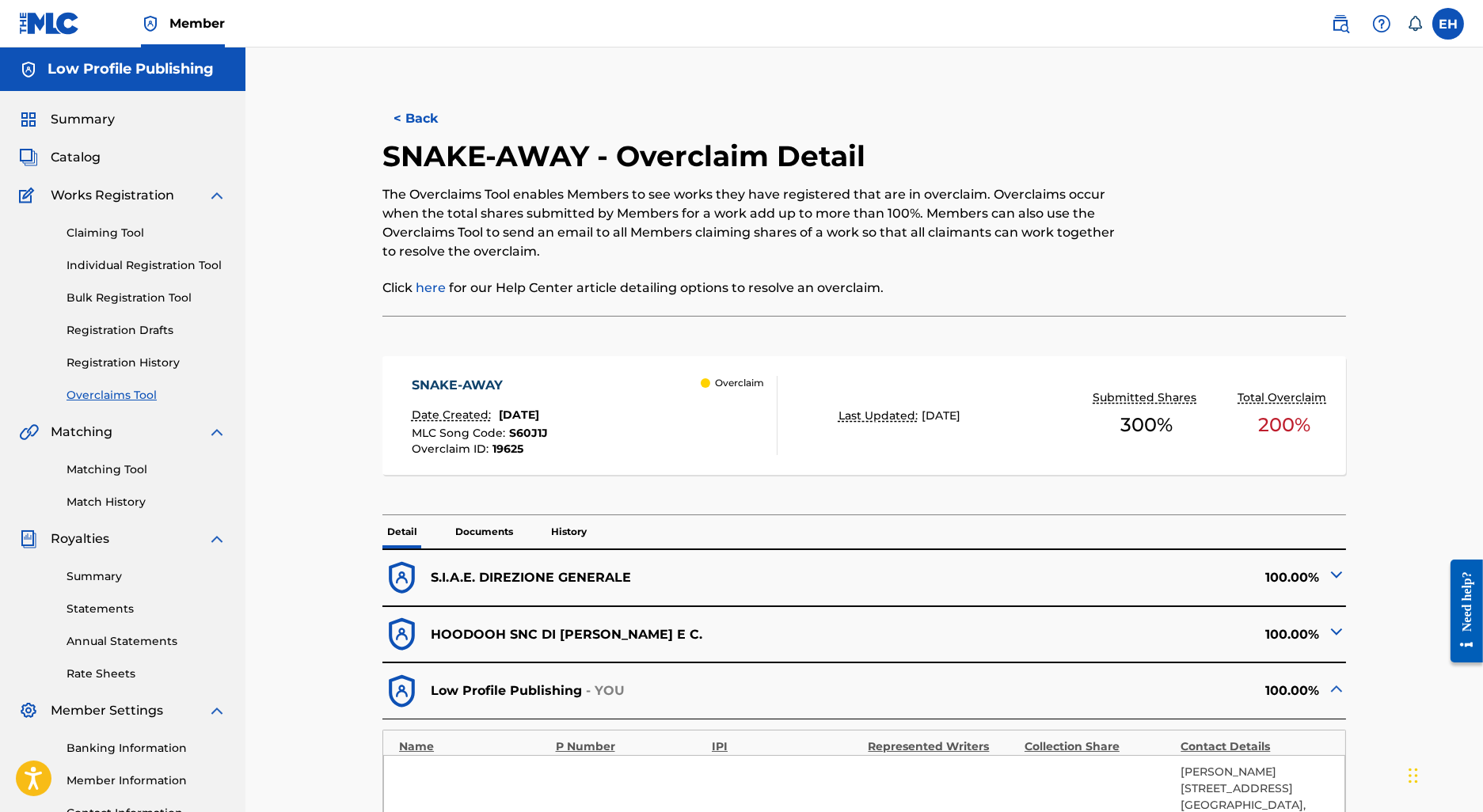
click at [436, 117] on button "< Back" at bounding box center [429, 118] width 95 height 39
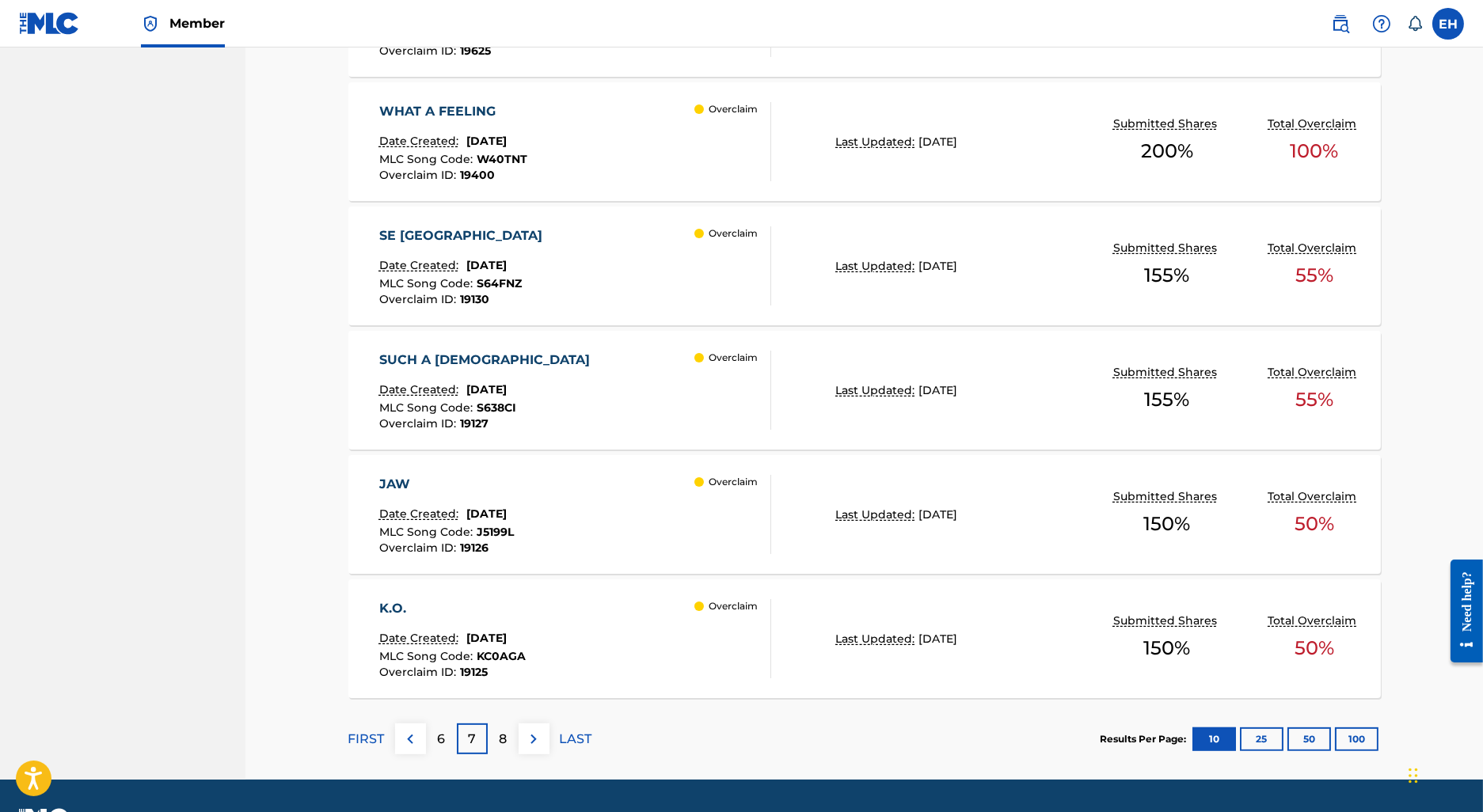
scroll to position [1139, 0]
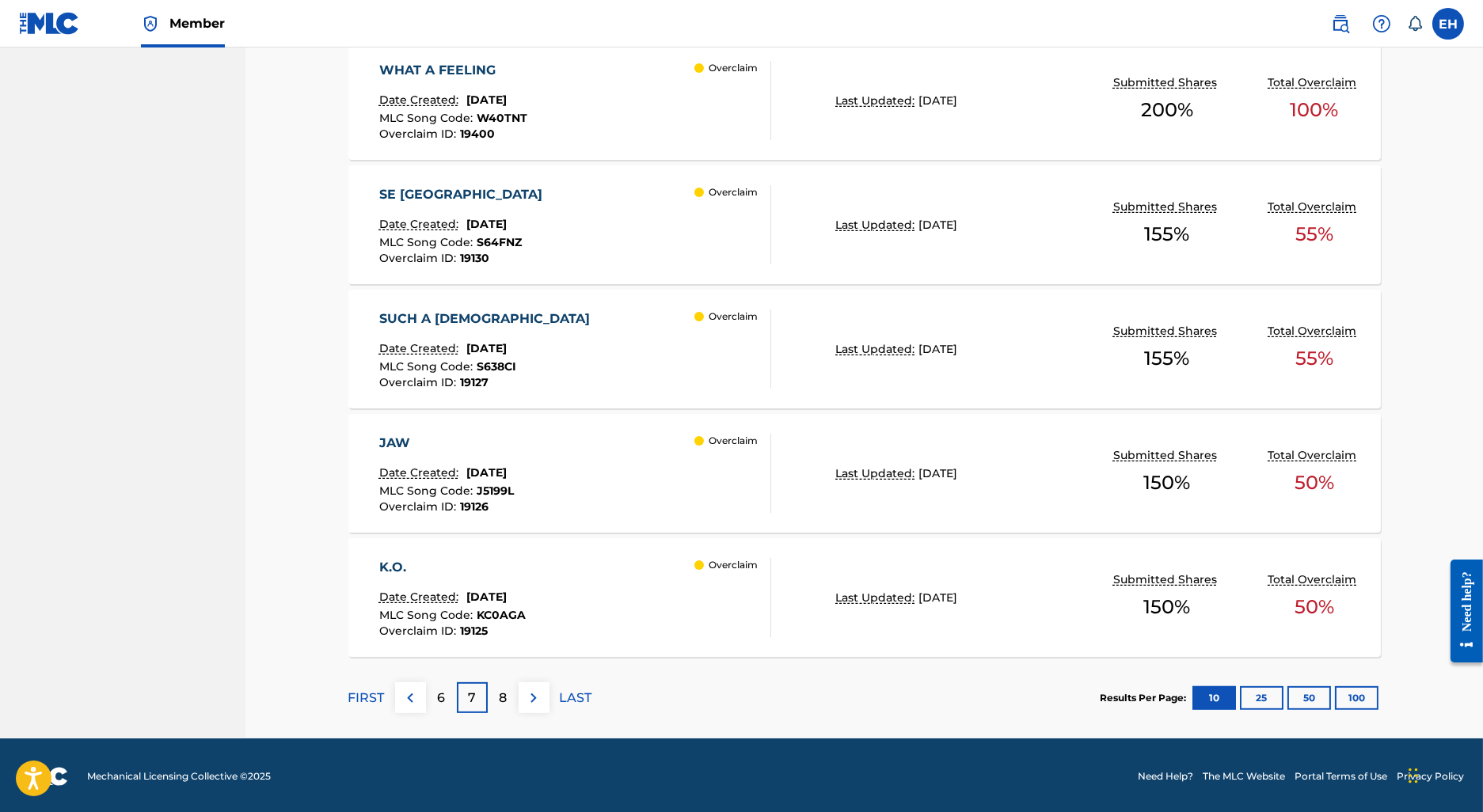
click at [450, 692] on div "6" at bounding box center [441, 697] width 31 height 31
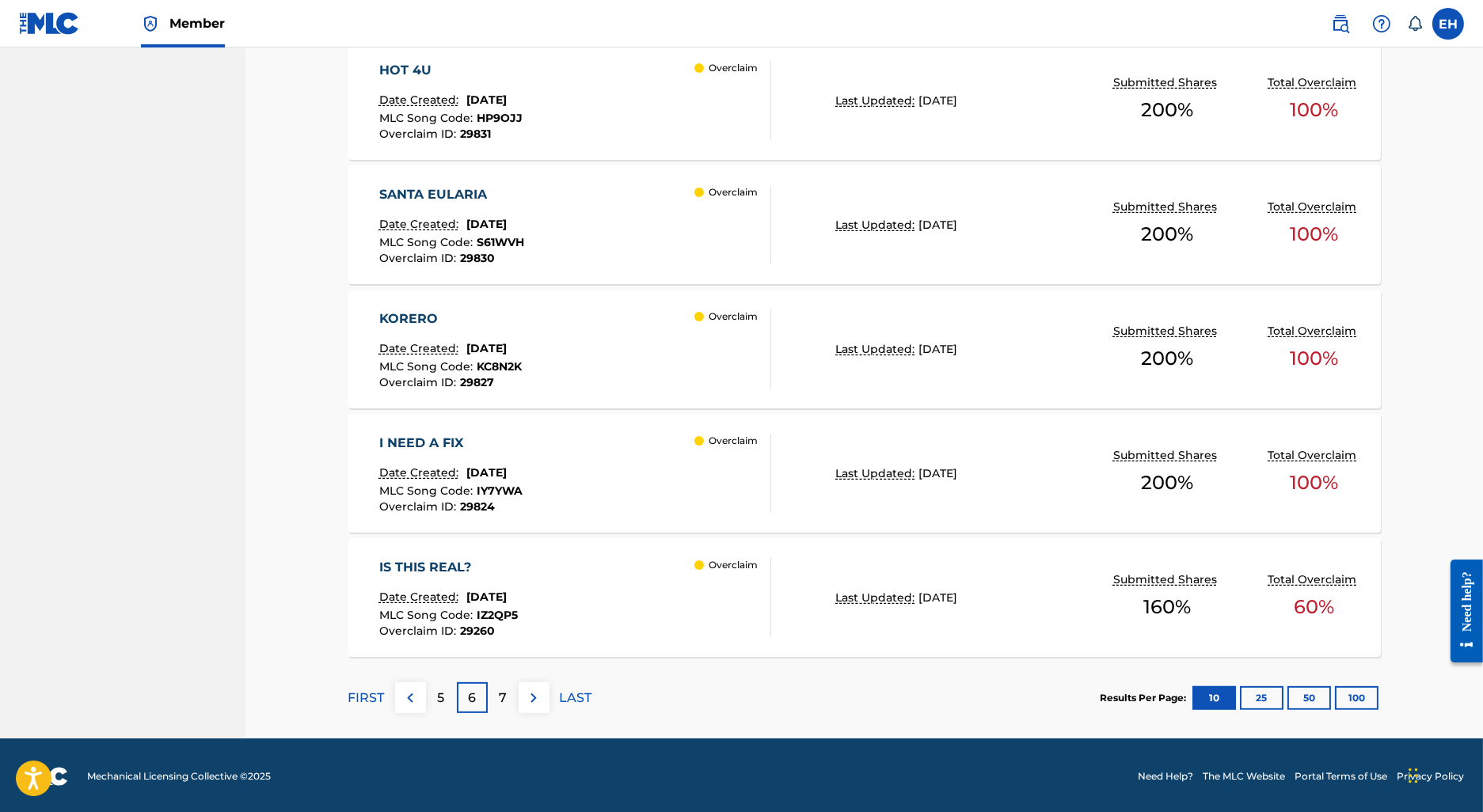
click at [457, 566] on div "IS THIS REAL?" at bounding box center [448, 568] width 138 height 19
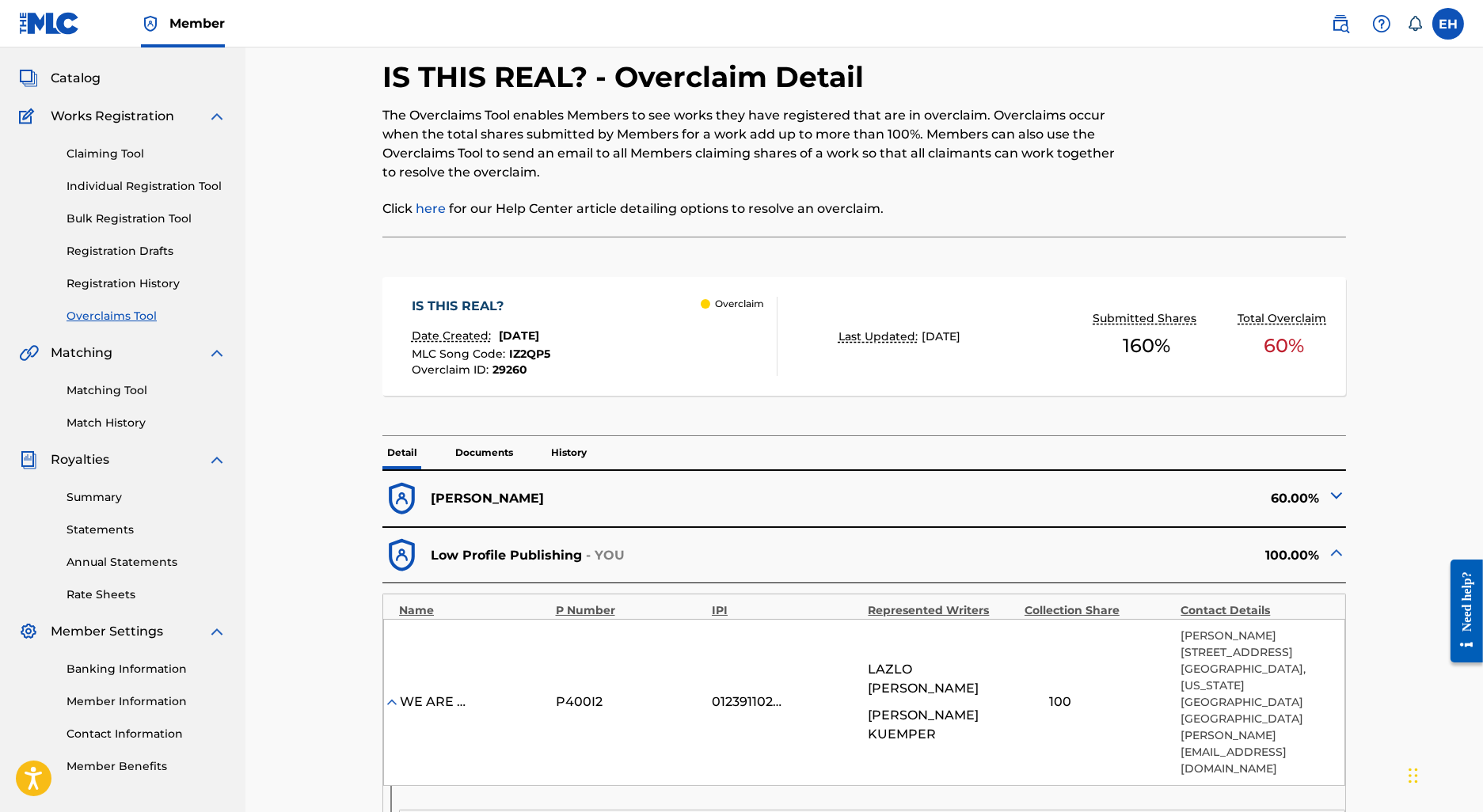
scroll to position [58, 0]
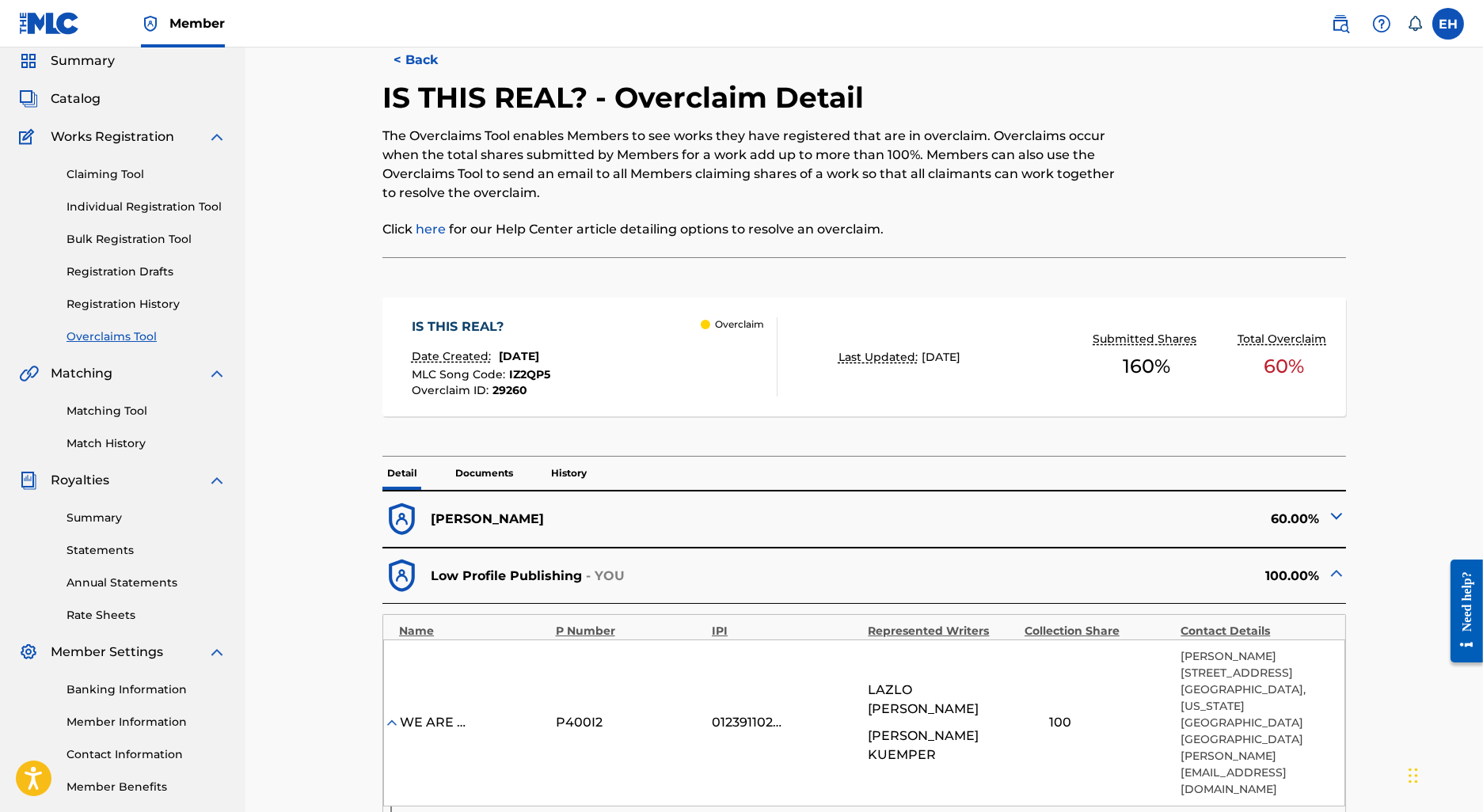
click at [411, 86] on h2 "IS THIS REAL? - Overclaim Detail" at bounding box center [627, 98] width 490 height 36
click at [409, 70] on button "< Back" at bounding box center [429, 60] width 95 height 39
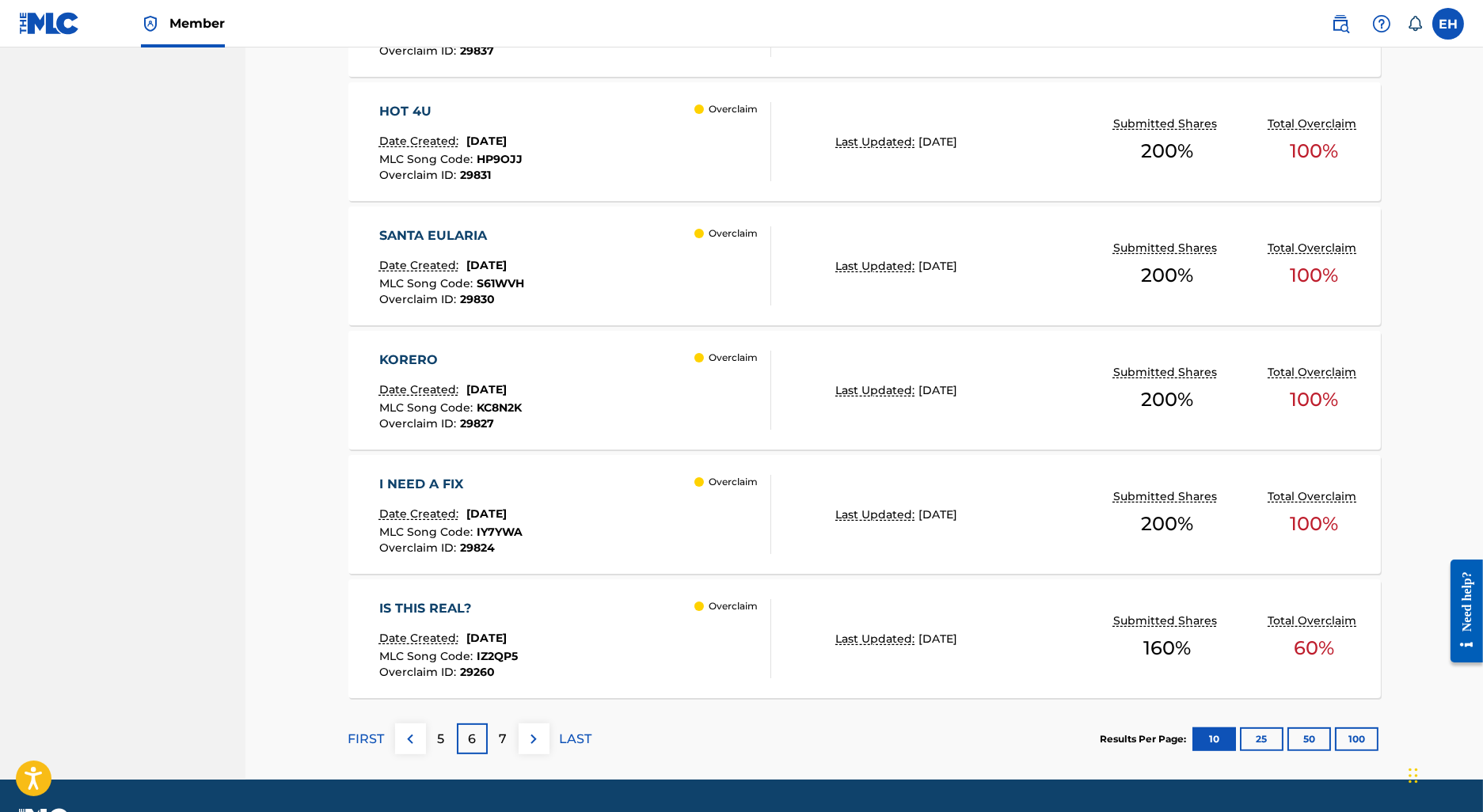
click at [445, 483] on div "I NEED A FIX" at bounding box center [451, 485] width 144 height 19
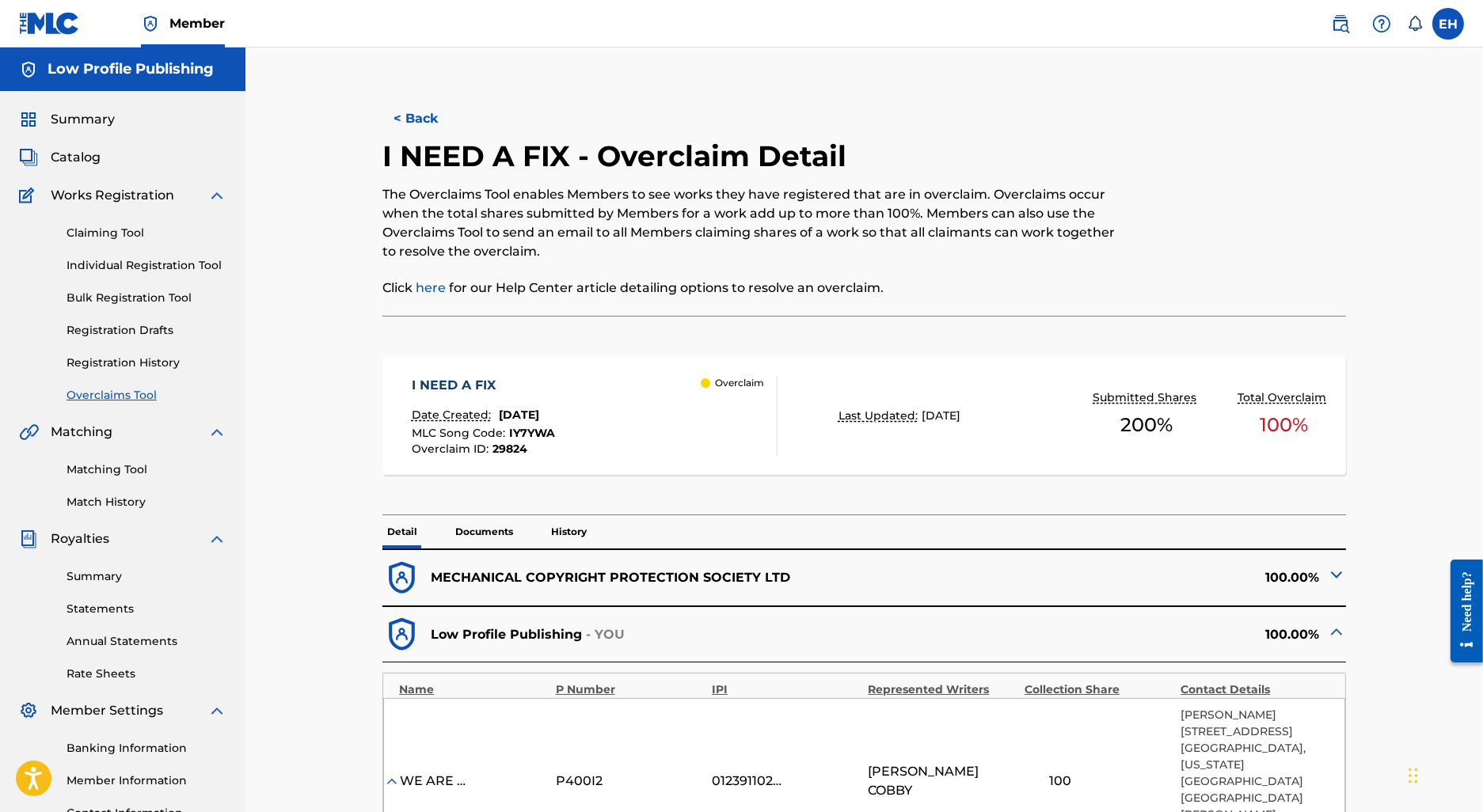
click at [429, 126] on button "< Back" at bounding box center [429, 118] width 95 height 39
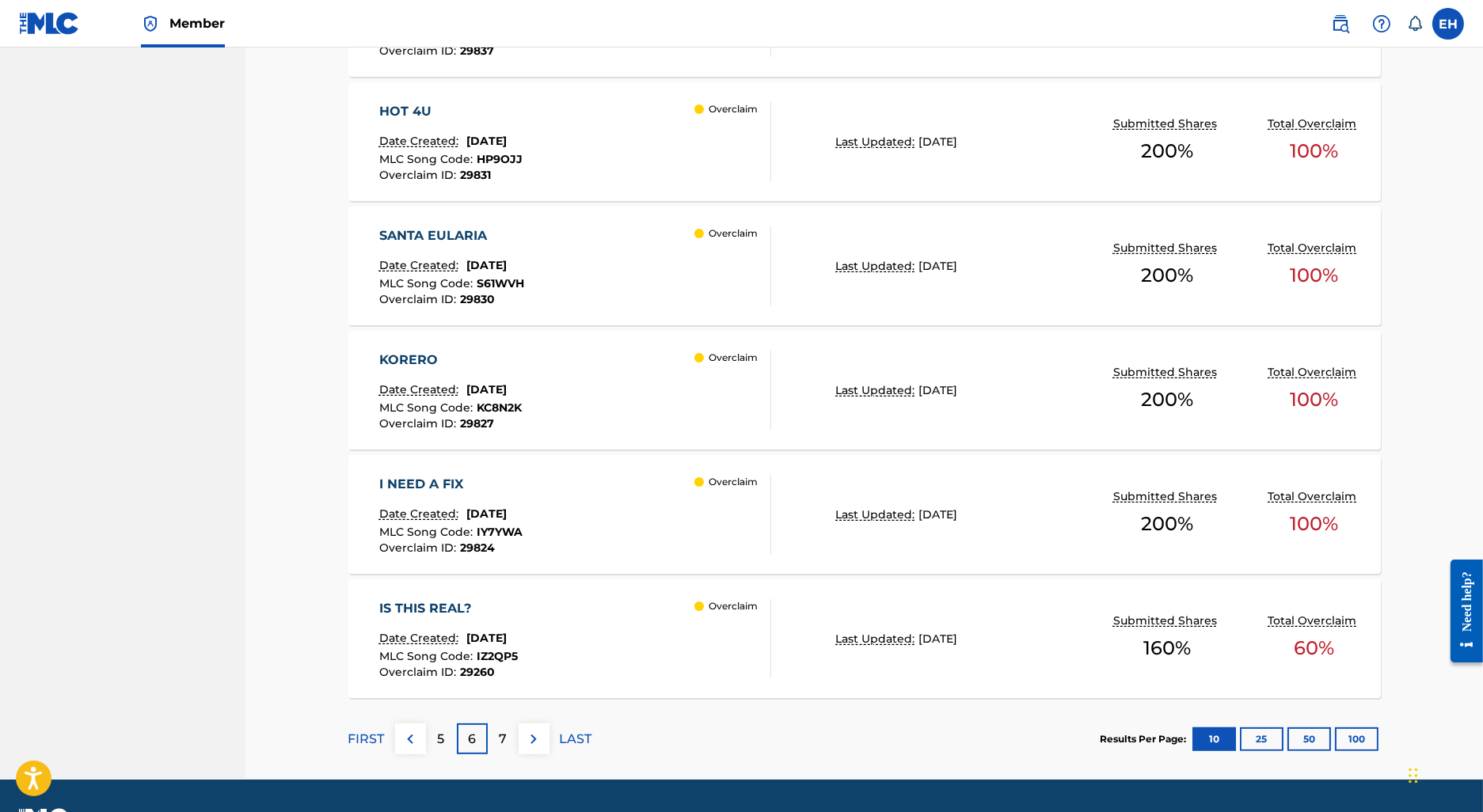
click at [568, 356] on div "KORERO Date Created: July 24, 2025 MLC Song Code : KC8N2K Overclaim ID : 29827 …" at bounding box center [576, 390] width 393 height 79
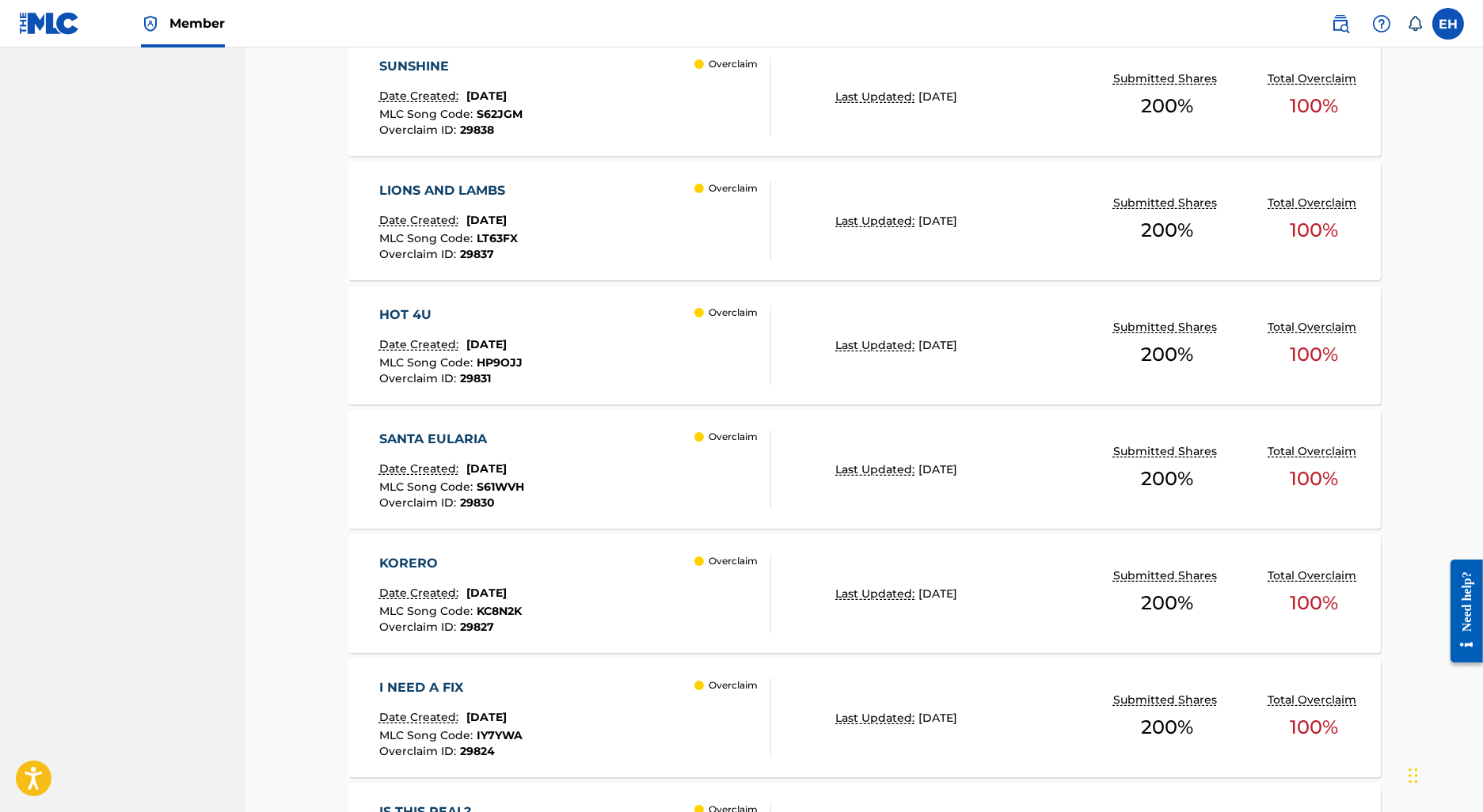
scroll to position [873, 0]
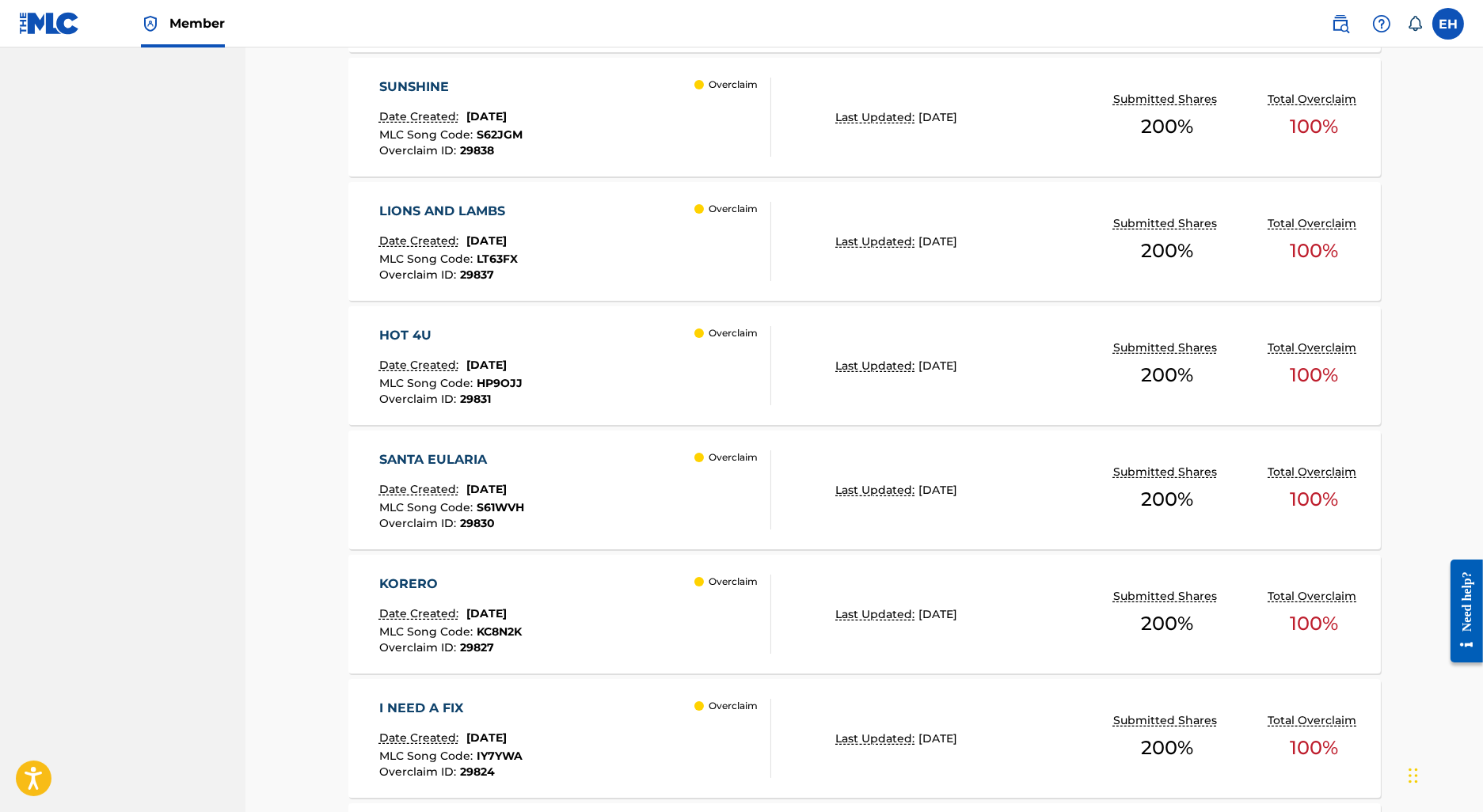
click at [445, 452] on div "SANTA EULARIA" at bounding box center [452, 460] width 145 height 19
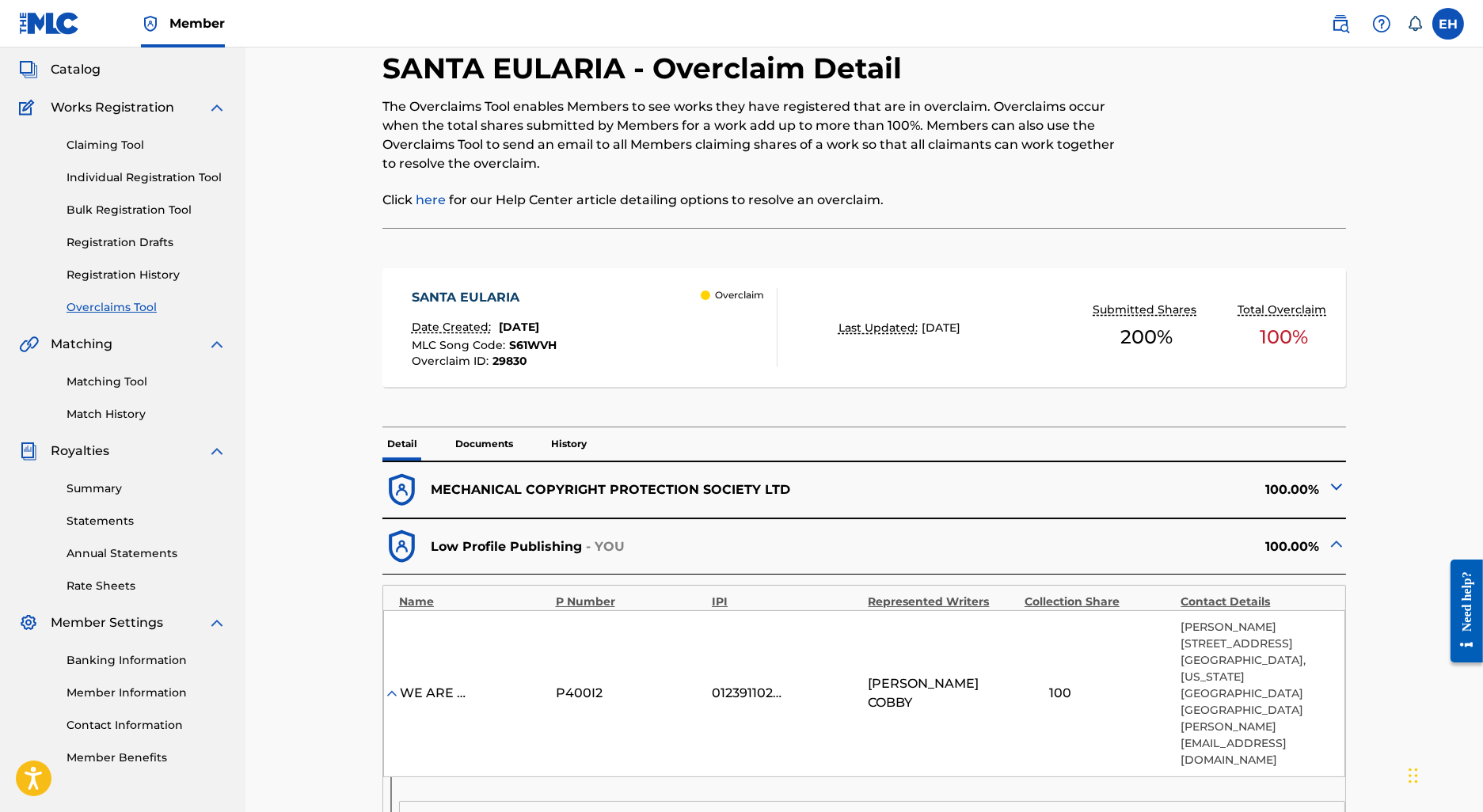
scroll to position [154, 0]
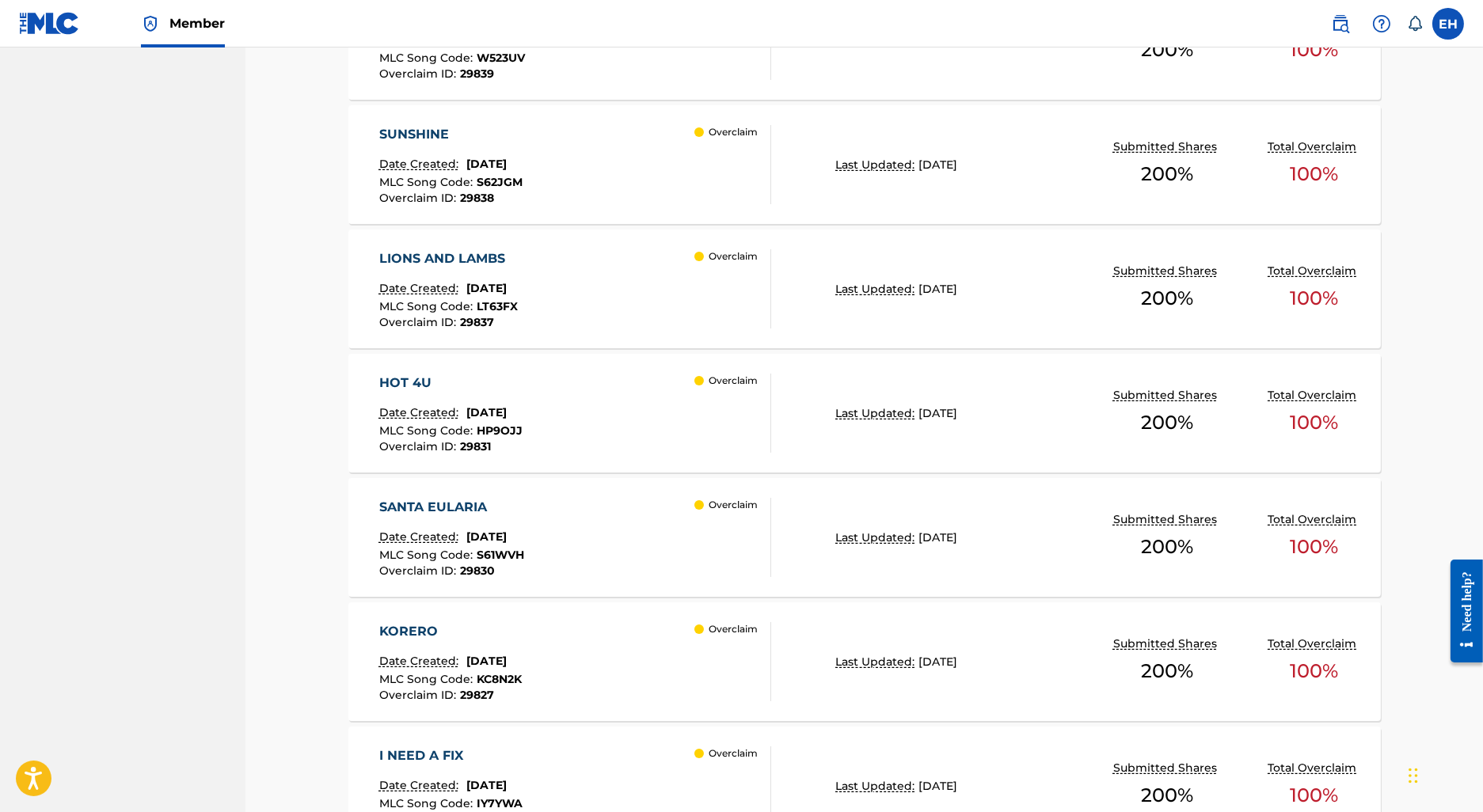
scroll to position [816, 0]
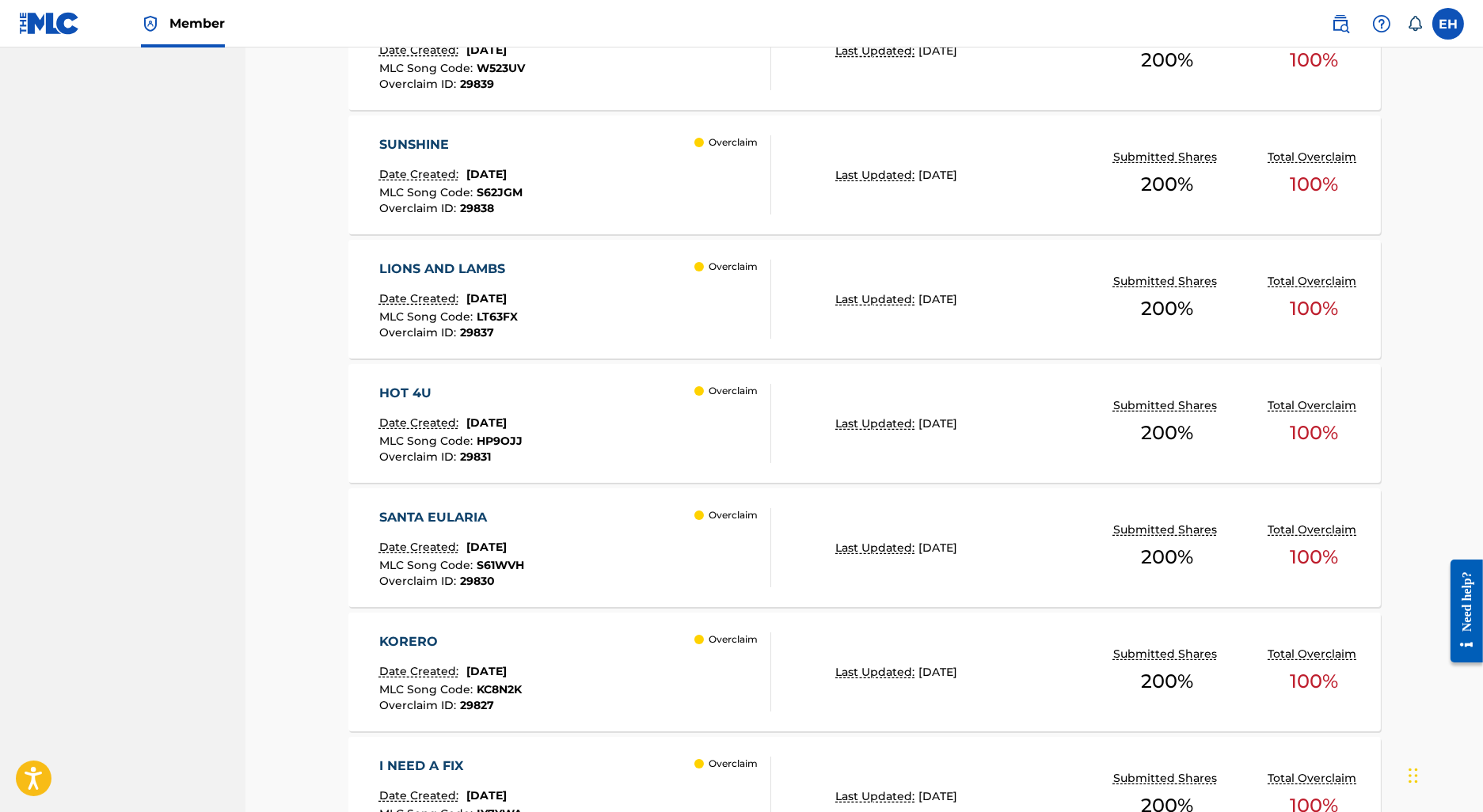
click at [429, 388] on div "HOT 4U" at bounding box center [451, 394] width 144 height 19
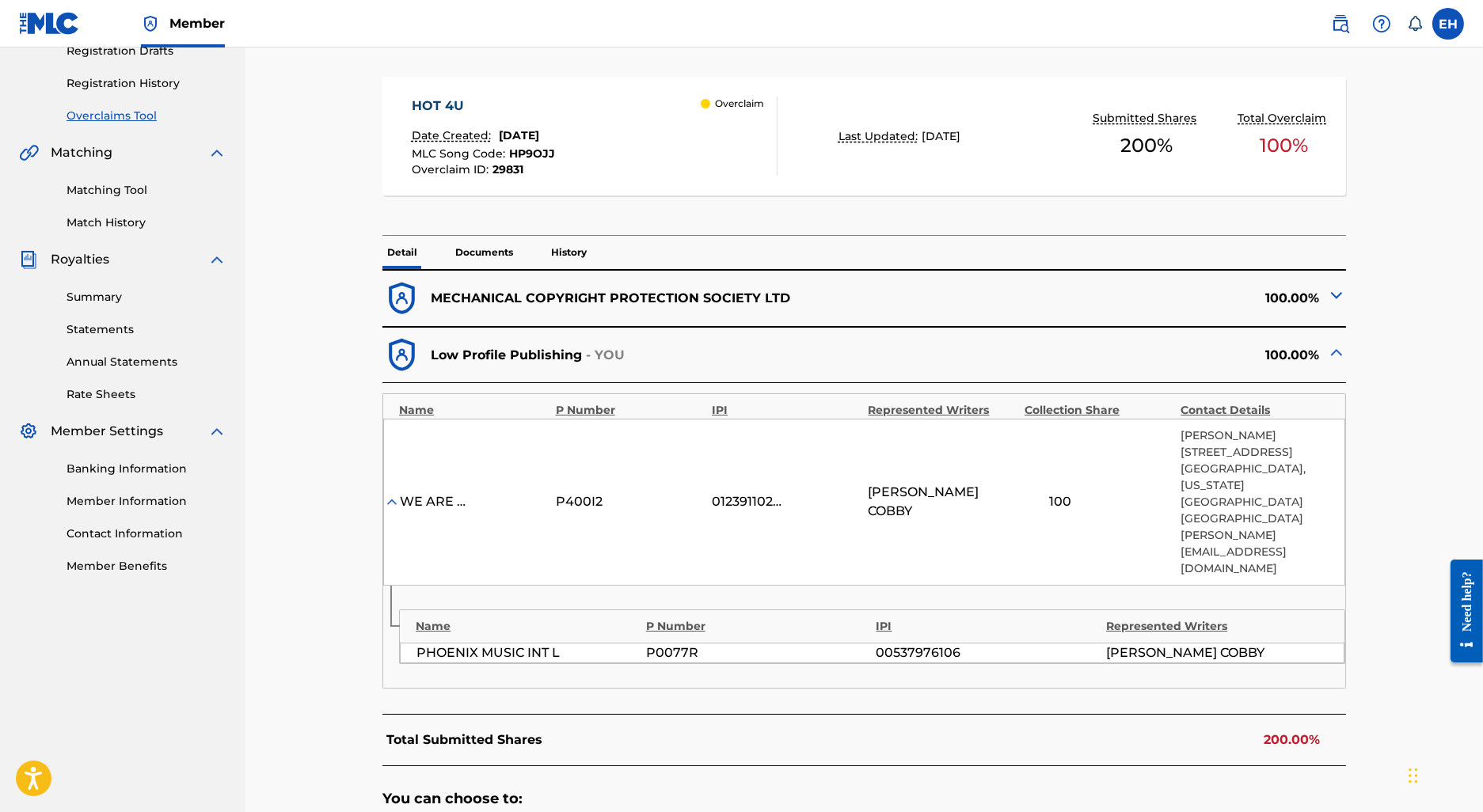
scroll to position [287, 0]
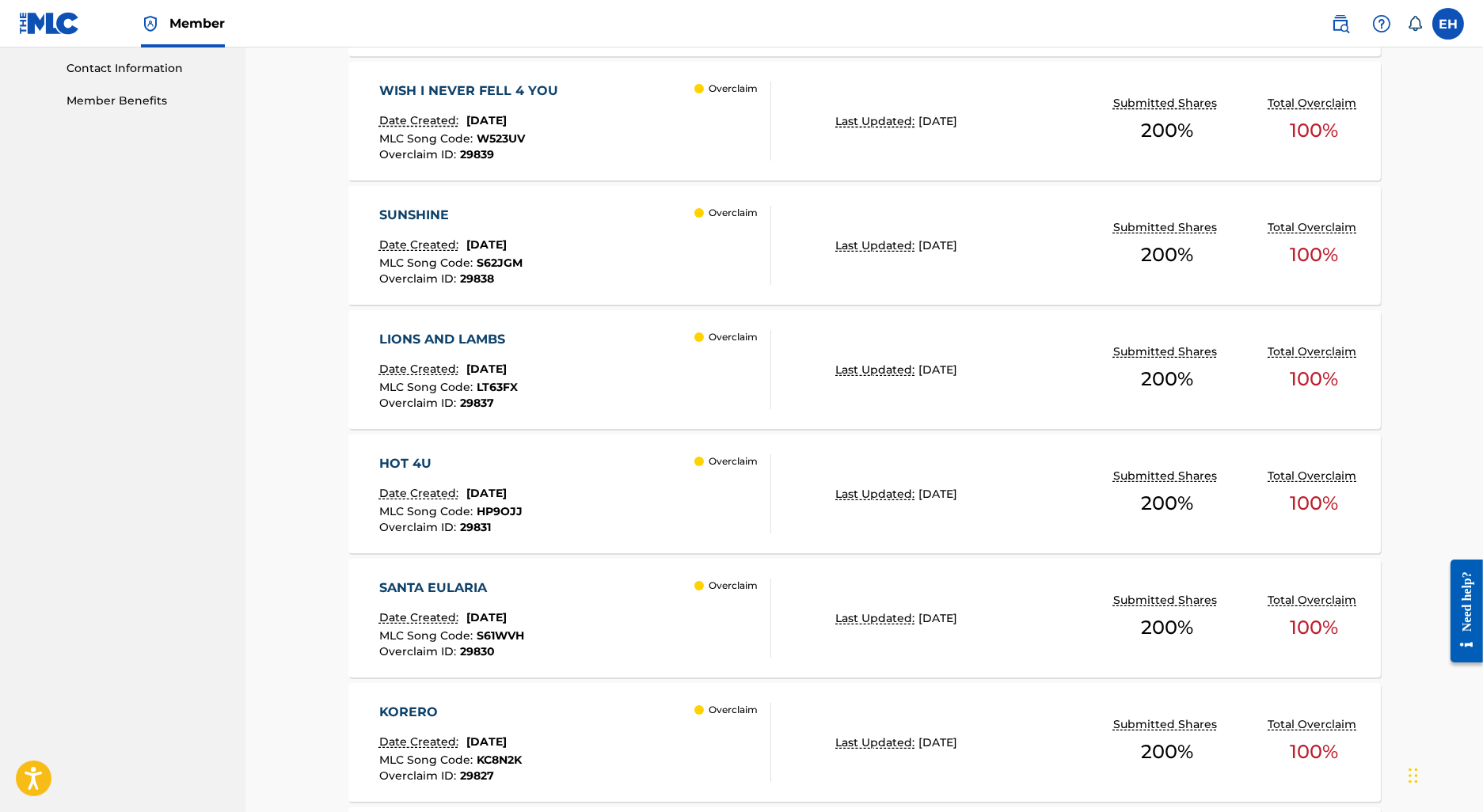
scroll to position [715, 0]
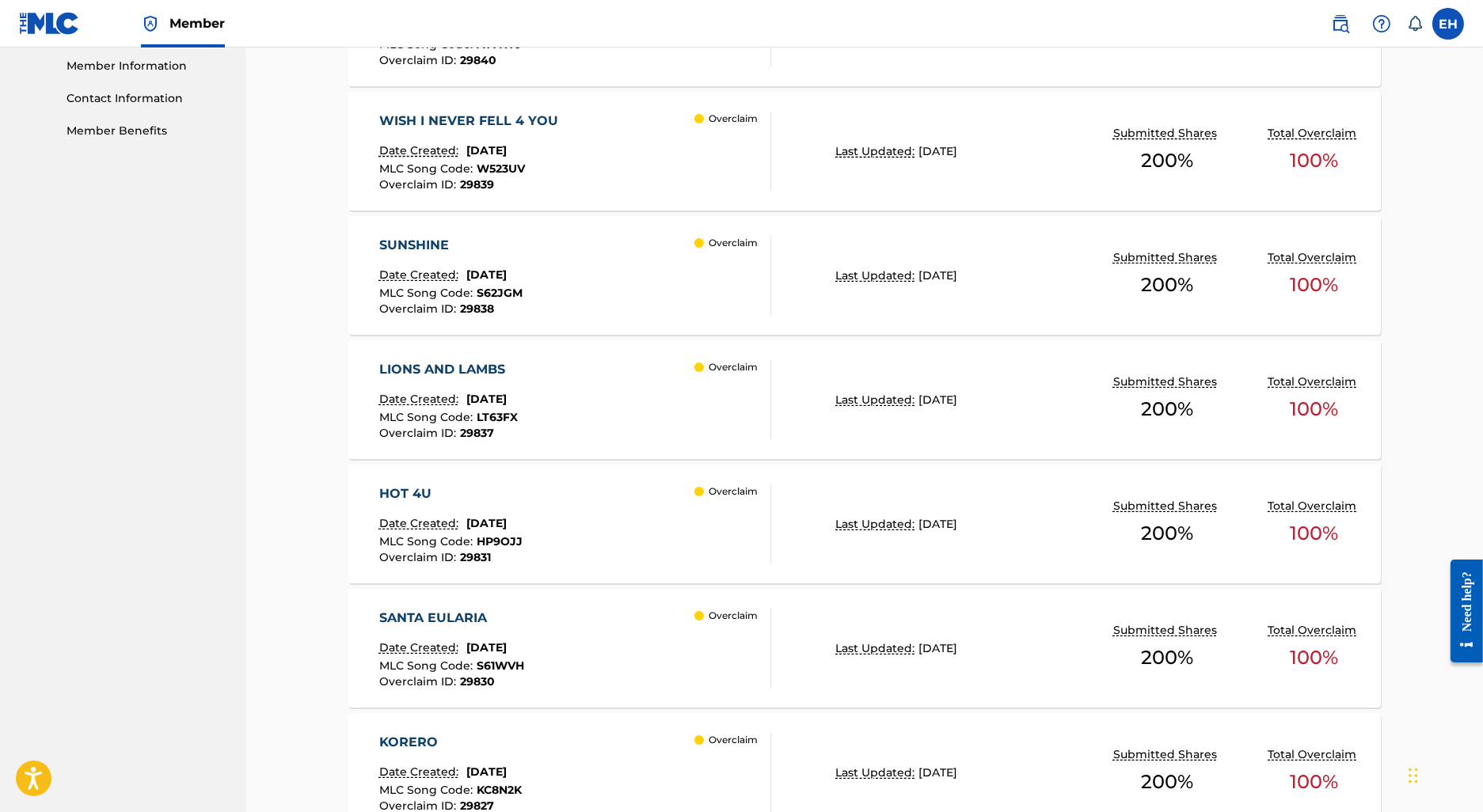
click at [501, 354] on div "LIONS AND LAMBS Date Created: July 24, 2025 MLC Song Code : LT63FX Overclaim ID…" at bounding box center [865, 399] width 1033 height 118
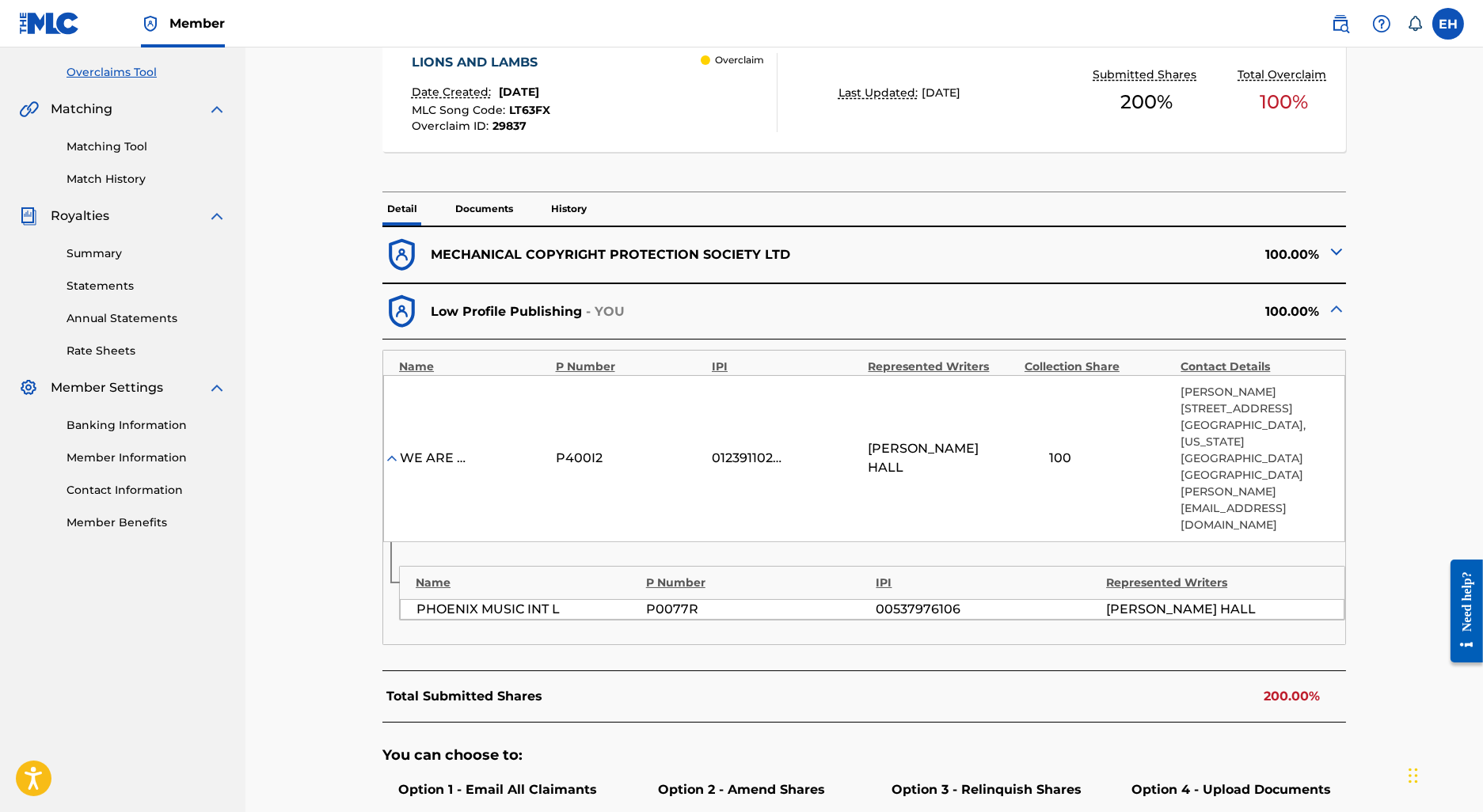
scroll to position [321, 0]
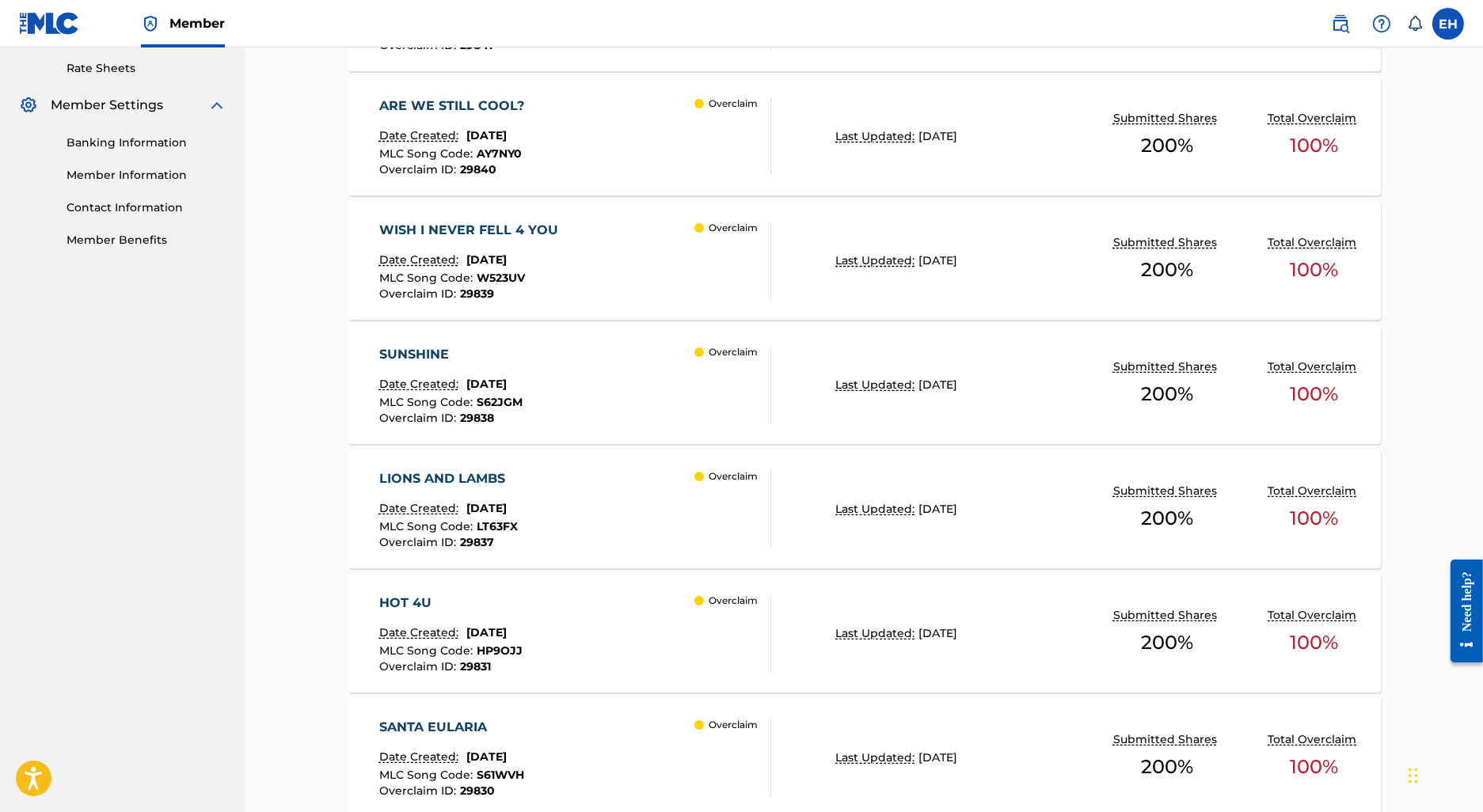
click at [435, 354] on div "SUNSHINE" at bounding box center [451, 354] width 144 height 19
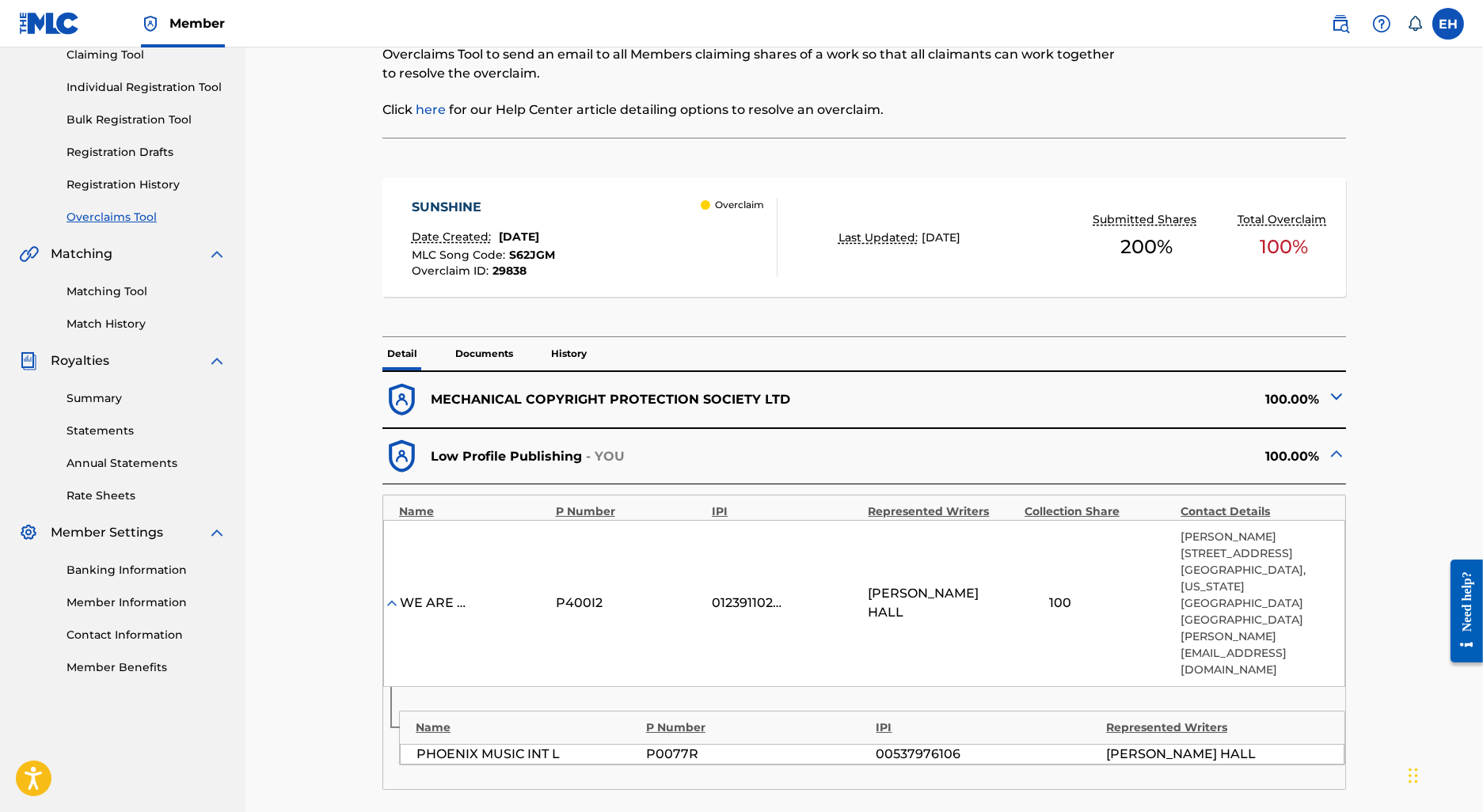
click at [1336, 401] on img at bounding box center [1336, 397] width 19 height 19
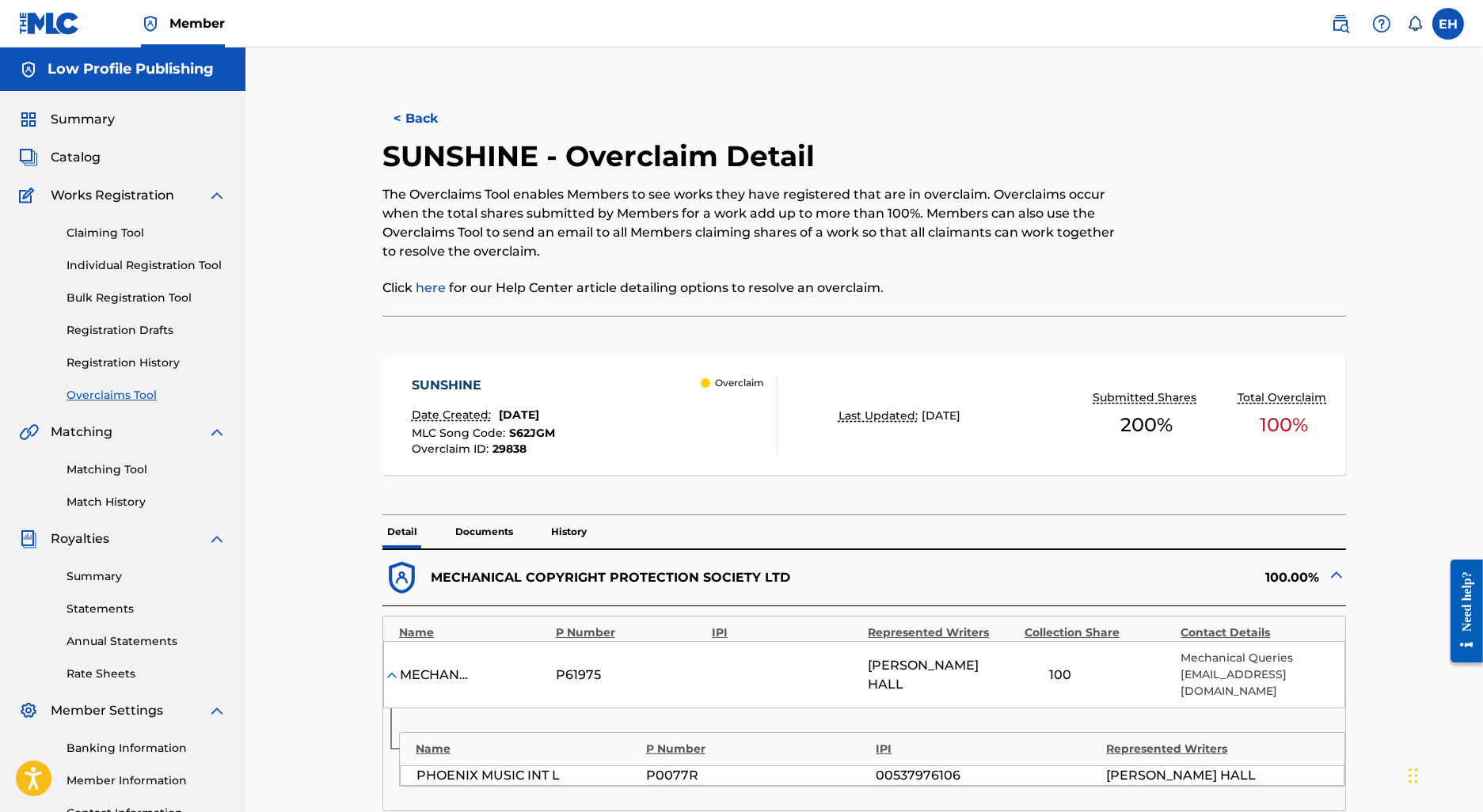
click at [420, 113] on button "< Back" at bounding box center [429, 118] width 95 height 39
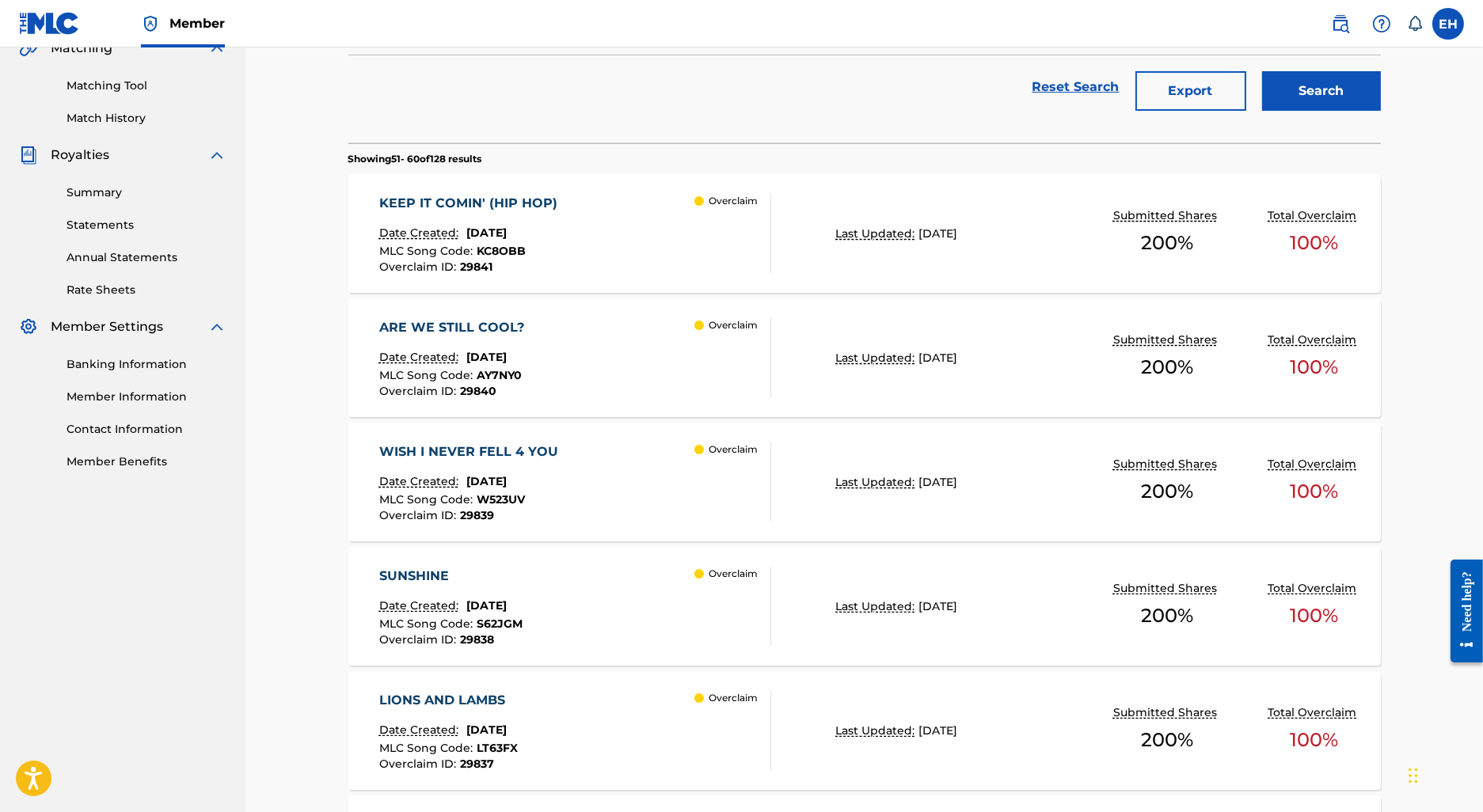
scroll to position [375, 0]
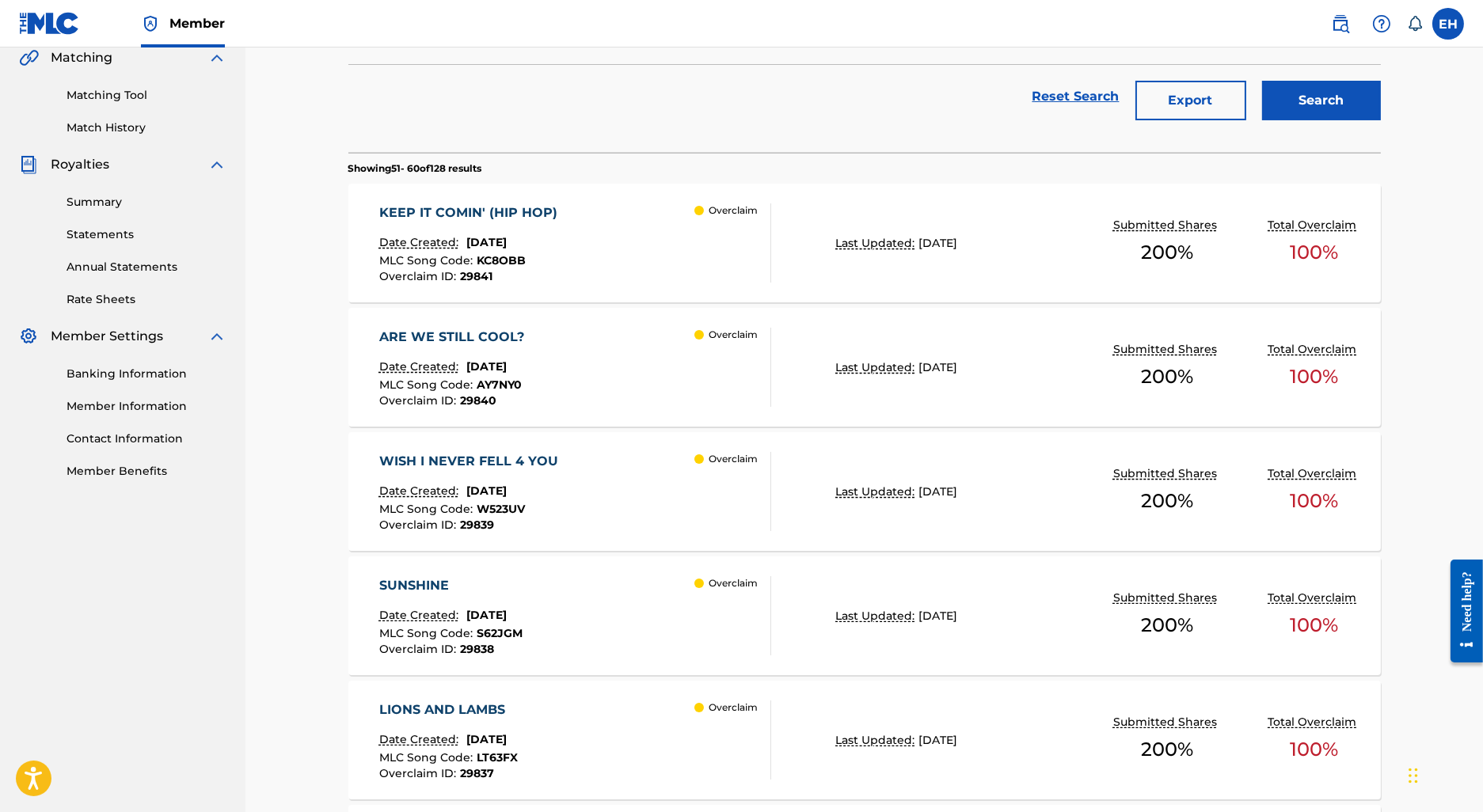
click at [539, 209] on div "KEEP IT COMIN' (HIP HOP)" at bounding box center [473, 213] width 186 height 19
click at [464, 224] on div "KEEP IT COMIN' (HIP HOP) Date Created: July 24, 2025 MLC Song Code : KC8OBB Ove…" at bounding box center [473, 243] width 186 height 79
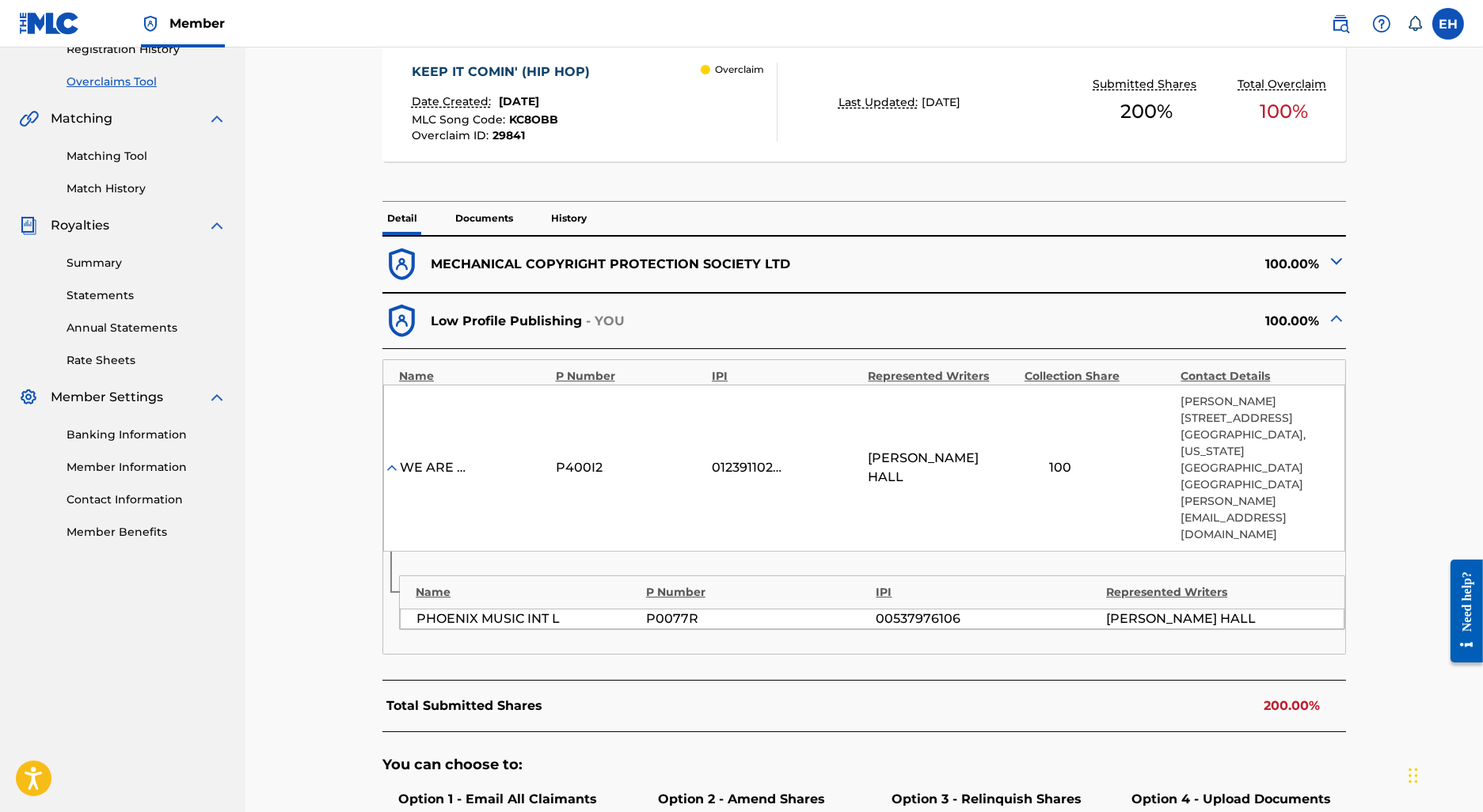
scroll to position [285, 0]
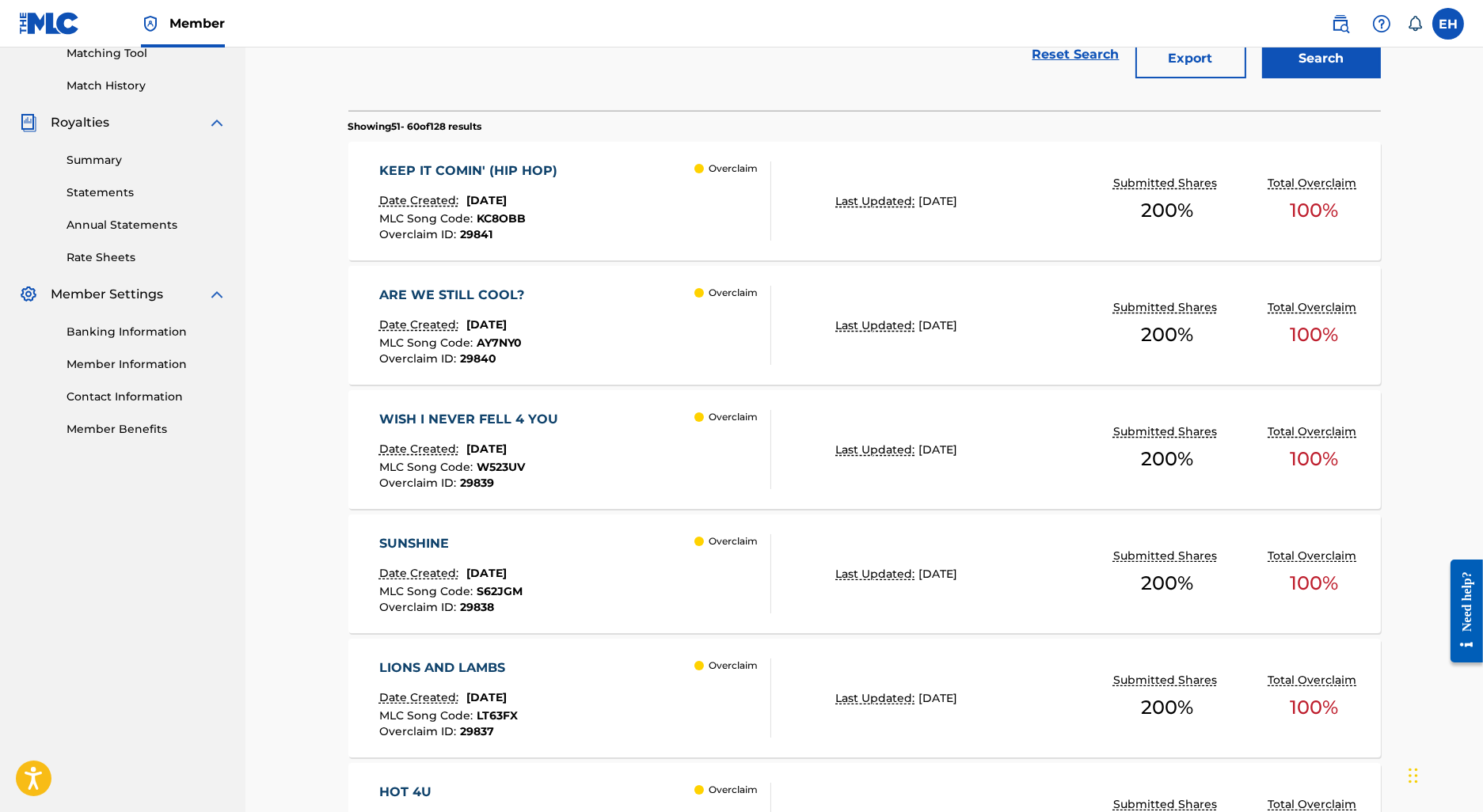
scroll to position [420, 0]
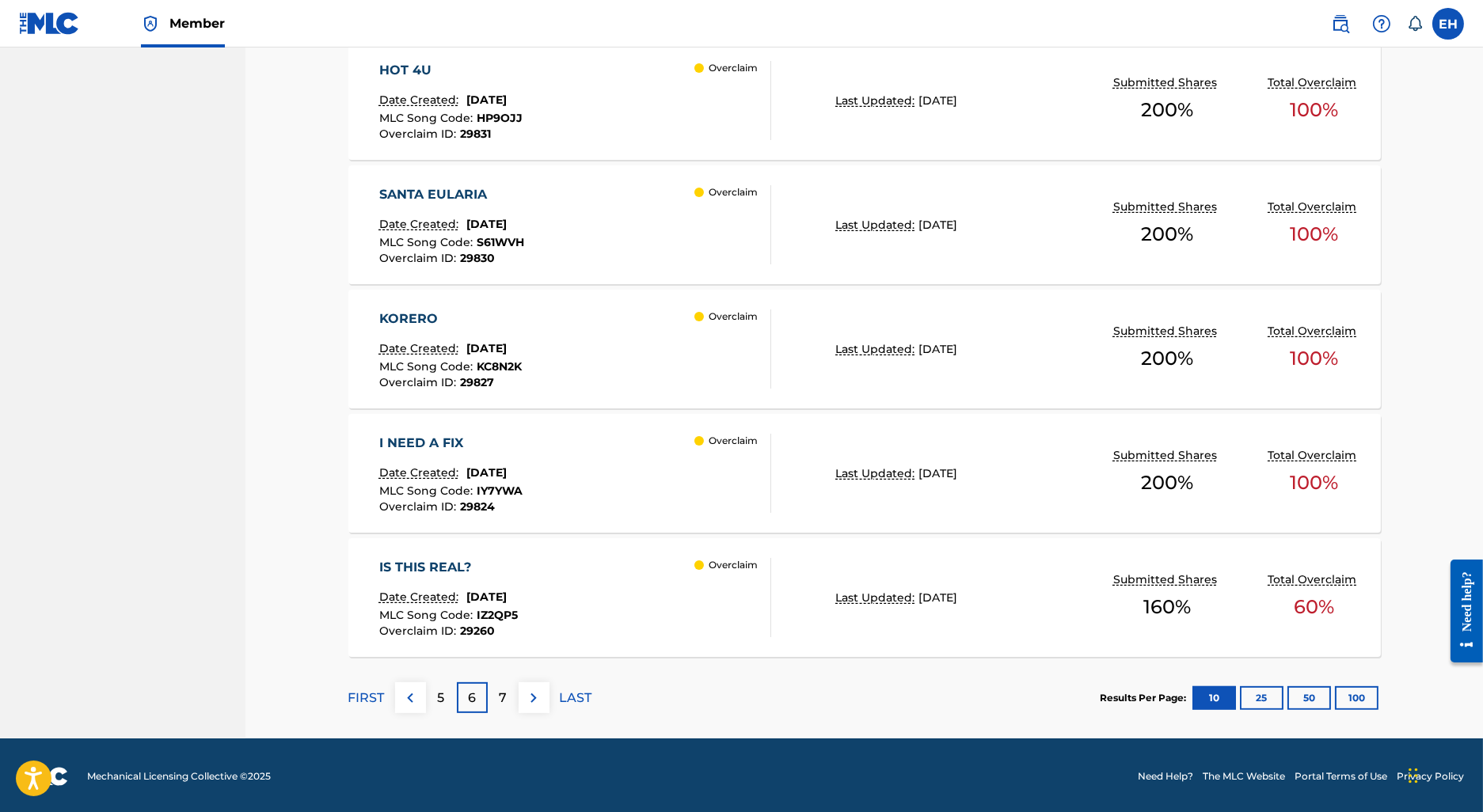
click at [437, 696] on div "5" at bounding box center [441, 697] width 31 height 31
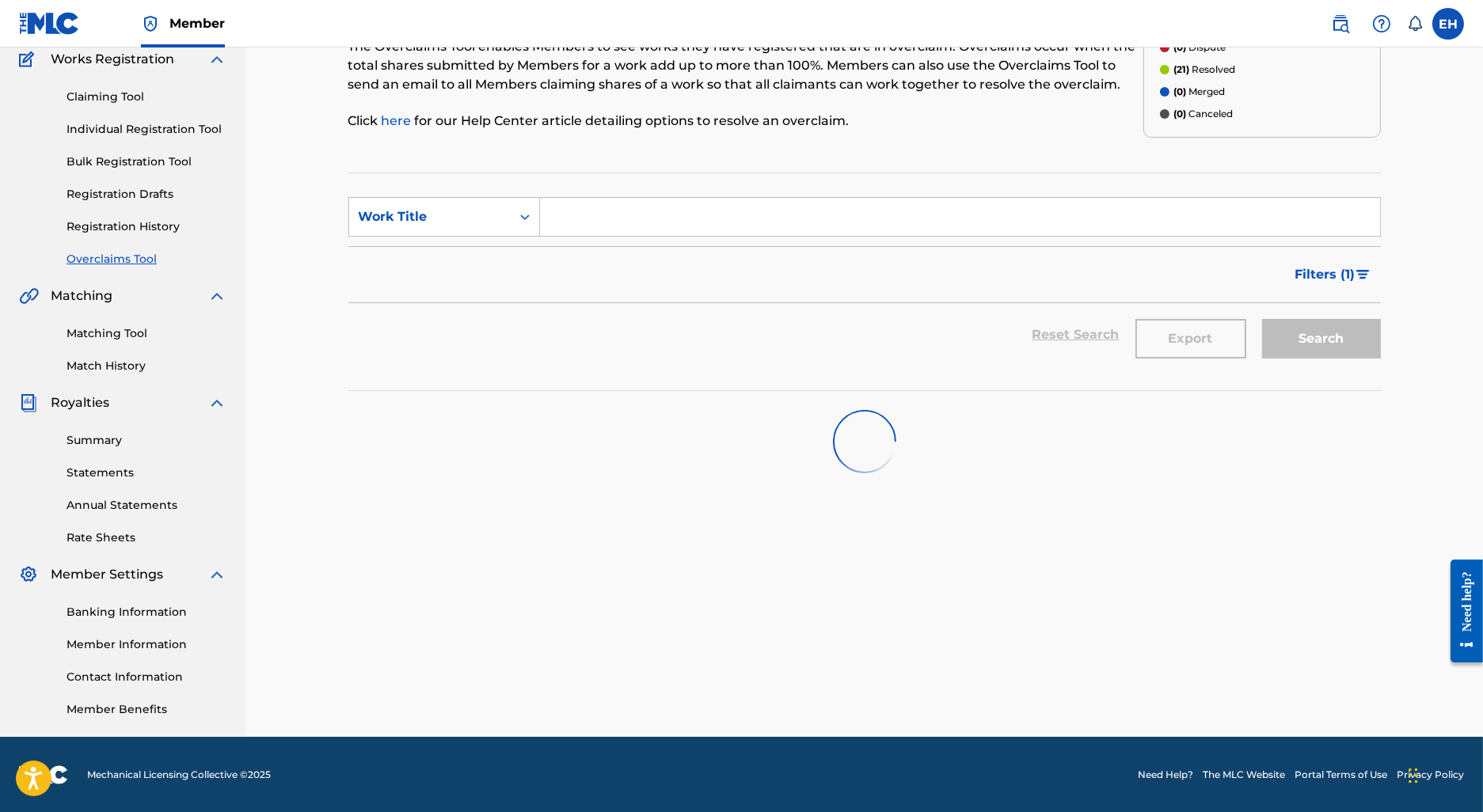
scroll to position [1139, 0]
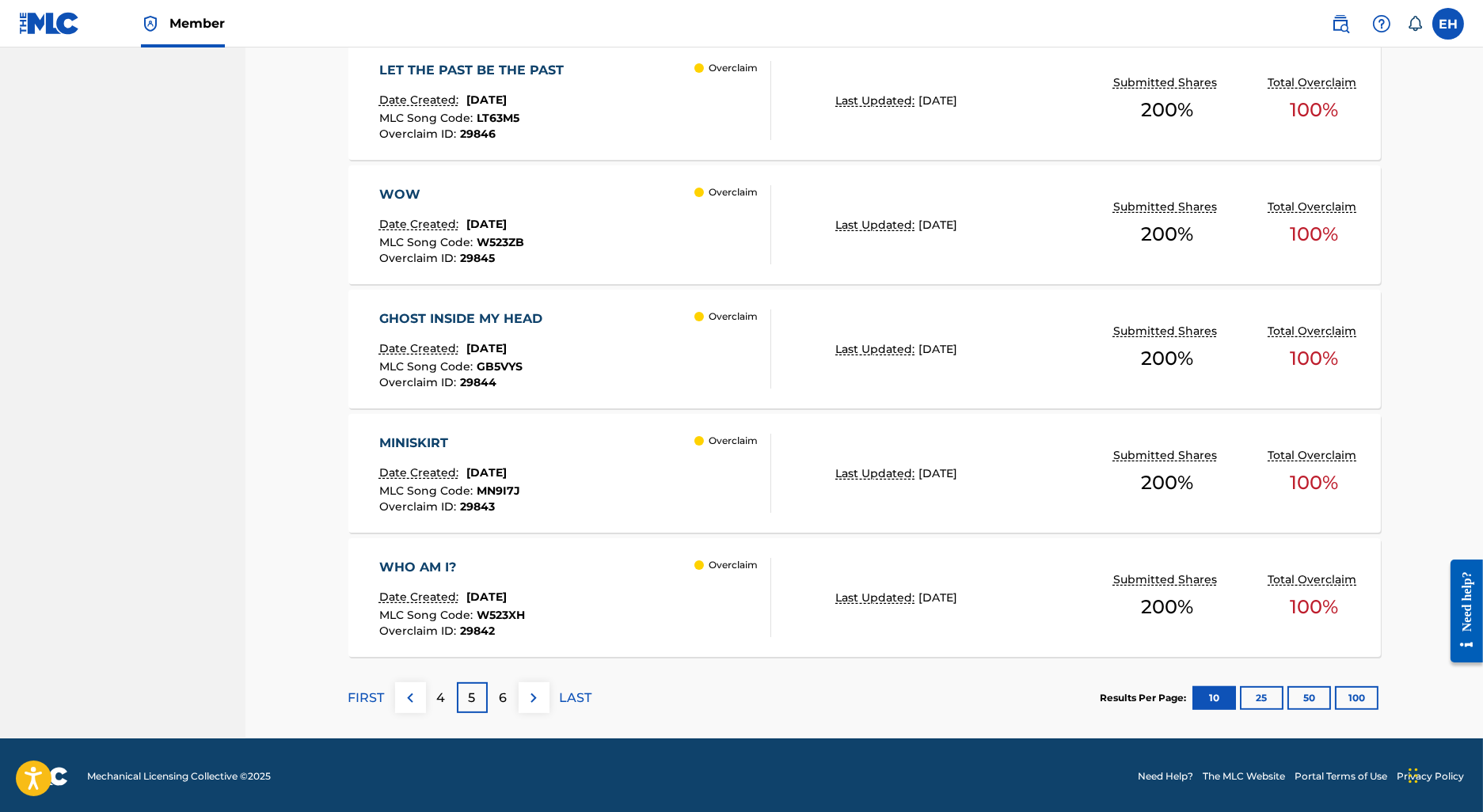
click at [509, 558] on div "WHO AM I?" at bounding box center [452, 568] width 146 height 19
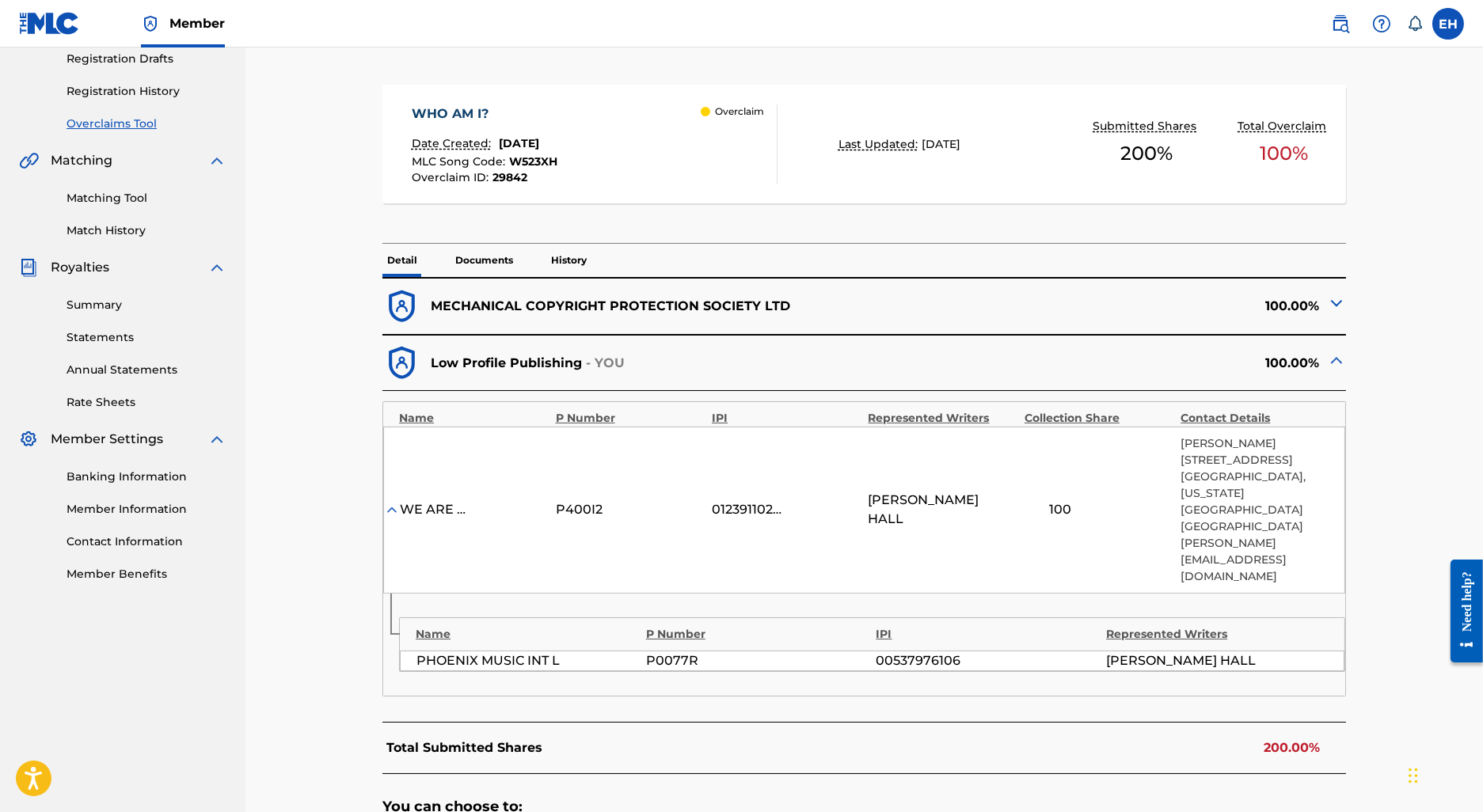
scroll to position [420, 0]
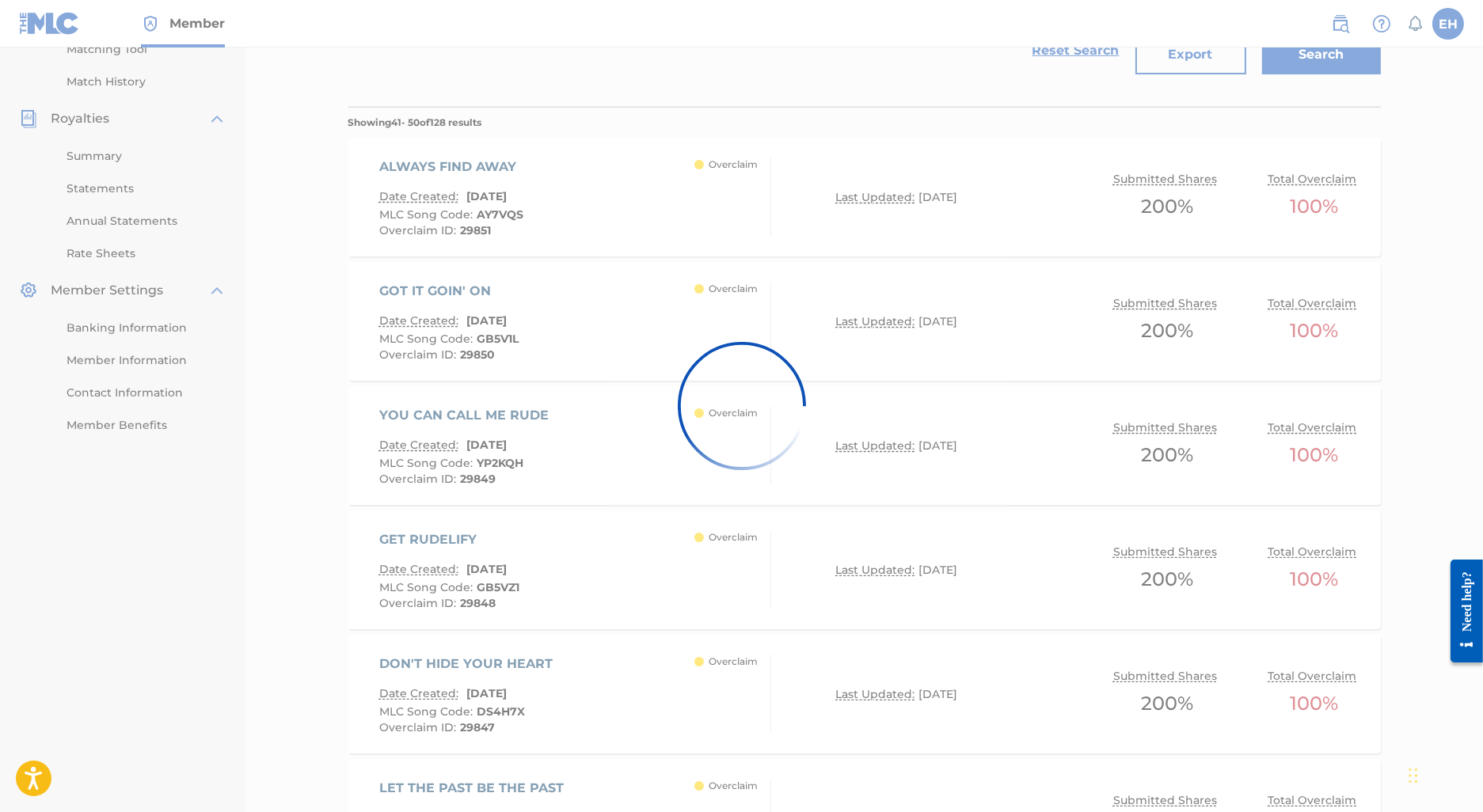
scroll to position [1098, 0]
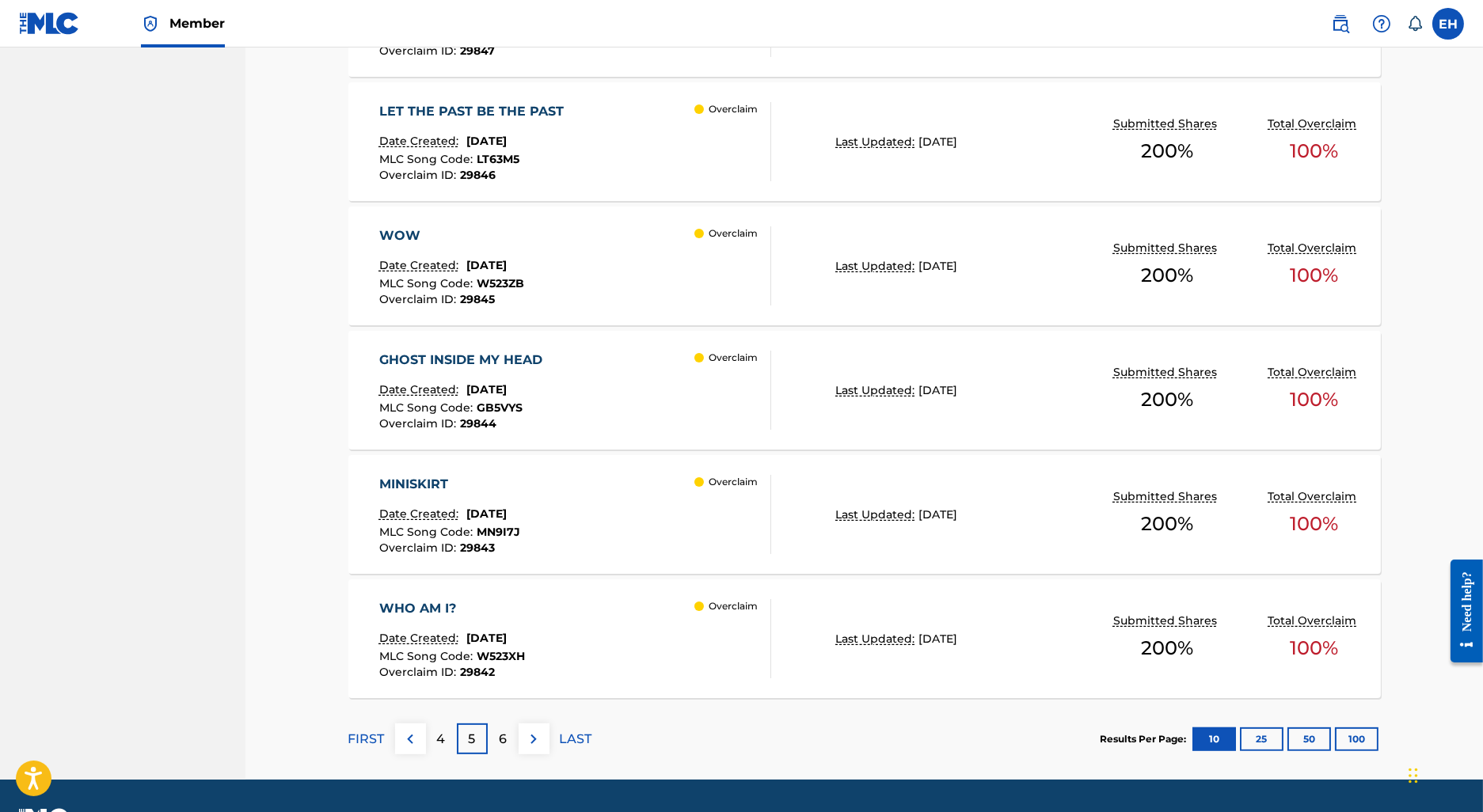
click at [554, 494] on div "MINISKIRT Date Created: July 24, 2025 MLC Song Code : MN9I7J Overclaim ID : 298…" at bounding box center [576, 515] width 393 height 79
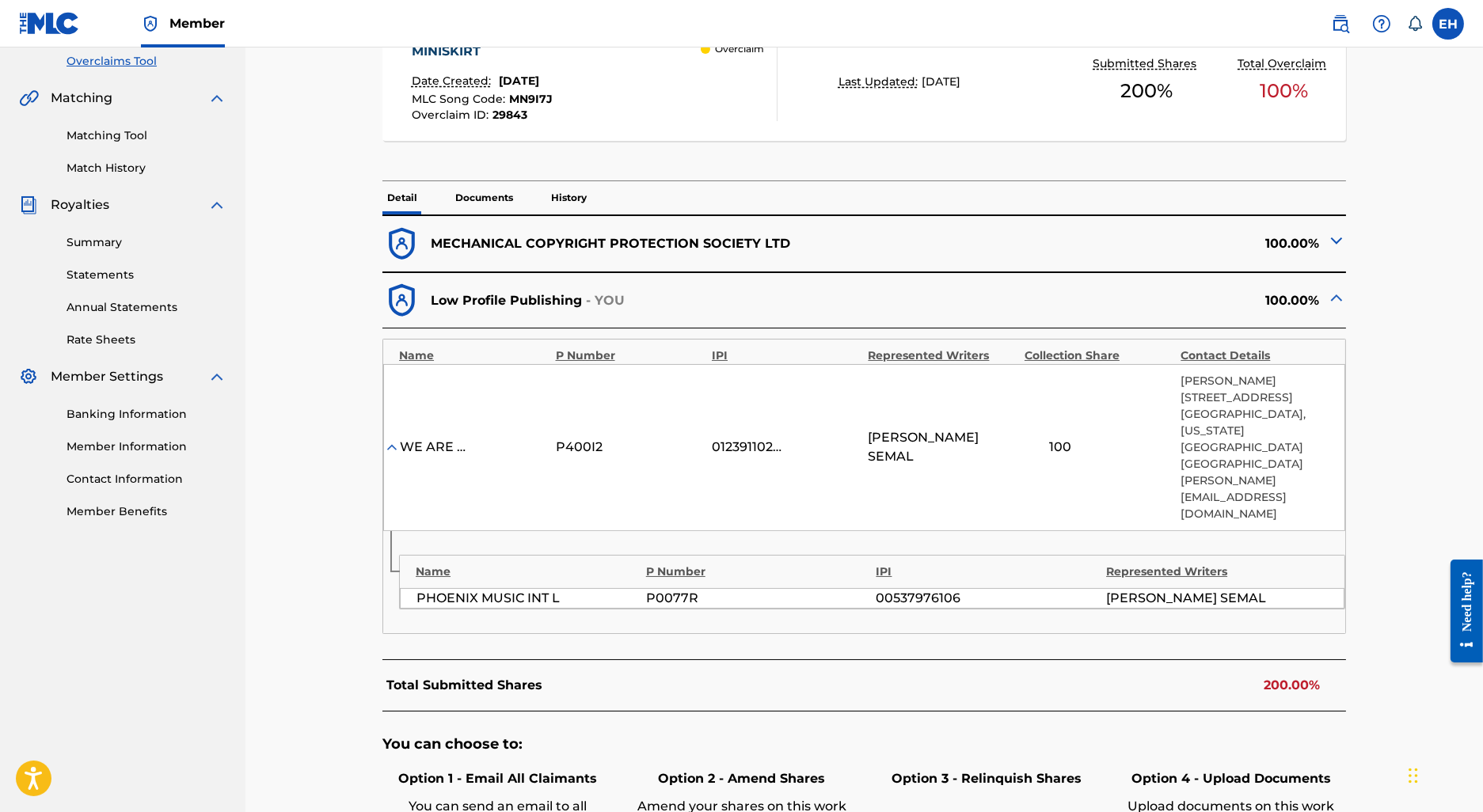
scroll to position [329, 0]
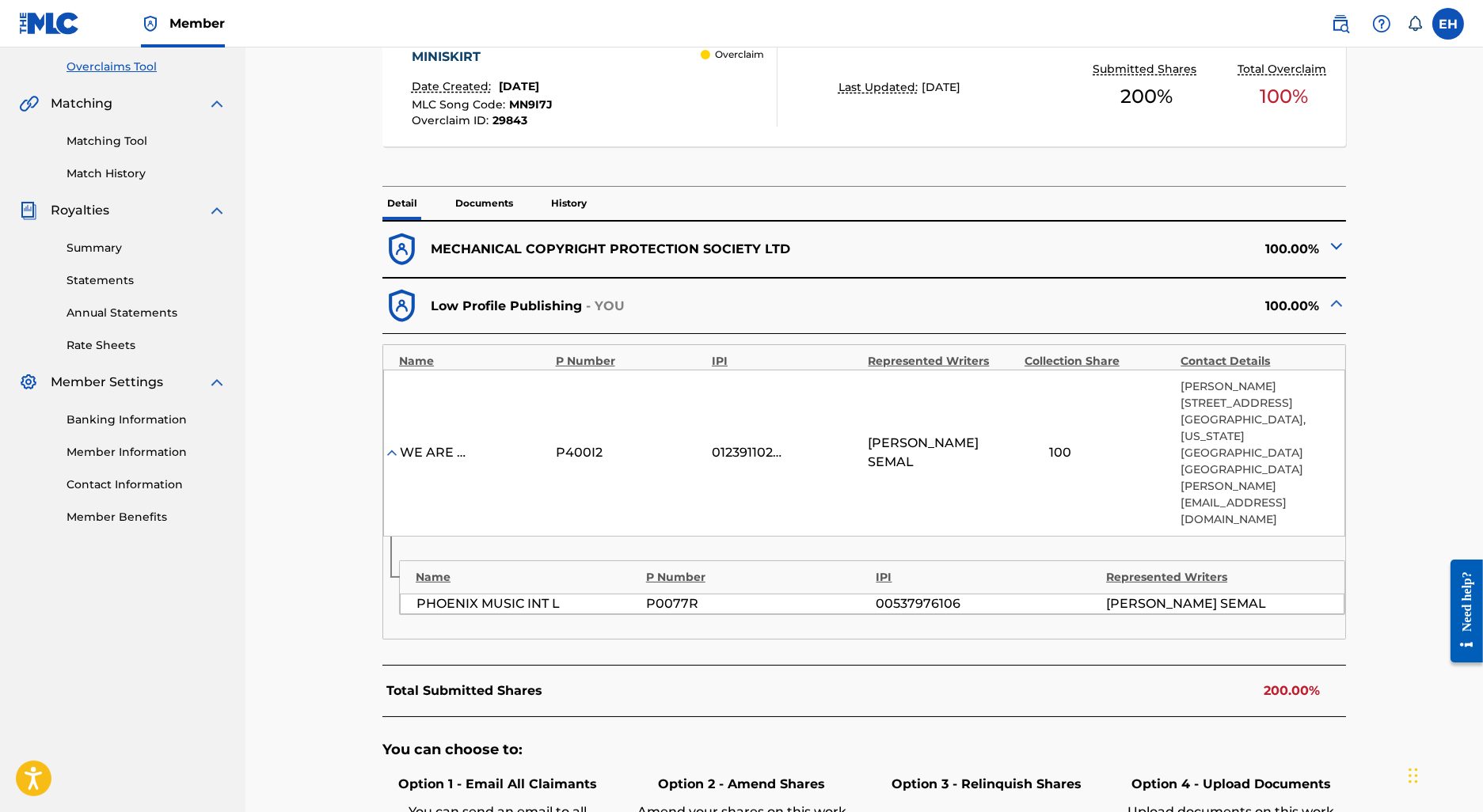
click at [1344, 239] on img at bounding box center [1336, 246] width 19 height 19
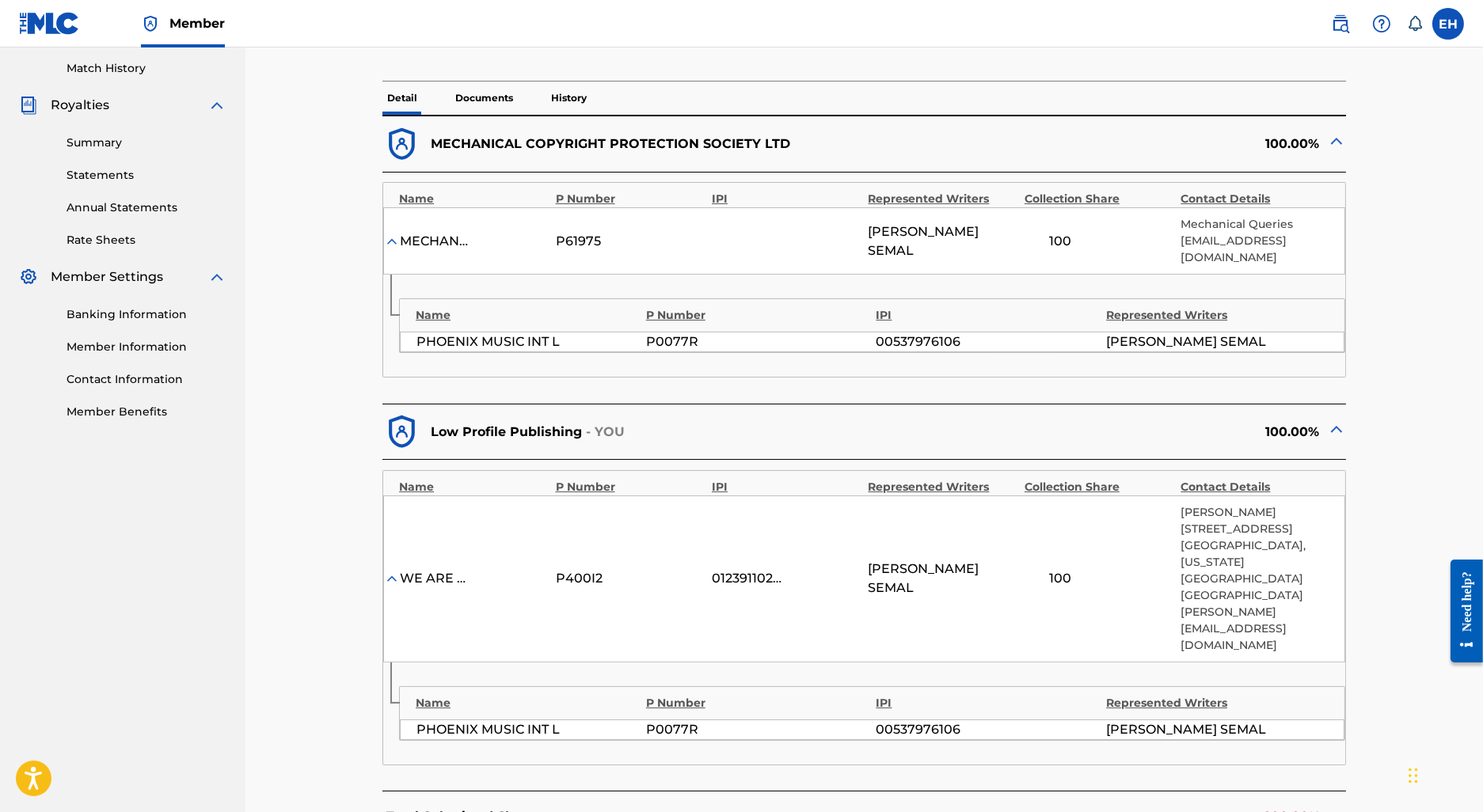
scroll to position [0, 0]
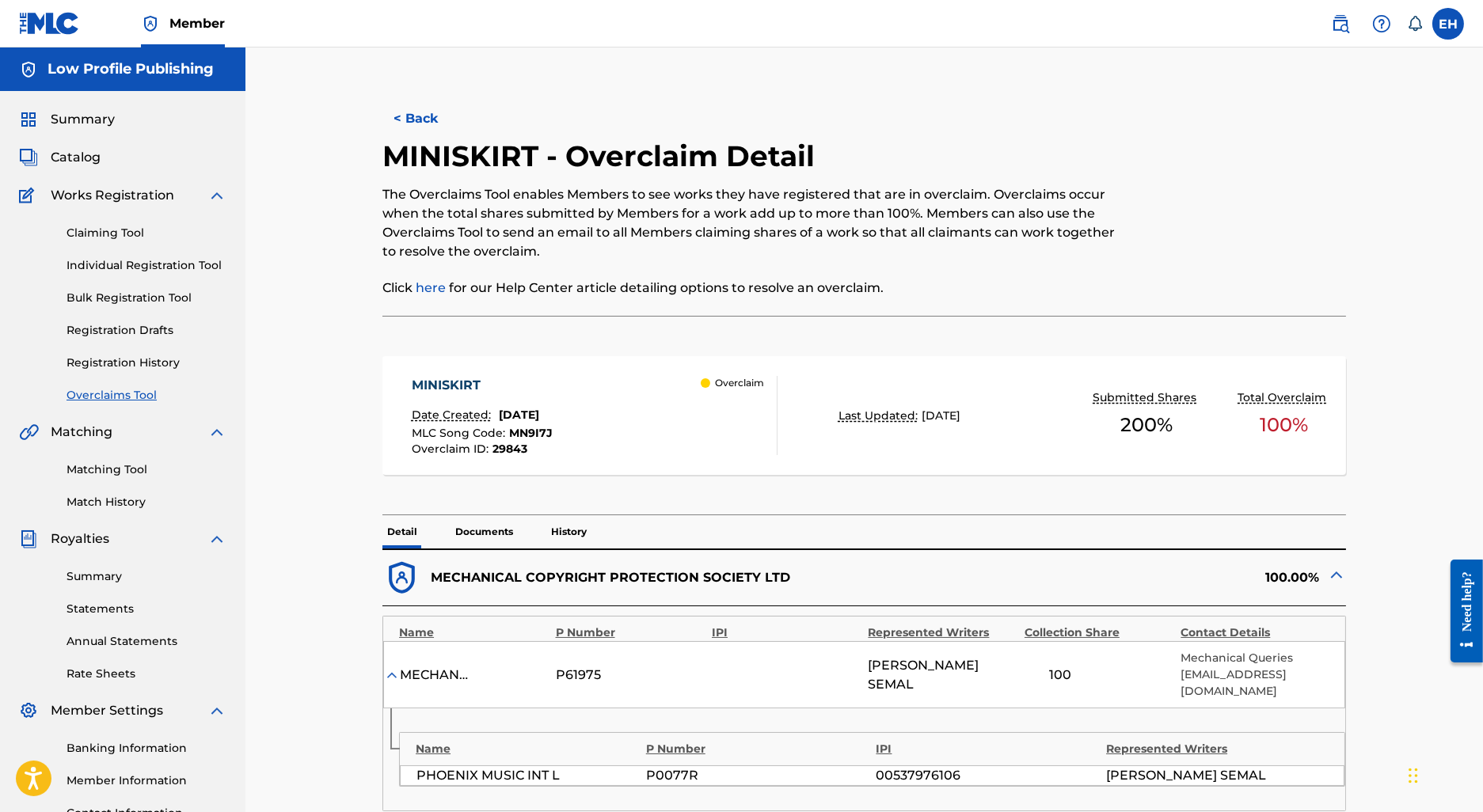
click at [493, 194] on p "The Overclaims Tool enables Members to see works they have registered that are …" at bounding box center [754, 223] width 742 height 76
drag, startPoint x: 493, startPoint y: 191, endPoint x: 470, endPoint y: 164, distance: 35.5
click at [492, 191] on p "The Overclaims Tool enables Members to see works they have registered that are …" at bounding box center [754, 223] width 742 height 76
click at [470, 164] on h2 "MINISKIRT - Overclaim Detail" at bounding box center [602, 156] width 440 height 36
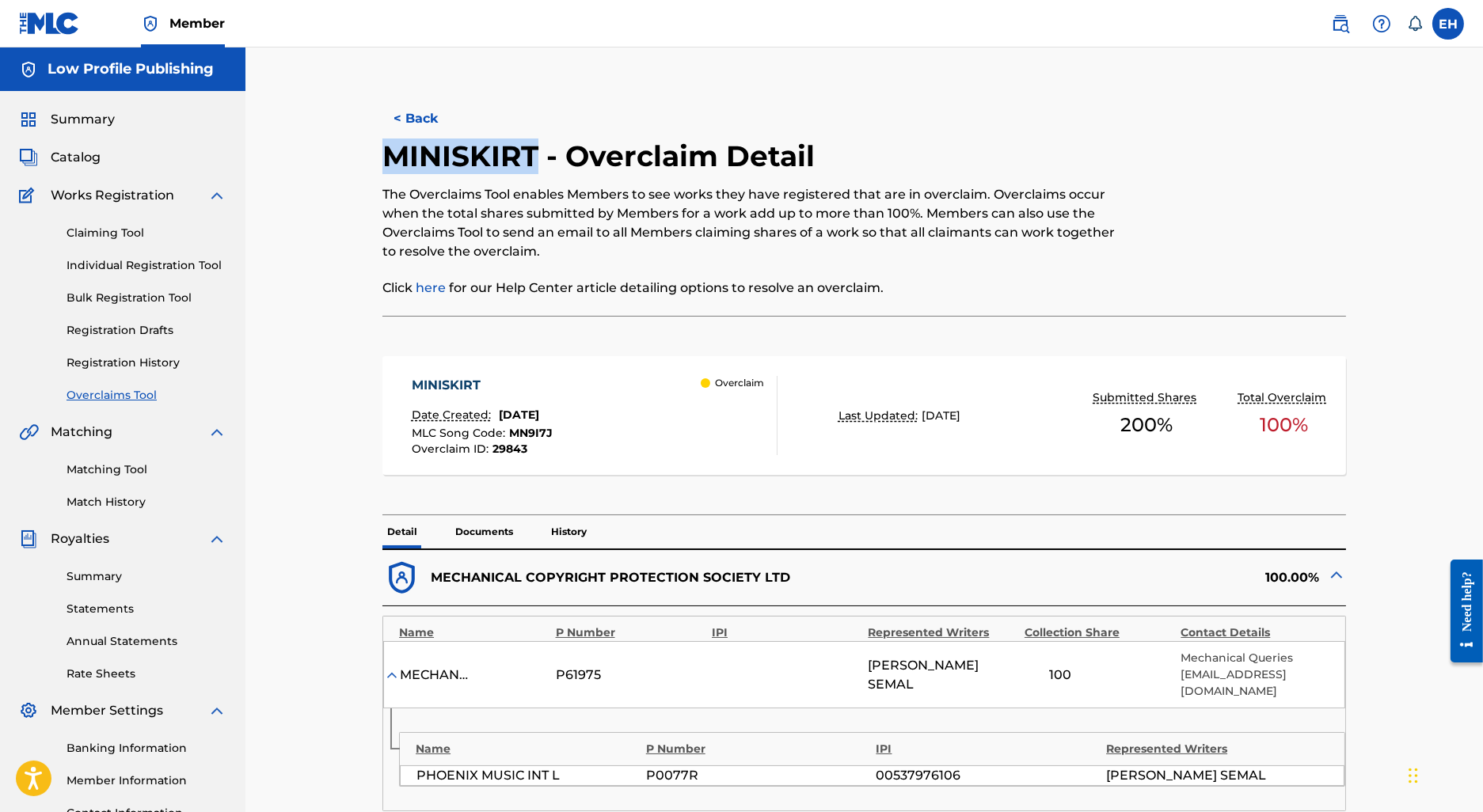
copy h2 "MINISKIRT"
click at [418, 118] on button "< Back" at bounding box center [429, 118] width 95 height 39
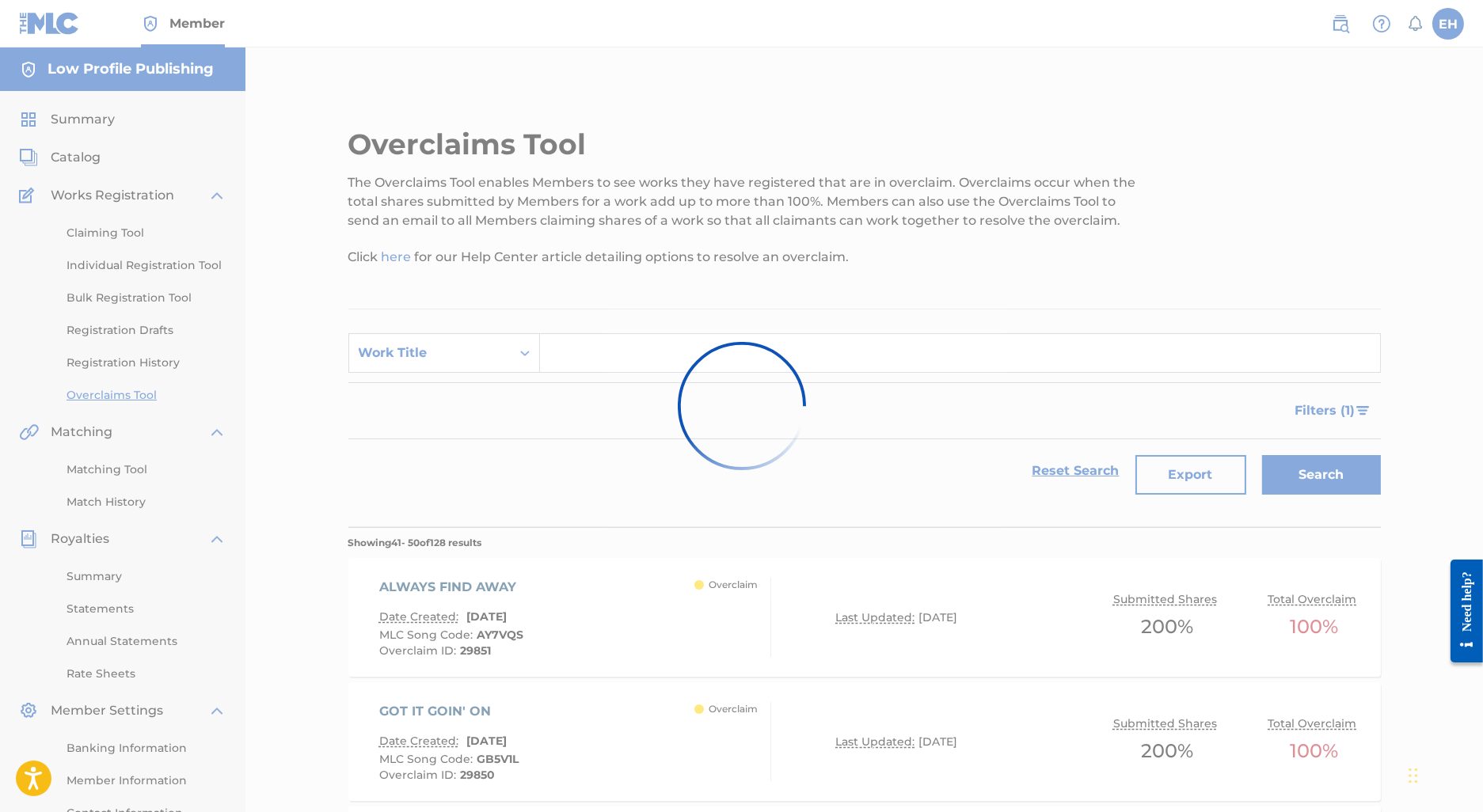
scroll to position [1098, 0]
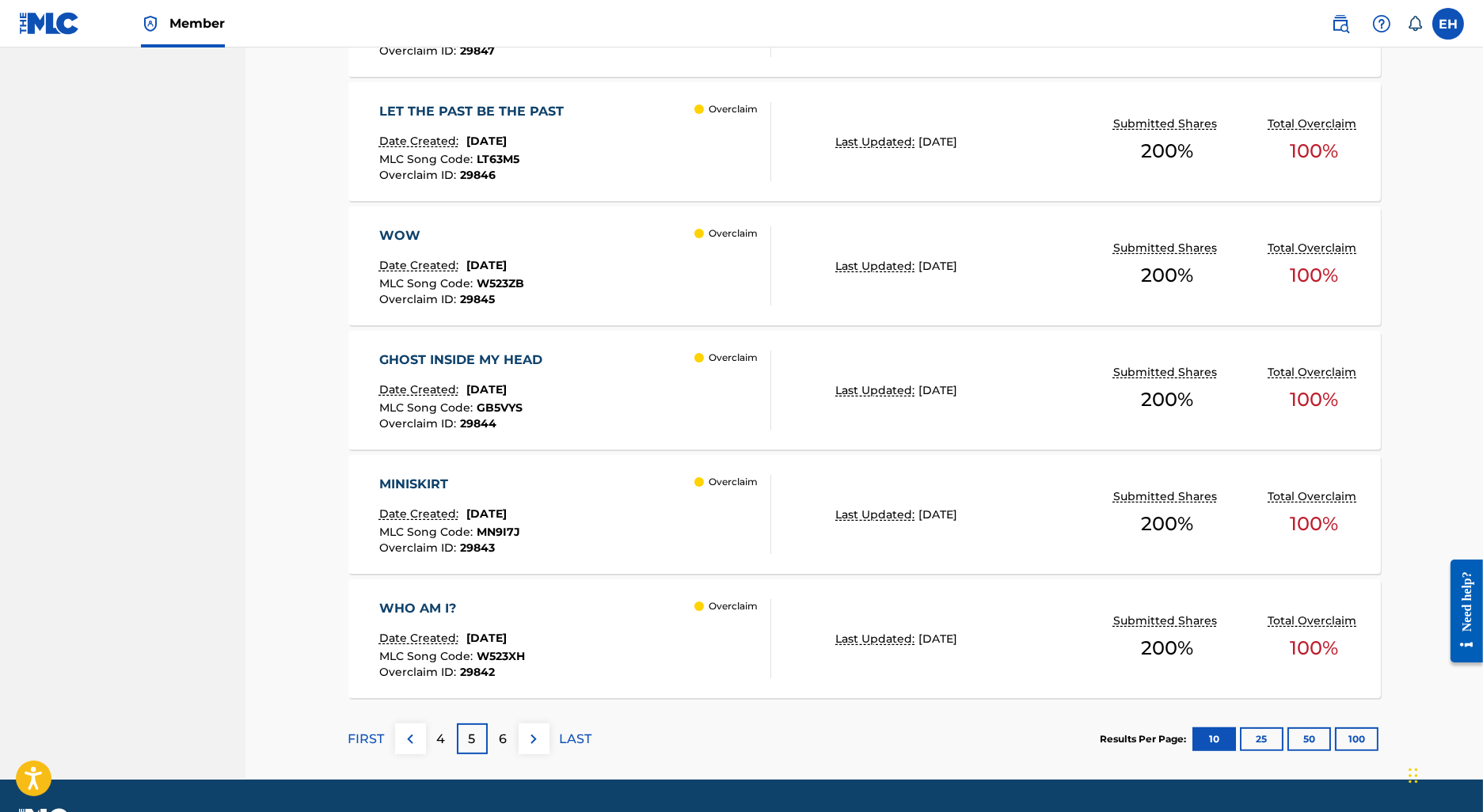
click at [491, 731] on div "6" at bounding box center [503, 739] width 31 height 31
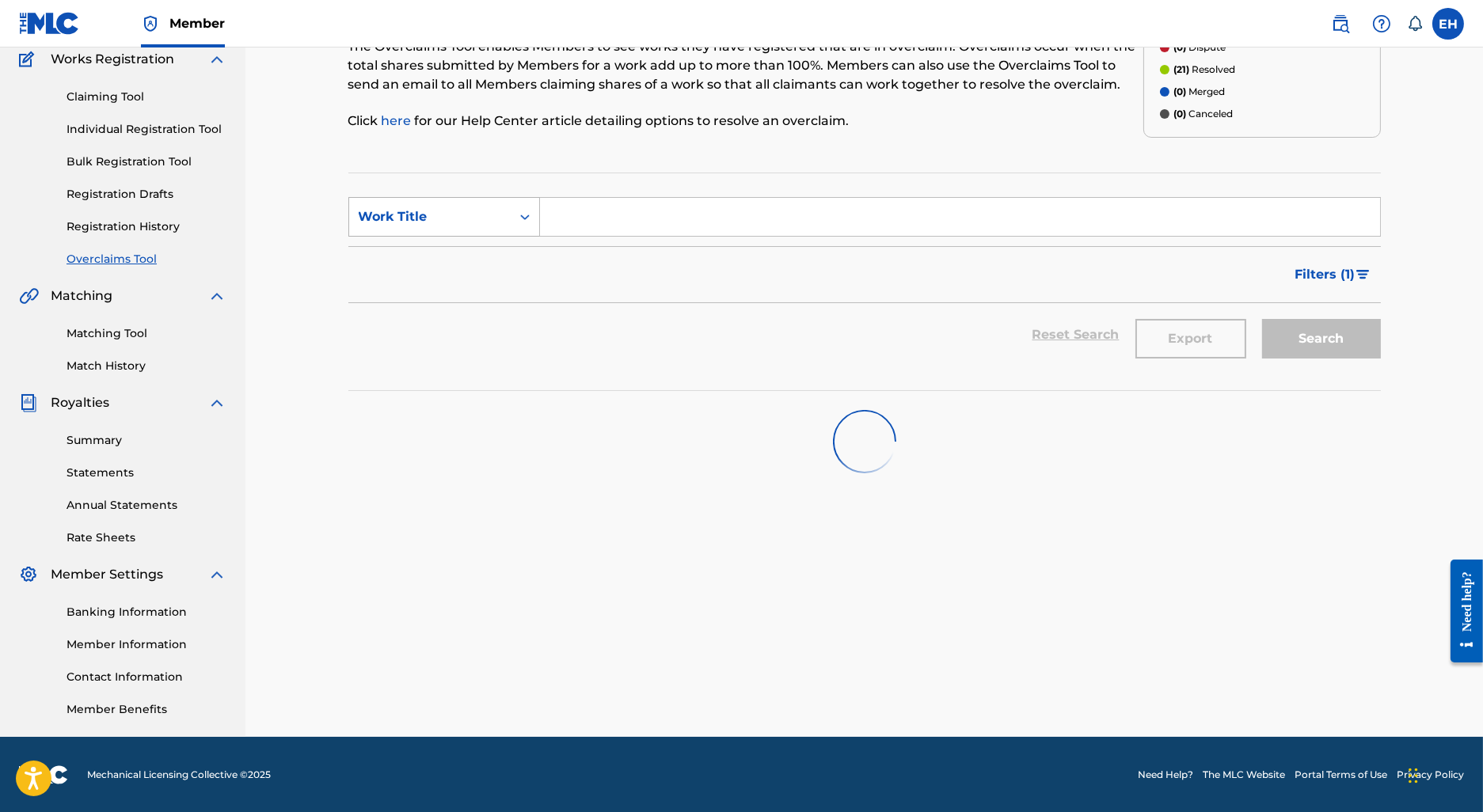
click at [475, 205] on div "Work Title" at bounding box center [430, 217] width 162 height 30
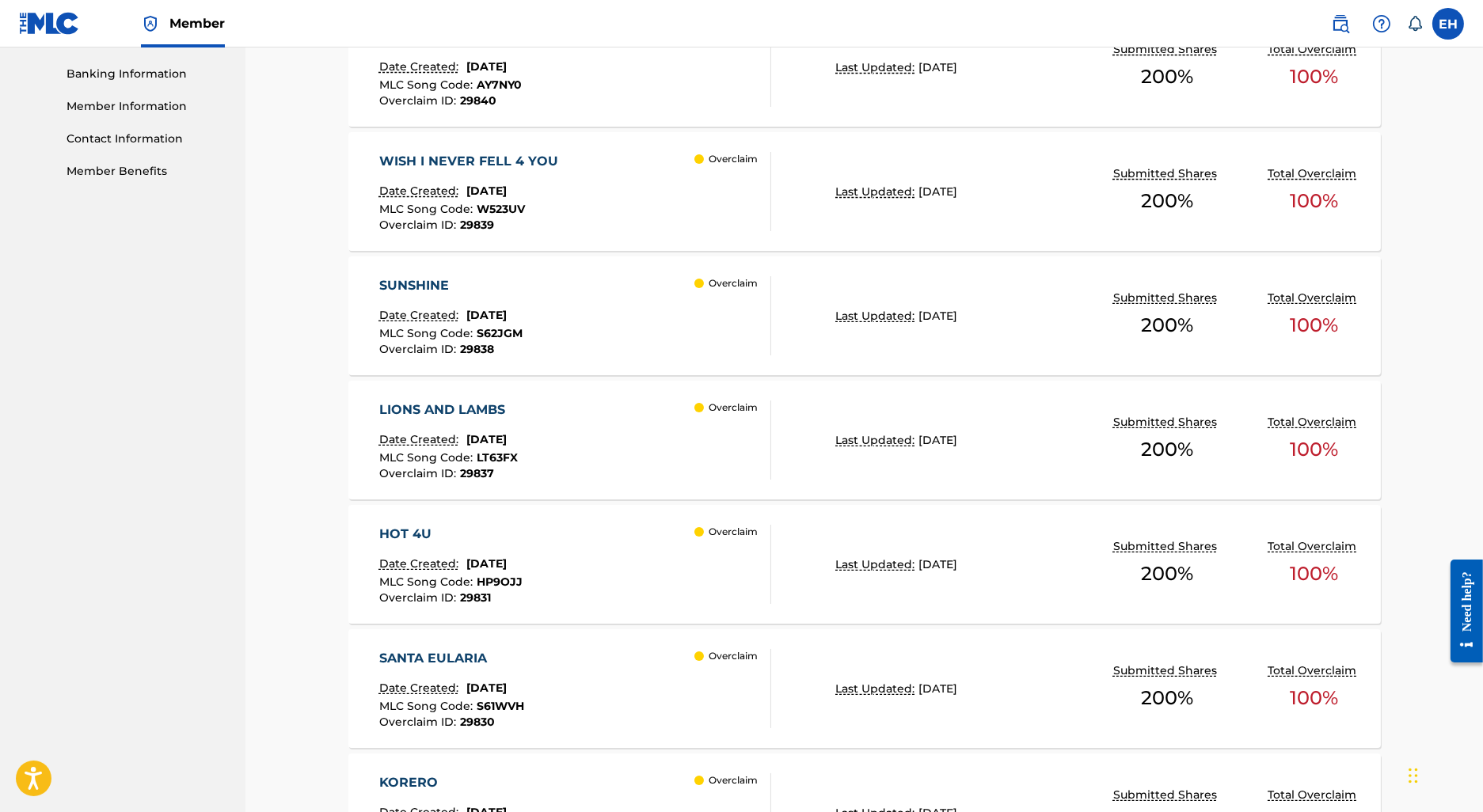
scroll to position [674, 0]
click at [506, 664] on div "SANTA EULARIA" at bounding box center [452, 660] width 145 height 19
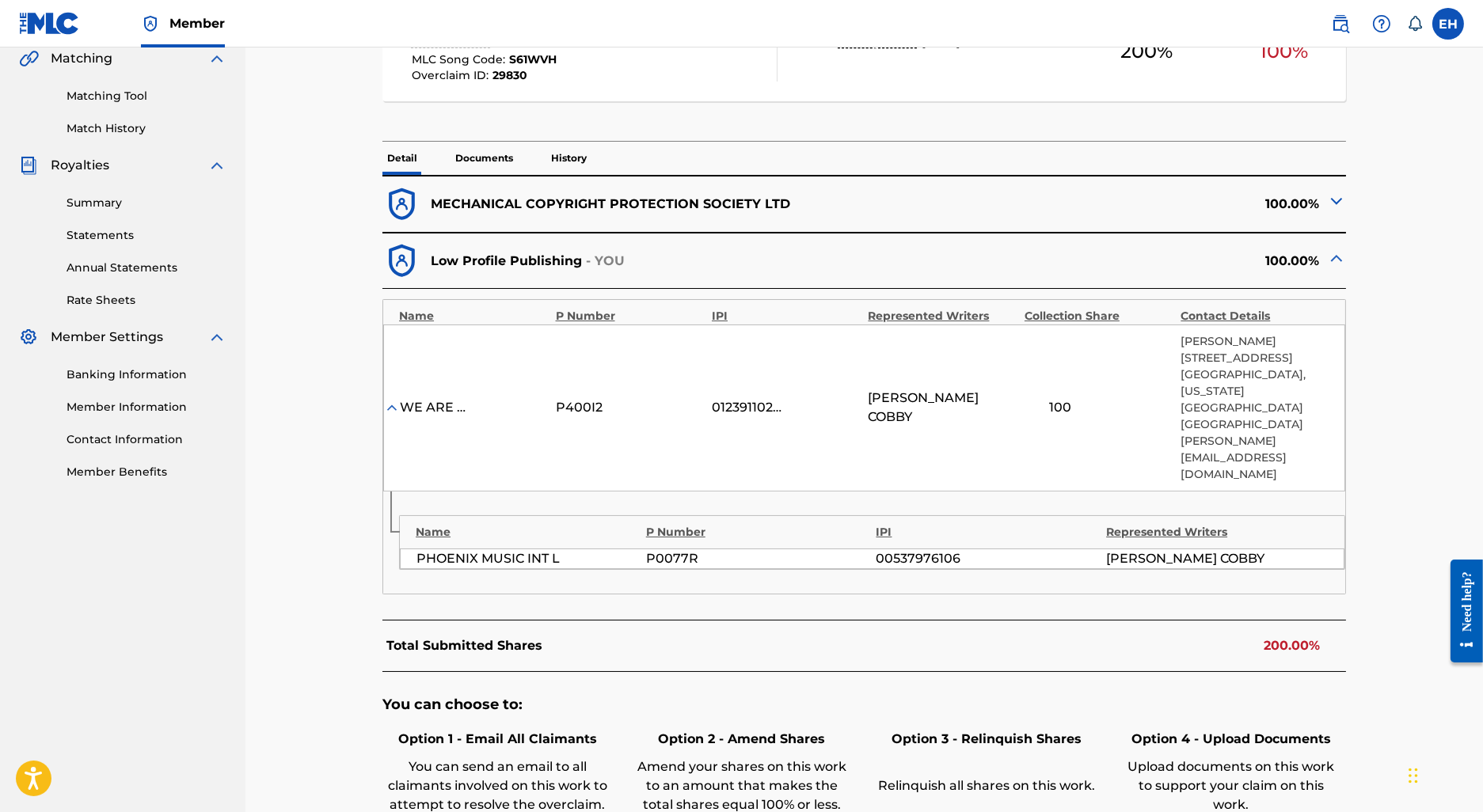
scroll to position [415, 0]
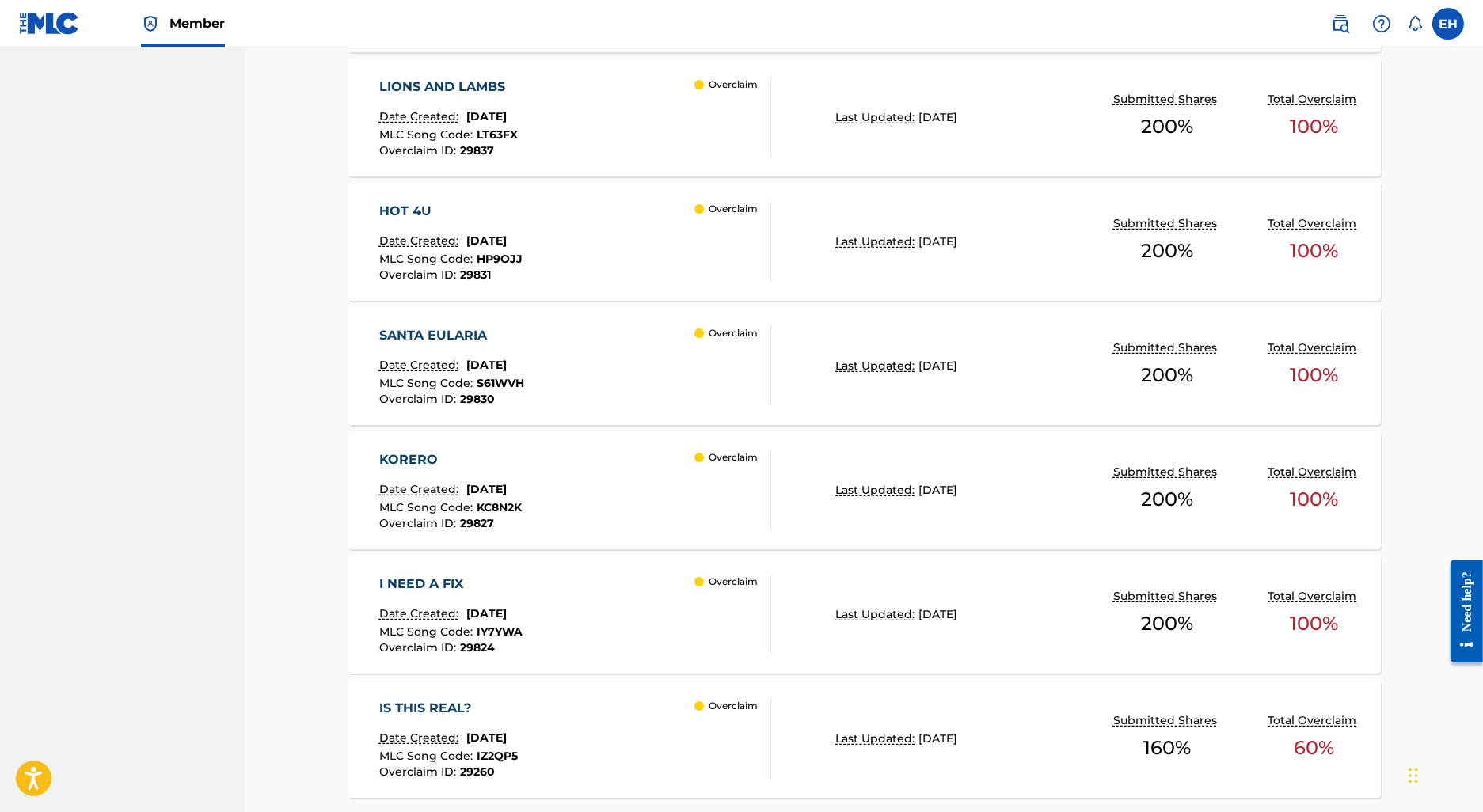
scroll to position [1139, 0]
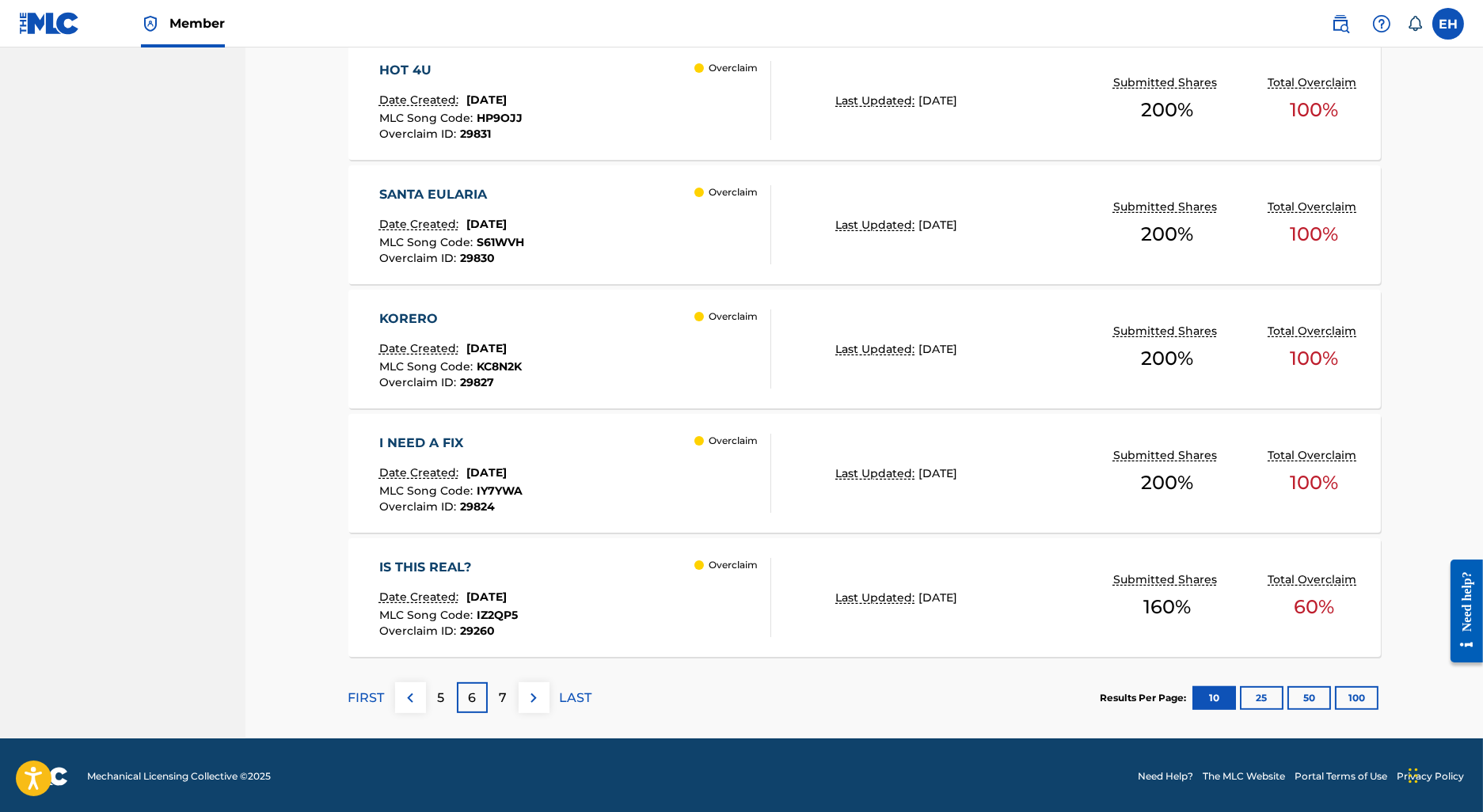
click at [486, 554] on div "IS THIS REAL? Date Created: July 24, 2025 MLC Song Code : IZ2QP5 Overclaim ID :…" at bounding box center [865, 598] width 1033 height 118
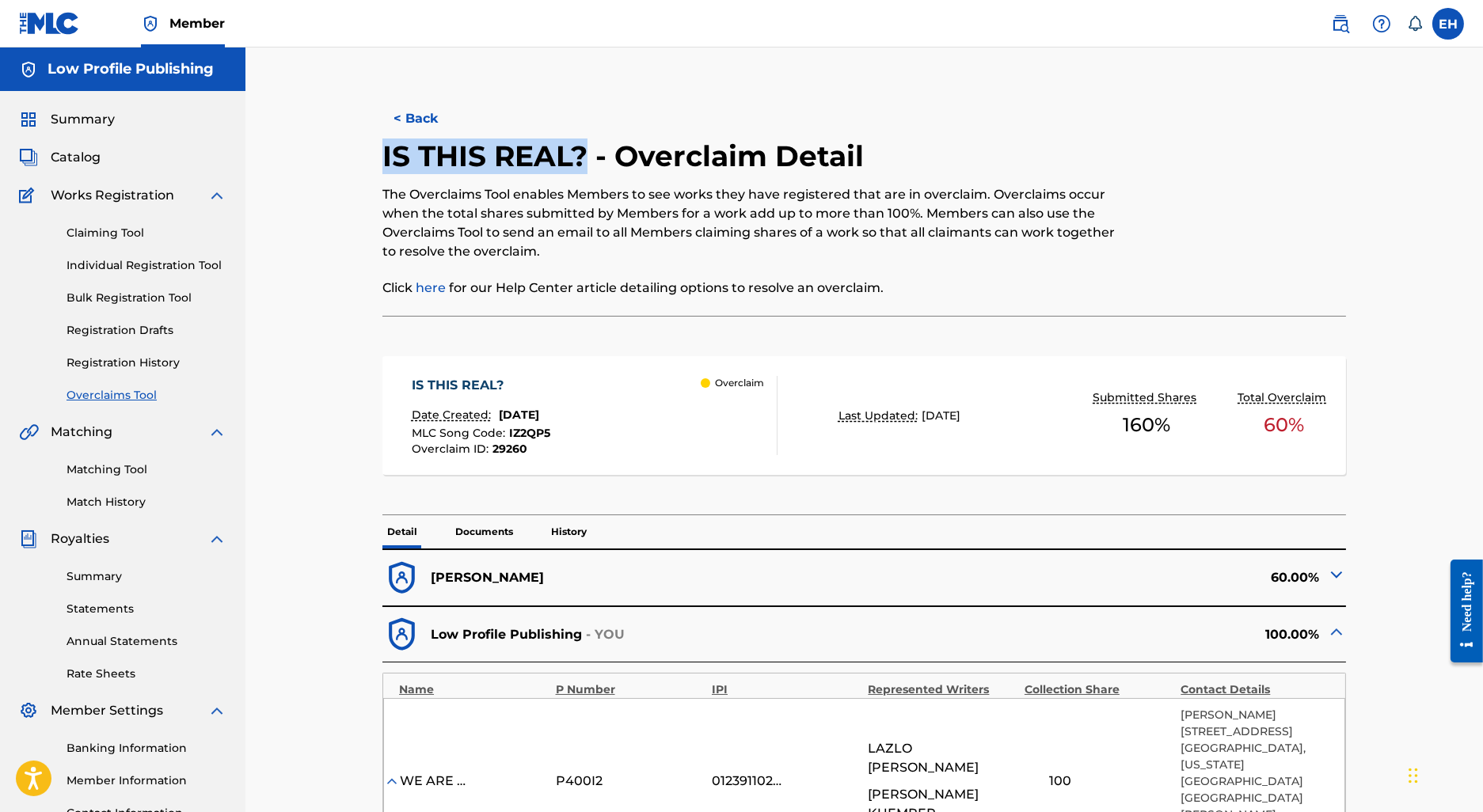
drag, startPoint x: 586, startPoint y: 160, endPoint x: 287, endPoint y: 155, distance: 299.0
click at [289, 156] on div "< Back IS THIS REAL? - Overclaim Detail The Overclaims Tool enables Members to …" at bounding box center [864, 722] width 1238 height 1349
copy h2 "IS THIS REAL?"
click at [406, 118] on button "< Back" at bounding box center [429, 118] width 95 height 39
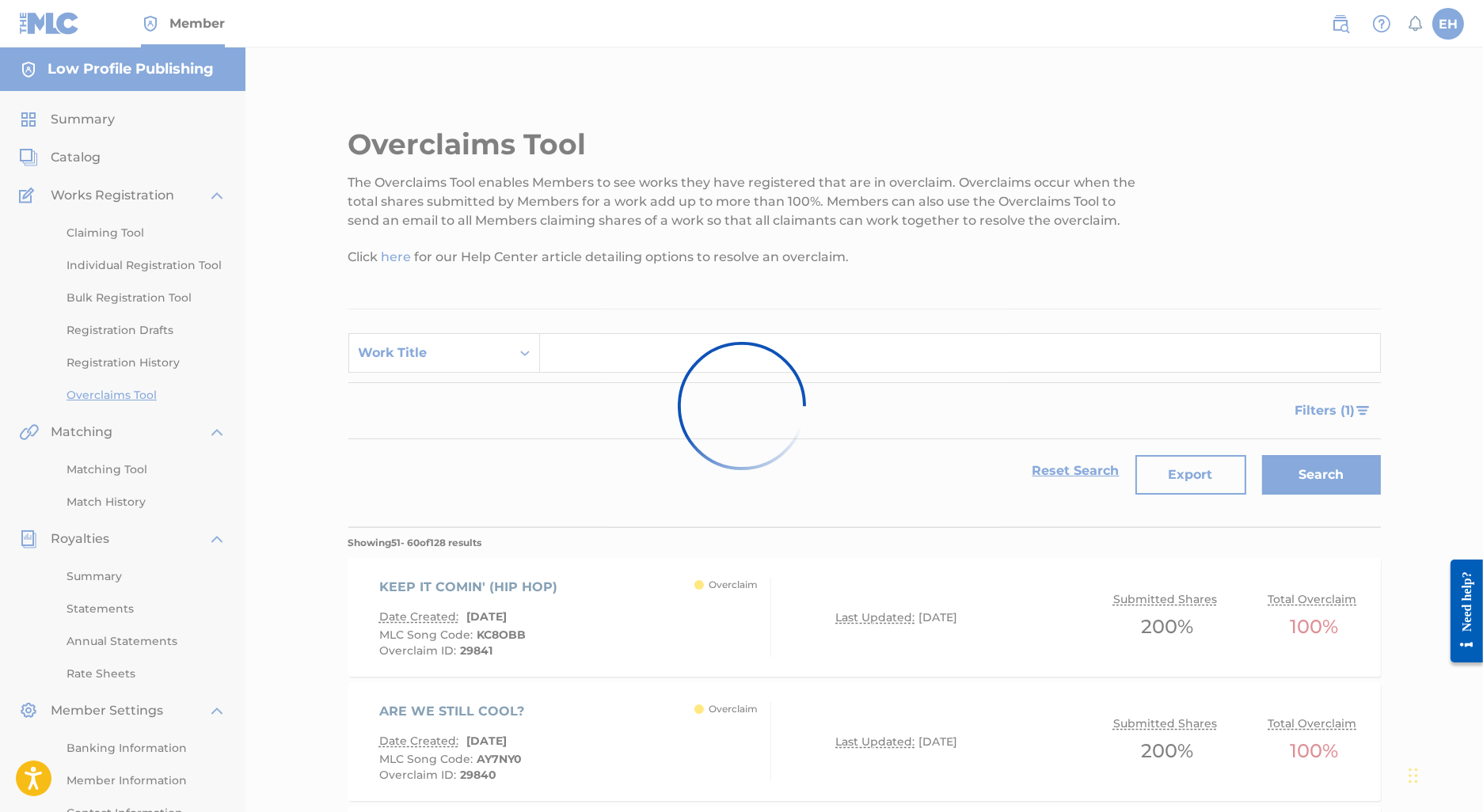
scroll to position [1098, 0]
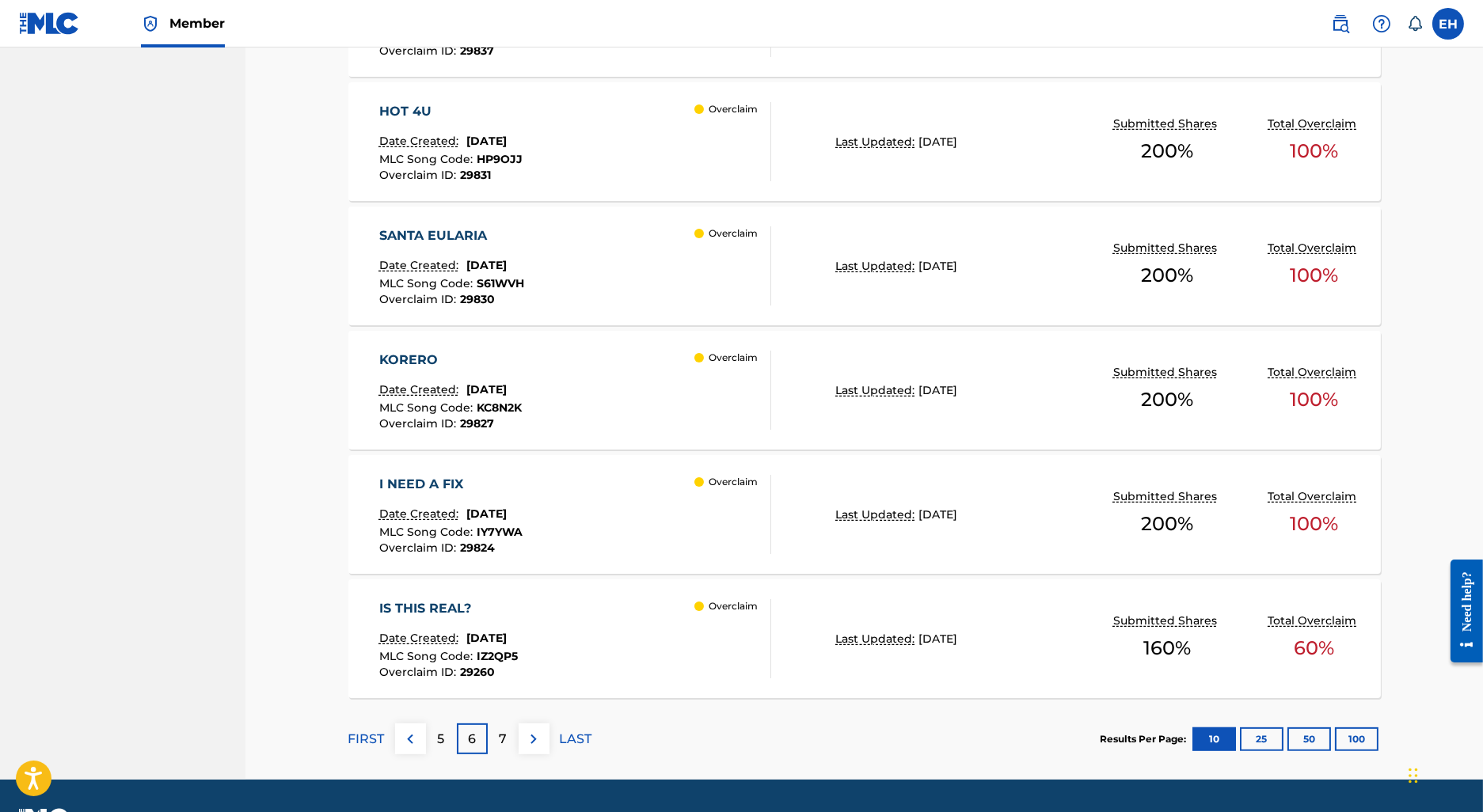
click at [455, 741] on div "FIRST 5 6 7 LAST" at bounding box center [471, 739] width 244 height 31
click at [451, 741] on div "5" at bounding box center [441, 739] width 31 height 31
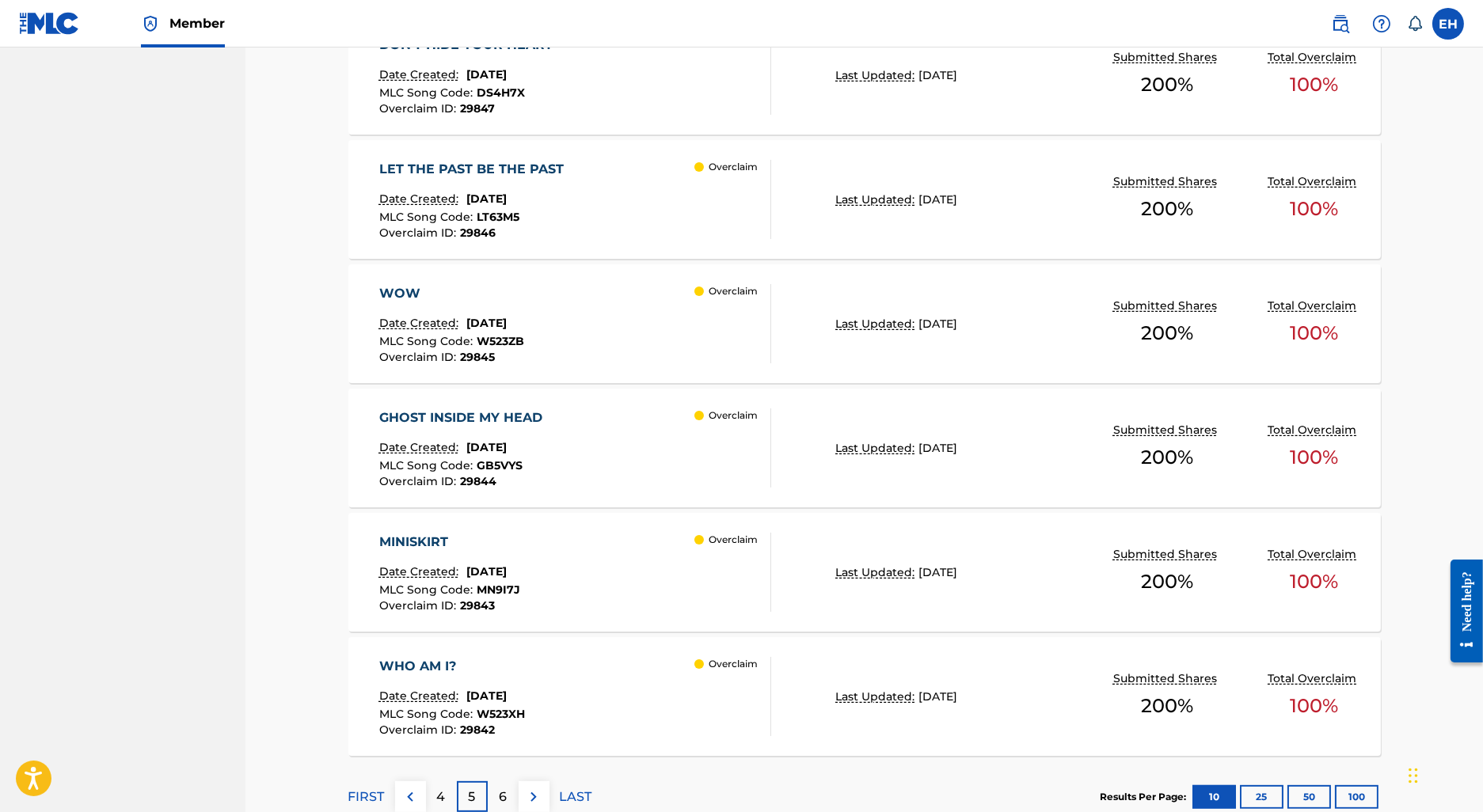
scroll to position [986, 0]
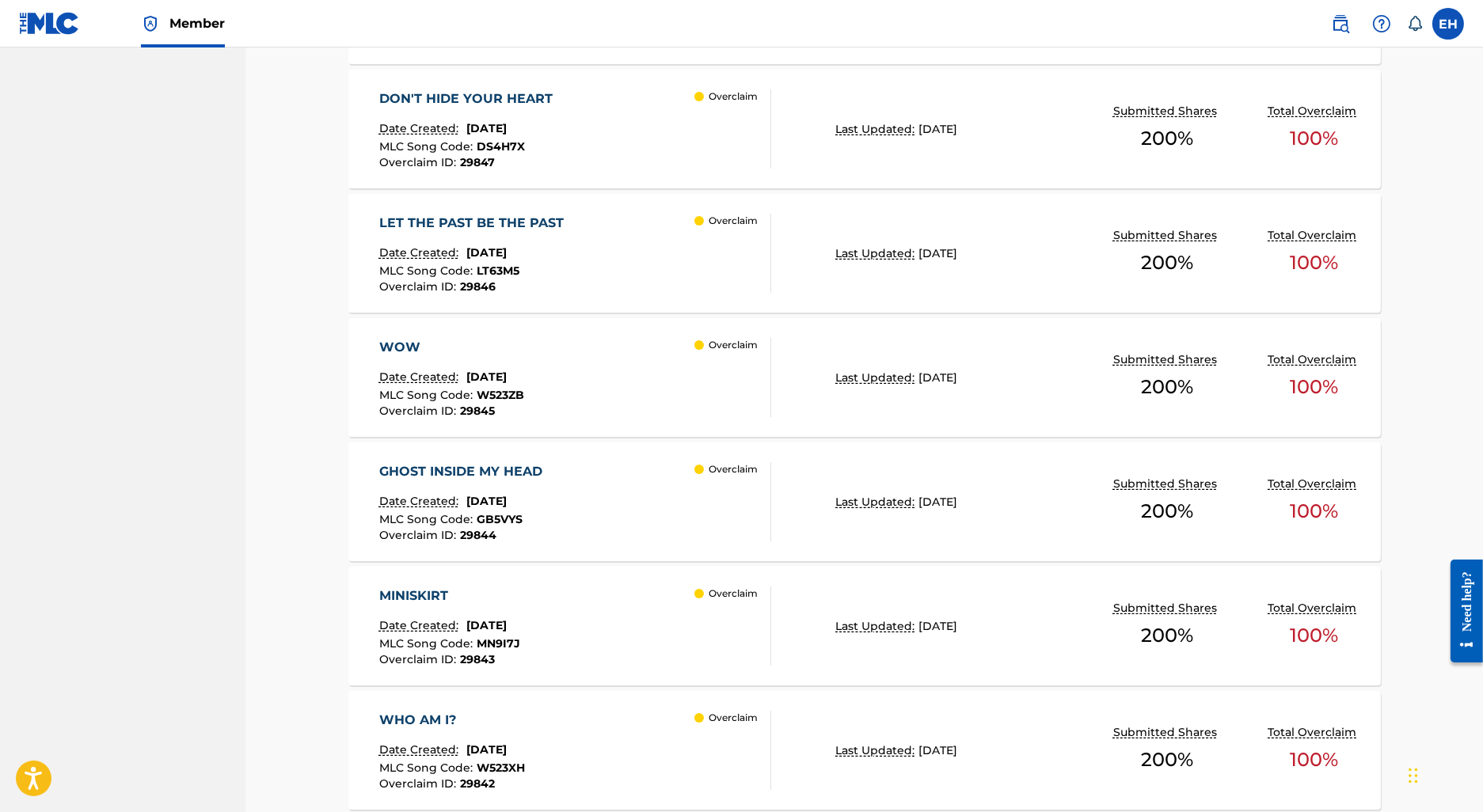
click at [521, 349] on div "WOW" at bounding box center [452, 348] width 145 height 19
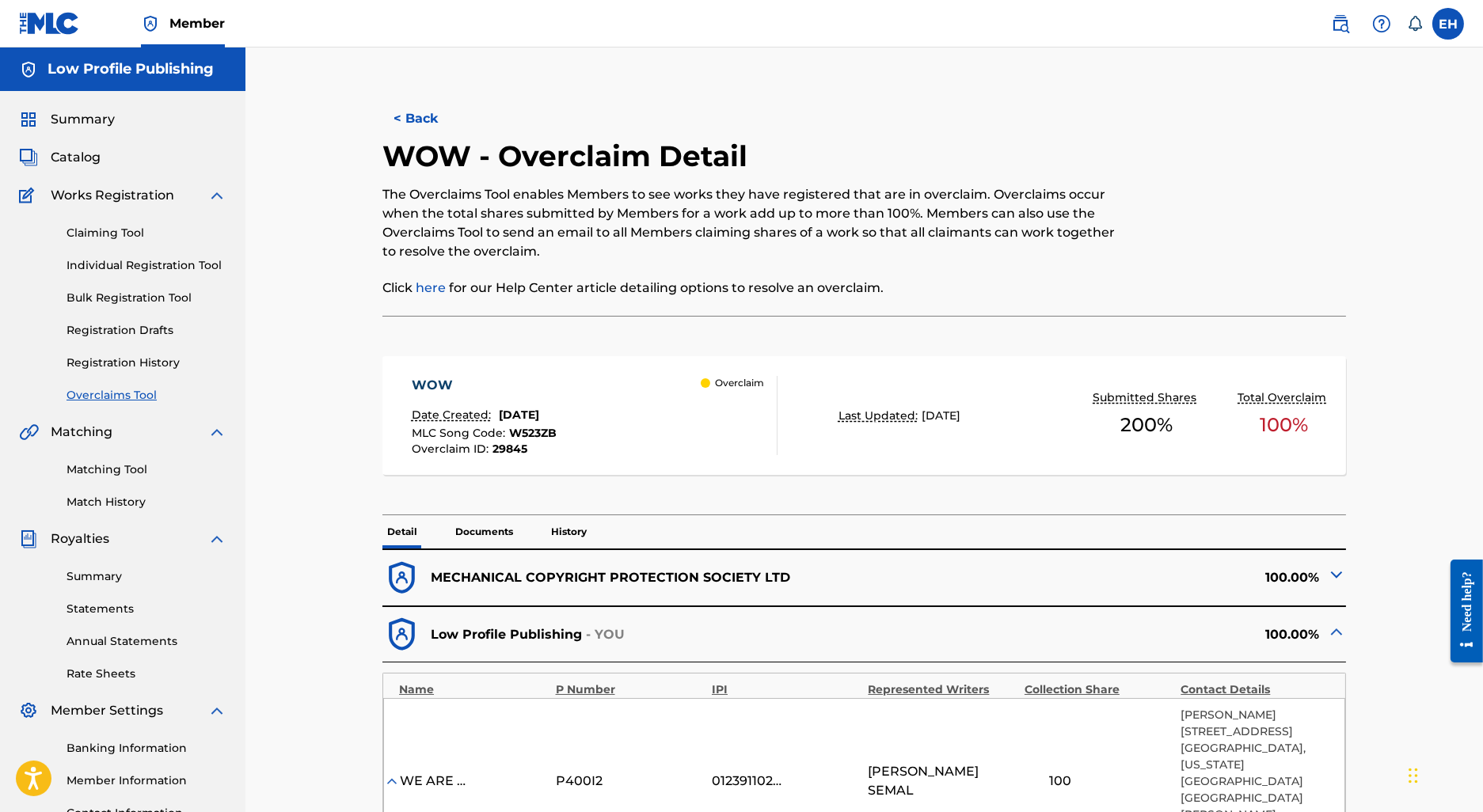
click at [414, 112] on button "< Back" at bounding box center [429, 118] width 95 height 39
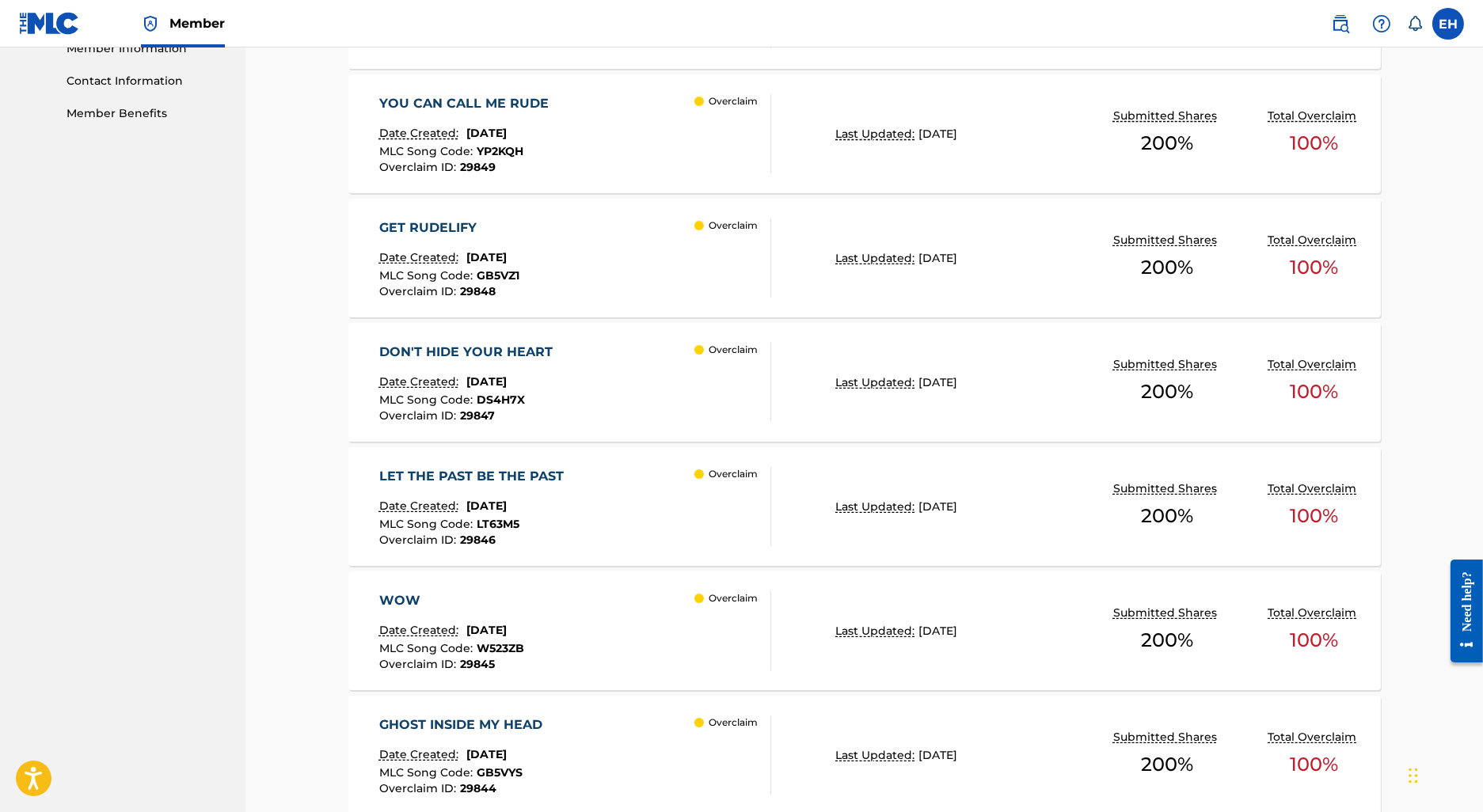
scroll to position [662, 0]
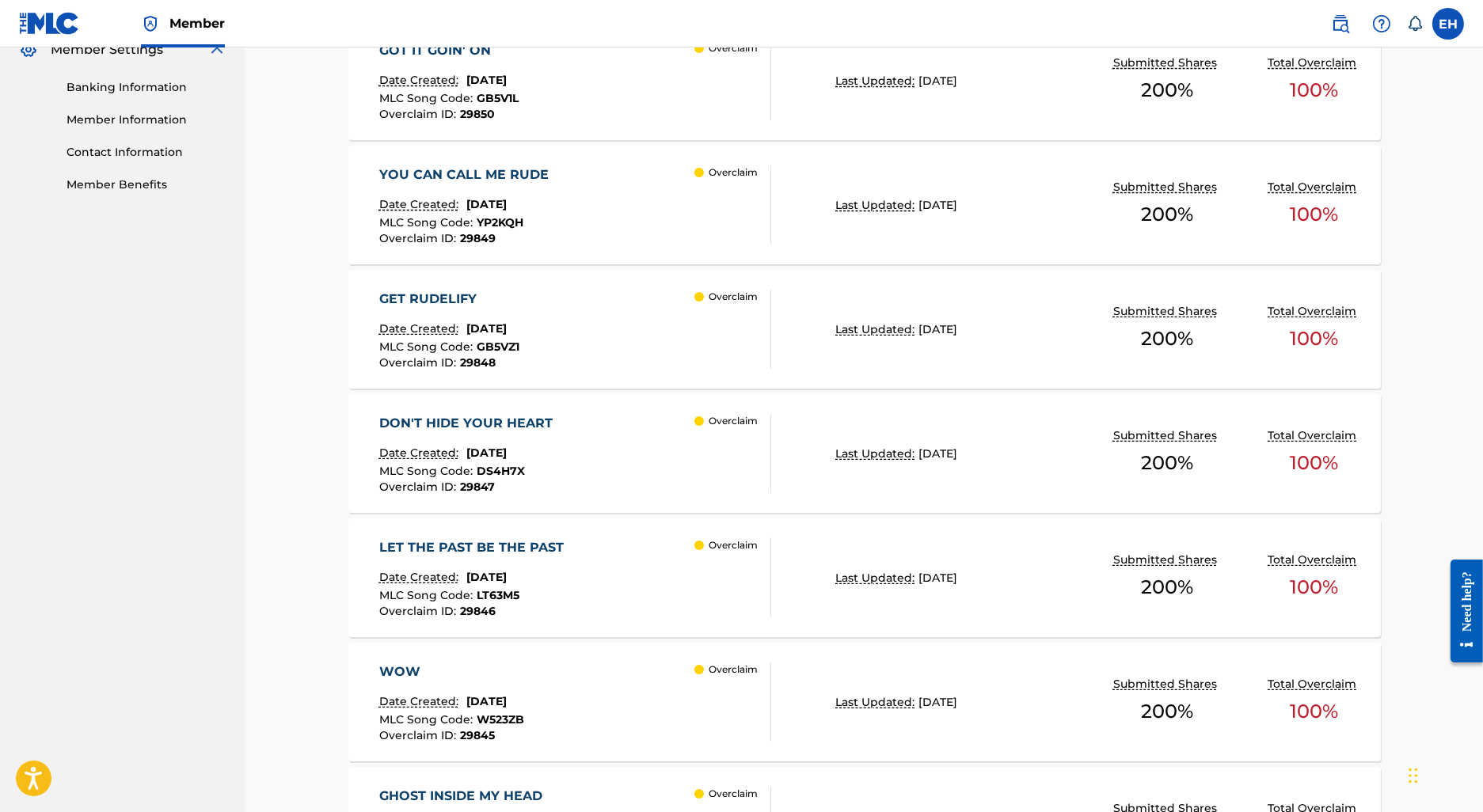
click at [570, 171] on div "YOU CAN CALL ME RUDE Date Created: July 24, 2025 MLC Song Code : YP2KQH Overcla…" at bounding box center [576, 205] width 393 height 79
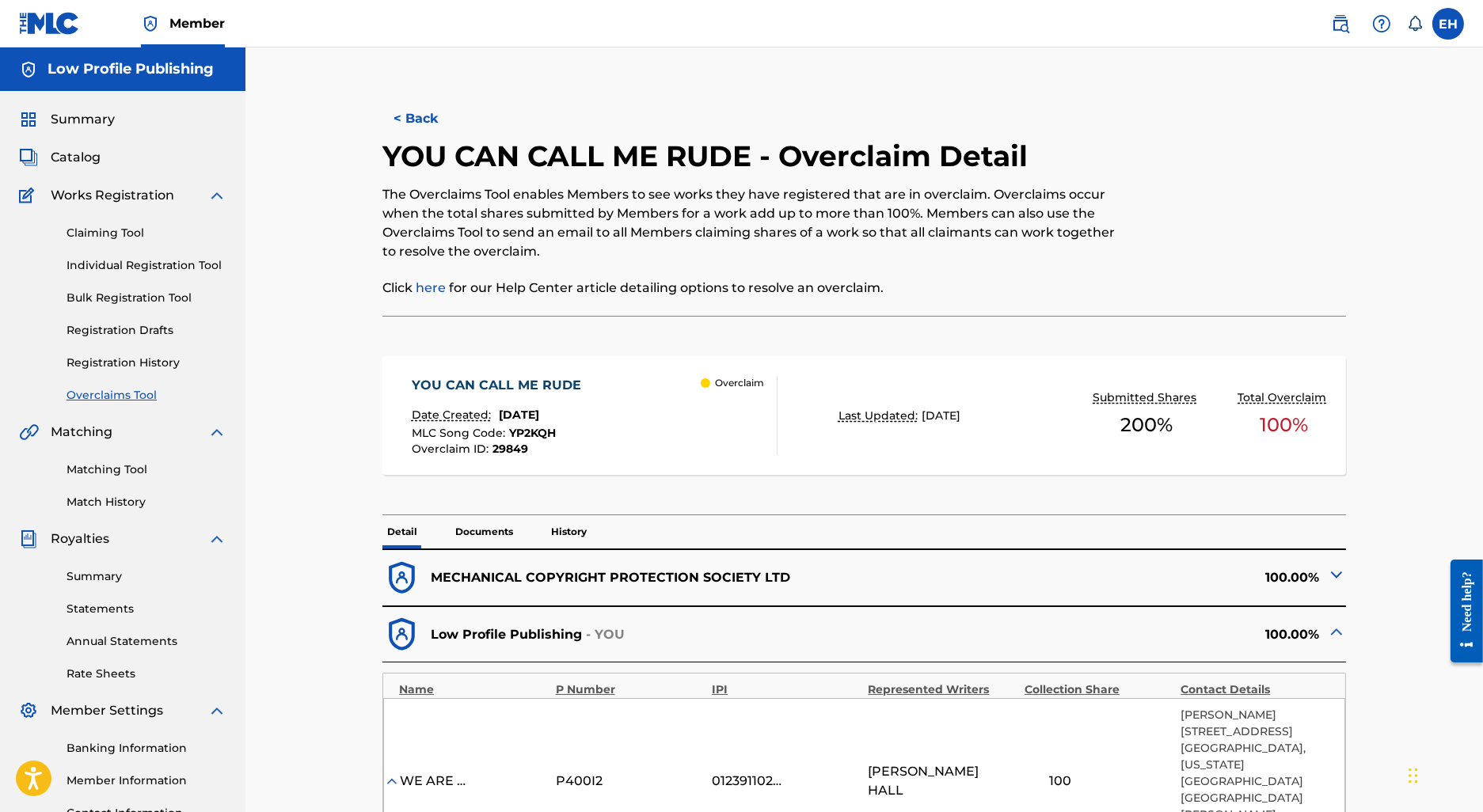
click at [428, 115] on button "< Back" at bounding box center [429, 118] width 95 height 39
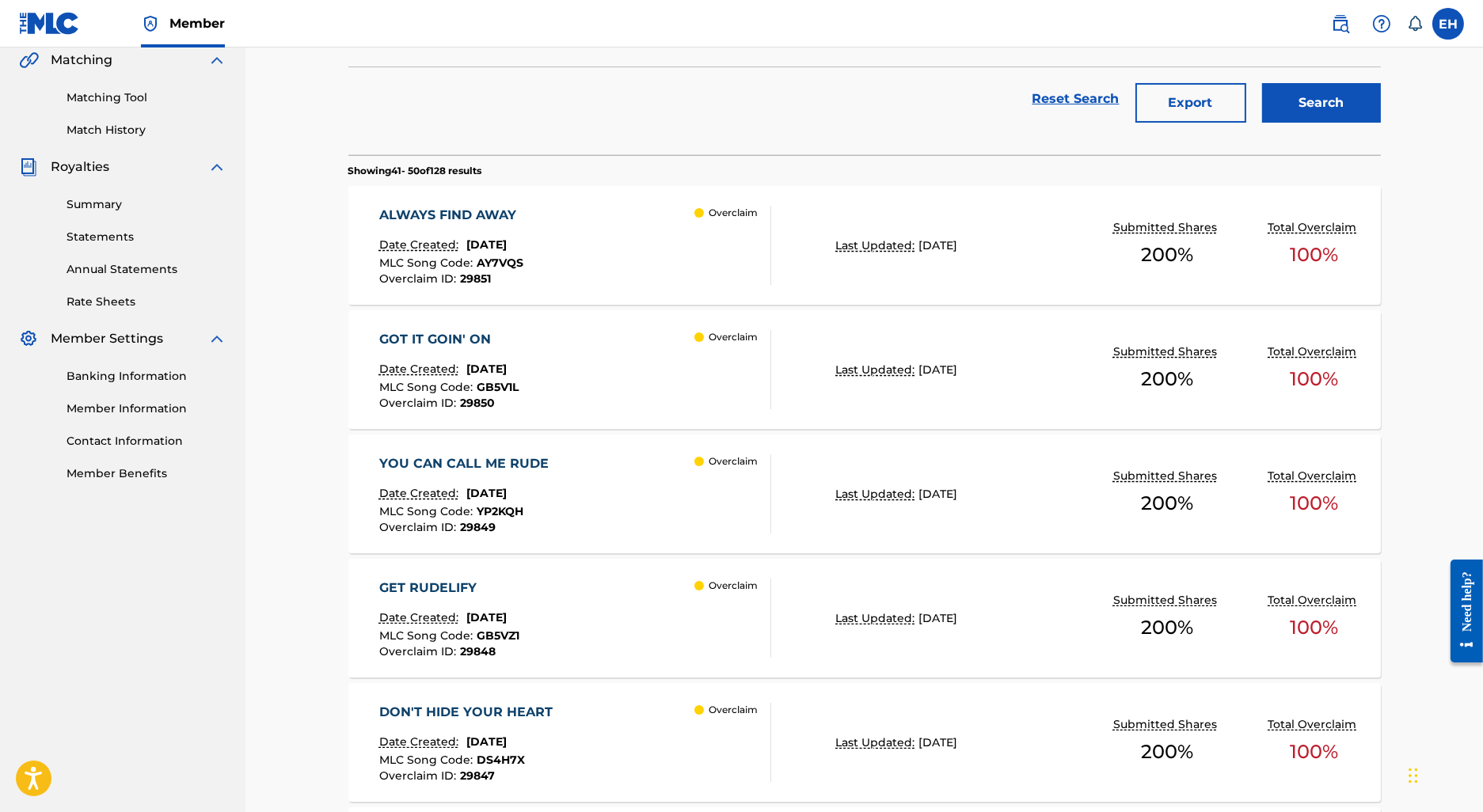
scroll to position [133, 0]
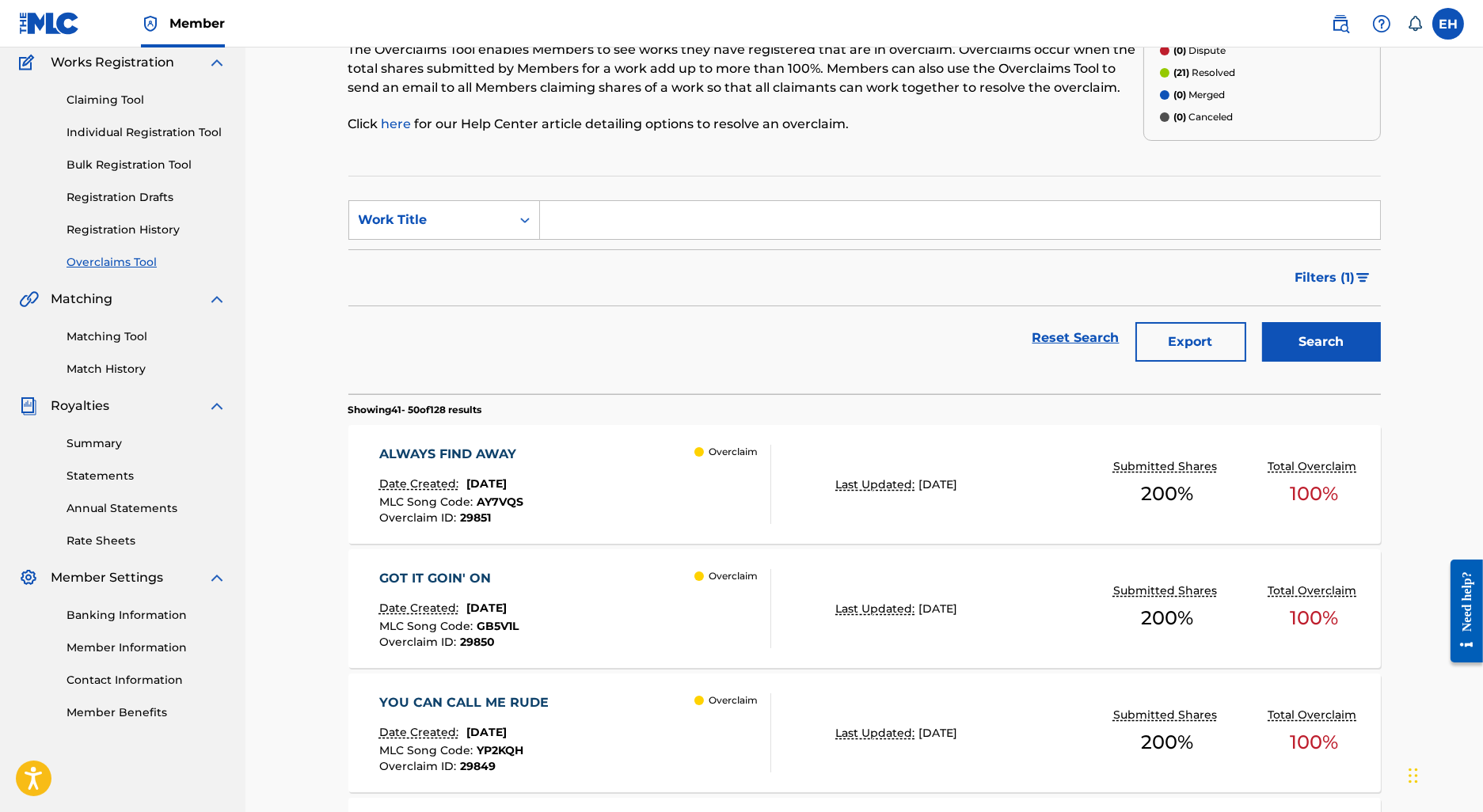
click at [540, 433] on div "ALWAYS FIND AWAY Date Created: July 24, 2025 MLC Song Code : AY7VQS Overclaim I…" at bounding box center [865, 484] width 1033 height 118
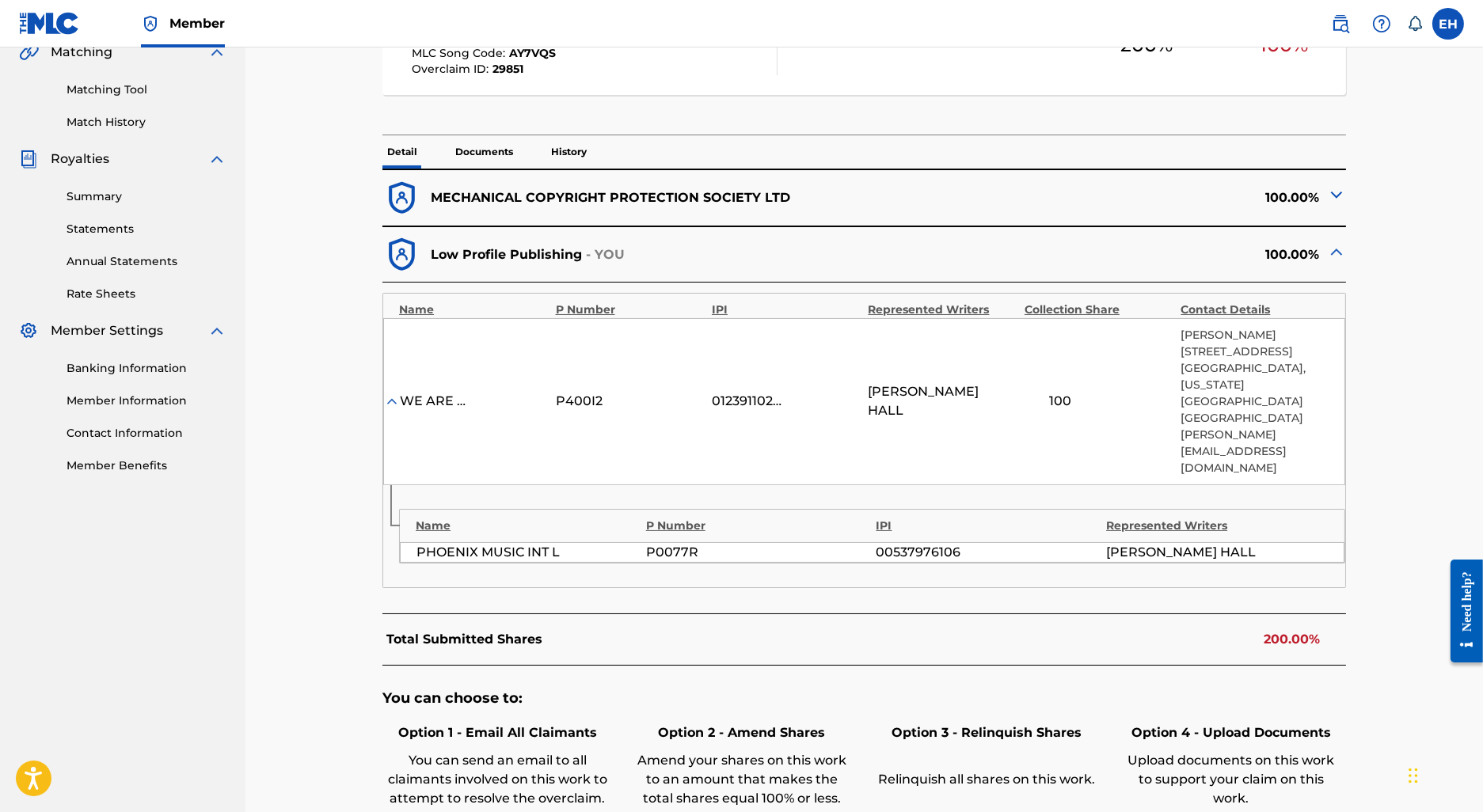
scroll to position [414, 0]
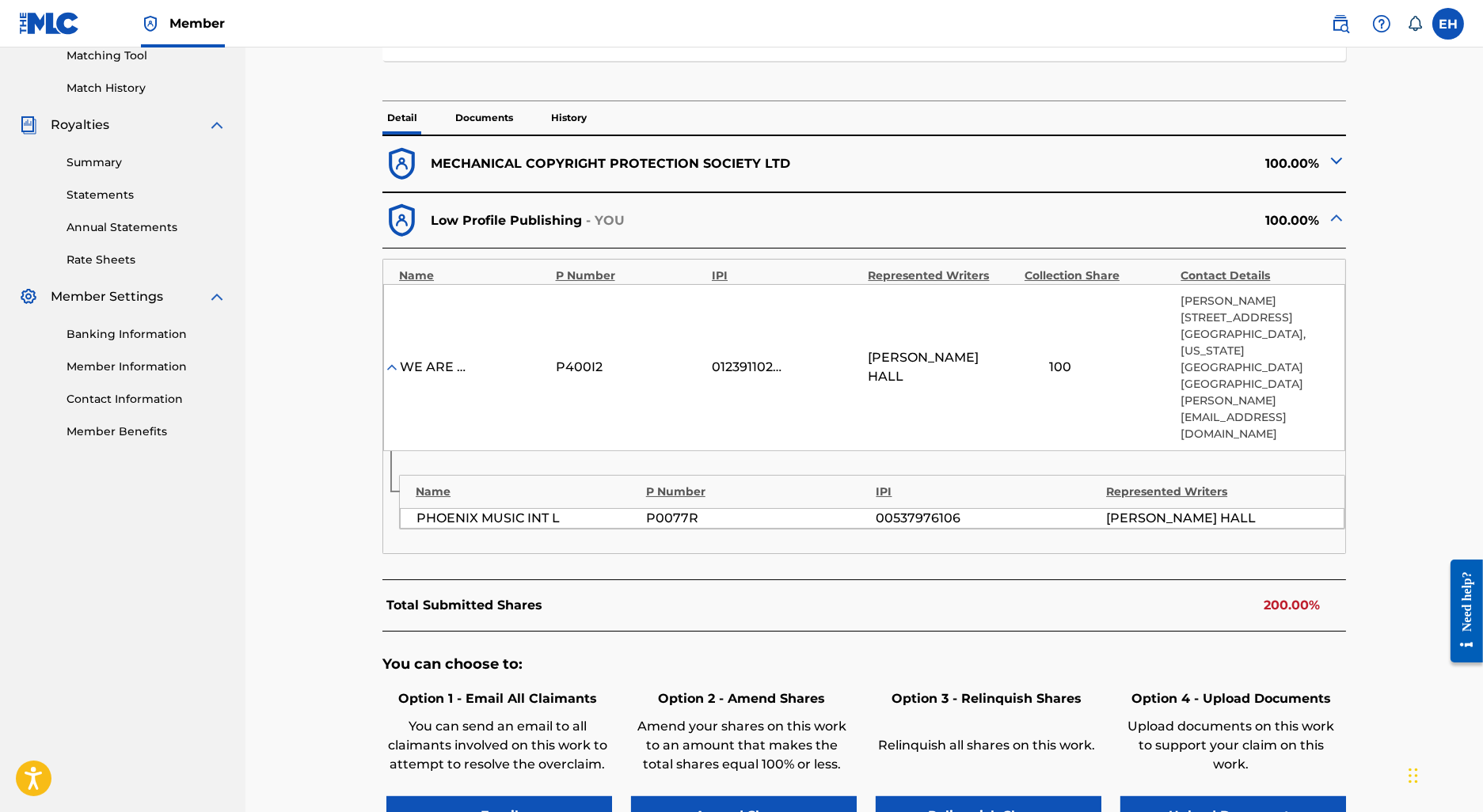
click at [1327, 155] on img at bounding box center [1336, 161] width 19 height 19
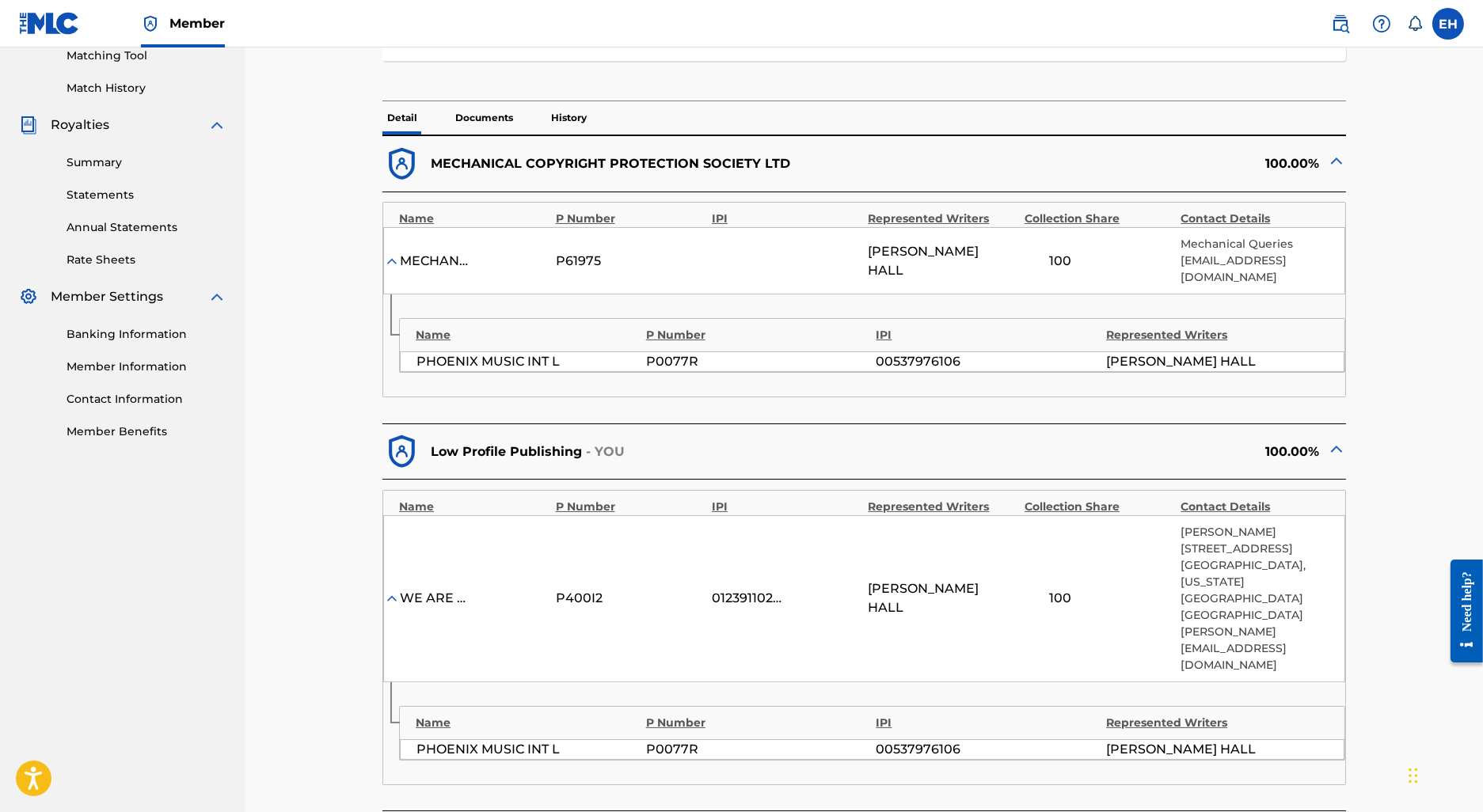
scroll to position [0, 0]
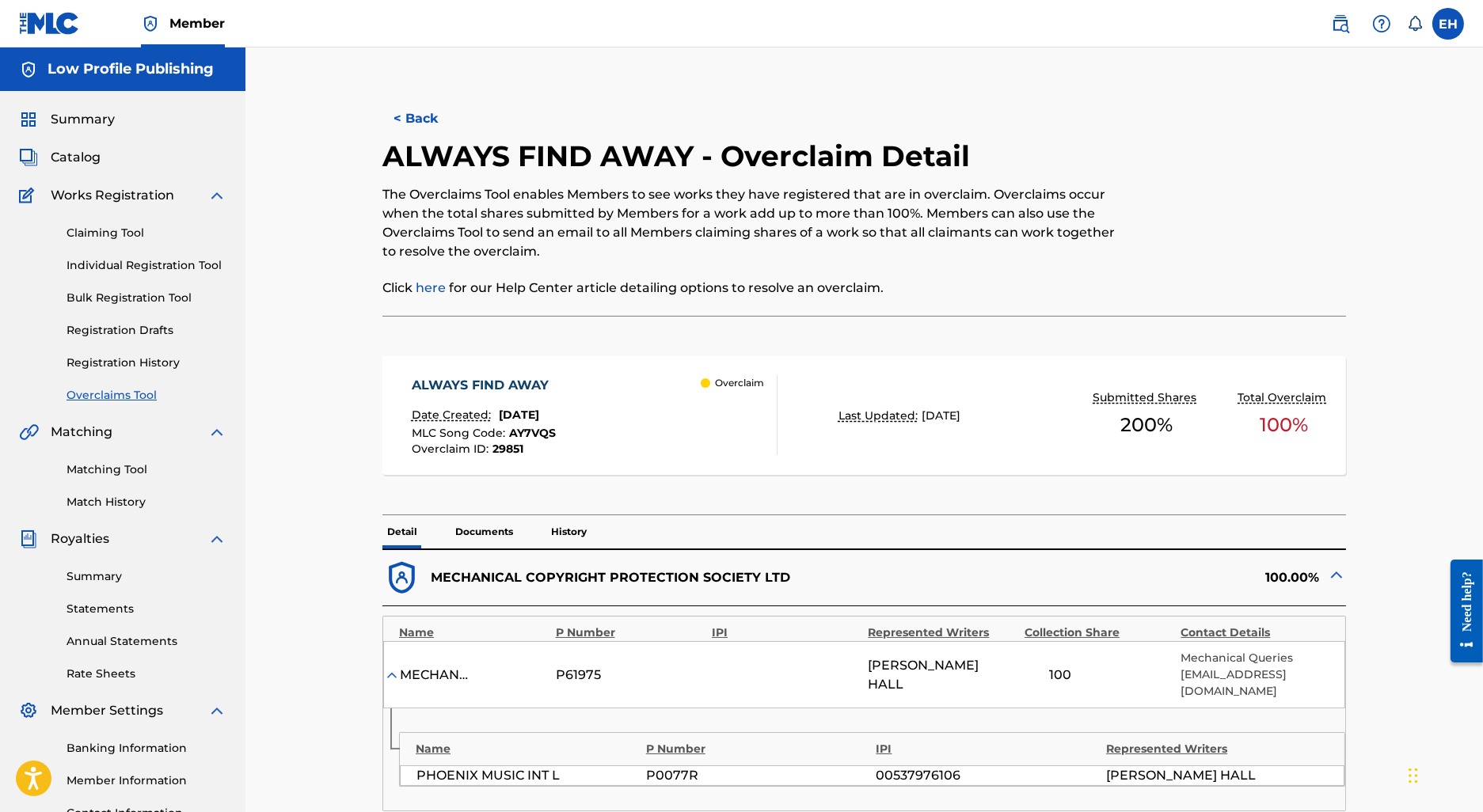
click at [429, 123] on button "< Back" at bounding box center [429, 118] width 95 height 39
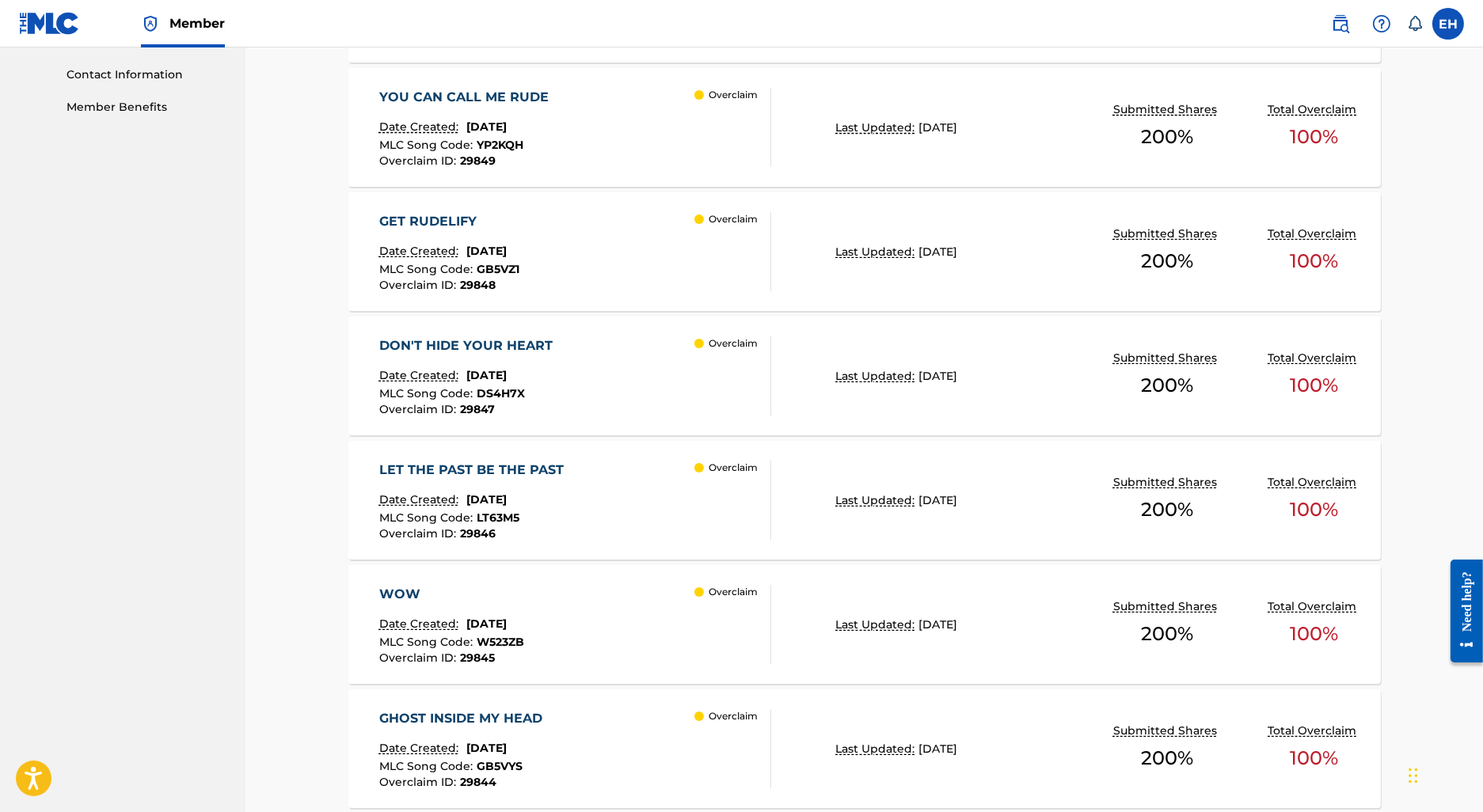
scroll to position [1139, 0]
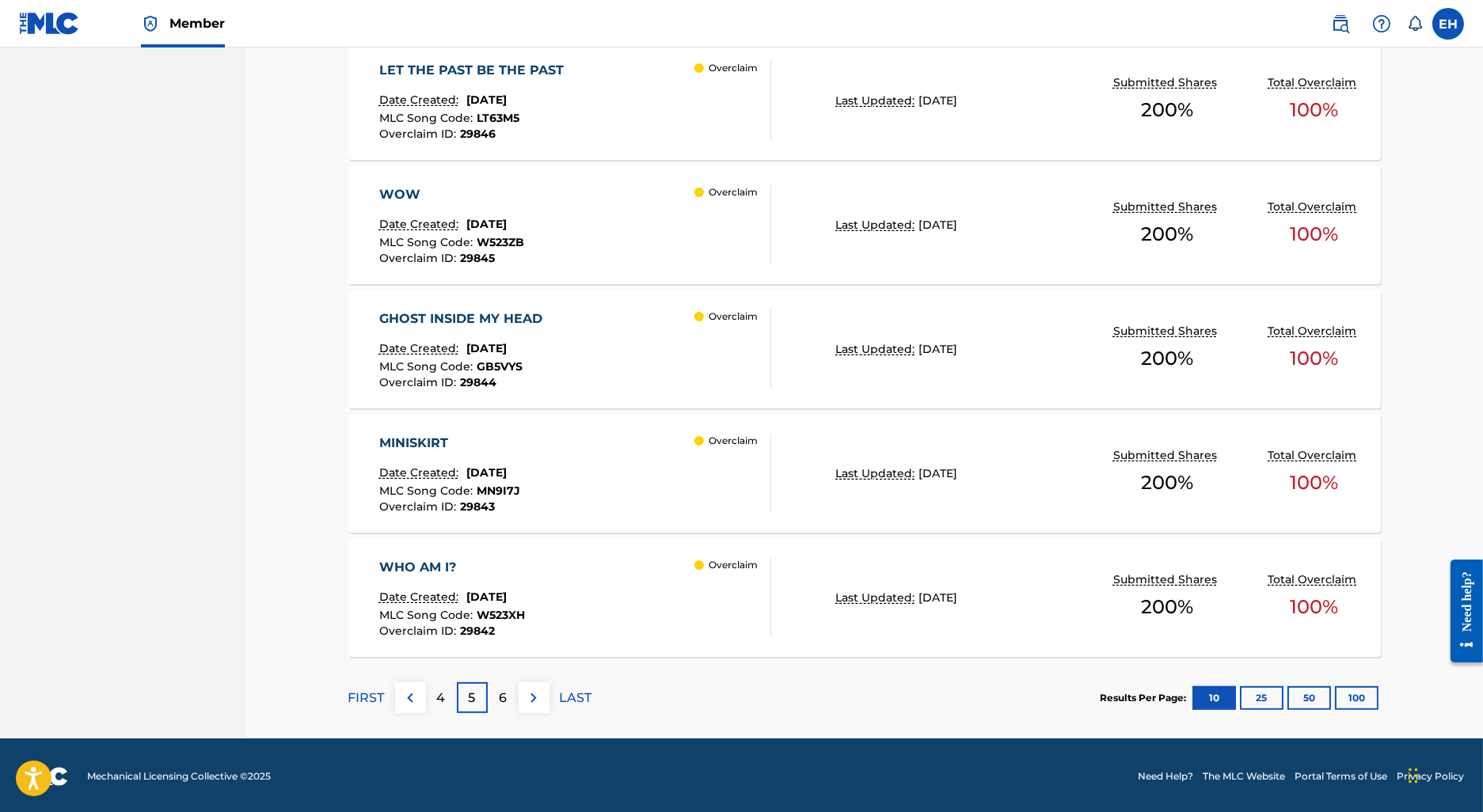
click at [453, 702] on div "4" at bounding box center [441, 697] width 31 height 31
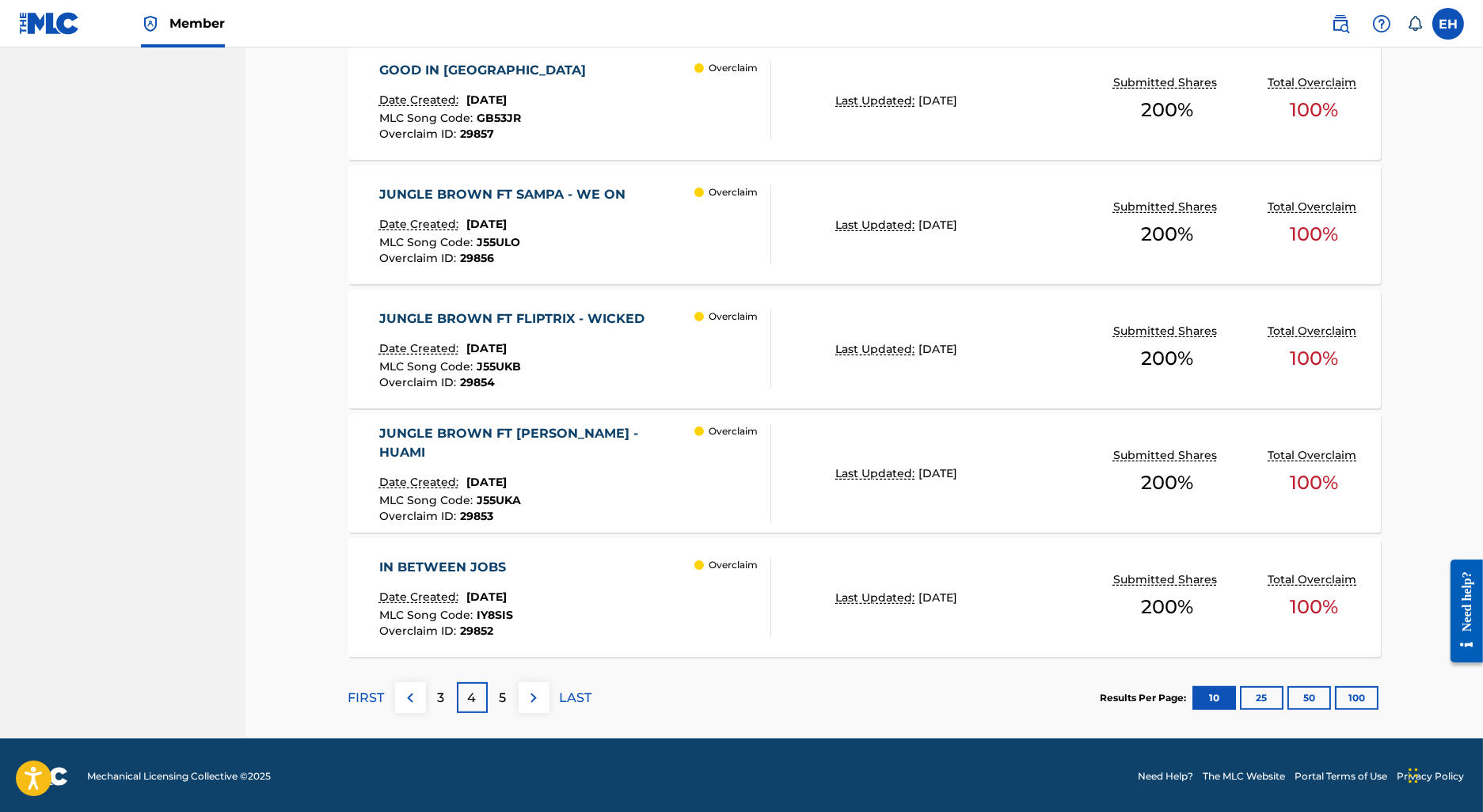
scroll to position [0, 0]
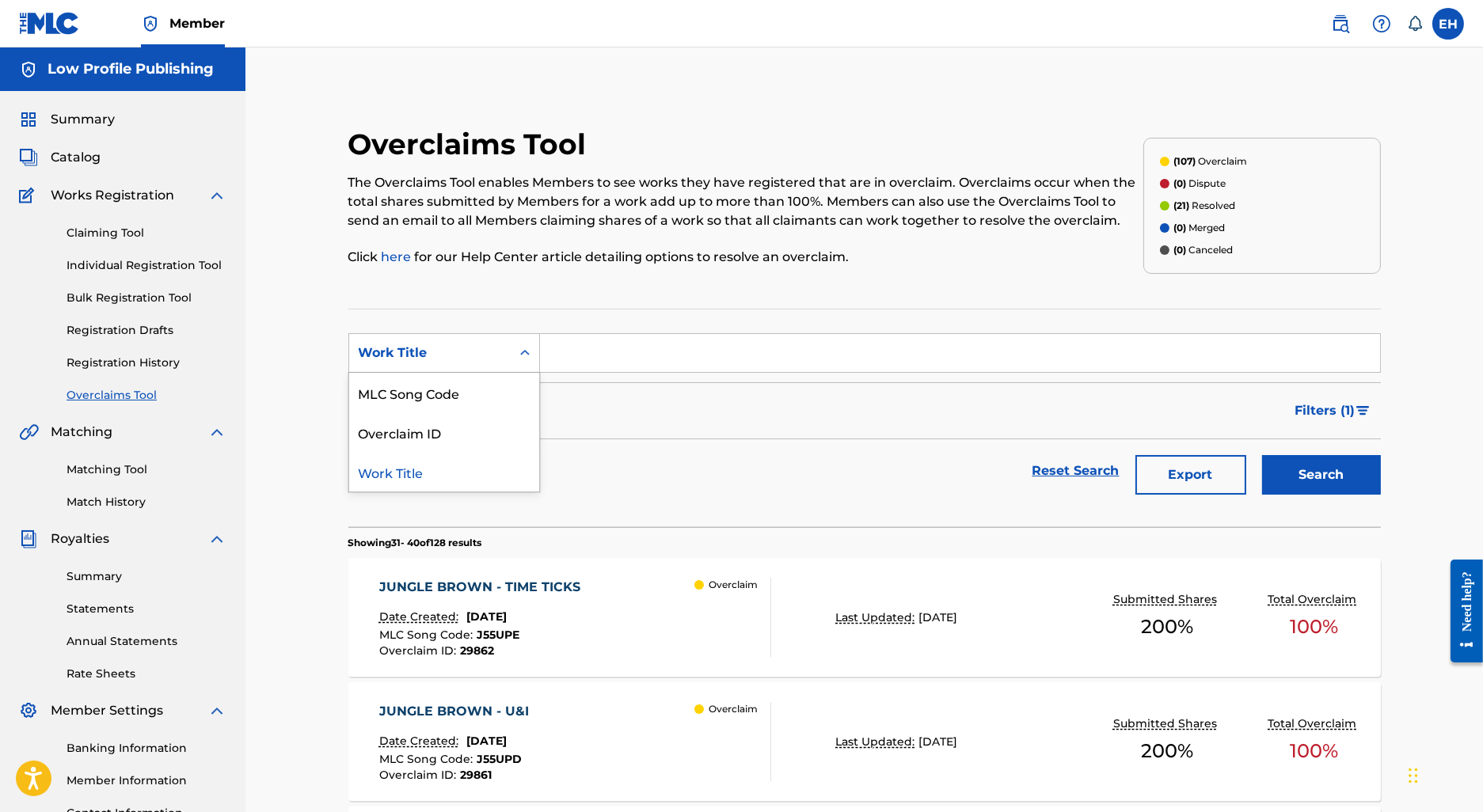
click at [446, 345] on div "Work Title" at bounding box center [430, 353] width 143 height 19
click at [620, 354] on input "Search Form" at bounding box center [960, 353] width 840 height 38
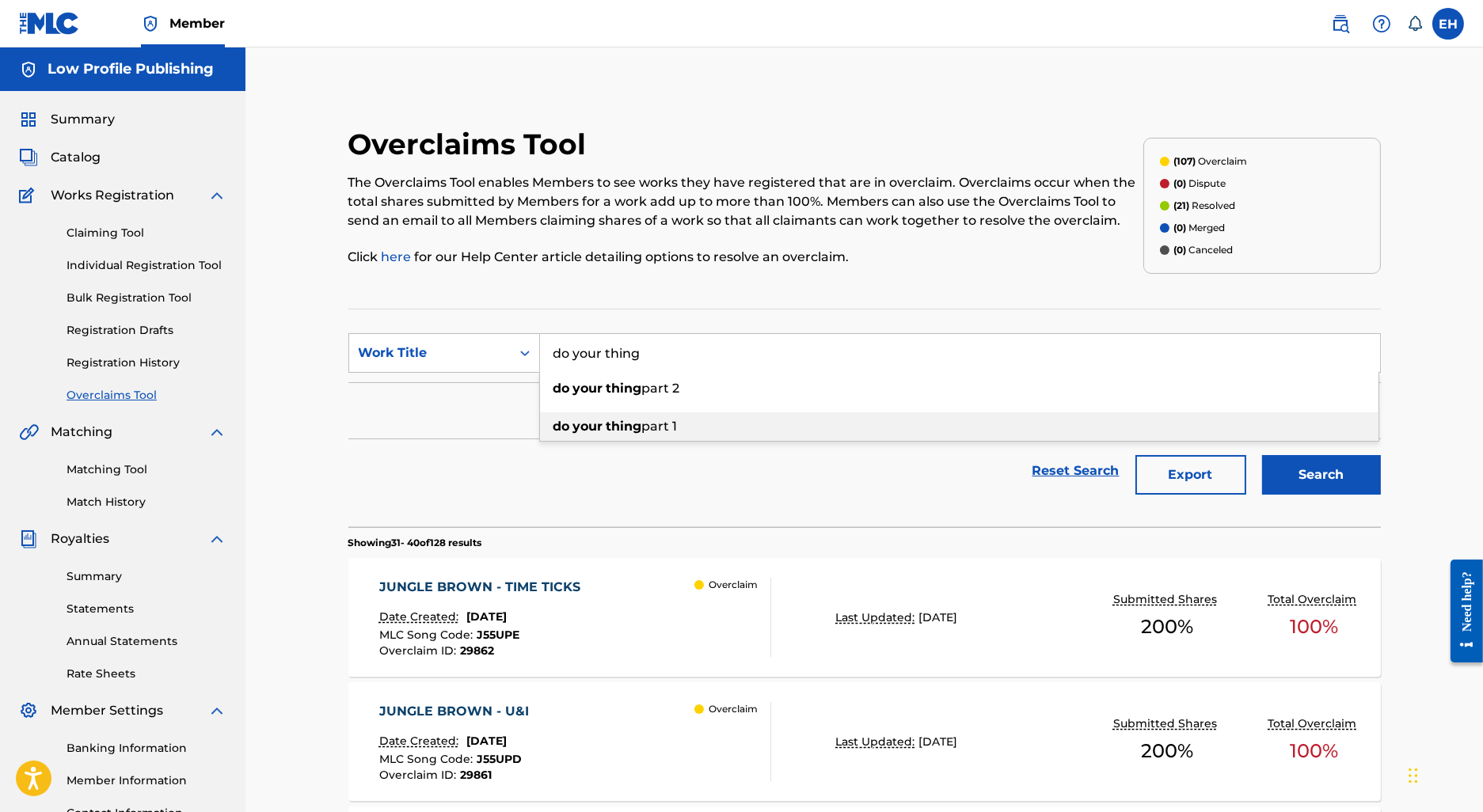
click at [607, 424] on strong "thing" at bounding box center [624, 427] width 36 height 15
type input "do your thing part 1"
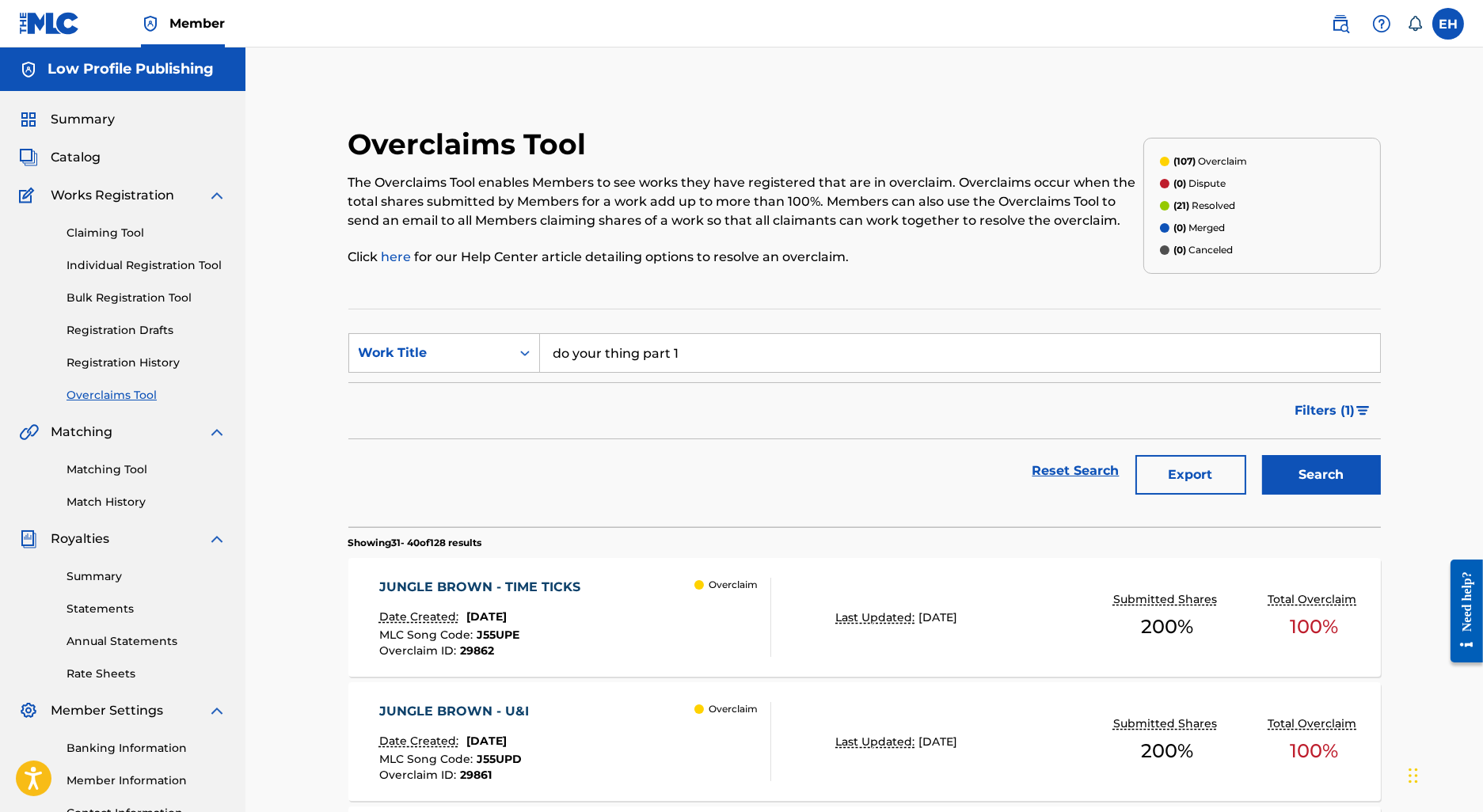
click at [1262, 455] on button "Search" at bounding box center [1321, 475] width 118 height 39
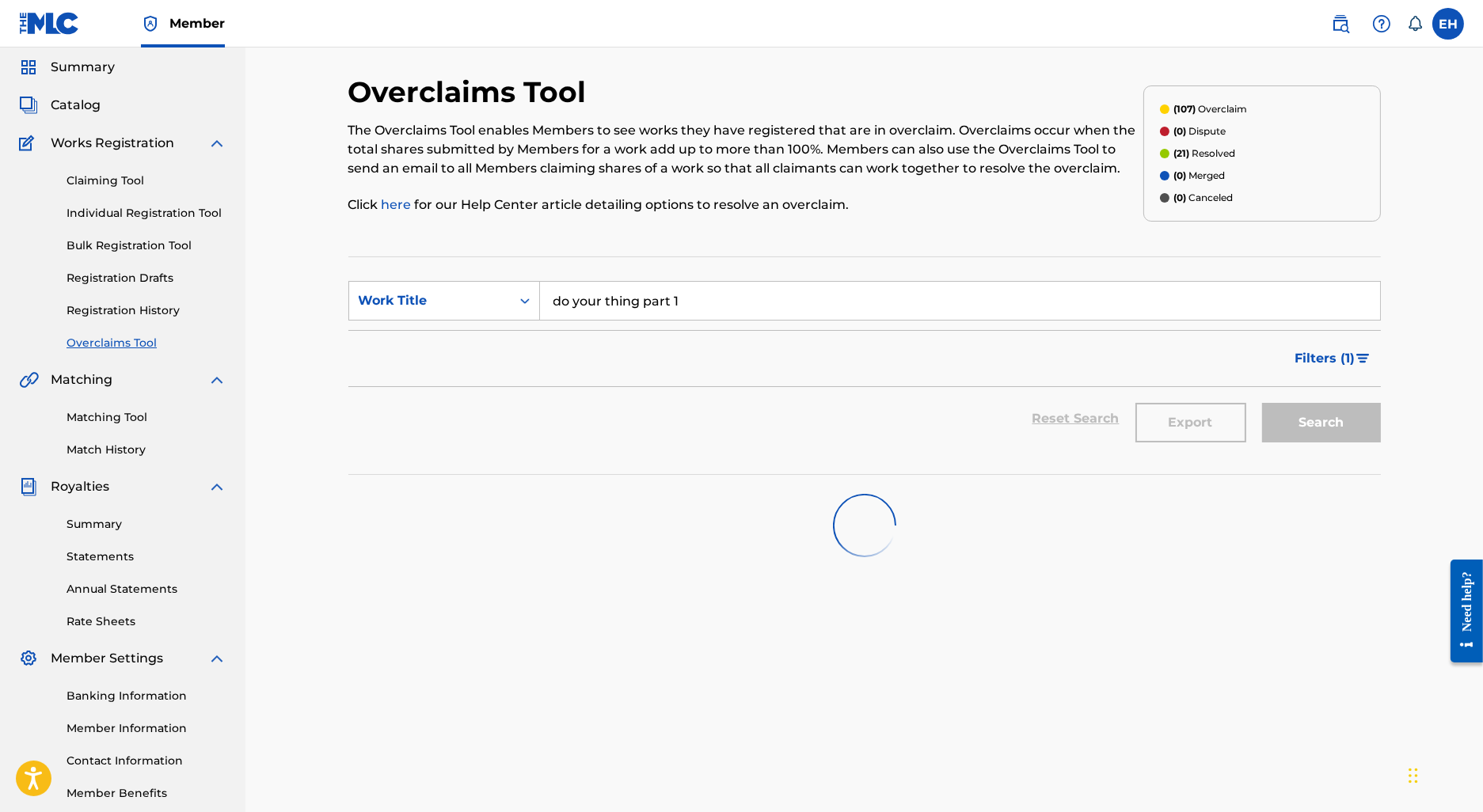
scroll to position [55, 0]
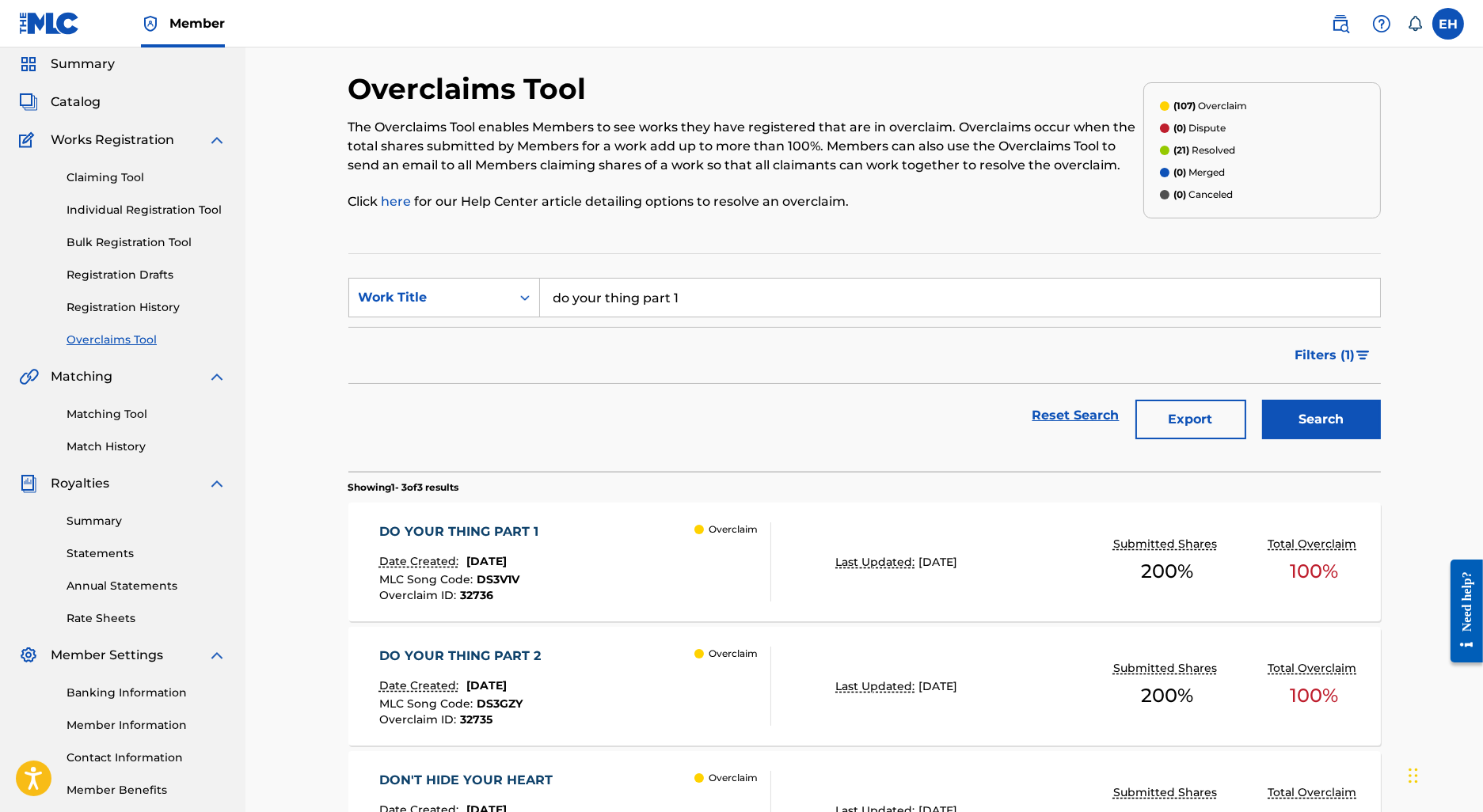
click at [507, 518] on div "DO YOUR THING PART 1 Date Created: August 15, 2025 MLC Song Code : DS3V1V Overc…" at bounding box center [865, 562] width 1033 height 118
click at [154, 309] on link "Registration History" at bounding box center [147, 307] width 160 height 17
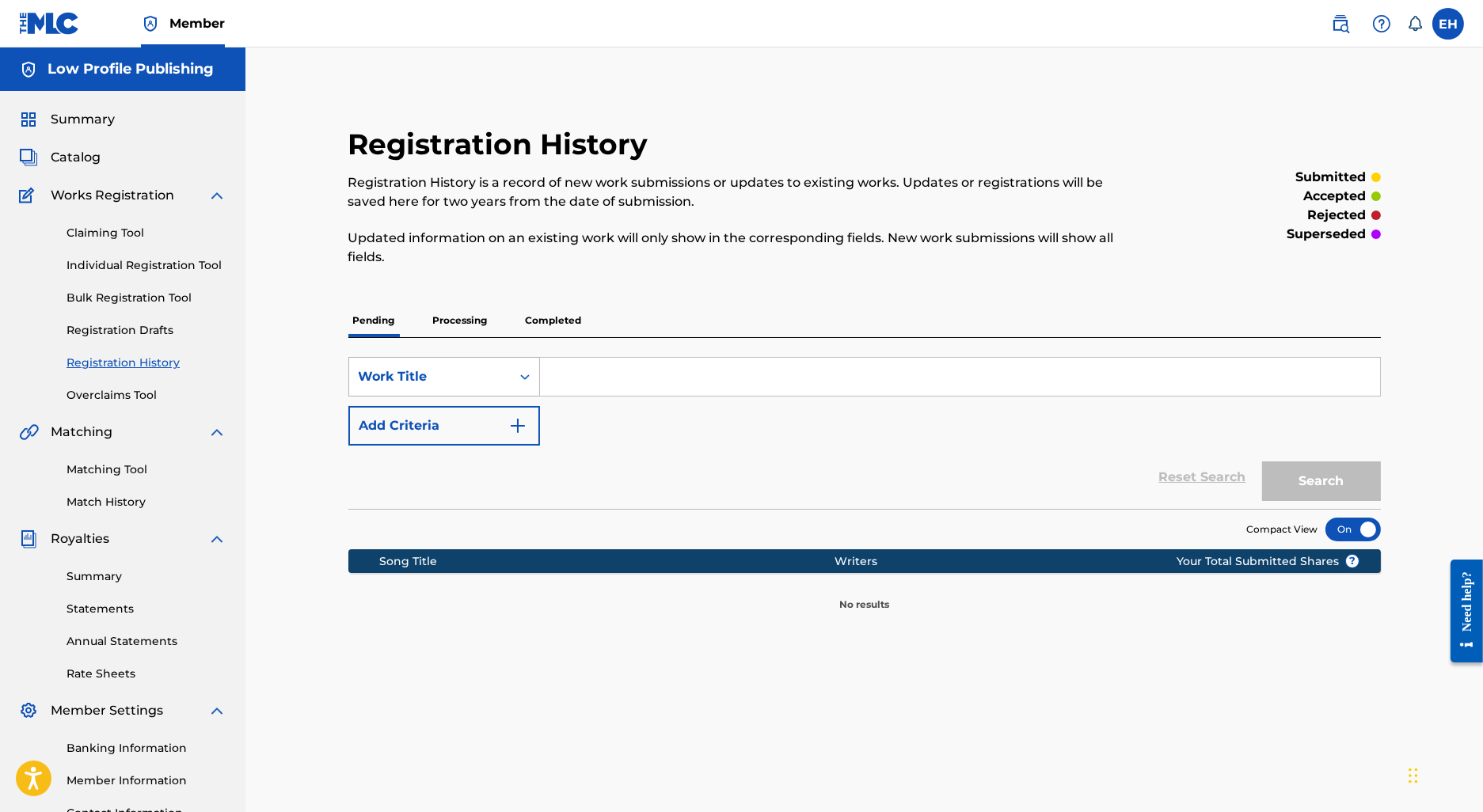
click at [476, 361] on div "Work Title" at bounding box center [445, 377] width 192 height 39
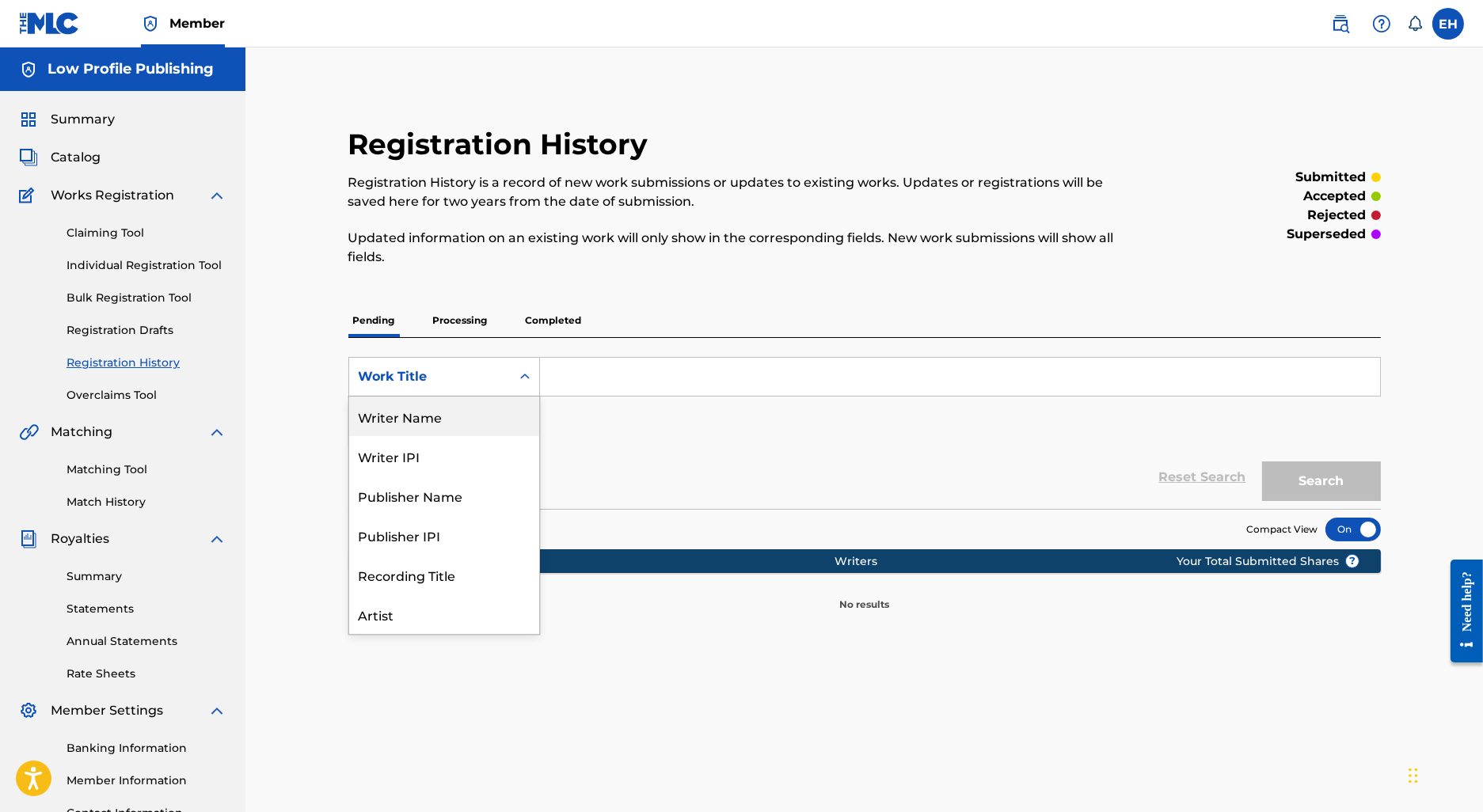
click at [445, 424] on div "Writer Name" at bounding box center [445, 416] width 190 height 39
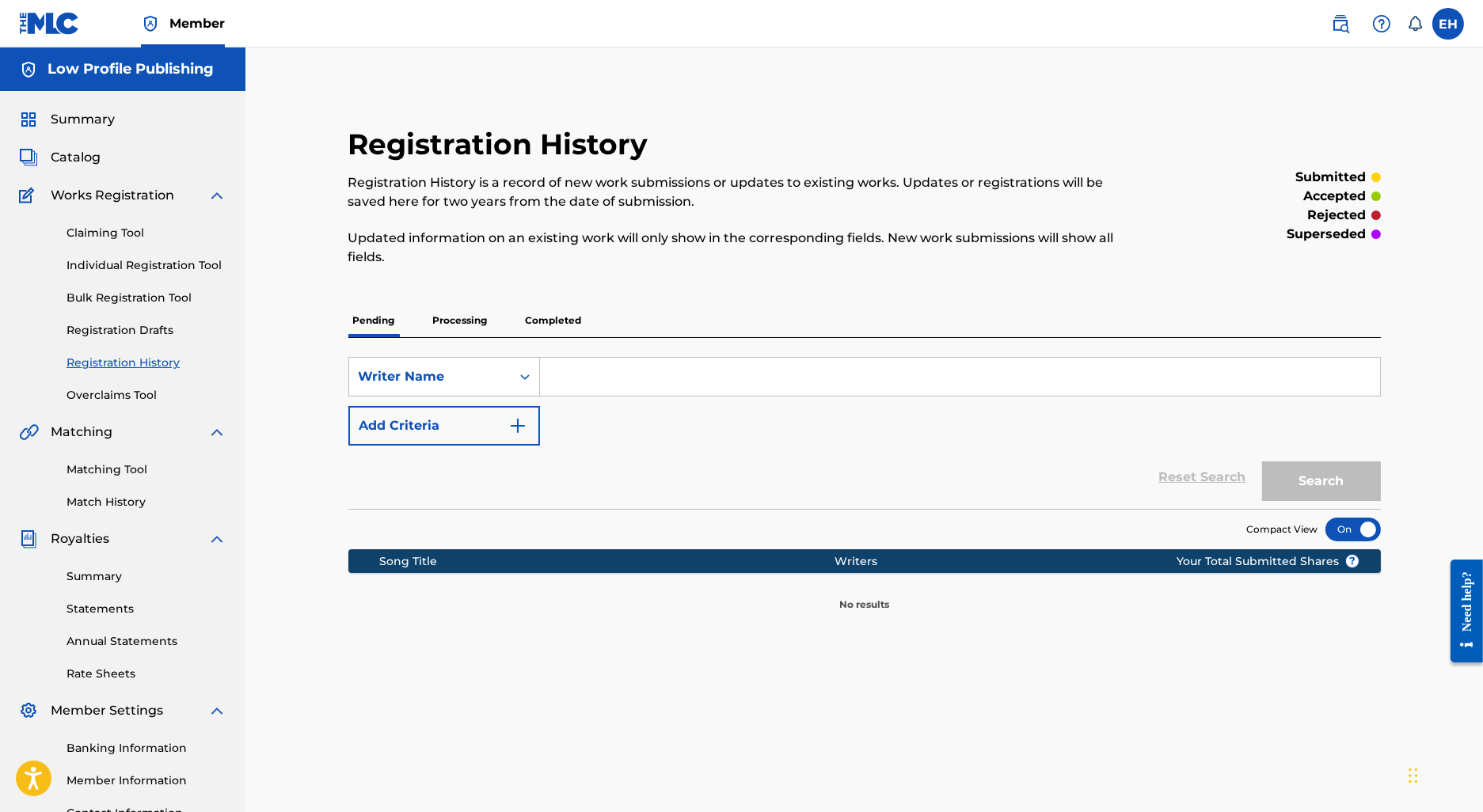
click at [601, 367] on input "Search Form" at bounding box center [960, 377] width 840 height 38
type input "parrish"
click at [1262, 461] on button "Search" at bounding box center [1321, 481] width 118 height 39
click at [538, 324] on p "Completed" at bounding box center [554, 320] width 66 height 33
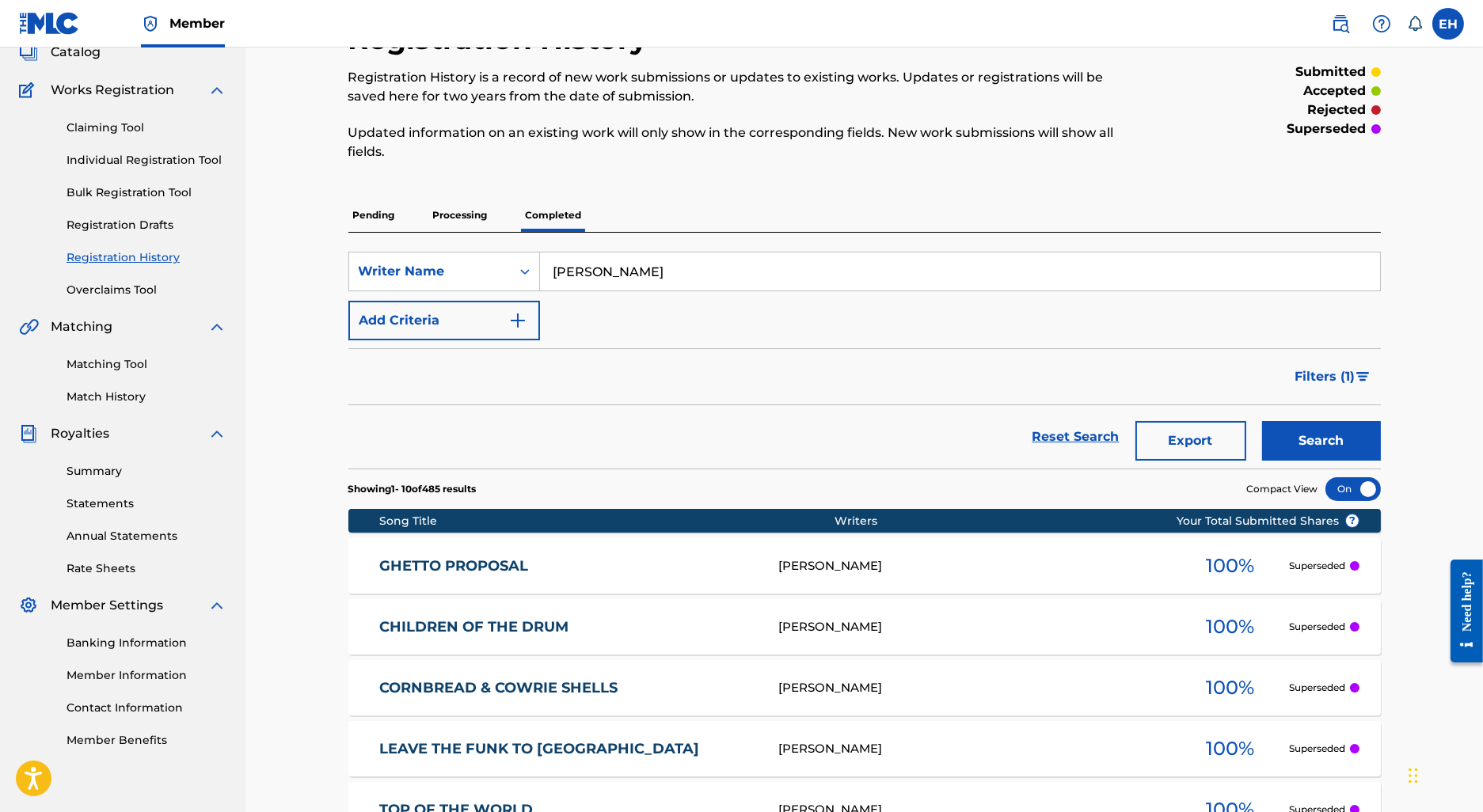
scroll to position [129, 0]
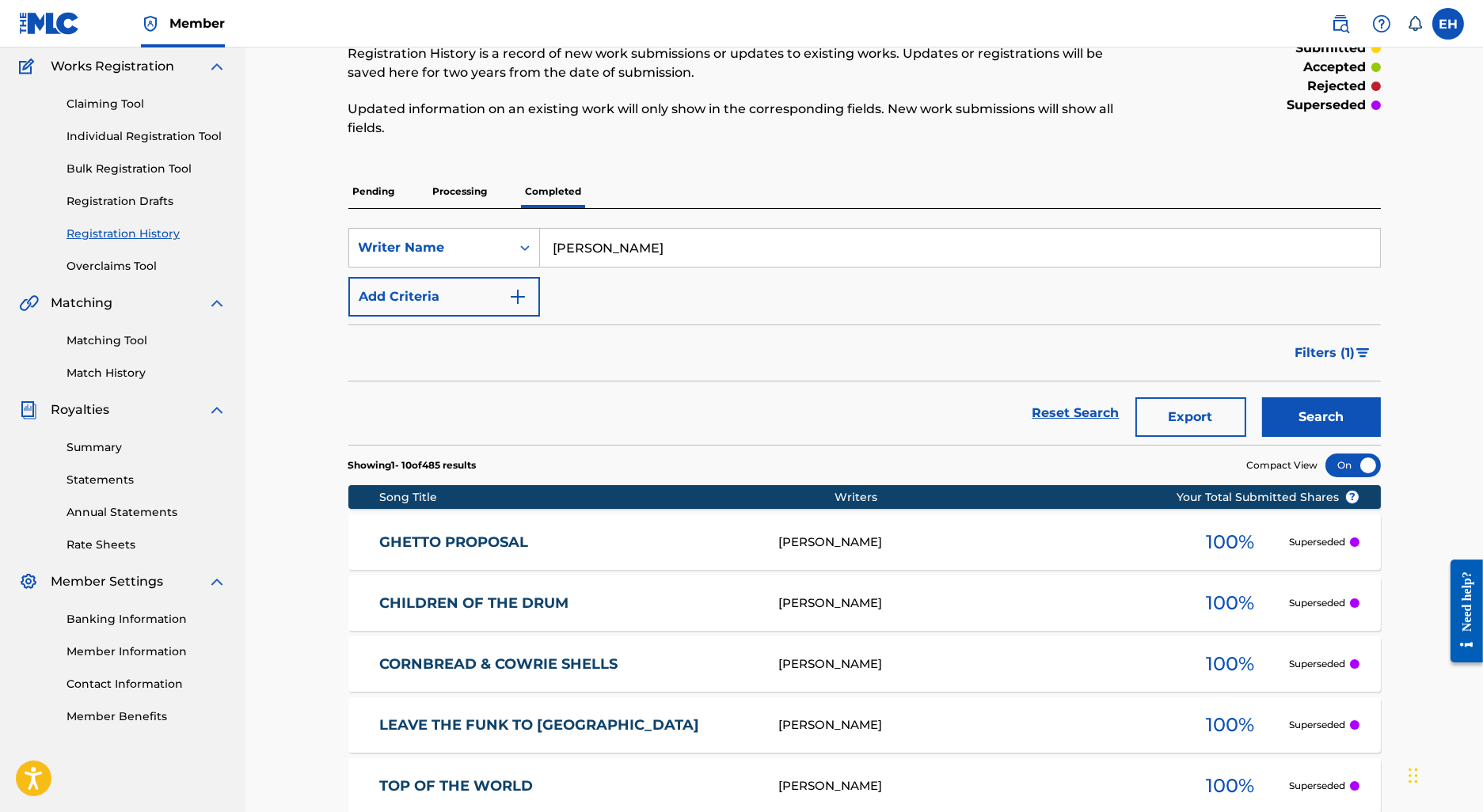
click at [1318, 555] on div "GHETTO PROPOSAL THEO PARRISH 100 % Superseded" at bounding box center [865, 542] width 1033 height 55
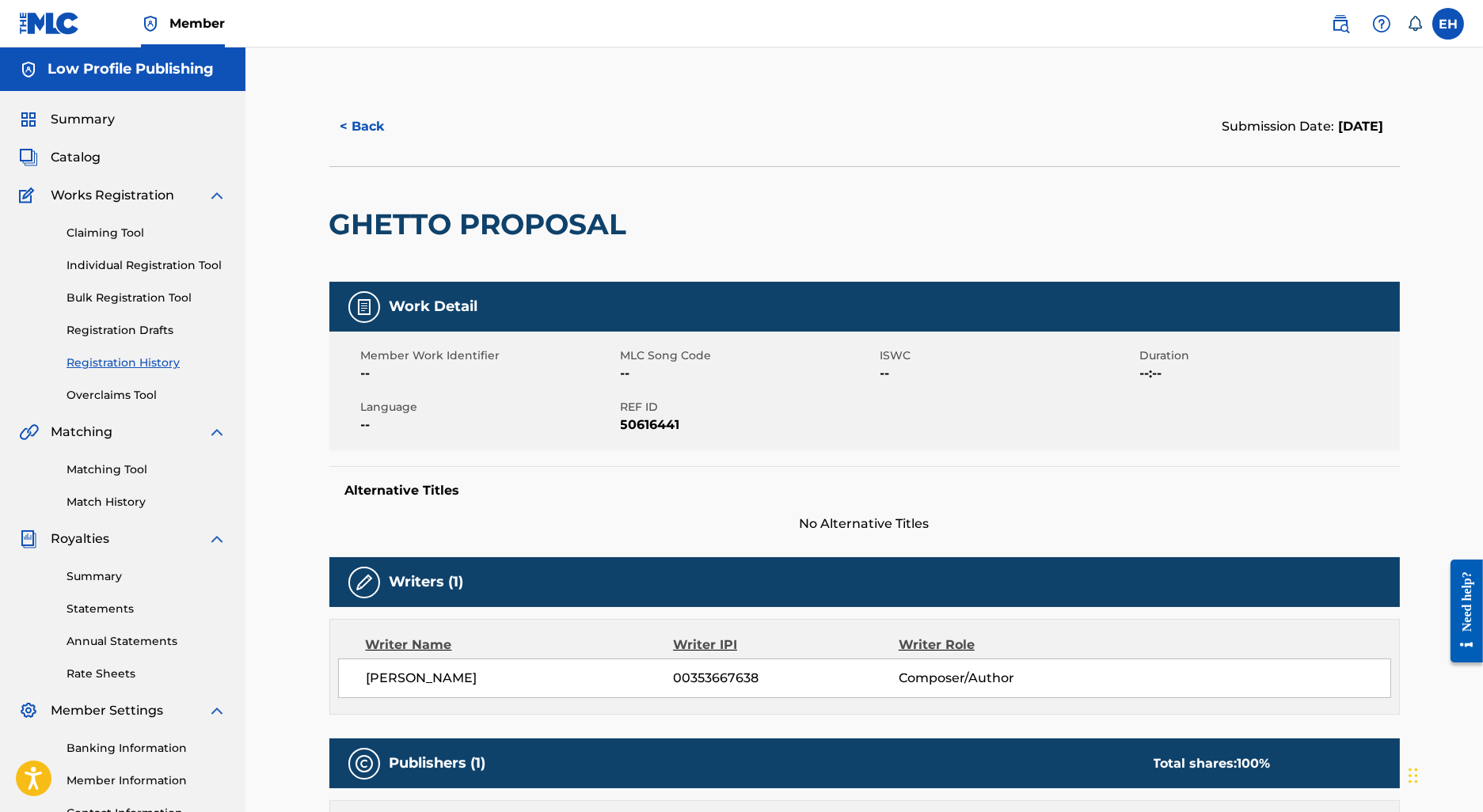
click at [374, 133] on button "< Back" at bounding box center [377, 127] width 95 height 39
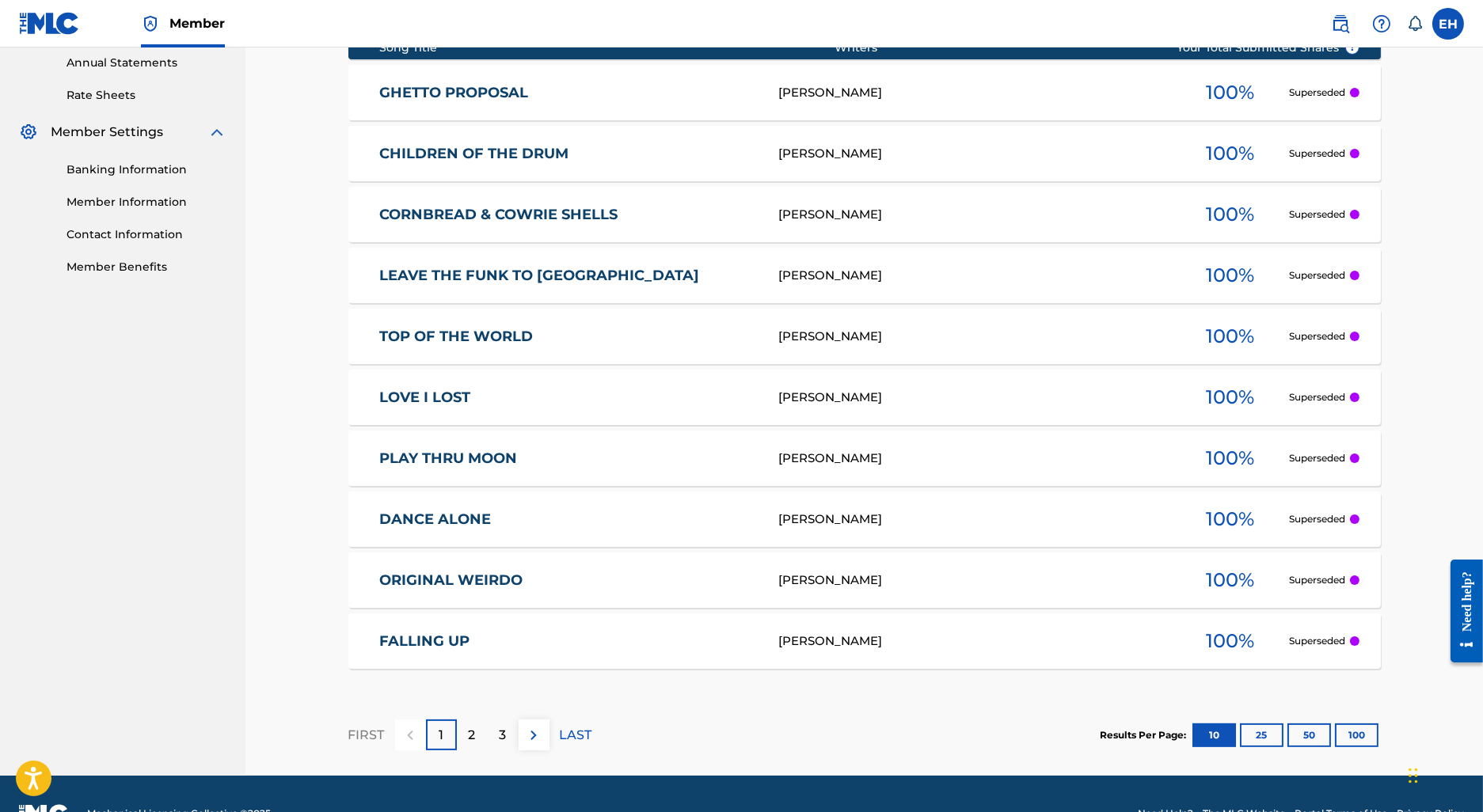
scroll to position [617, 0]
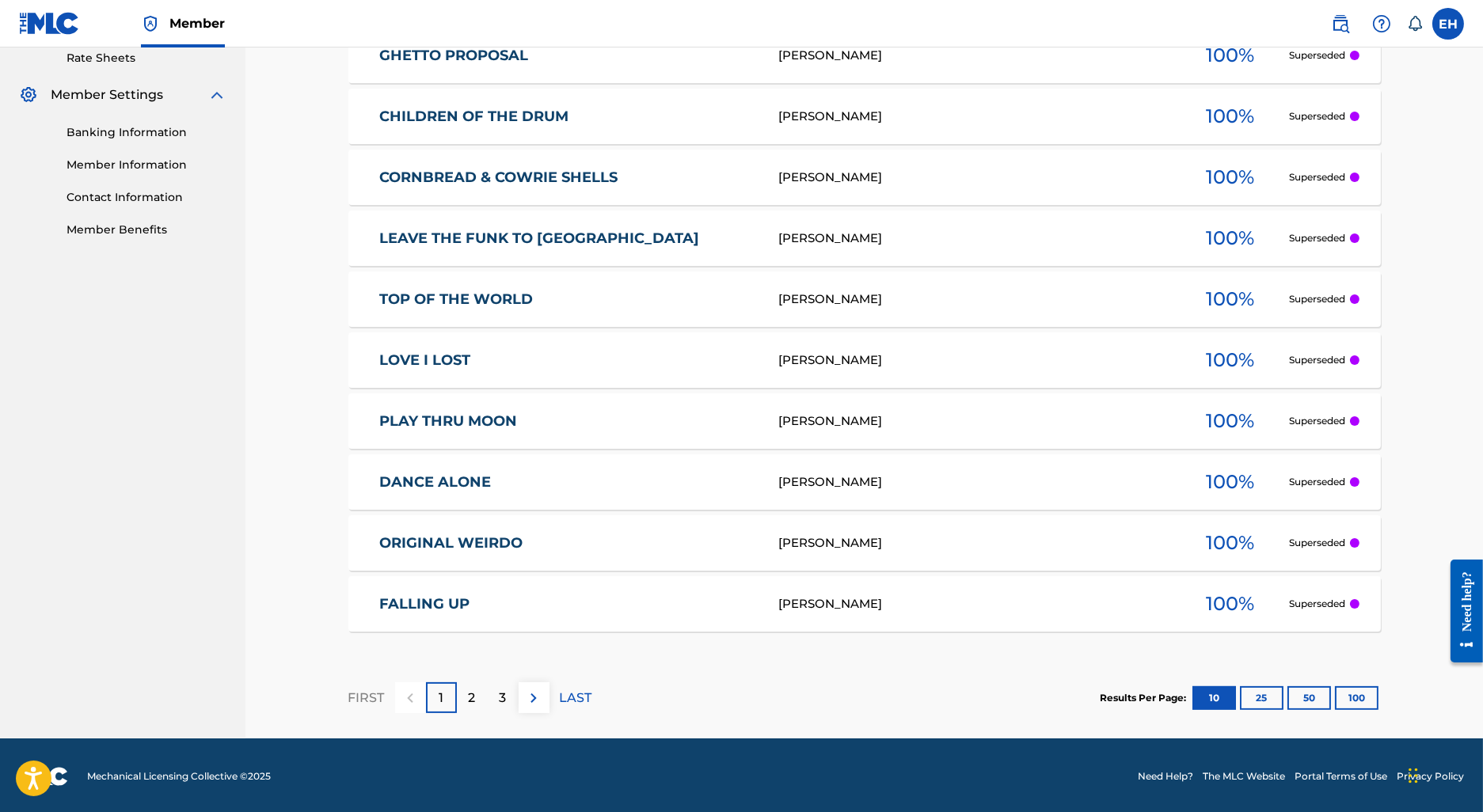
click at [471, 697] on p "2" at bounding box center [473, 698] width 8 height 19
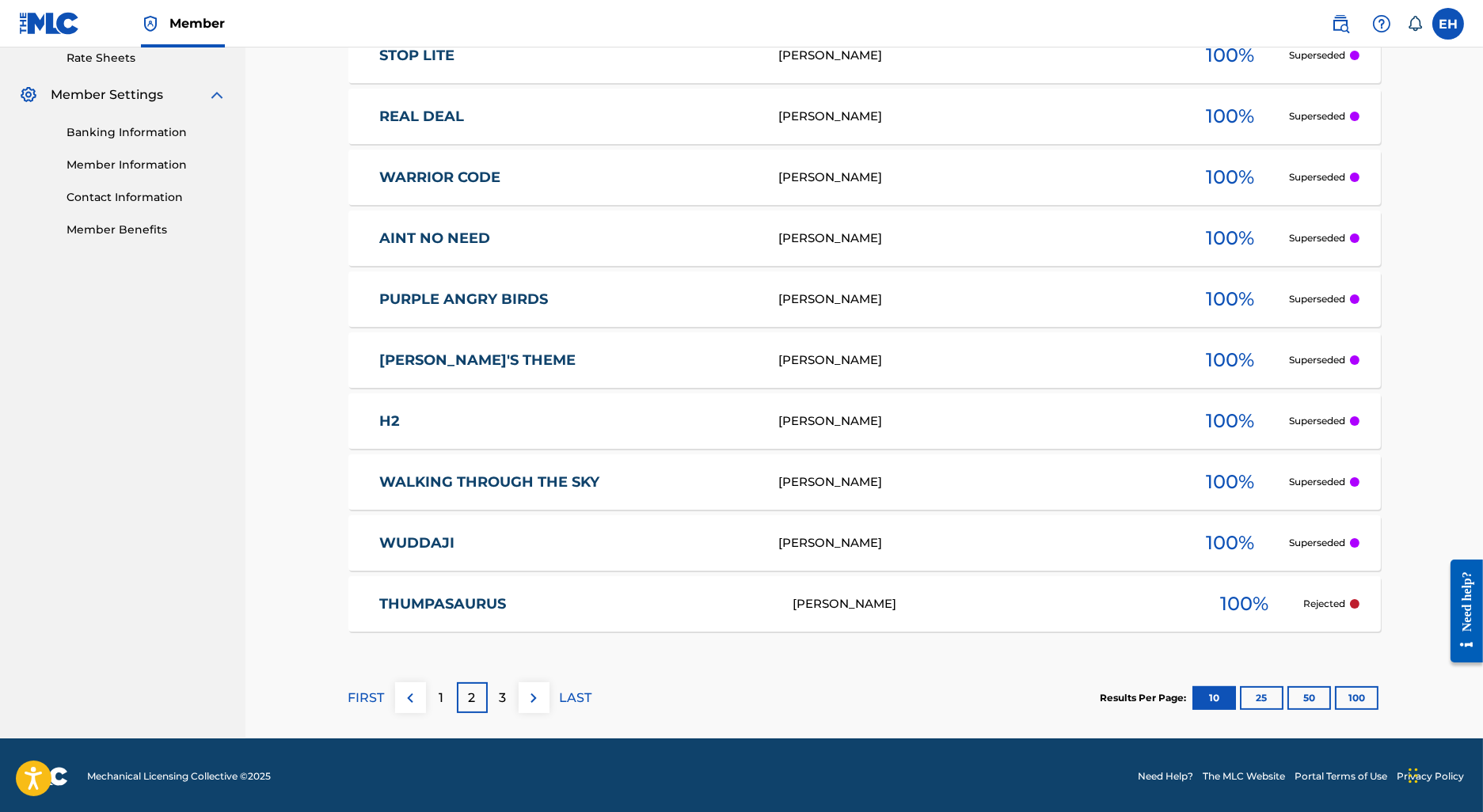
click at [522, 607] on link "THUMPASAURUS" at bounding box center [575, 604] width 392 height 18
click at [510, 698] on div "3" at bounding box center [503, 697] width 31 height 31
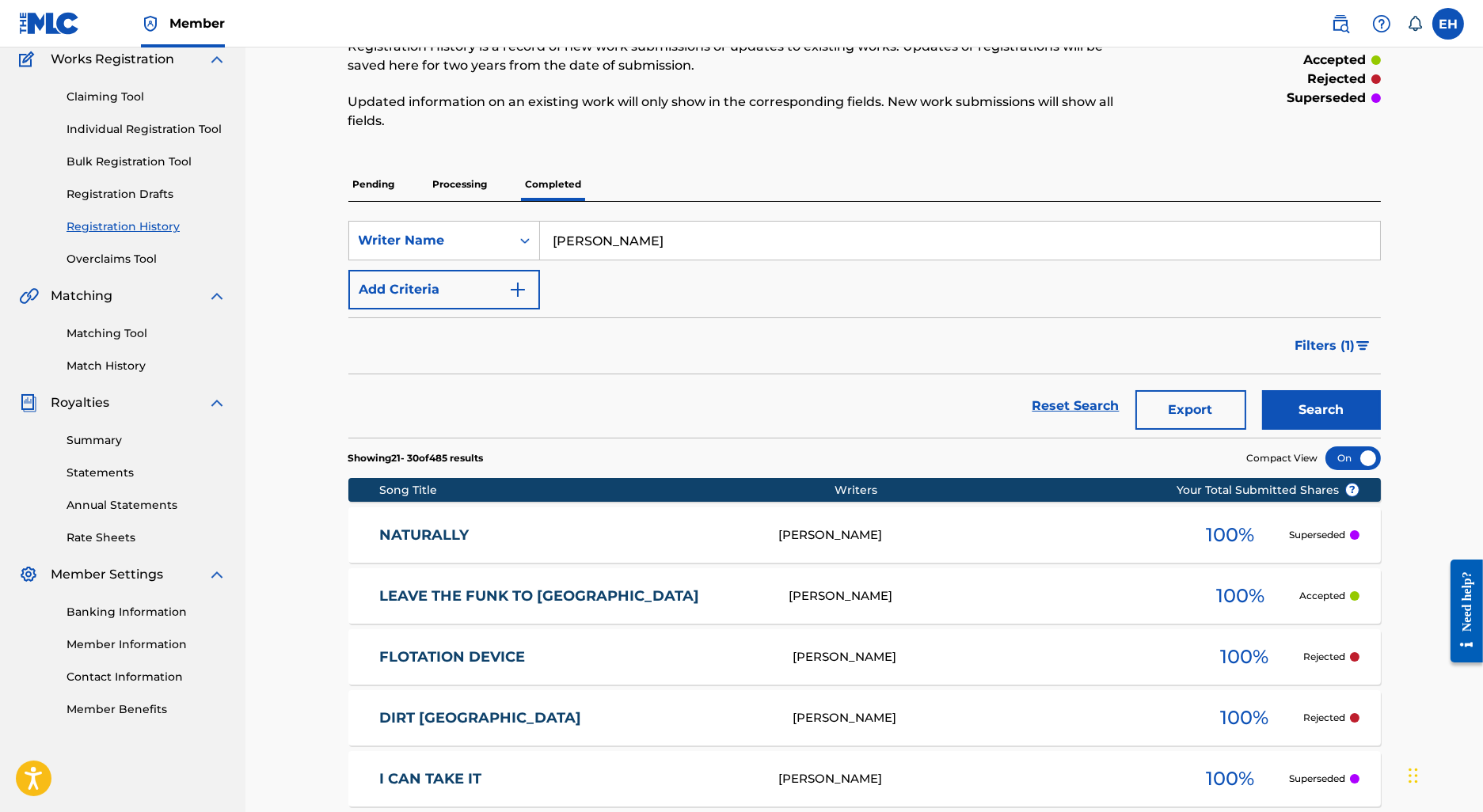
click at [638, 553] on div "NATURALLY THEODORE R PARRISH 100 % Superseded" at bounding box center [865, 535] width 1033 height 55
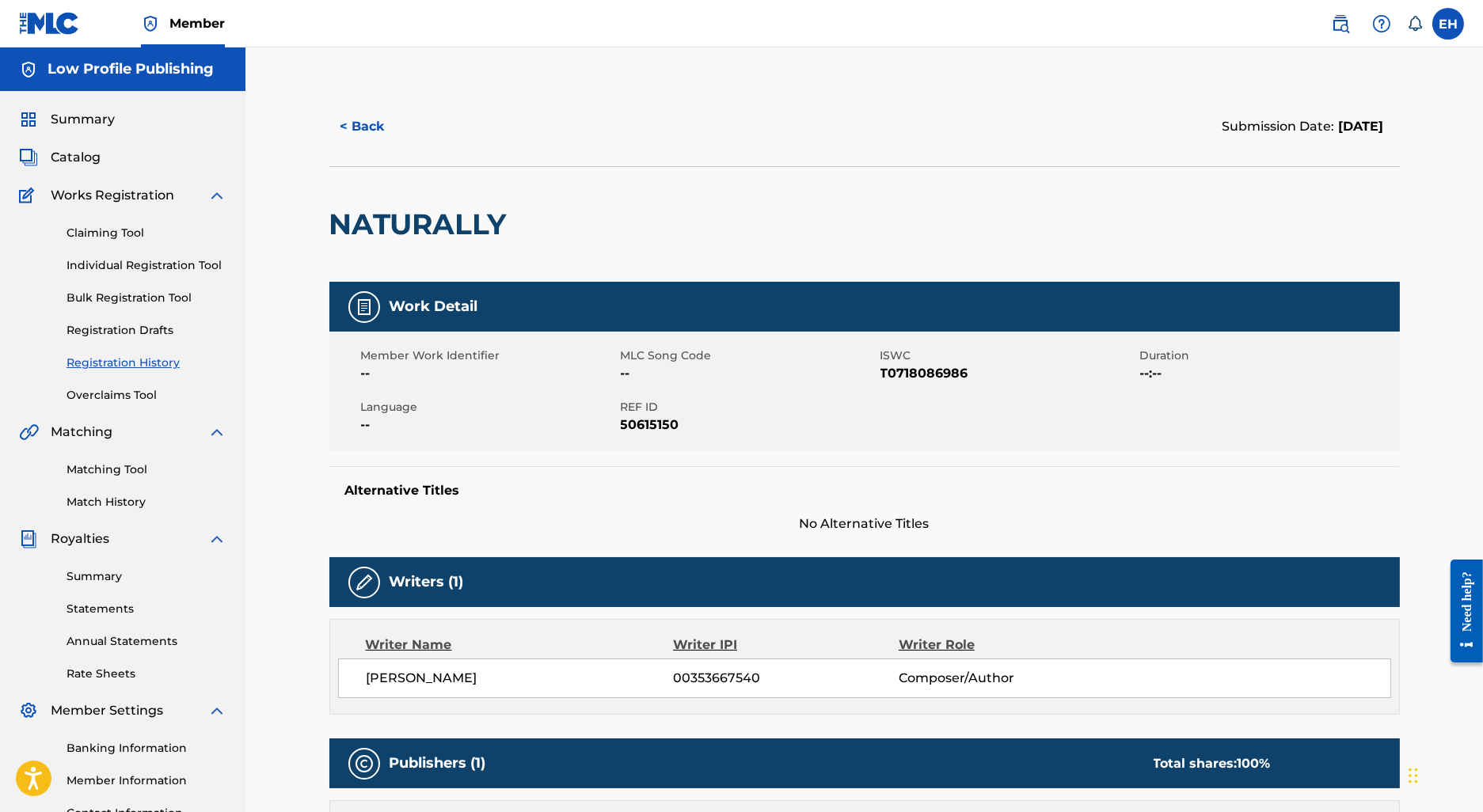
click at [345, 118] on button "< Back" at bounding box center [377, 127] width 95 height 39
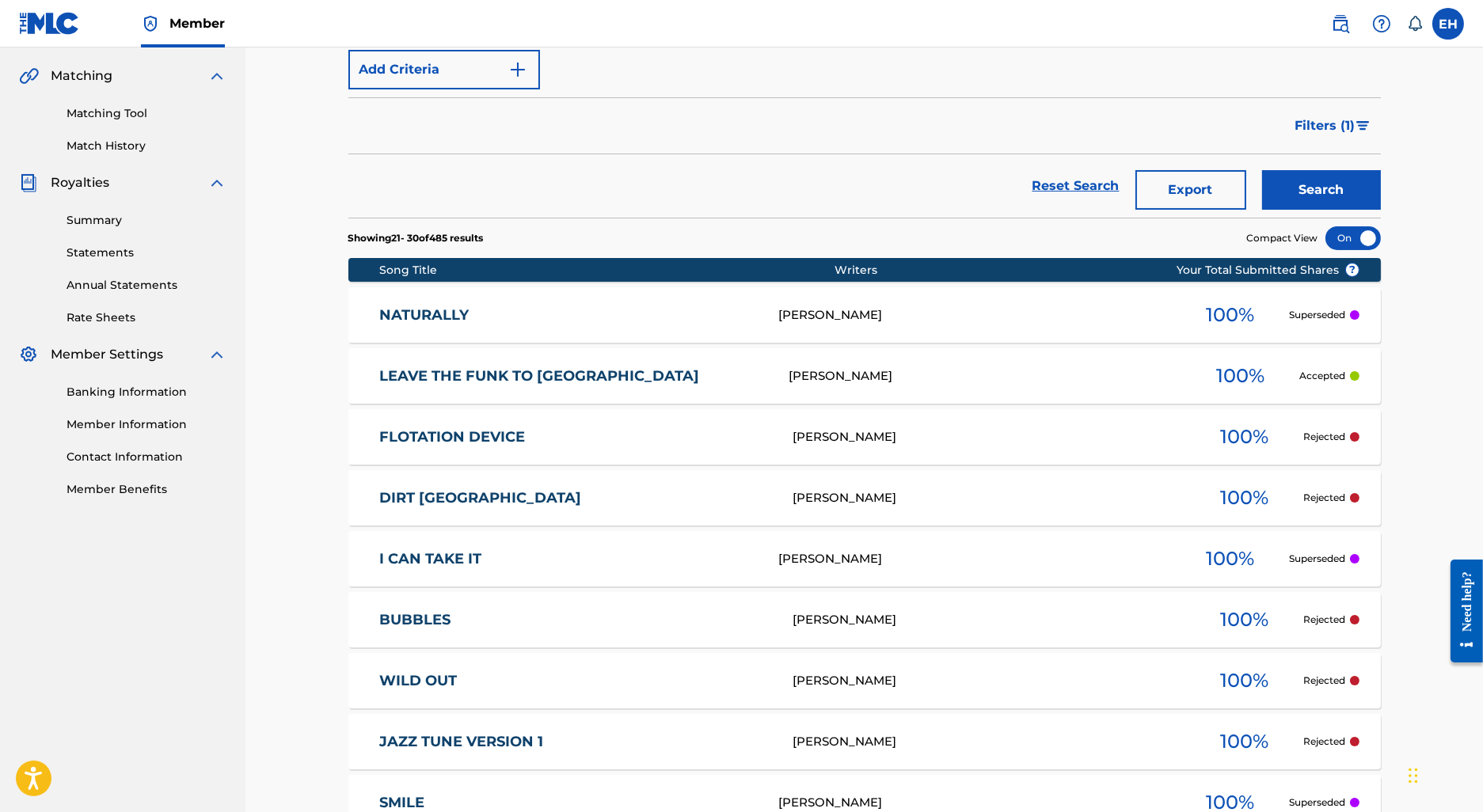
scroll to position [492, 0]
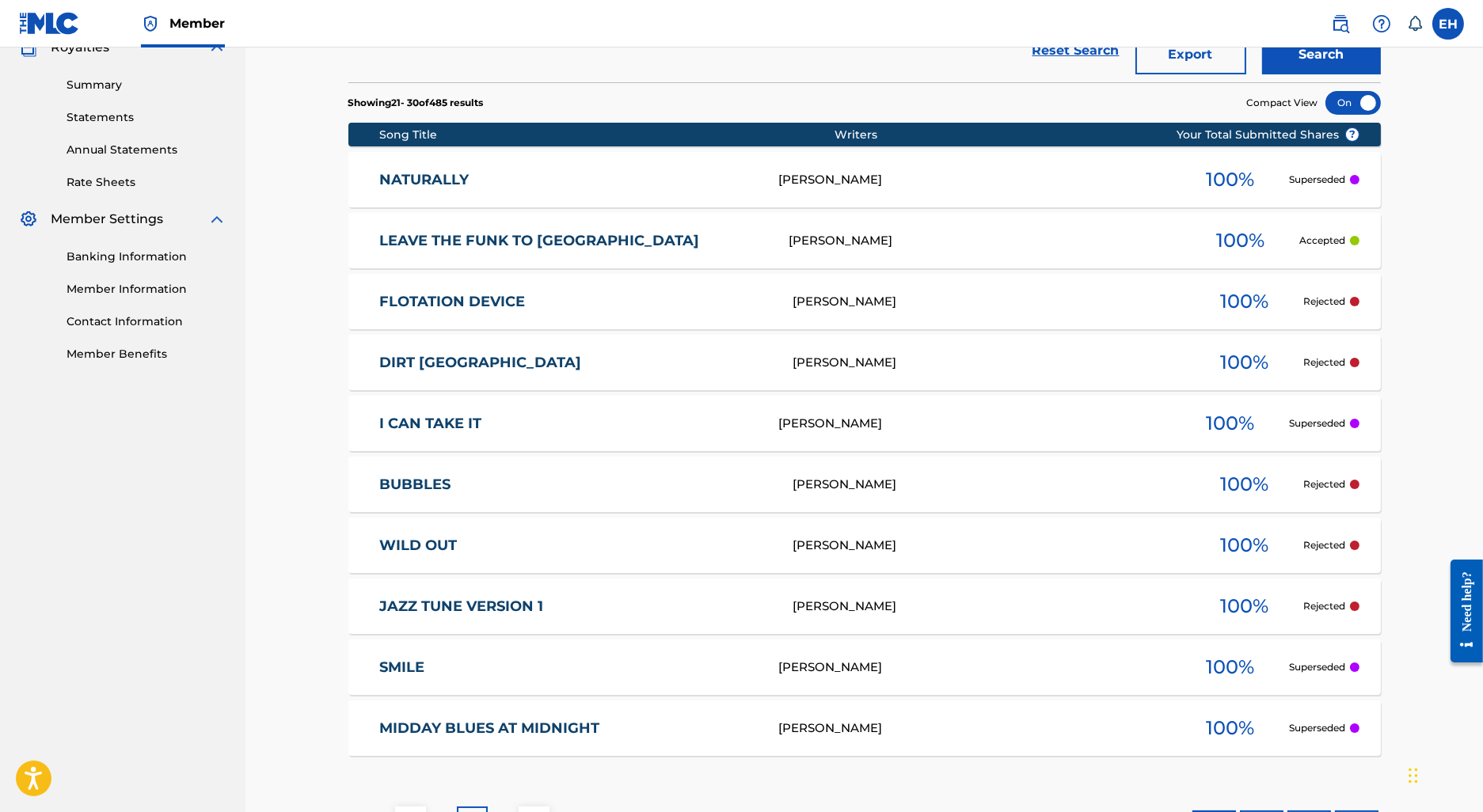
click at [596, 300] on link "FLOTATION DEVICE" at bounding box center [575, 302] width 392 height 18
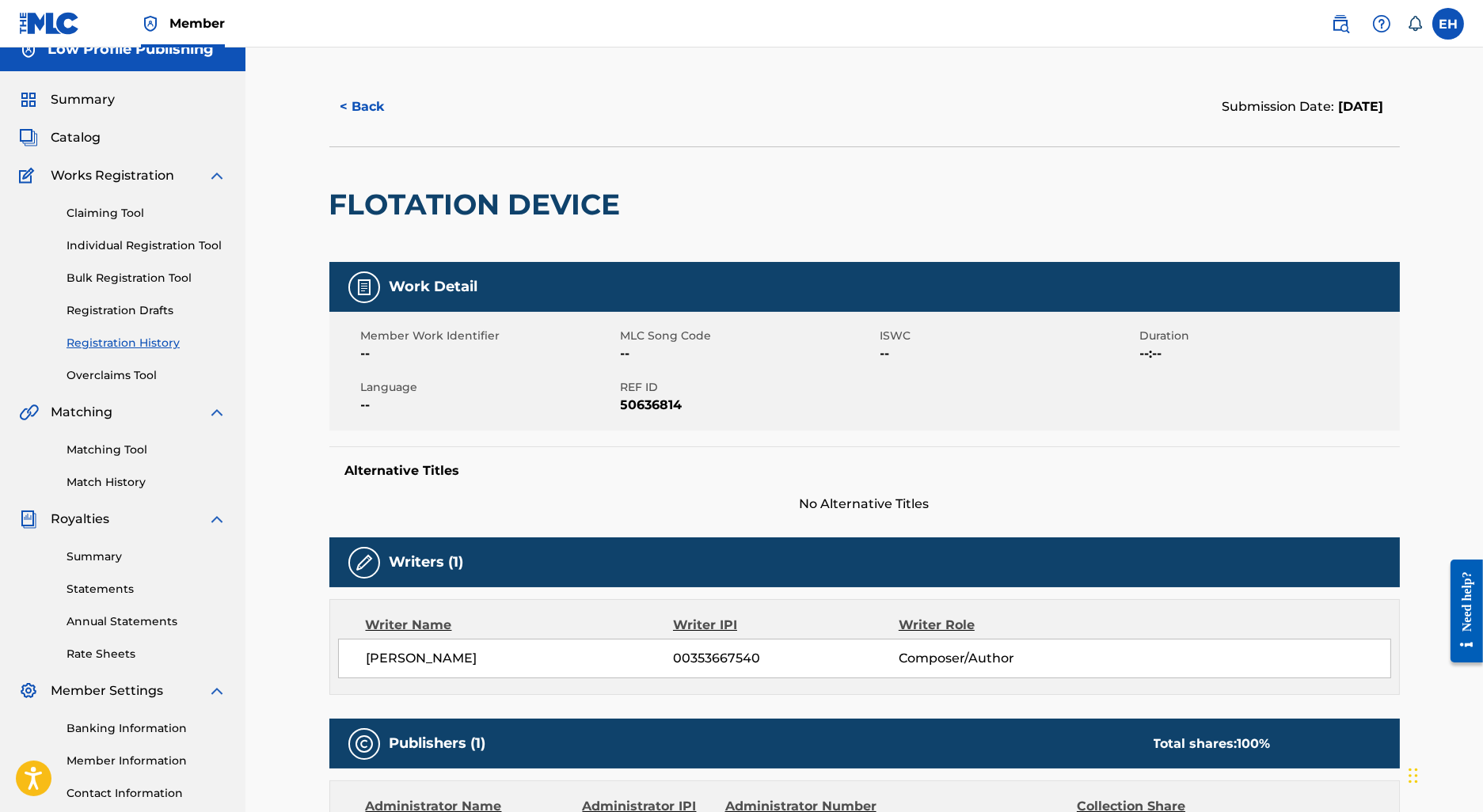
scroll to position [22, 0]
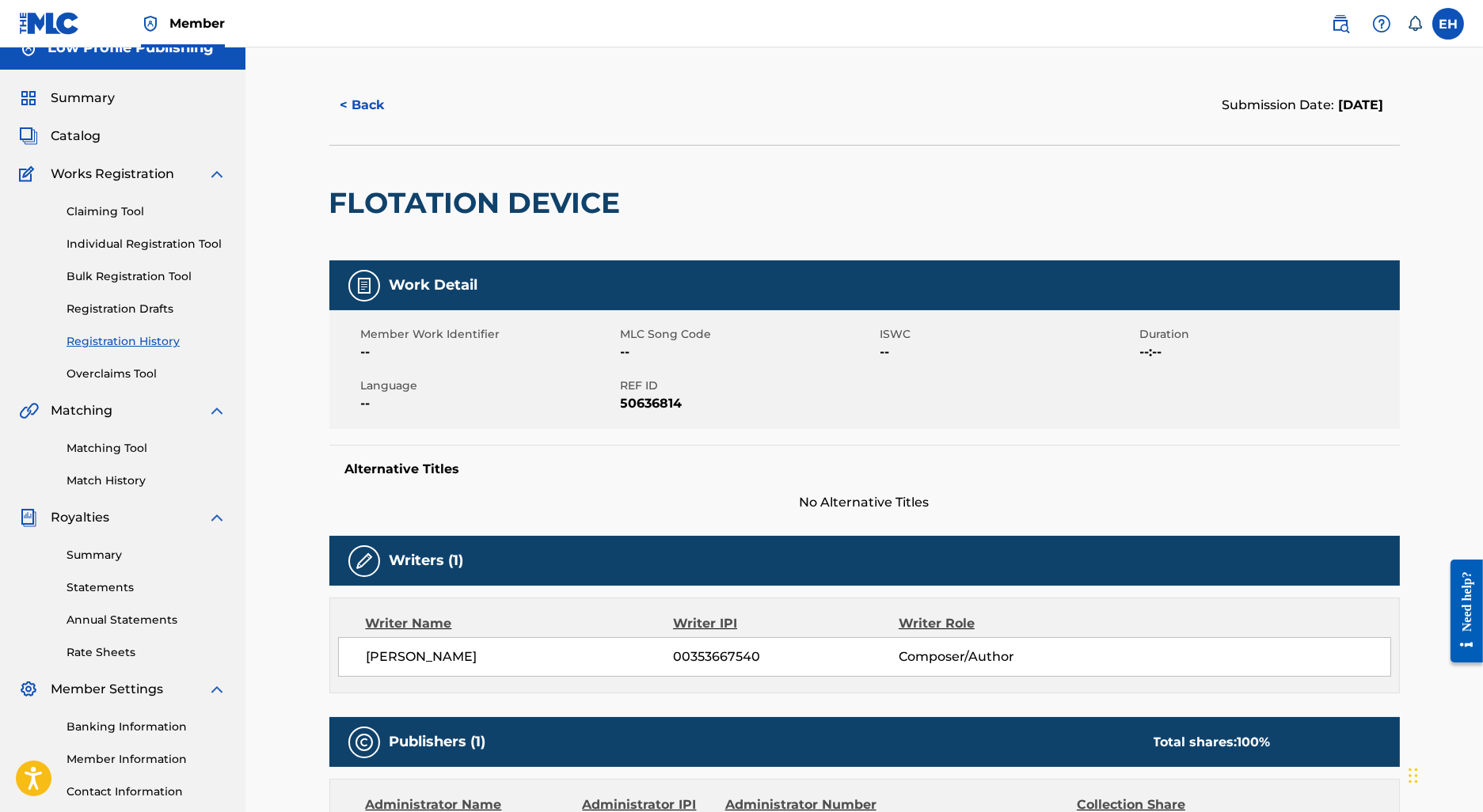
click at [361, 103] on button "< Back" at bounding box center [377, 105] width 95 height 39
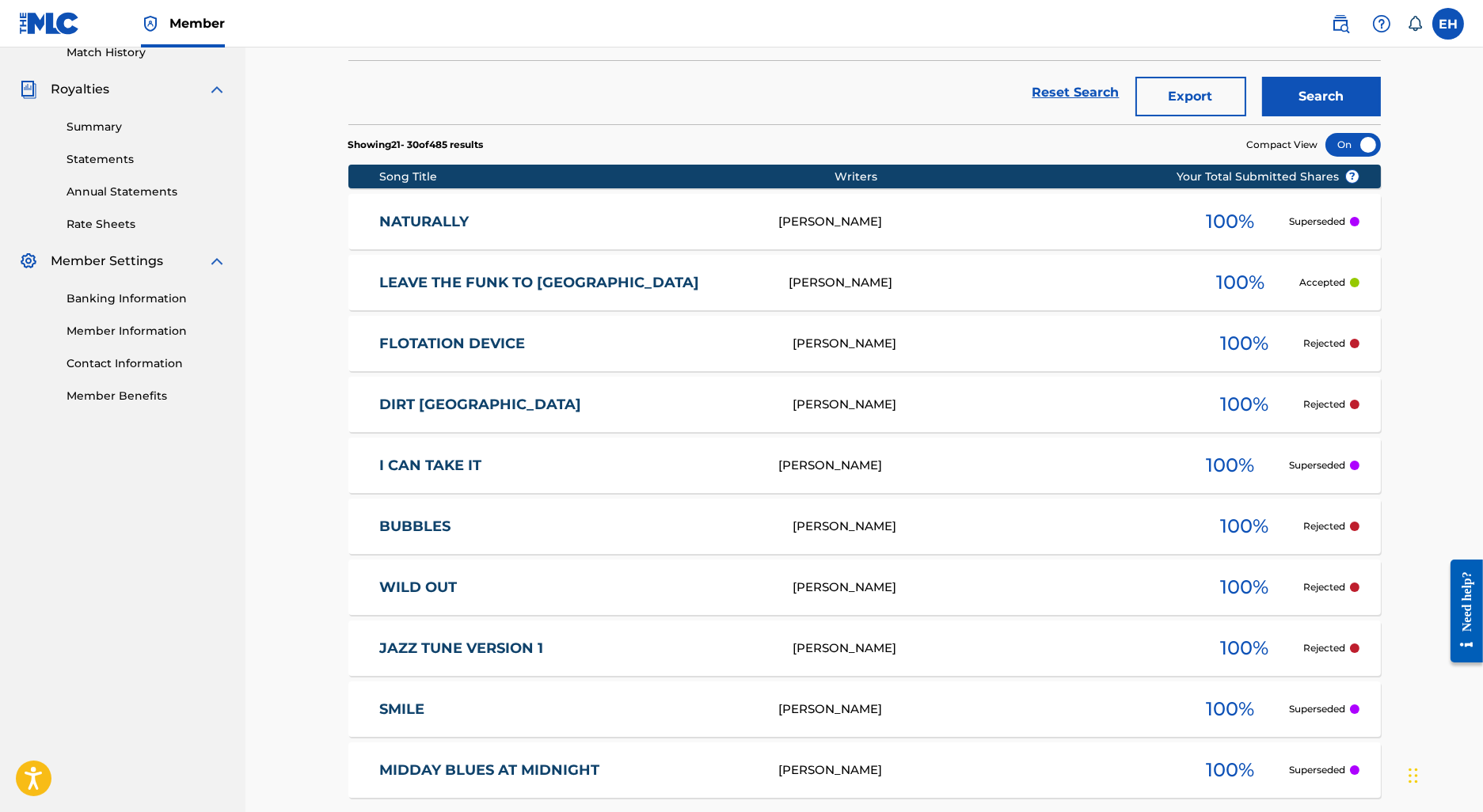
scroll to position [447, 0]
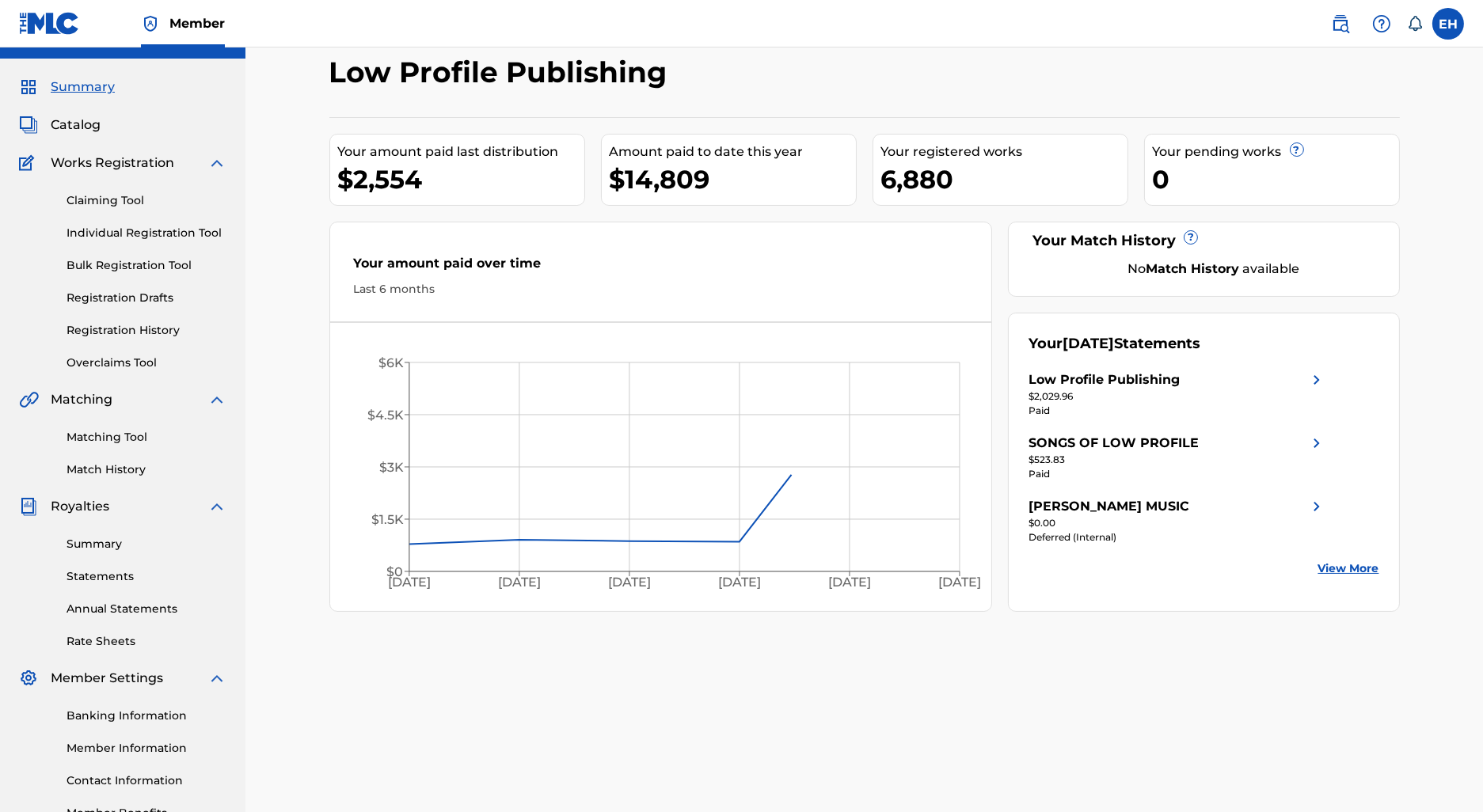
scroll to position [84, 0]
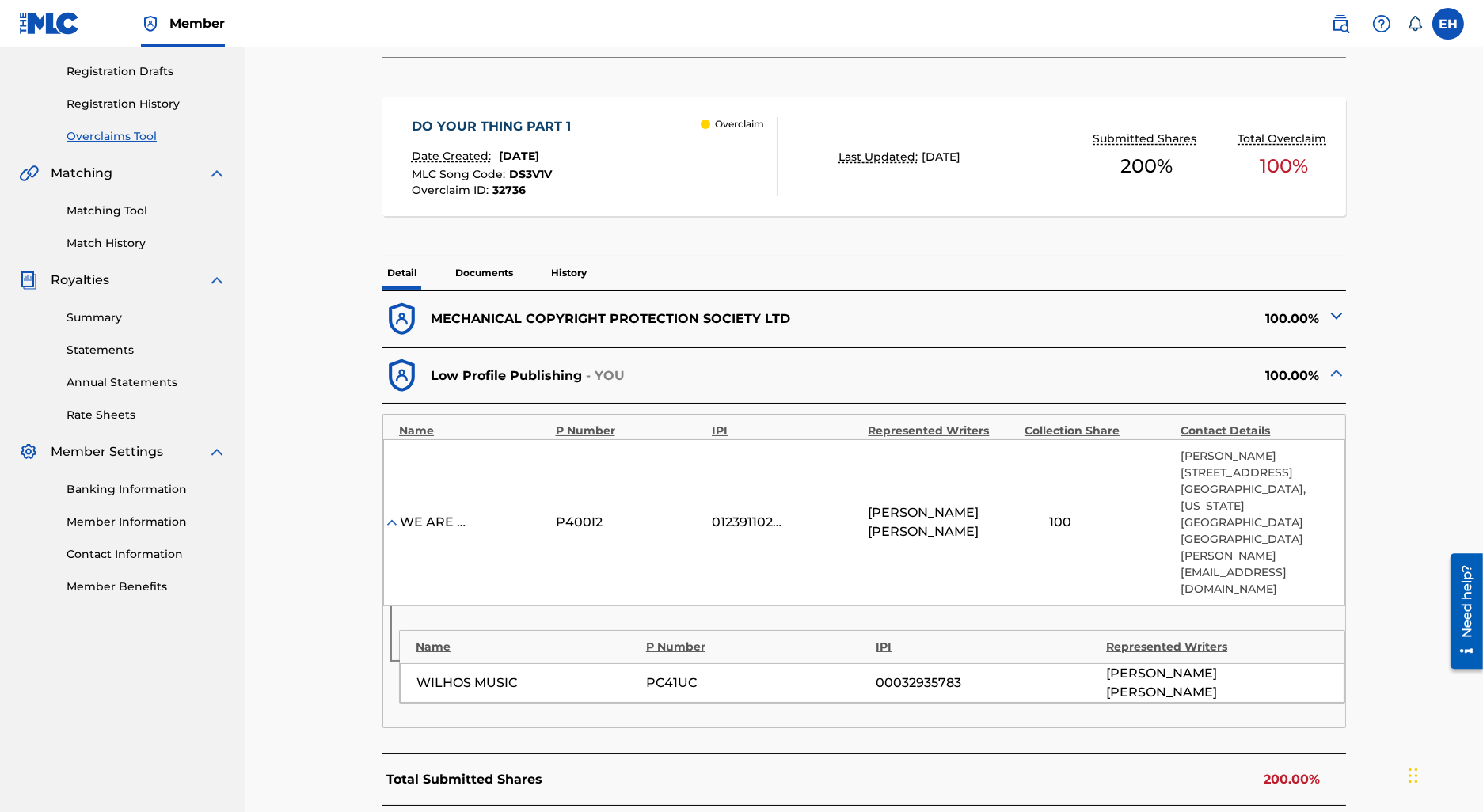
scroll to position [249, 0]
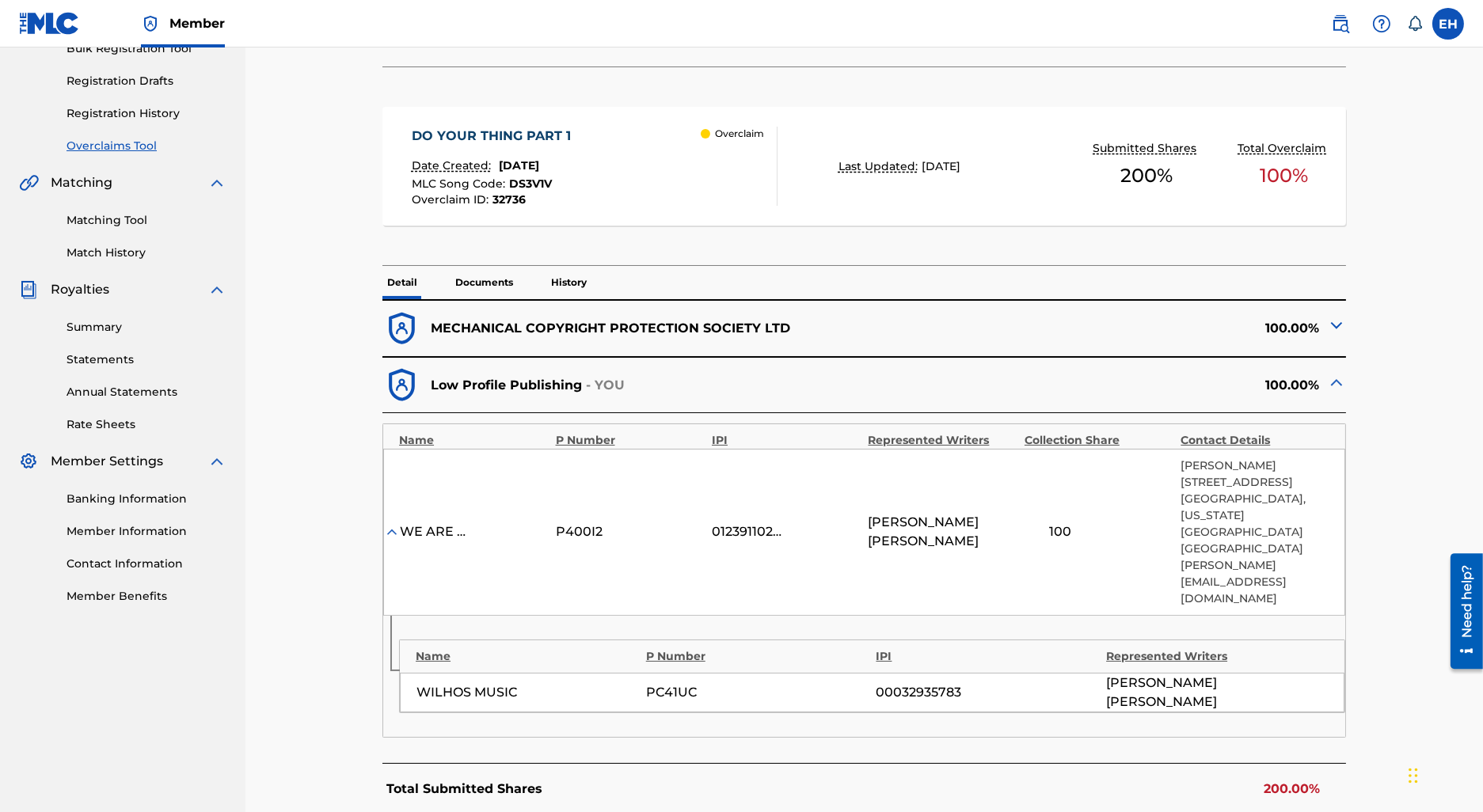
click at [516, 123] on div "DO YOUR THING PART 1 Date Created: [DATE] MLC Song Code : DS3V1V Overclaim ID :…" at bounding box center [864, 166] width 963 height 118
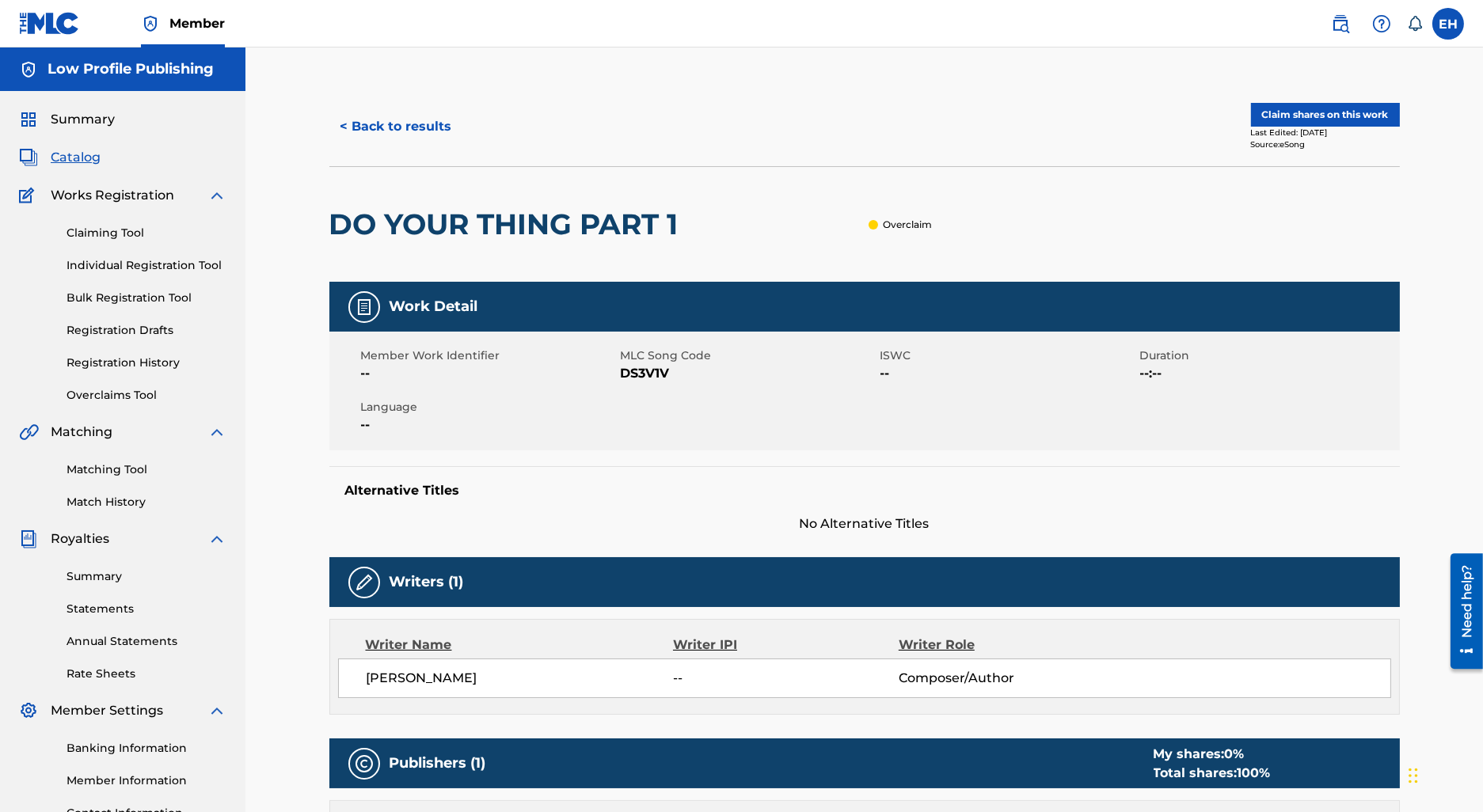
click at [1341, 30] on img at bounding box center [1340, 23] width 19 height 19
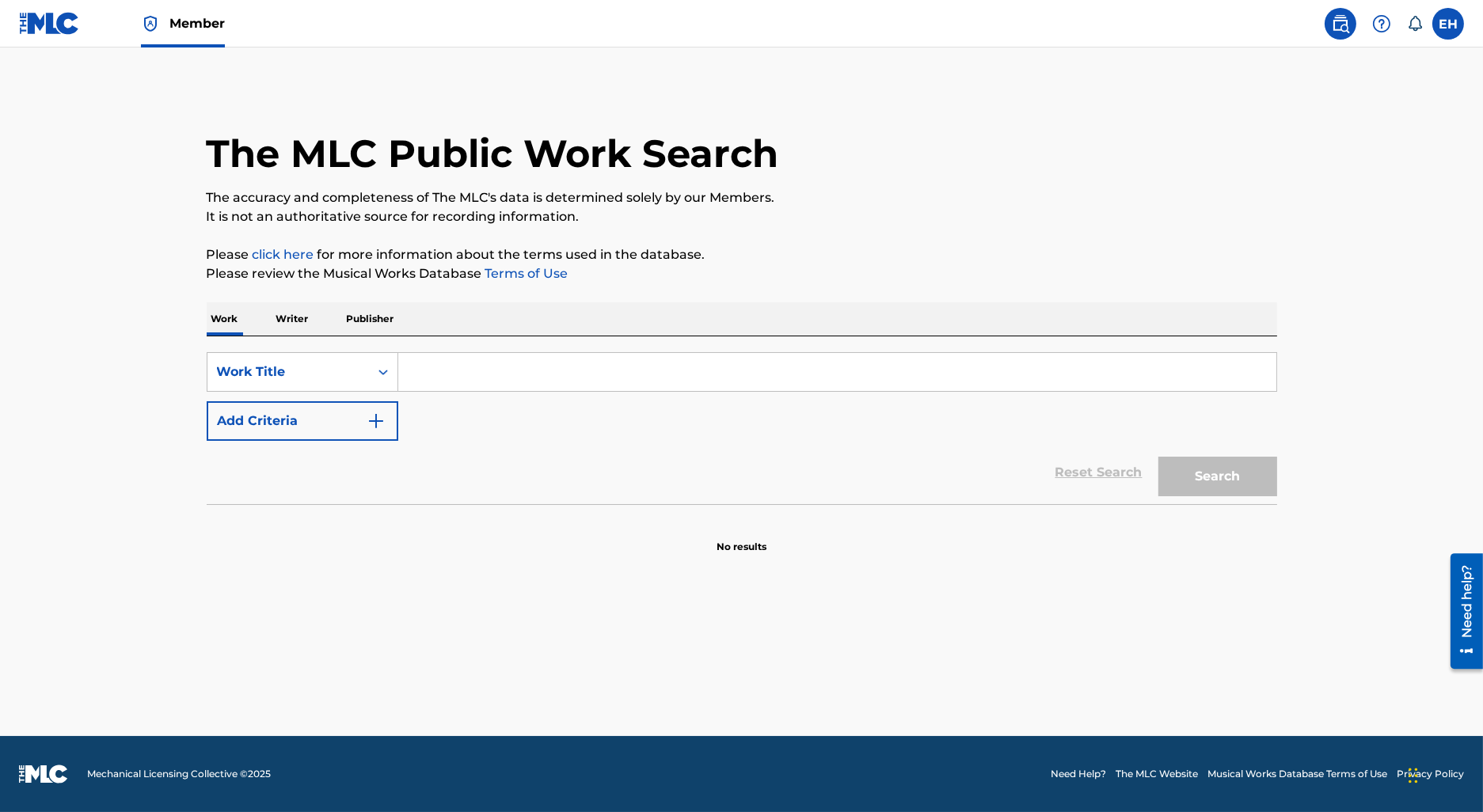
click at [289, 333] on p "Writer" at bounding box center [292, 319] width 42 height 33
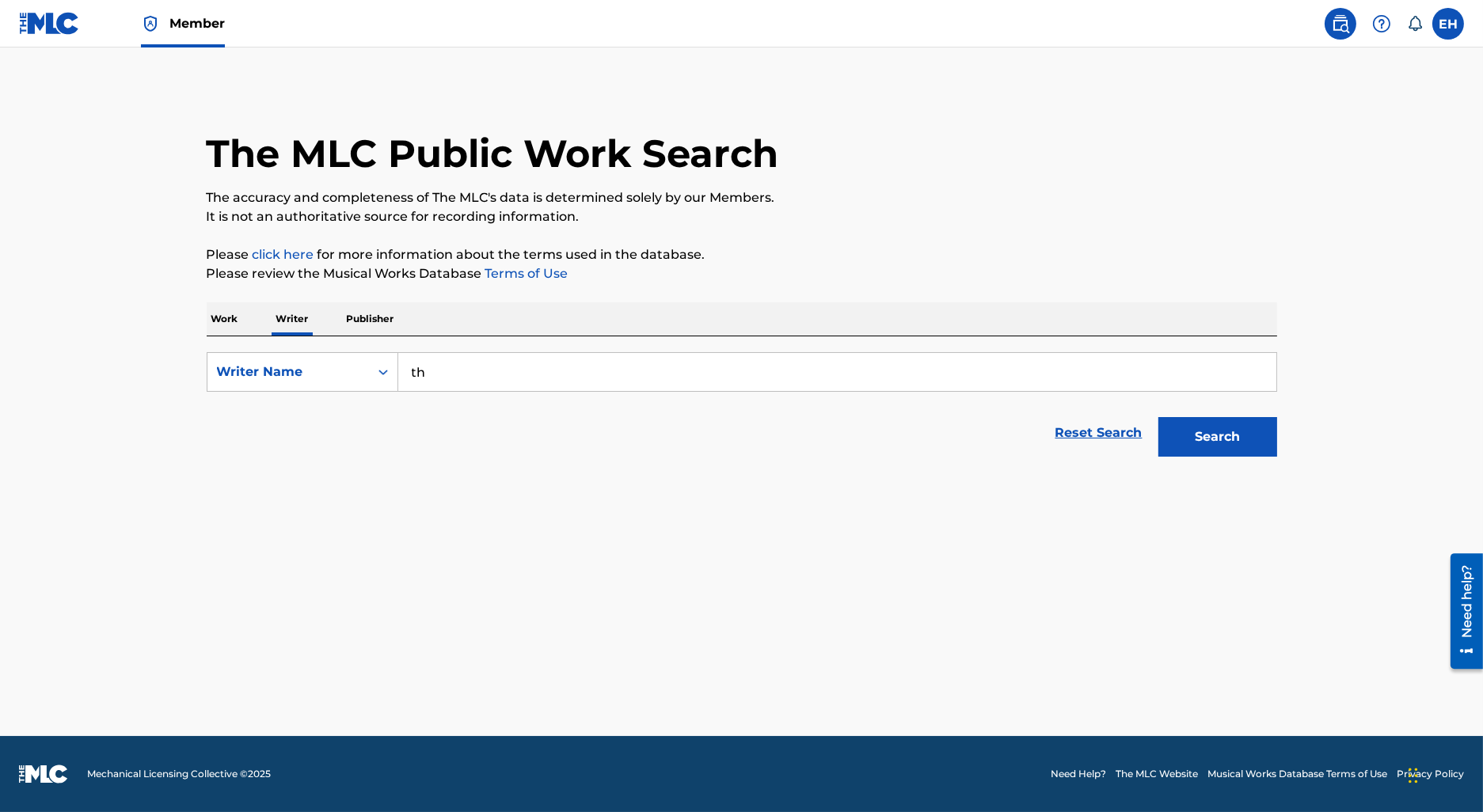
drag, startPoint x: 432, startPoint y: 374, endPoint x: 423, endPoint y: 355, distance: 21.0
click at [423, 355] on input "th" at bounding box center [837, 372] width 878 height 38
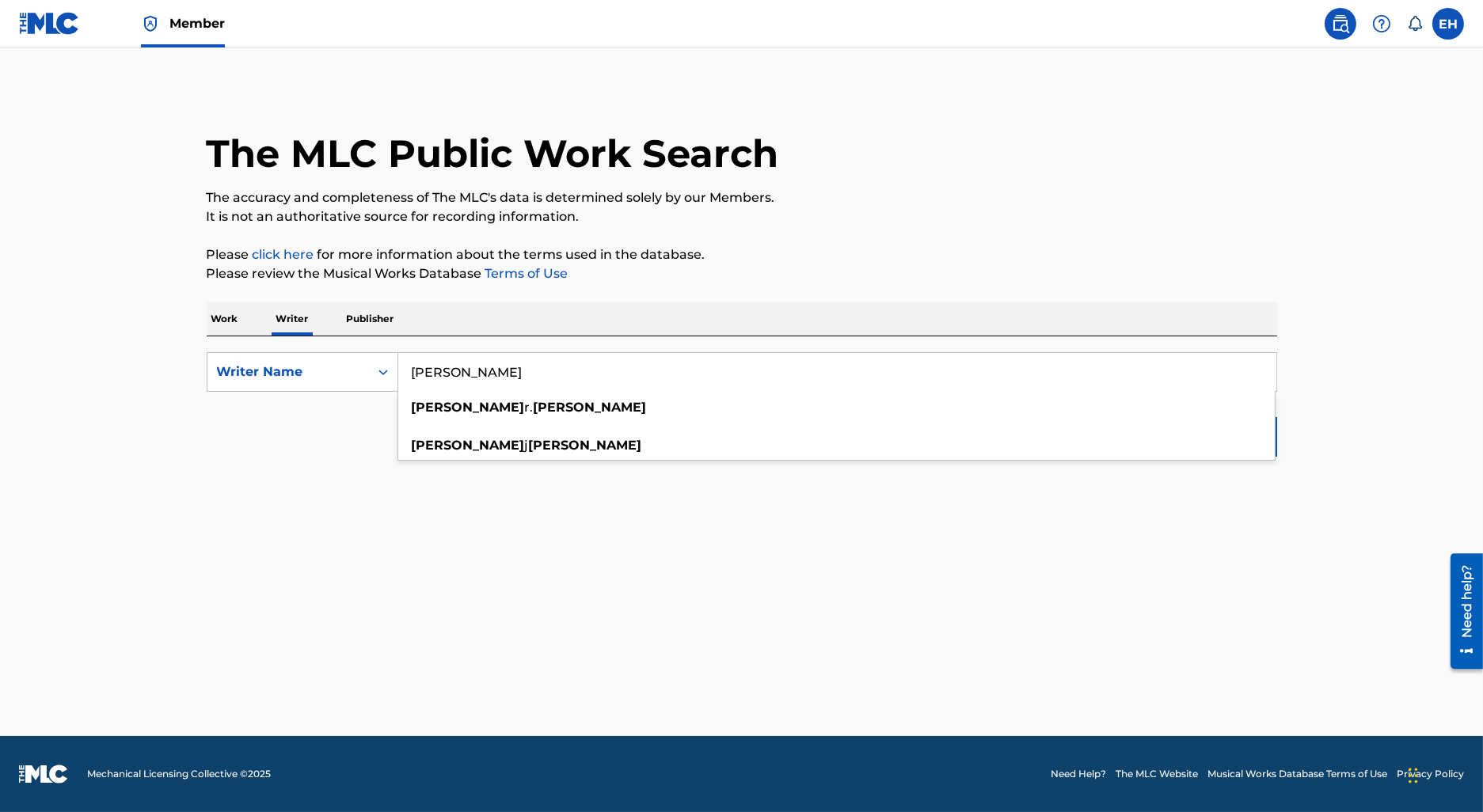
type input "[PERSON_NAME]"
click at [1159, 417] on button "Search" at bounding box center [1218, 437] width 118 height 39
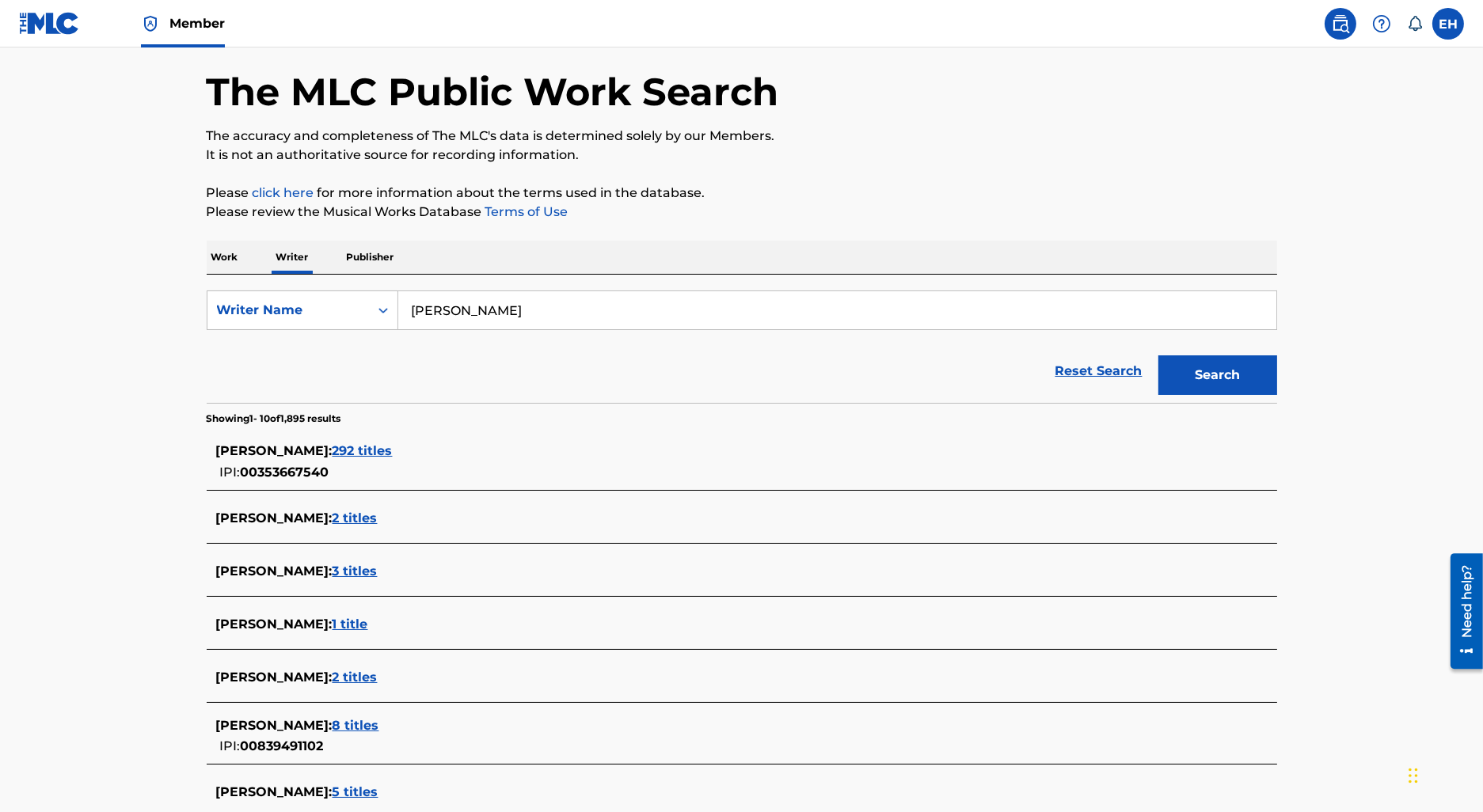
scroll to position [204, 0]
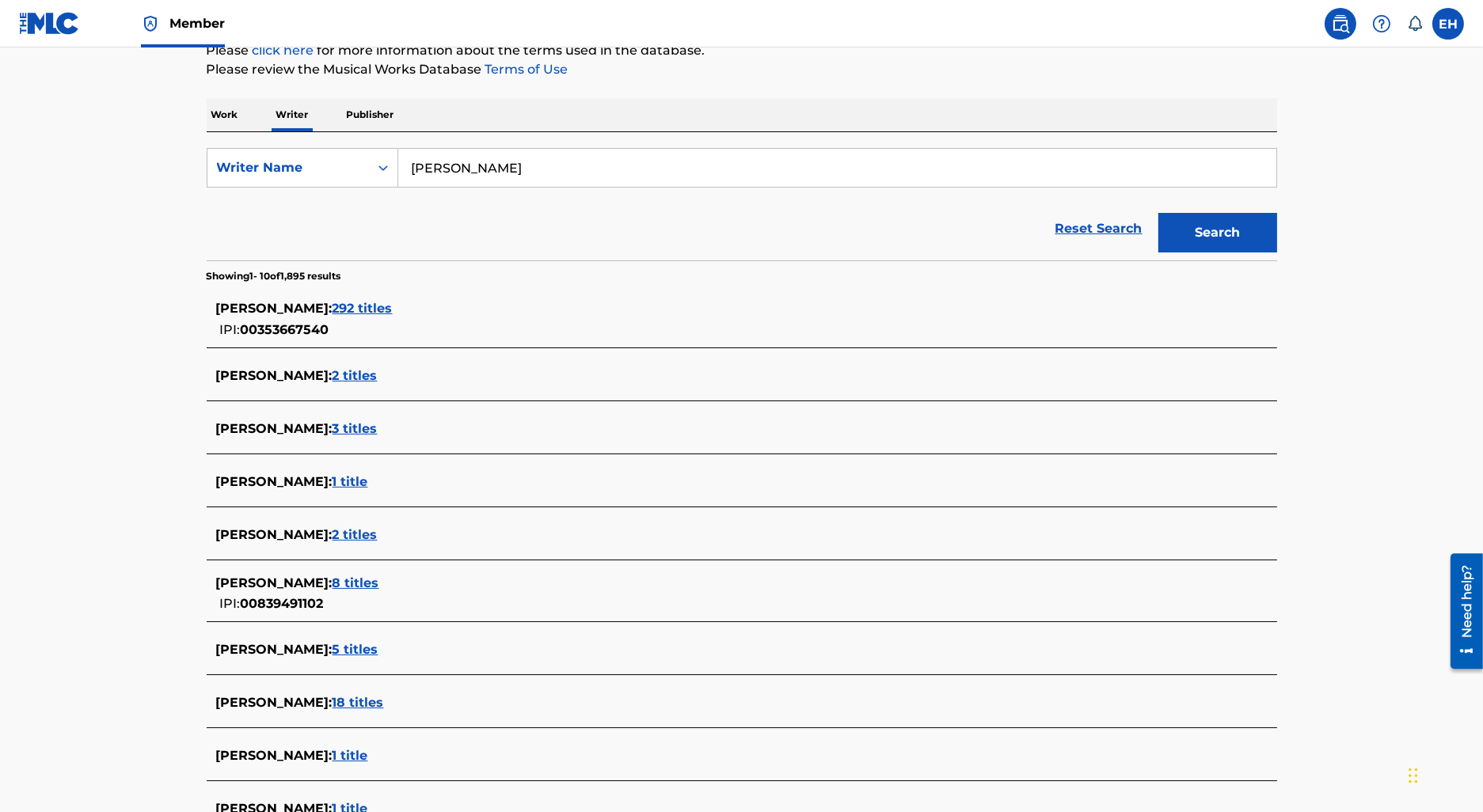
click at [428, 291] on div "[PERSON_NAME] : 292 titles IPI: 00353667540" at bounding box center [742, 320] width 1070 height 56
click at [393, 305] on span "292 titles" at bounding box center [363, 308] width 60 height 15
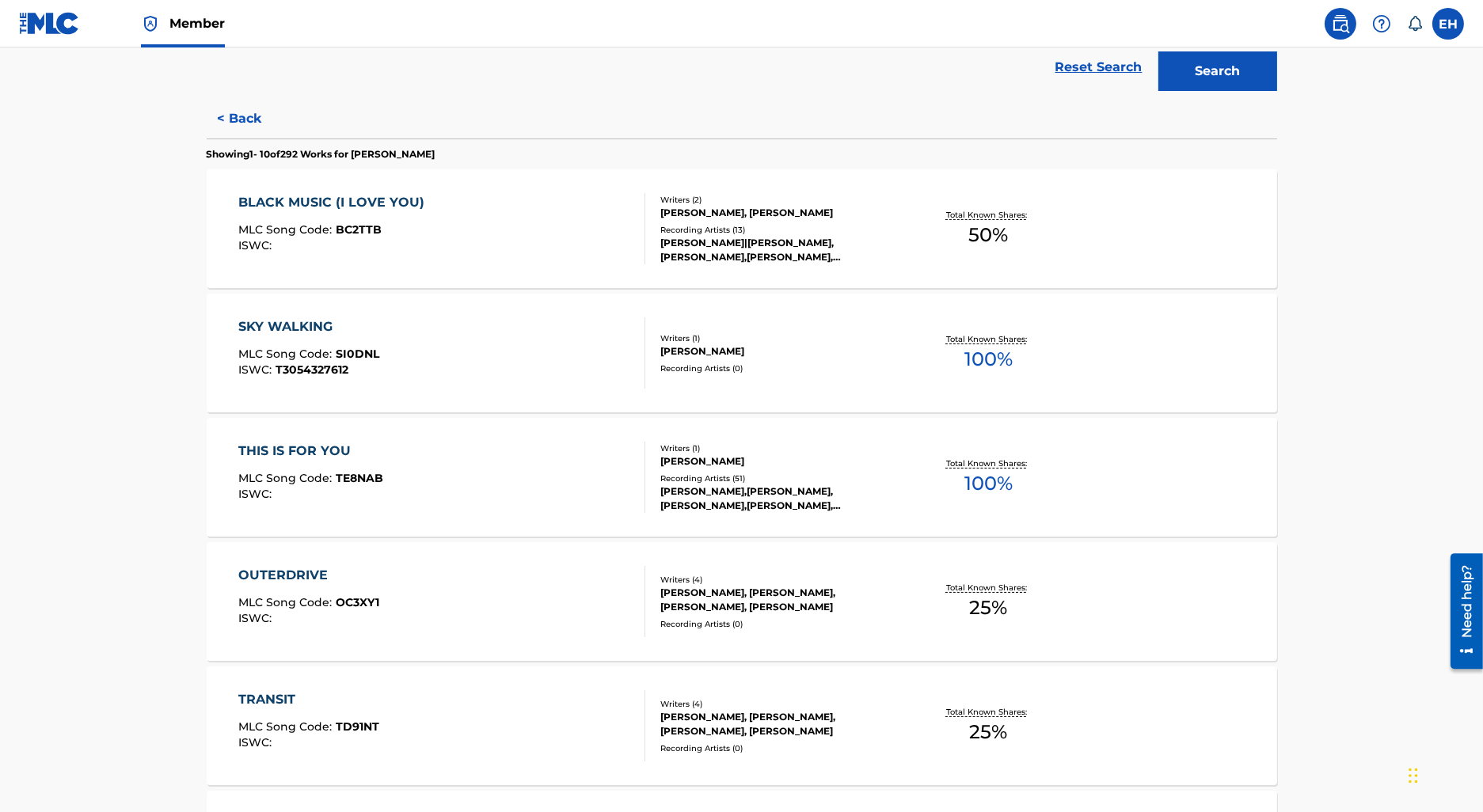
scroll to position [1124, 0]
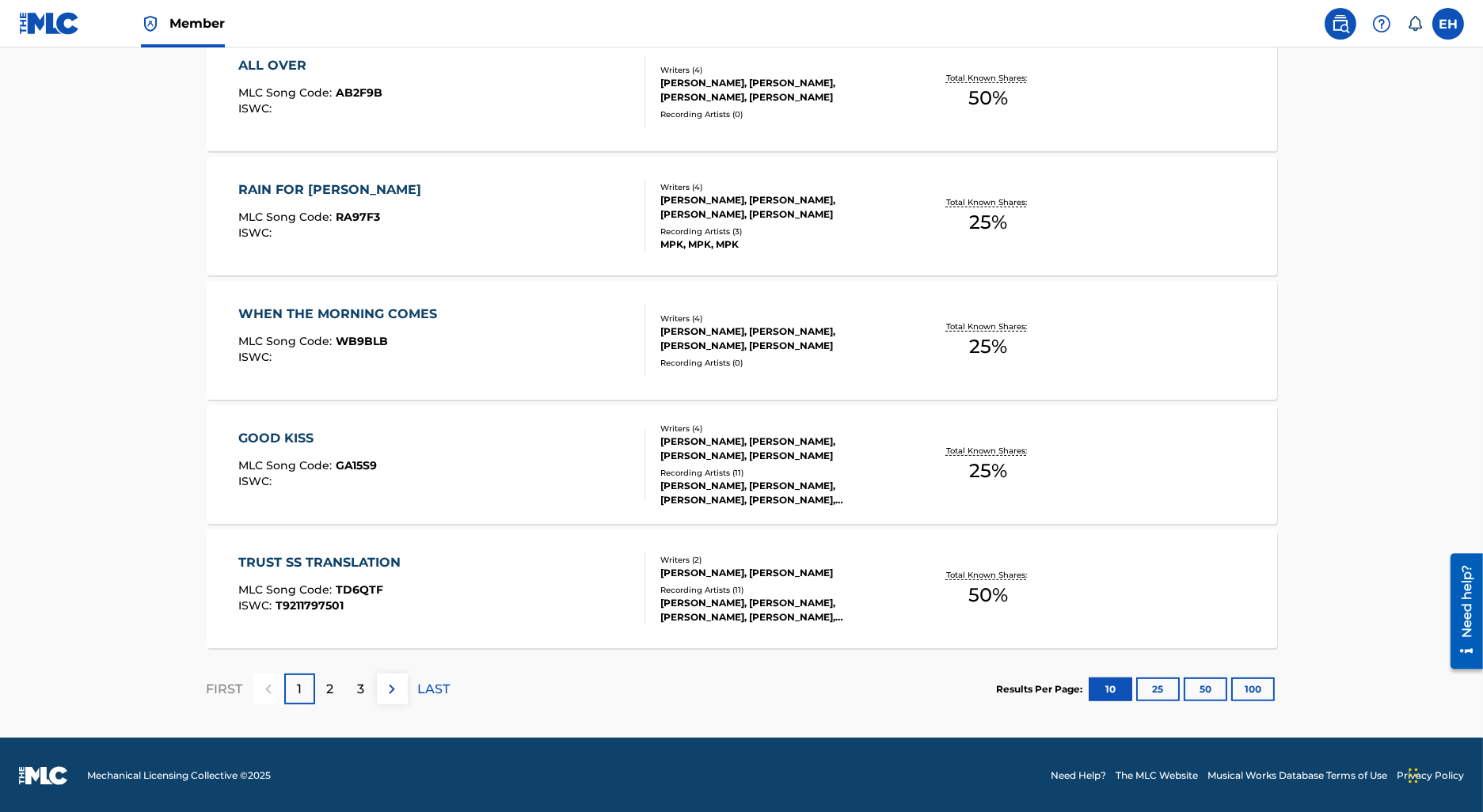
click at [1249, 702] on div "Results Per Page: 10 25 50 100" at bounding box center [1137, 689] width 280 height 74
click at [1249, 689] on button "100" at bounding box center [1253, 689] width 43 height 23
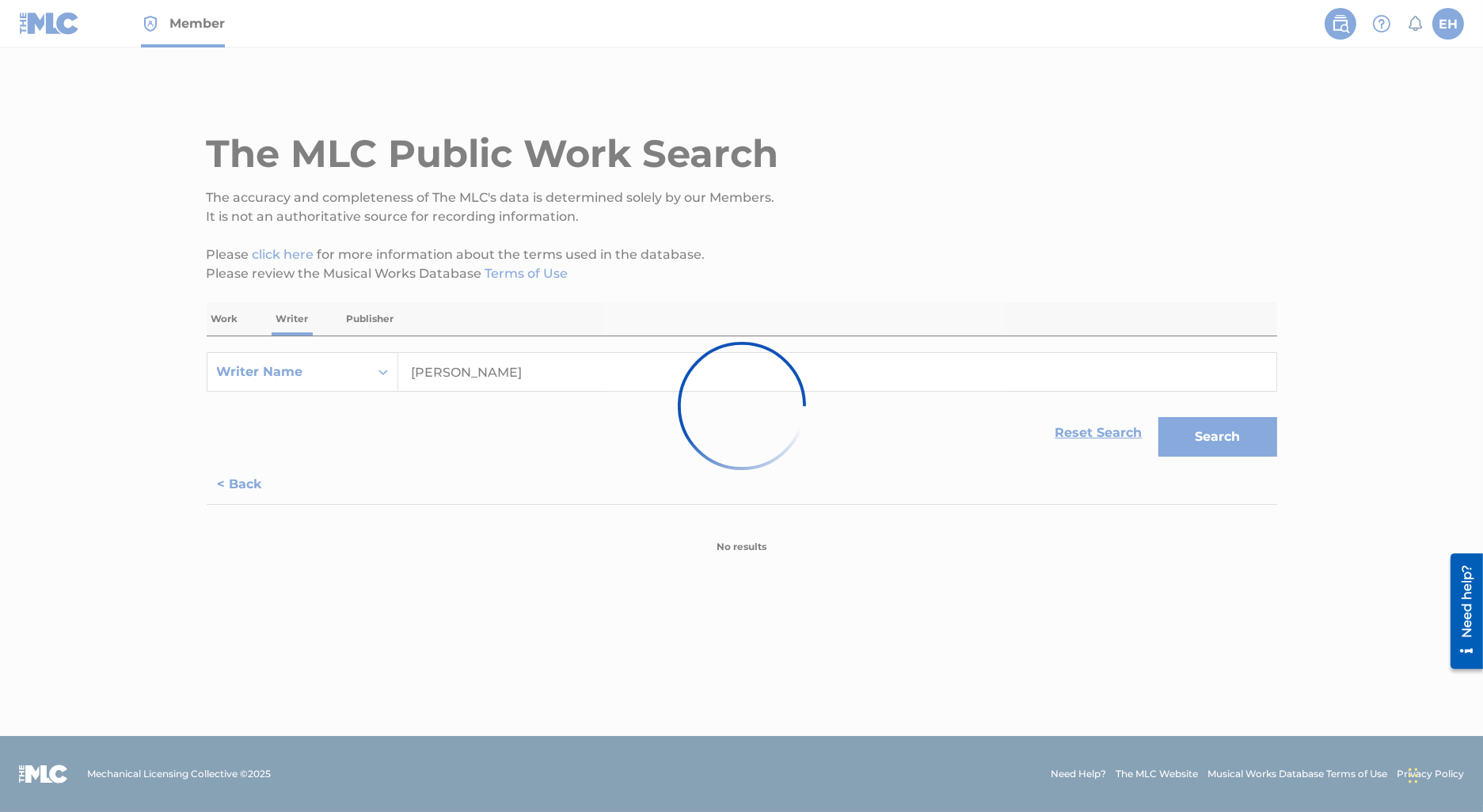
scroll to position [0, 0]
click at [350, 375] on div at bounding box center [742, 406] width 1483 height 812
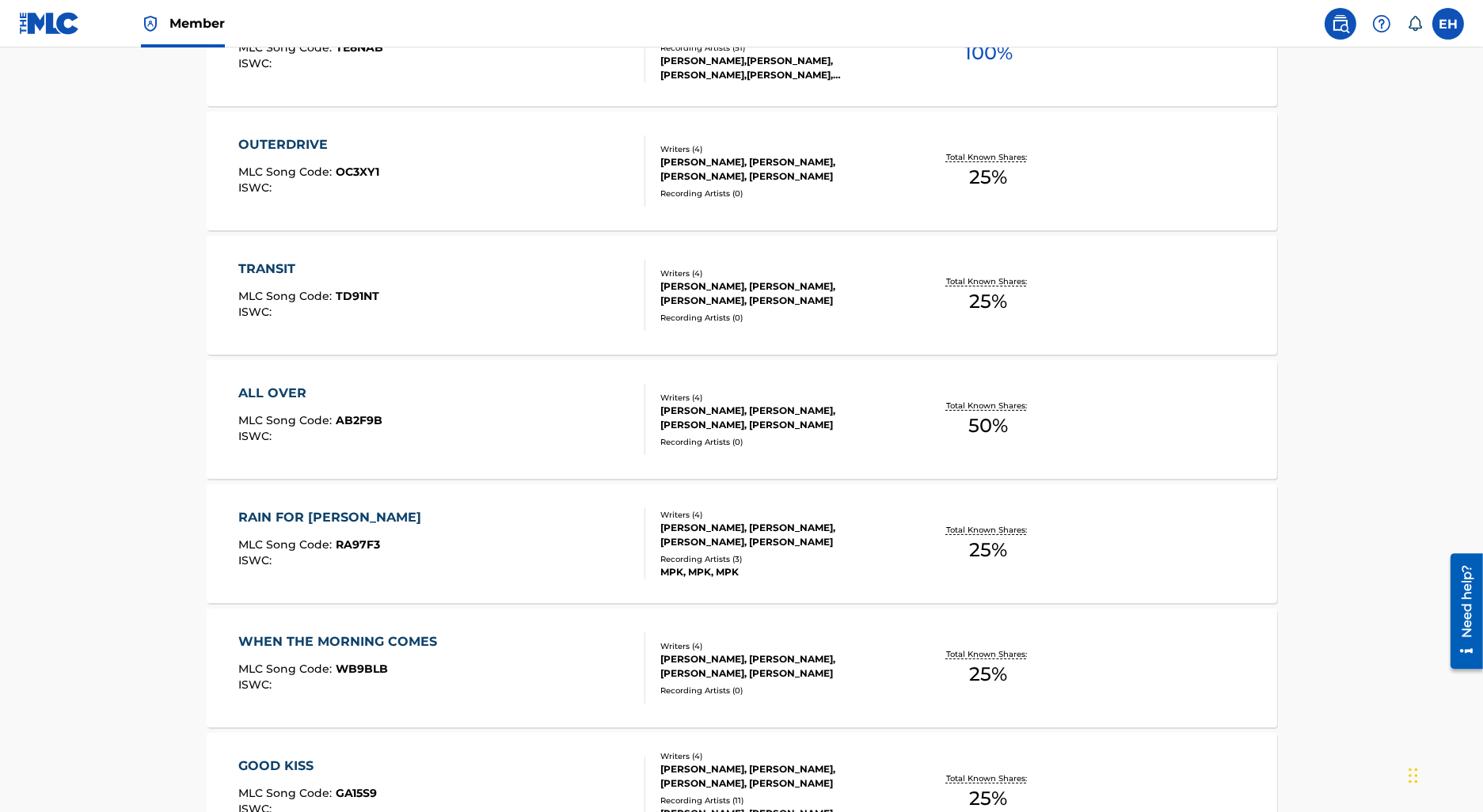
scroll to position [10728, 0]
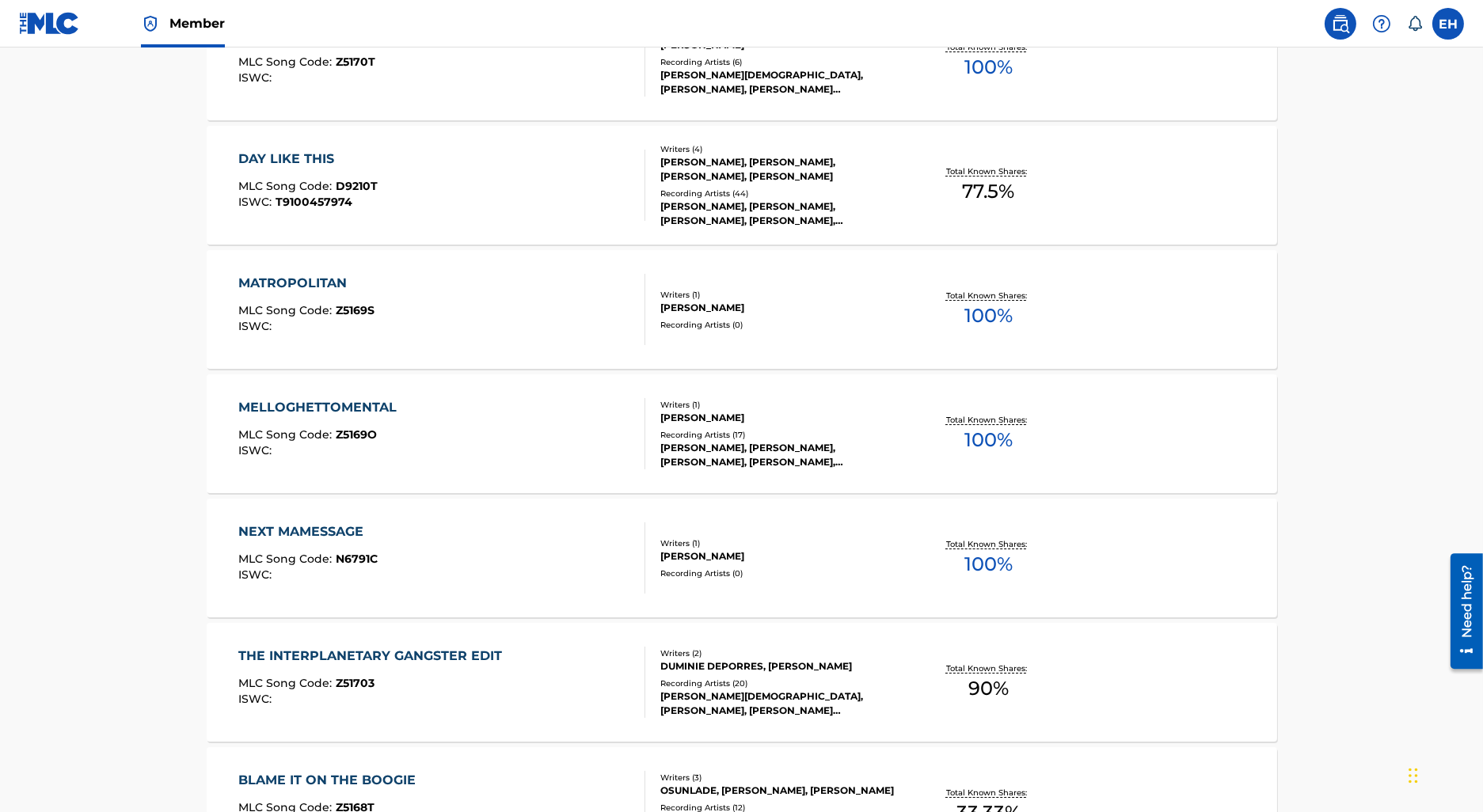
click at [550, 525] on div "NEXT MAMESSAGE MLC Song Code : N6791C ISWC :" at bounding box center [442, 558] width 407 height 71
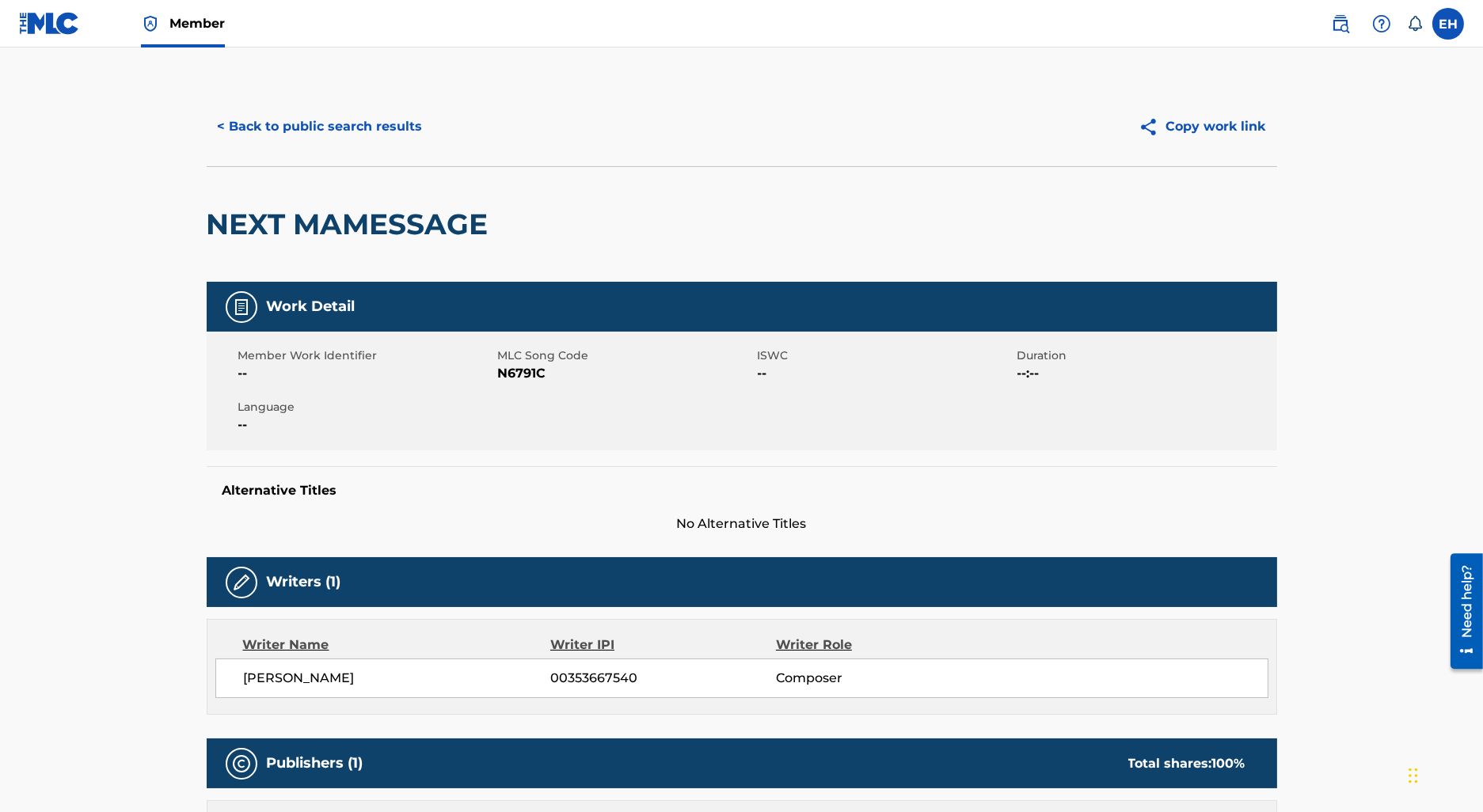
click at [302, 121] on button "< Back to public search results" at bounding box center [320, 127] width 227 height 39
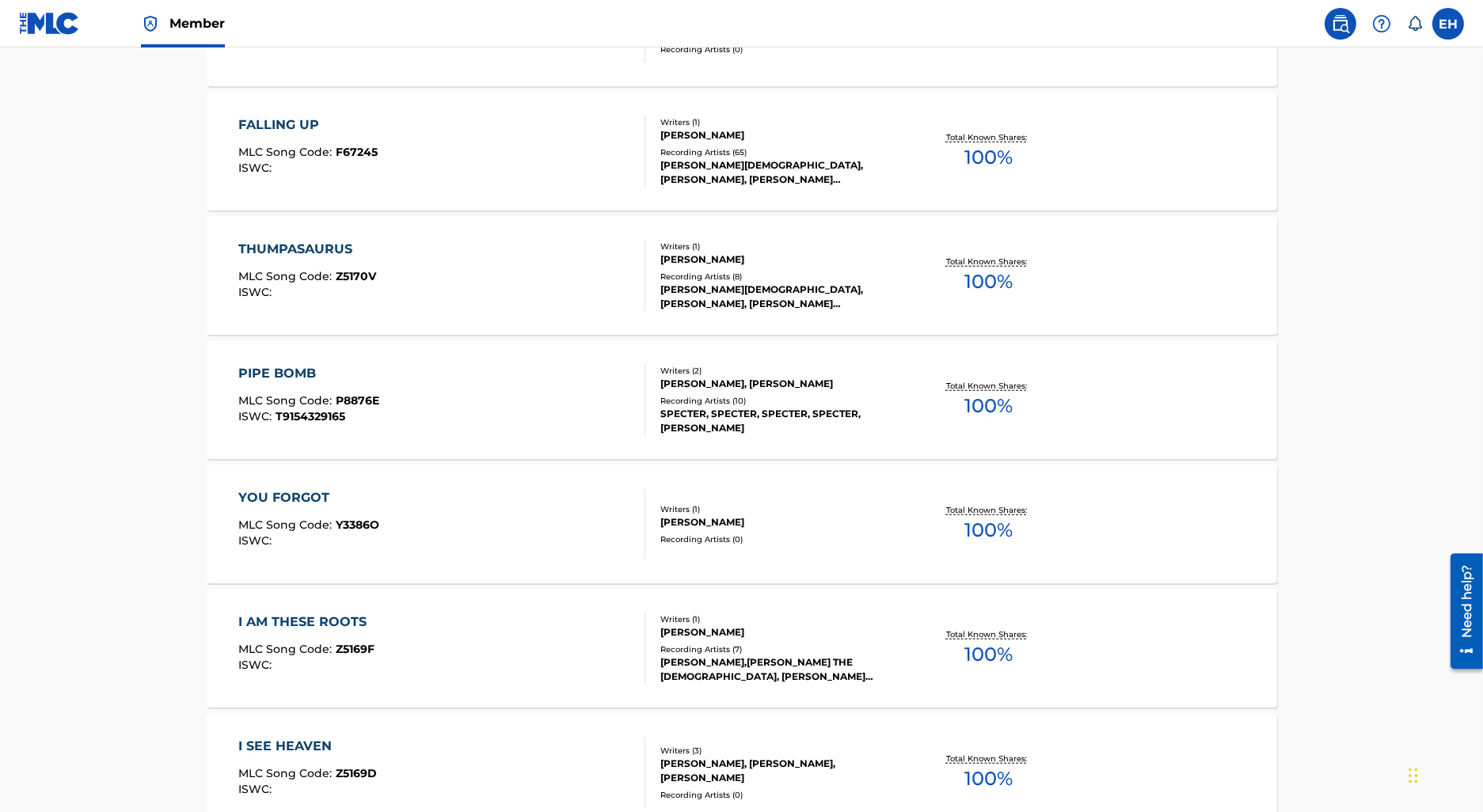
scroll to position [3152, 0]
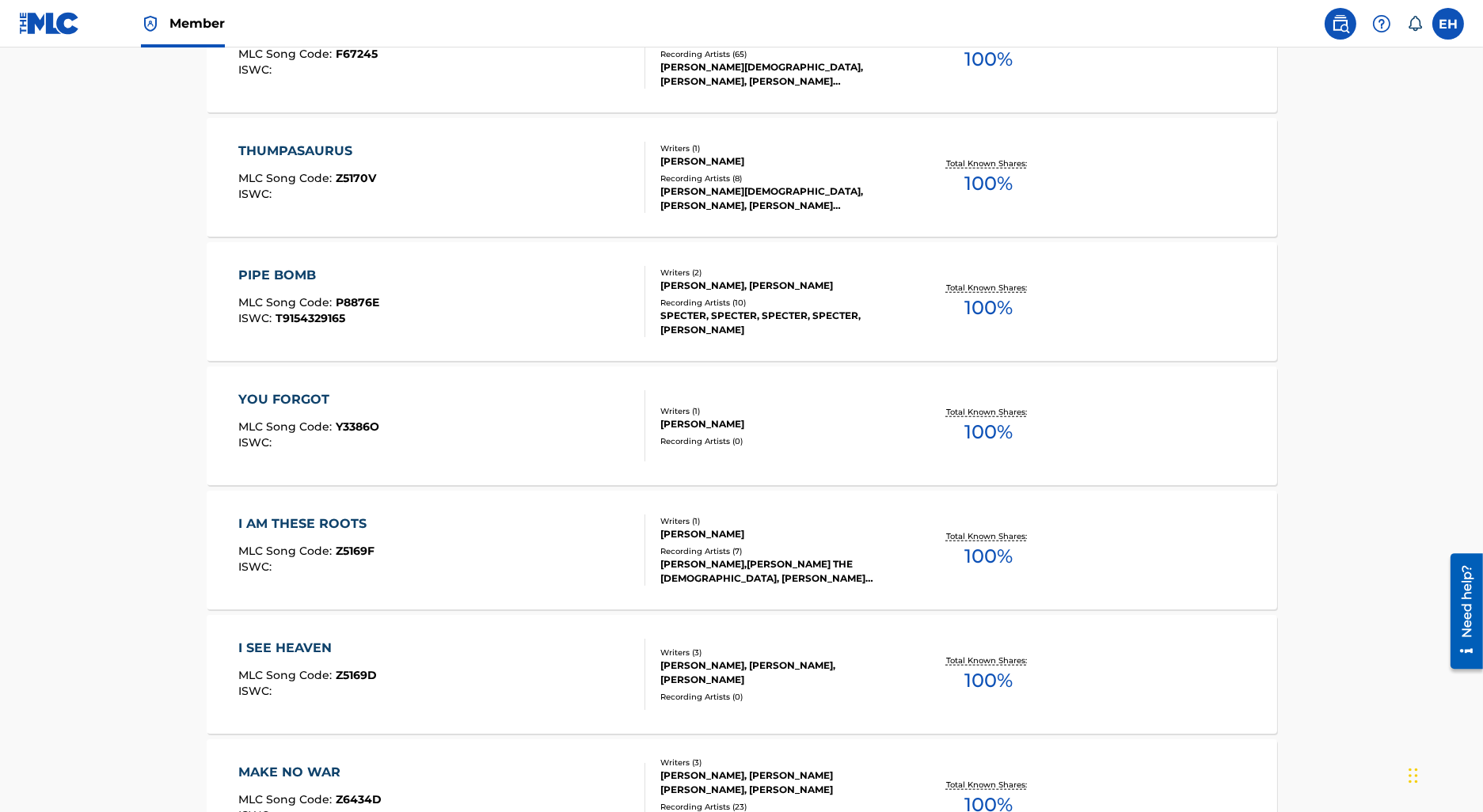
click at [451, 578] on div "I AM THESE ROOTS MLC Song Code : Z5169F ISWC :" at bounding box center [442, 551] width 407 height 71
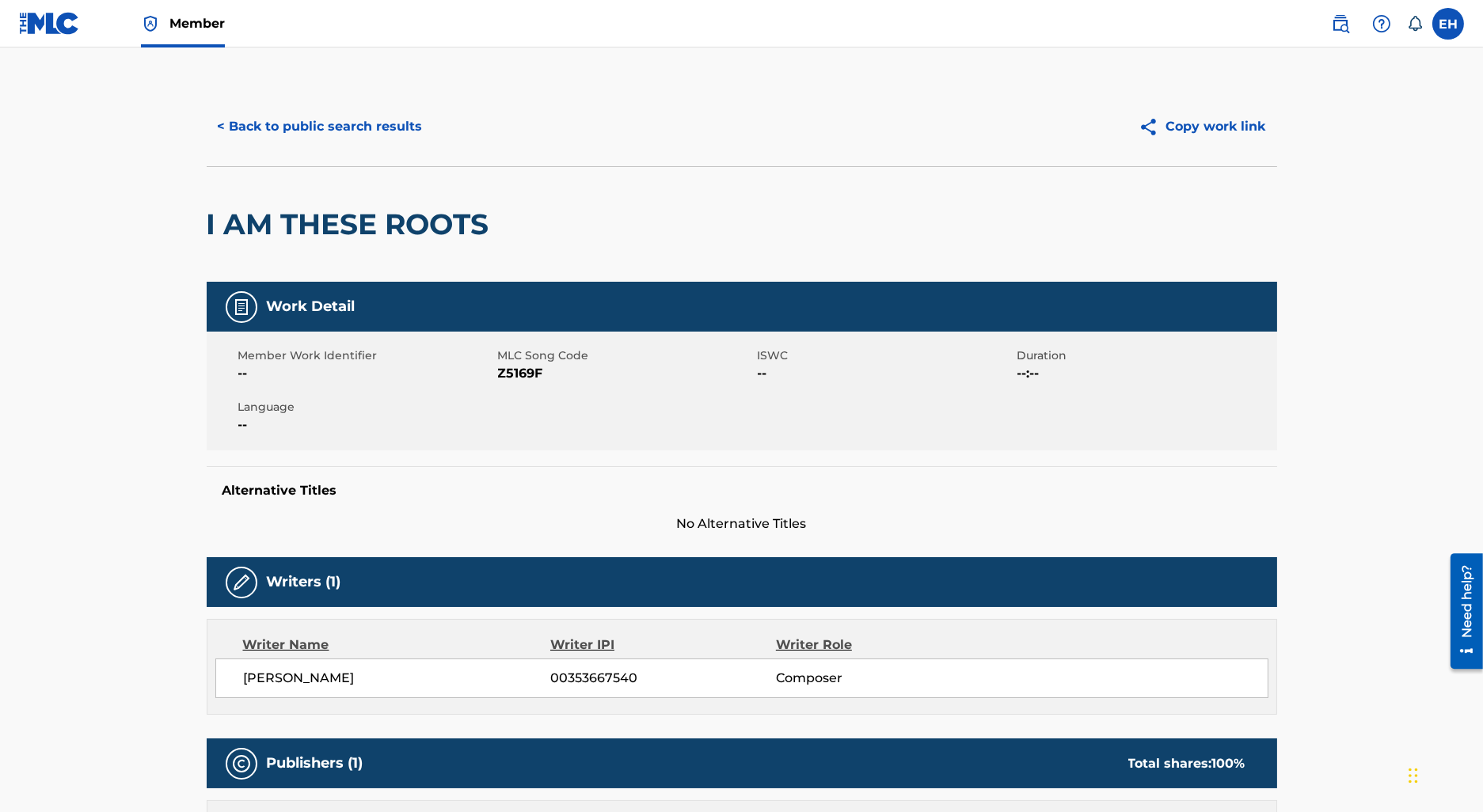
click at [354, 124] on button "< Back to public search results" at bounding box center [320, 127] width 227 height 39
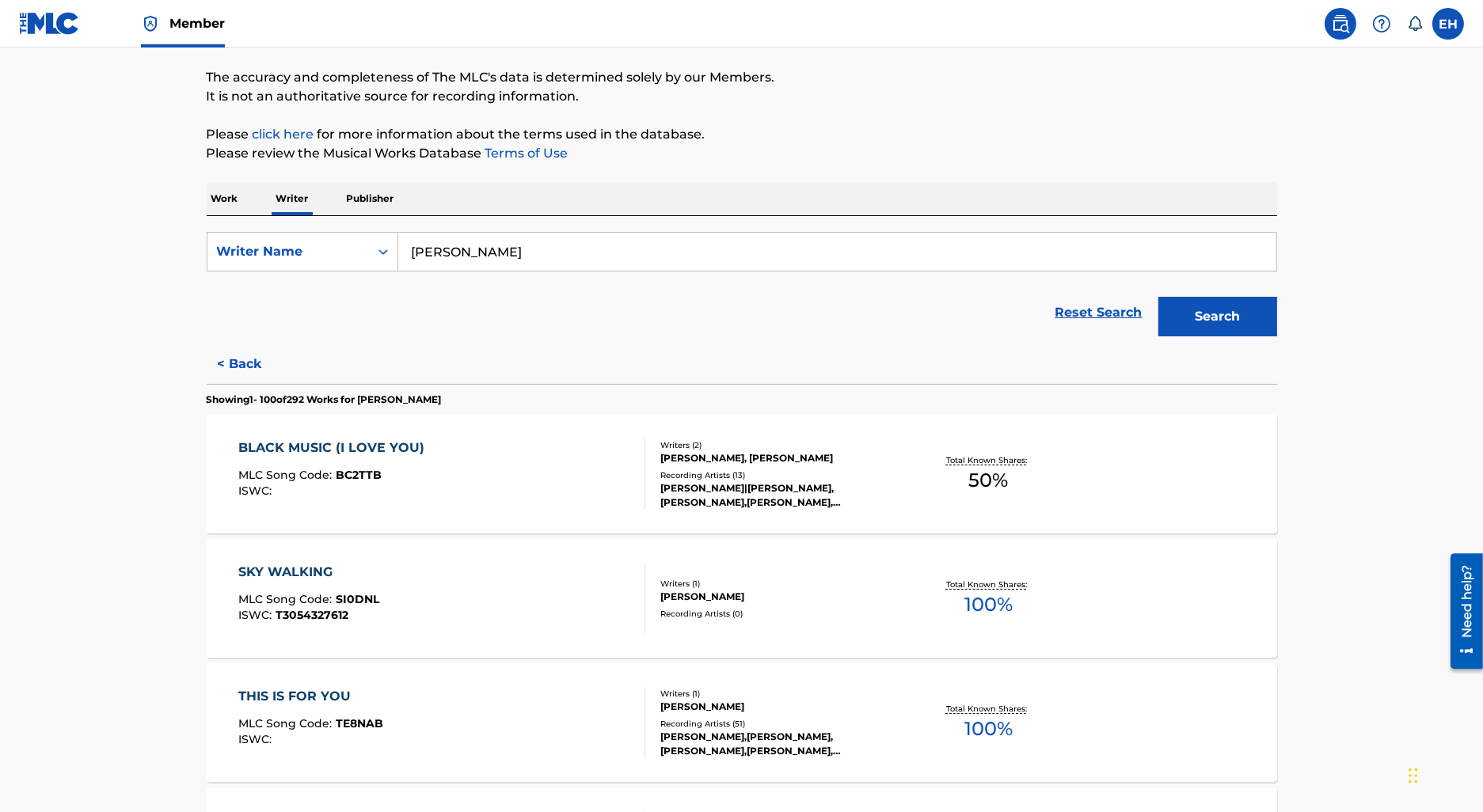
scroll to position [189, 0]
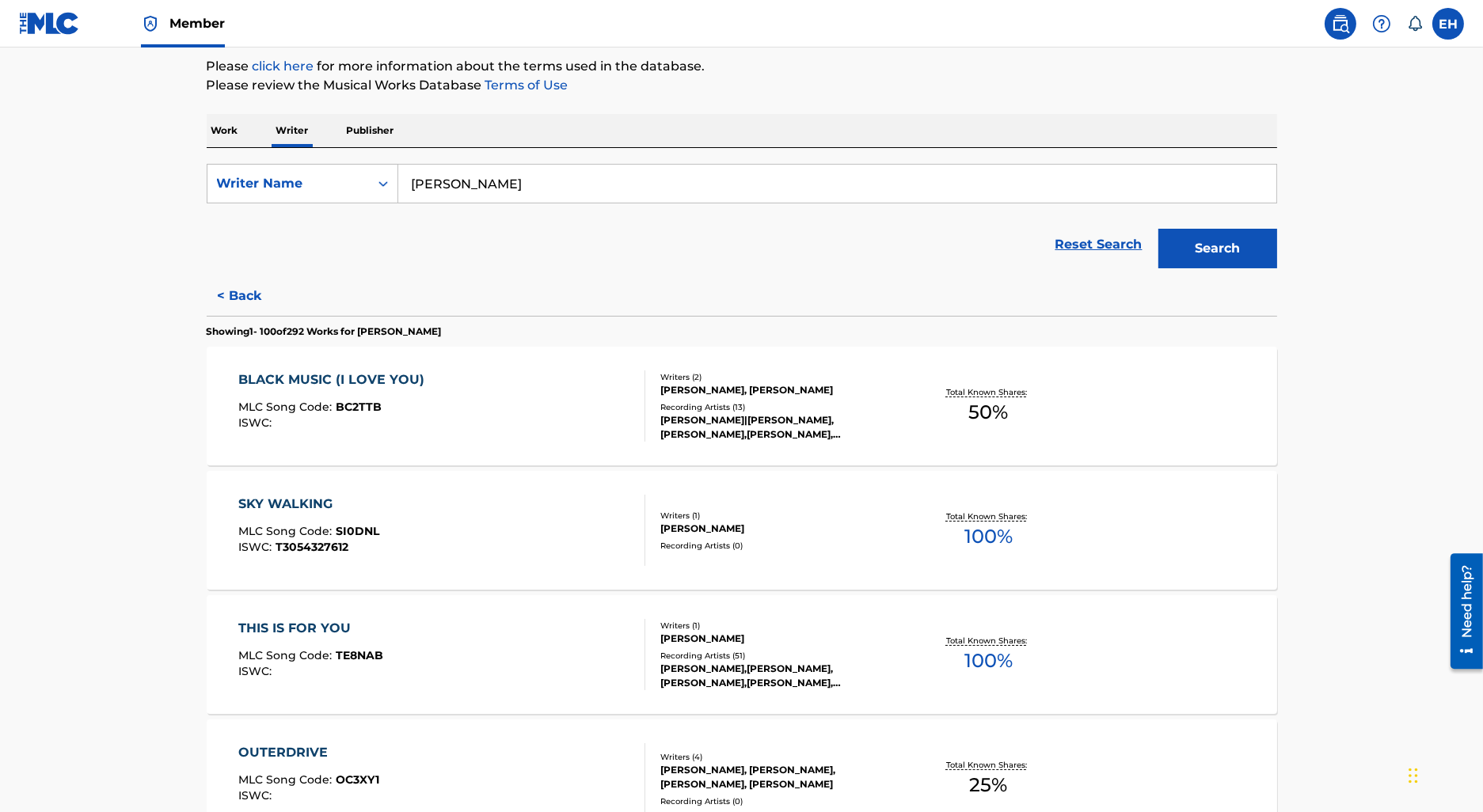
click at [471, 420] on div "BLACK MUSIC (I LOVE YOU) MLC Song Code : BC2TTB ISWC :" at bounding box center [442, 406] width 407 height 71
click at [473, 508] on div "SKY WALKING MLC Song Code : SI0DNL ISWC : T3054327612" at bounding box center [442, 531] width 407 height 71
click at [470, 669] on div "THIS IS FOR YOU MLC Song Code : TE8NAB ISWC :" at bounding box center [442, 655] width 407 height 71
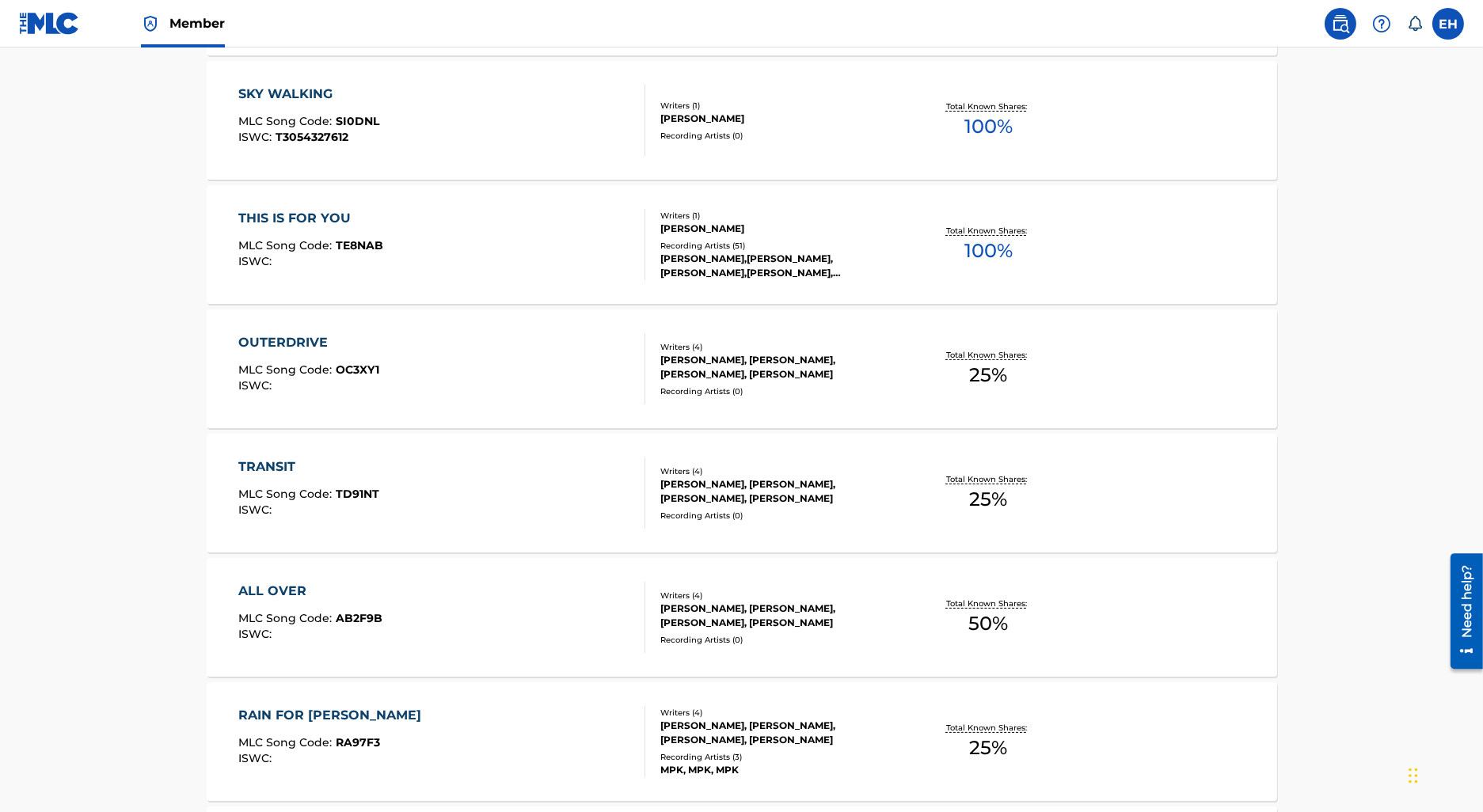
scroll to position [600, 0]
click at [476, 401] on div "OUTERDRIVE MLC Song Code : OC3XY1 ISWC :" at bounding box center [442, 368] width 407 height 71
click at [457, 516] on div "TRANSIT MLC Song Code : TD91NT ISWC :" at bounding box center [442, 492] width 407 height 71
click at [452, 632] on div "ALL OVER MLC Song Code : AB2F9B ISWC :" at bounding box center [442, 617] width 407 height 71
click at [453, 703] on div "RAIN FOR JIMMY MLC Song Code : RA97F3 ISWC : Writers ( 4 ) RICARDO O. WILHITE, …" at bounding box center [742, 741] width 1070 height 118
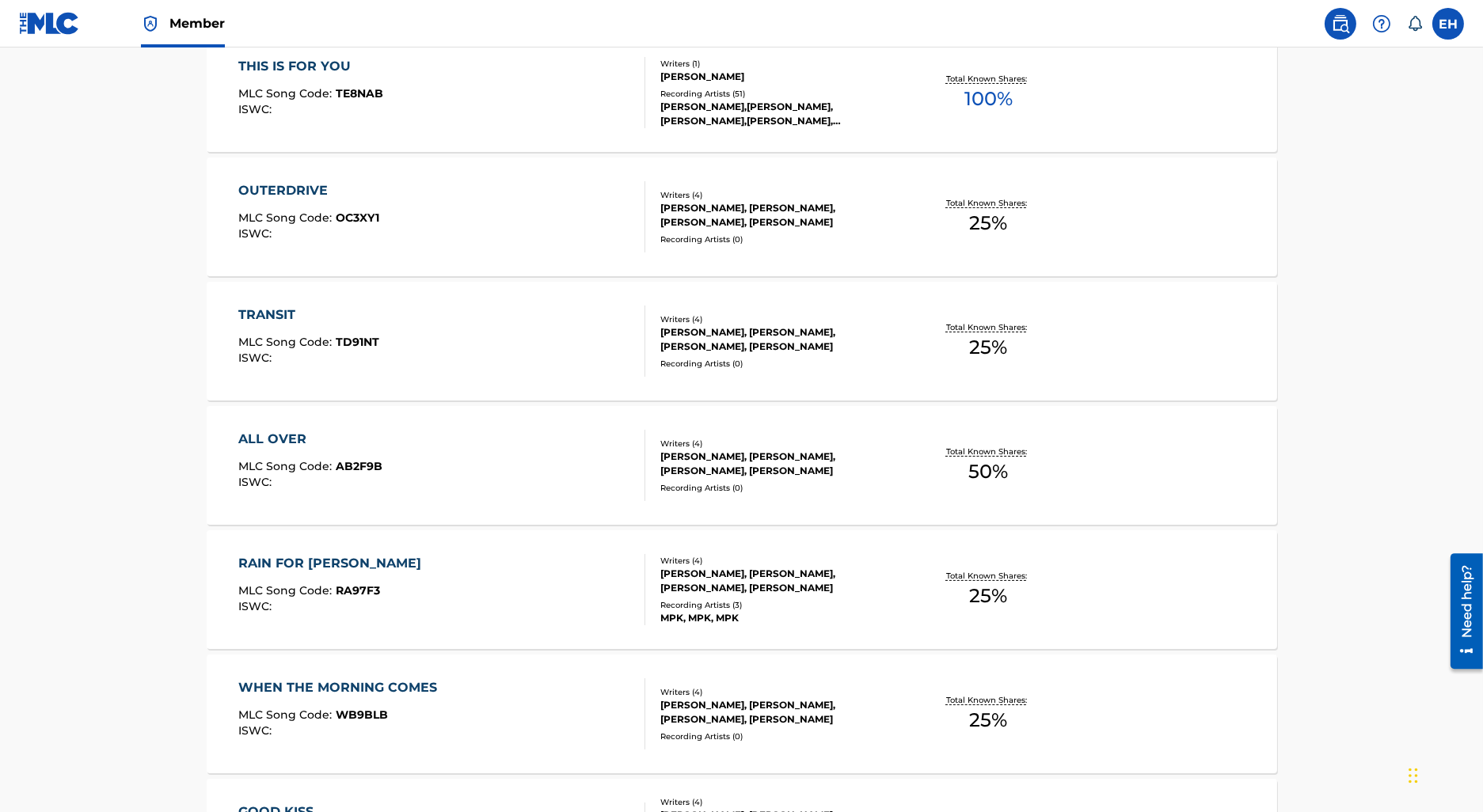
scroll to position [731, 0]
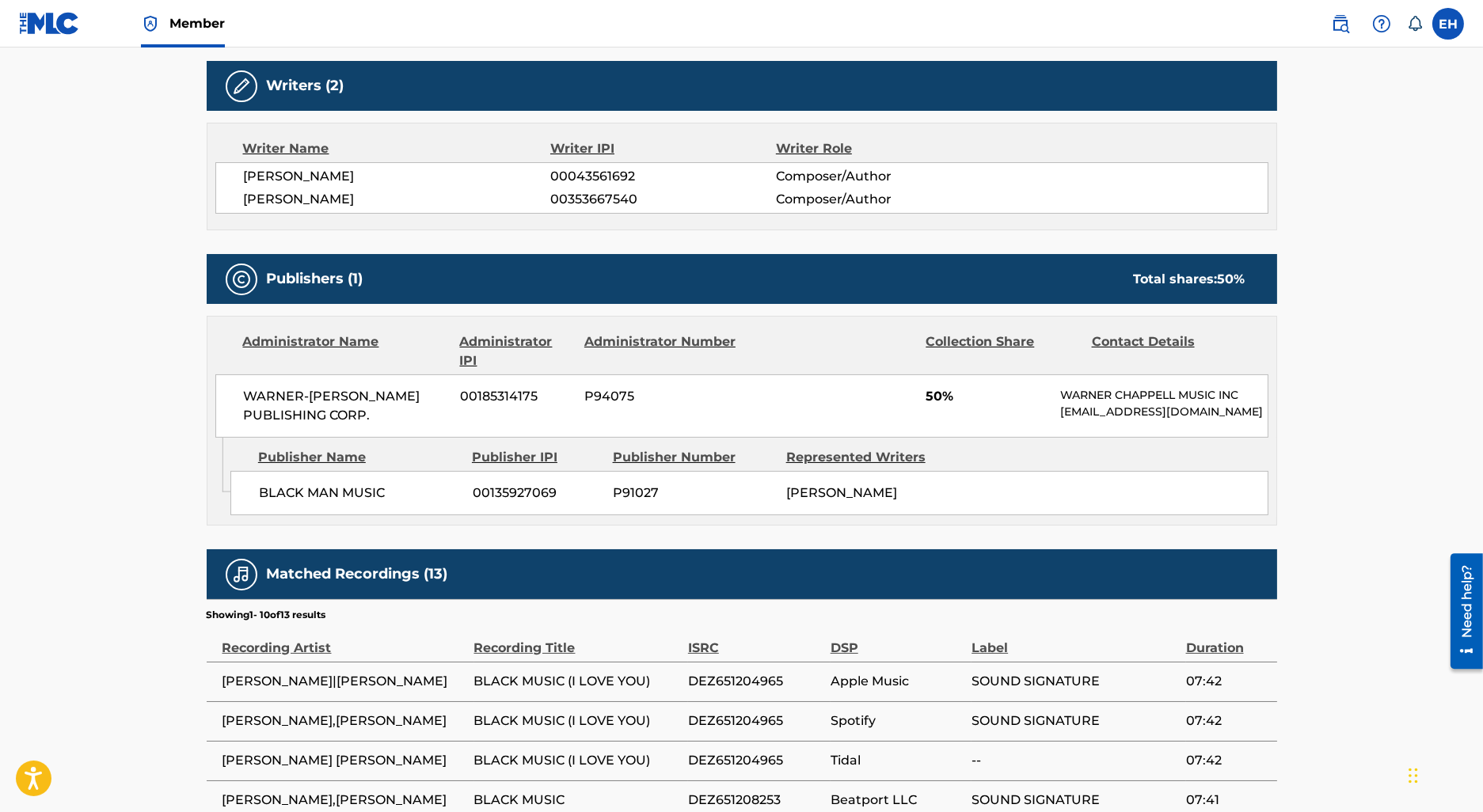
scroll to position [495, 0]
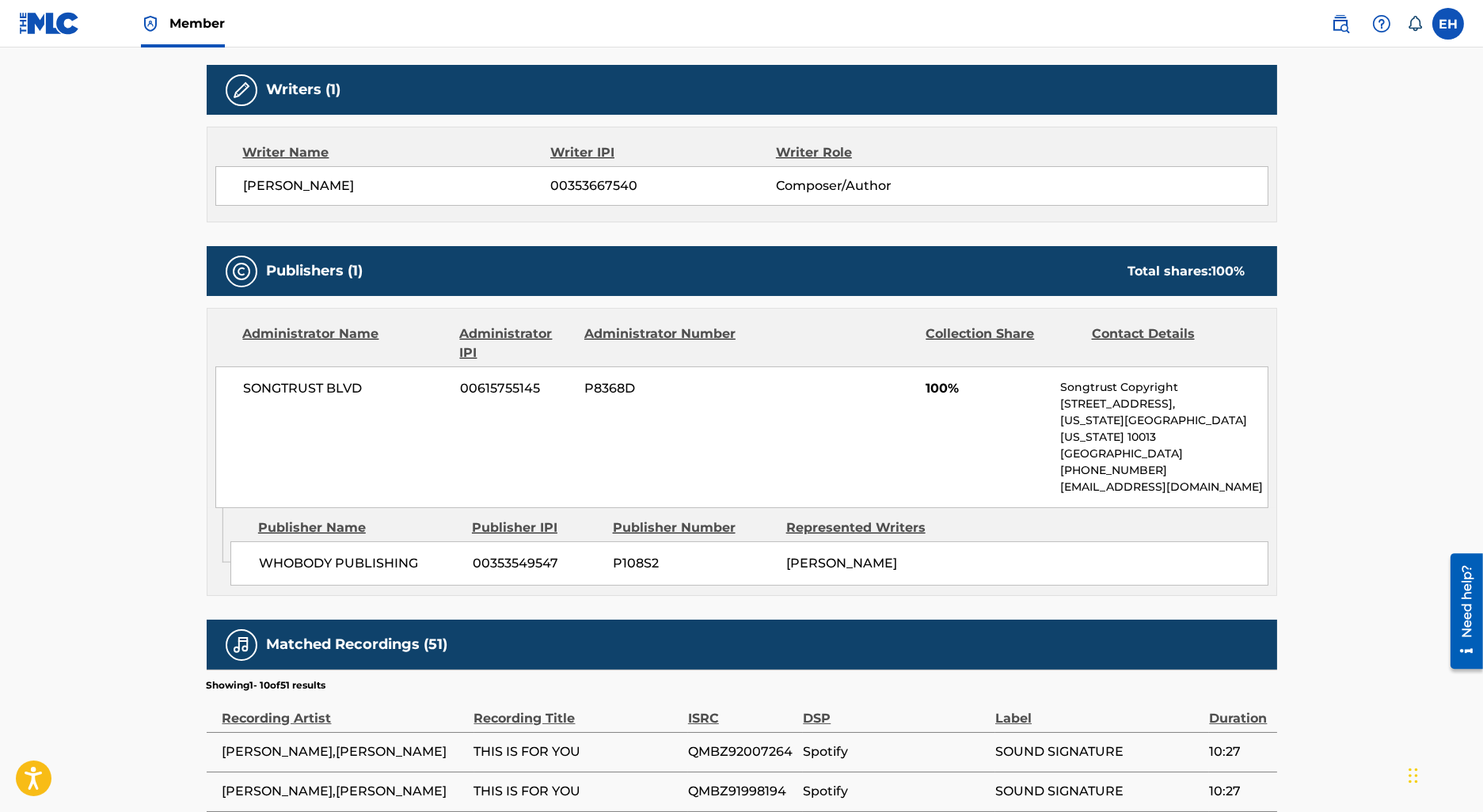
scroll to position [476, 0]
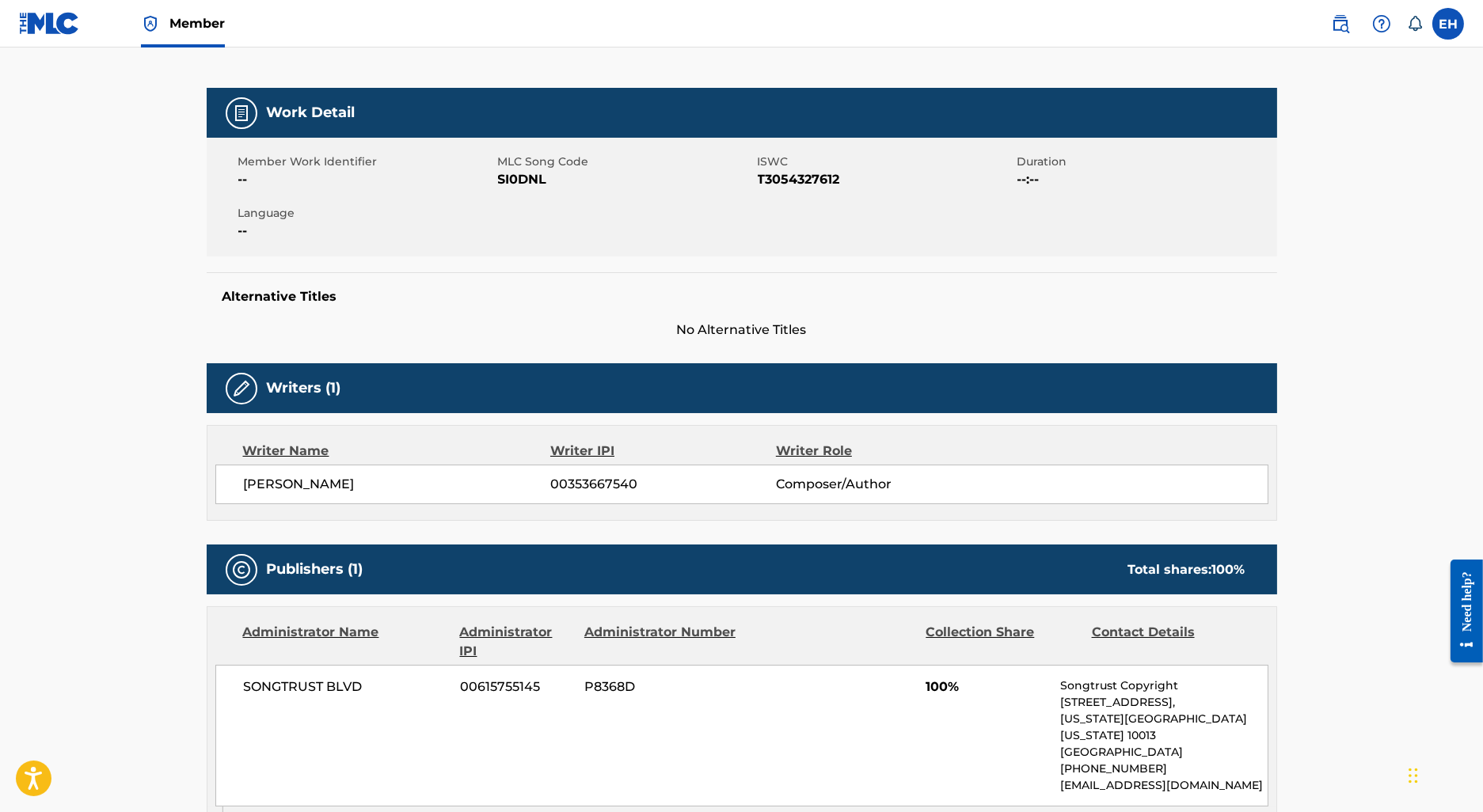
scroll to position [124, 0]
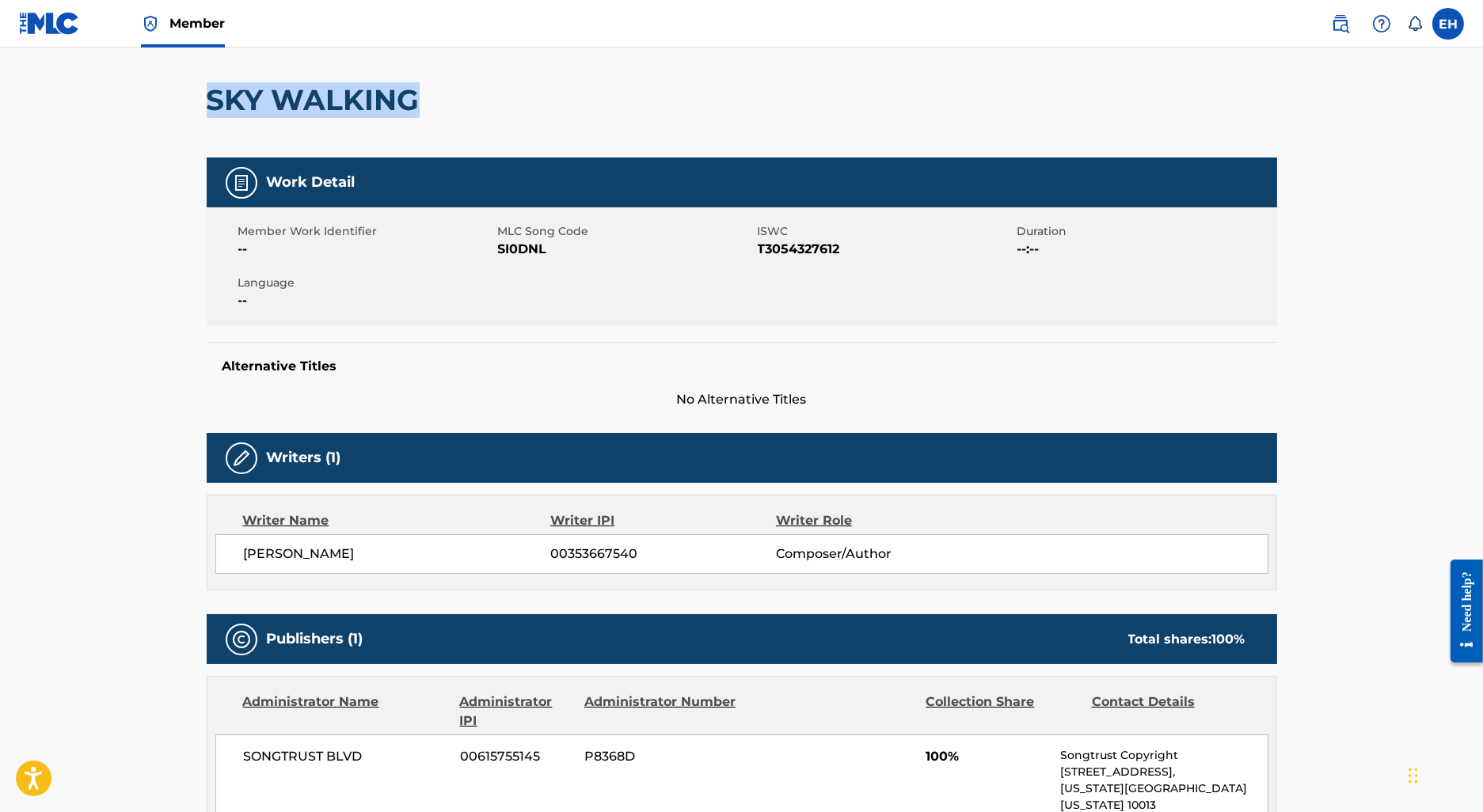
drag, startPoint x: 319, startPoint y: 89, endPoint x: 103, endPoint y: 113, distance: 217.3
click at [106, 115] on main "Copy work link SKY WALKING Work Detail Member Work Identifier -- MLC Song Code …" at bounding box center [742, 518] width 1483 height 1190
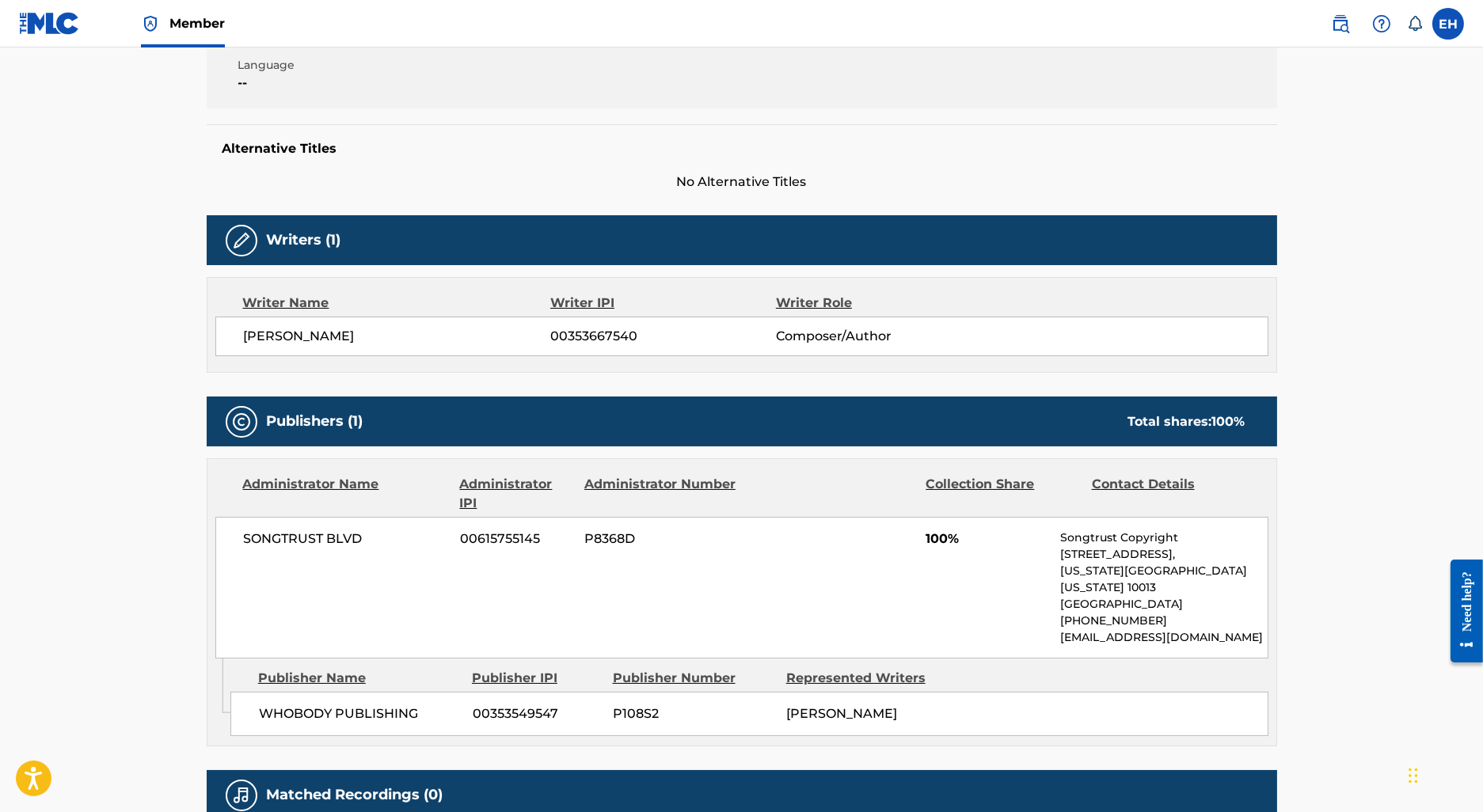
scroll to position [102, 0]
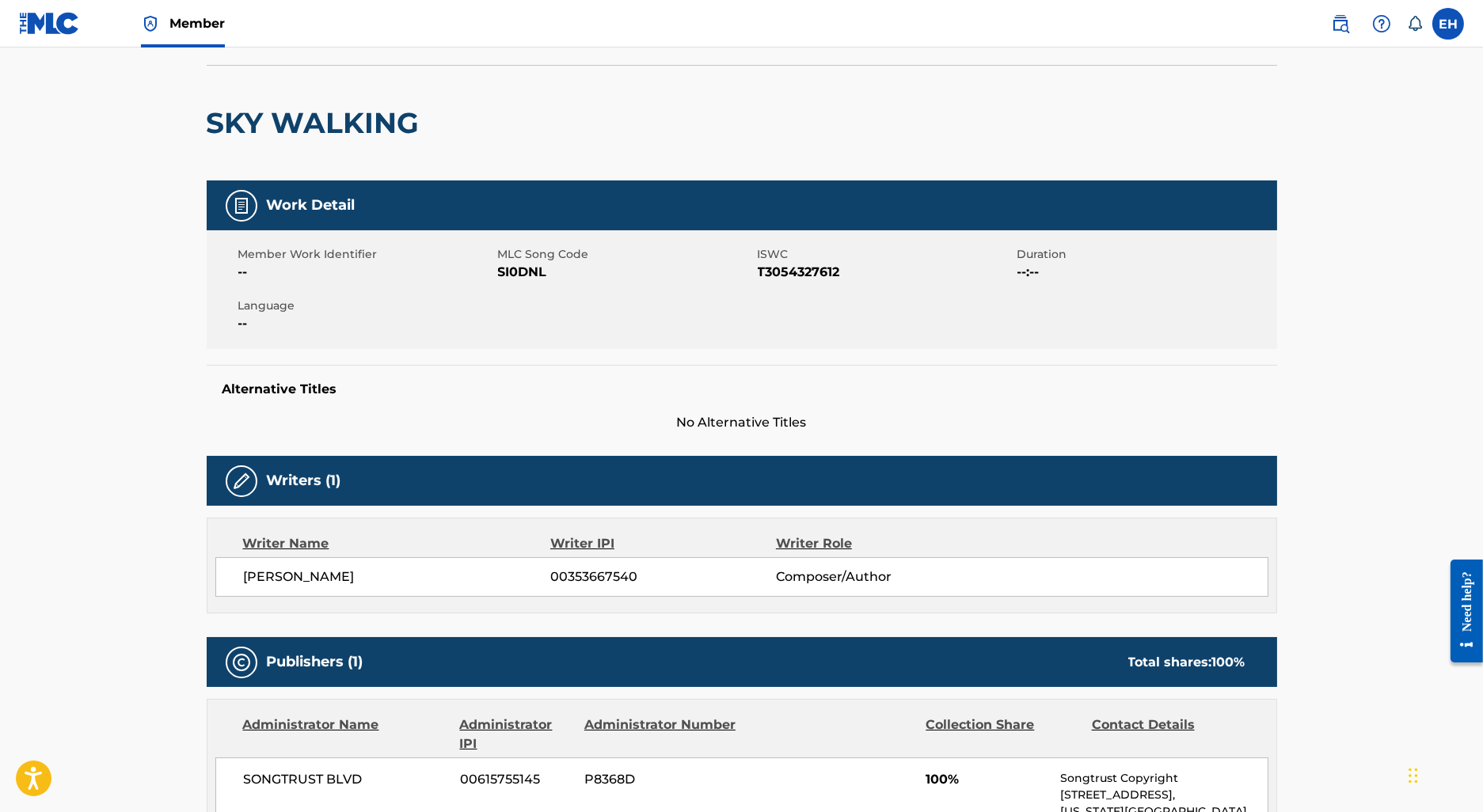
click at [1345, 54] on main "Copy work link SKY WALKING Work Detail Member Work Identifier -- MLC Song Code …" at bounding box center [742, 541] width 1483 height 1190
click at [1345, 23] on img at bounding box center [1340, 23] width 19 height 19
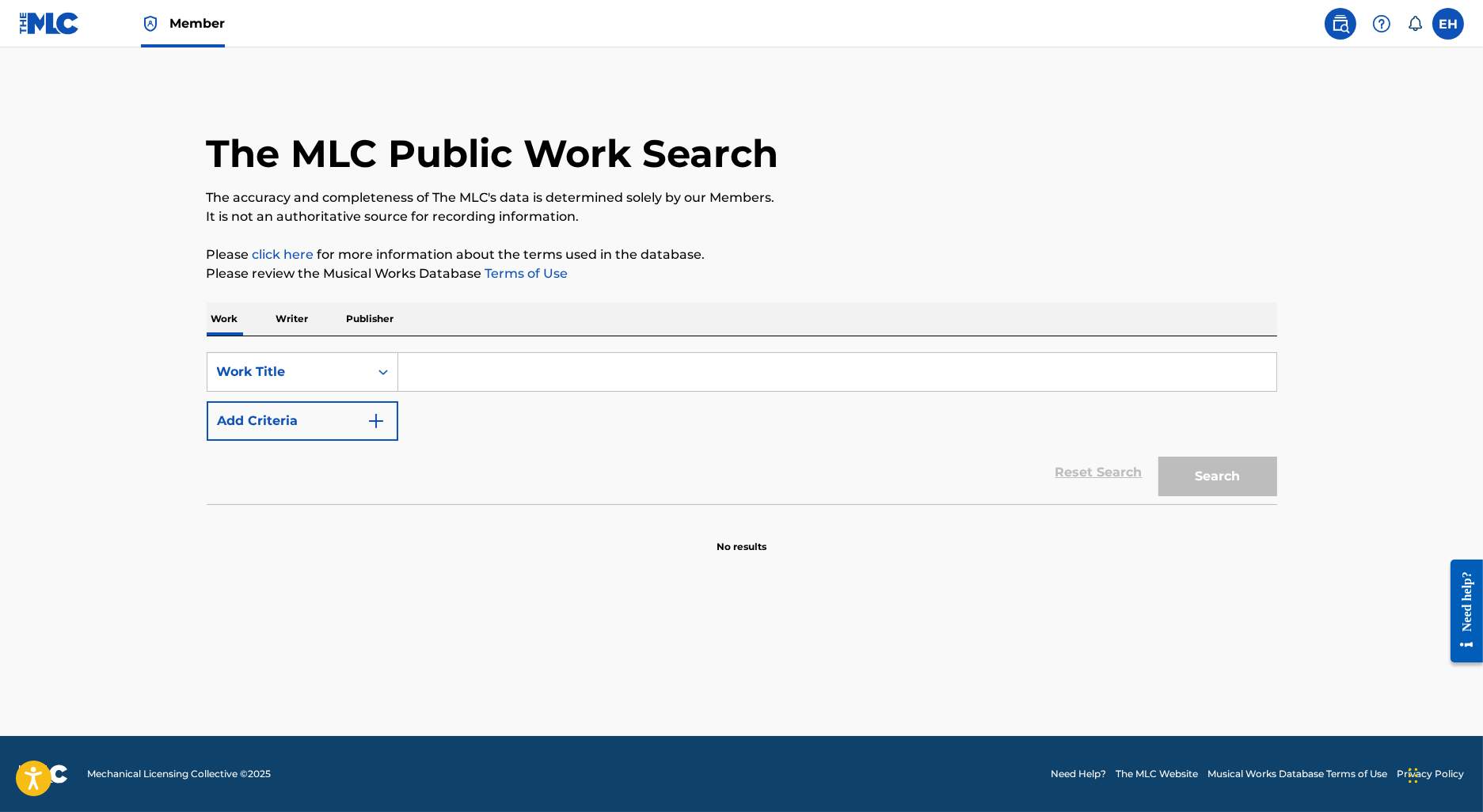
click at [298, 332] on p "Writer" at bounding box center [292, 319] width 42 height 33
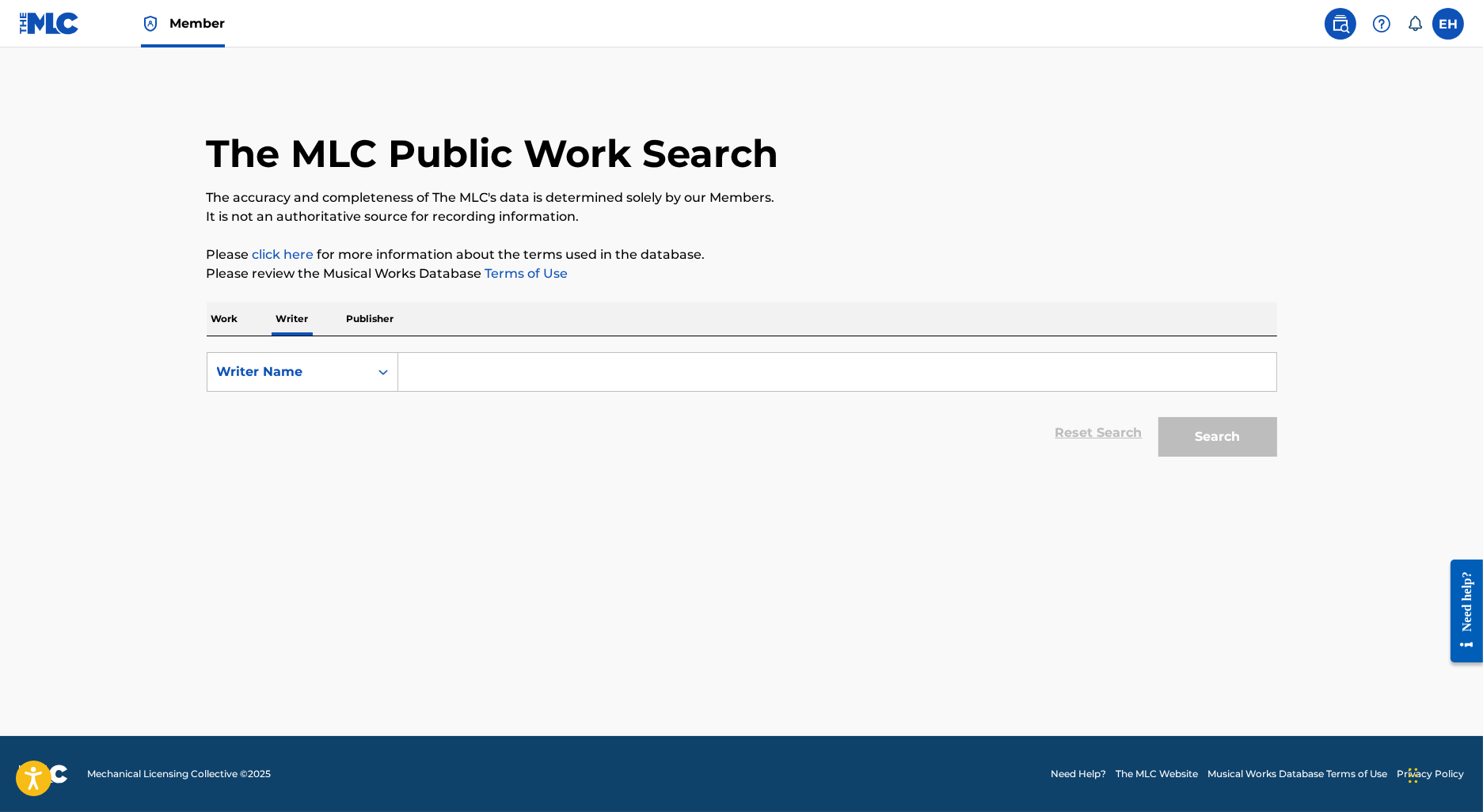
click at [464, 398] on form "SearchWithCriteriadb63e14e-7245-4428-9f8a-2fab223e13d0 Writer Name Reset Search…" at bounding box center [742, 409] width 1070 height 113
click at [451, 383] on input "Search Form" at bounding box center [837, 372] width 878 height 38
click at [483, 389] on input "theodore j parrish" at bounding box center [837, 372] width 878 height 38
click at [483, 383] on input "theodore j parrish" at bounding box center [837, 372] width 878 height 38
click at [481, 382] on input "theodore j parrish" at bounding box center [837, 372] width 878 height 38
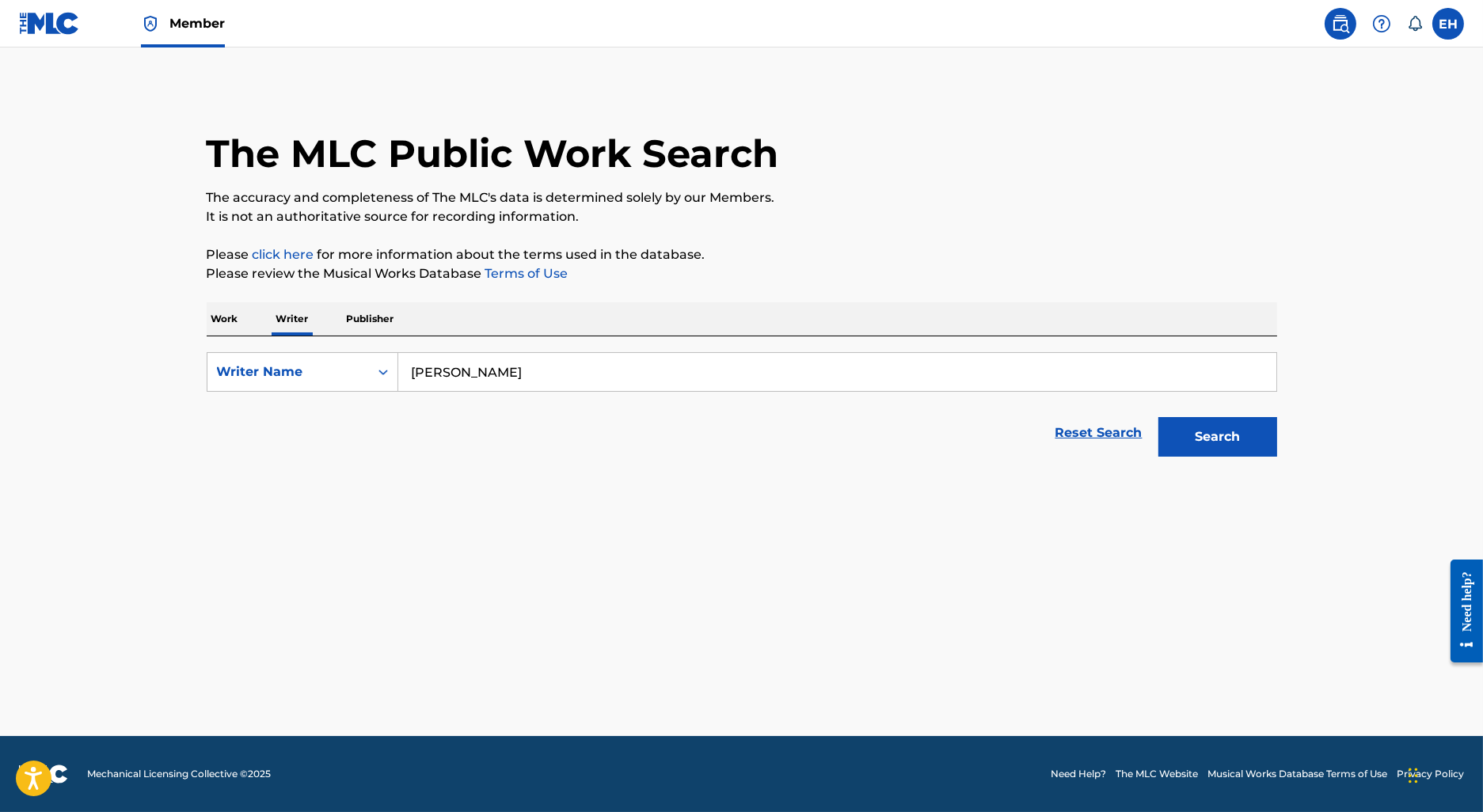
click at [481, 380] on input "theodore j parrish" at bounding box center [837, 372] width 878 height 38
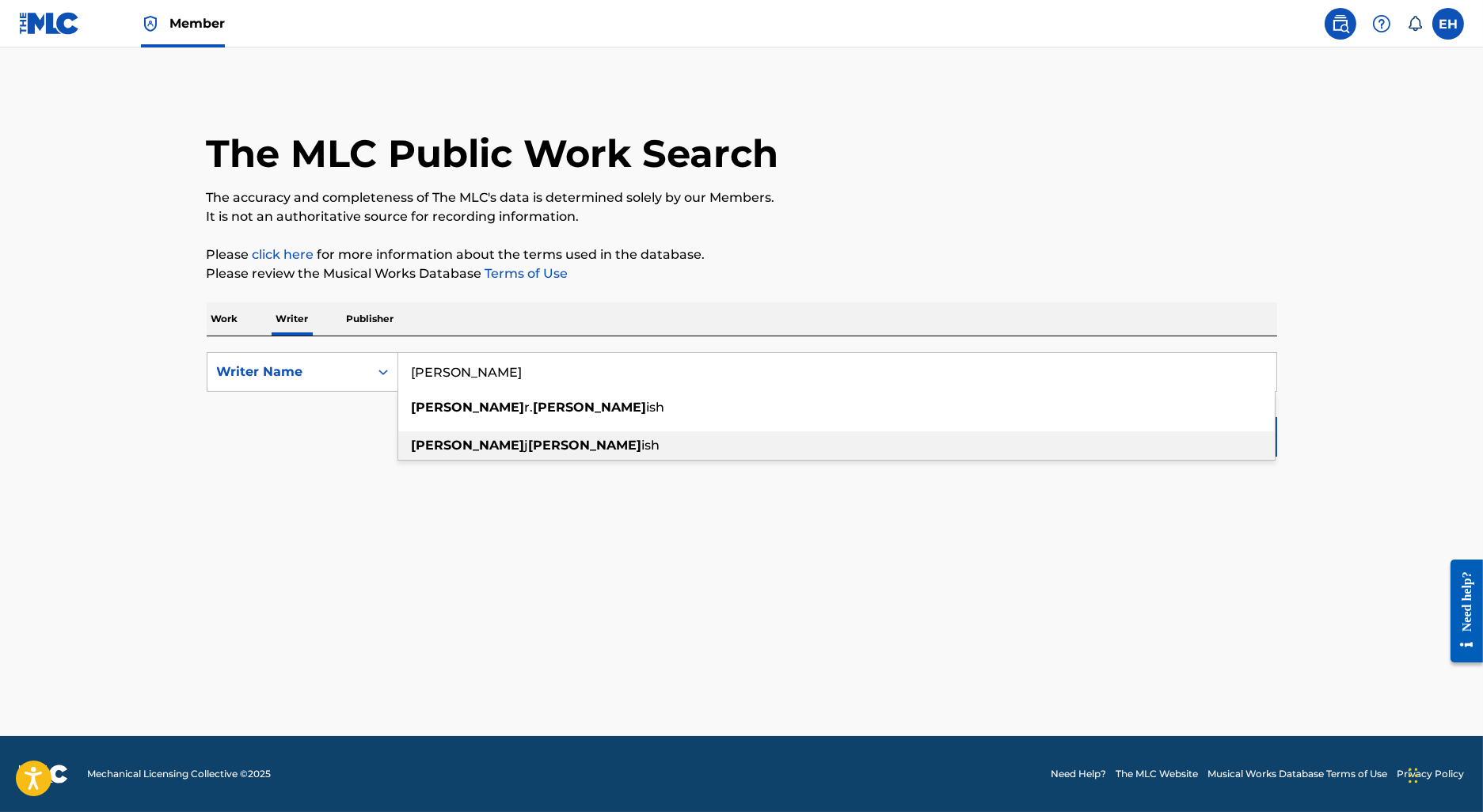
click at [529, 449] on strong "parr" at bounding box center [585, 445] width 113 height 15
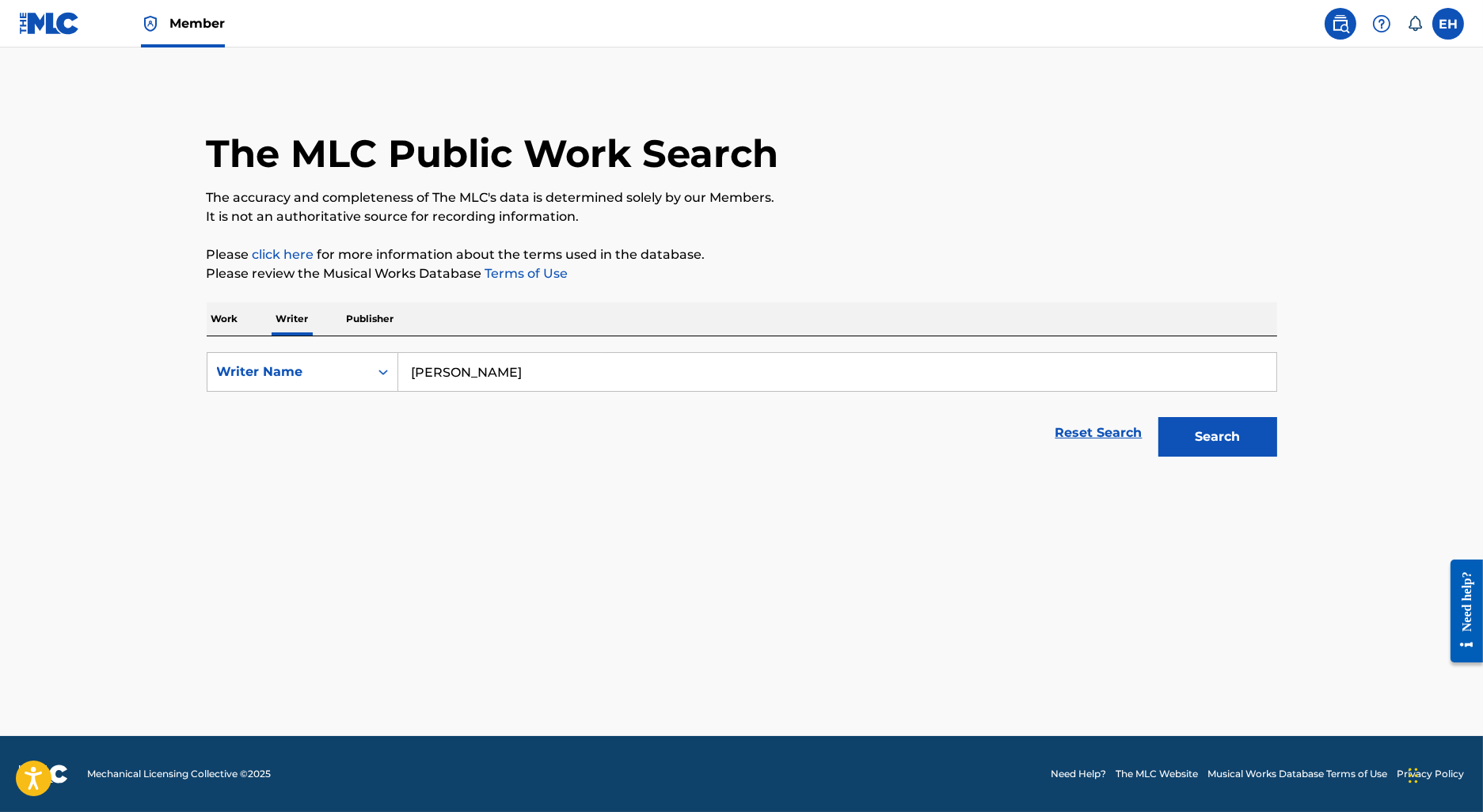
click at [485, 370] on input "theodore j parrish" at bounding box center [837, 372] width 878 height 38
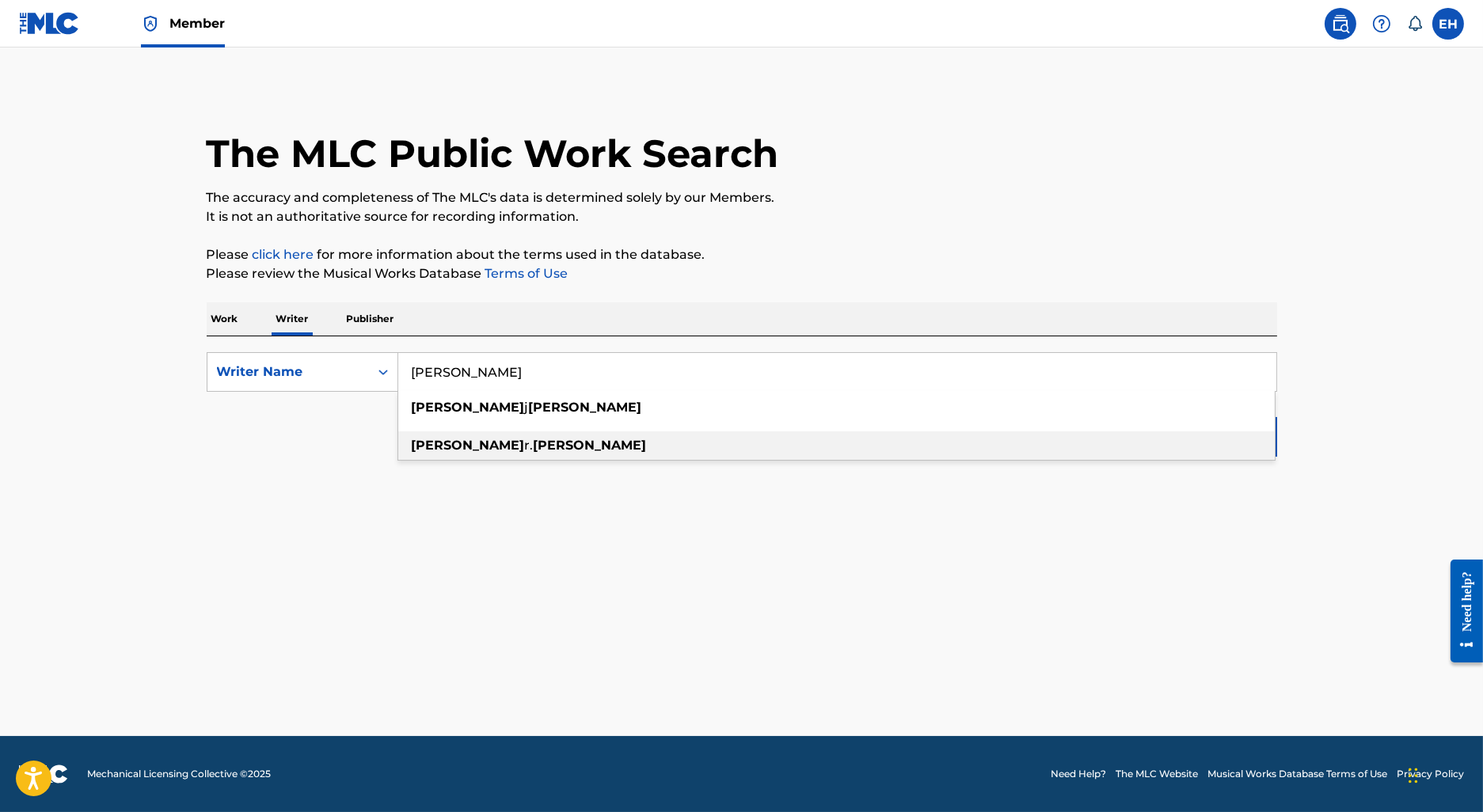
click at [534, 445] on strong "parrish" at bounding box center [590, 445] width 113 height 15
type input "theodore r. parrish"
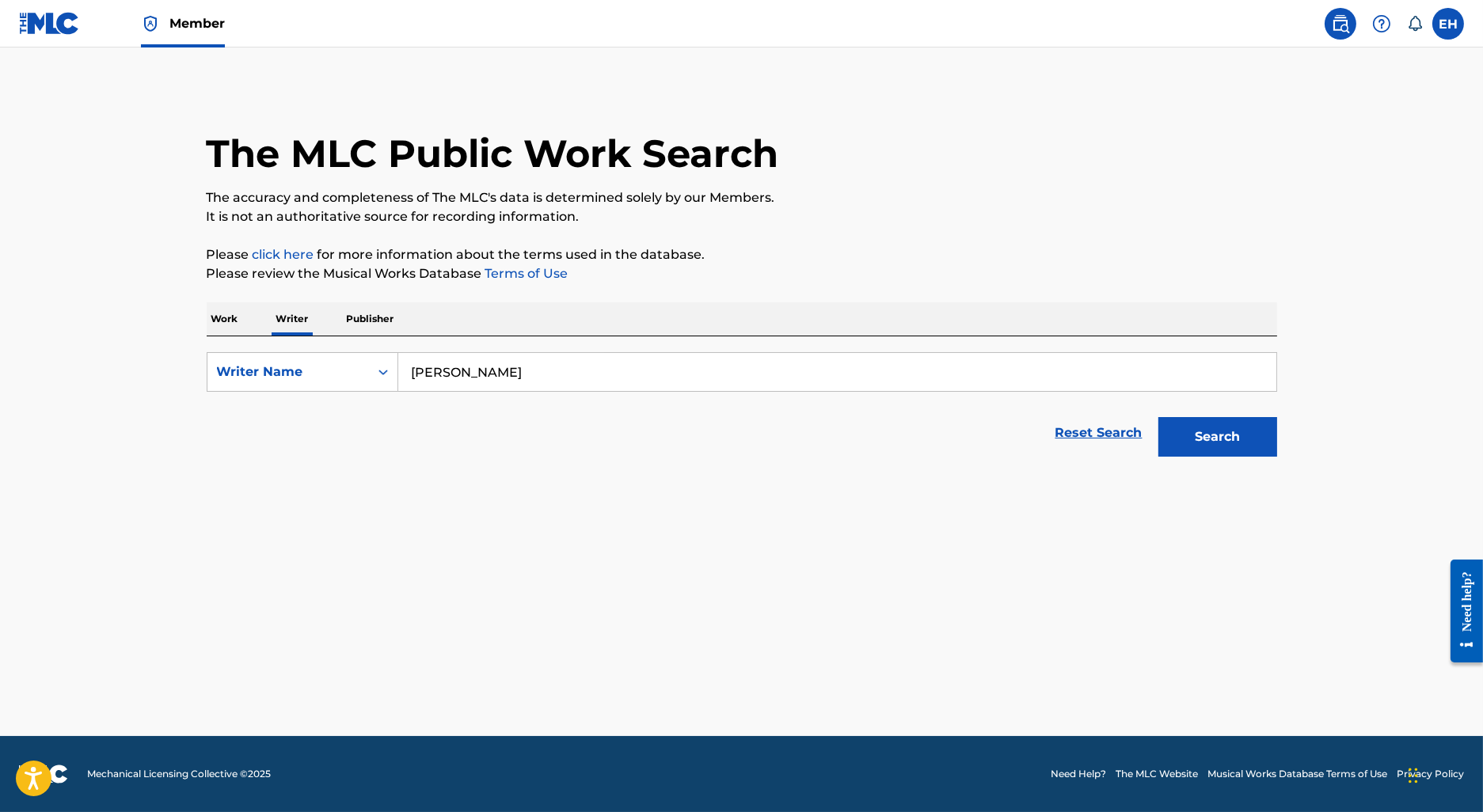
click at [1192, 445] on button "Search" at bounding box center [1218, 437] width 118 height 39
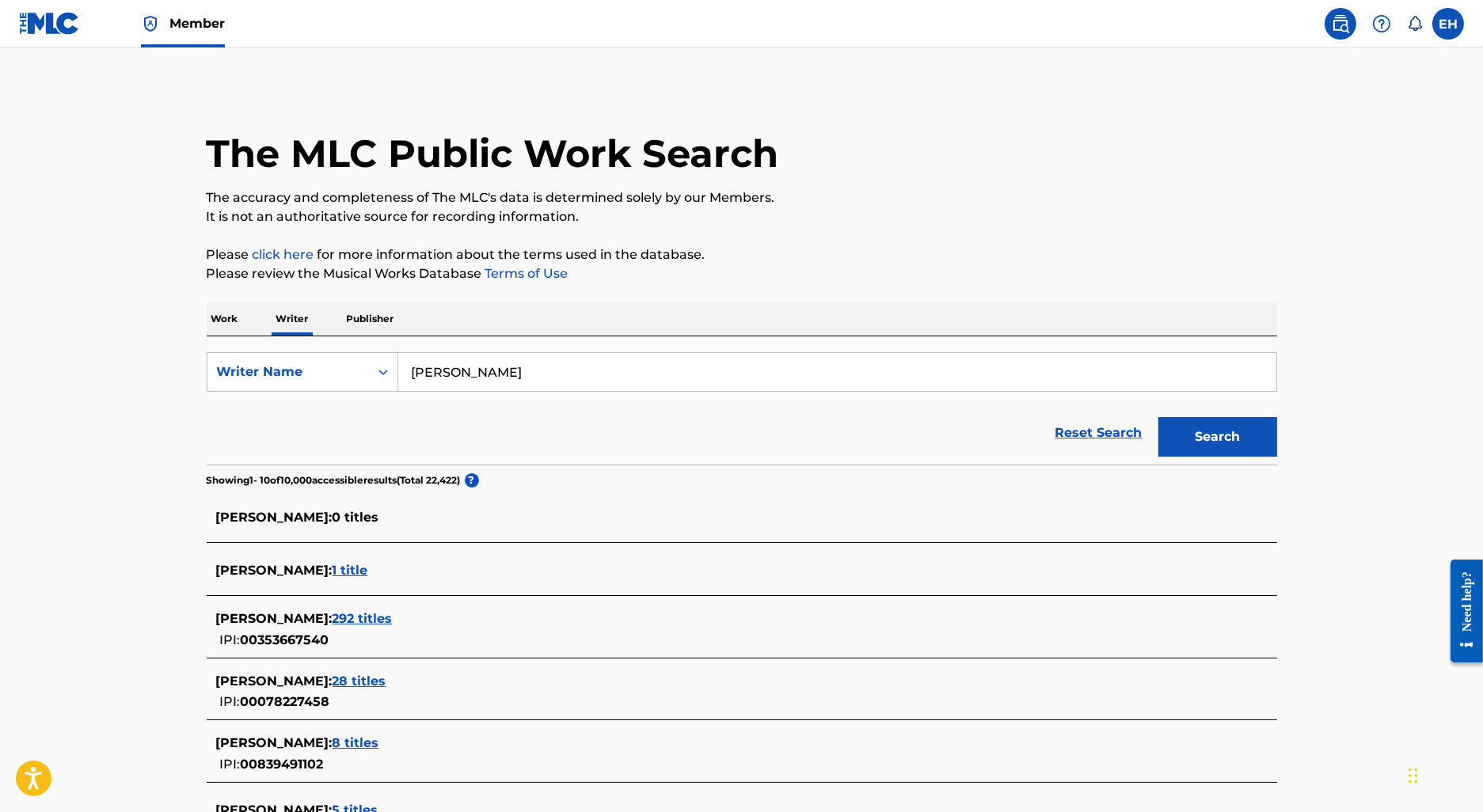
click at [380, 320] on p "Publisher" at bounding box center [370, 319] width 57 height 33
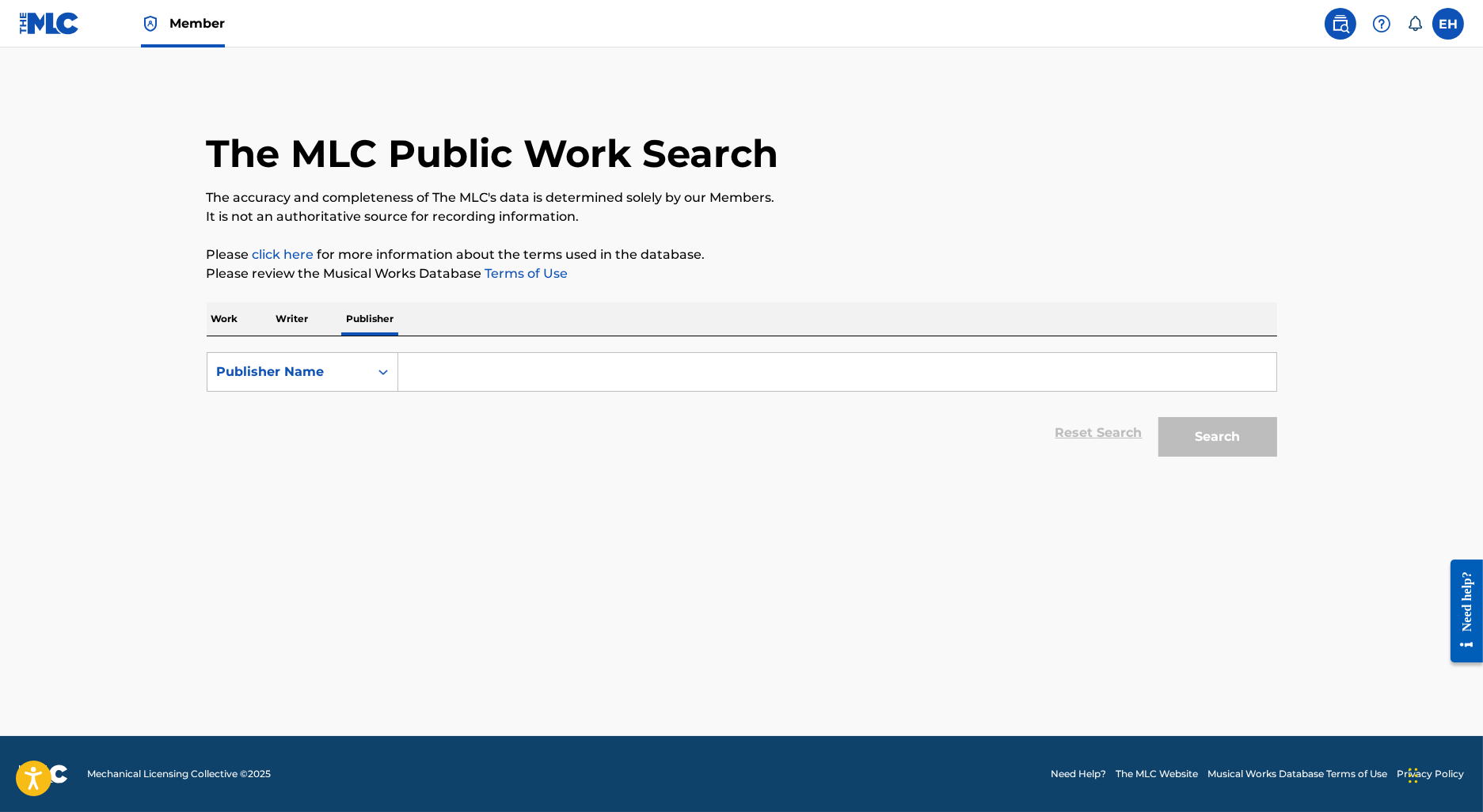
click at [456, 355] on input "Search Form" at bounding box center [837, 372] width 878 height 38
click at [343, 353] on div "Publisher Name" at bounding box center [303, 372] width 192 height 39
click at [289, 330] on p "Writer" at bounding box center [292, 319] width 42 height 33
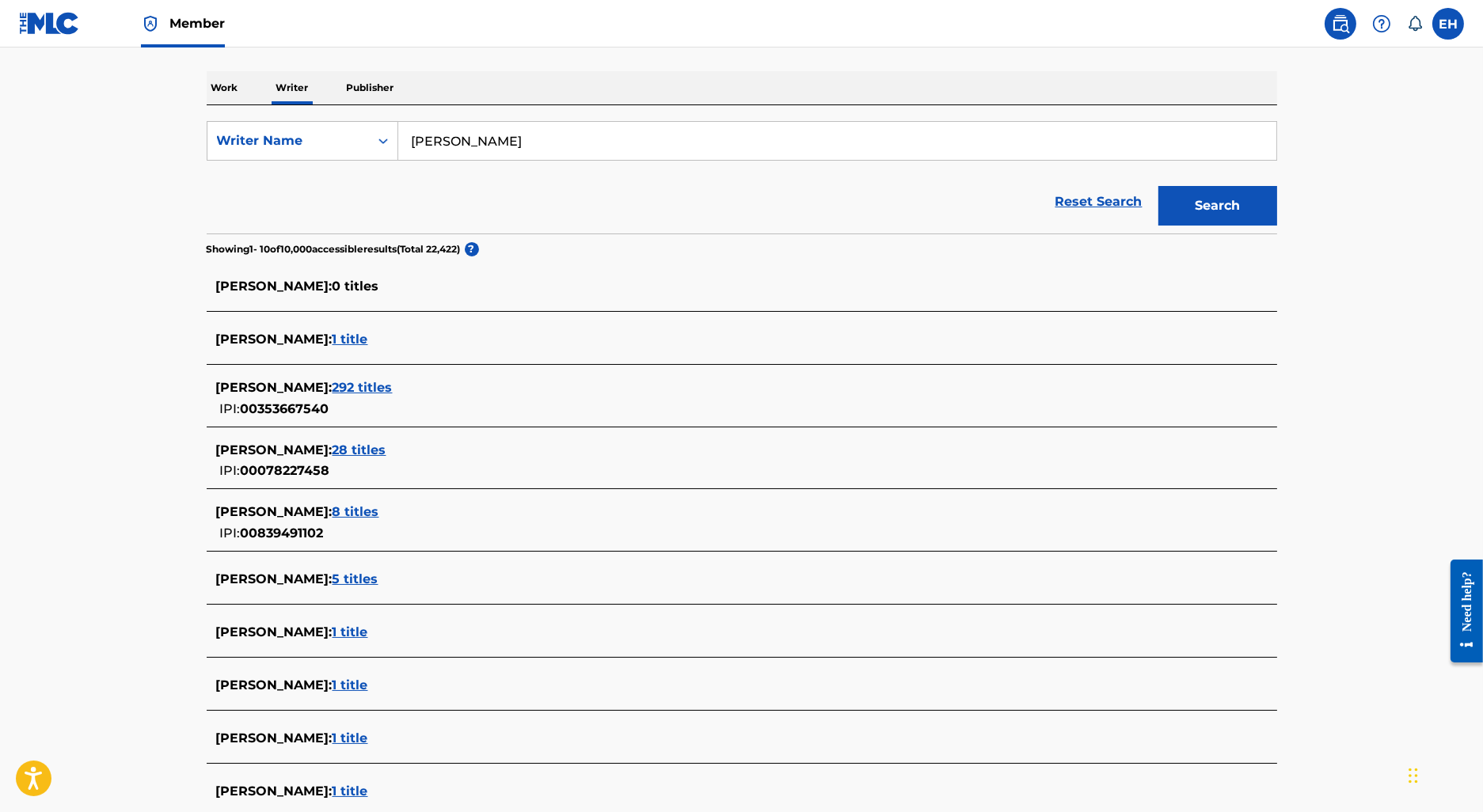
scroll to position [229, 0]
click at [407, 410] on div "THEODORE R. PARRISH : 292 titles IPI: 00353667540" at bounding box center [721, 399] width 1010 height 40
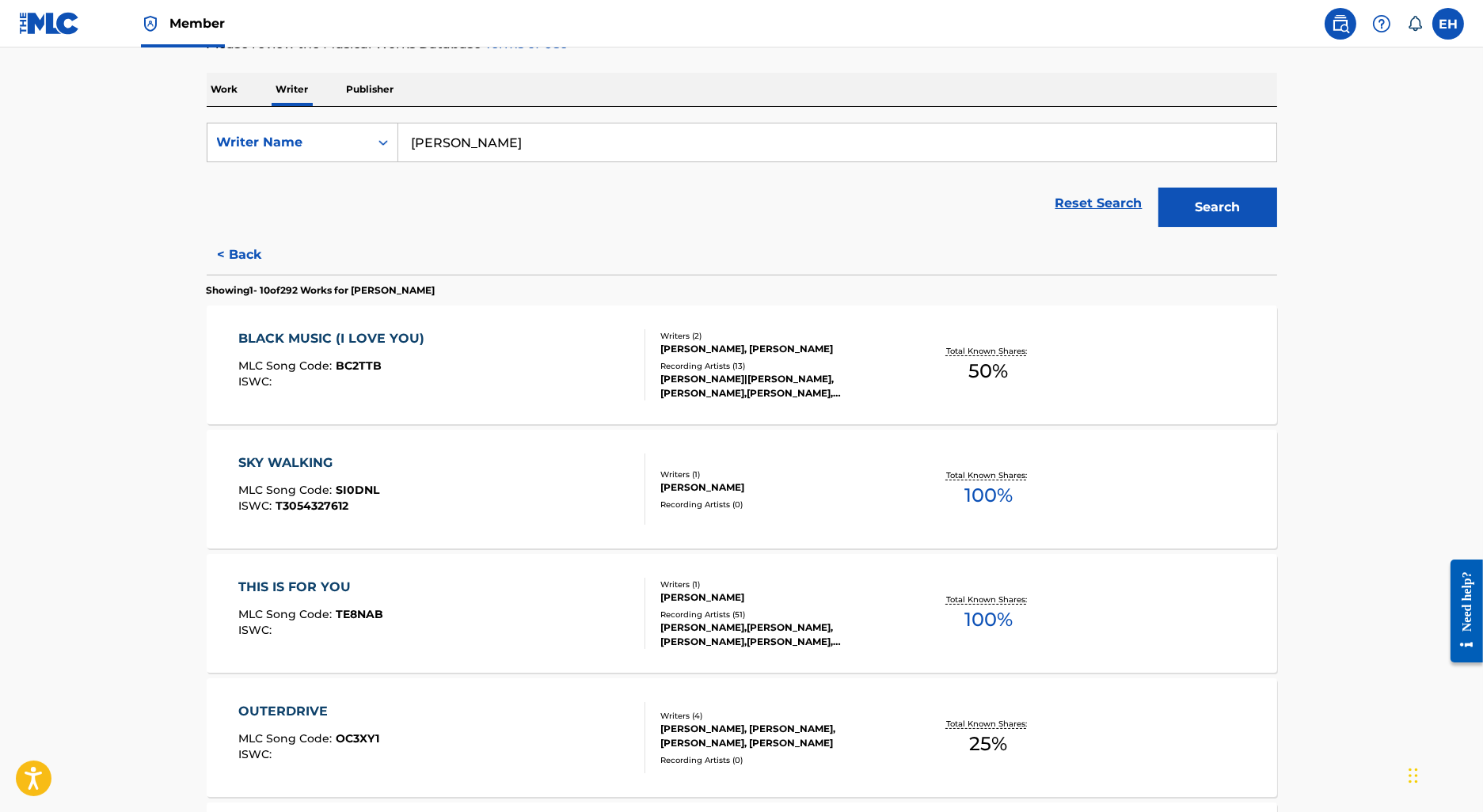
click at [583, 344] on div "BLACK MUSIC (I LOVE YOU) MLC Song Code : BC2TTB ISWC :" at bounding box center [442, 366] width 407 height 71
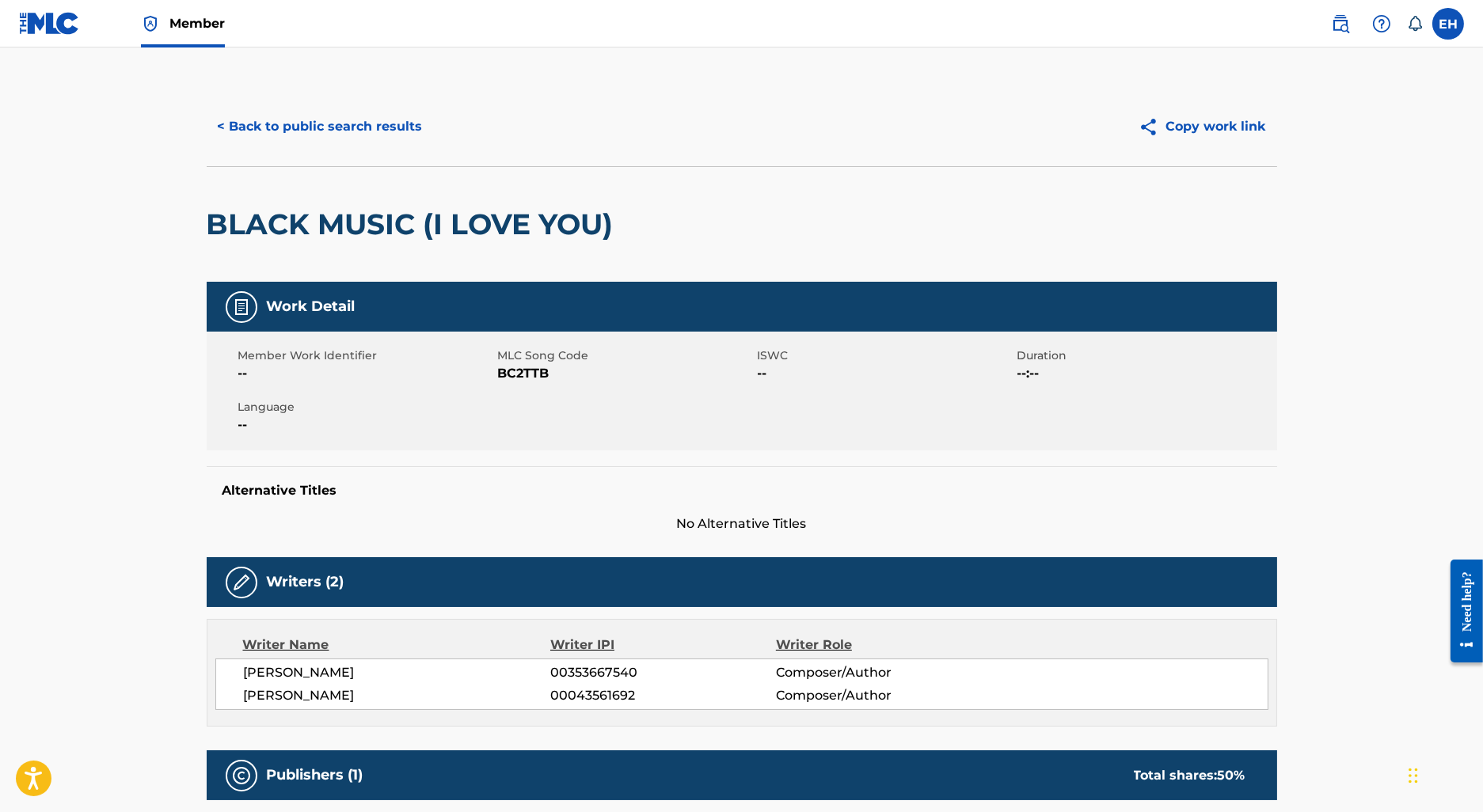
click at [295, 144] on button "< Back to public search results" at bounding box center [320, 127] width 227 height 39
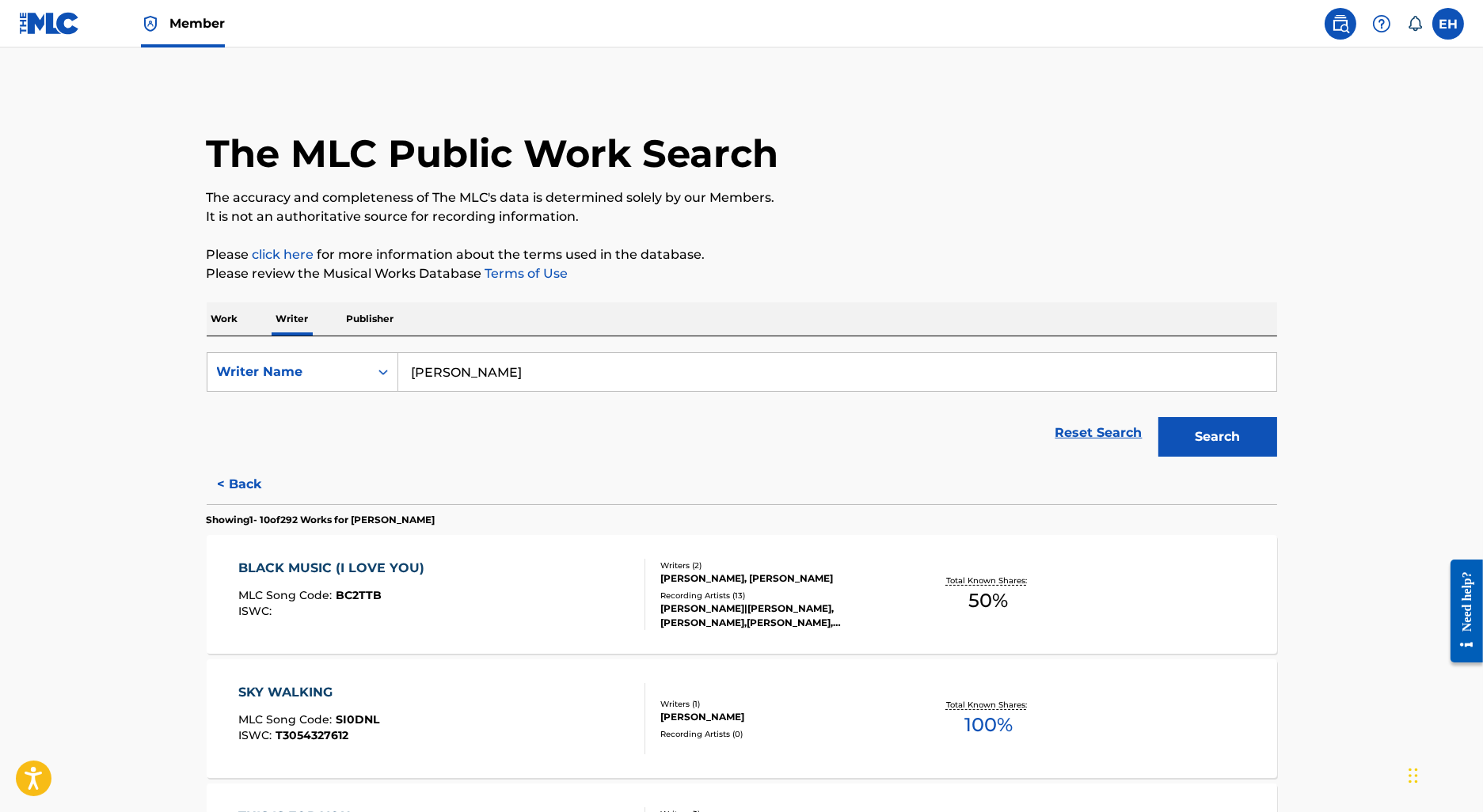
click at [401, 725] on div "SKY WALKING MLC Song Code : SI0DNL ISWC : T3054327612" at bounding box center [442, 719] width 407 height 71
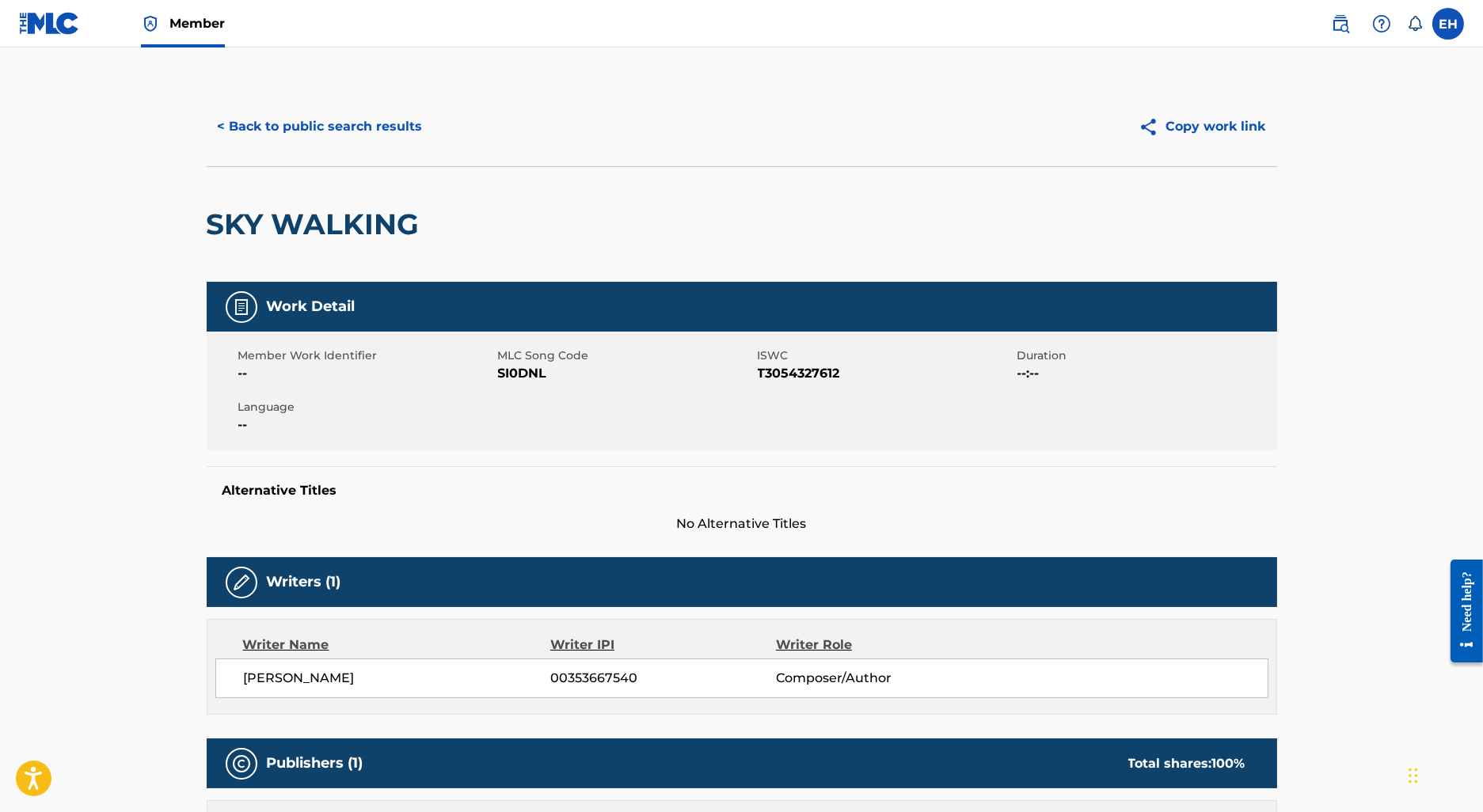
click at [371, 125] on button "< Back to public search results" at bounding box center [320, 127] width 227 height 39
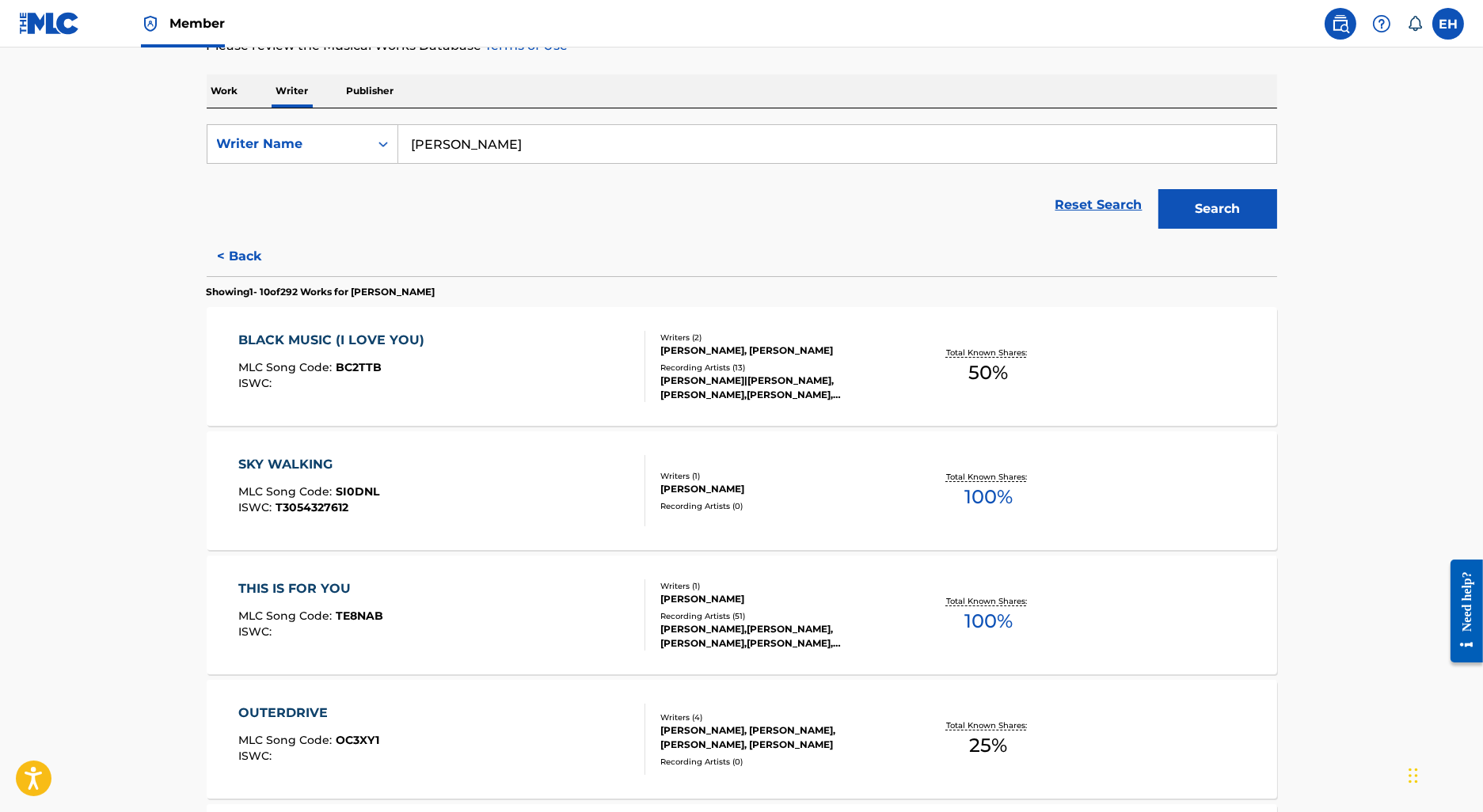
scroll to position [248, 0]
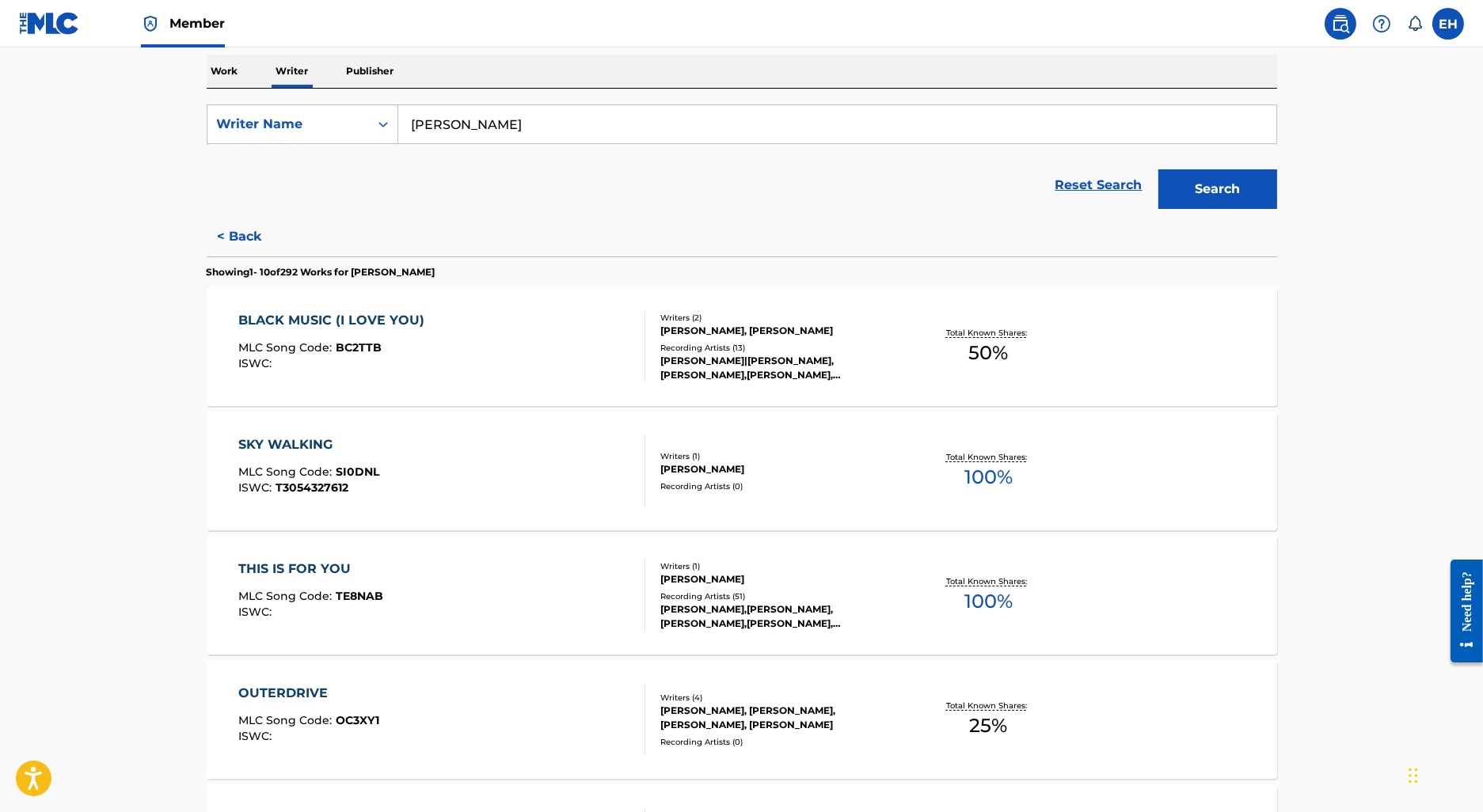
click at [496, 587] on div "THIS IS FOR YOU MLC Song Code : TE8NAB ISWC :" at bounding box center [442, 596] width 407 height 71
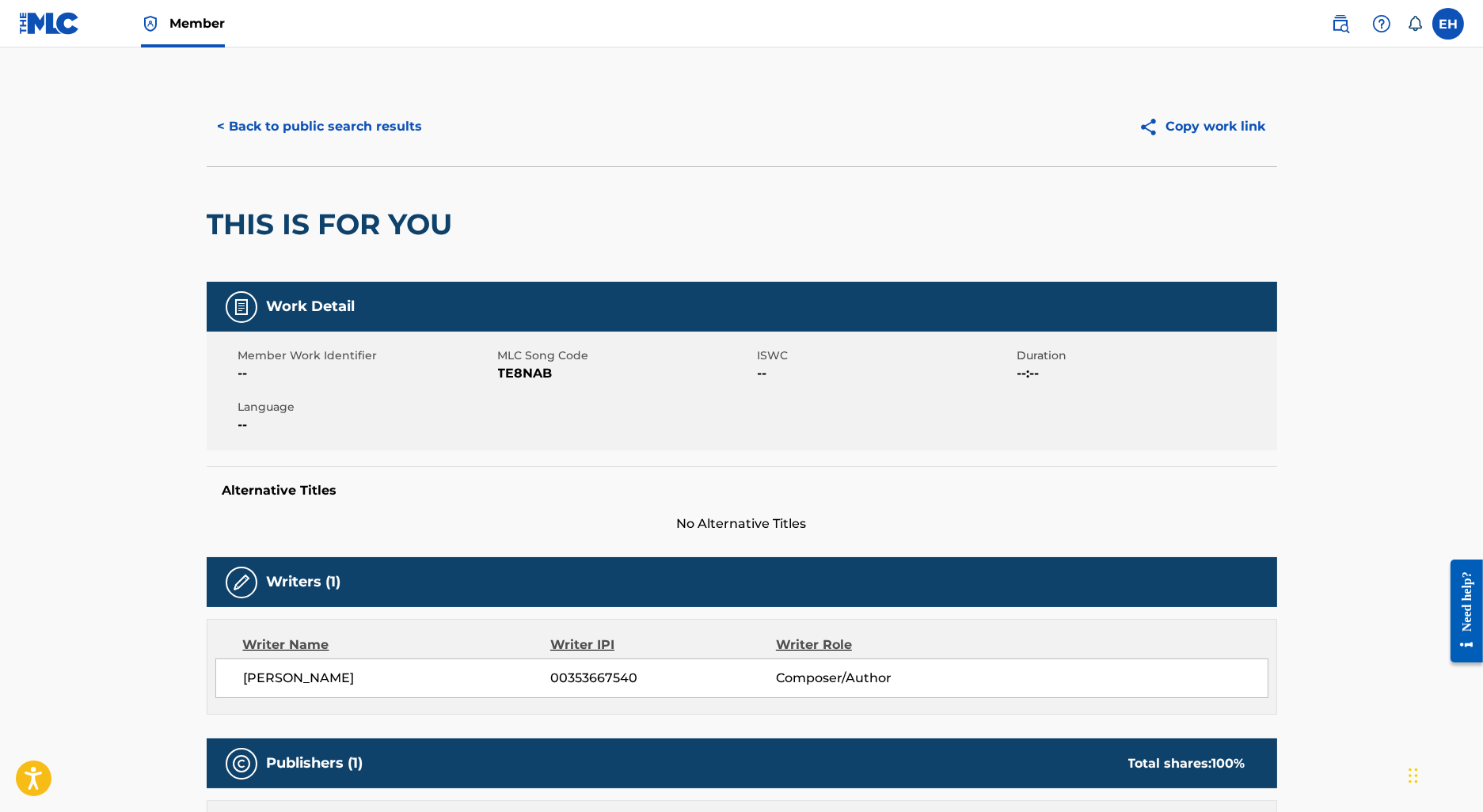
click at [340, 130] on button "< Back to public search results" at bounding box center [320, 127] width 227 height 39
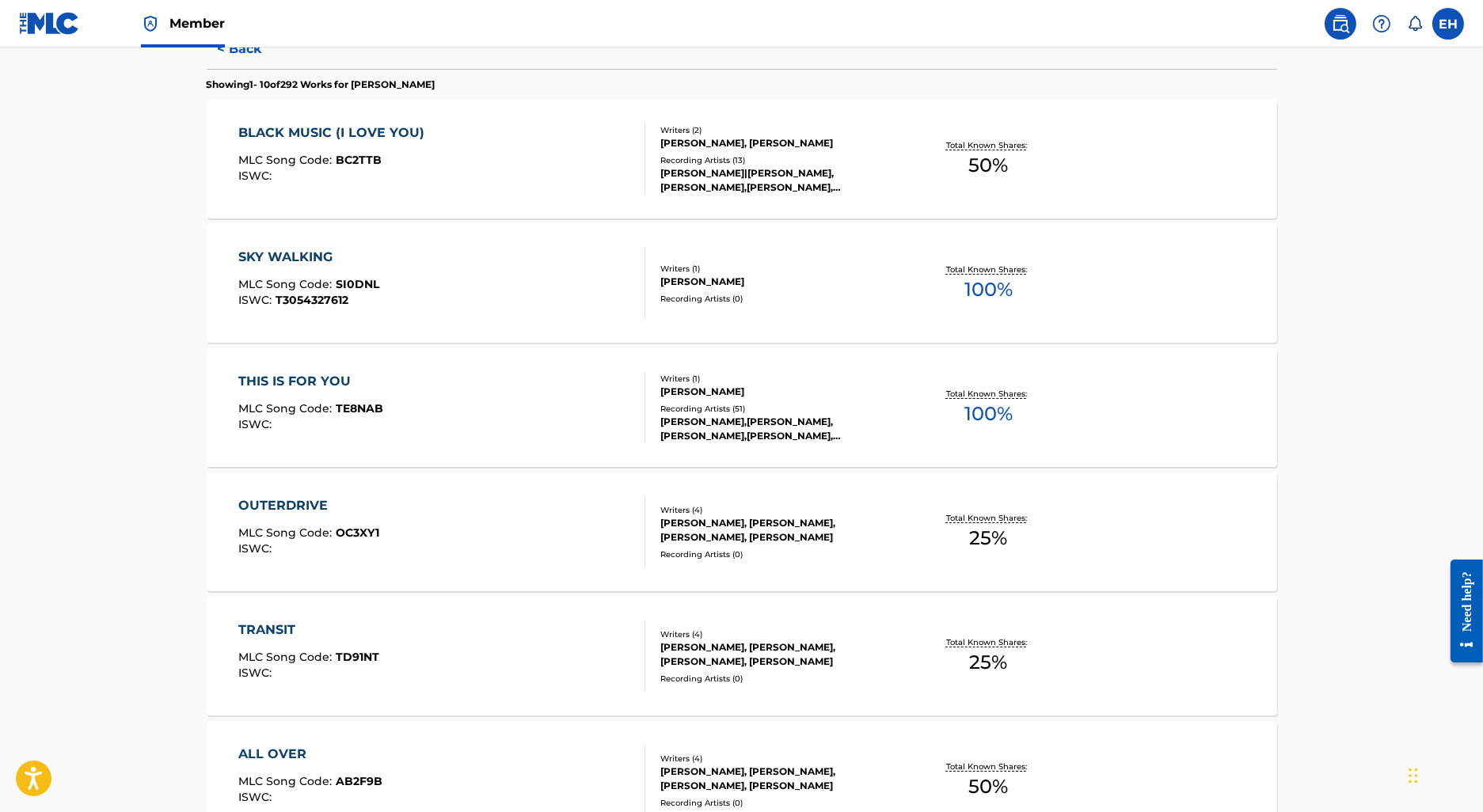
scroll to position [437, 0]
click at [455, 548] on div "OUTERDRIVE MLC Song Code : OC3XY1 ISWC :" at bounding box center [442, 531] width 407 height 71
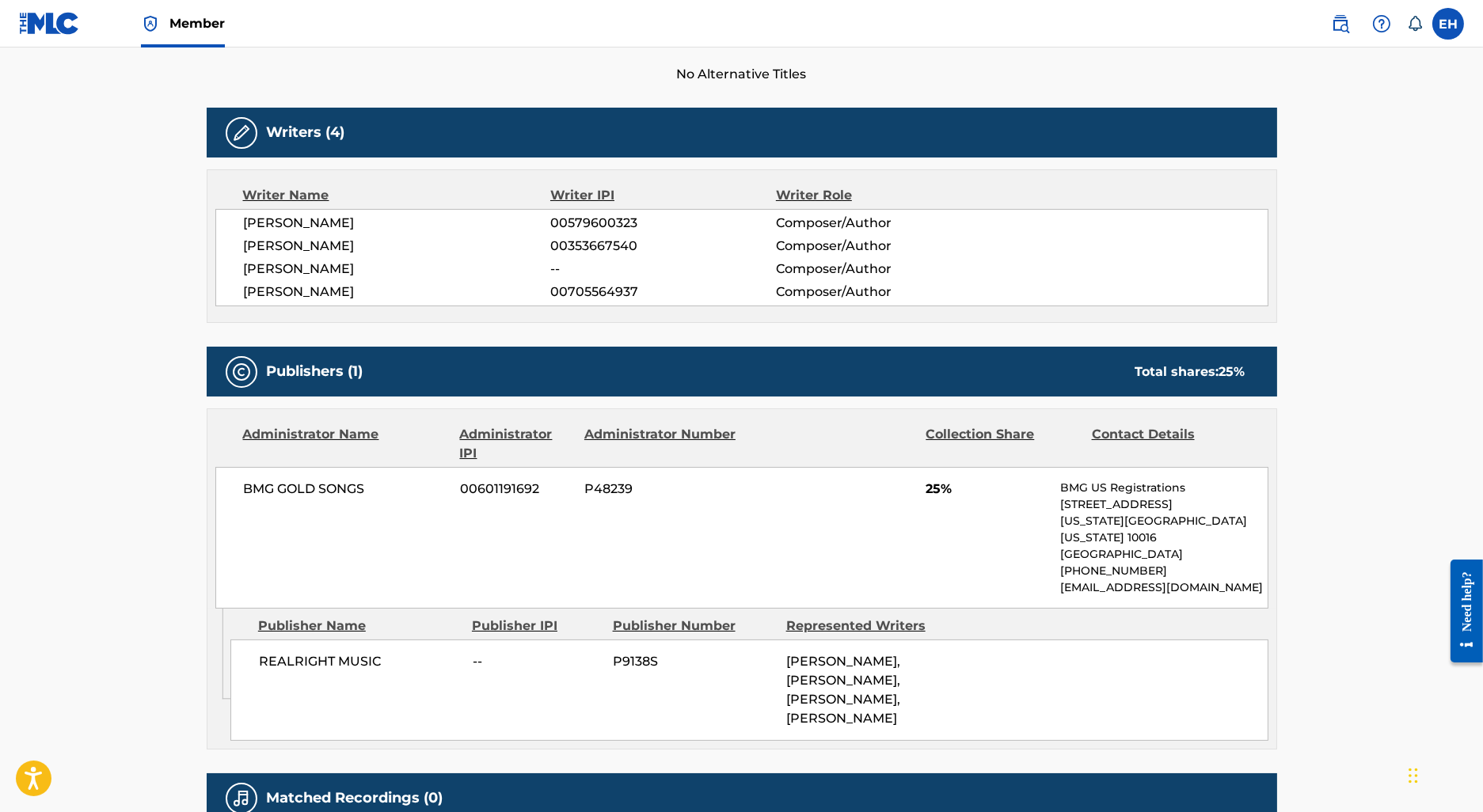
scroll to position [448, 0]
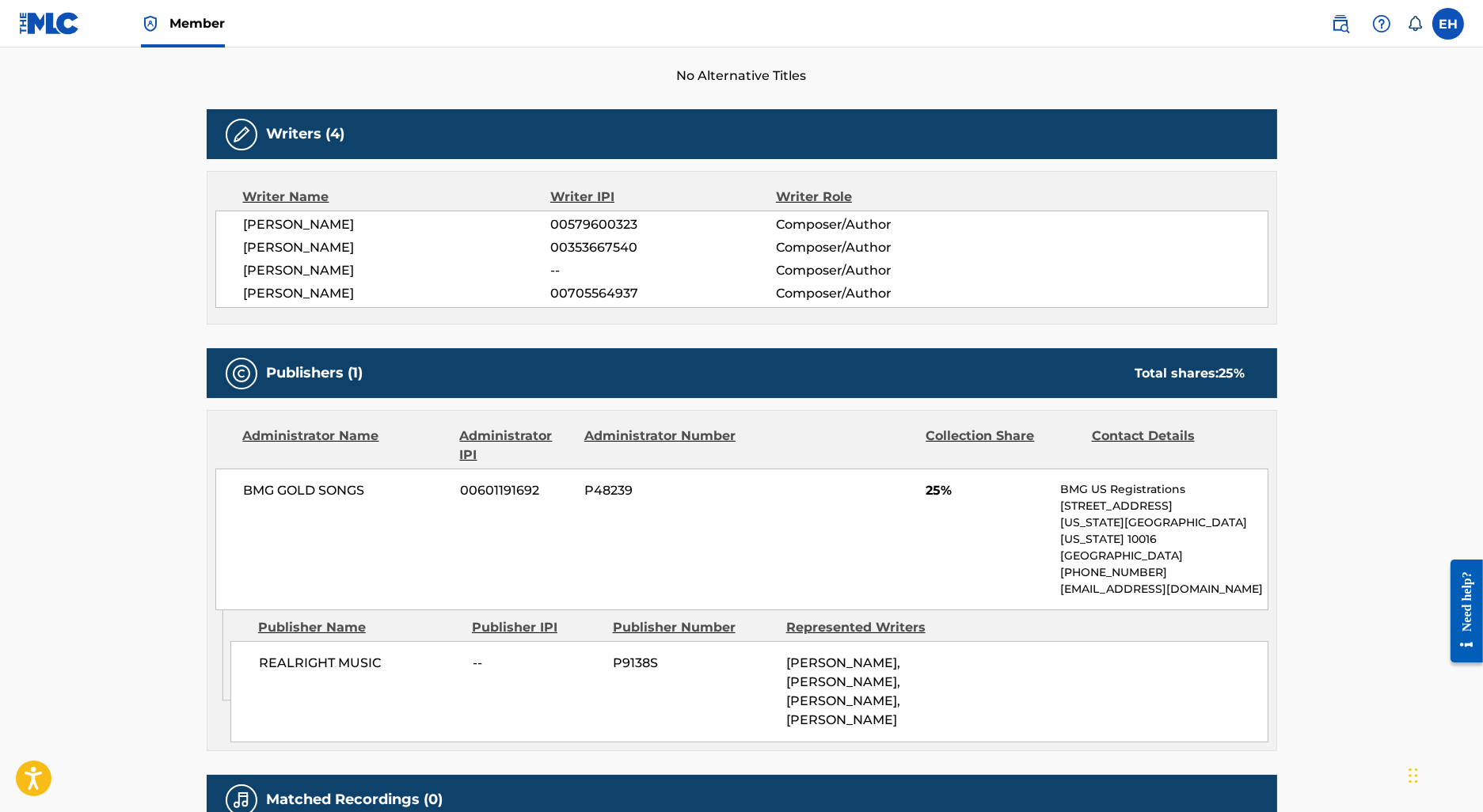
click at [203, 89] on div "< Back to public search results Copy work link OUTERDRIVE Work Detail Member Wo…" at bounding box center [742, 258] width 1109 height 1237
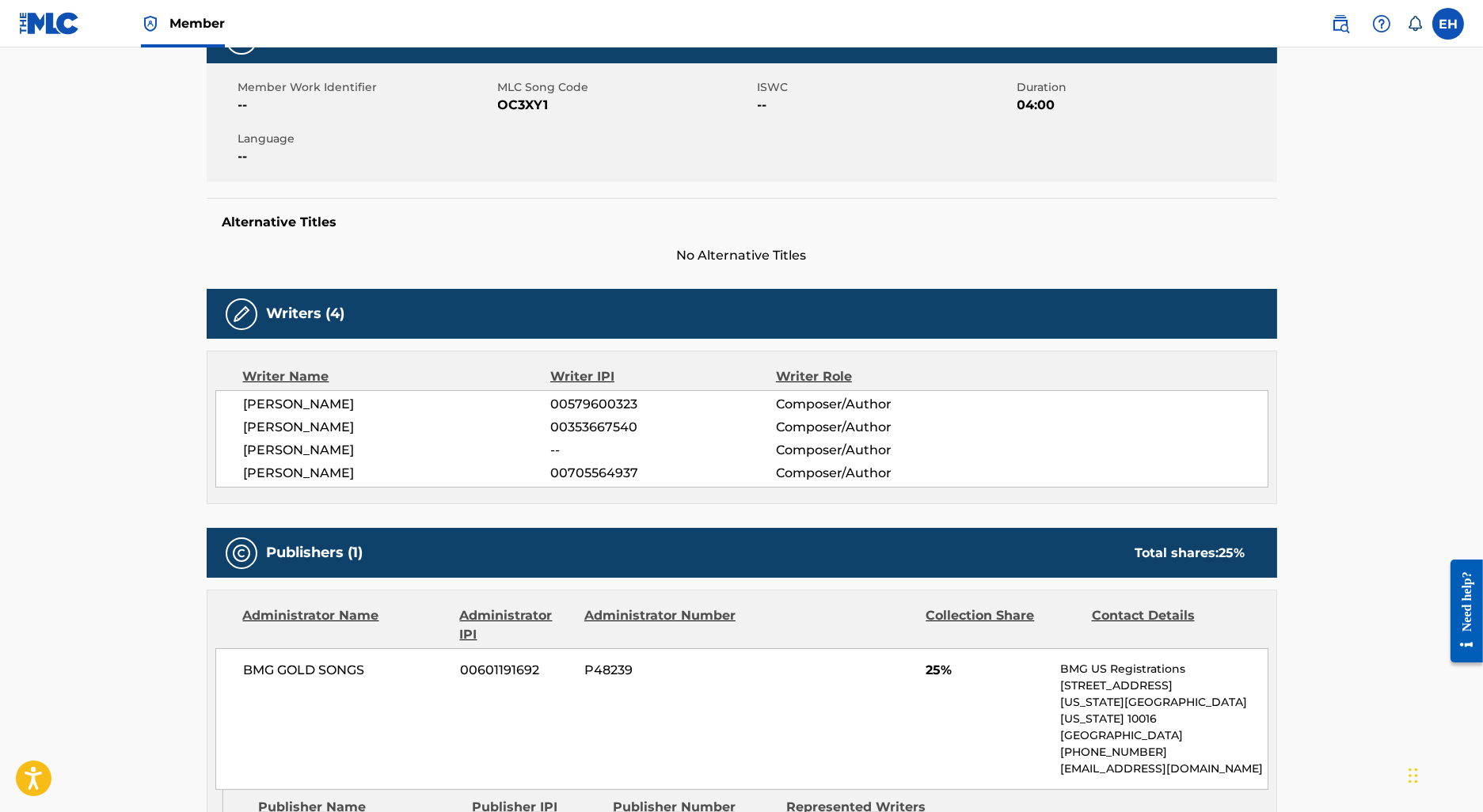
scroll to position [0, 0]
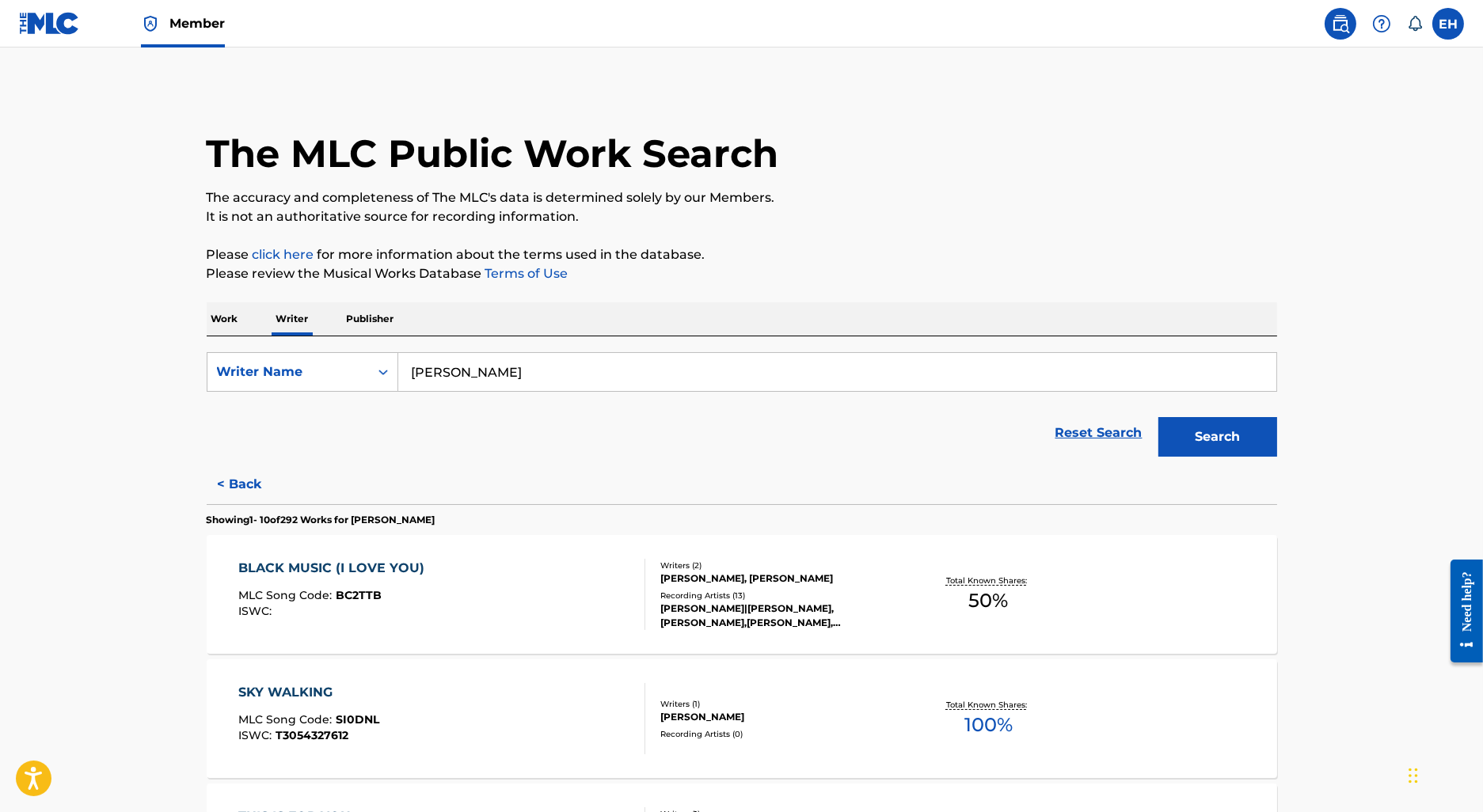
click at [384, 726] on div "SKY WALKING MLC Song Code : SI0DNL ISWC : T3054327612" at bounding box center [442, 719] width 407 height 71
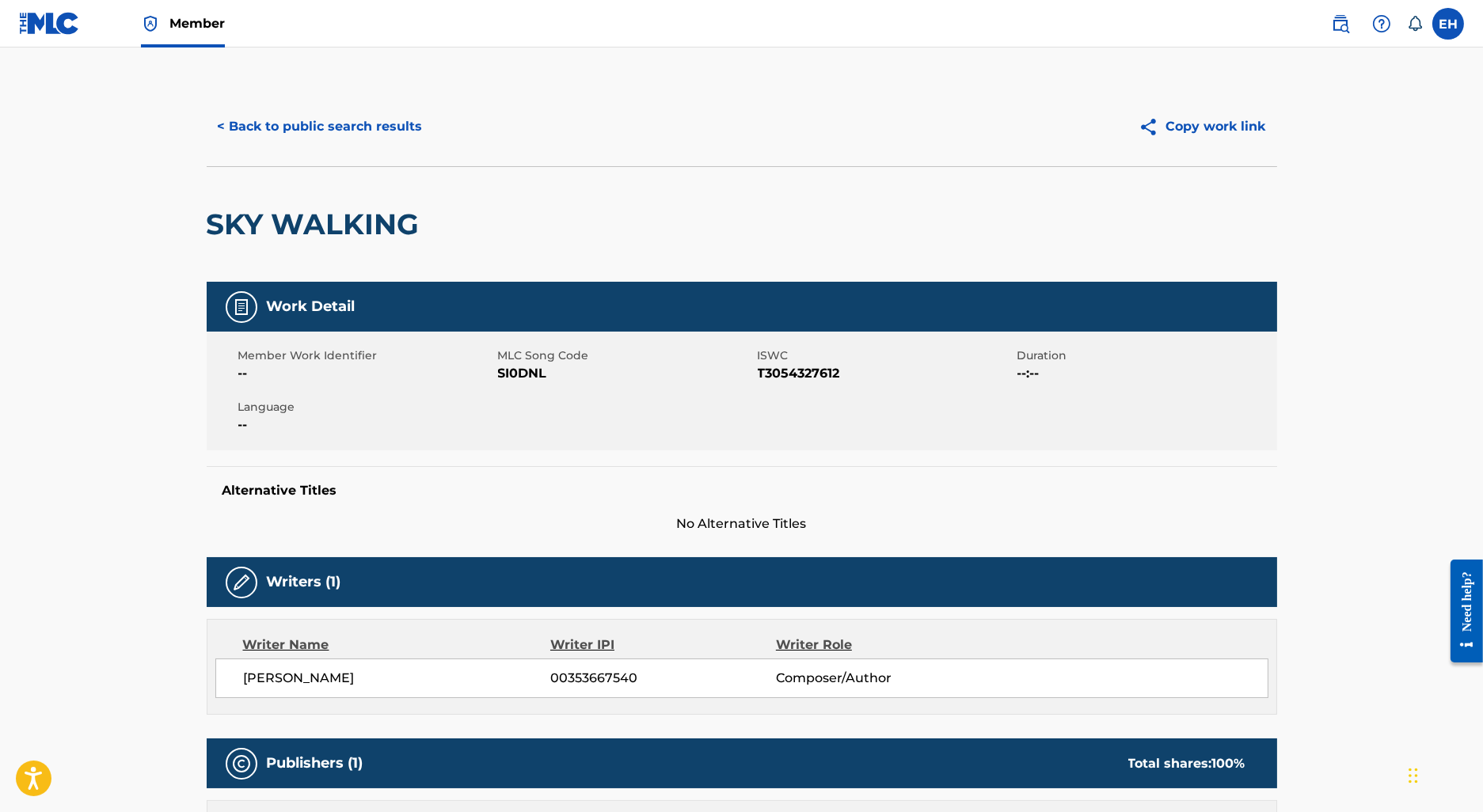
click at [310, 133] on button "< Back to public search results" at bounding box center [320, 127] width 227 height 39
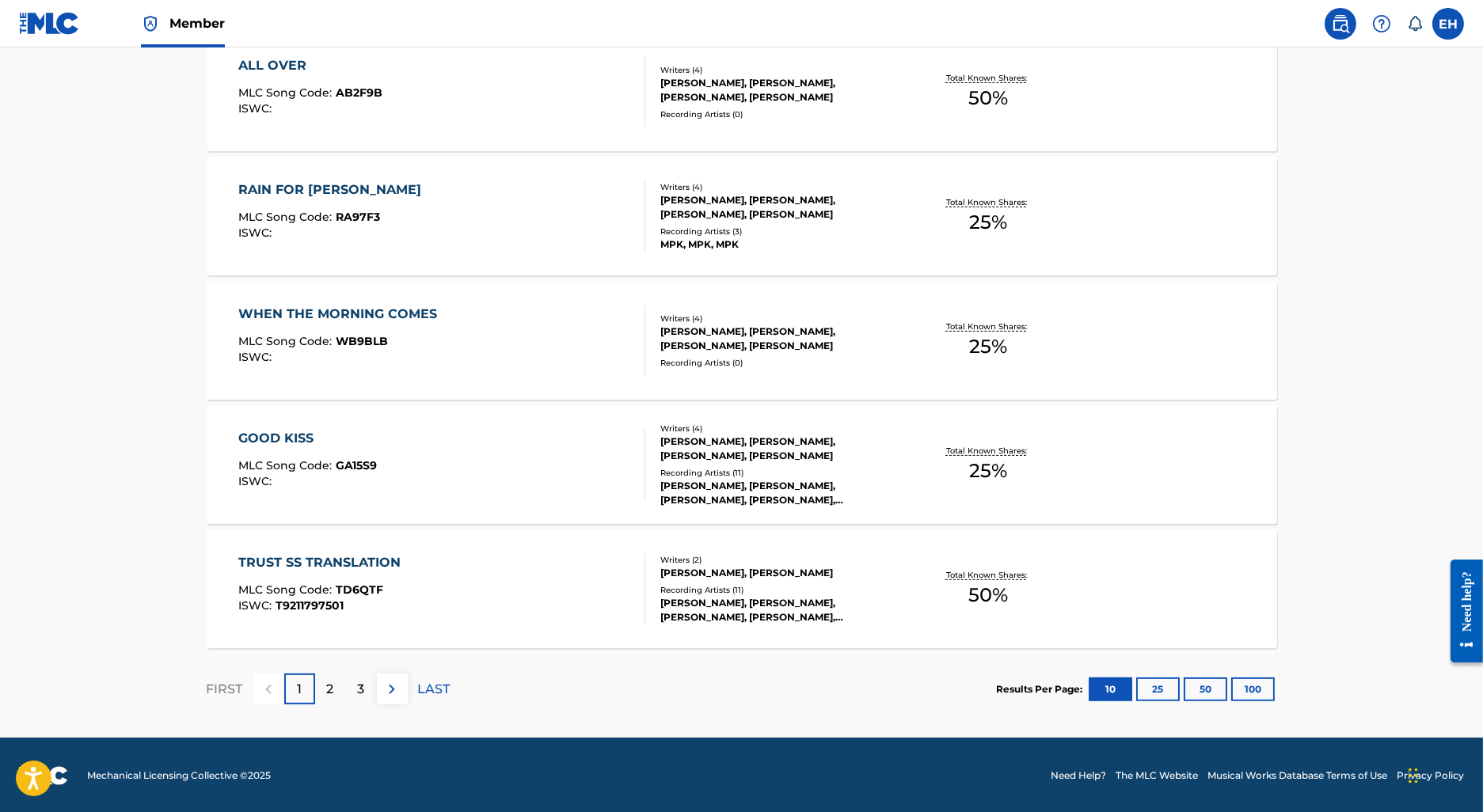
click at [429, 415] on div "GOOD KISS MLC Song Code : GA15S9 ISWC : Writers ( 4 ) RICARDO O. WILHITE, THEOD…" at bounding box center [742, 464] width 1070 height 118
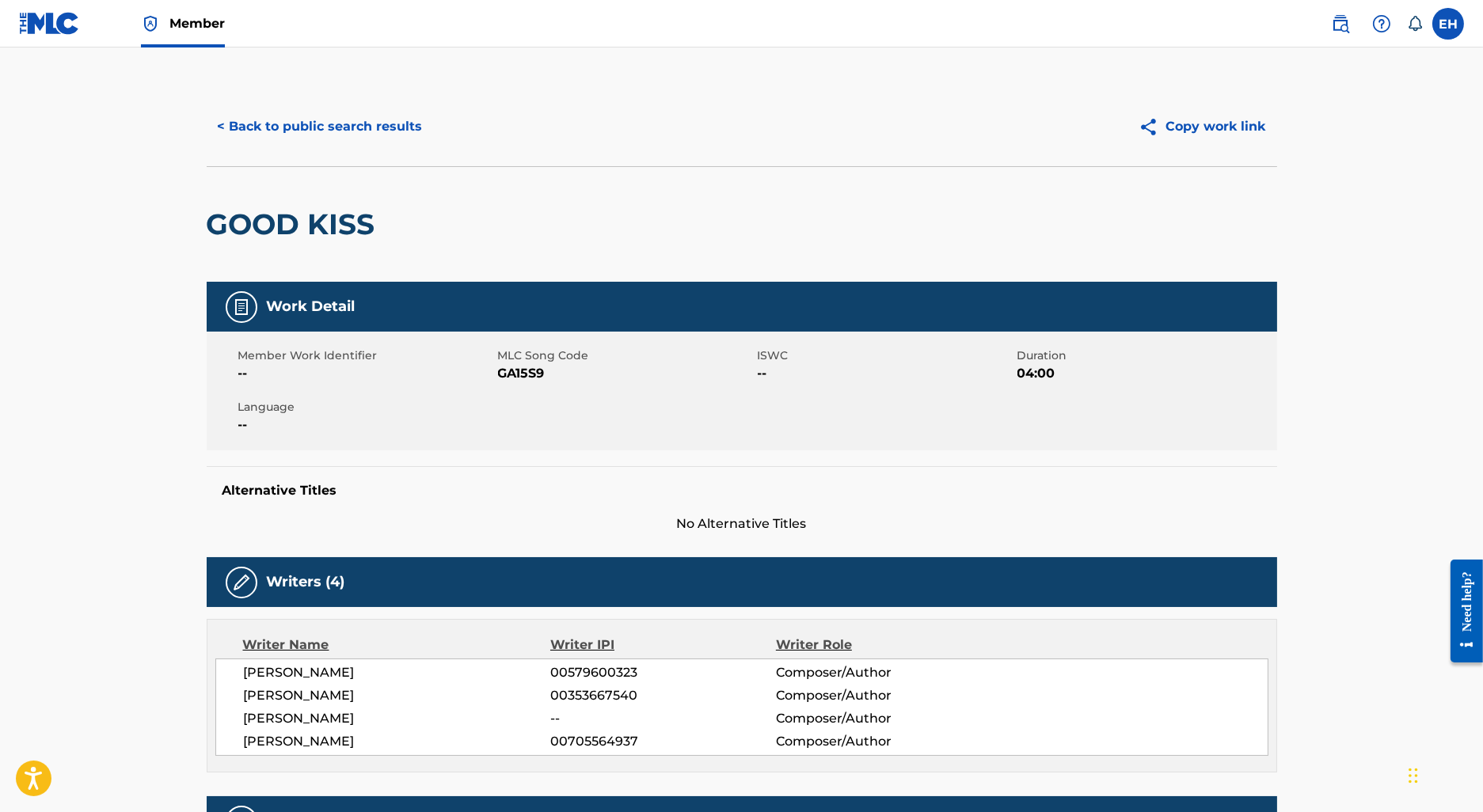
click at [329, 170] on div "GOOD KISS" at bounding box center [295, 225] width 177 height 115
click at [329, 146] on button "< Back to public search results" at bounding box center [320, 127] width 227 height 39
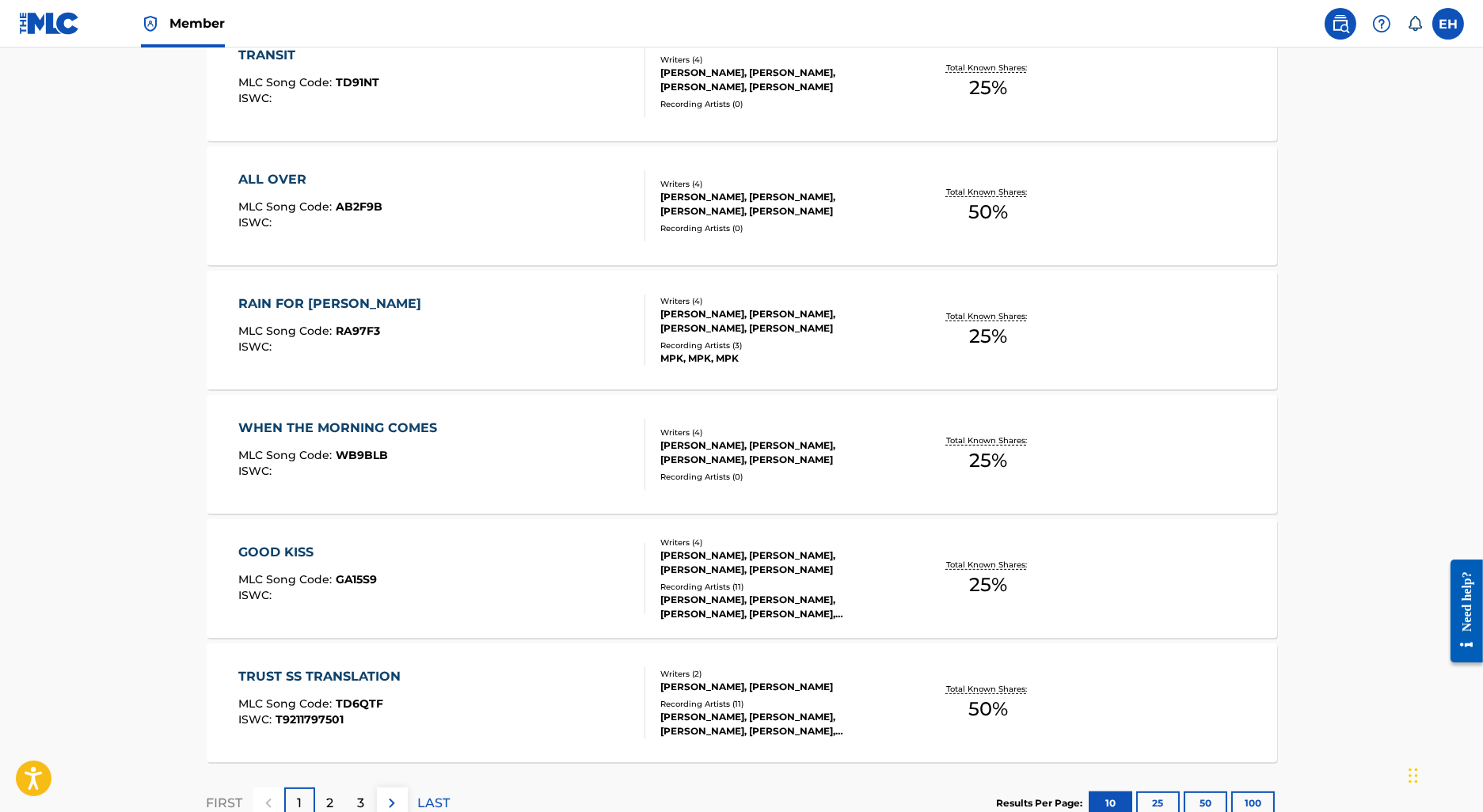
scroll to position [1035, 0]
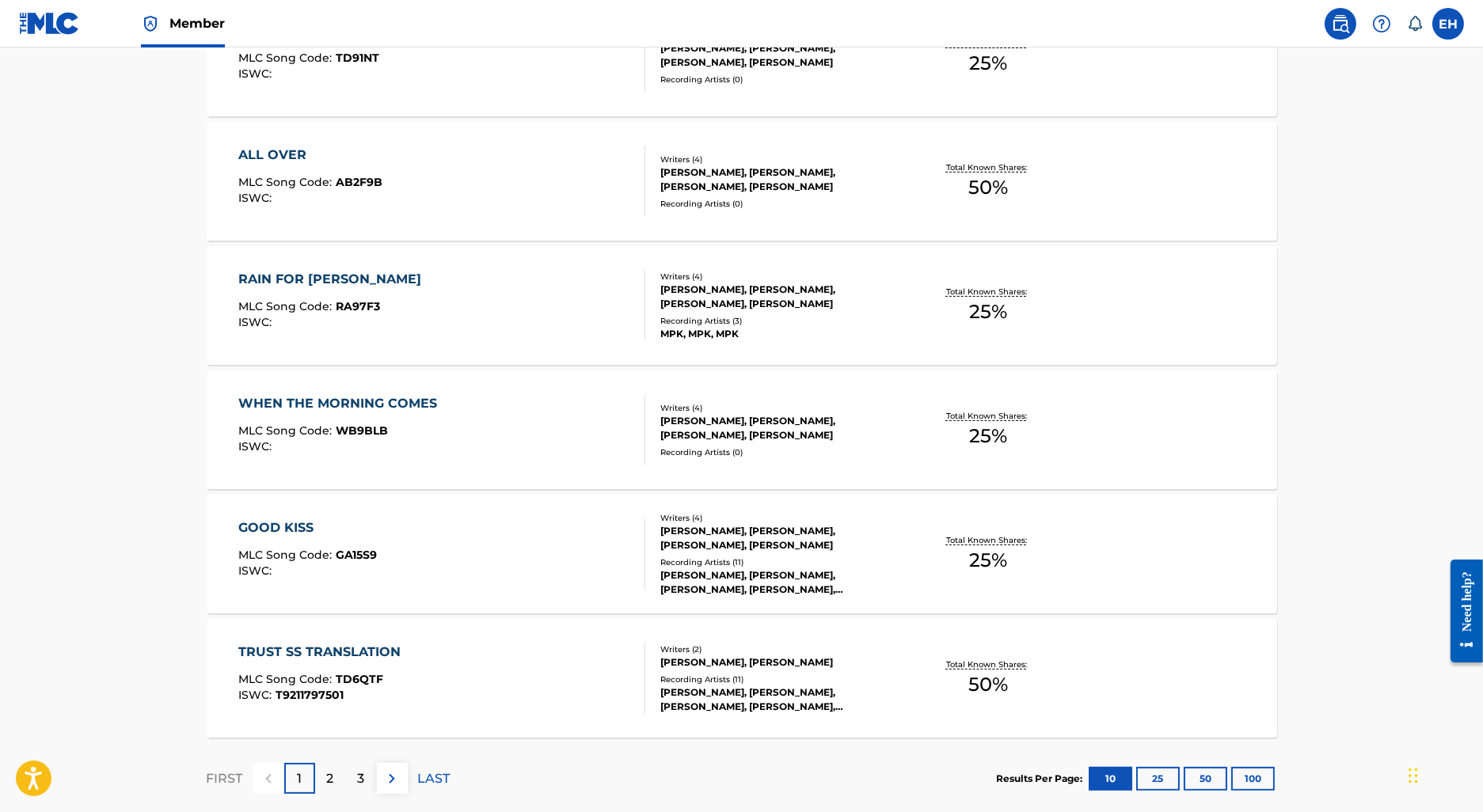
click at [493, 459] on div "WHEN THE MORNING COMES MLC Song Code : WB9BLB ISWC :" at bounding box center [442, 430] width 407 height 71
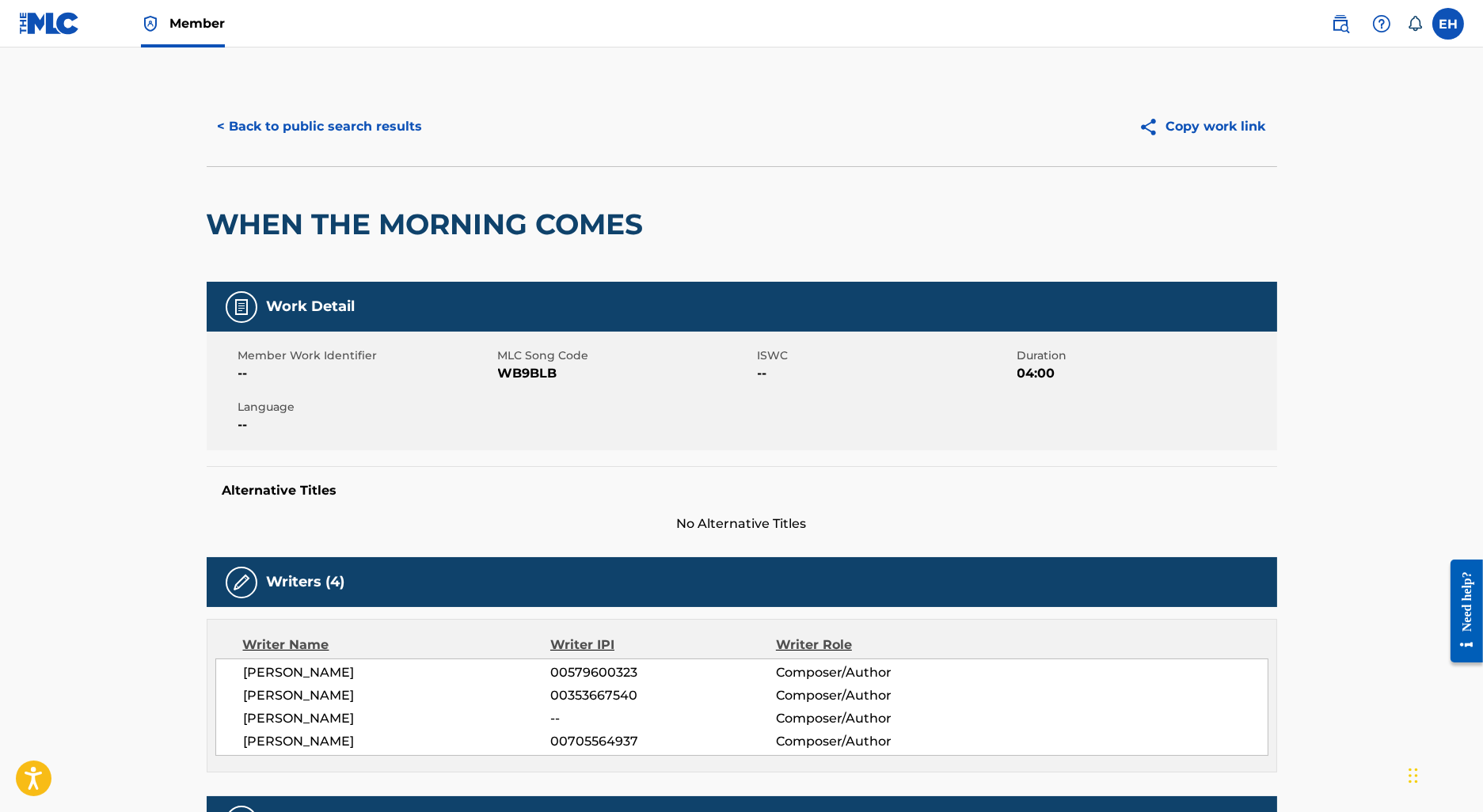
click at [365, 130] on button "< Back to public search results" at bounding box center [320, 127] width 227 height 39
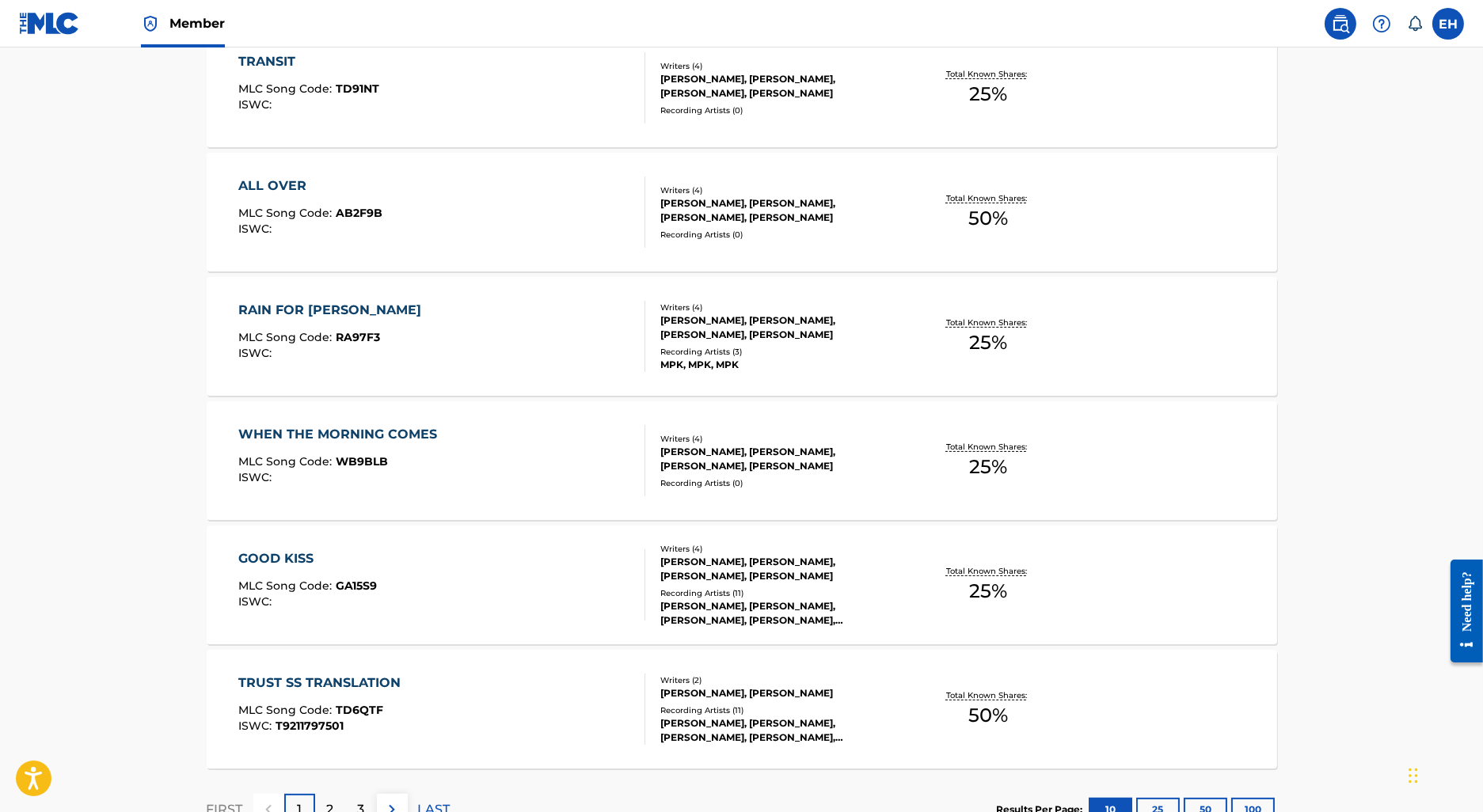
scroll to position [1115, 0]
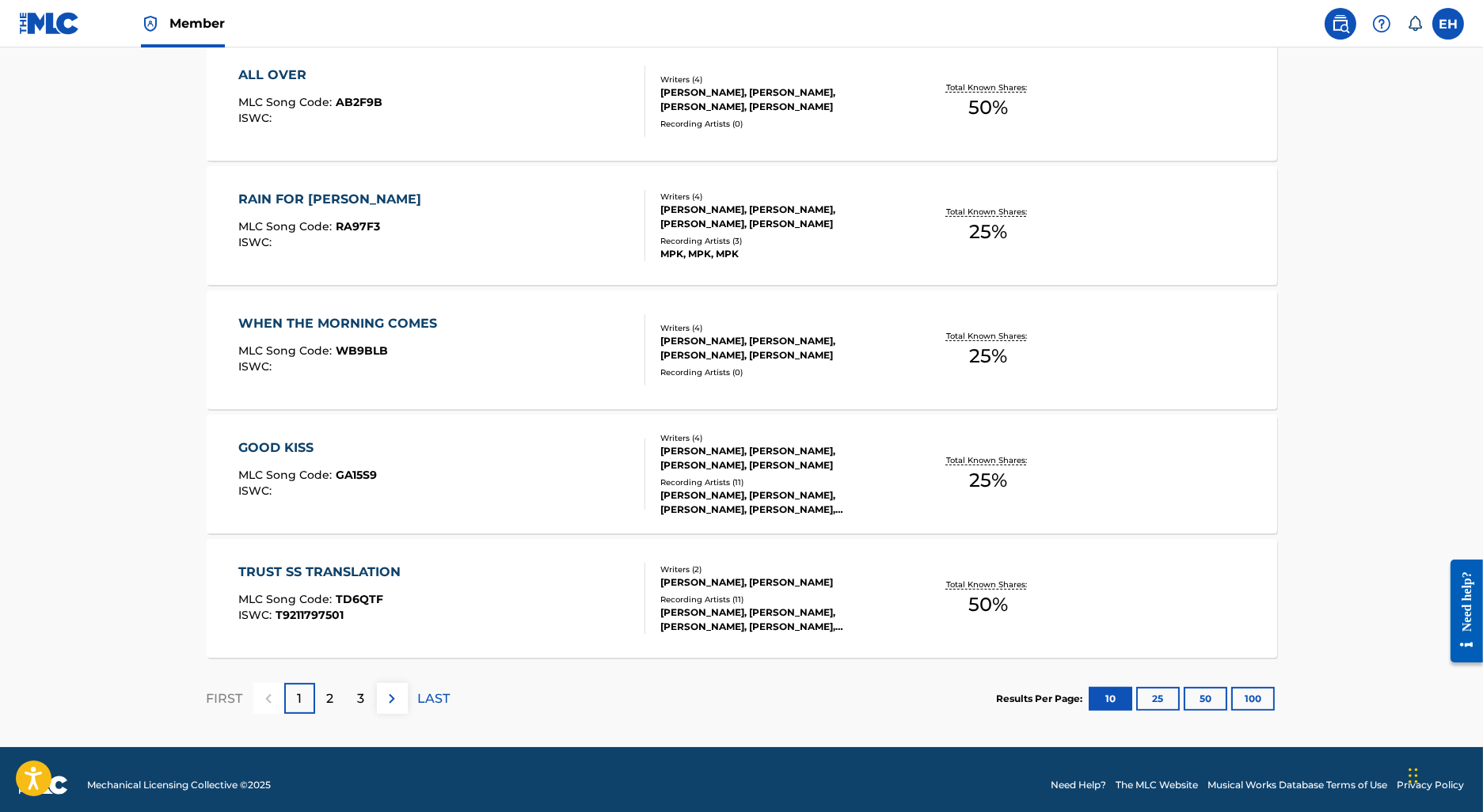
click at [325, 702] on div "2" at bounding box center [330, 698] width 31 height 31
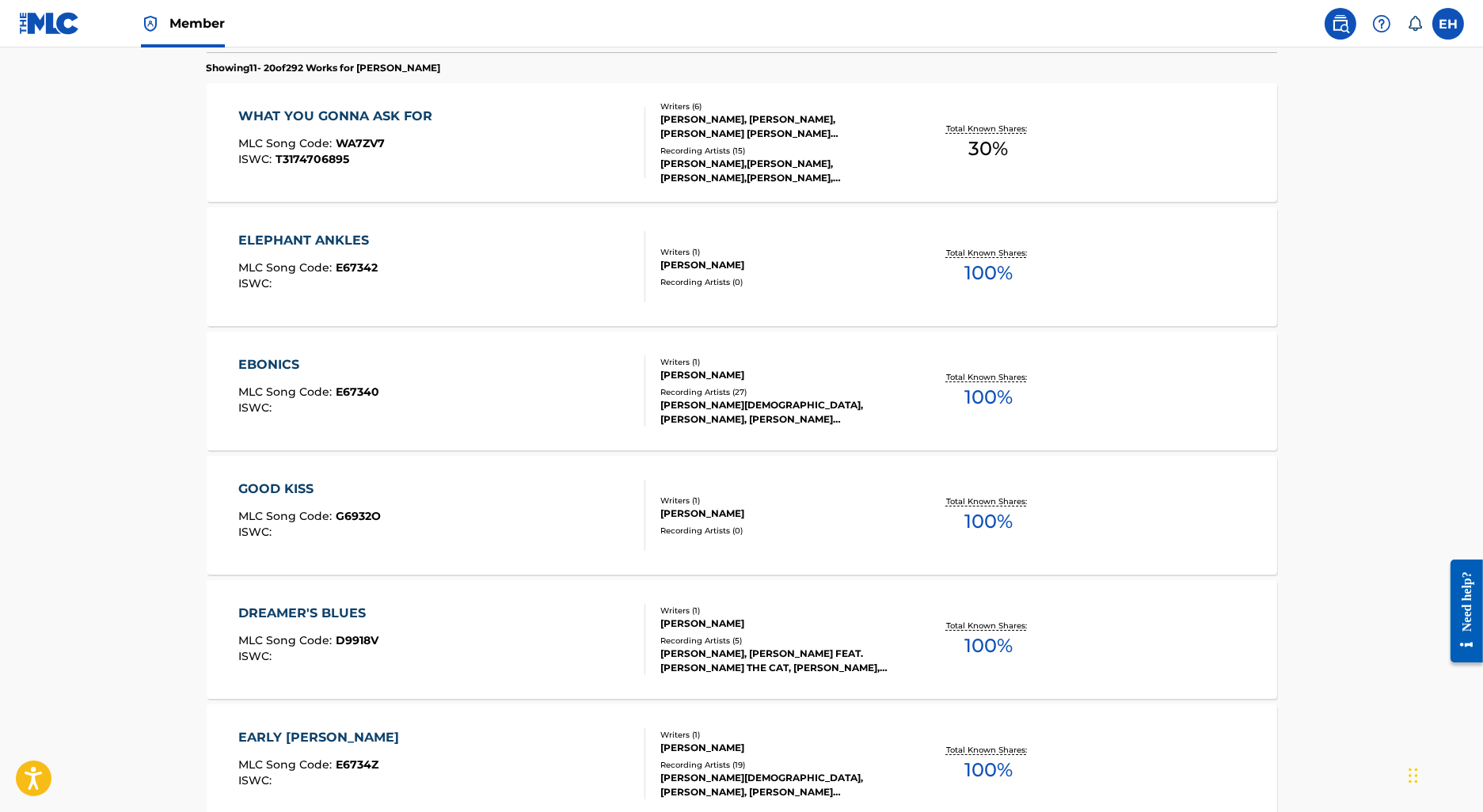
scroll to position [537, 0]
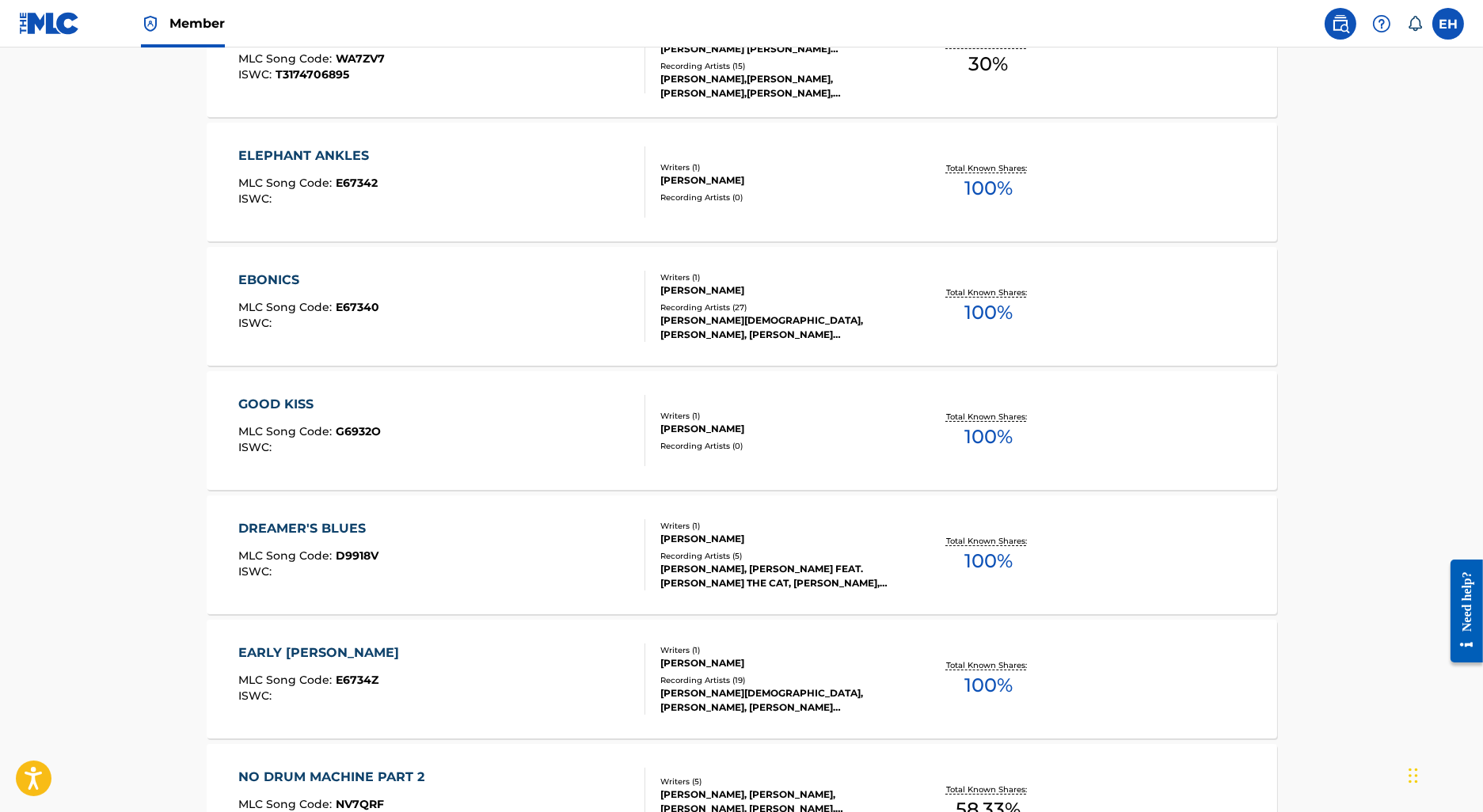
click at [539, 478] on div "GOOD KISS MLC Song Code : G6932O ISWC : Writers ( 1 ) THEODORE R. PARRISH Recor…" at bounding box center [742, 430] width 1070 height 118
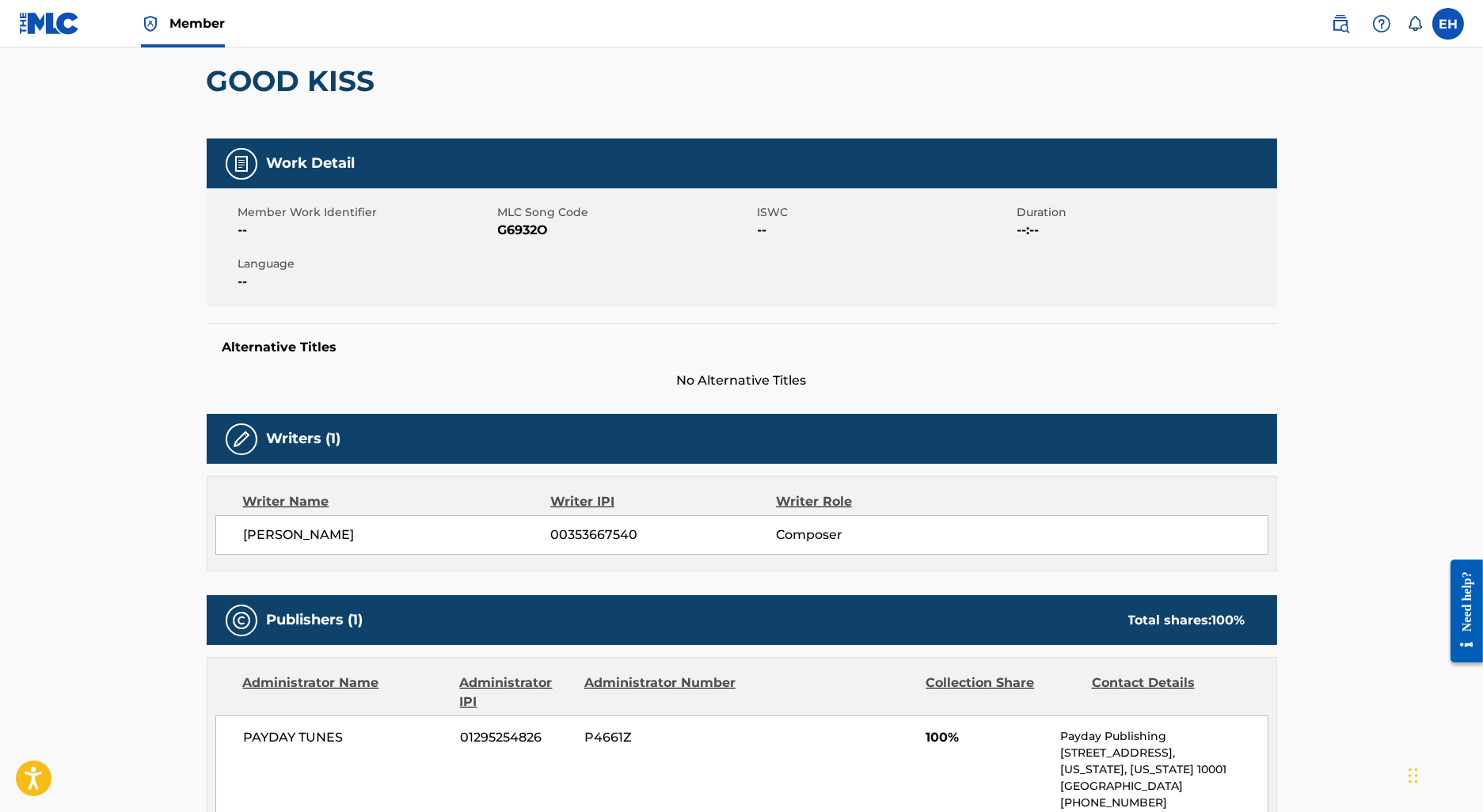
scroll to position [86, 0]
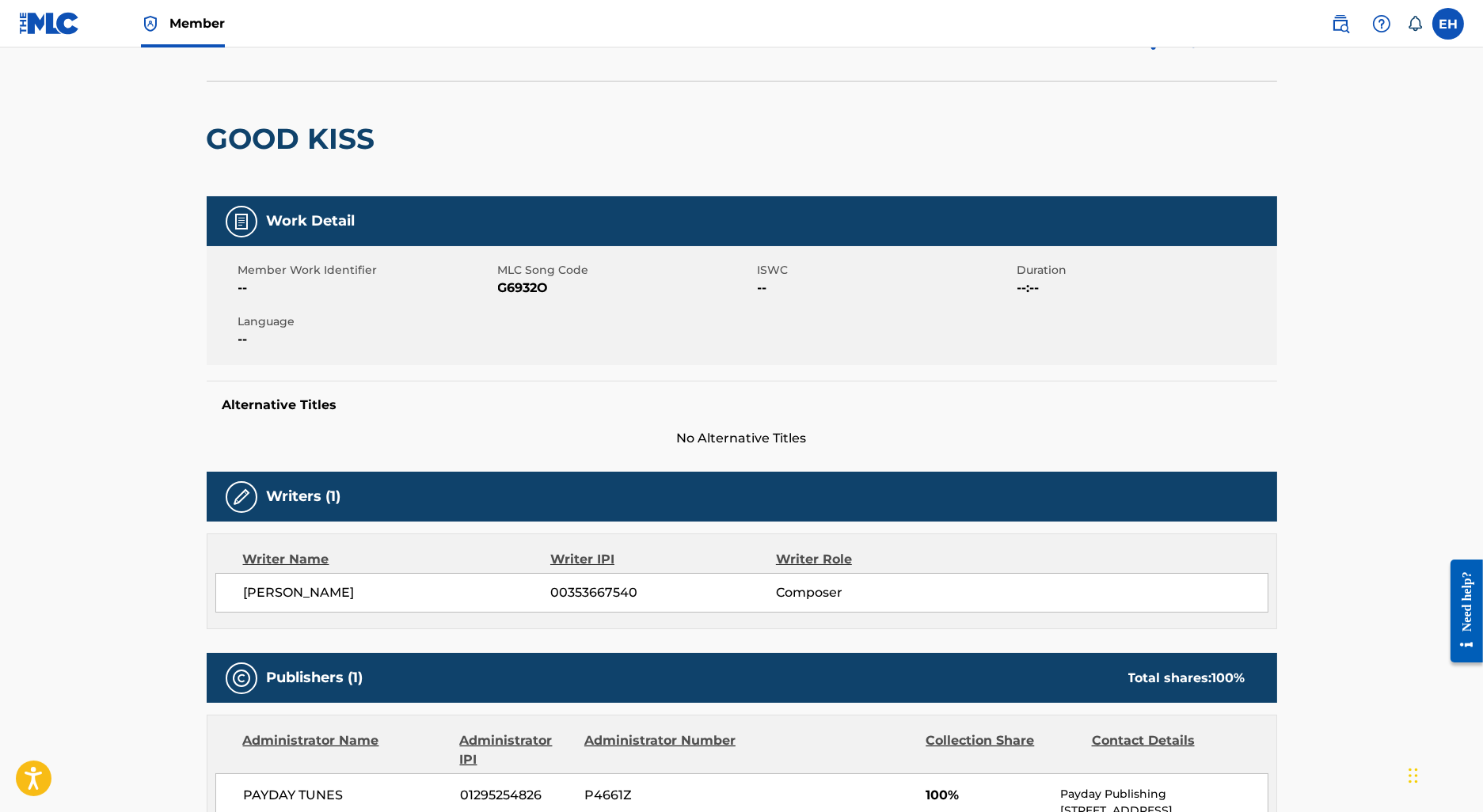
drag, startPoint x: 360, startPoint y: 108, endPoint x: 224, endPoint y: 108, distance: 136.0
click at [224, 108] on div "GOOD KISS" at bounding box center [295, 139] width 177 height 115
drag, startPoint x: 299, startPoint y: 136, endPoint x: 509, endPoint y: 121, distance: 210.5
click at [510, 123] on div "< Back to public search results Copy work link GOOD KISS Work Detail Member Wor…" at bounding box center [742, 556] width 1109 height 1109
copy h2 "GOOD KISS"
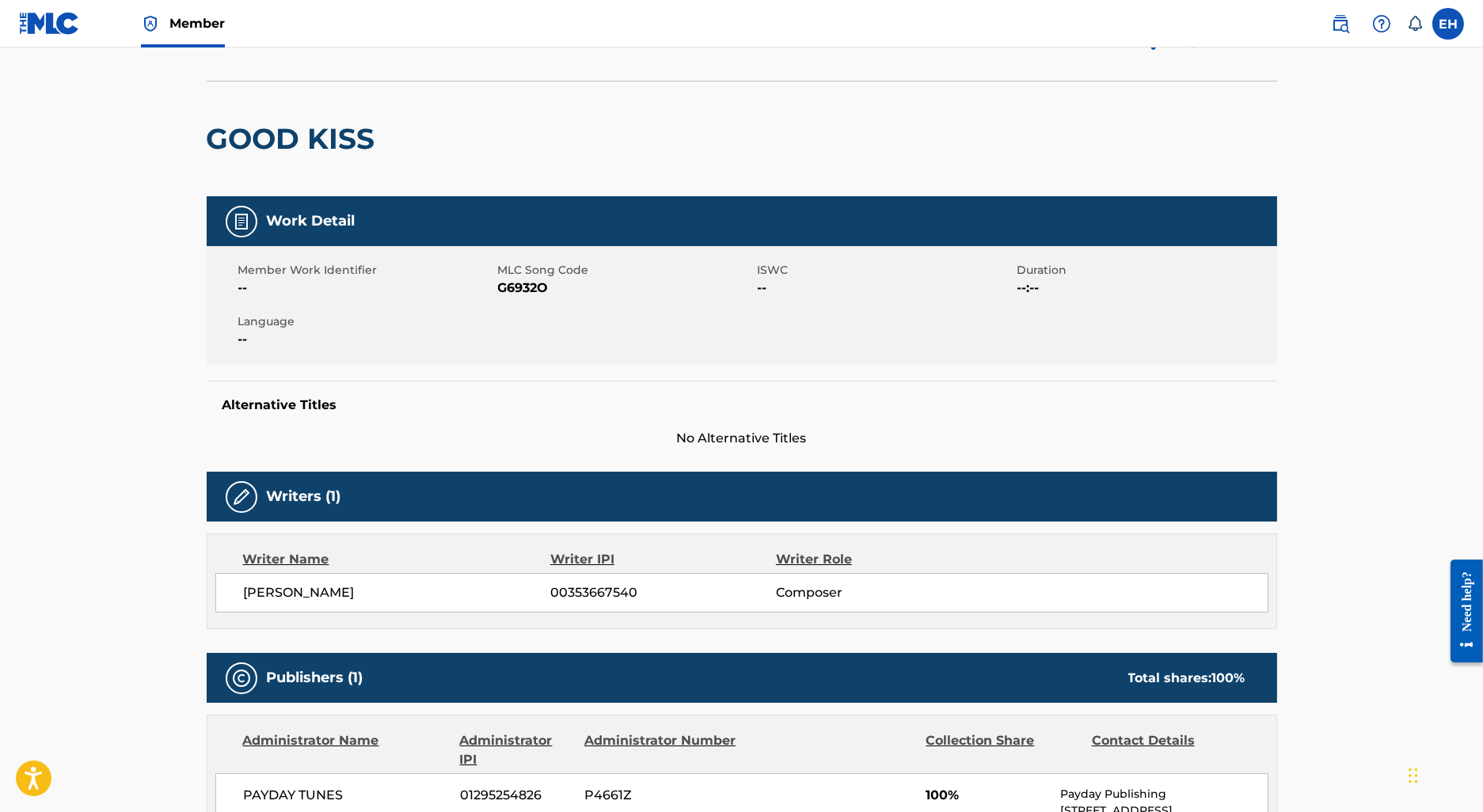
click at [581, 188] on div "GOOD KISS" at bounding box center [742, 138] width 1070 height 116
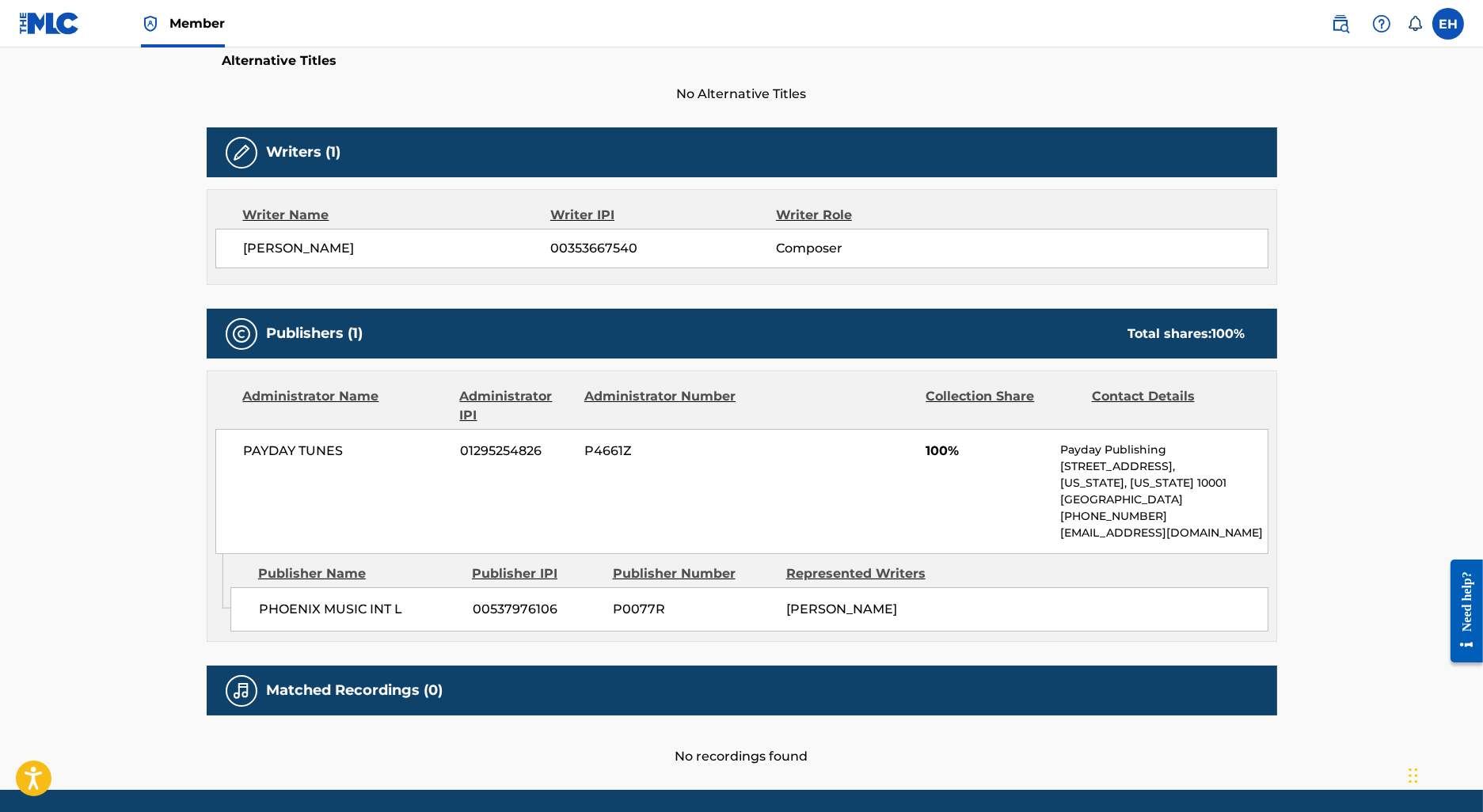
scroll to position [429, 0]
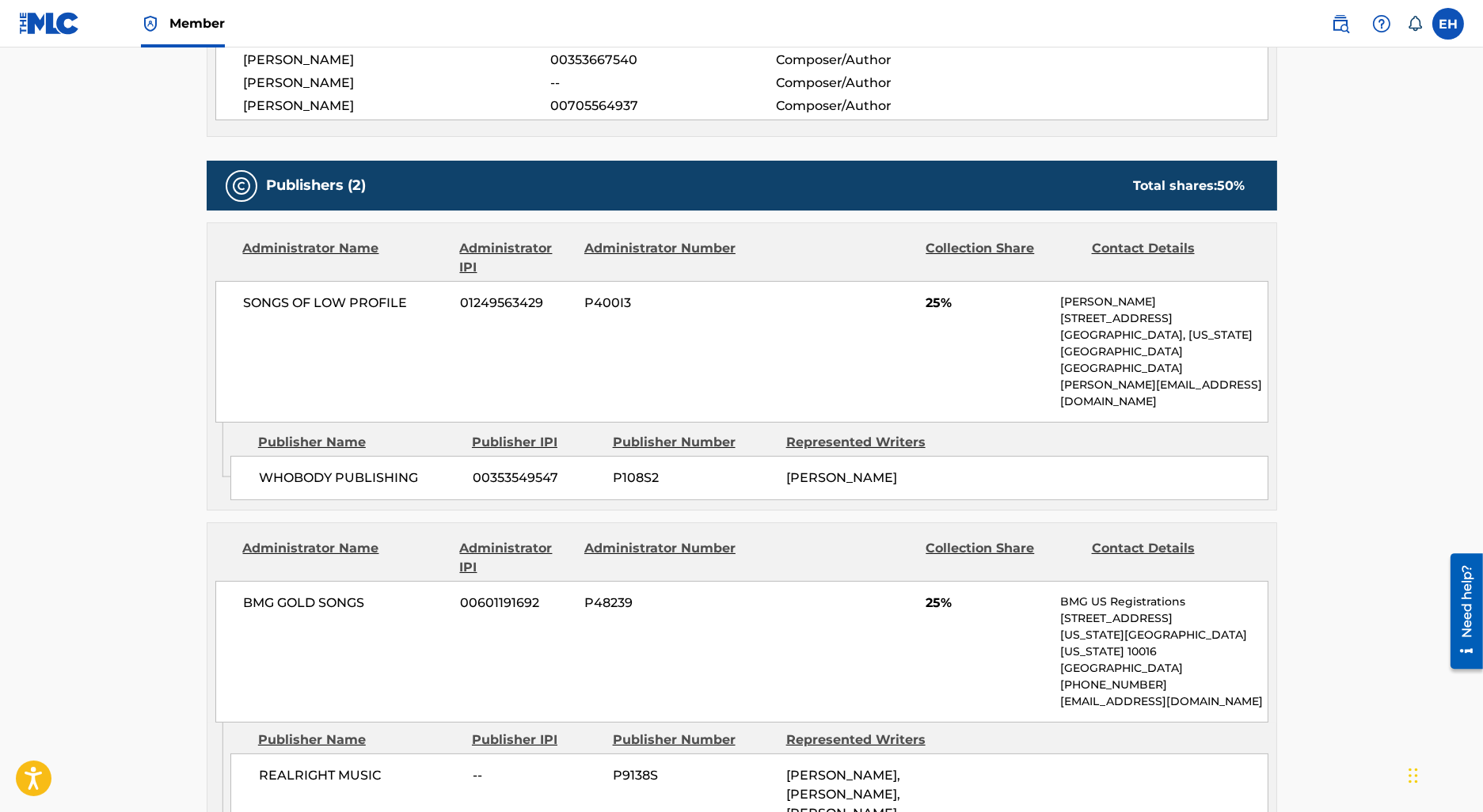
scroll to position [641, 0]
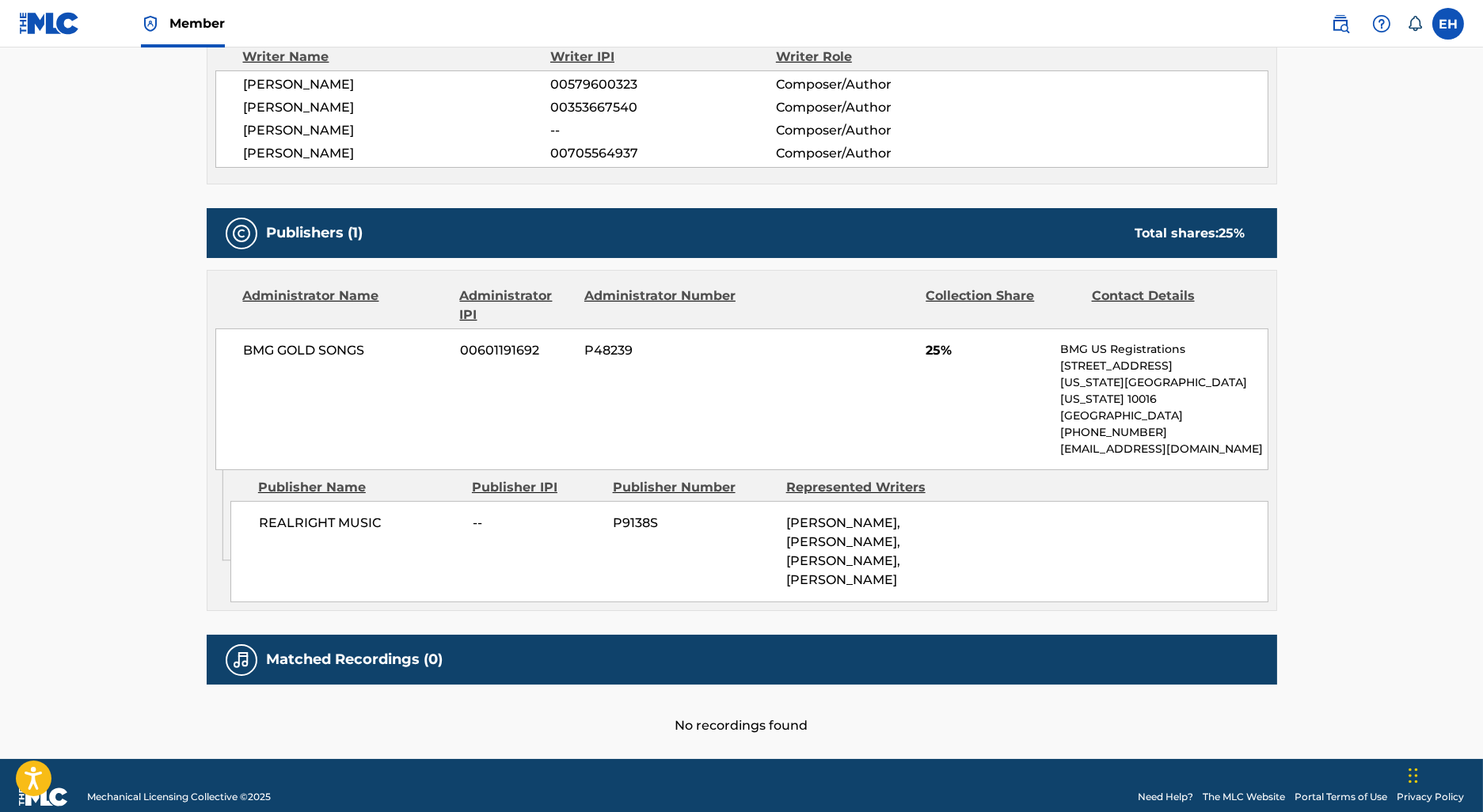
scroll to position [591, 0]
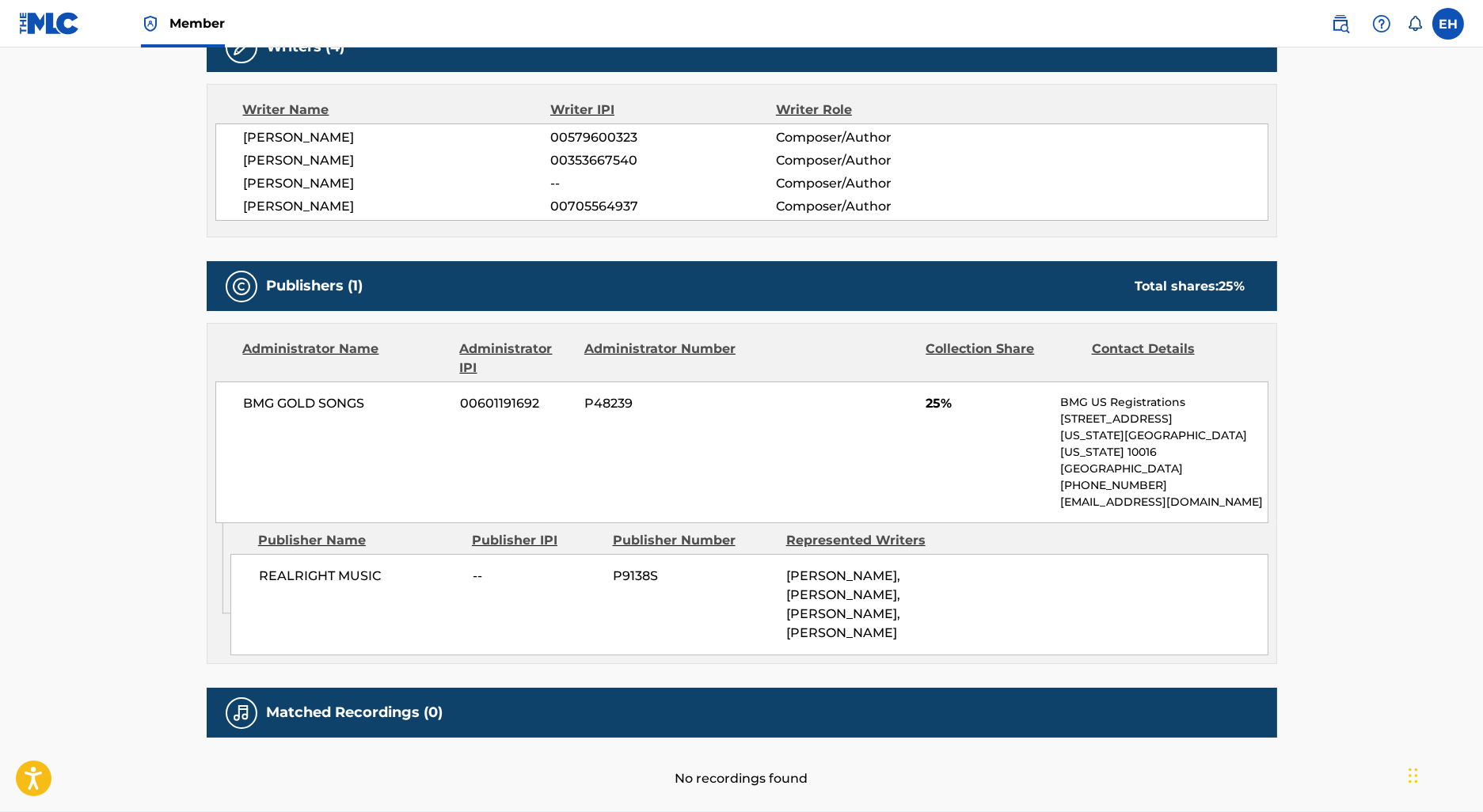
scroll to position [547, 0]
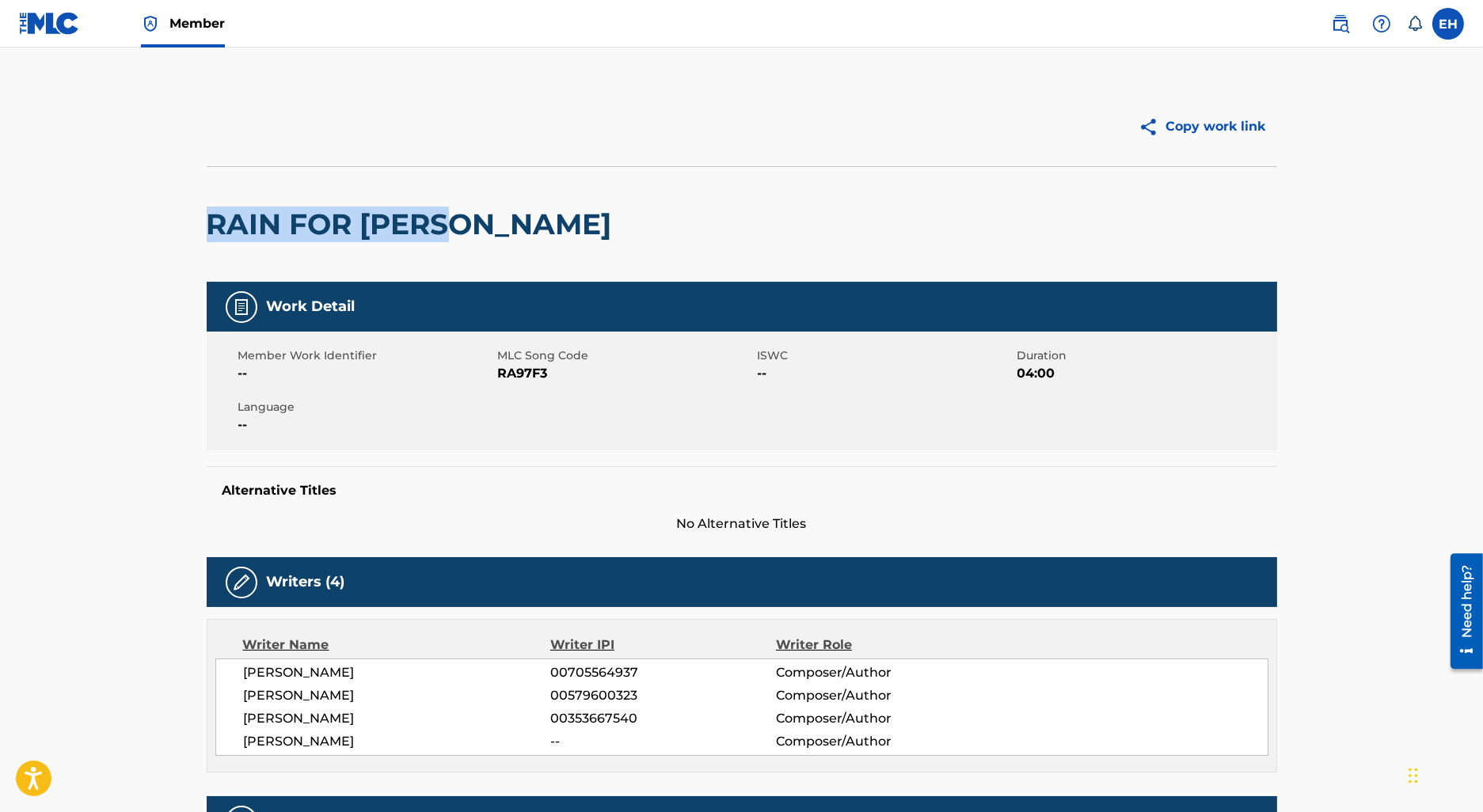
drag, startPoint x: 466, startPoint y: 229, endPoint x: 179, endPoint y: 226, distance: 287.0
click at [179, 226] on main "Copy work link RAIN FOR [PERSON_NAME] Detail Member Work Identifier -- MLC Song…" at bounding box center [742, 763] width 1483 height 1431
copy h2 "RAIN FOR [PERSON_NAME]"
